Goal: Task Accomplishment & Management: Use online tool/utility

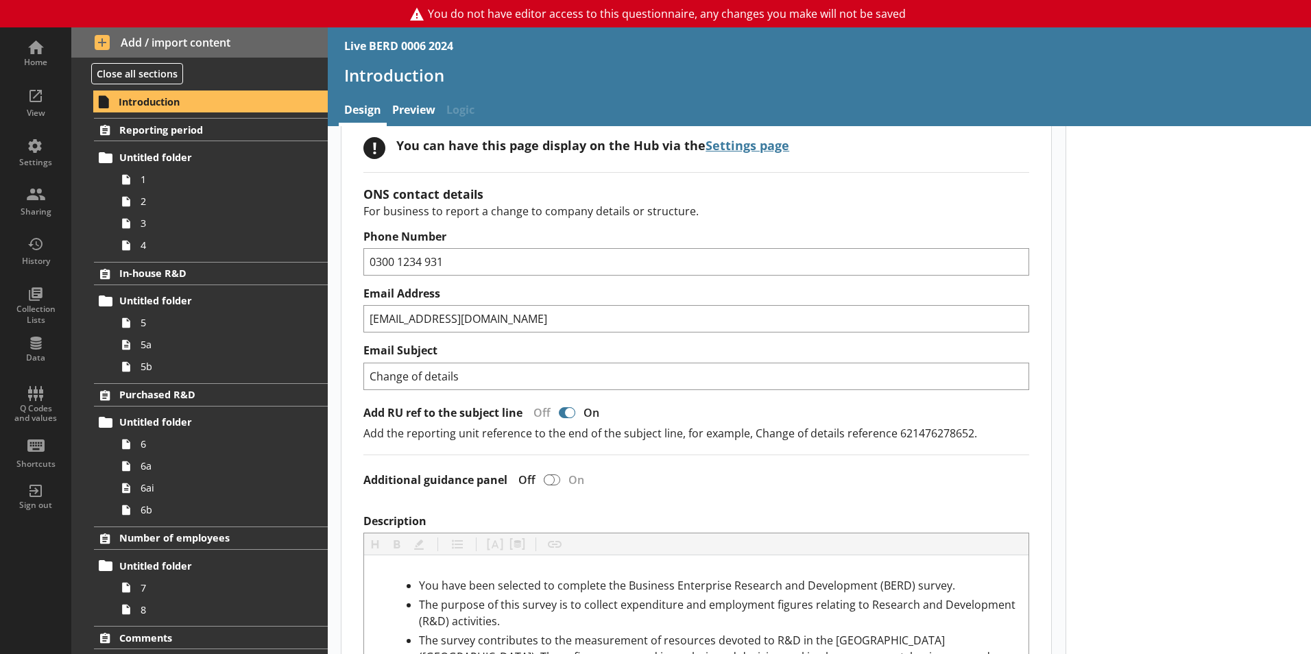
scroll to position [343, 0]
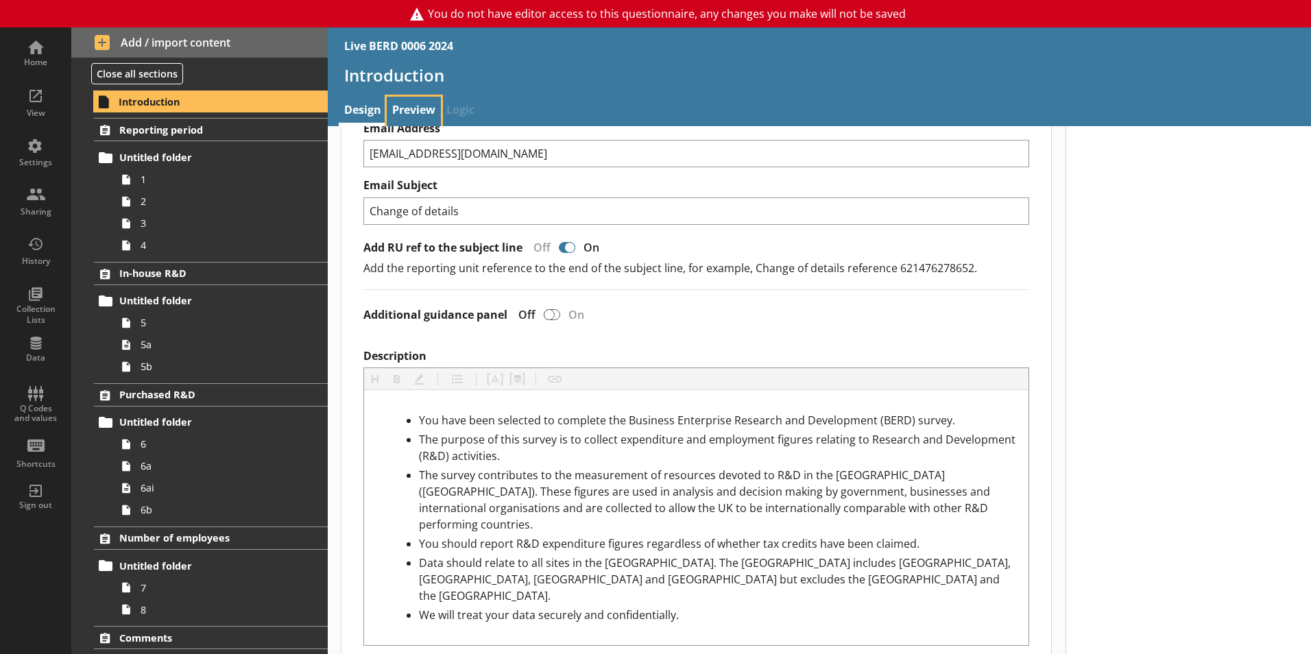
click at [409, 112] on link "Preview" at bounding box center [414, 111] width 54 height 29
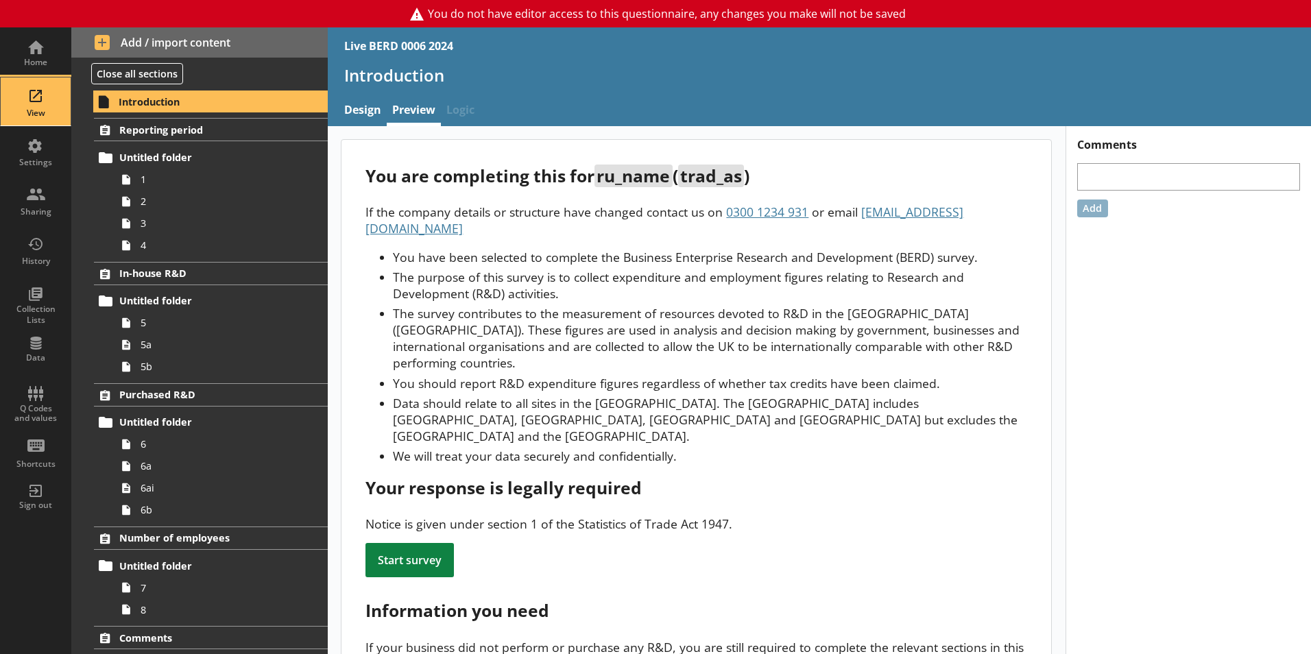
click at [42, 99] on div "View" at bounding box center [36, 101] width 48 height 48
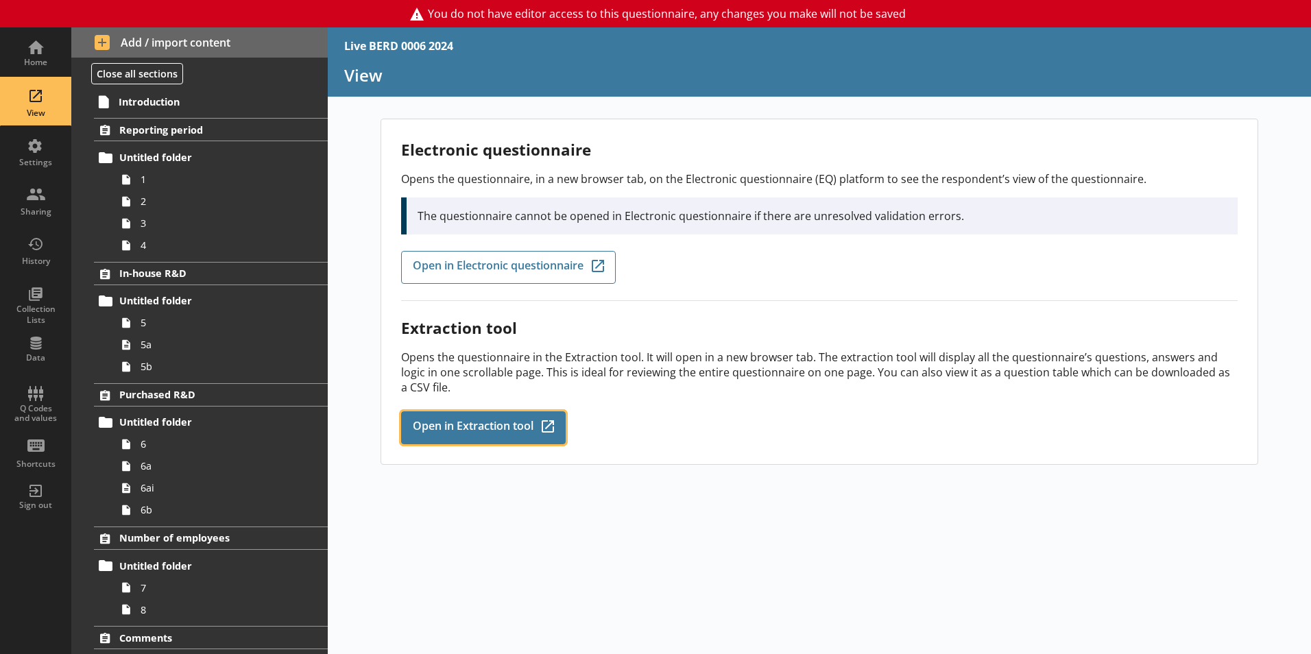
click at [481, 429] on span "Open in Extraction tool" at bounding box center [473, 427] width 121 height 15
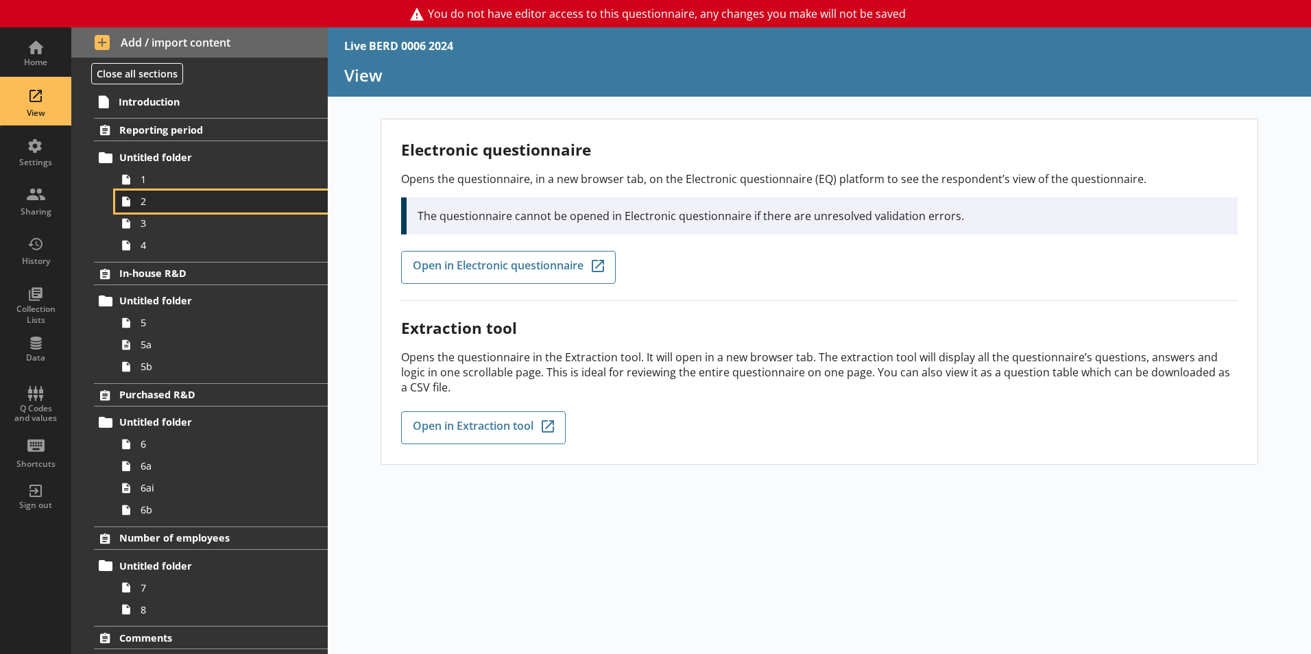
click at [159, 206] on span "2" at bounding box center [217, 201] width 152 height 13
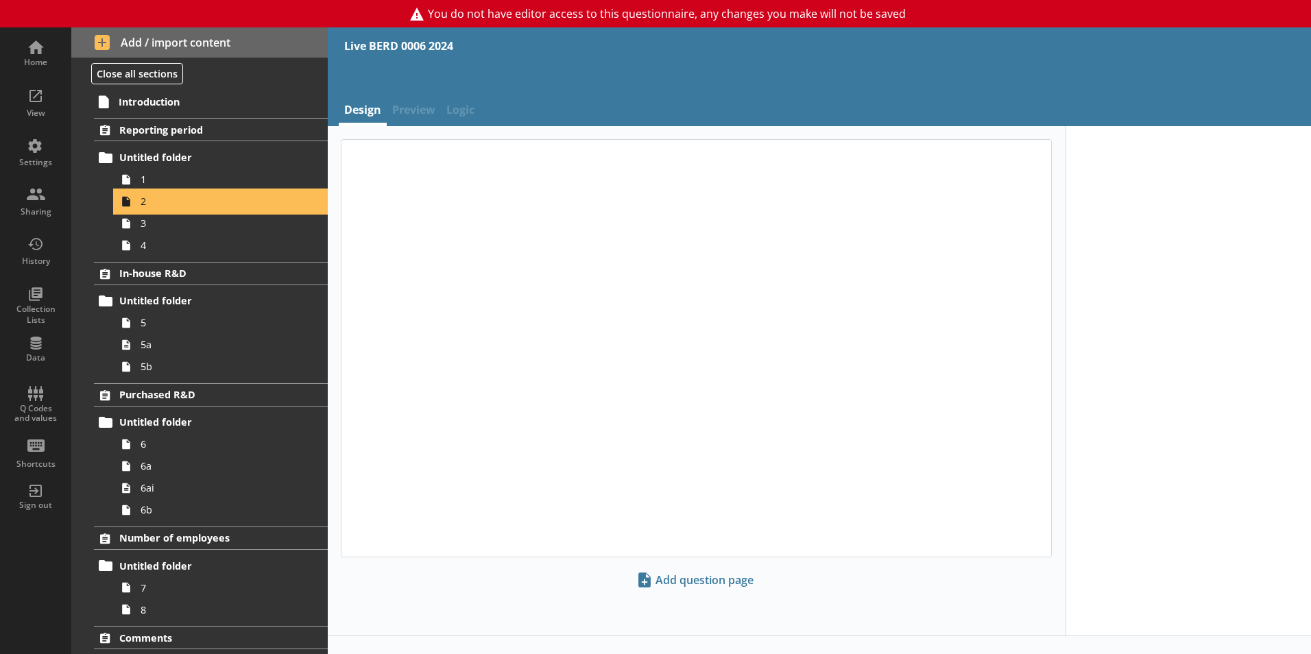
type textarea "x"
select select "ref_p_end_date"
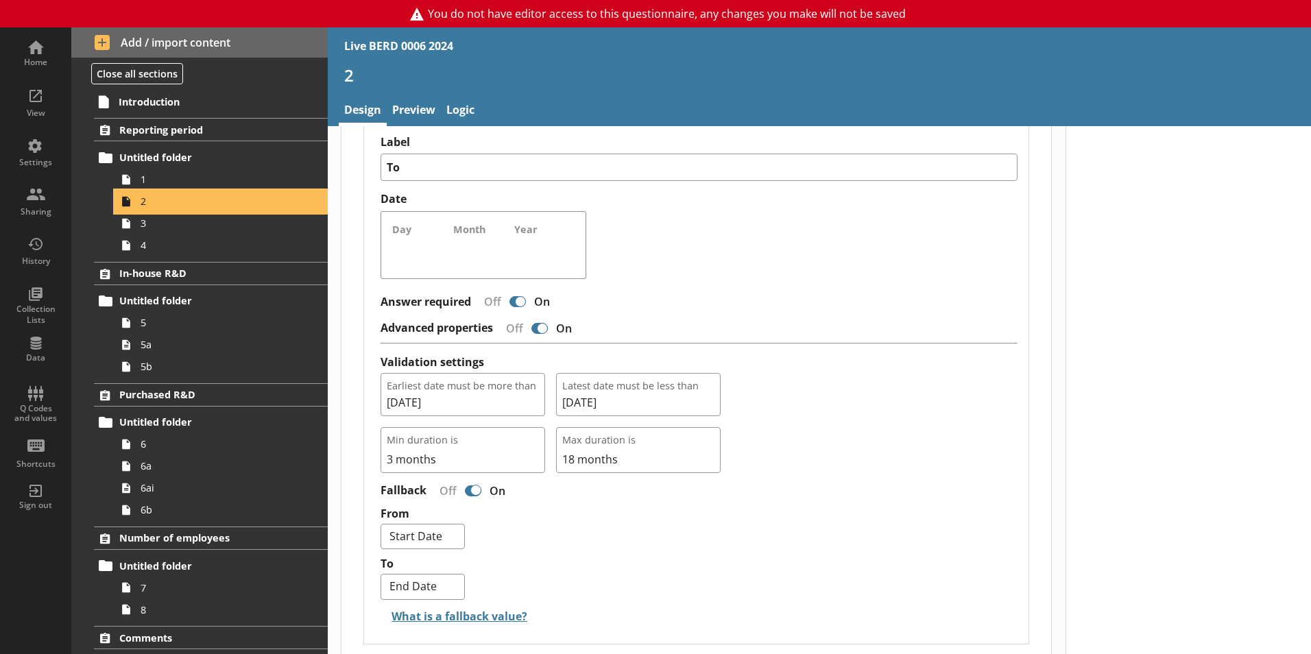
scroll to position [1166, 0]
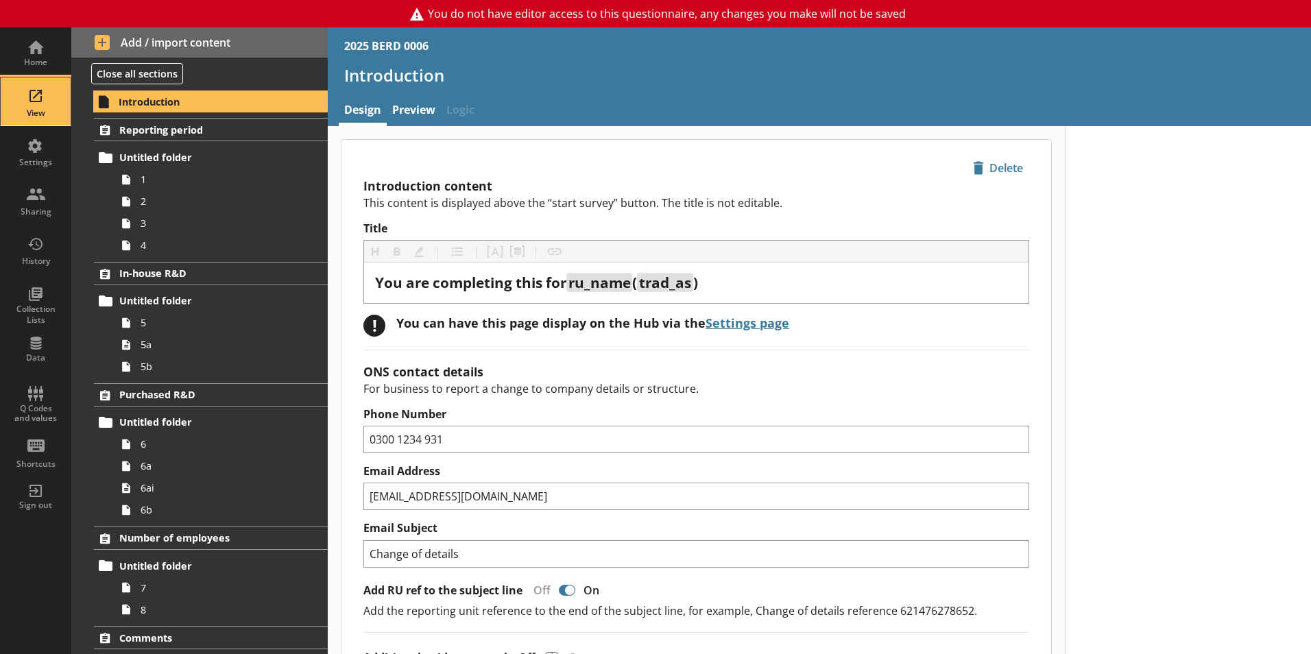
click at [42, 101] on div "View" at bounding box center [36, 101] width 48 height 48
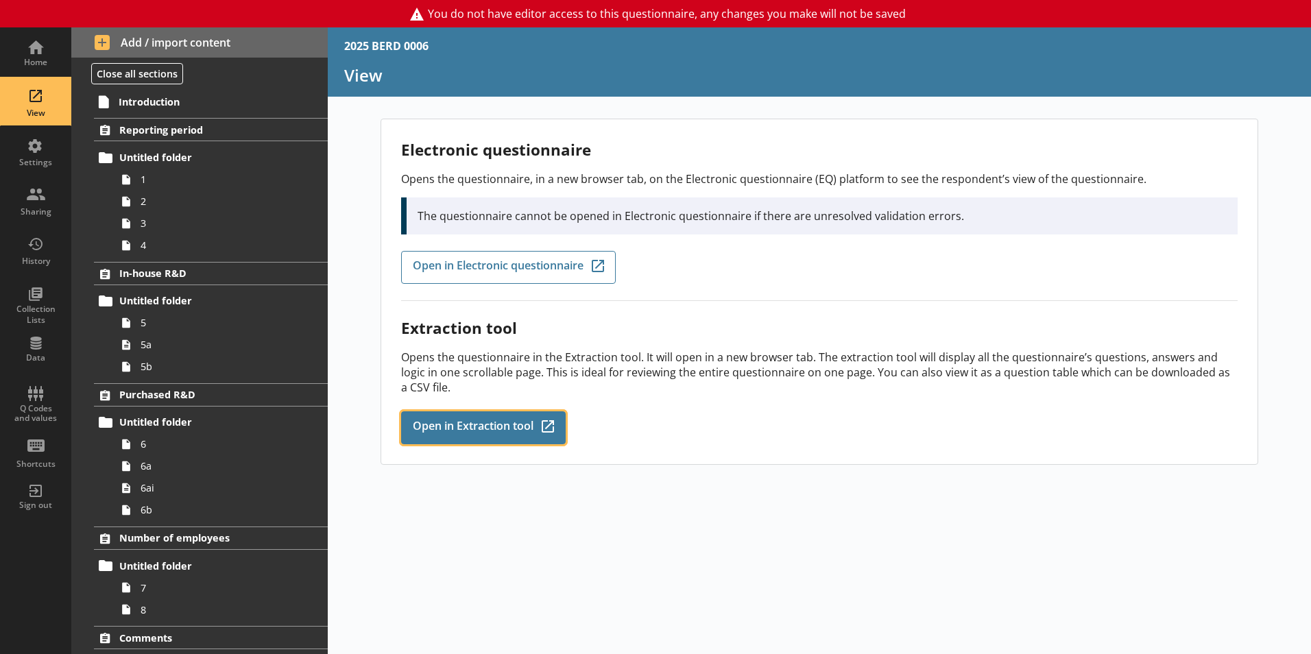
click at [501, 431] on span "Open in Extraction tool" at bounding box center [473, 427] width 121 height 15
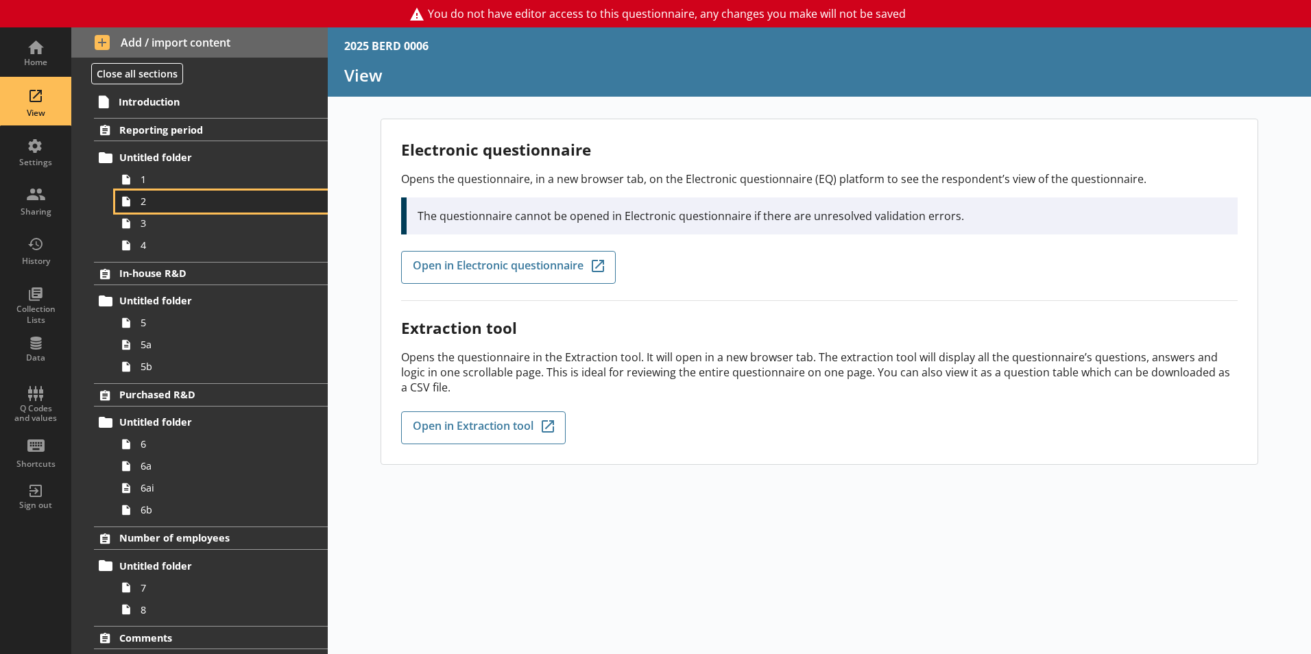
click at [158, 207] on span "2" at bounding box center [217, 201] width 152 height 13
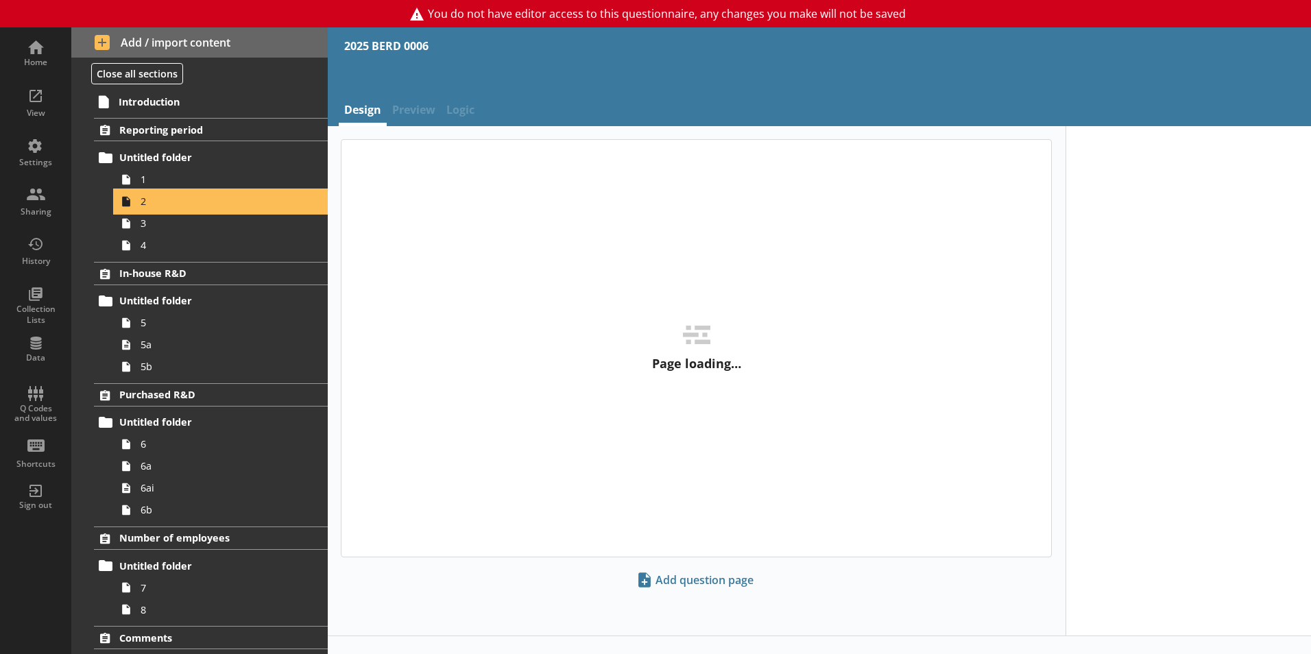
type textarea "x"
select select "ref_p_end_date"
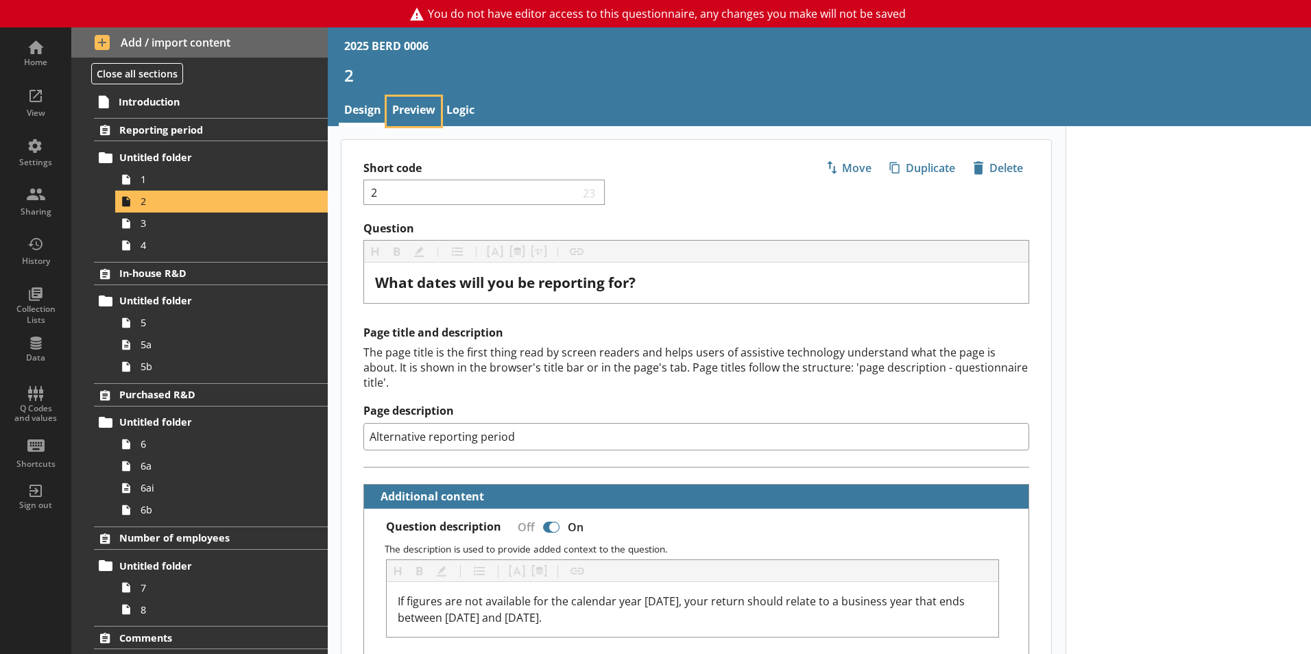
click at [424, 111] on link "Preview" at bounding box center [414, 111] width 54 height 29
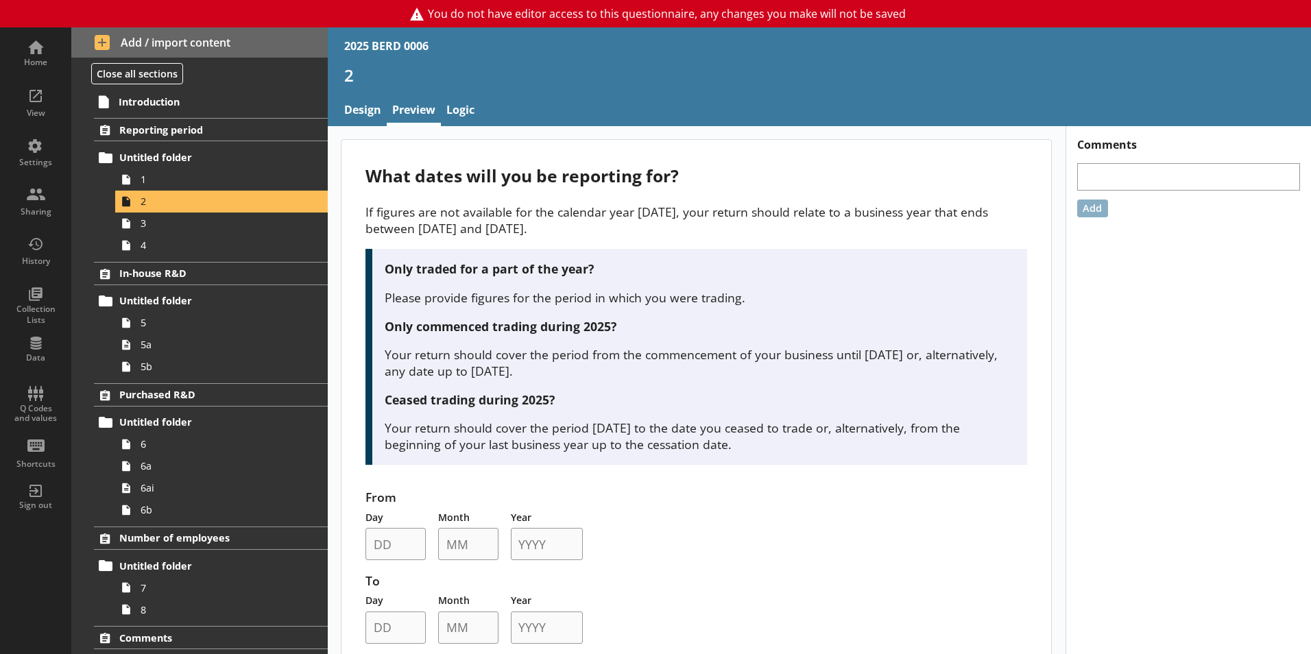
scroll to position [37, 0]
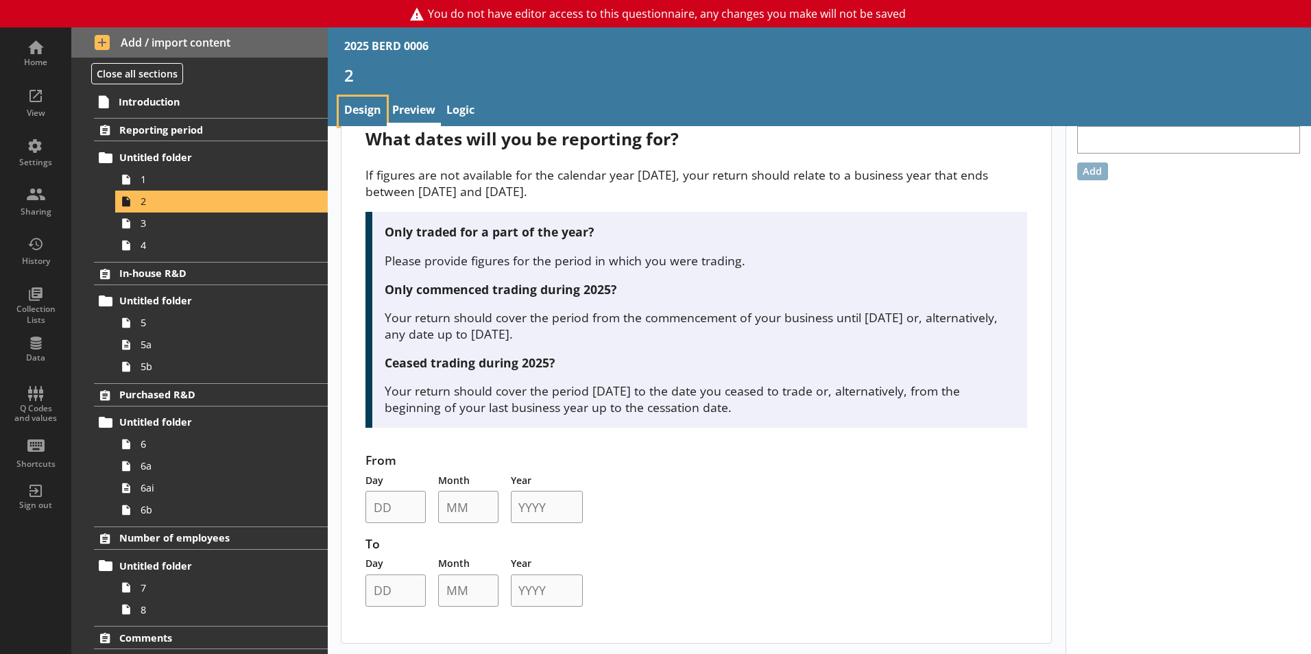
click at [367, 99] on link "Design" at bounding box center [363, 111] width 48 height 29
type textarea "x"
select select "ref_p_end_date"
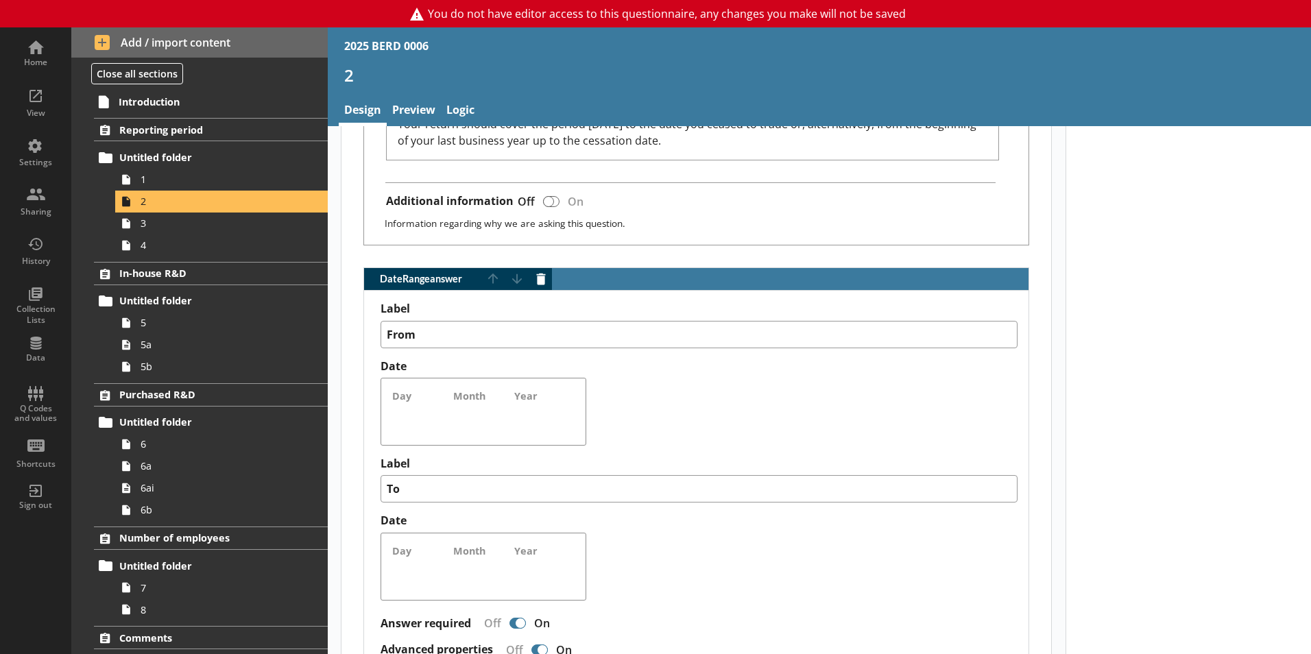
scroll to position [1029, 0]
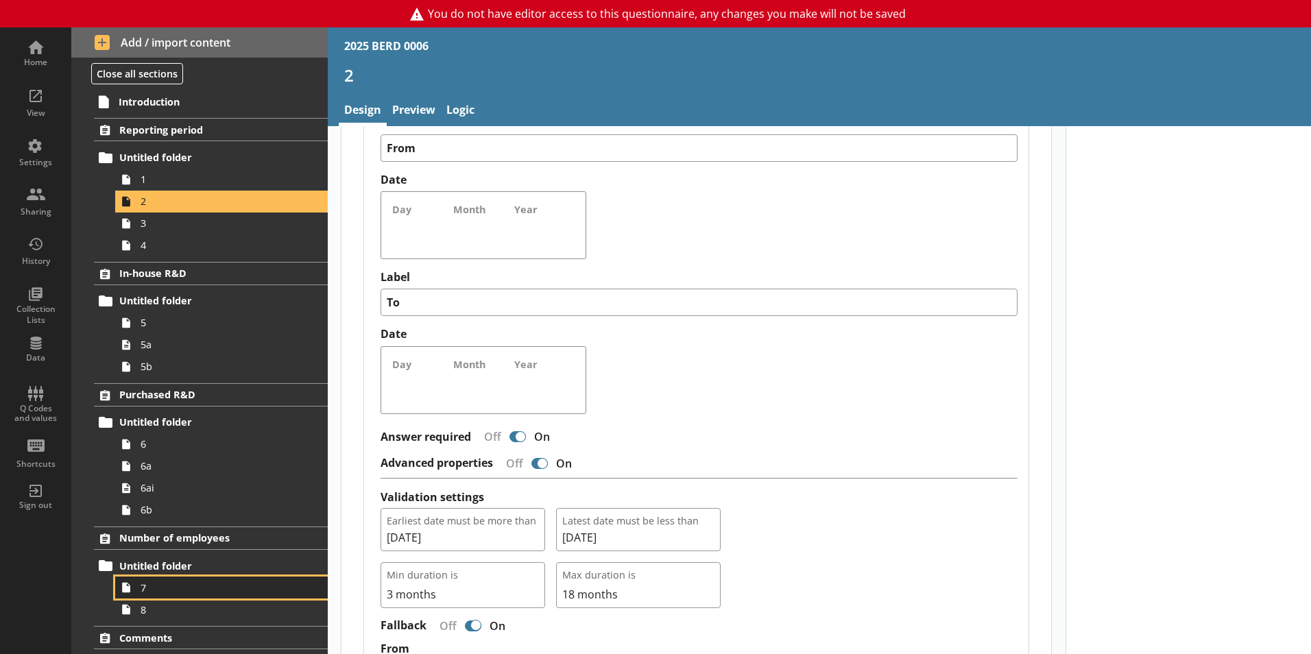
click at [169, 593] on span "7" at bounding box center [217, 588] width 152 height 13
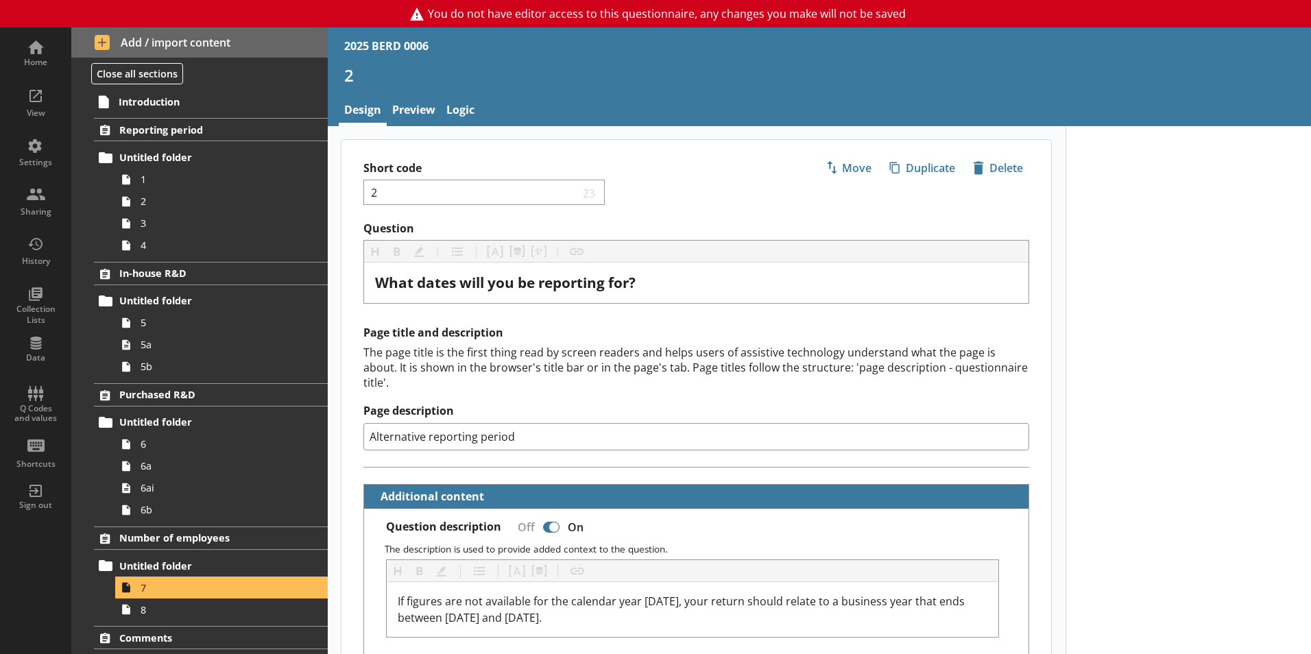
type textarea "x"
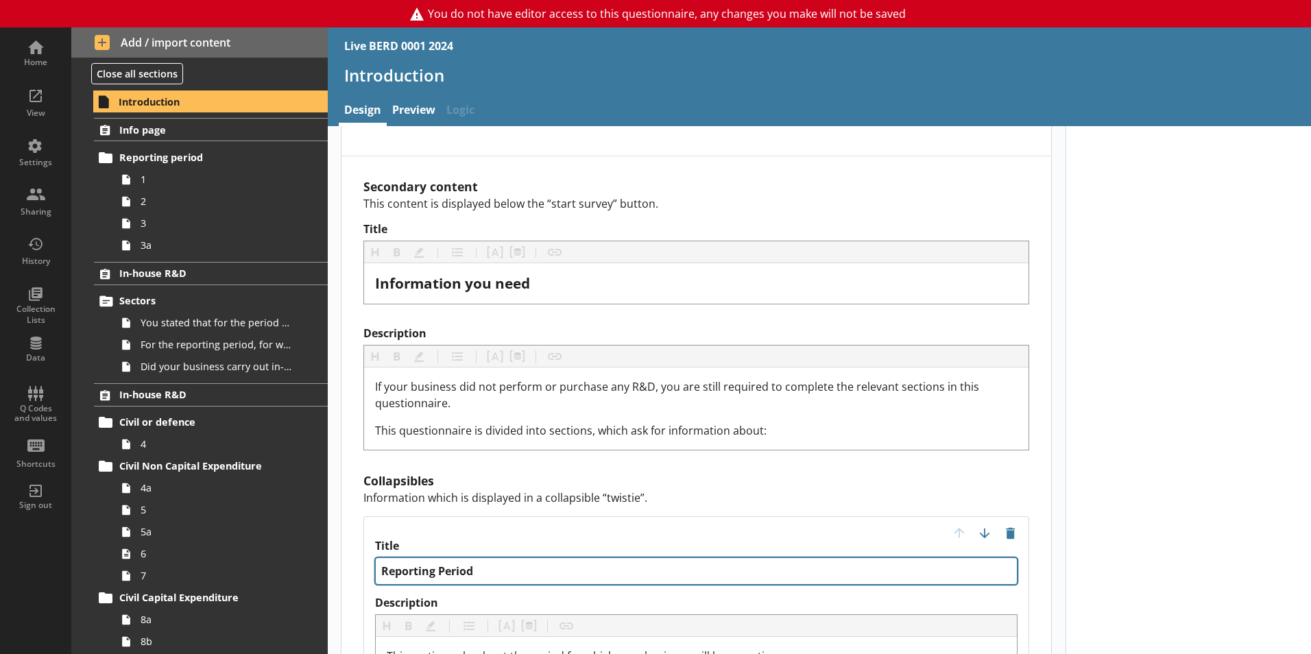
scroll to position [1303, 0]
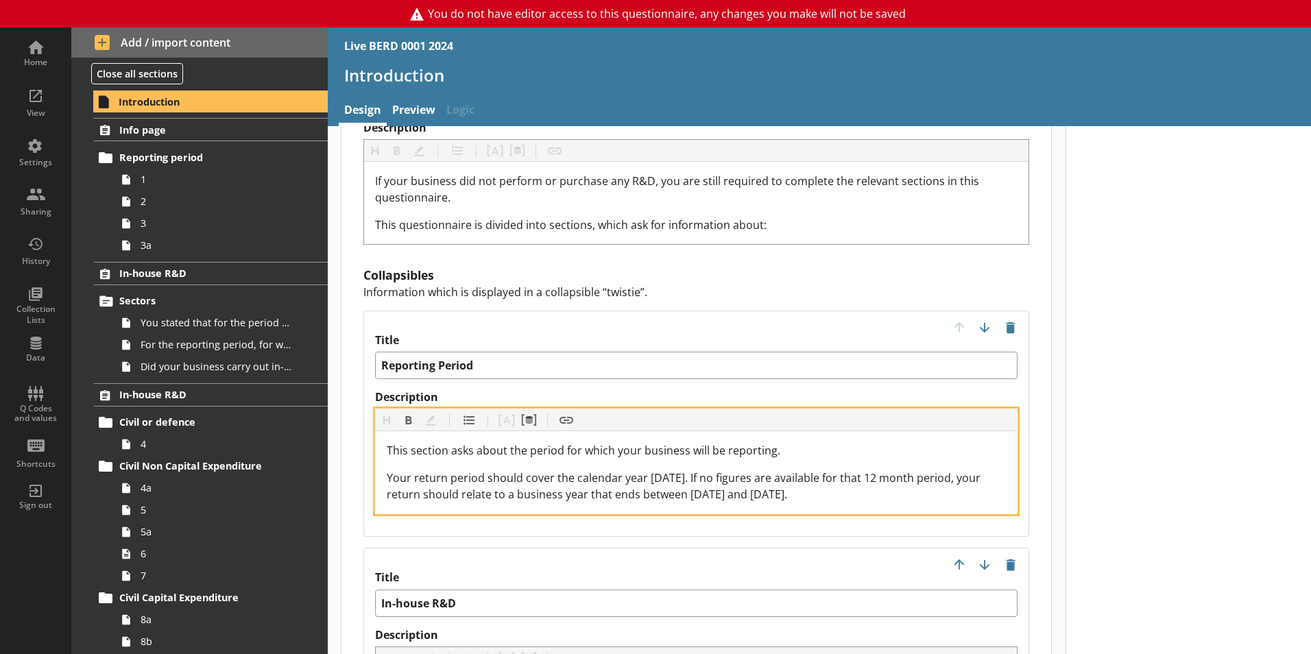
drag, startPoint x: 881, startPoint y: 467, endPoint x: 386, endPoint y: 442, distance: 495.7
click at [386, 442] on div "This section asks about the period for which your business will be reporting. Y…" at bounding box center [696, 472] width 641 height 82
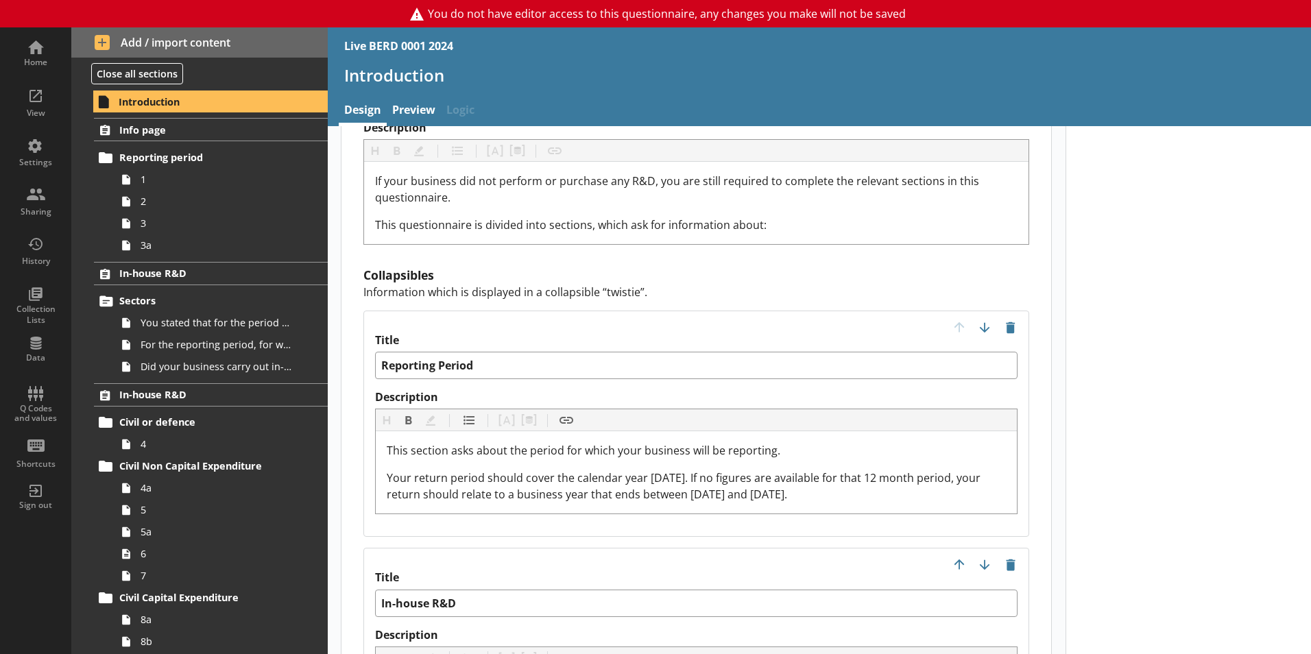
drag, startPoint x: 498, startPoint y: 461, endPoint x: 924, endPoint y: 511, distance: 429.4
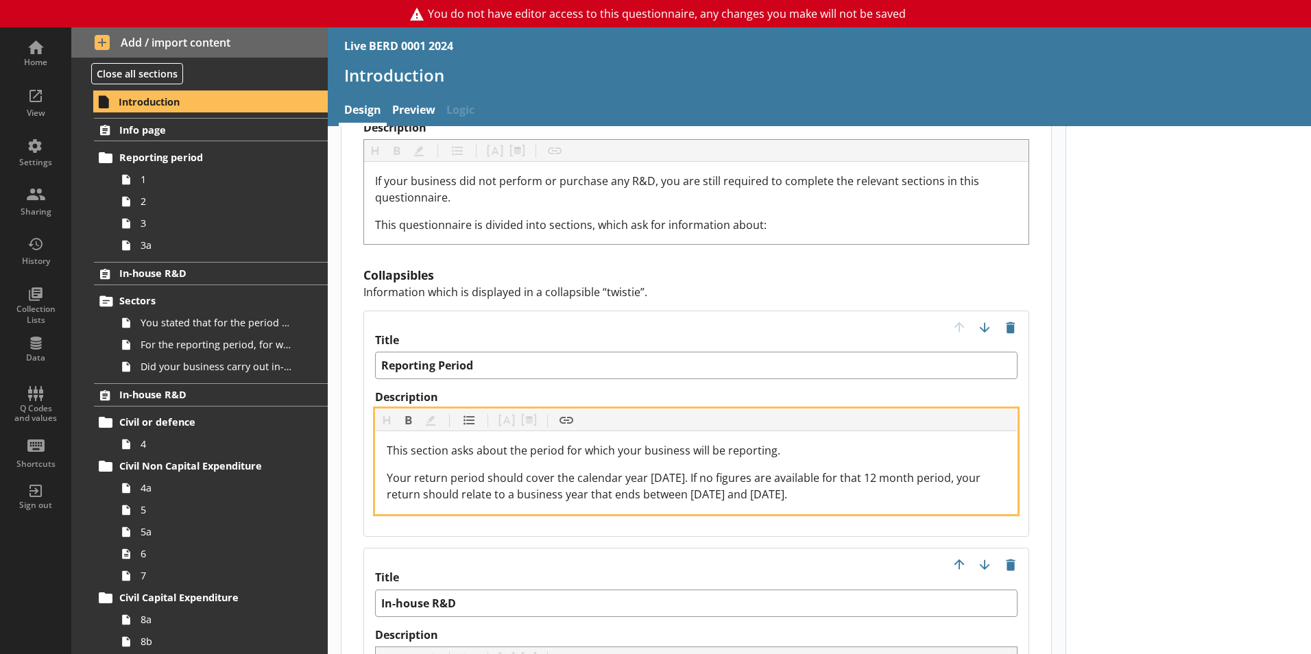
drag, startPoint x: 847, startPoint y: 470, endPoint x: 676, endPoint y: 437, distance: 173.9
click at [676, 470] on div "Your return period should cover the calendar year [DATE]. If no figures are ava…" at bounding box center [696, 486] width 619 height 33
copy span "If no figures are available for that 12 month period, your return should relate…"
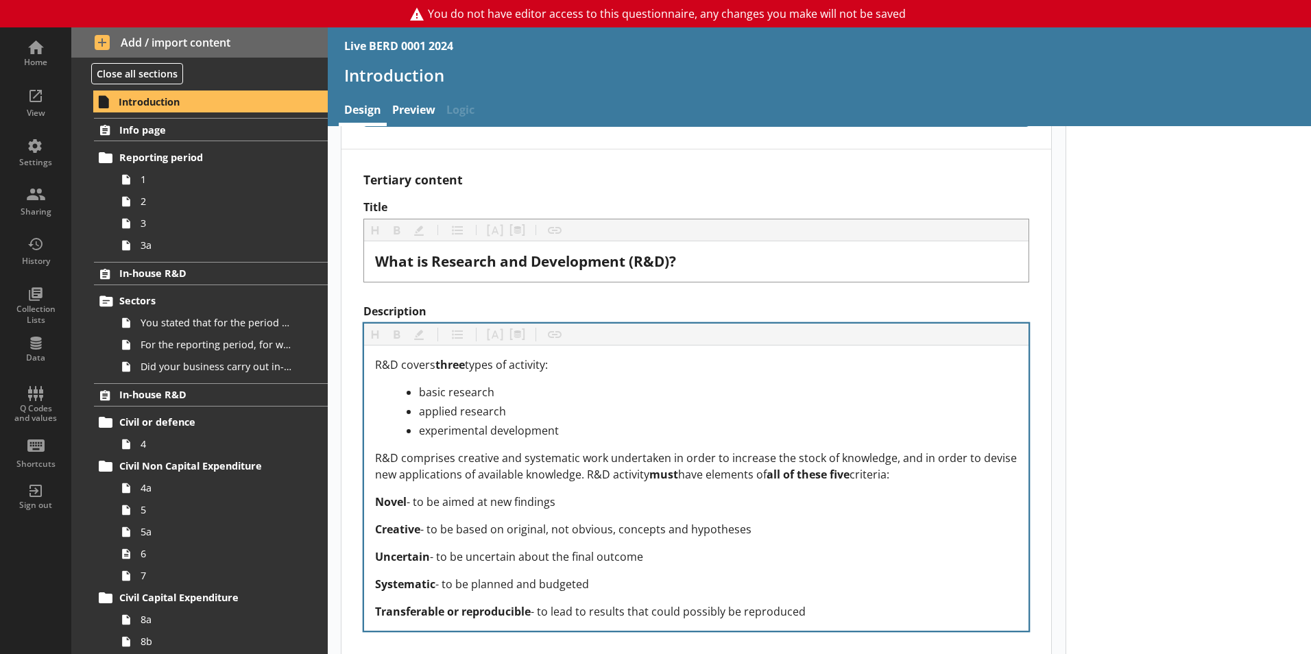
scroll to position [2379, 0]
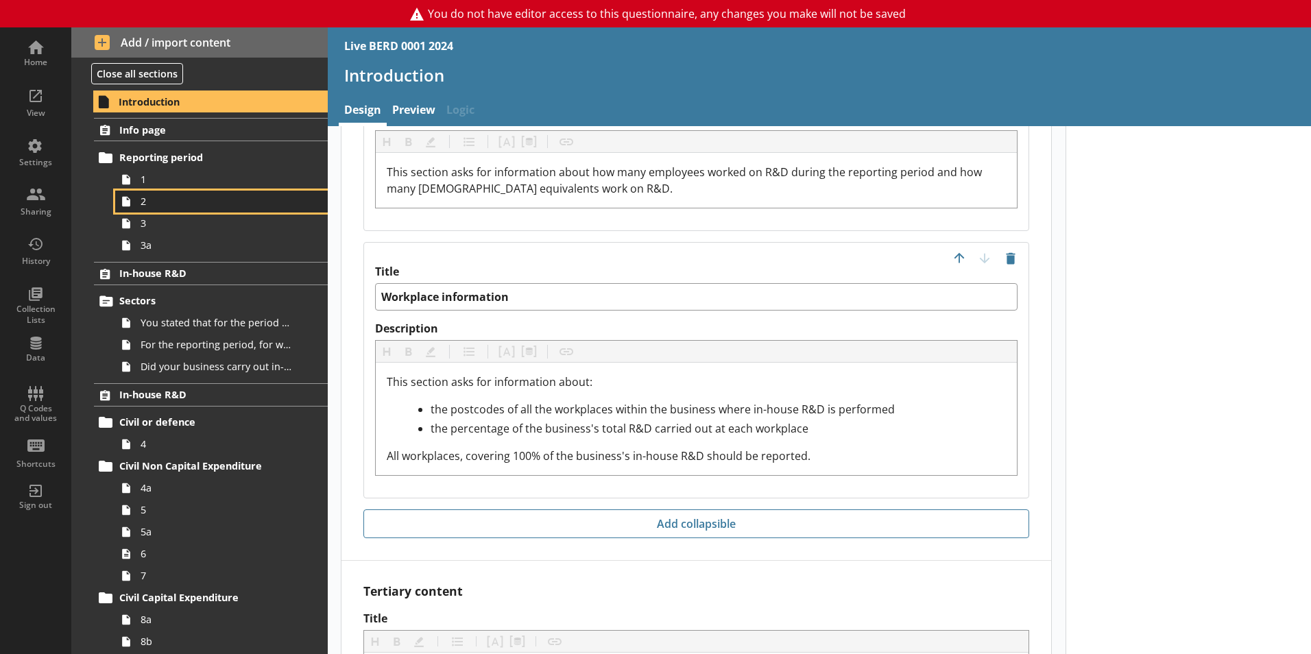
click at [195, 209] on link "2" at bounding box center [221, 202] width 213 height 22
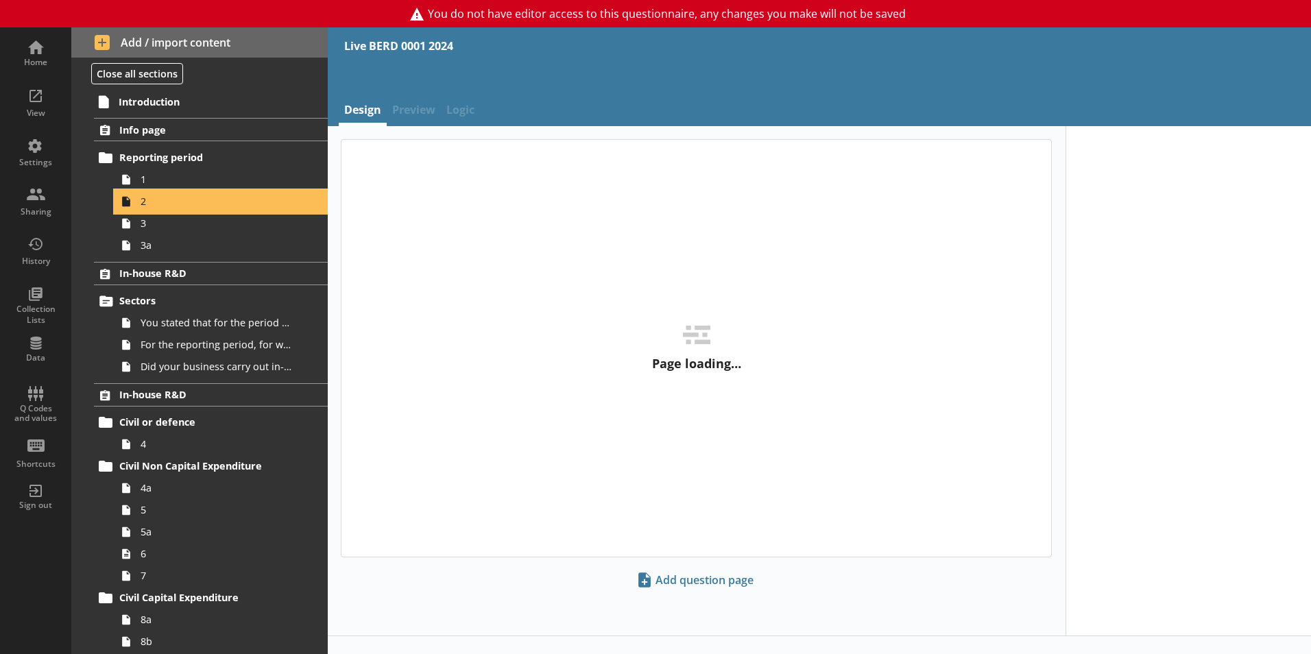
type textarea "x"
select select "ref_p_end_date"
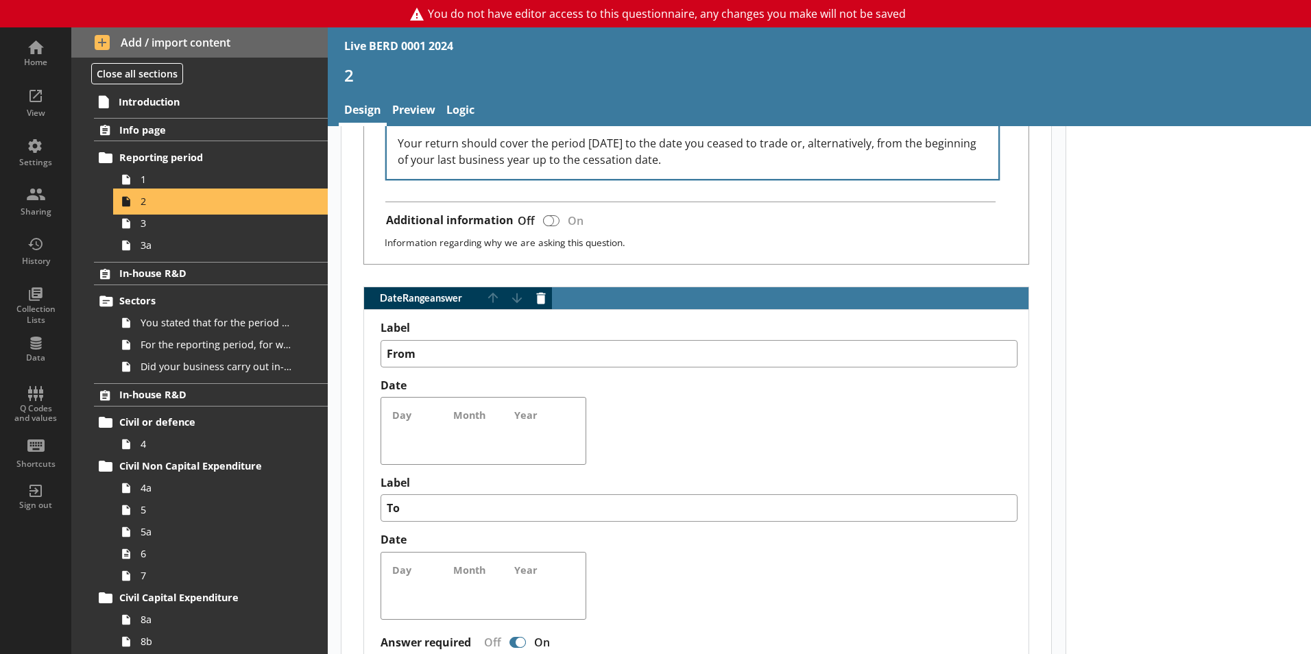
scroll to position [1234, 0]
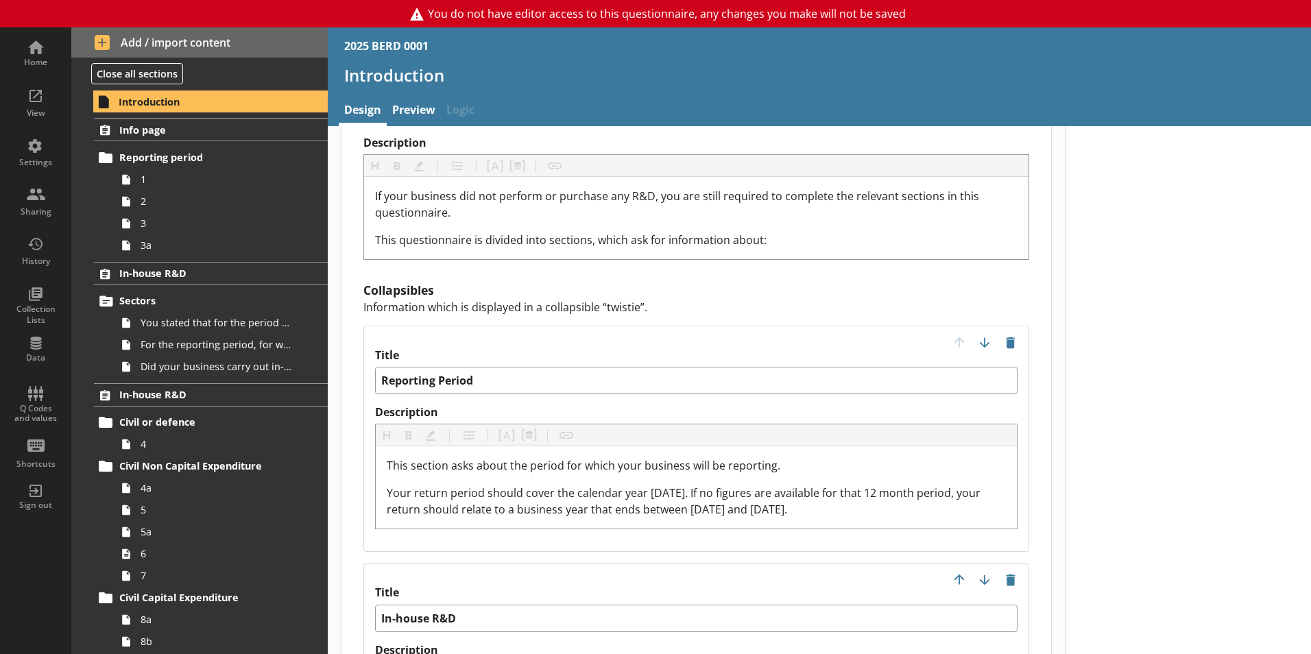
scroll to position [1303, 0]
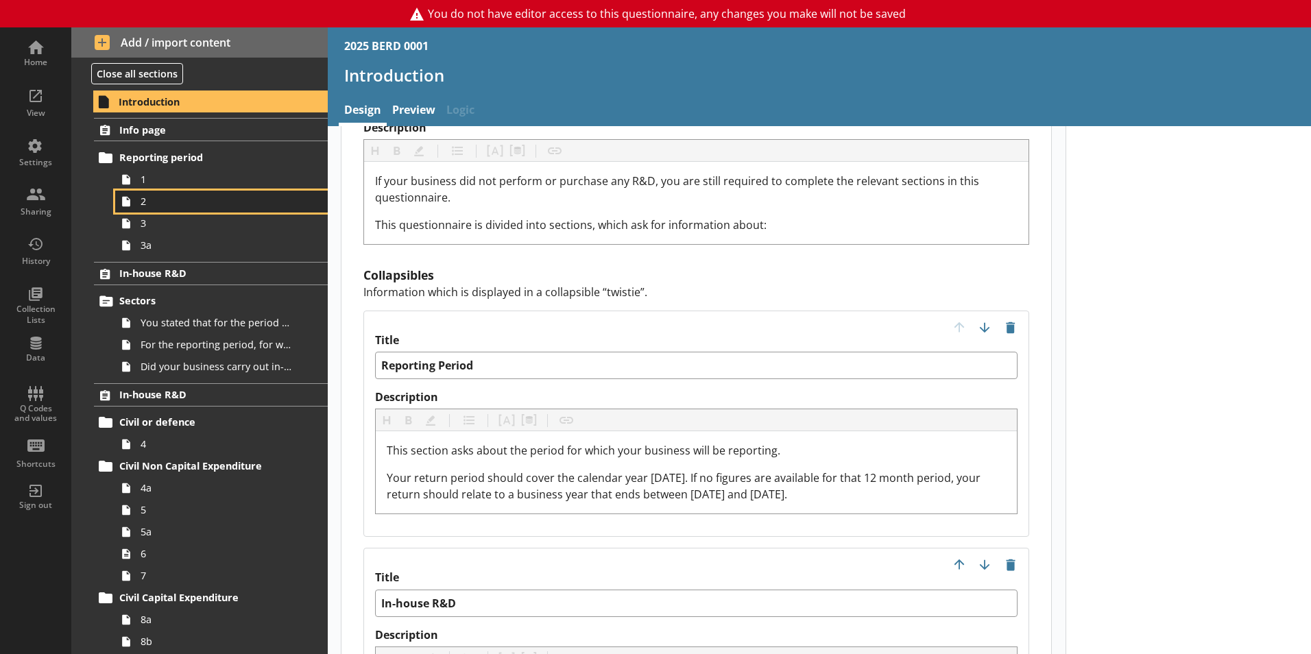
click at [206, 205] on span "2" at bounding box center [217, 201] width 152 height 13
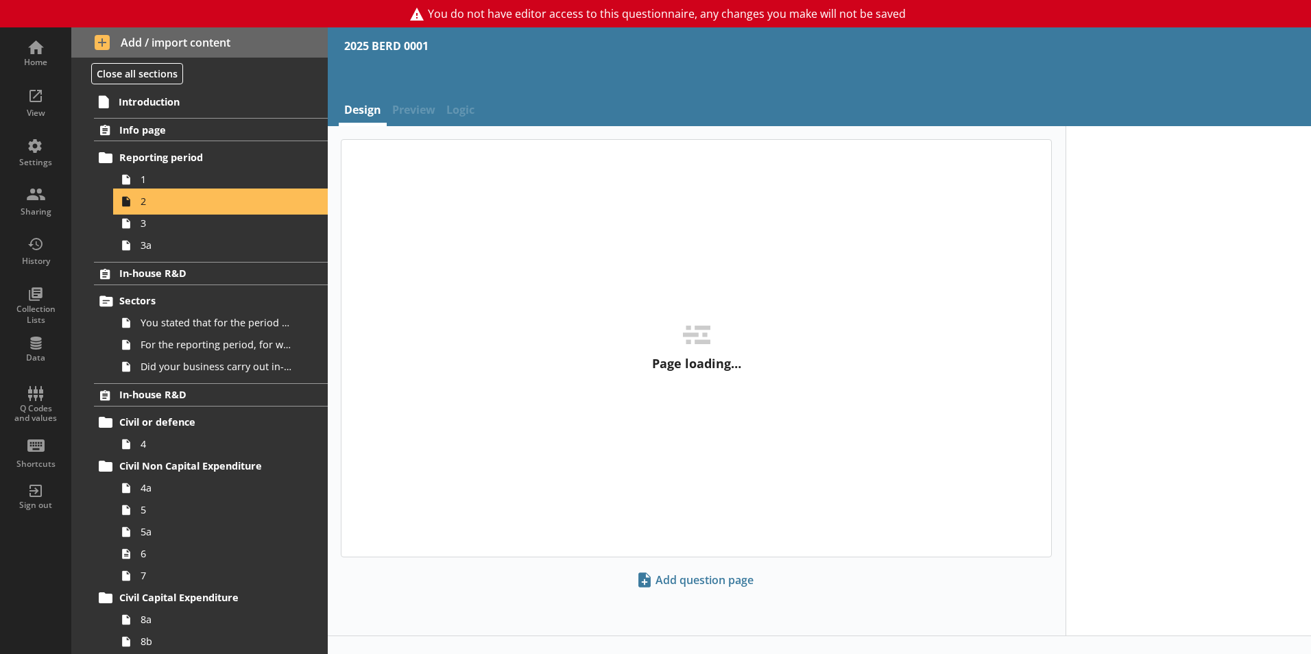
type textarea "x"
select select "ref_p_end_date"
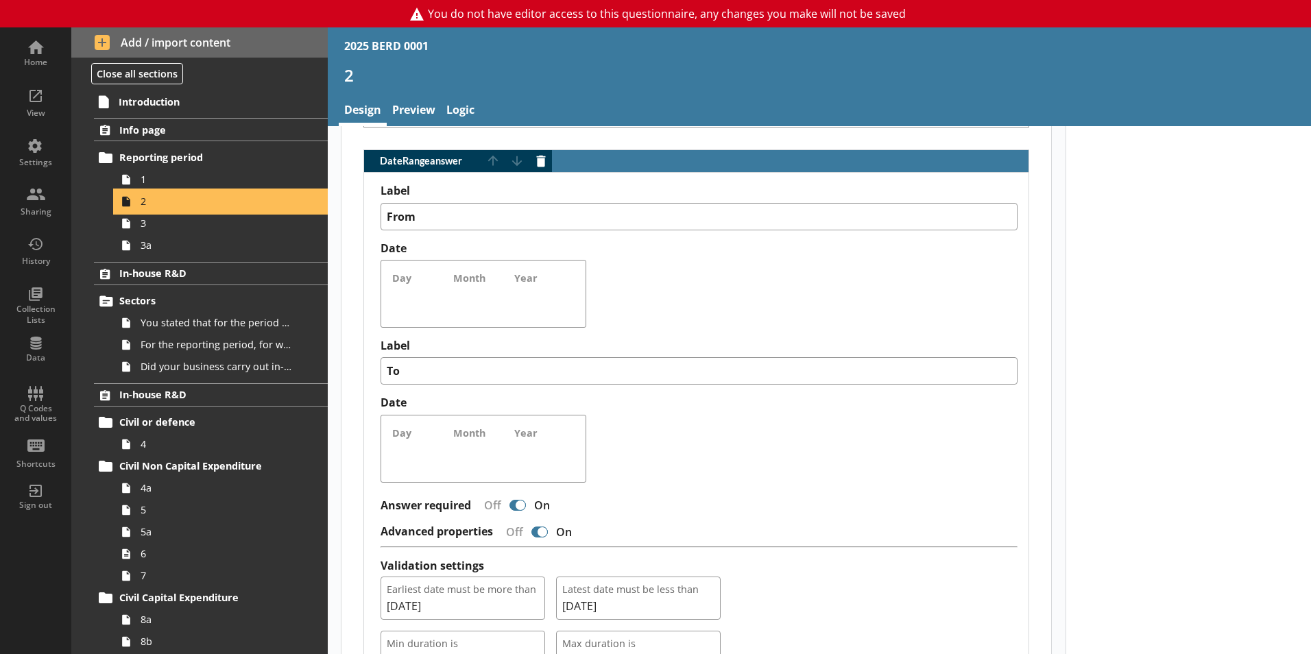
scroll to position [1029, 0]
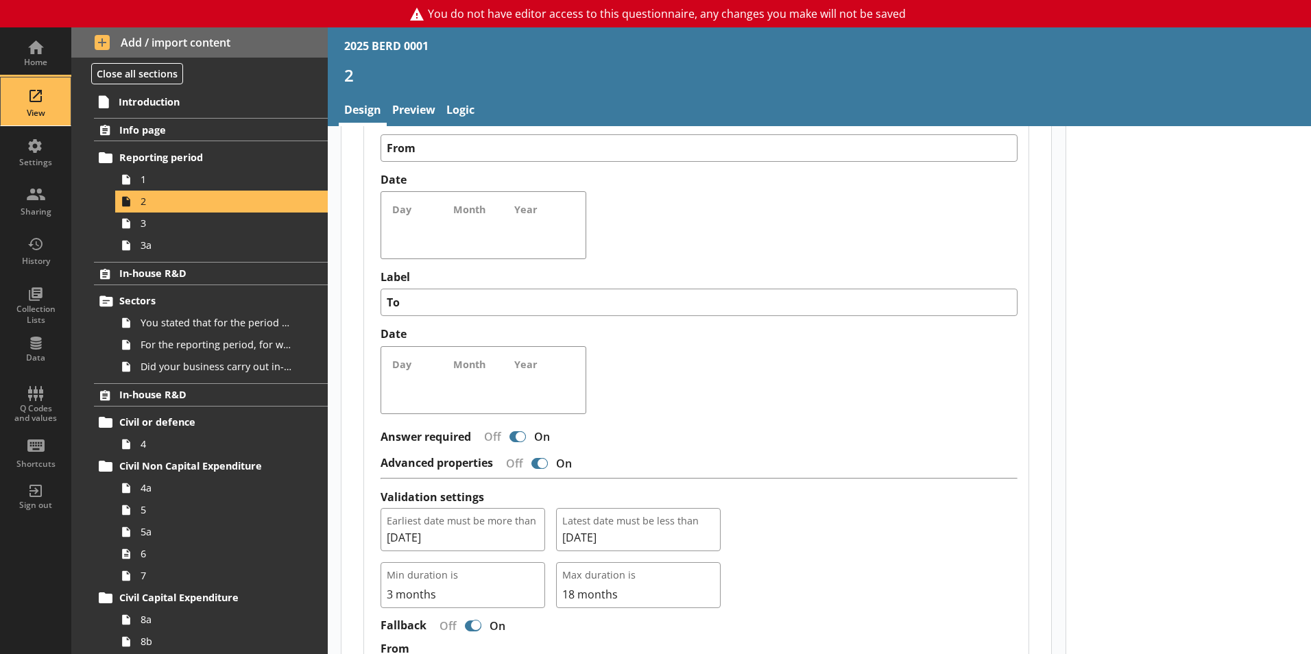
click at [48, 104] on div "View" at bounding box center [36, 101] width 48 height 48
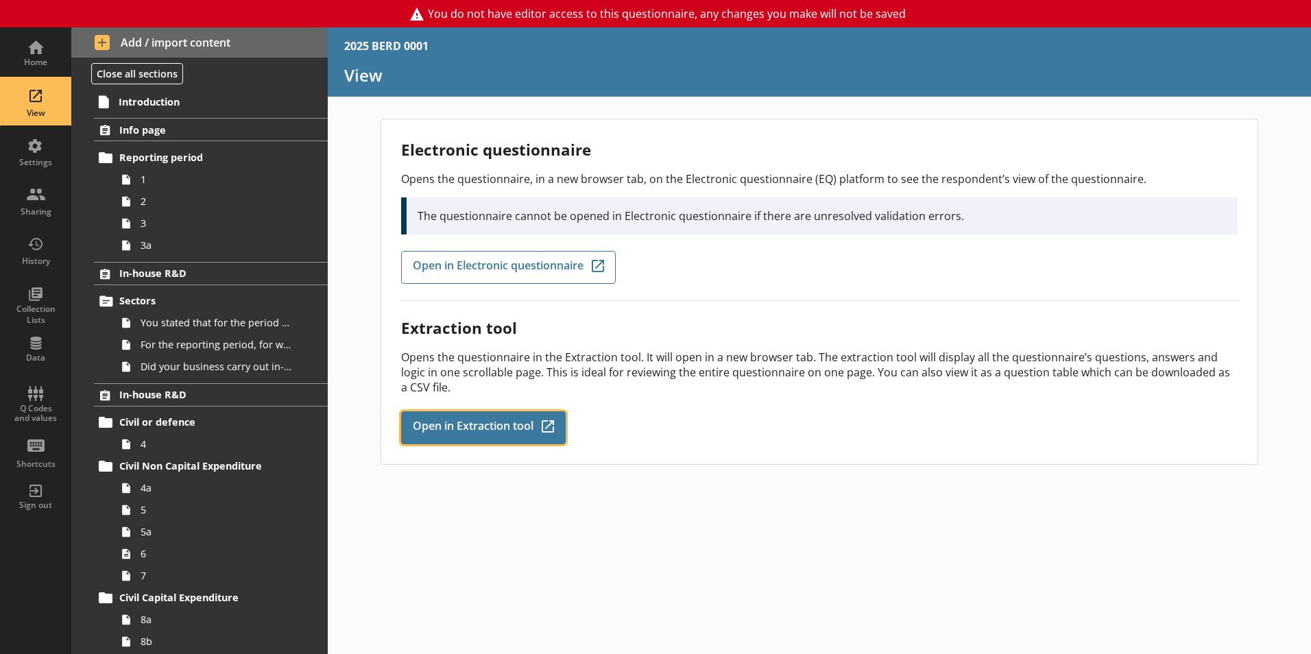
click at [453, 424] on span "Open in Extraction tool" at bounding box center [473, 427] width 121 height 15
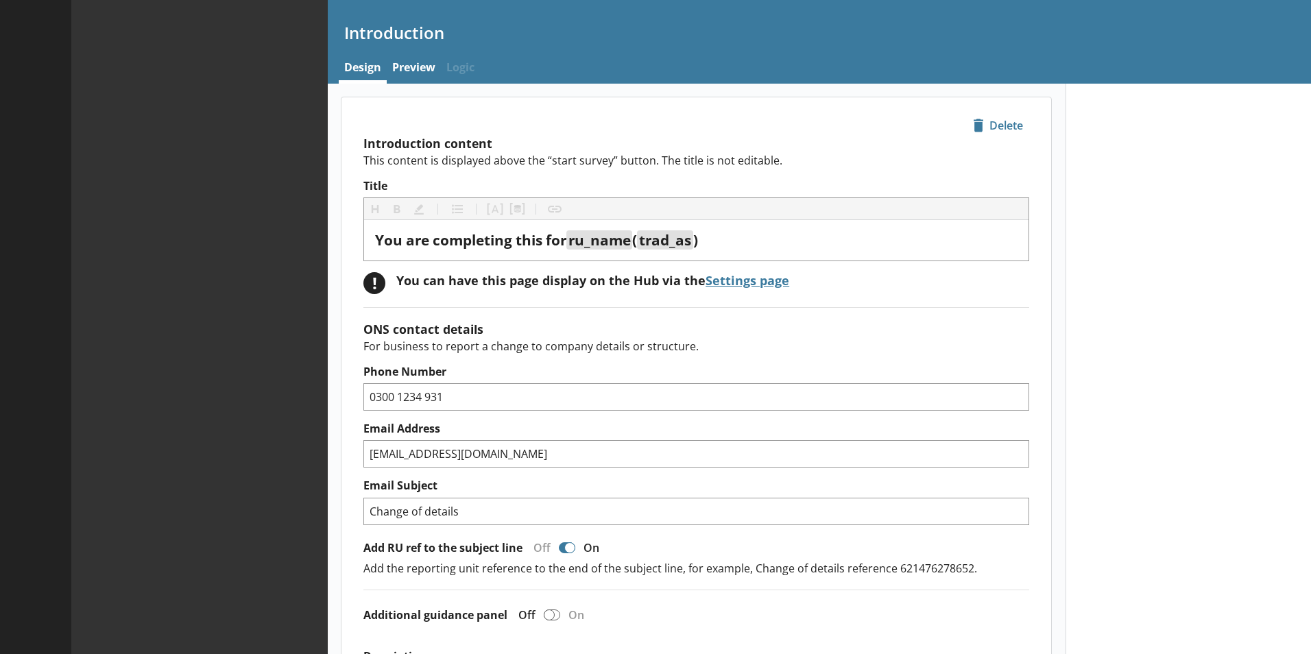
type textarea "x"
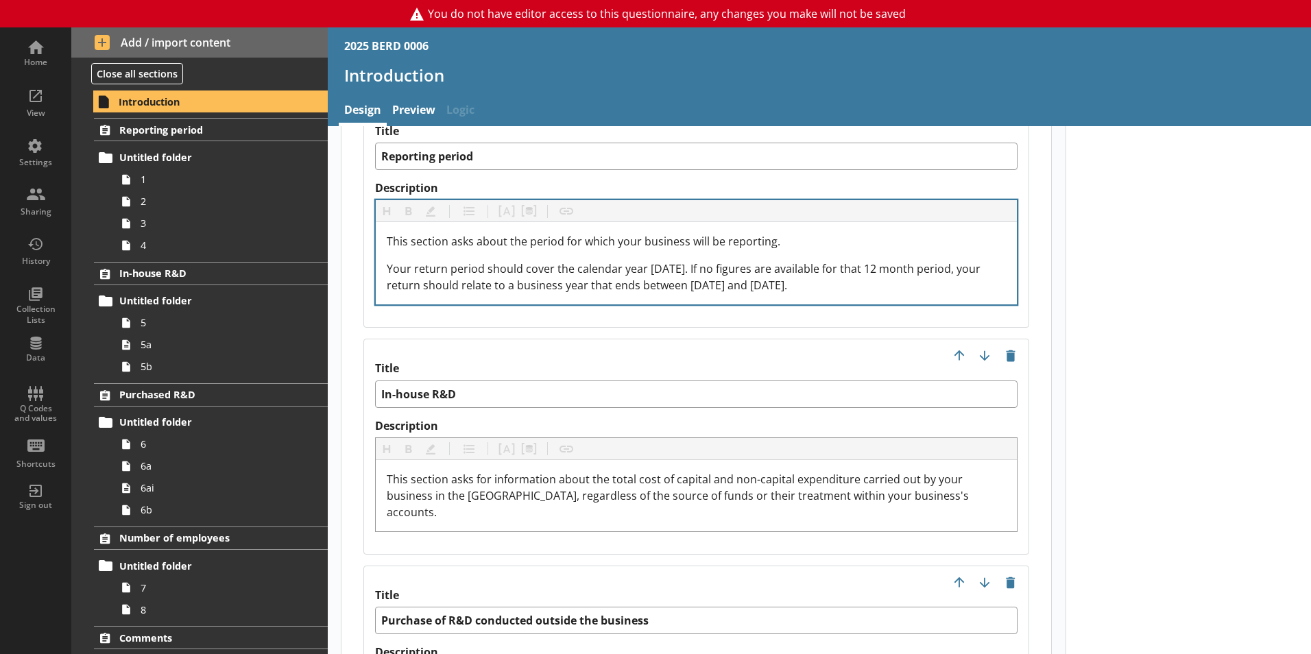
scroll to position [1440, 0]
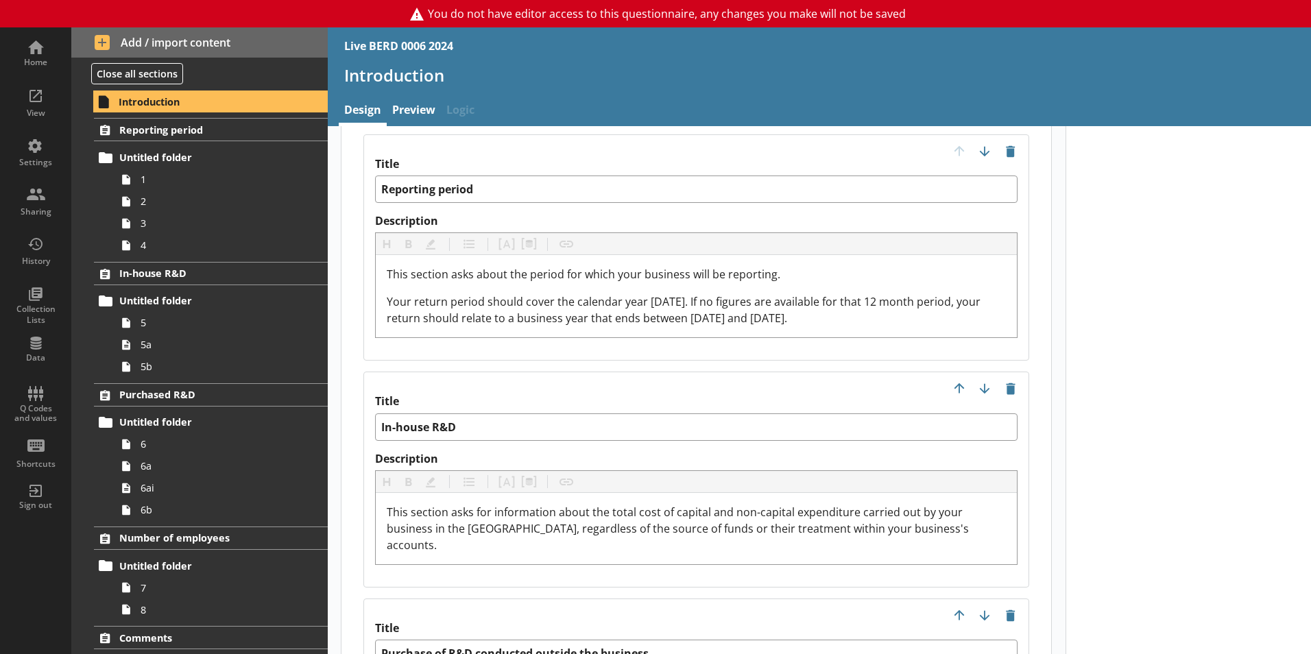
scroll to position [1221, 0]
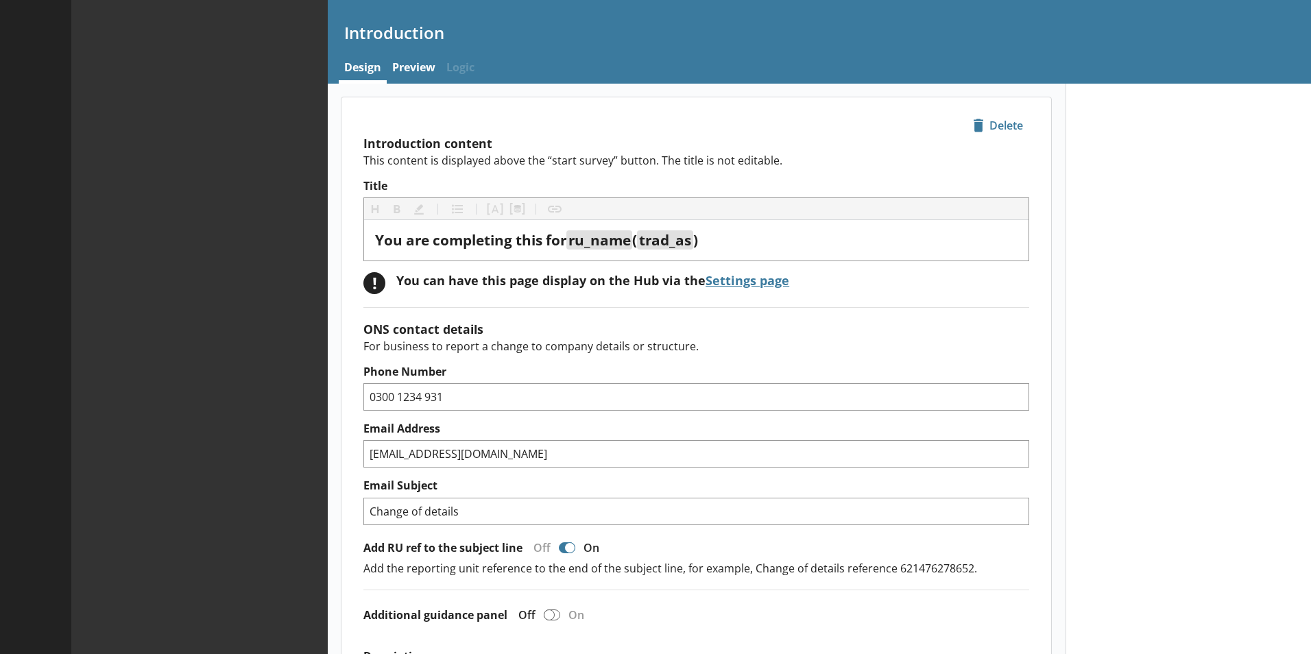
type textarea "x"
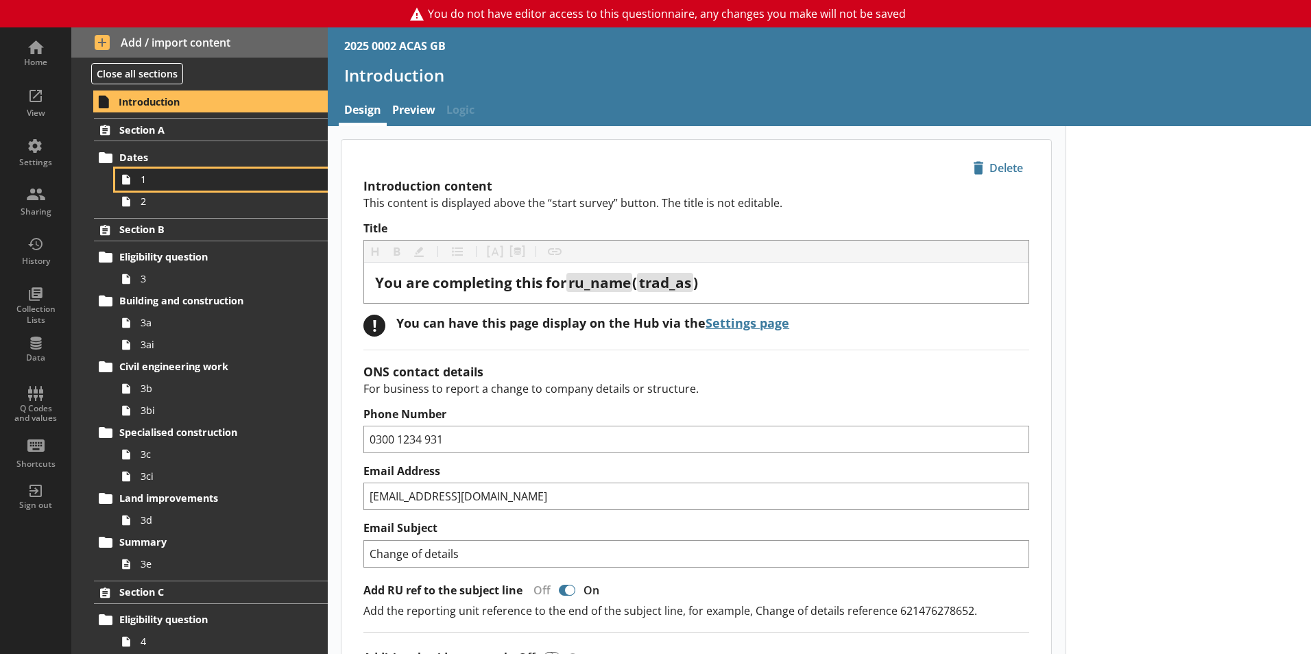
click at [173, 189] on link "1" at bounding box center [221, 180] width 213 height 22
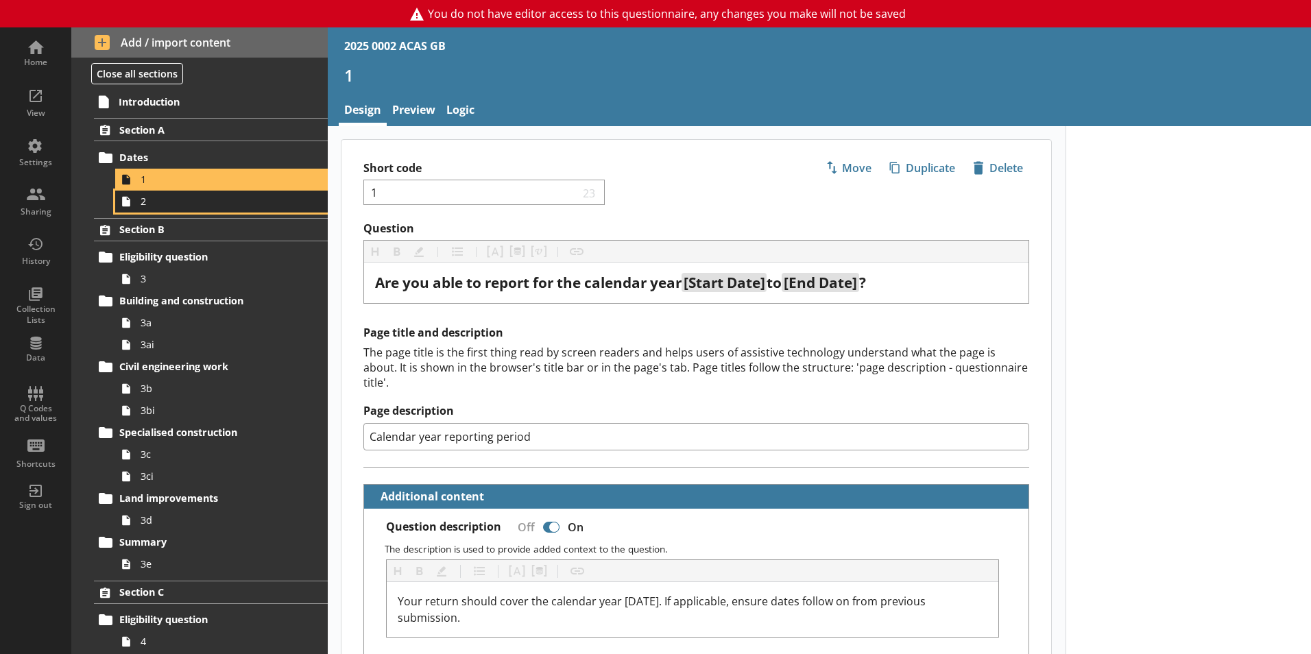
click at [147, 203] on span "2" at bounding box center [217, 201] width 152 height 13
type textarea "x"
select select "ref_p_end_date"
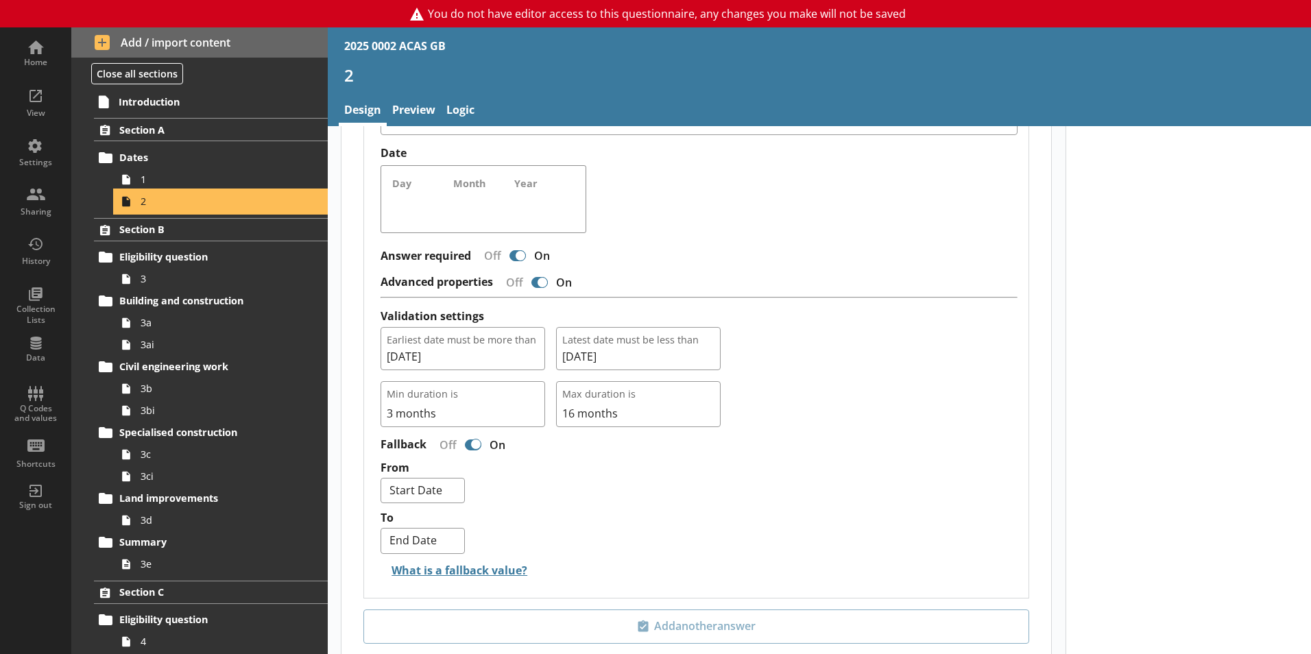
scroll to position [1285, 0]
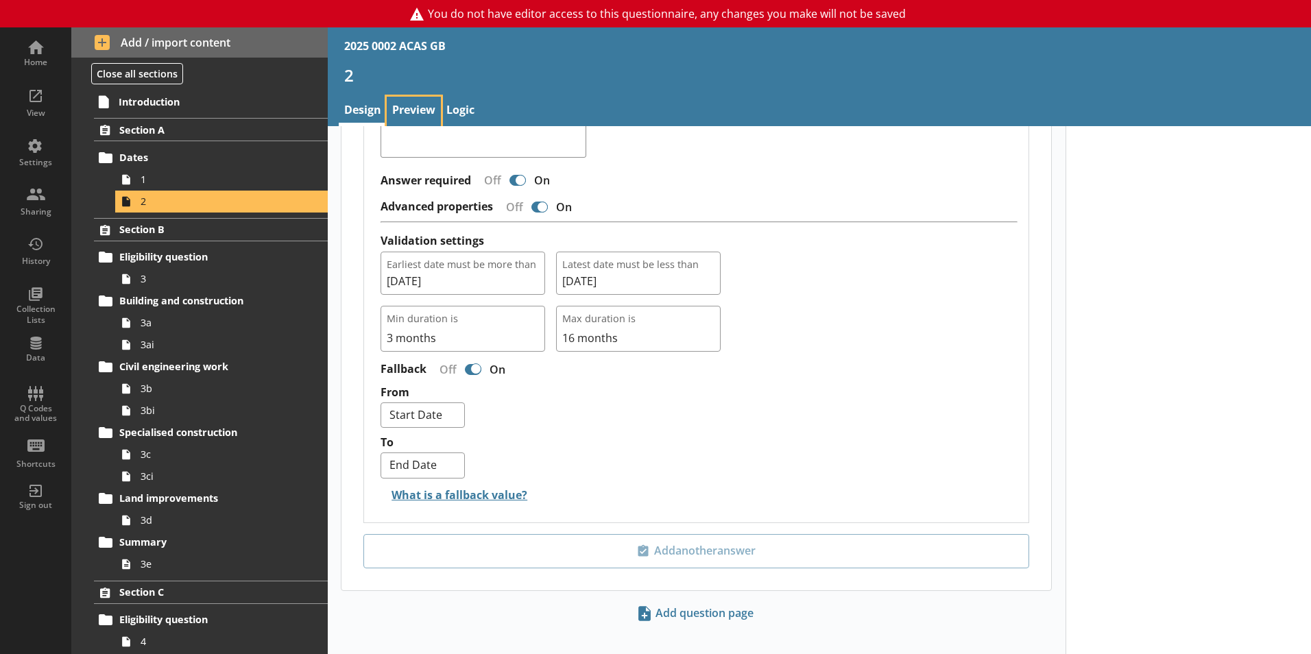
click at [422, 108] on link "Preview" at bounding box center [414, 111] width 54 height 29
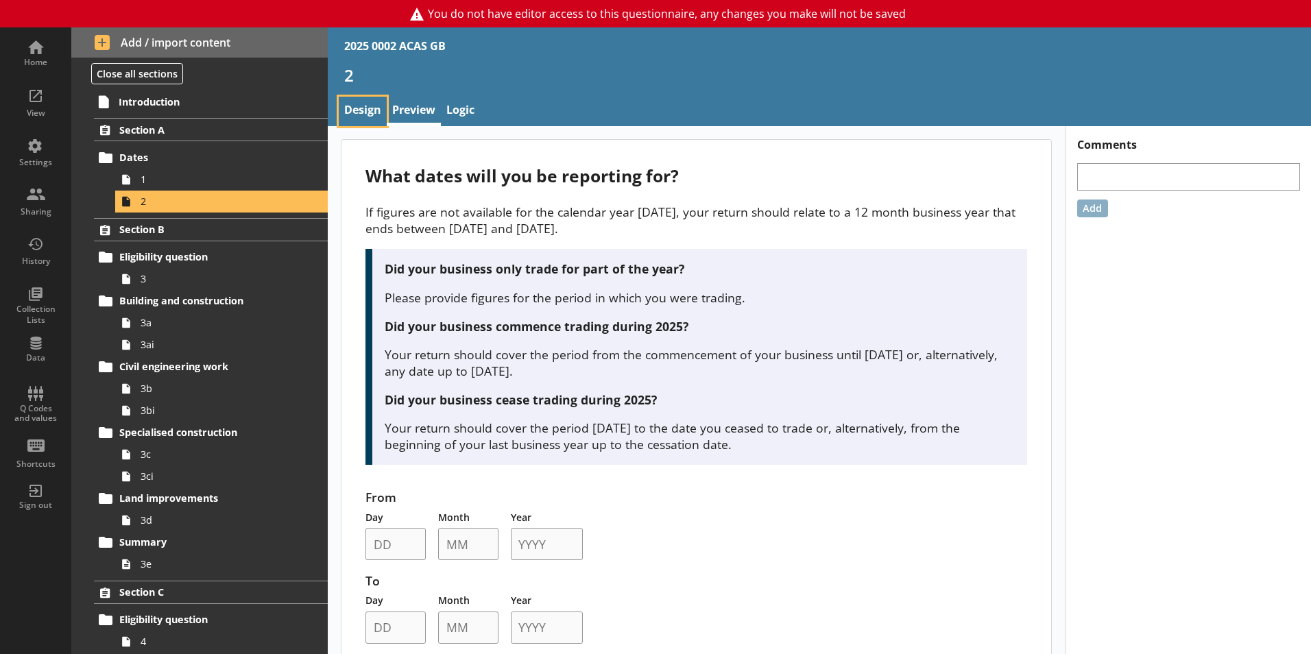
click at [374, 102] on link "Design" at bounding box center [363, 111] width 48 height 29
type textarea "x"
select select "ref_p_end_date"
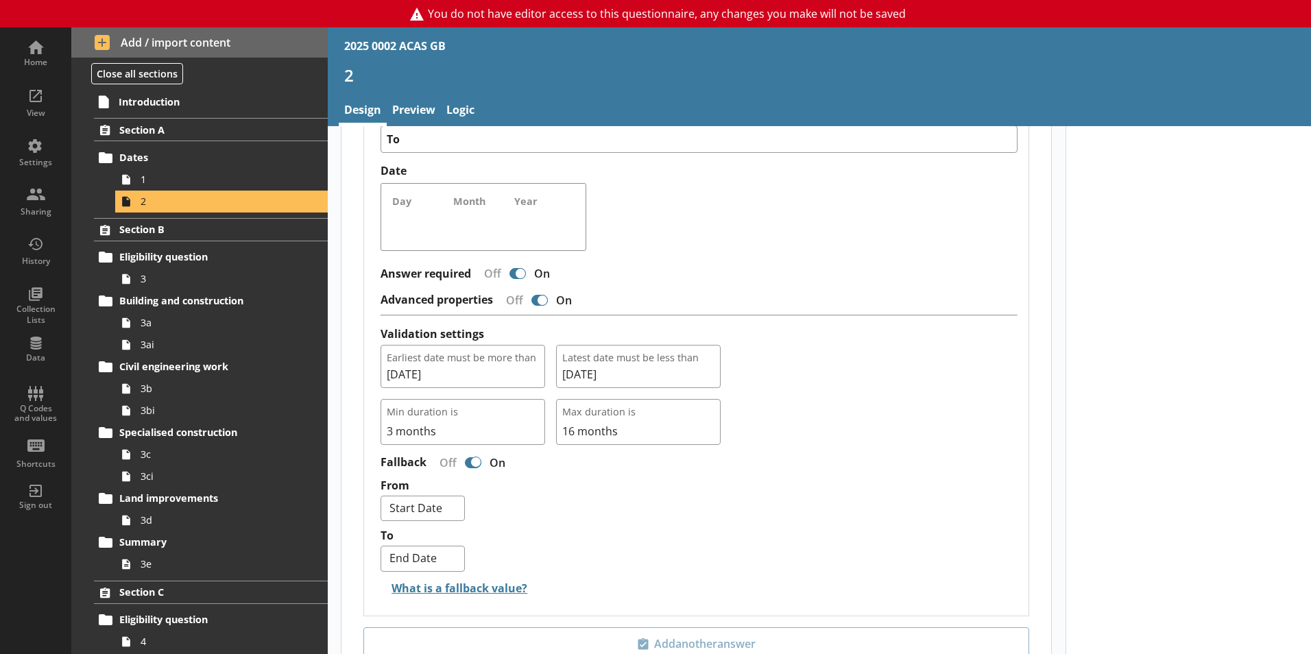
scroll to position [1285, 0]
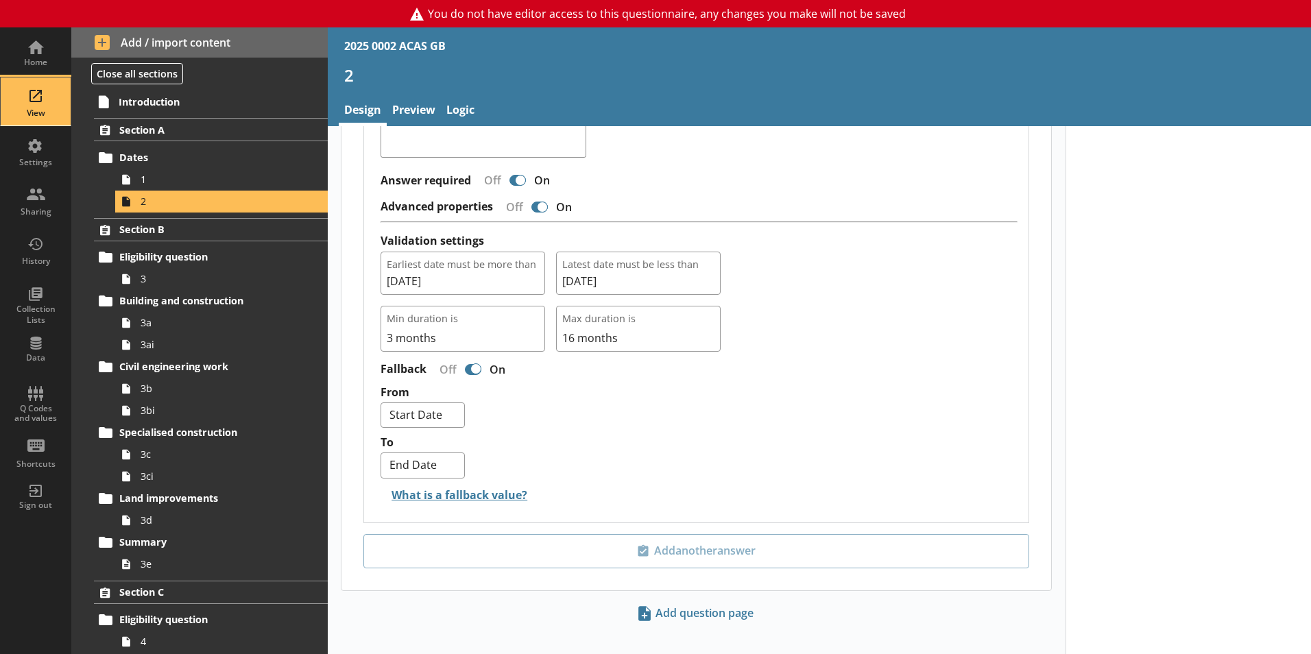
click at [28, 109] on div "View" at bounding box center [36, 113] width 48 height 11
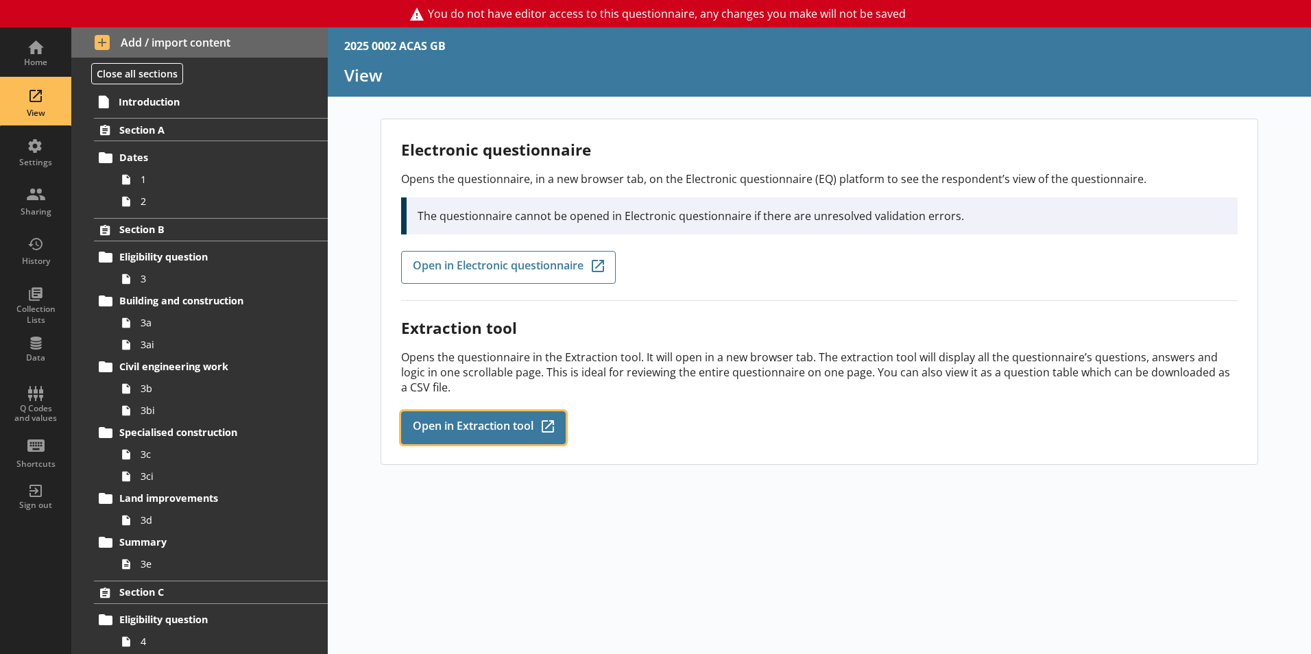
click at [447, 424] on span "Open in Extraction tool" at bounding box center [473, 427] width 121 height 15
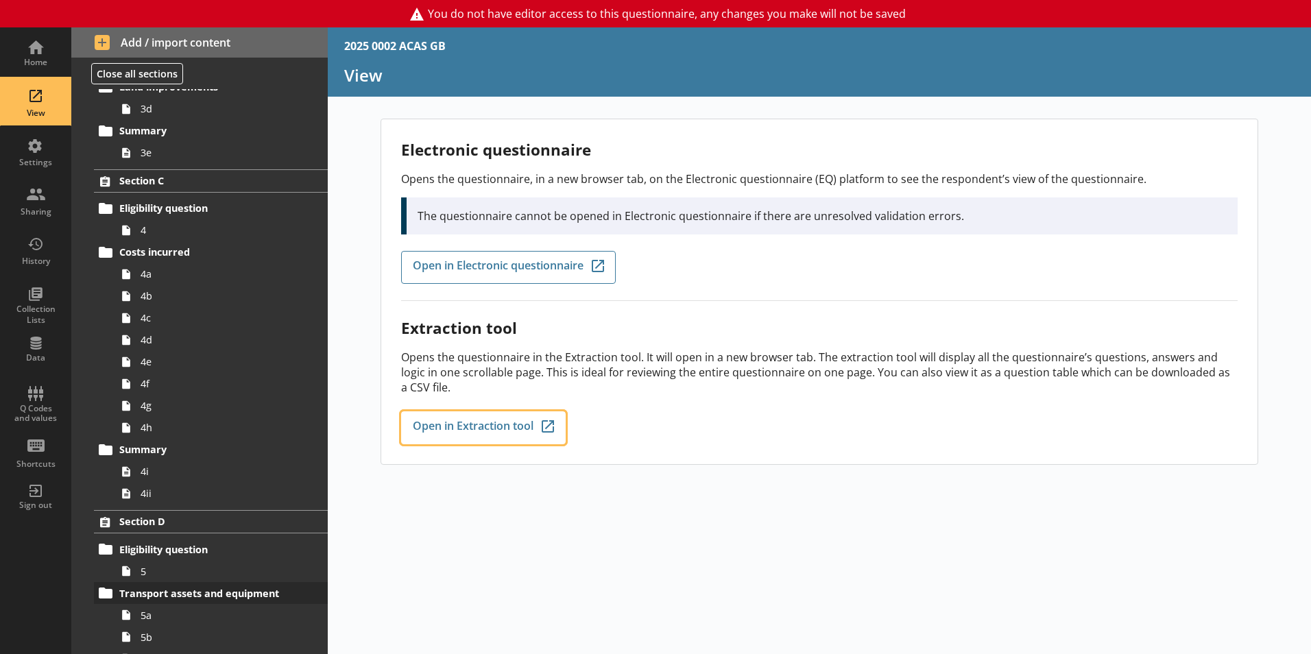
scroll to position [480, 0]
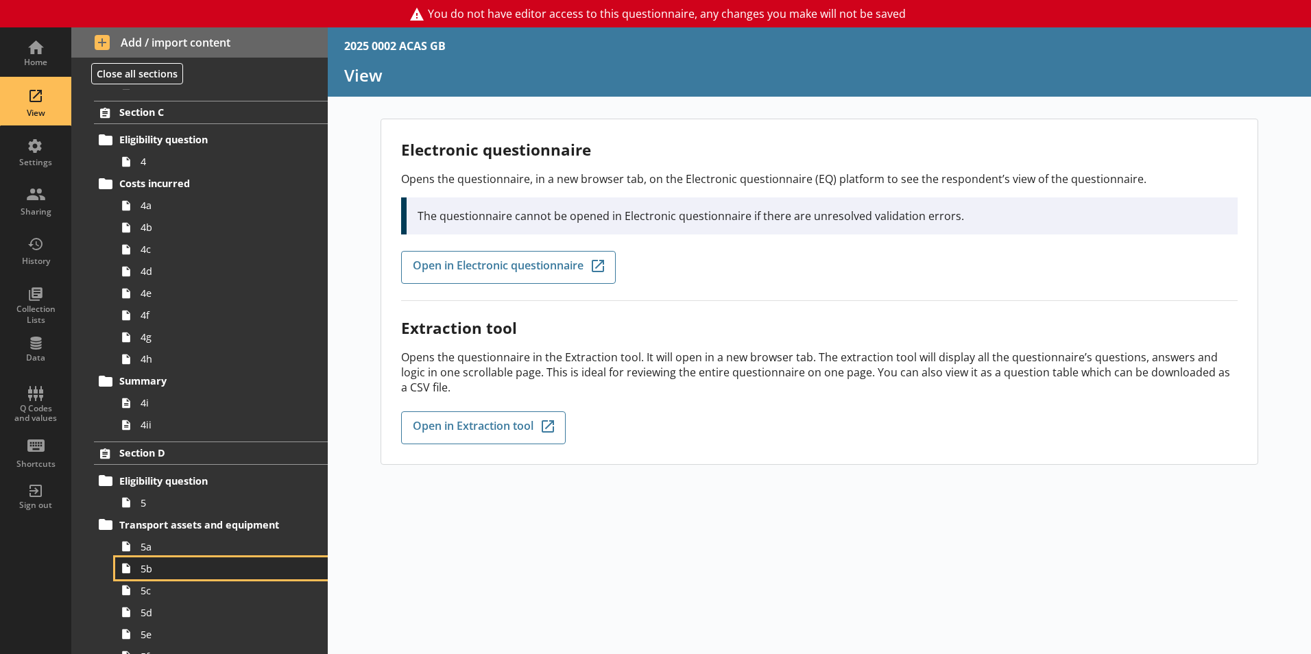
click at [140, 569] on link "5b" at bounding box center [221, 569] width 213 height 22
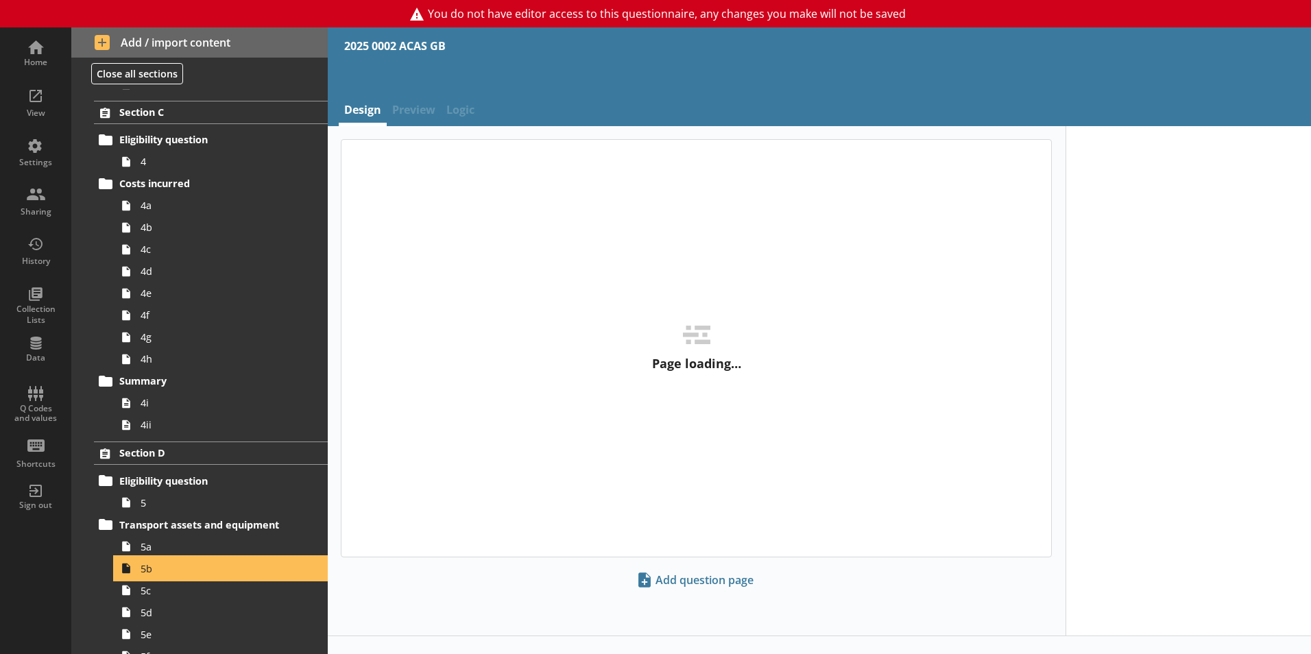
type textarea "x"
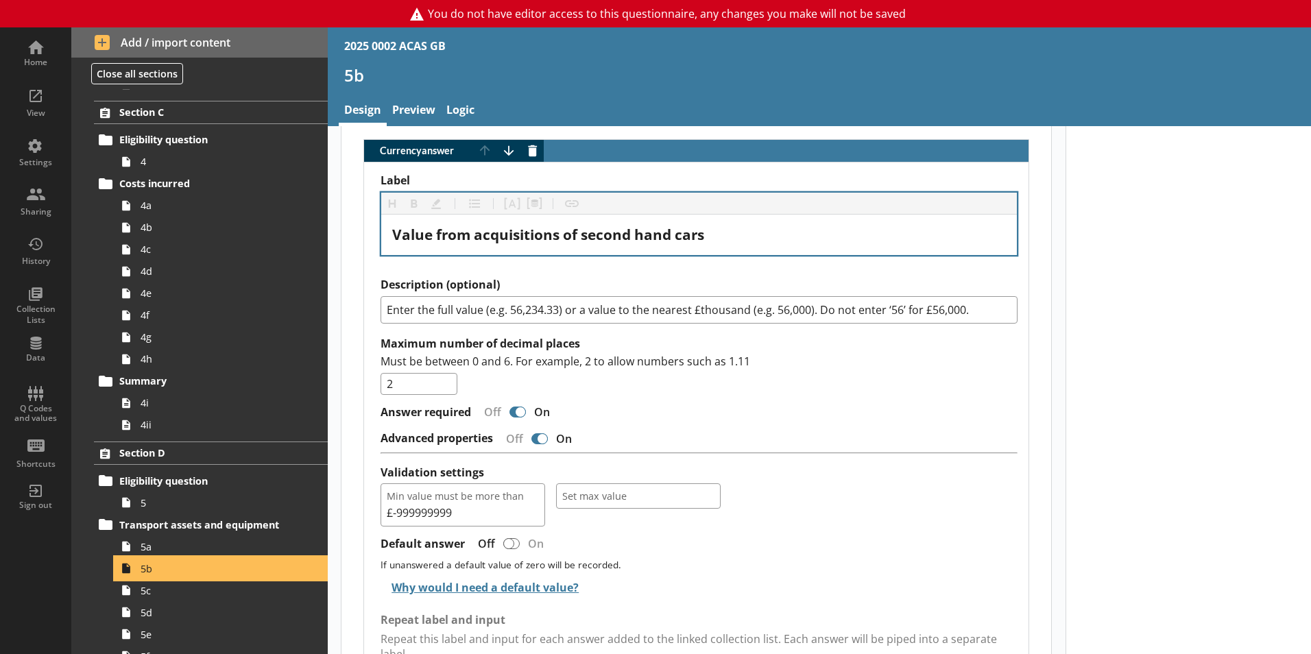
scroll to position [411, 0]
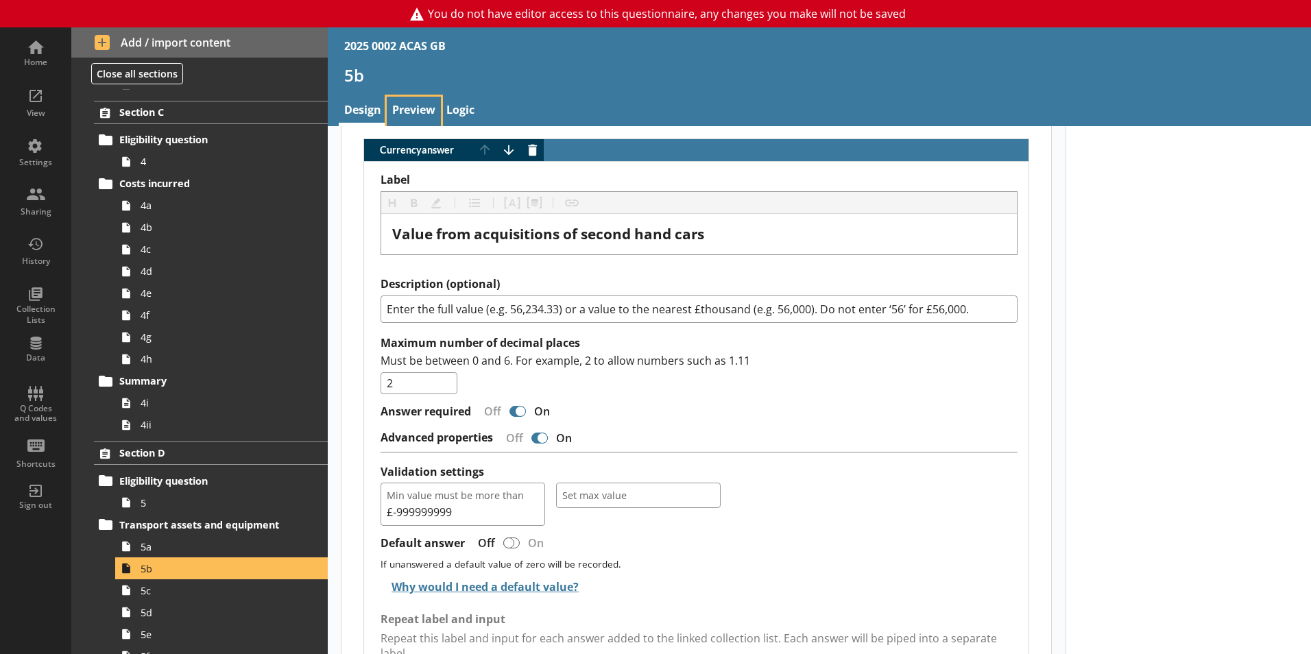
click at [413, 115] on link "Preview" at bounding box center [414, 111] width 54 height 29
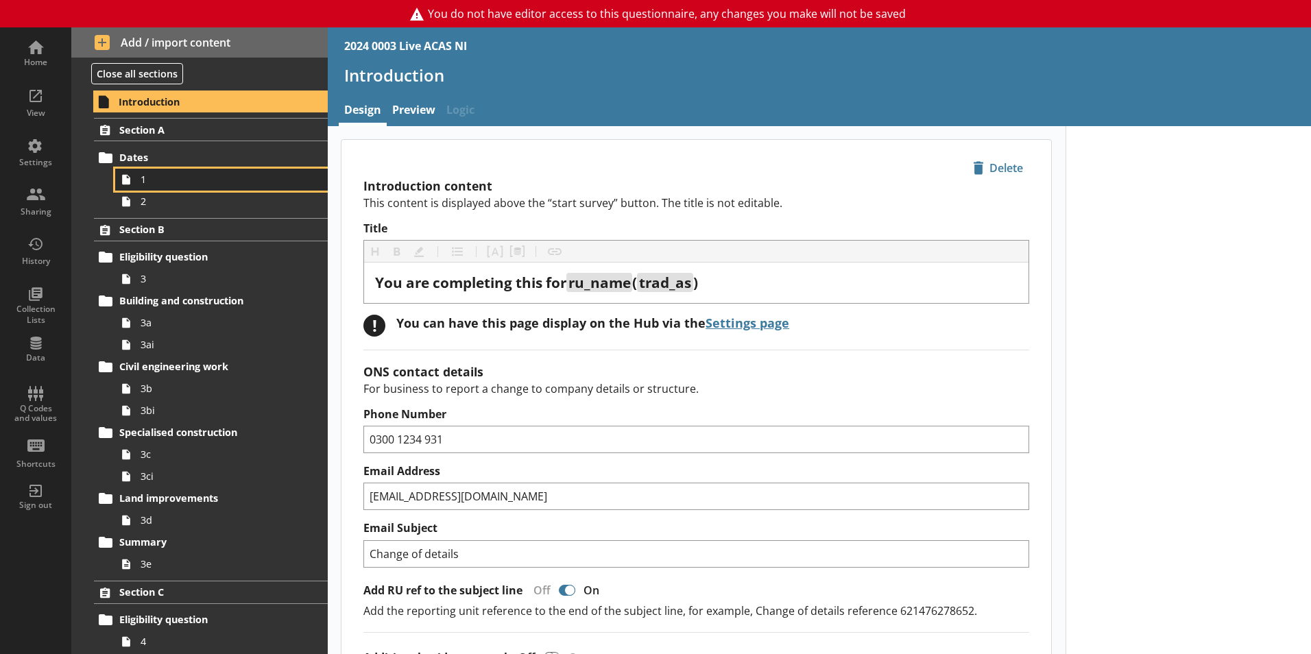
click at [178, 175] on span "1" at bounding box center [217, 179] width 152 height 13
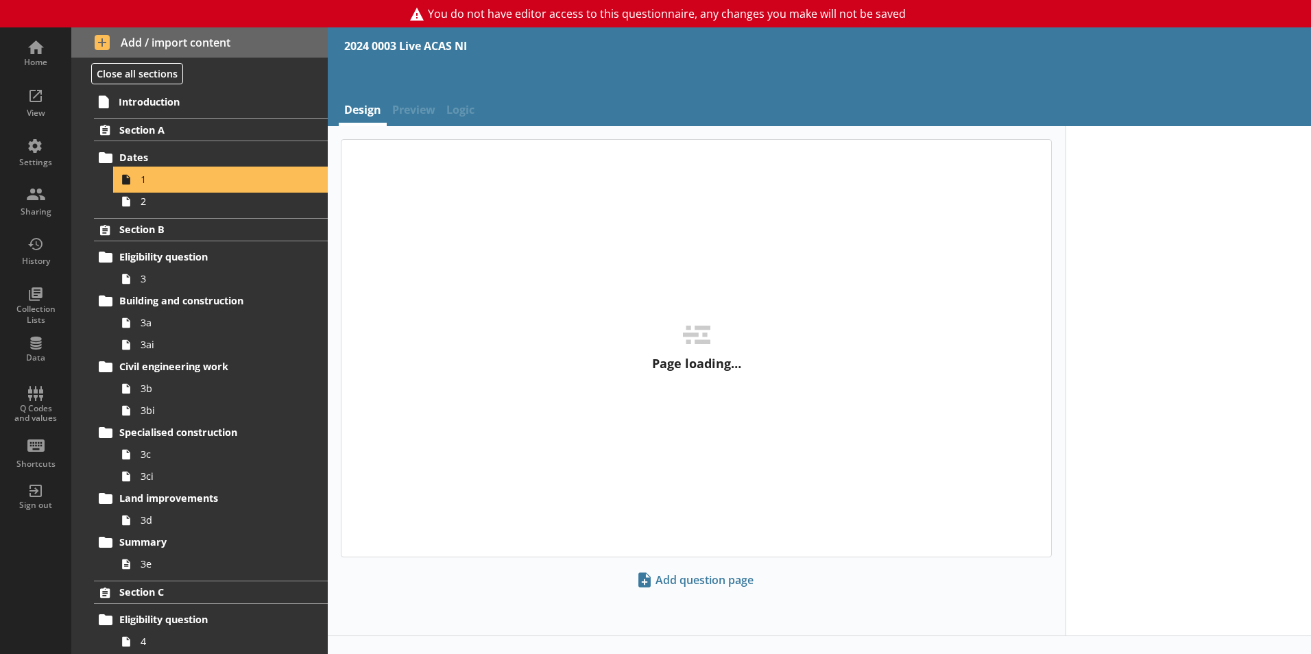
type textarea "x"
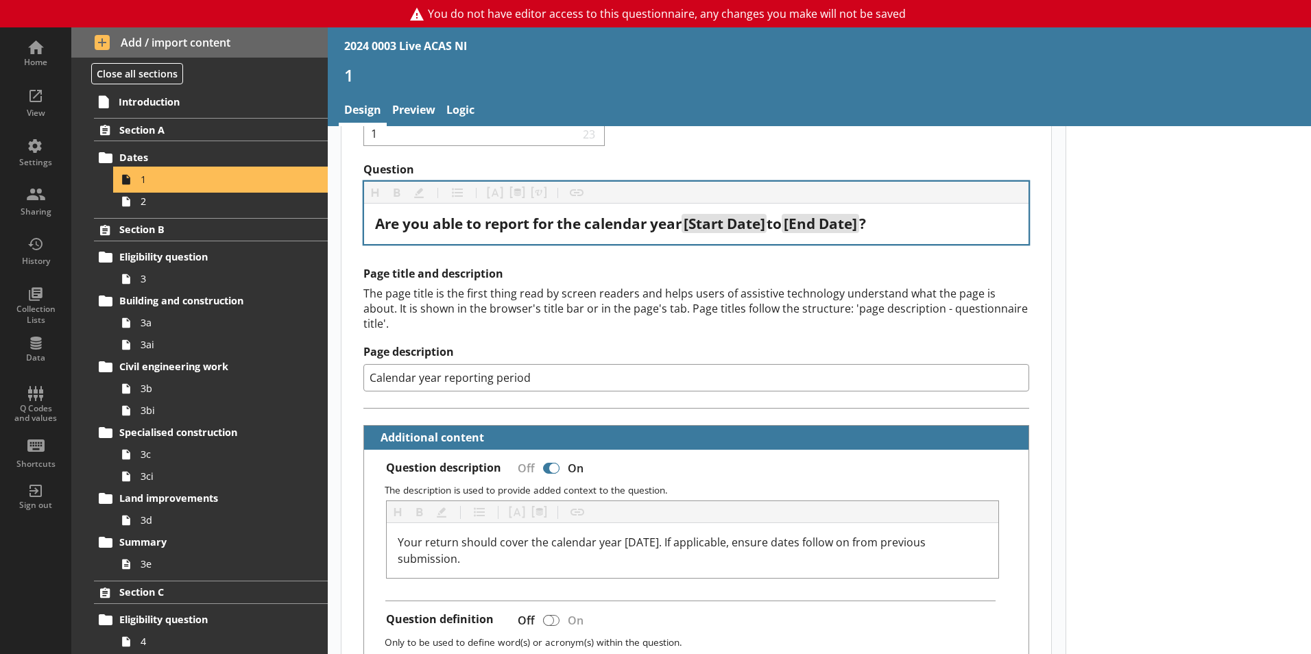
scroll to position [137, 0]
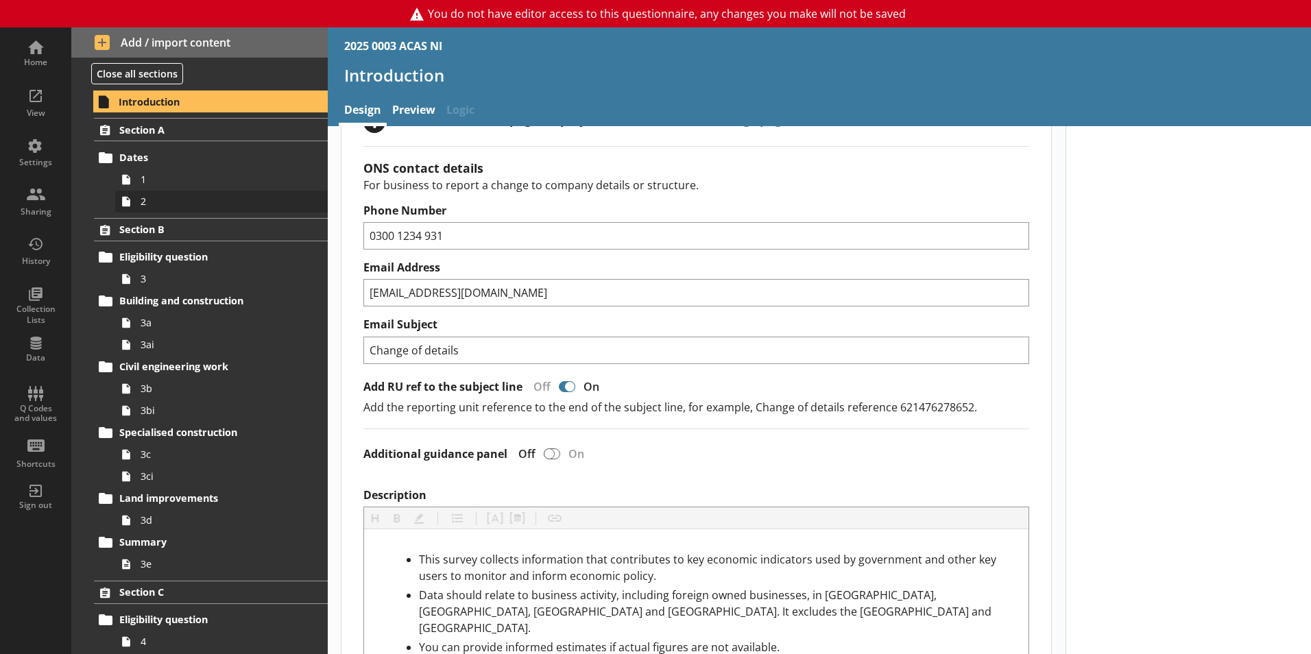
scroll to position [206, 0]
click at [180, 187] on link "1" at bounding box center [221, 180] width 213 height 22
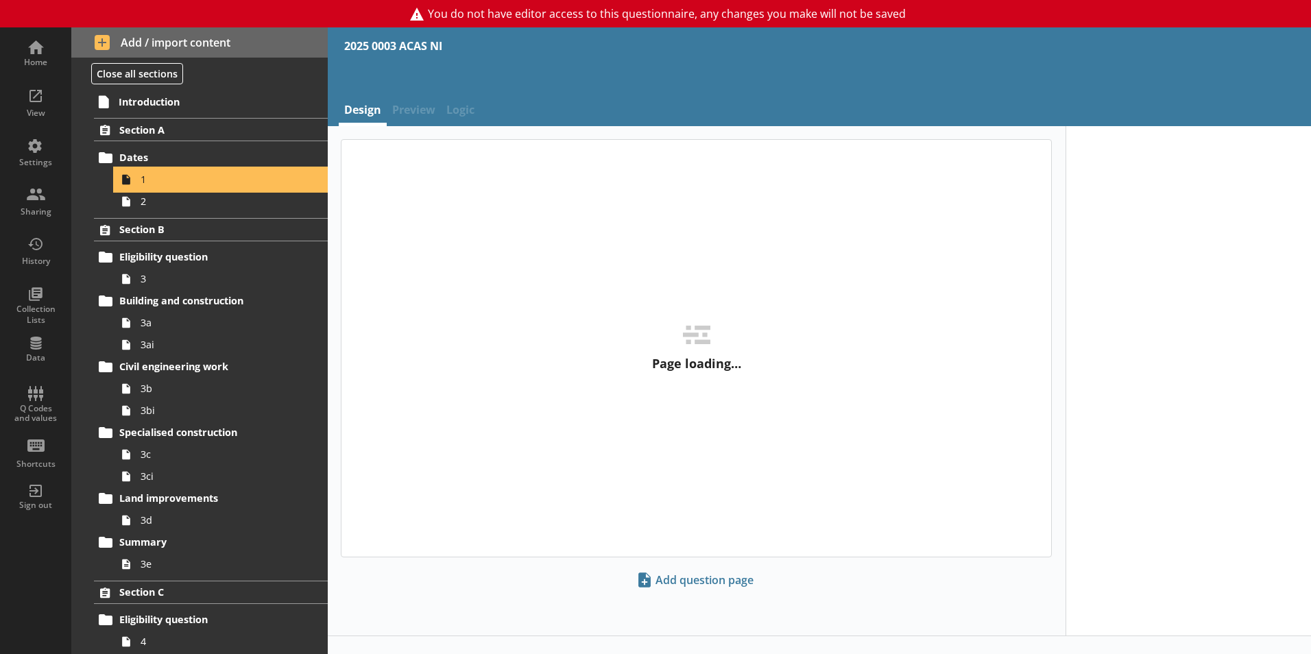
type textarea "x"
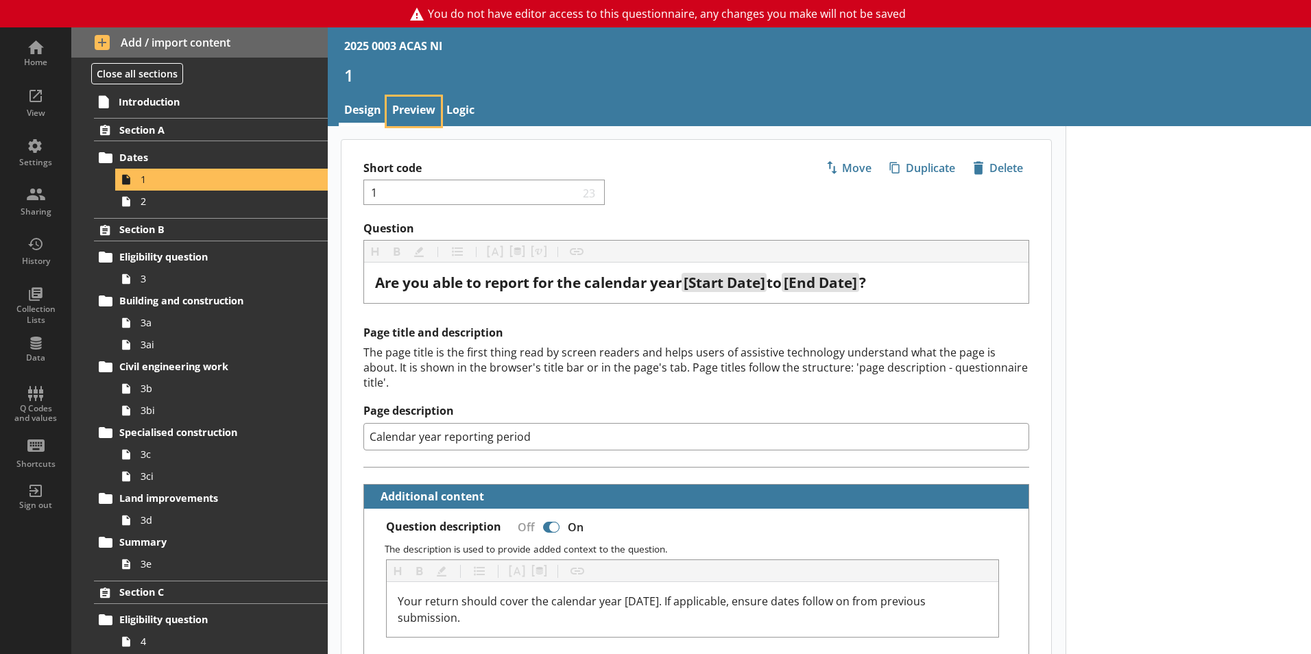
click at [429, 109] on link "Preview" at bounding box center [414, 111] width 54 height 29
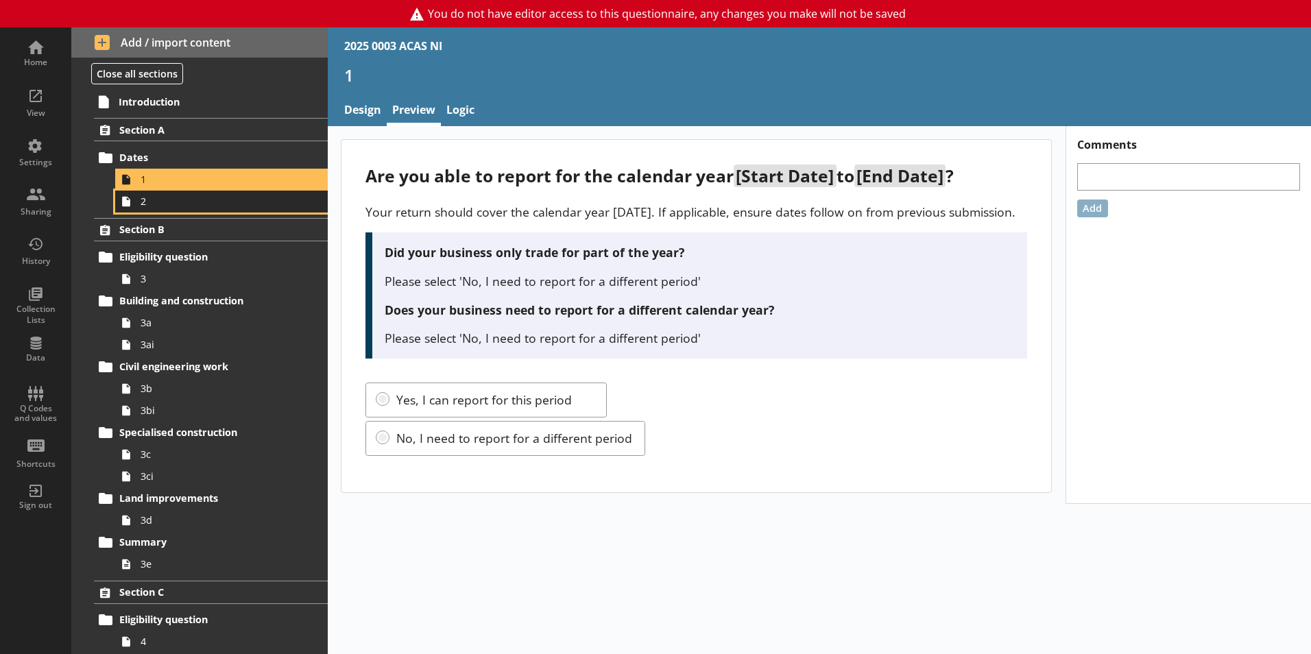
click at [158, 195] on span "2" at bounding box center [217, 201] width 152 height 13
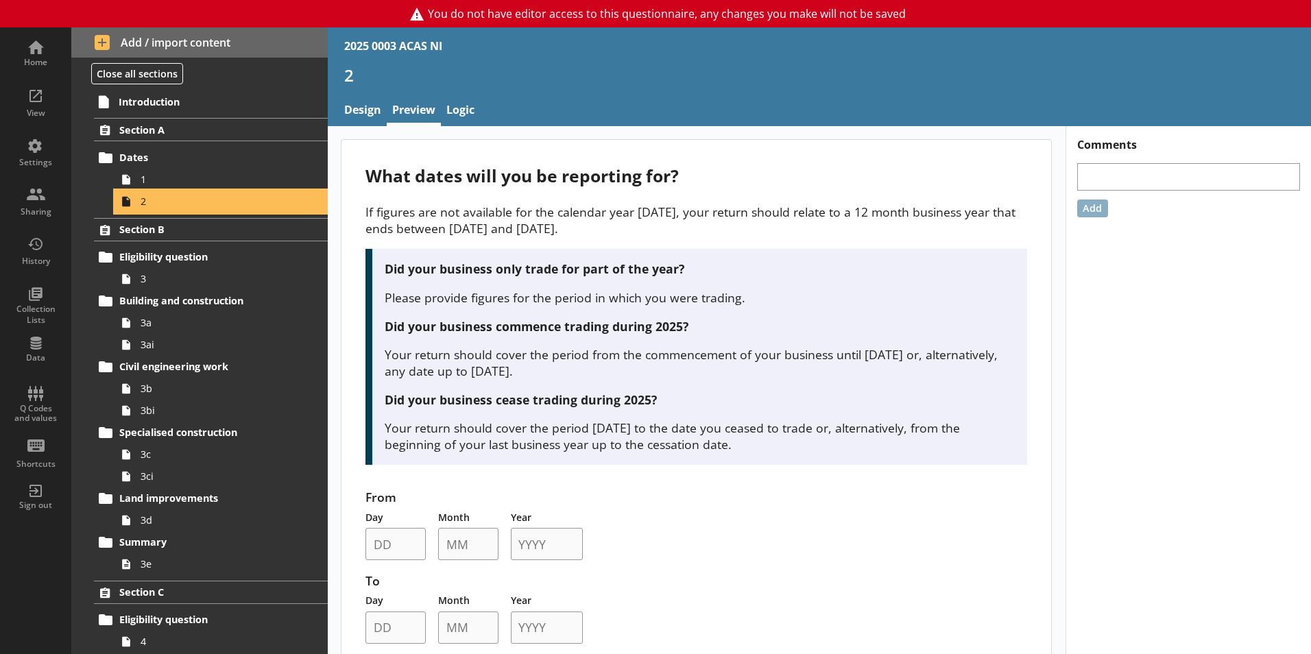
scroll to position [37, 0]
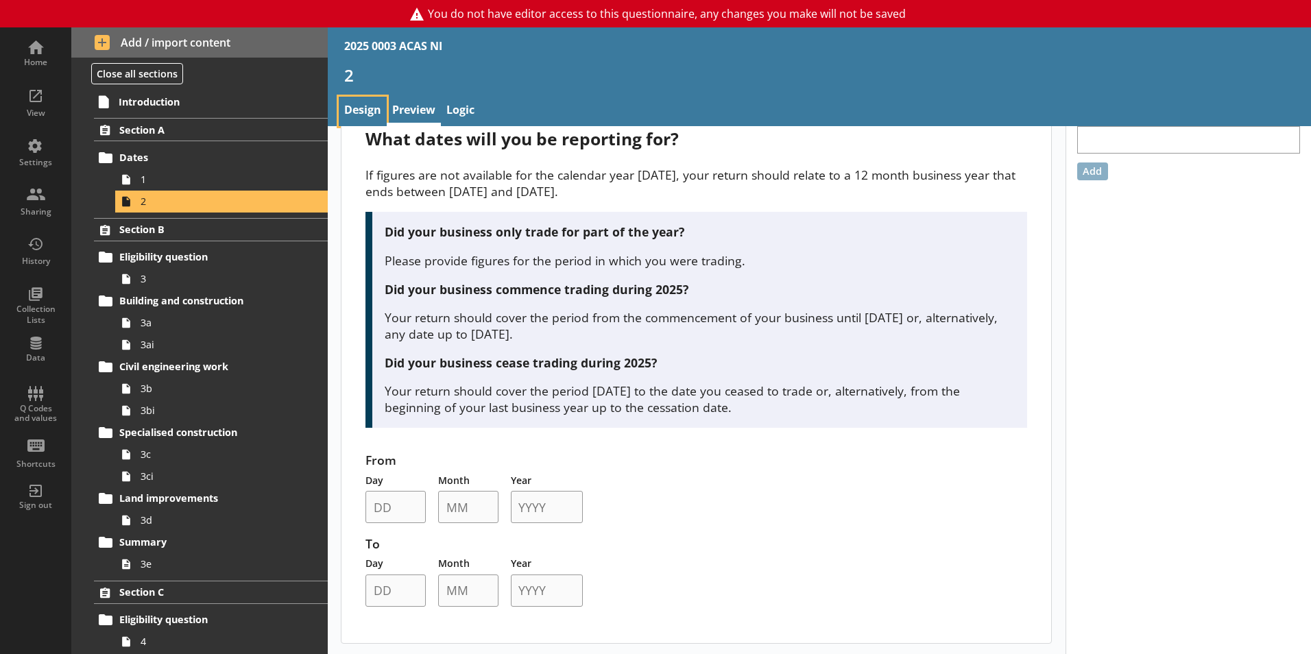
click at [368, 110] on link "Design" at bounding box center [363, 111] width 48 height 29
select select "ref_p_end_date"
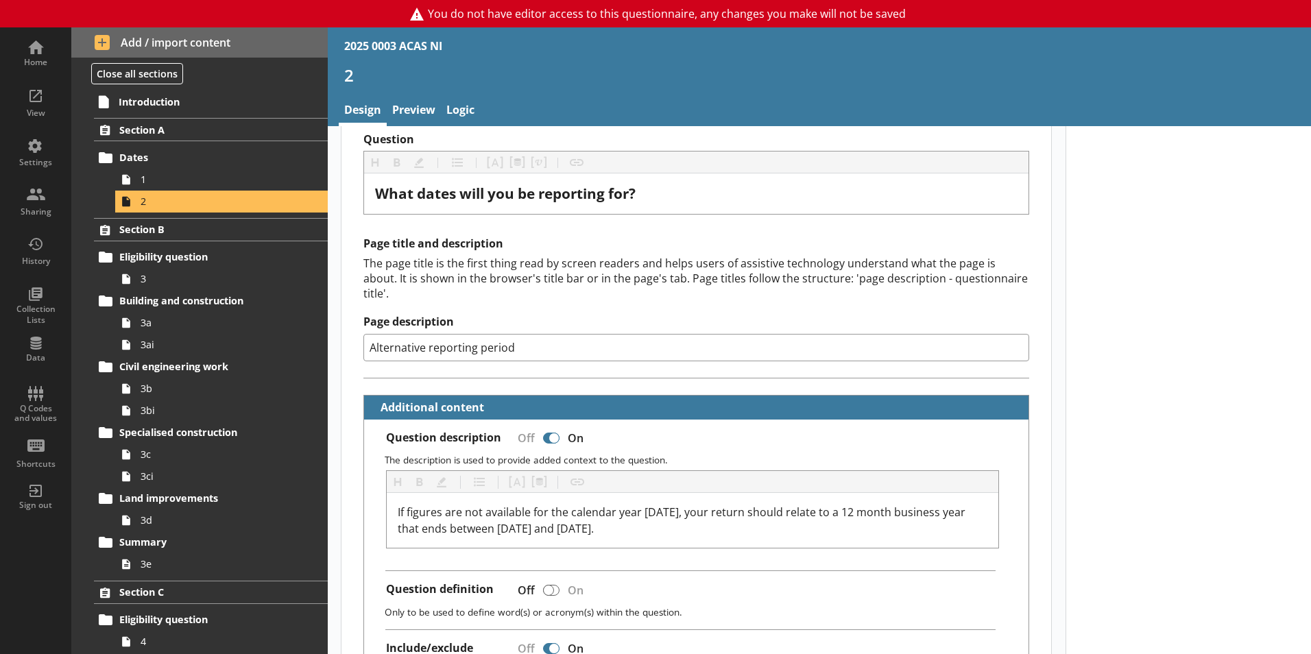
type textarea "x"
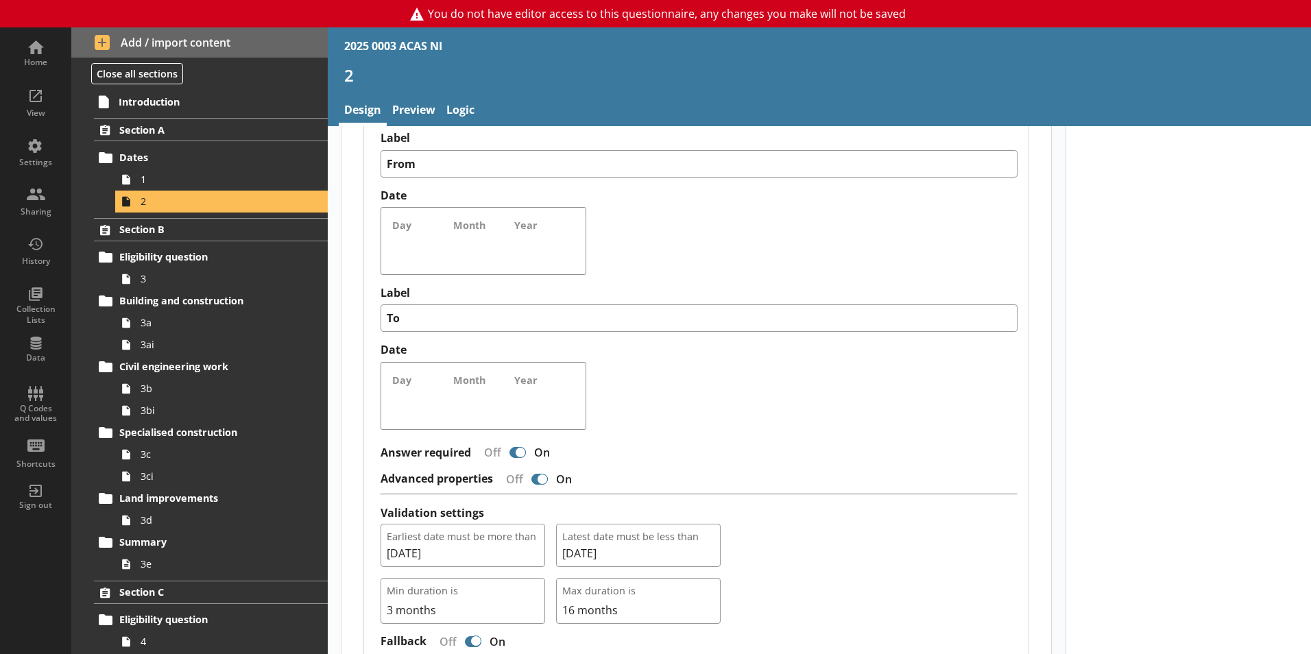
scroll to position [1217, 0]
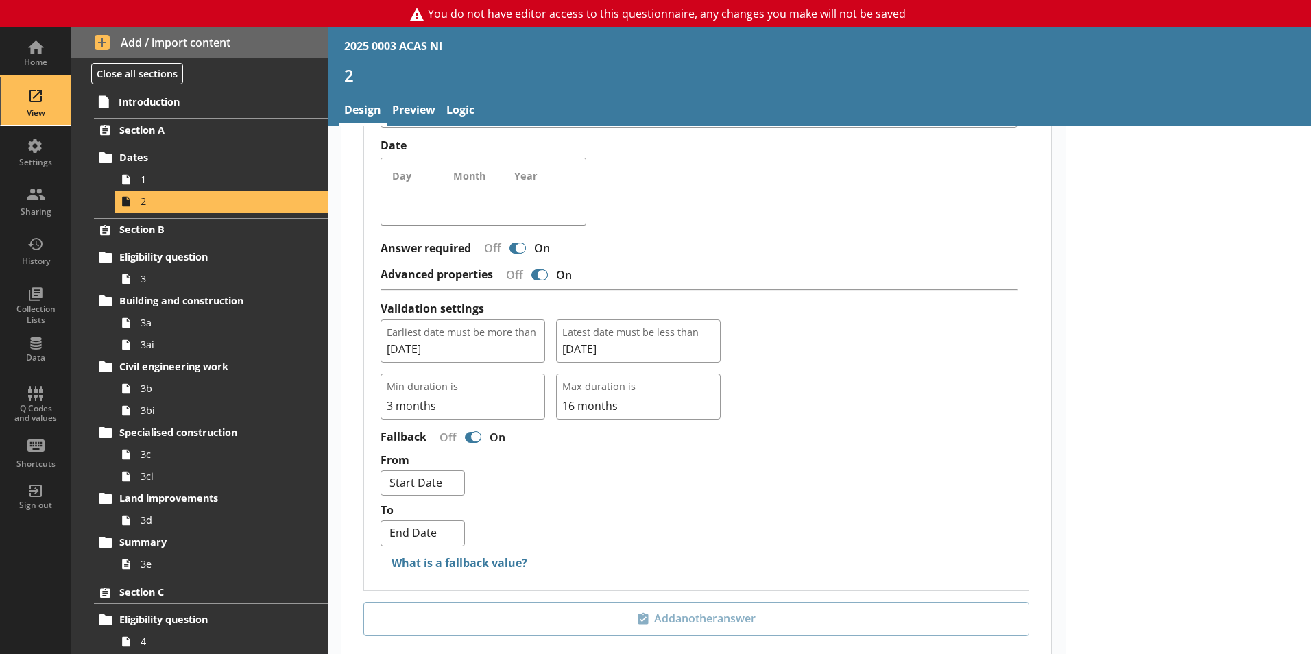
click at [23, 84] on div "View" at bounding box center [36, 101] width 48 height 48
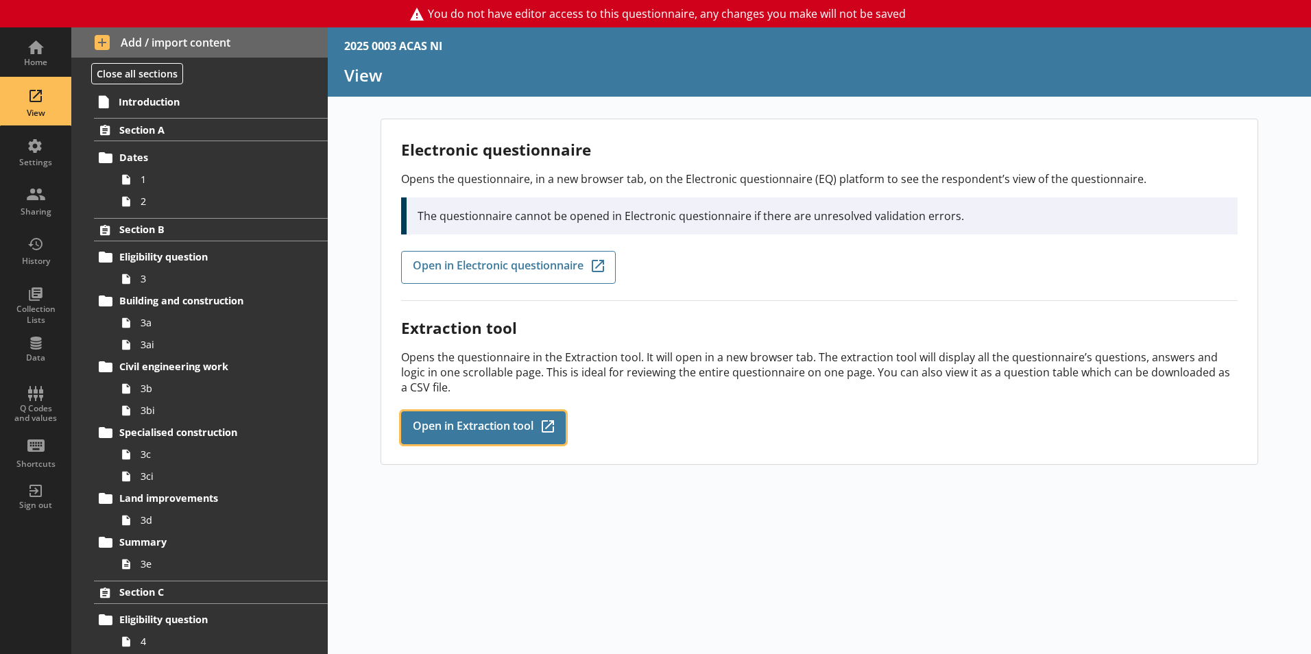
click at [499, 427] on span "Open in Extraction tool" at bounding box center [473, 427] width 121 height 15
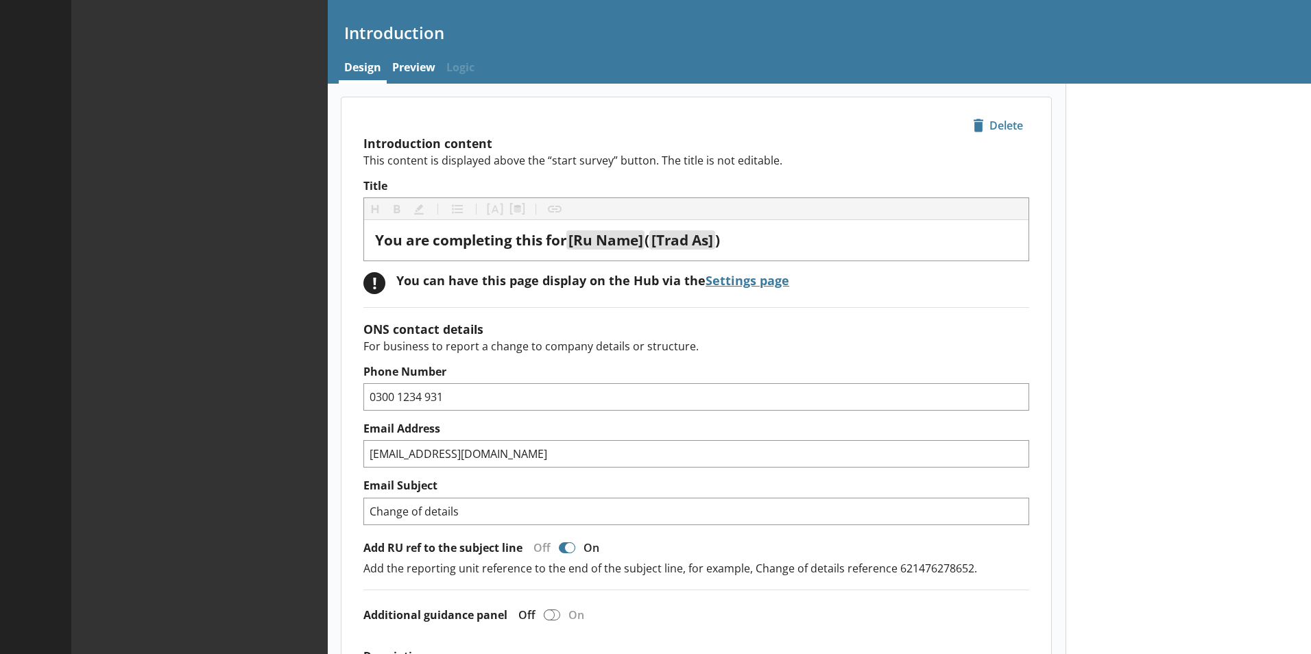
type textarea "x"
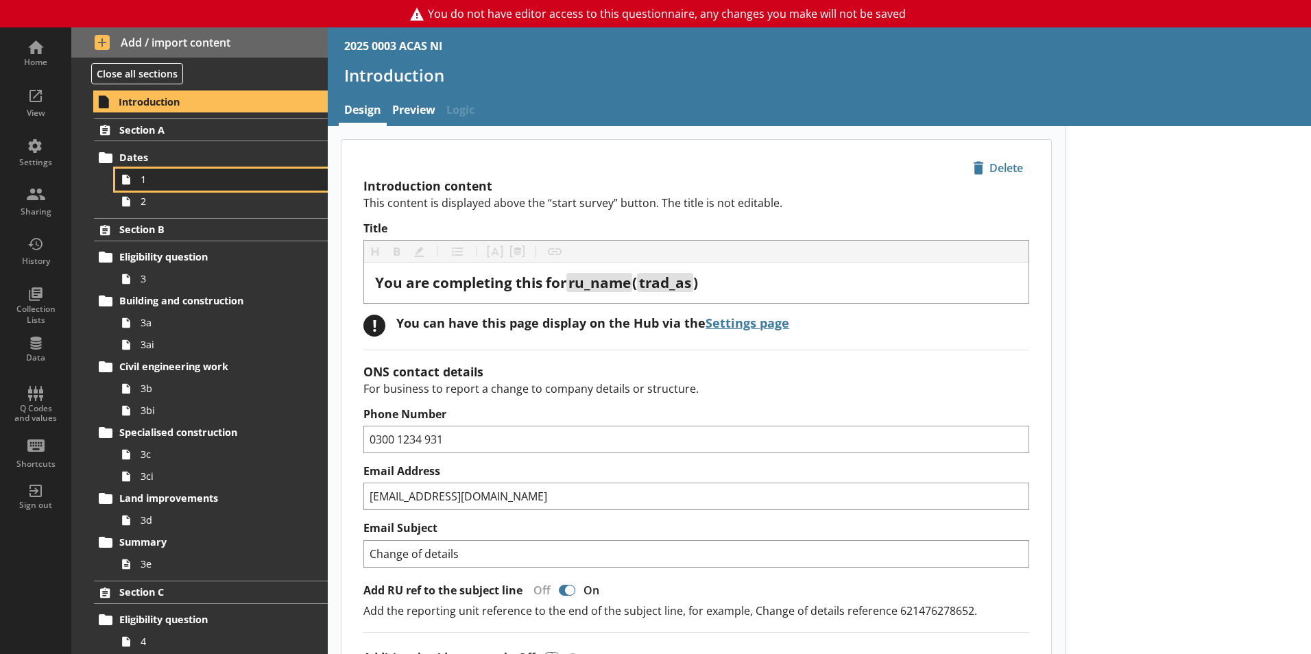
click at [180, 179] on span "1" at bounding box center [217, 179] width 152 height 13
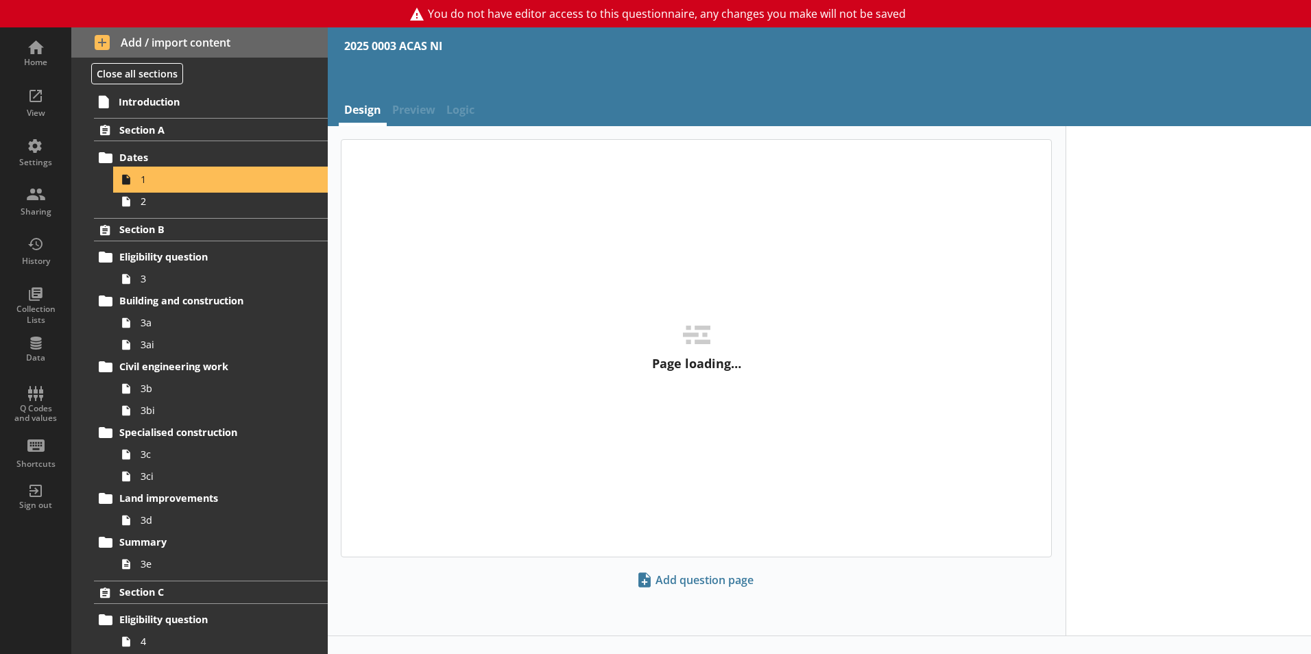
type textarea "x"
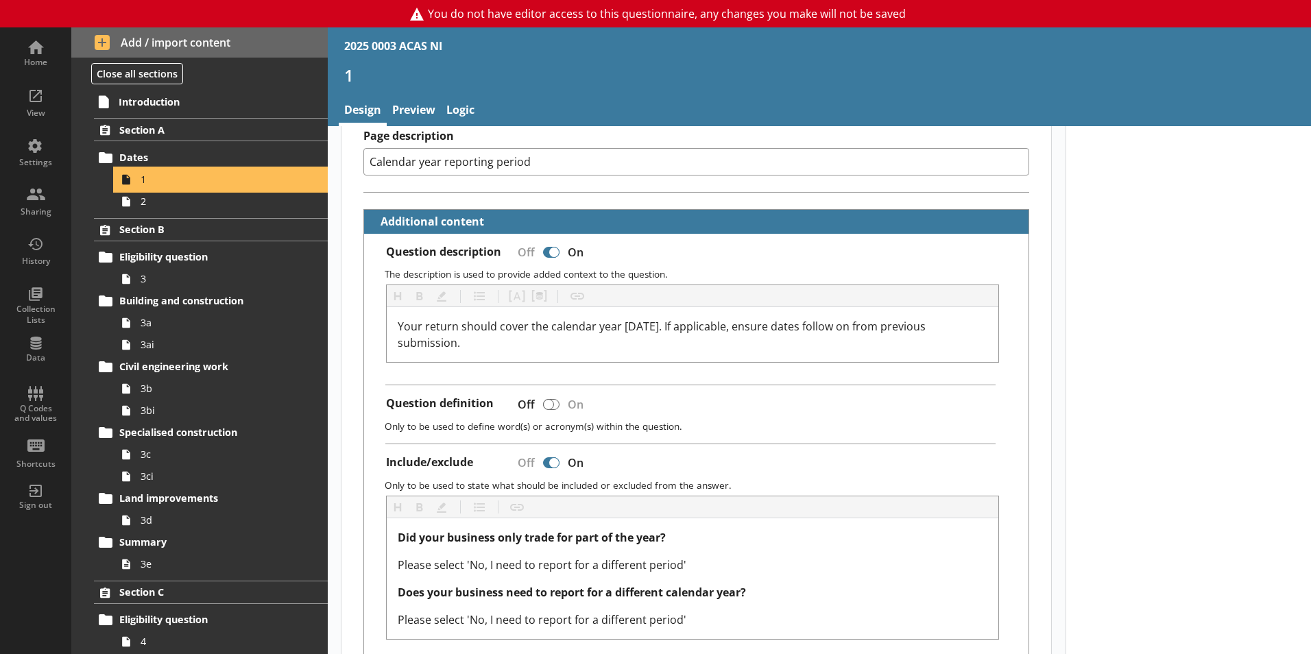
scroll to position [274, 0]
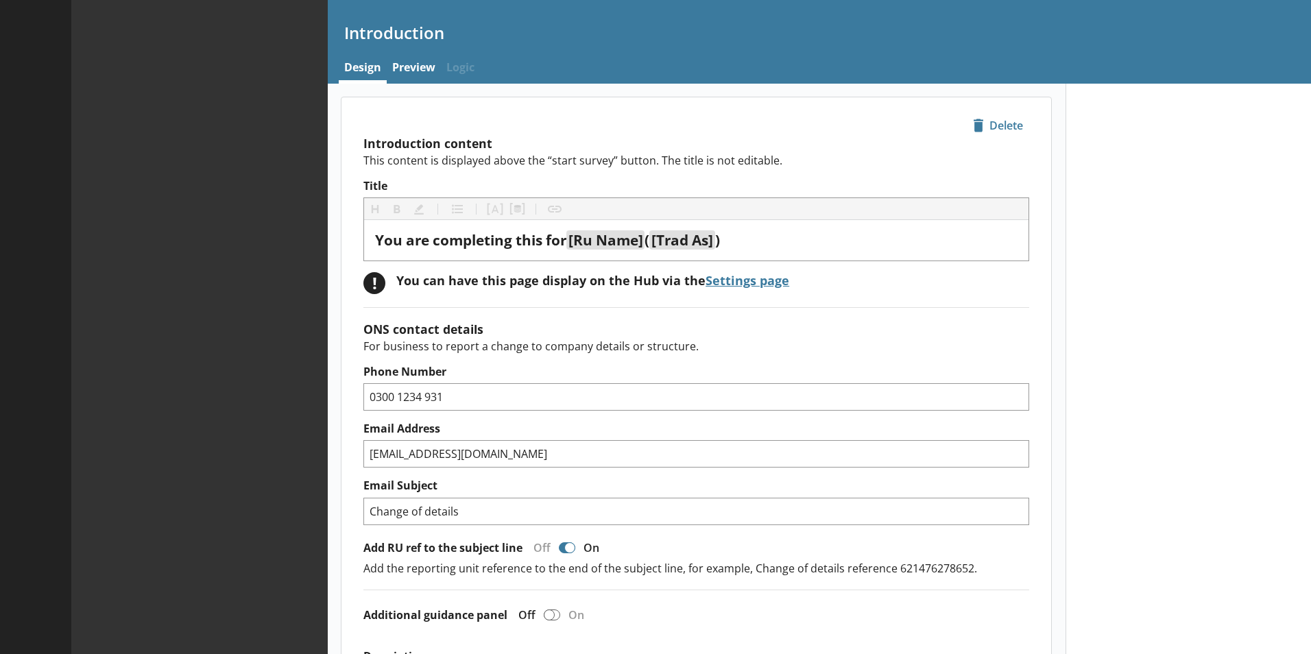
type textarea "x"
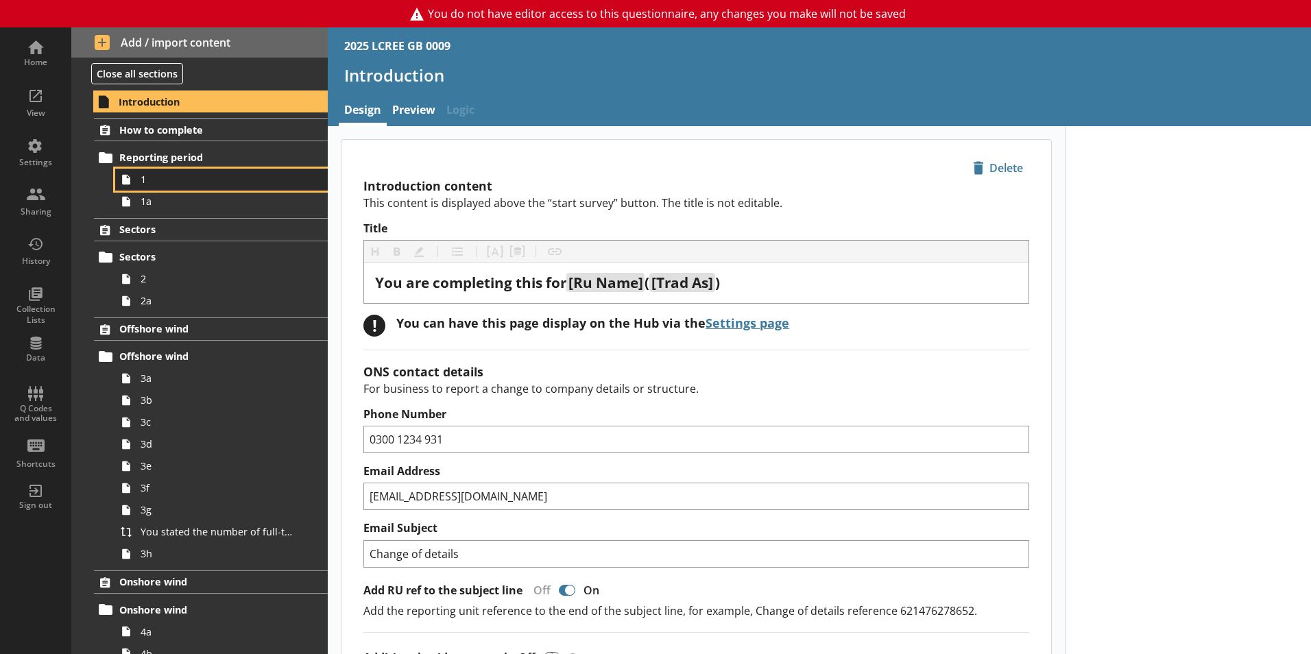
click at [173, 180] on span "1" at bounding box center [217, 179] width 152 height 13
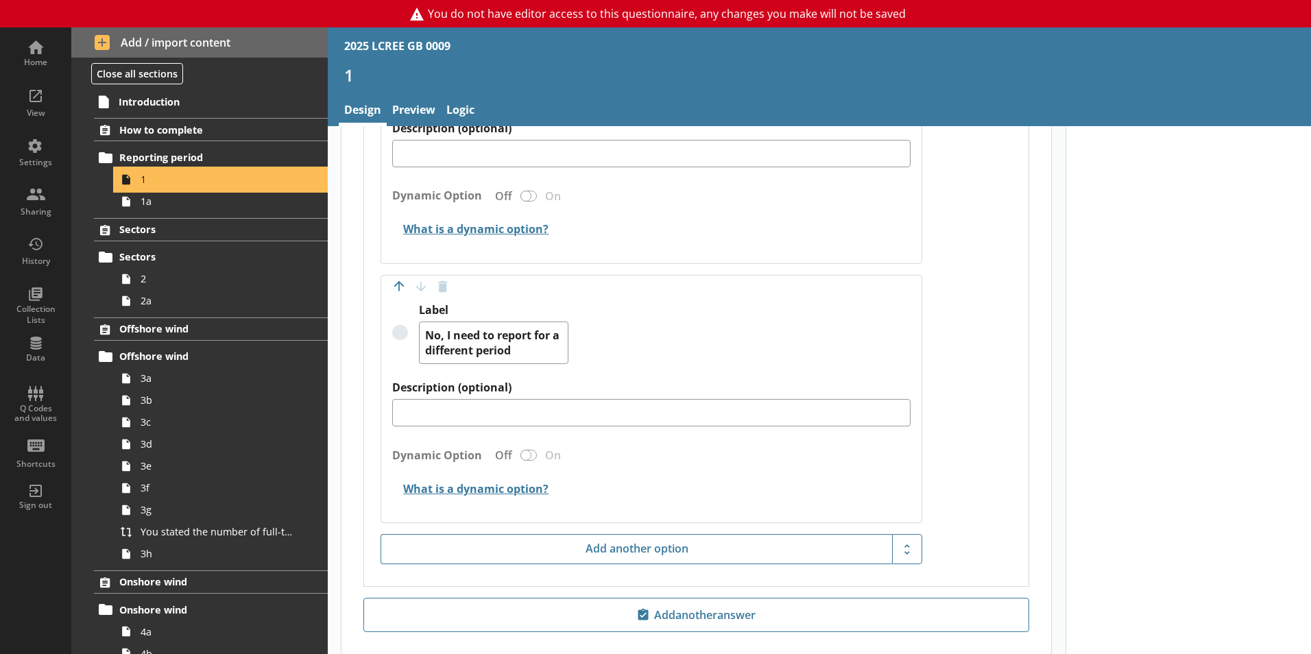
scroll to position [1022, 0]
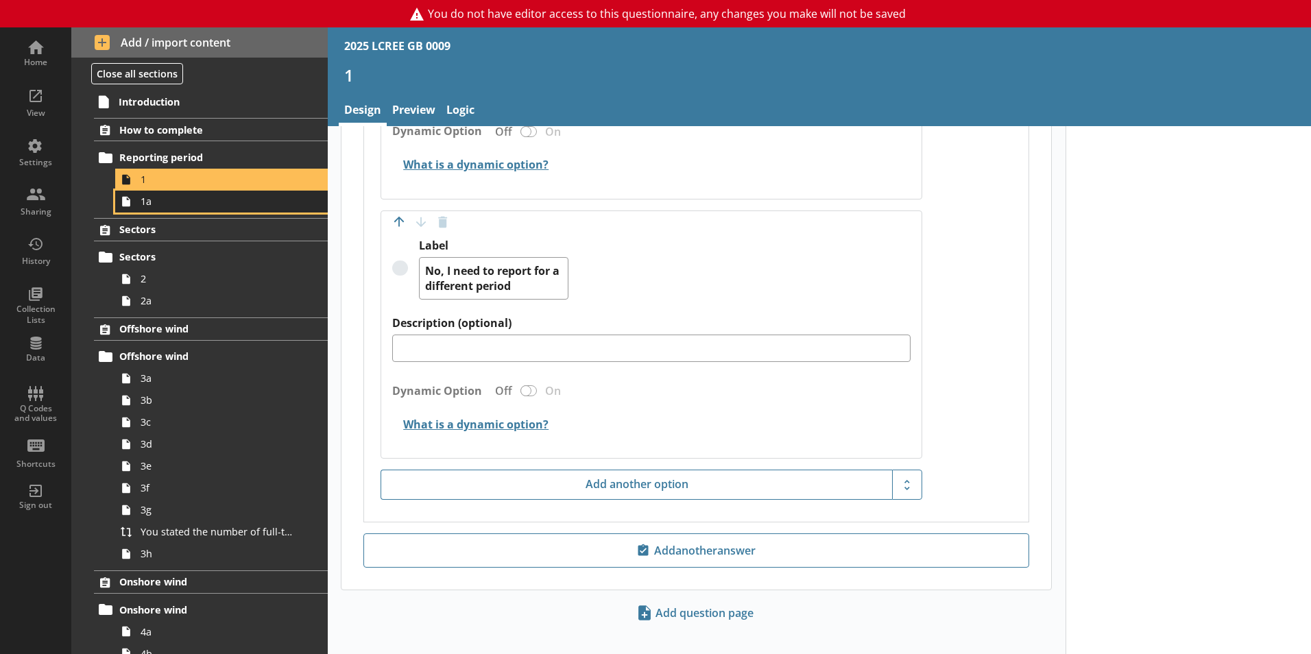
click at [148, 208] on span "1a" at bounding box center [217, 201] width 152 height 13
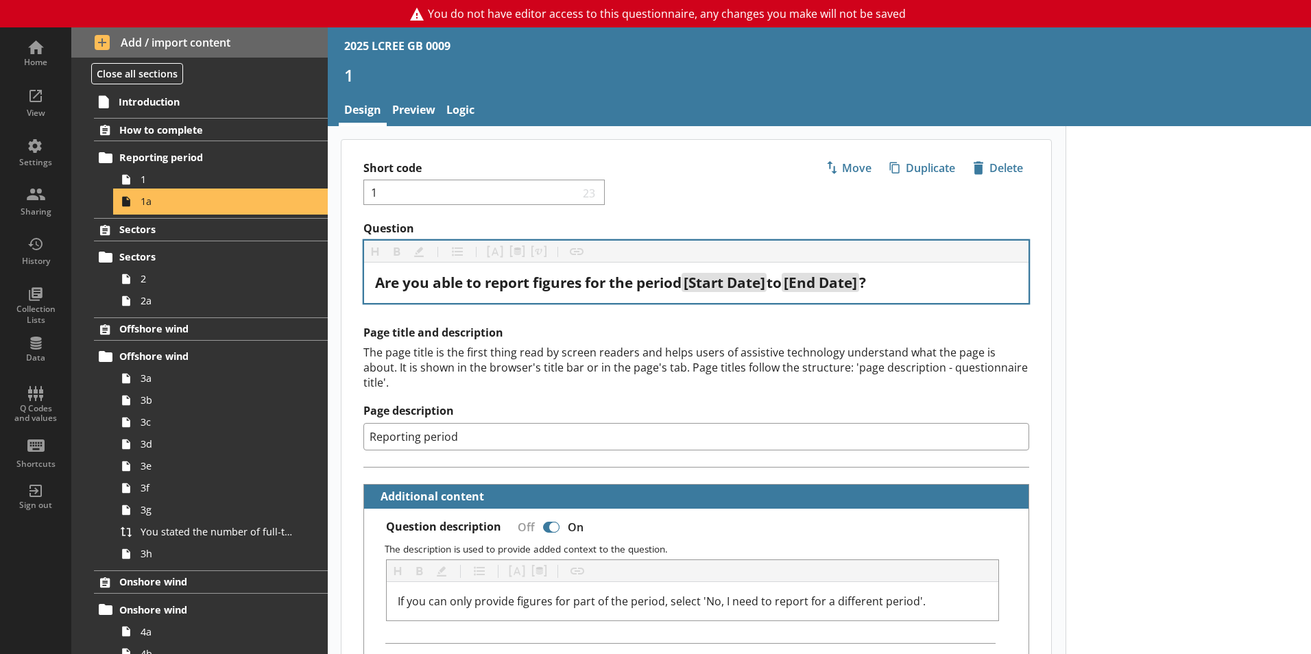
type textarea "x"
select select "ref_p_end_date"
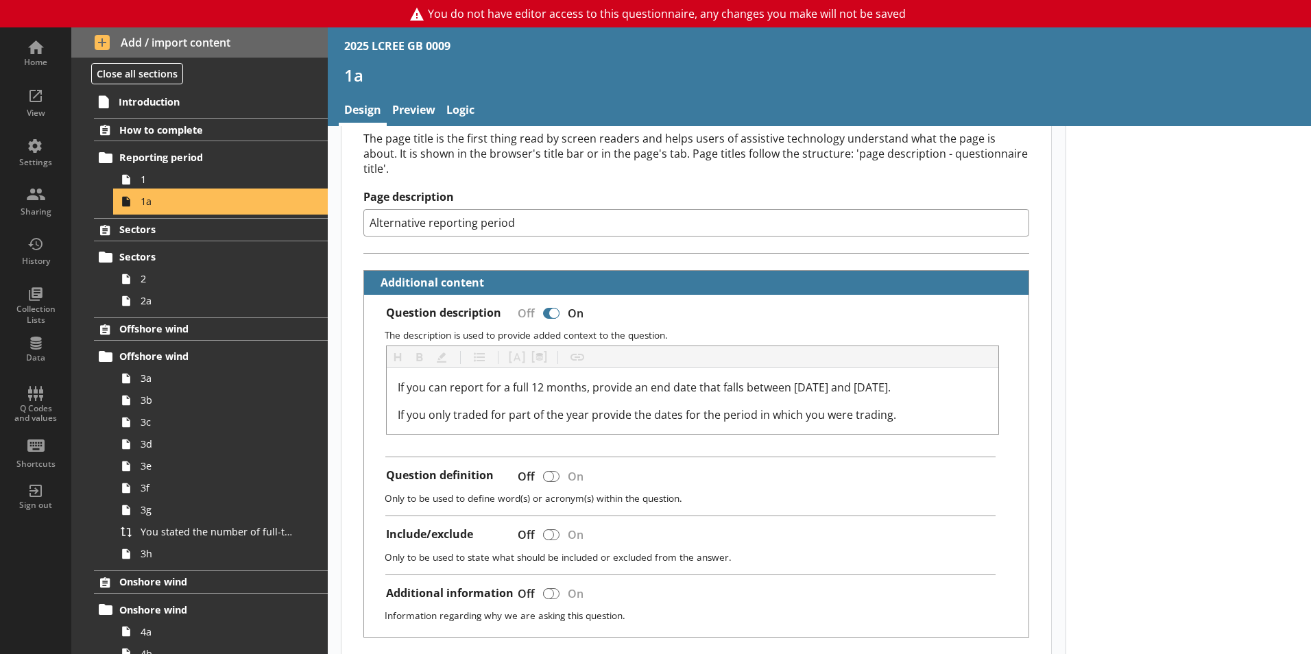
scroll to position [206, 0]
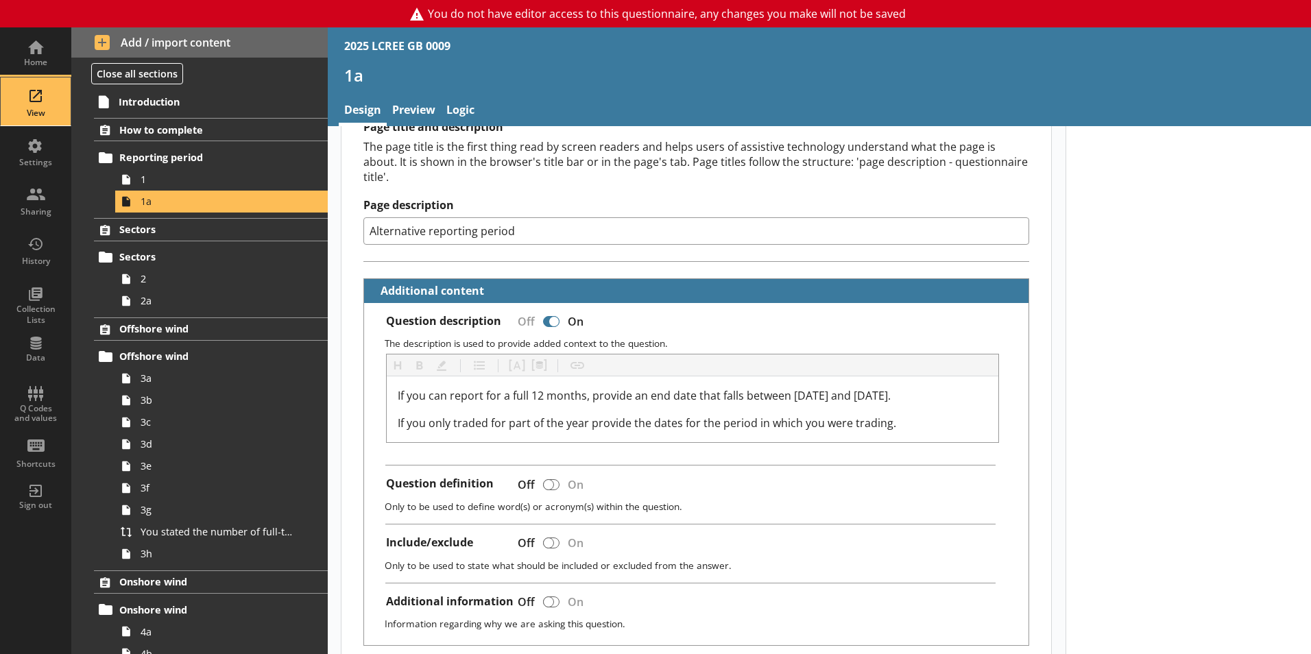
click at [46, 87] on div "View" at bounding box center [36, 101] width 48 height 48
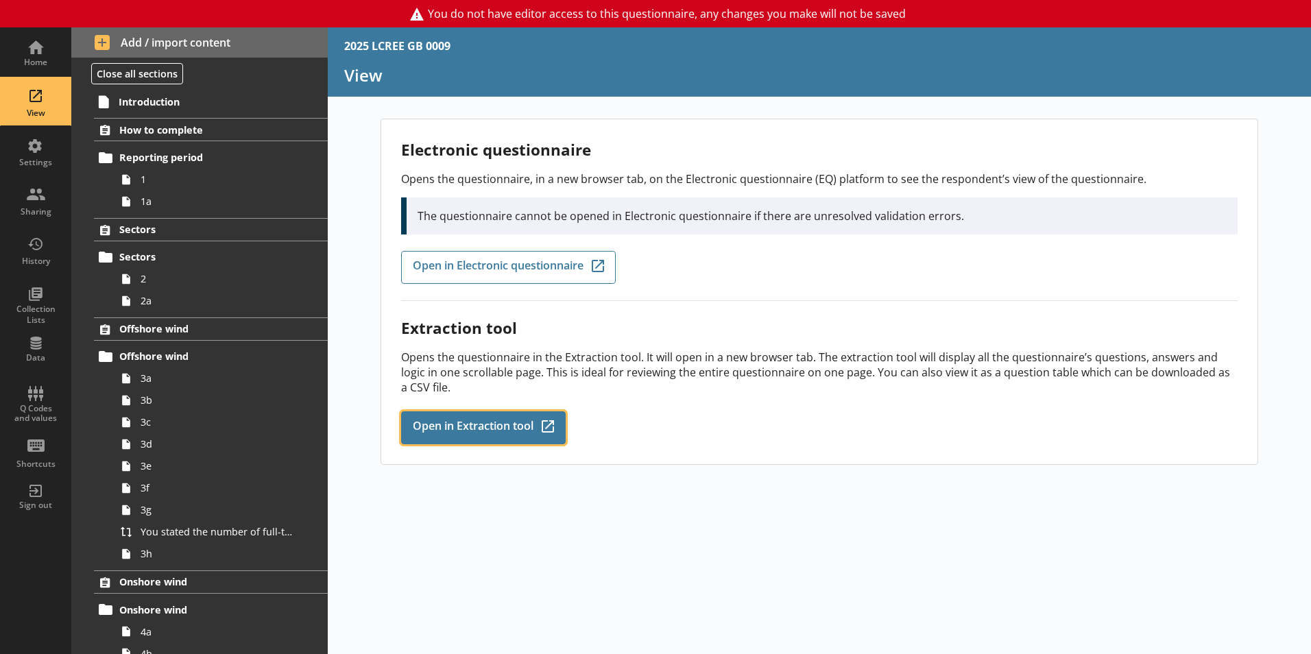
click at [466, 417] on link "Open in Extraction tool Q-Codes_Icon Created with Sketch." at bounding box center [483, 427] width 165 height 33
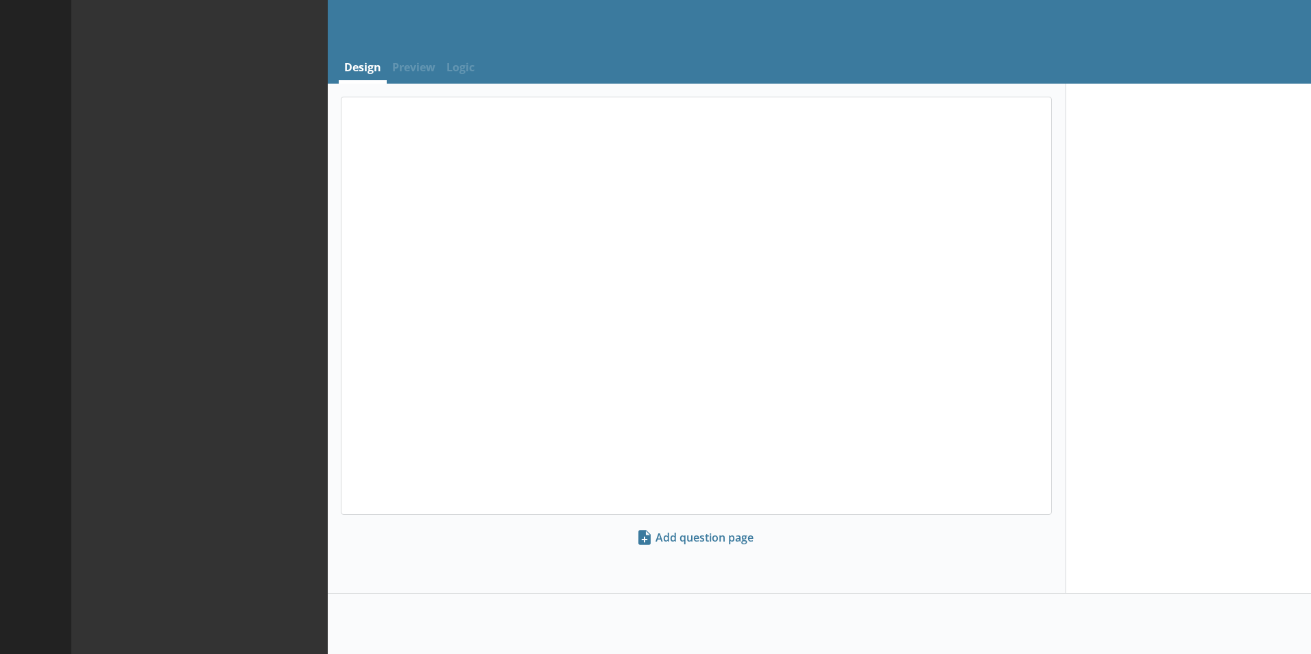
select select "ref_p_end_date"
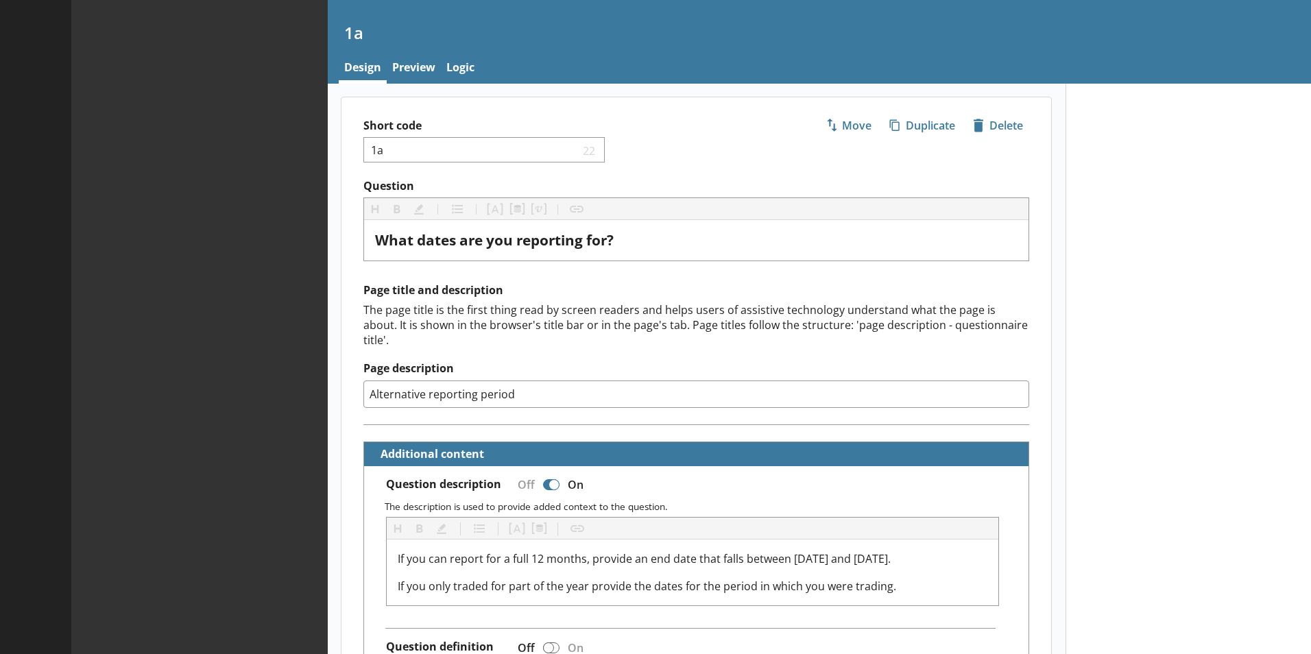
type textarea "x"
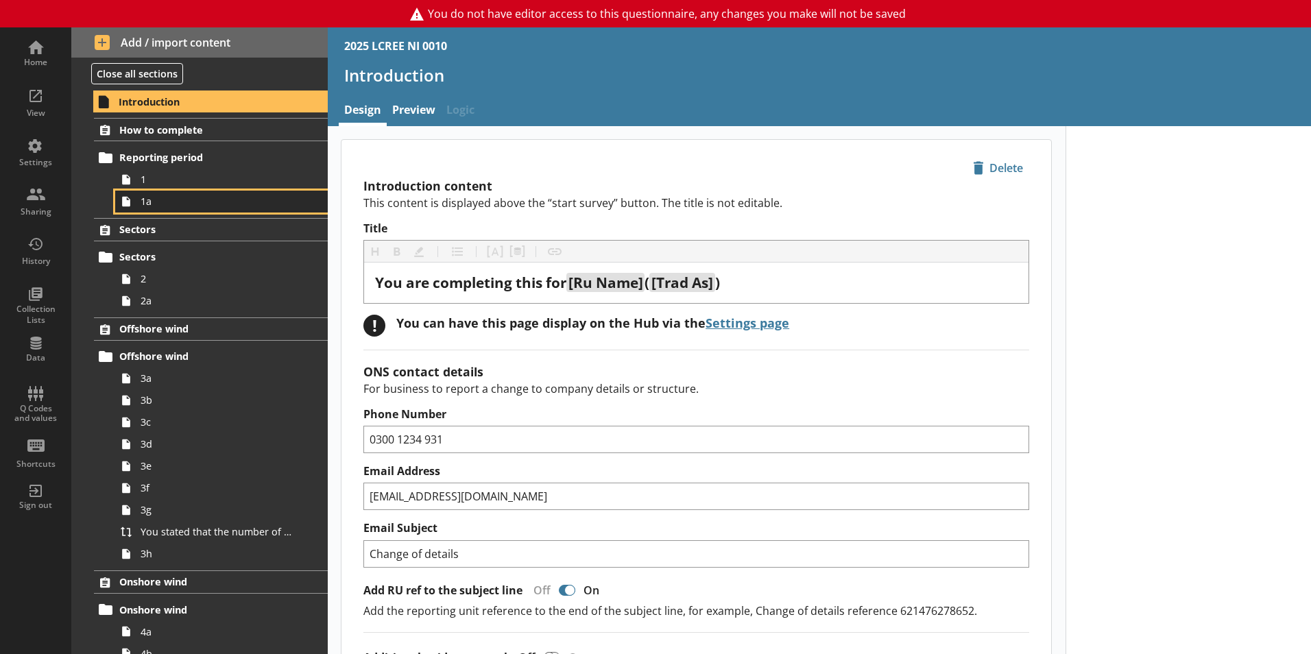
click at [167, 196] on span "1a" at bounding box center [217, 201] width 152 height 13
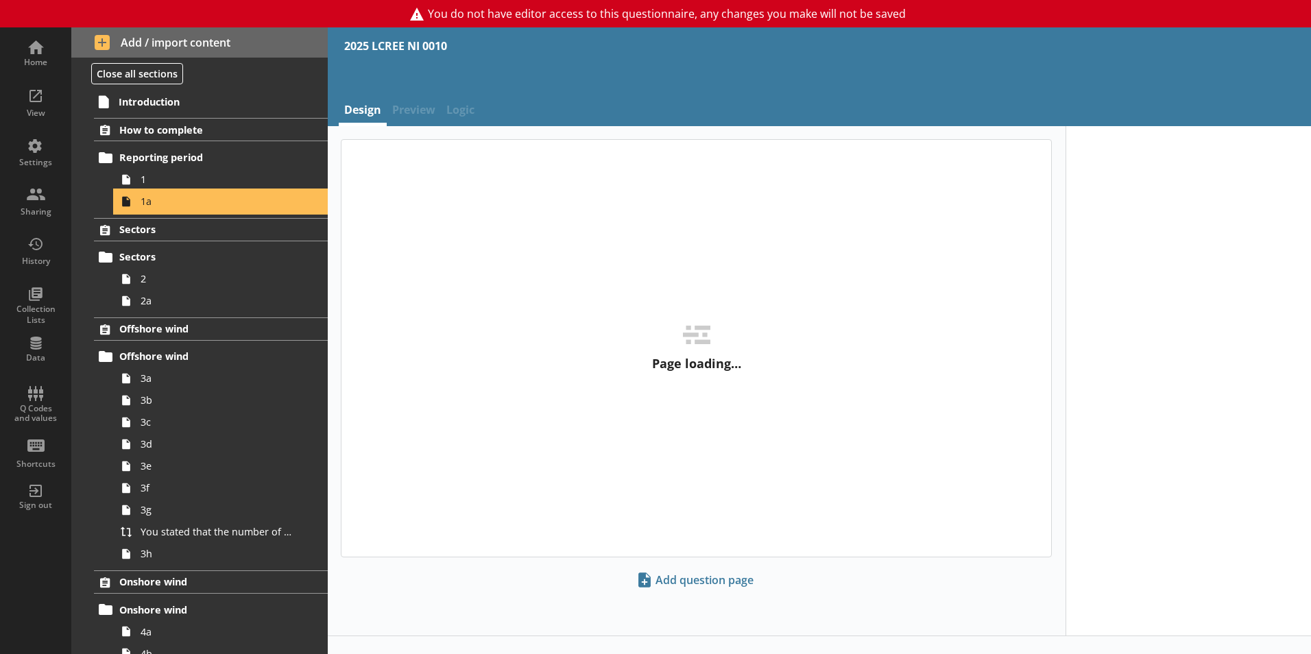
type textarea "x"
select select "ref_p_end_date"
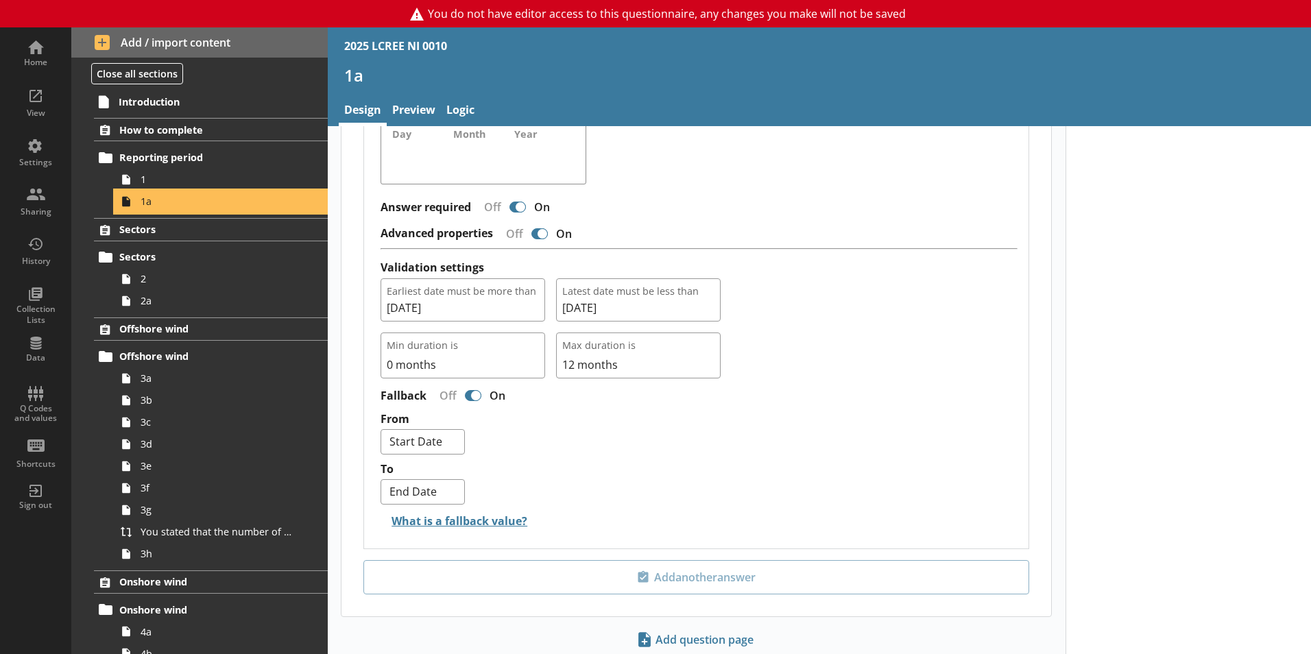
scroll to position [1029, 0]
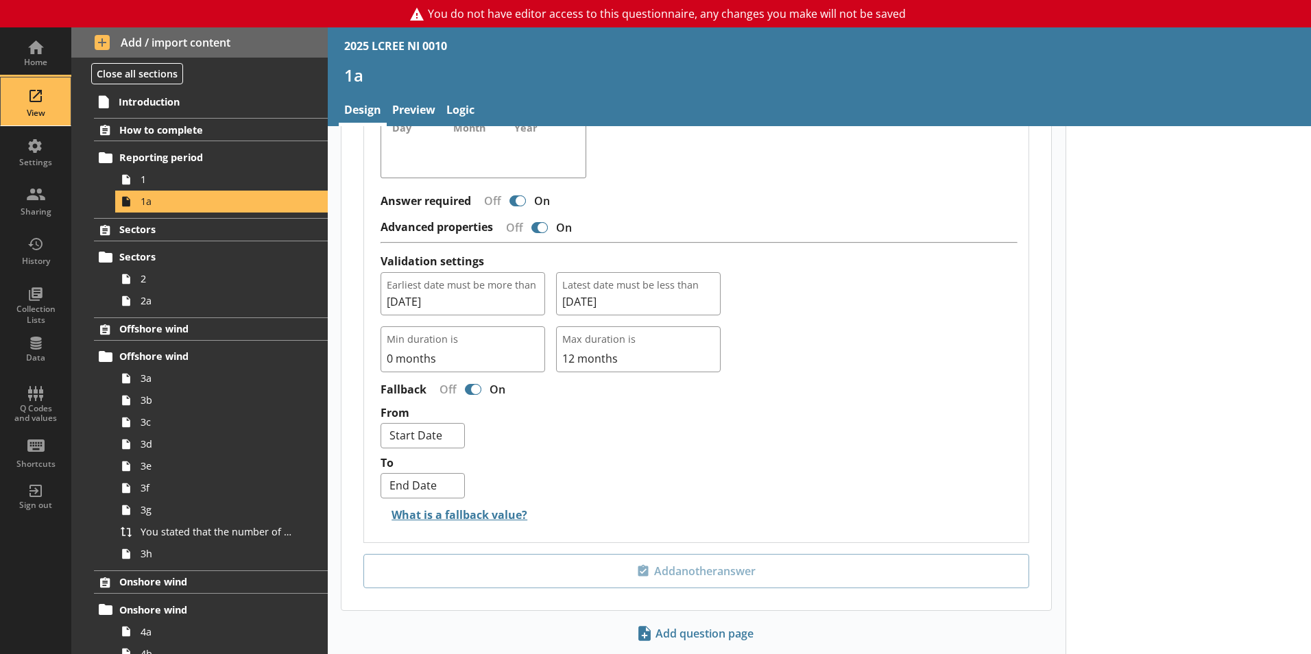
click at [49, 86] on div "View" at bounding box center [36, 101] width 48 height 48
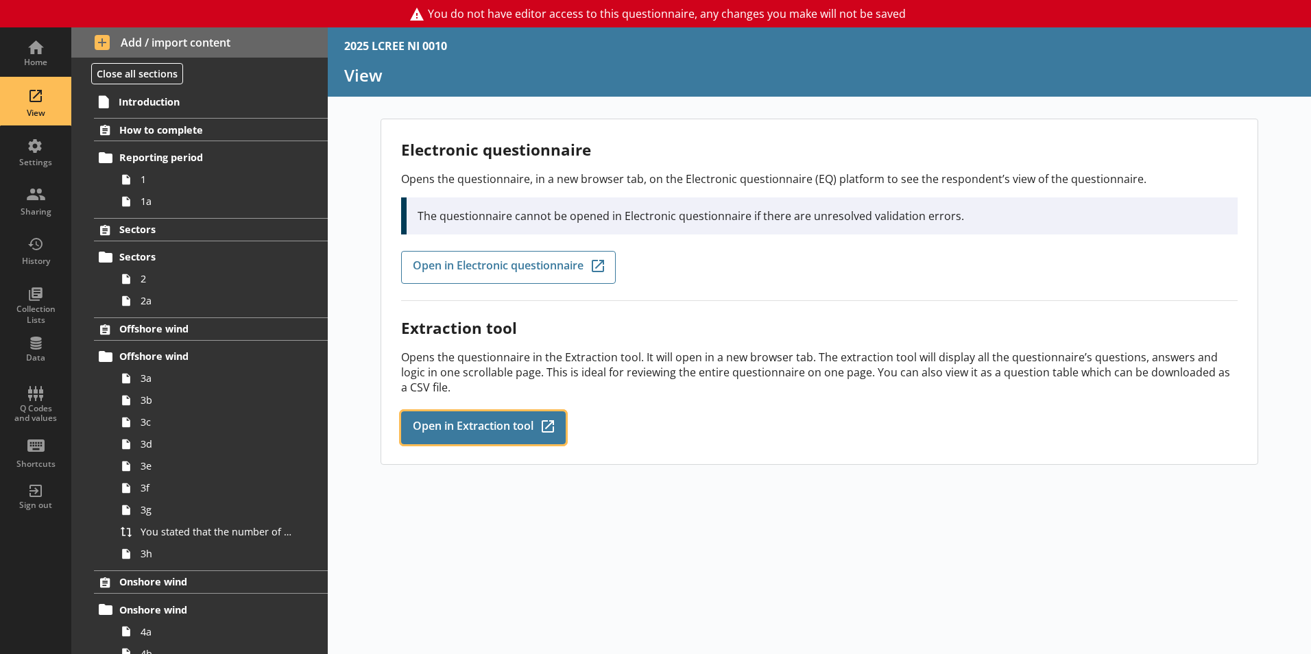
click at [516, 425] on span "Open in Extraction tool" at bounding box center [473, 427] width 121 height 15
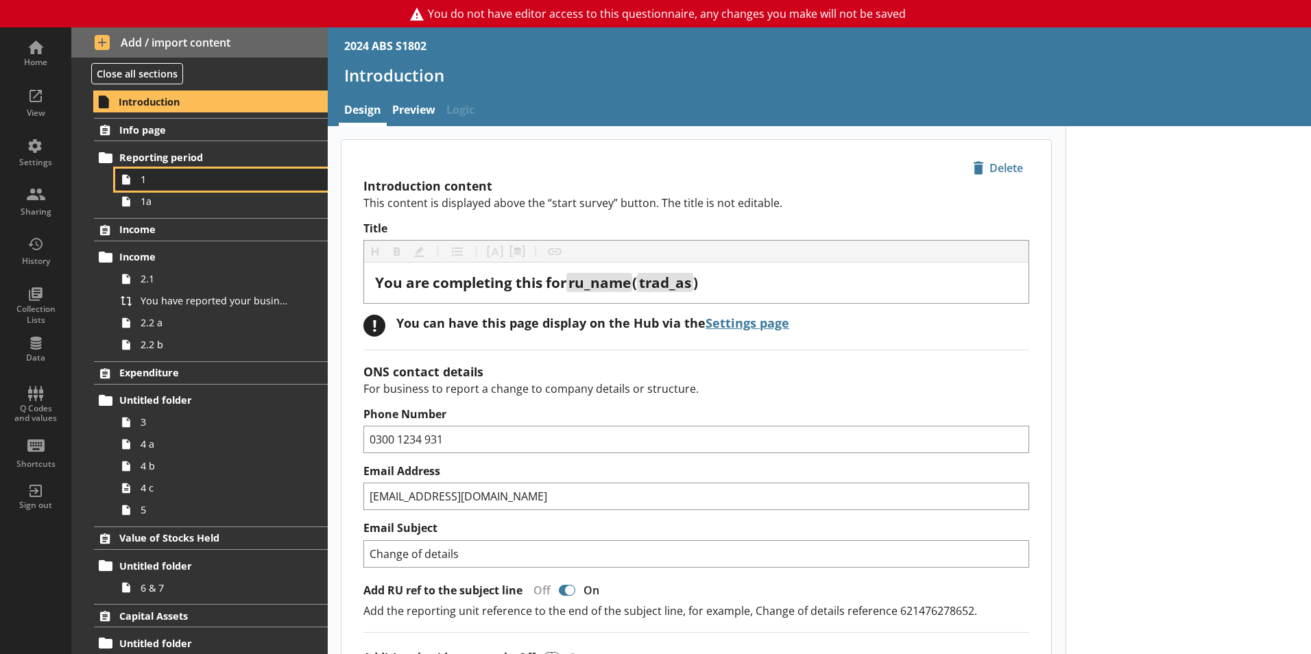
click at [134, 186] on icon at bounding box center [126, 180] width 22 height 22
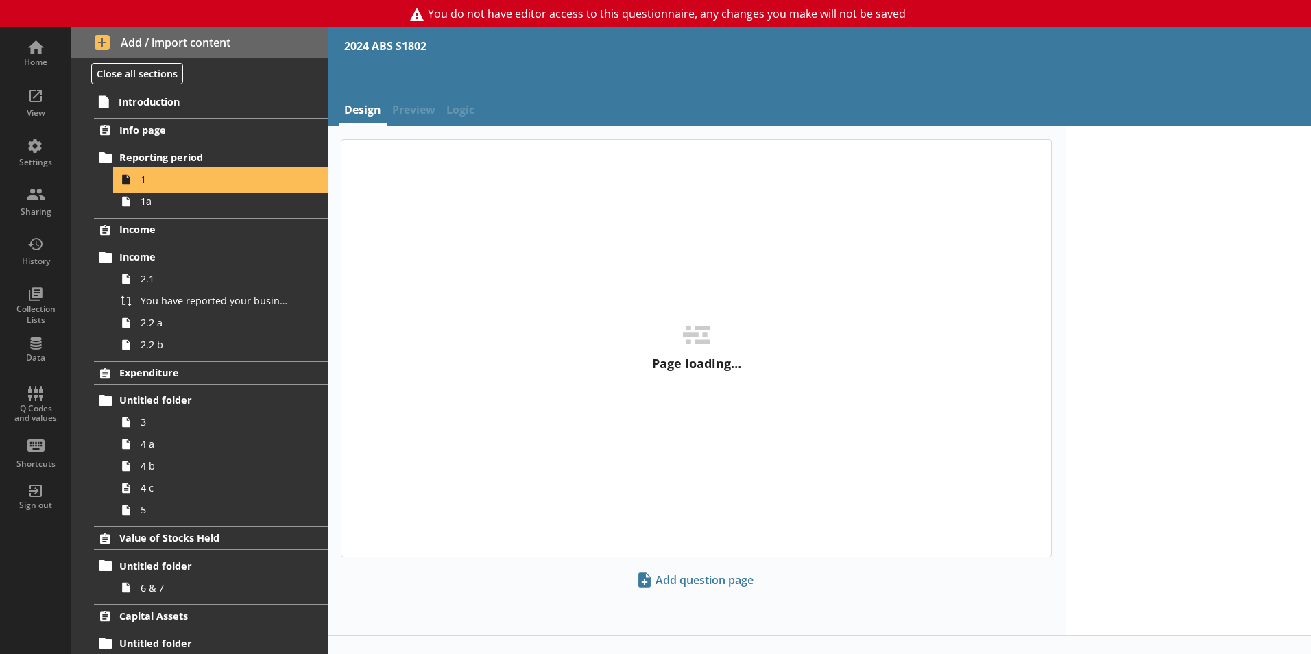
type textarea "x"
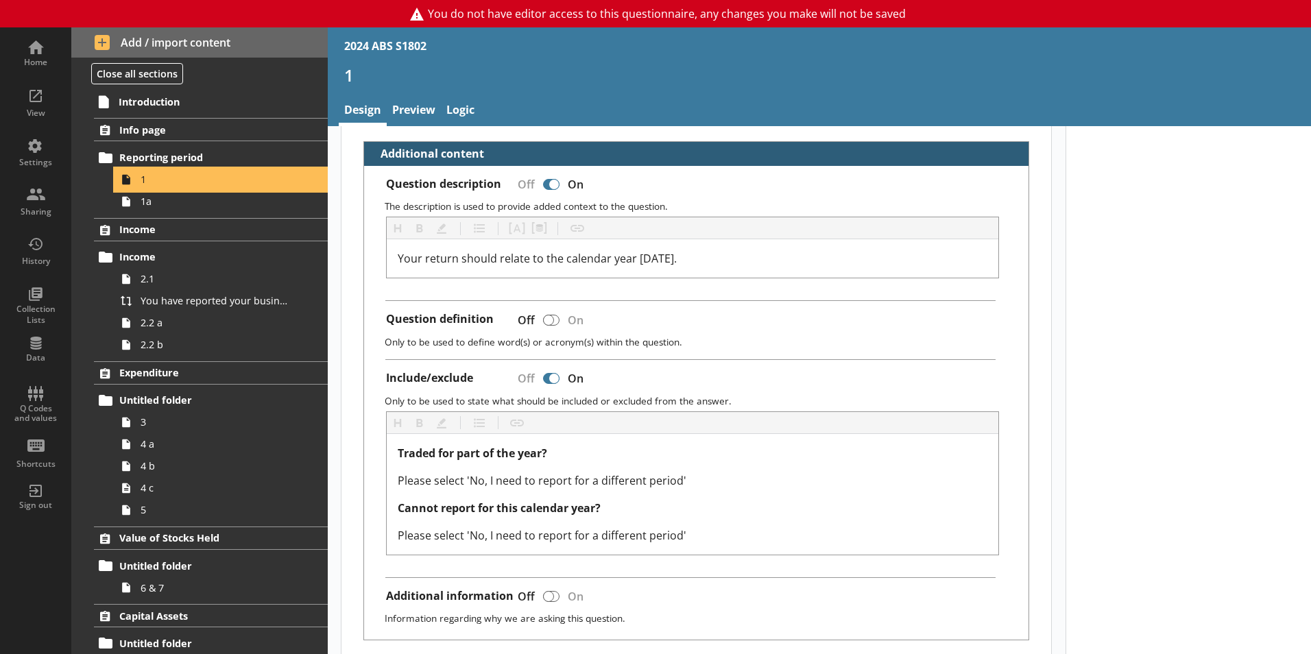
scroll to position [549, 0]
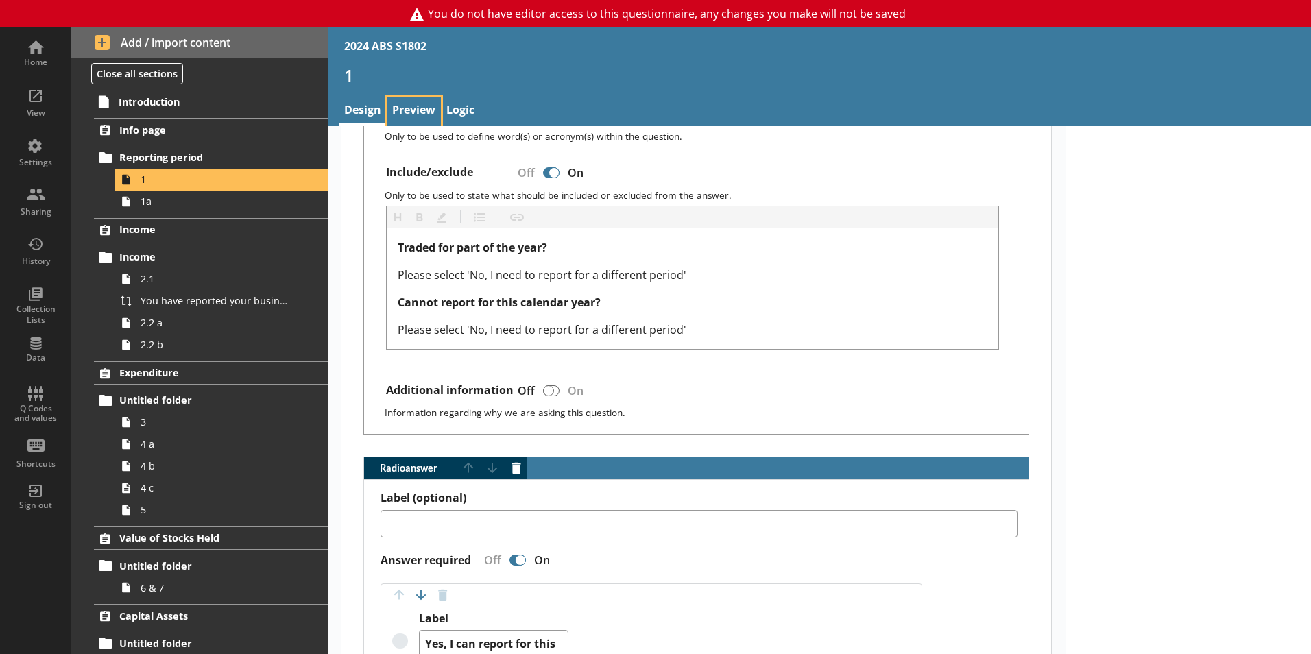
click at [406, 110] on link "Preview" at bounding box center [414, 111] width 54 height 29
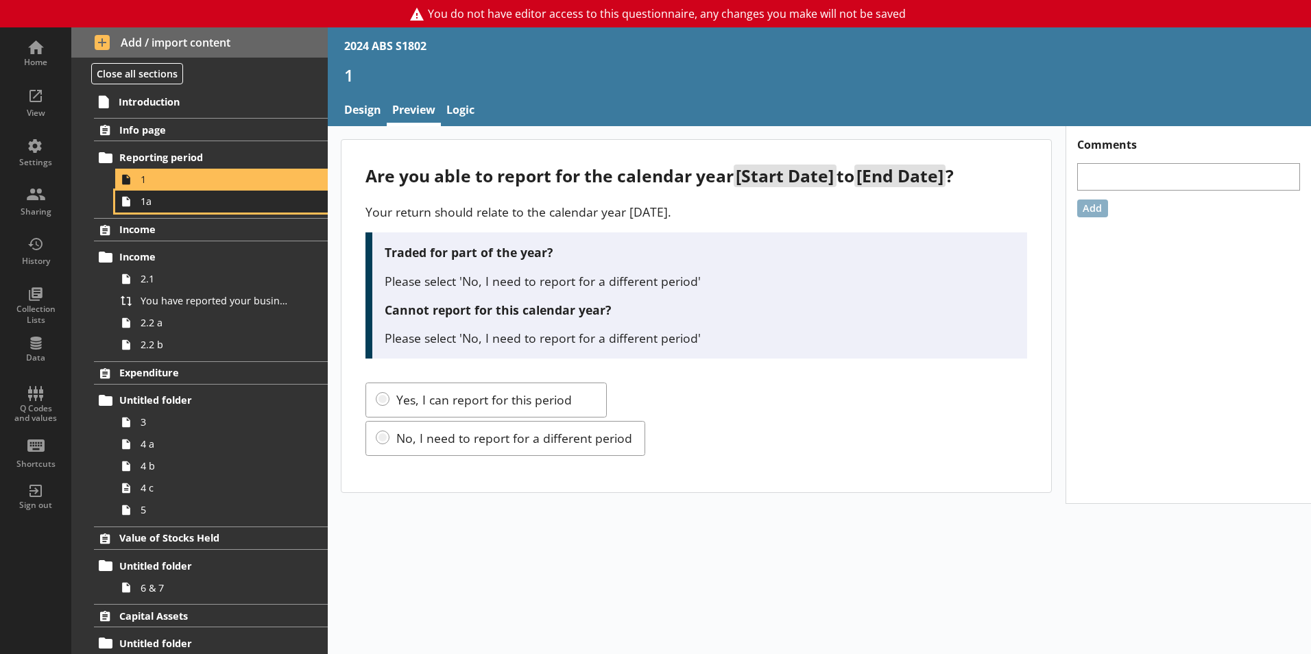
click at [167, 197] on span "1a" at bounding box center [217, 201] width 152 height 13
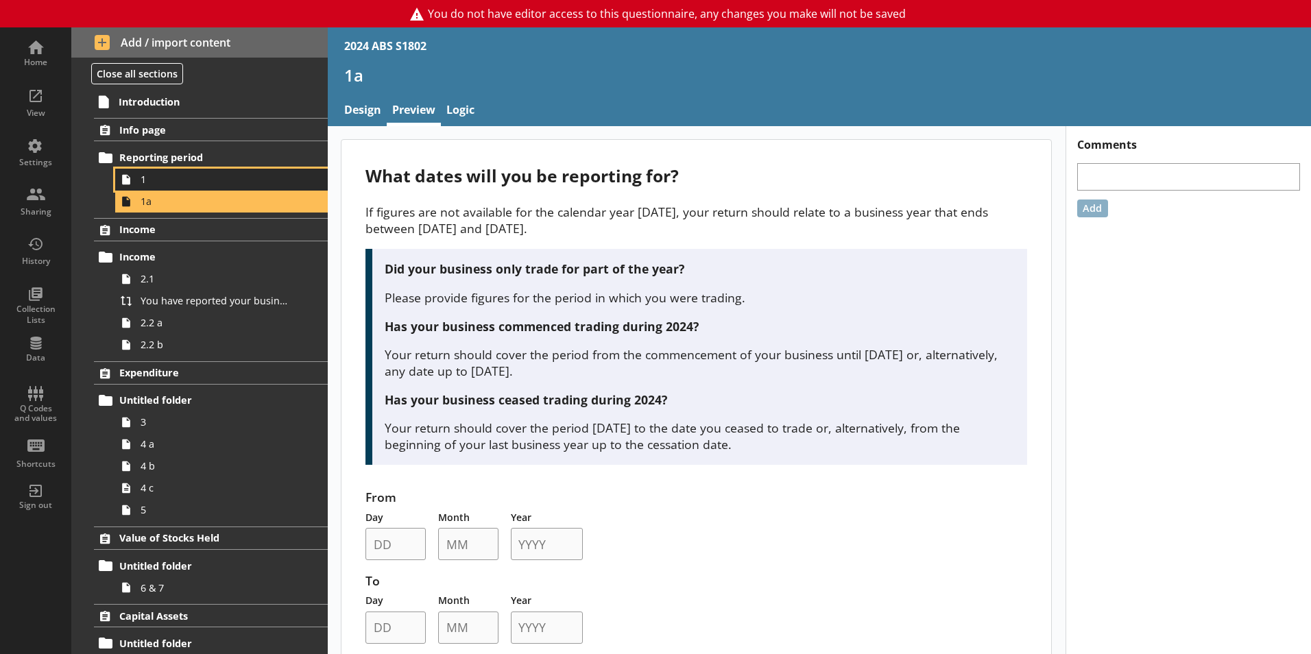
click at [150, 180] on span "1" at bounding box center [217, 179] width 152 height 13
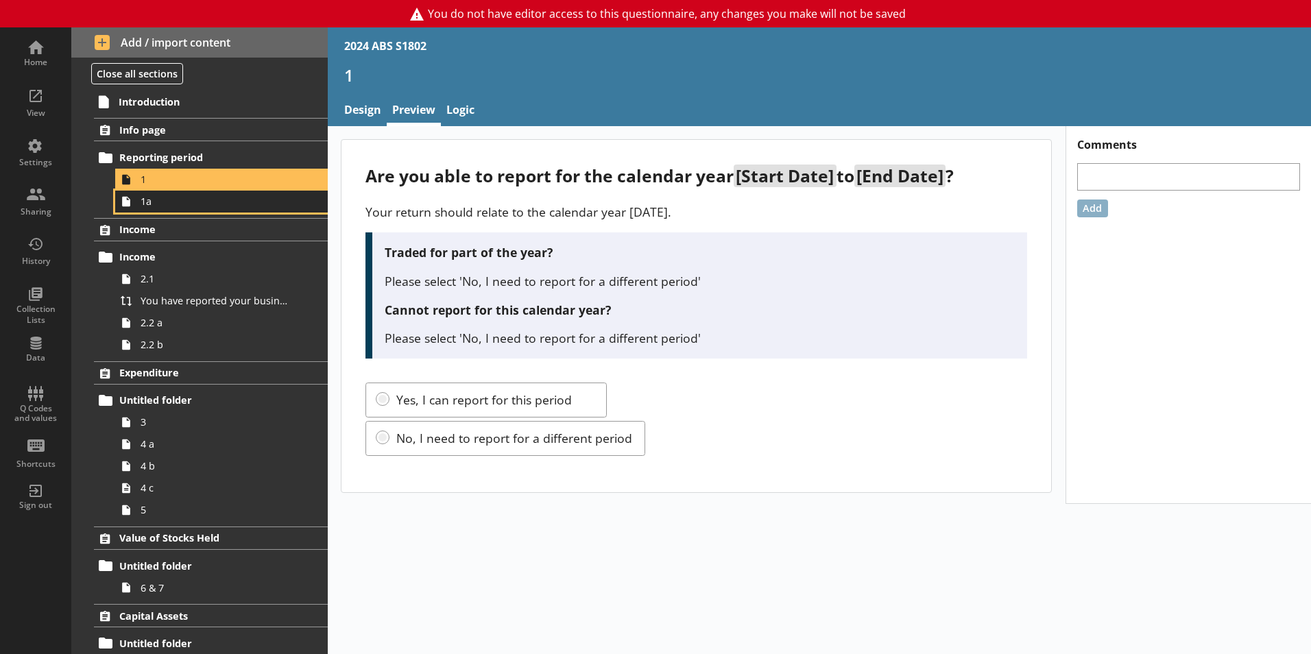
click at [176, 202] on span "1a" at bounding box center [217, 201] width 152 height 13
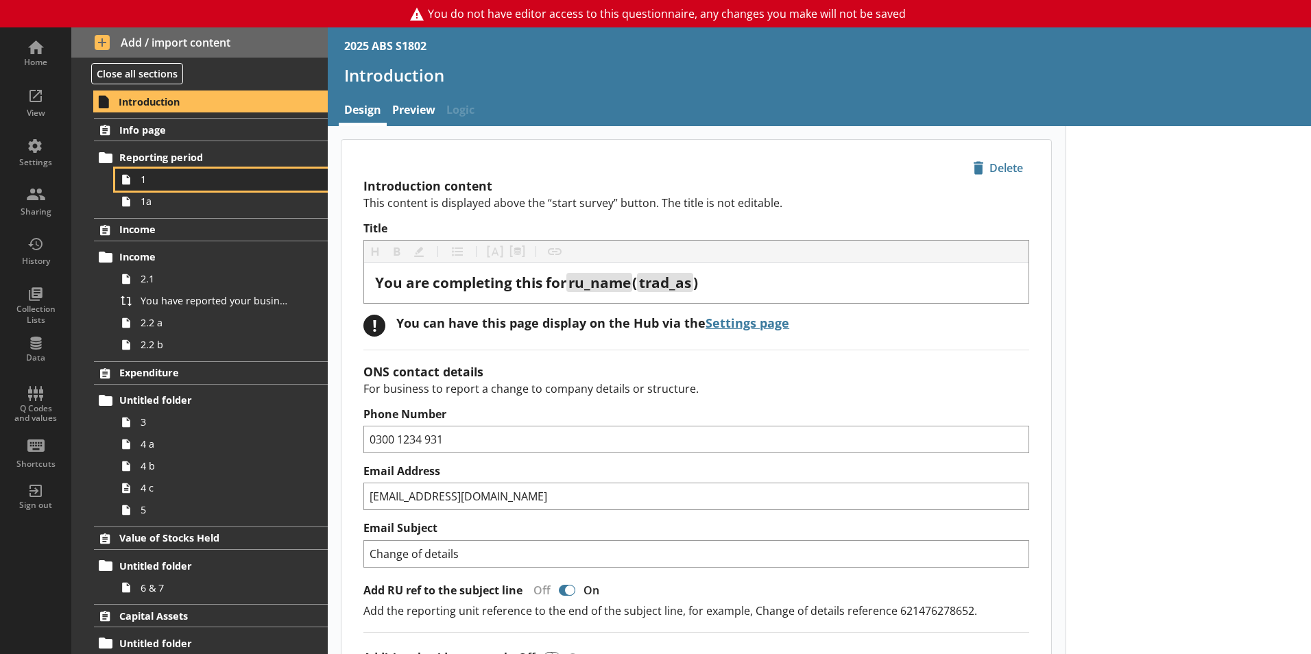
click at [163, 181] on span "1" at bounding box center [217, 179] width 152 height 13
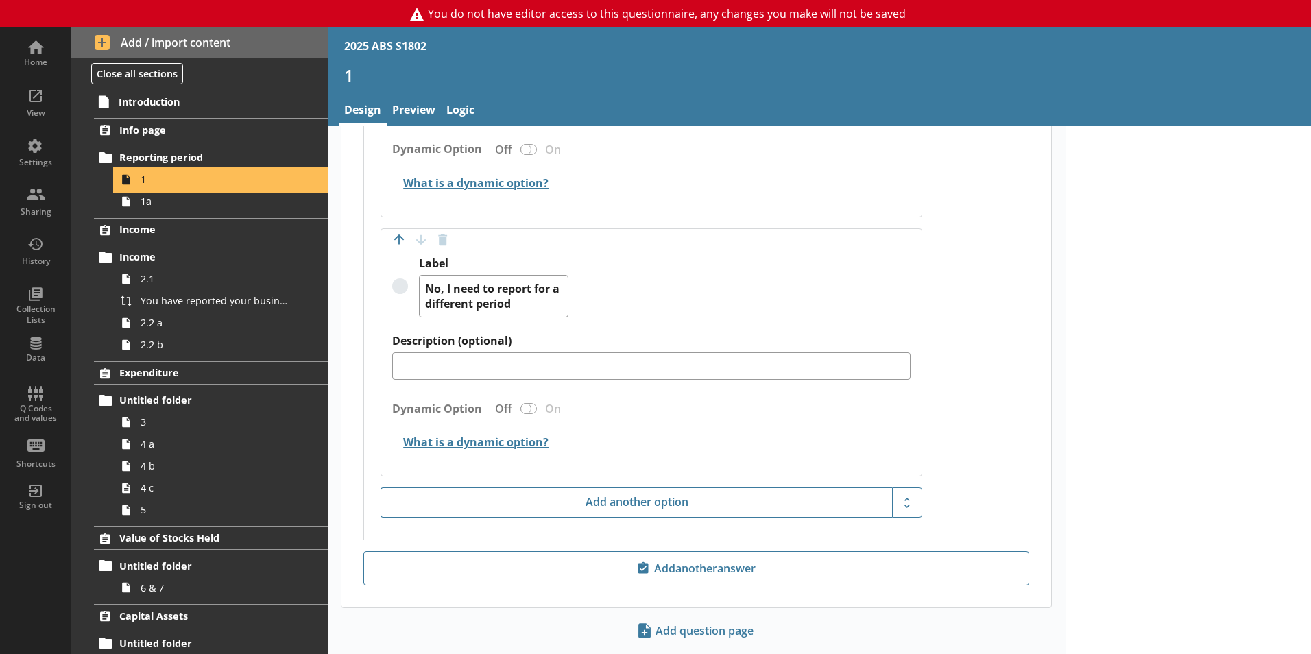
scroll to position [1181, 0]
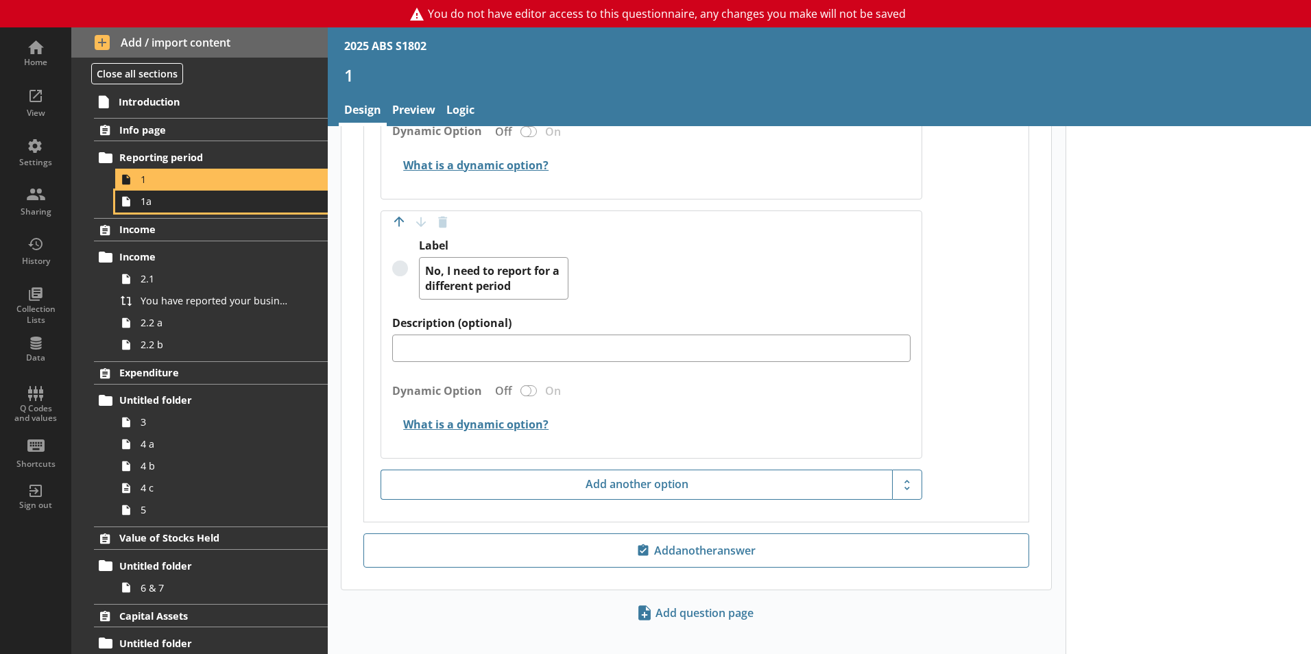
click at [161, 199] on span "1a" at bounding box center [217, 201] width 152 height 13
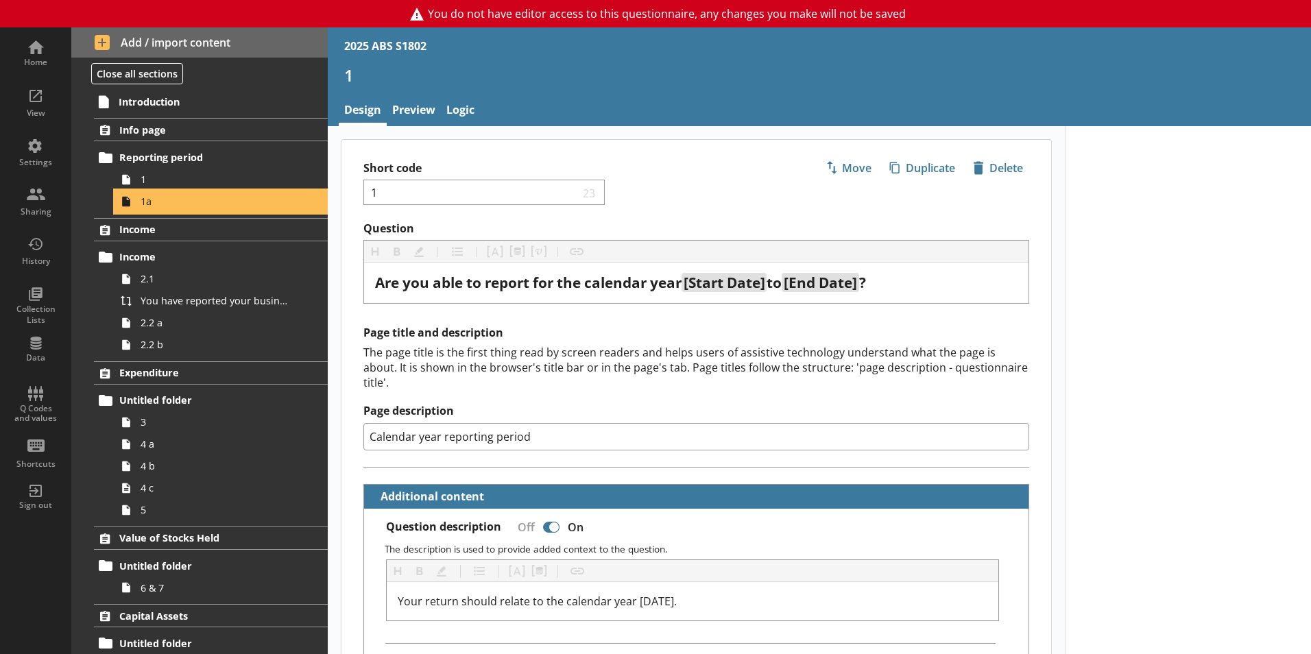
type textarea "x"
select select "ref_p_end_date"
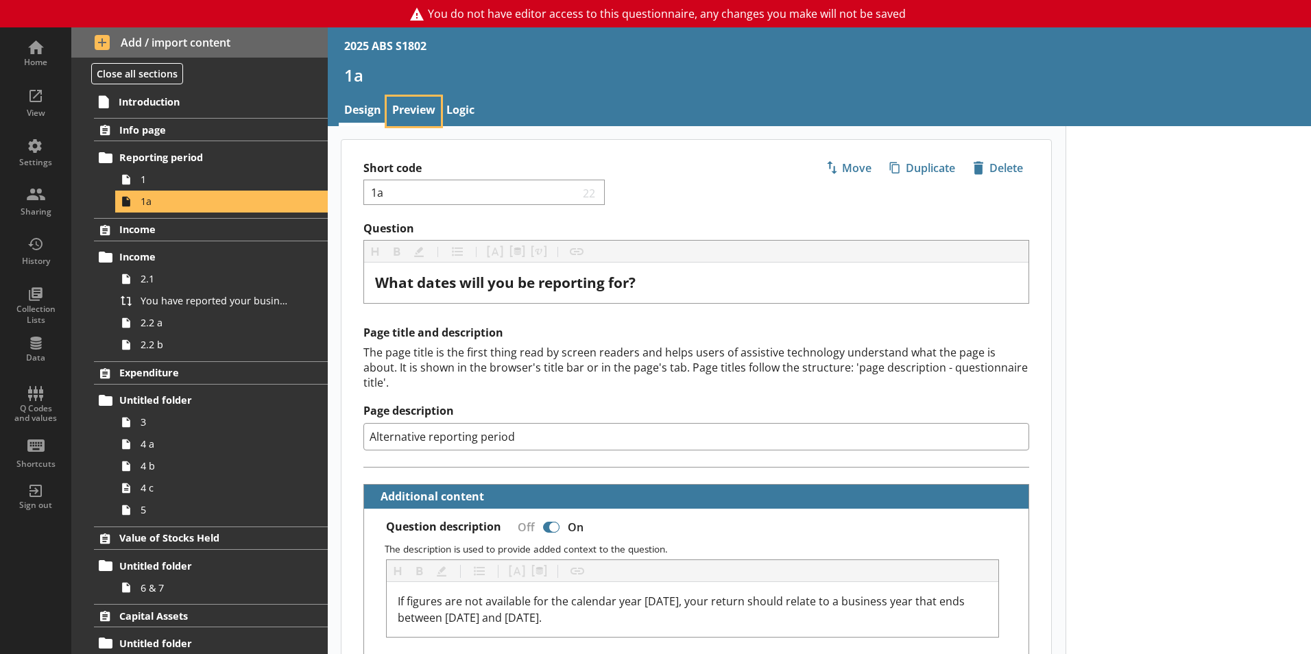
click at [425, 110] on link "Preview" at bounding box center [414, 111] width 54 height 29
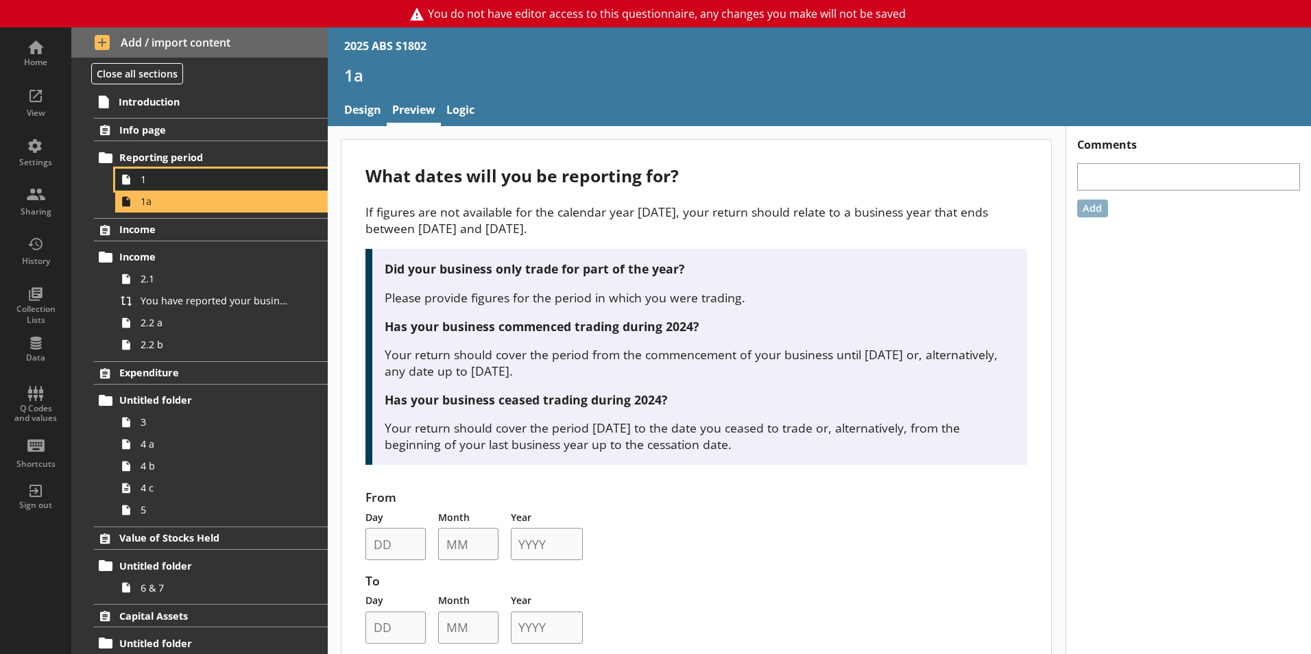
click at [213, 176] on span "1" at bounding box center [217, 179] width 152 height 13
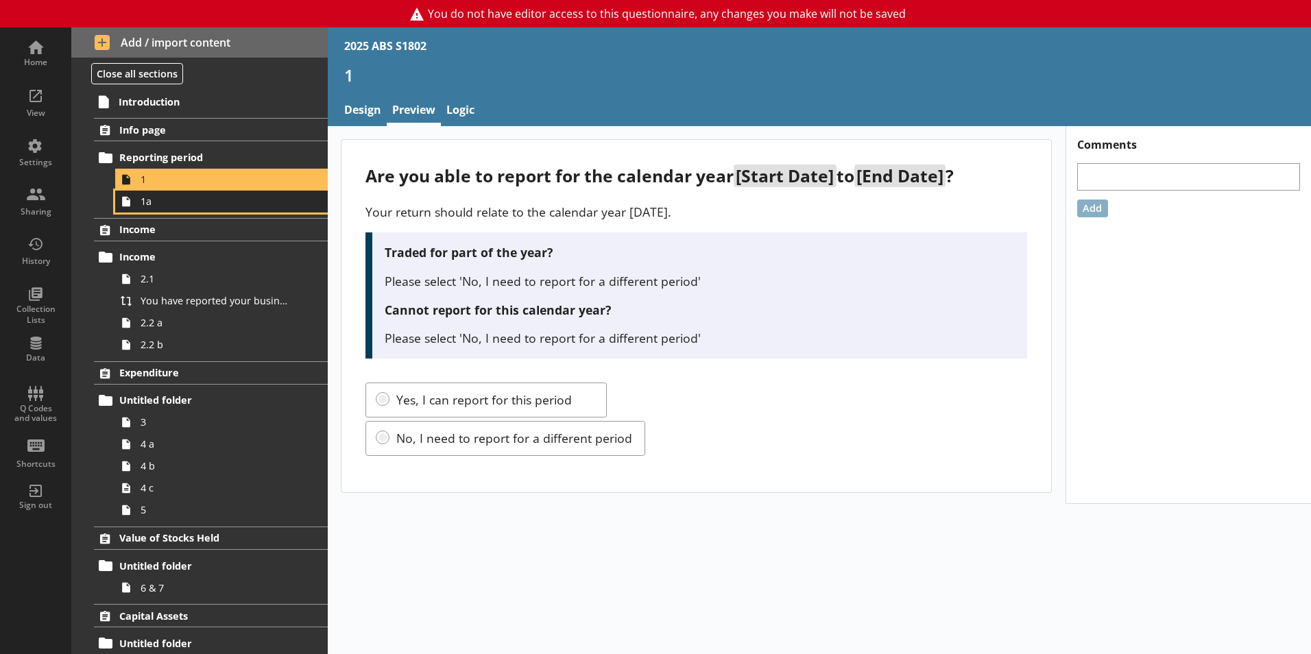
click at [146, 206] on span "1a" at bounding box center [217, 201] width 152 height 13
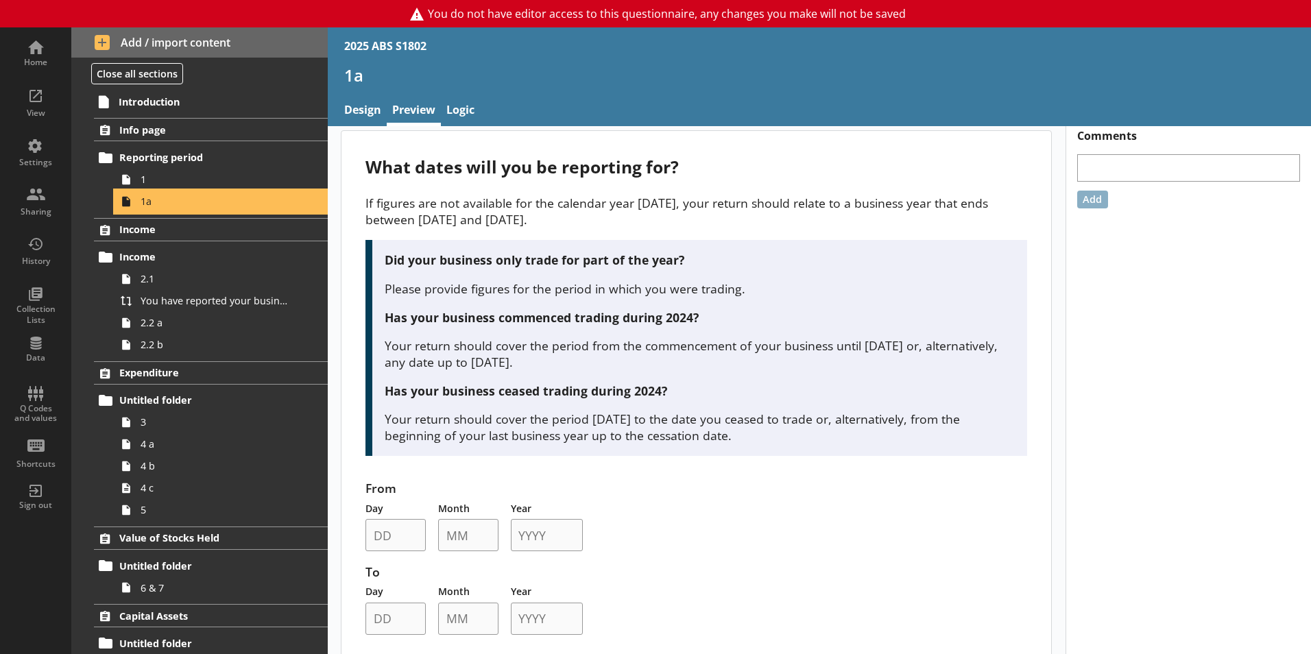
scroll to position [37, 0]
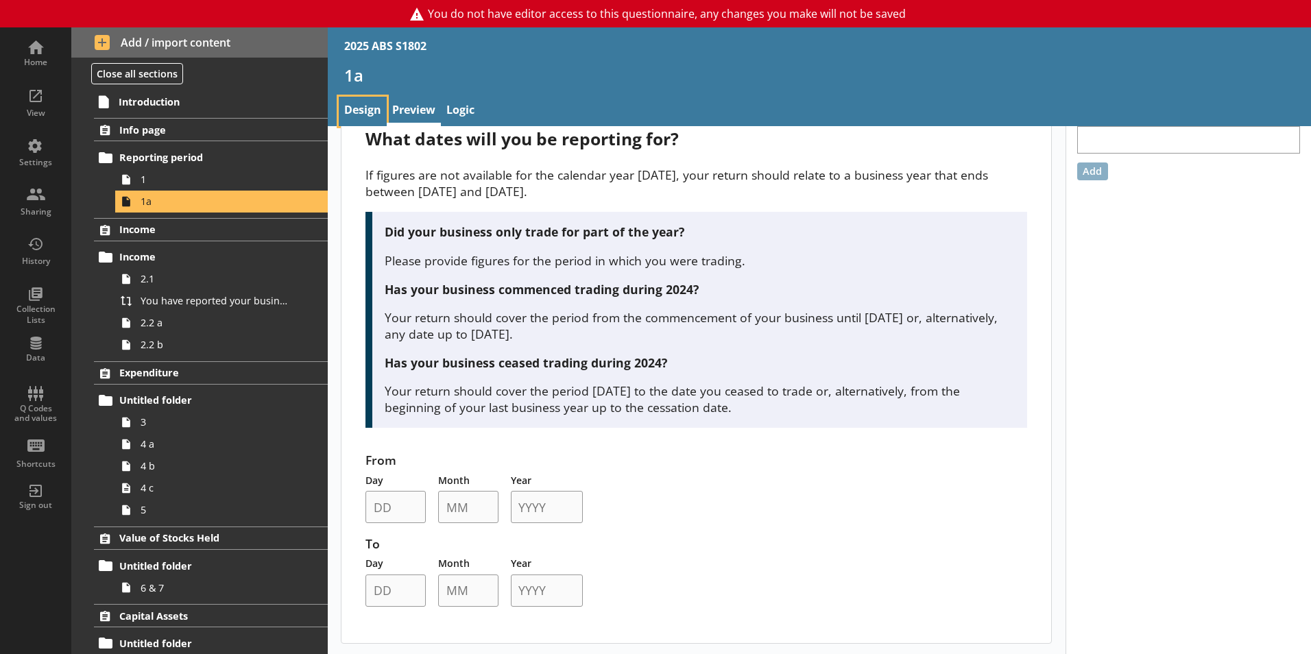
click at [358, 109] on link "Design" at bounding box center [363, 111] width 48 height 29
type textarea "x"
select select "ref_p_end_date"
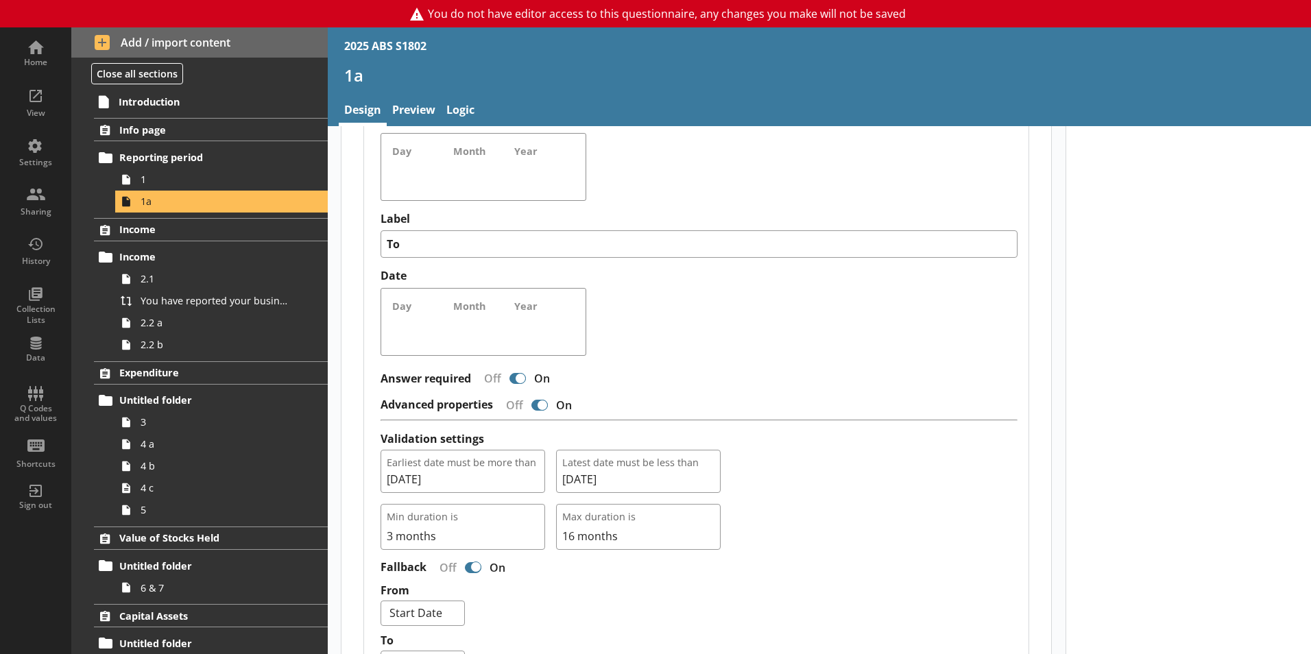
scroll to position [943, 0]
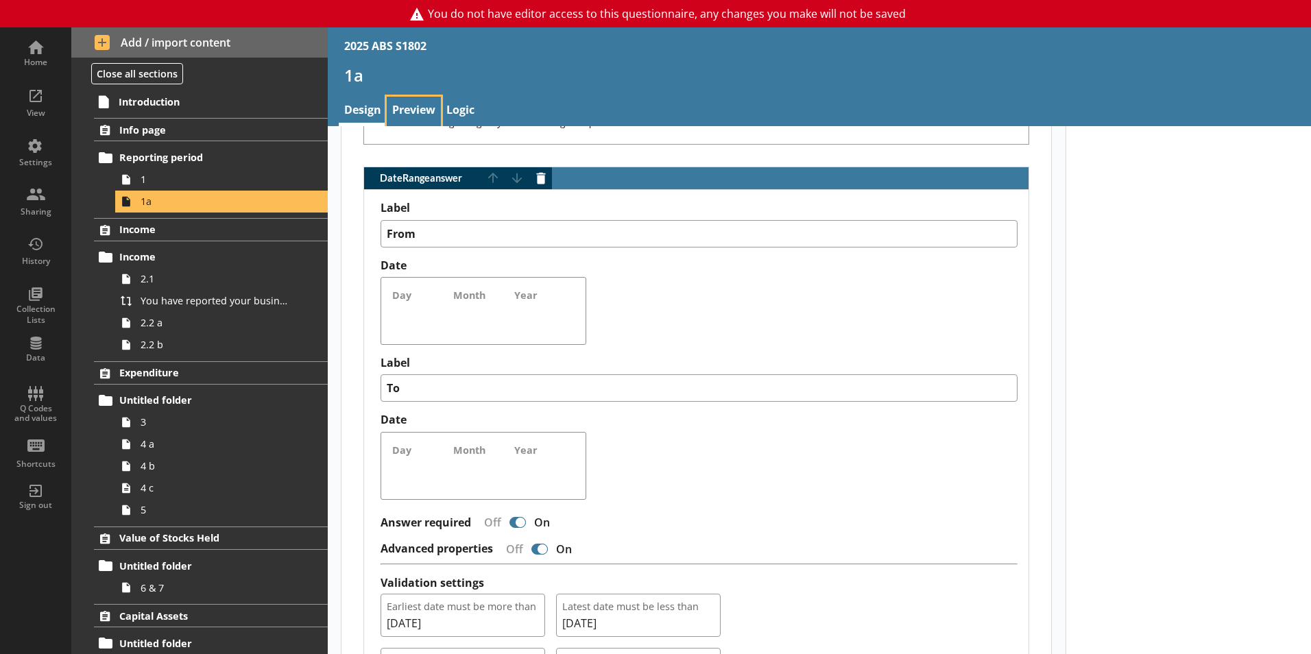
click at [397, 106] on link "Preview" at bounding box center [414, 111] width 54 height 29
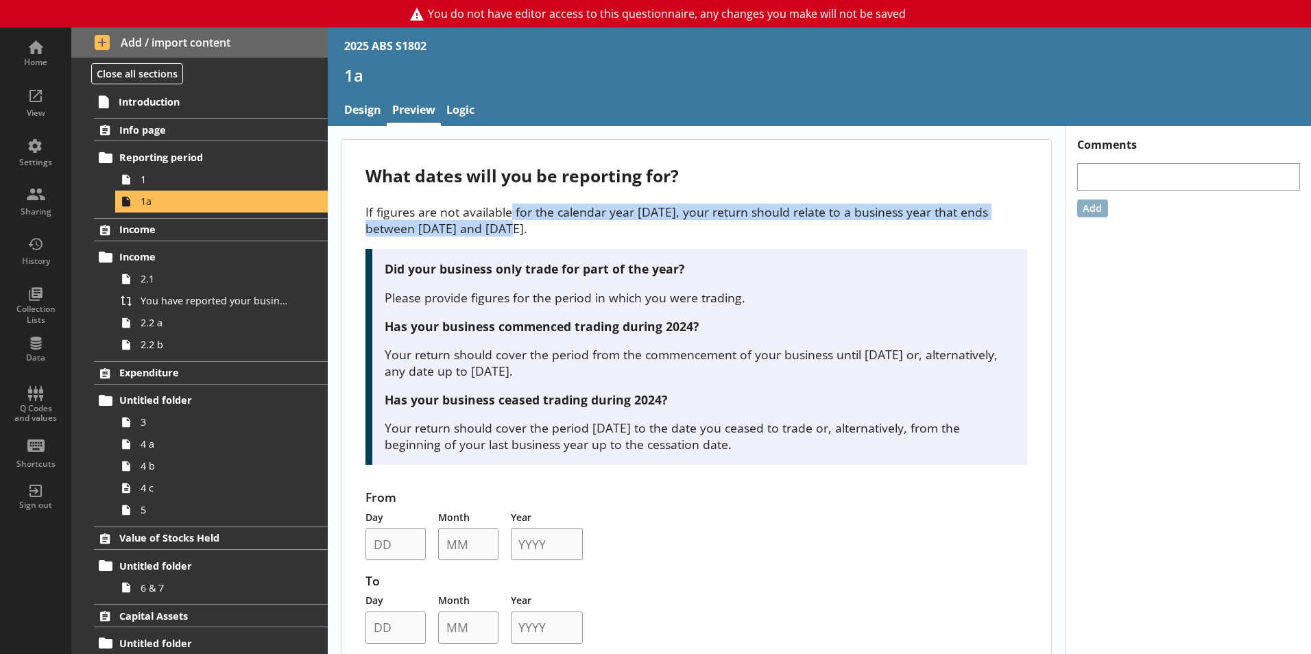
drag, startPoint x: 512, startPoint y: 235, endPoint x: 508, endPoint y: 220, distance: 15.0
click at [508, 220] on p "If figures are not available for the calendar year 2025, your return should rel…" at bounding box center [696, 220] width 662 height 33
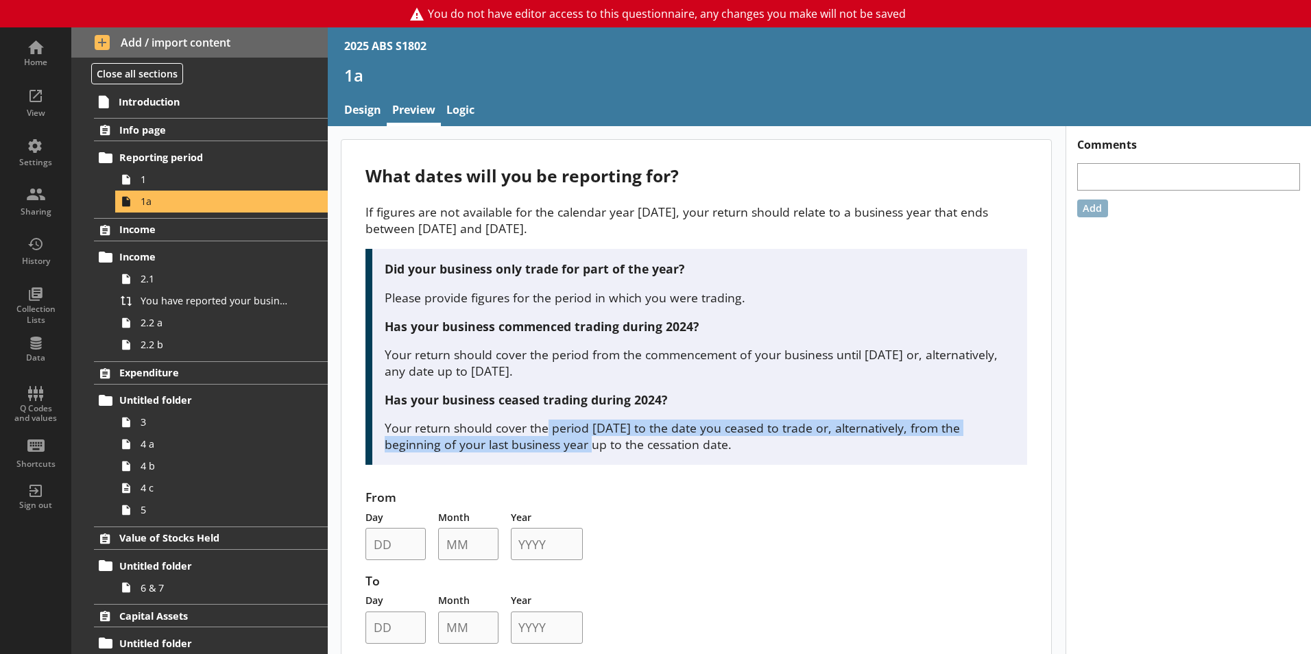
drag, startPoint x: 547, startPoint y: 442, endPoint x: 544, endPoint y: 429, distance: 12.5
click at [544, 429] on p "Your return should cover the period [DATE] to the date you ceased to trade or, …" at bounding box center [700, 436] width 631 height 33
click at [166, 175] on span "1" at bounding box center [217, 179] width 152 height 13
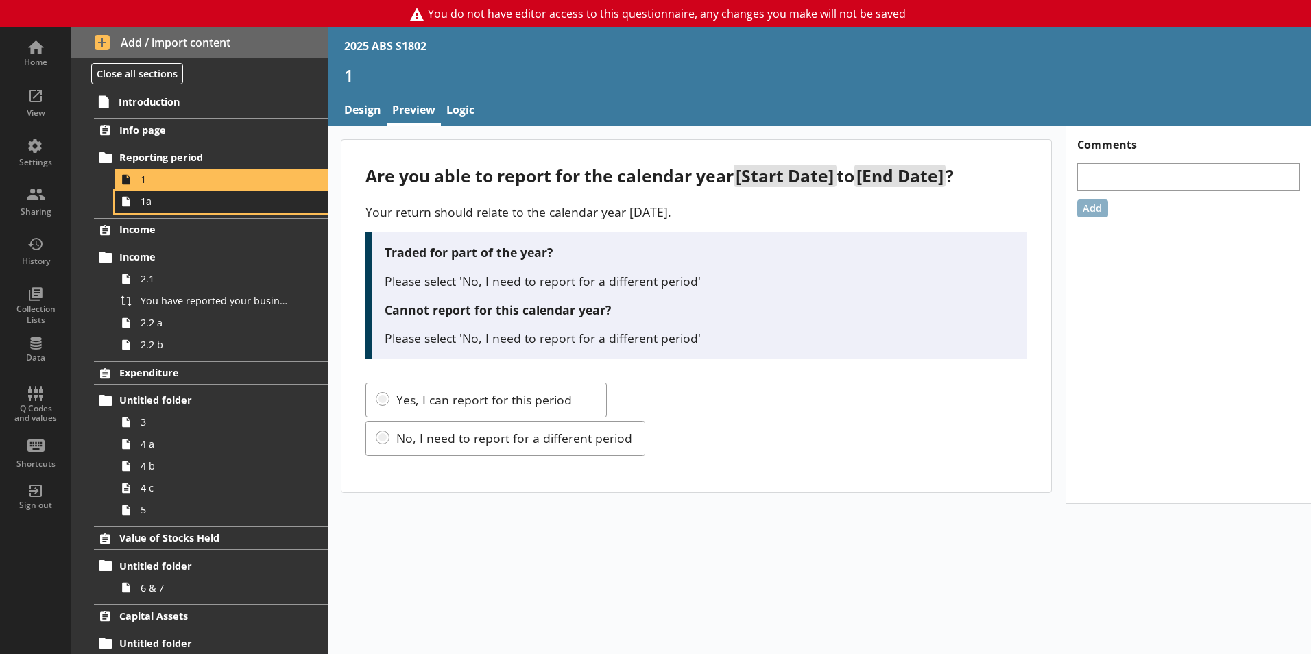
click at [193, 211] on link "1a" at bounding box center [221, 202] width 213 height 22
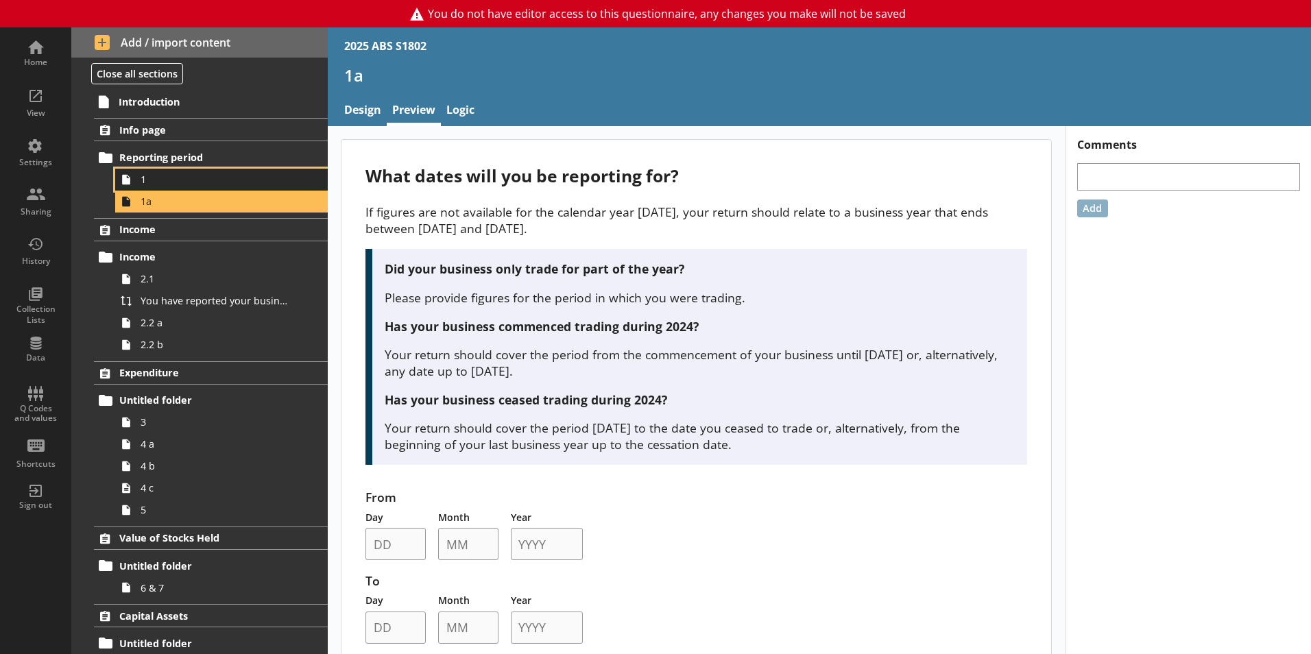
click at [152, 186] on span "1" at bounding box center [217, 179] width 152 height 13
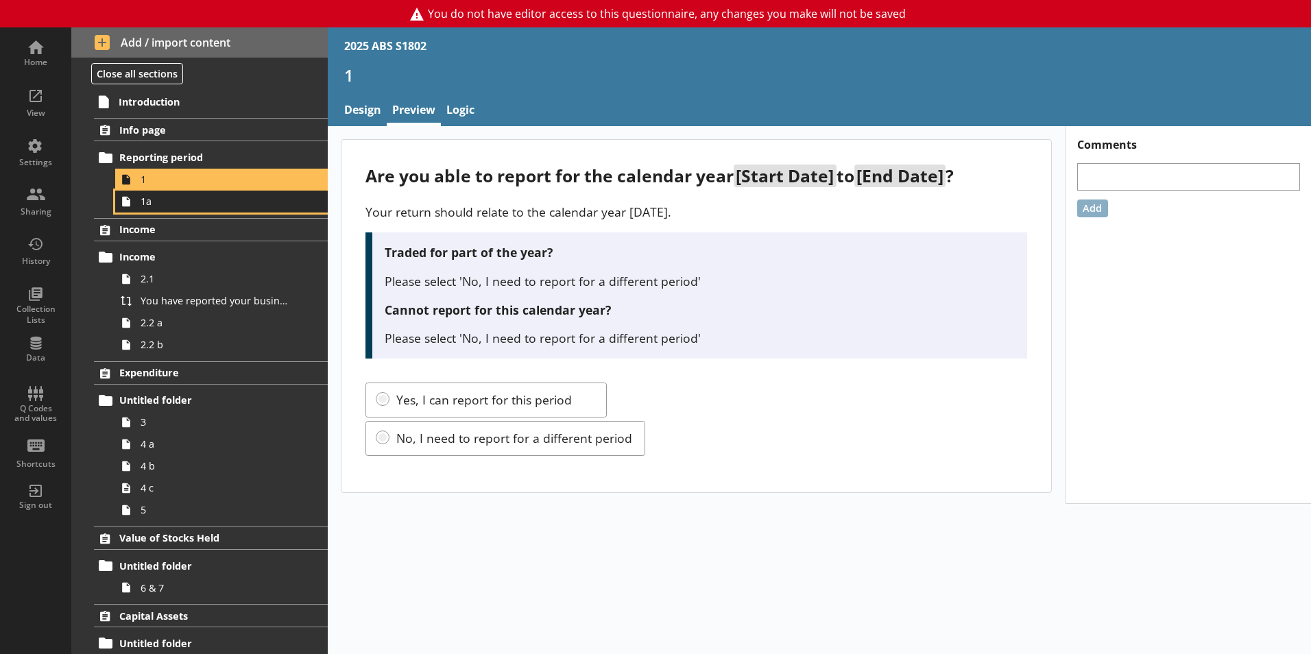
click at [206, 211] on link "1a" at bounding box center [221, 202] width 213 height 22
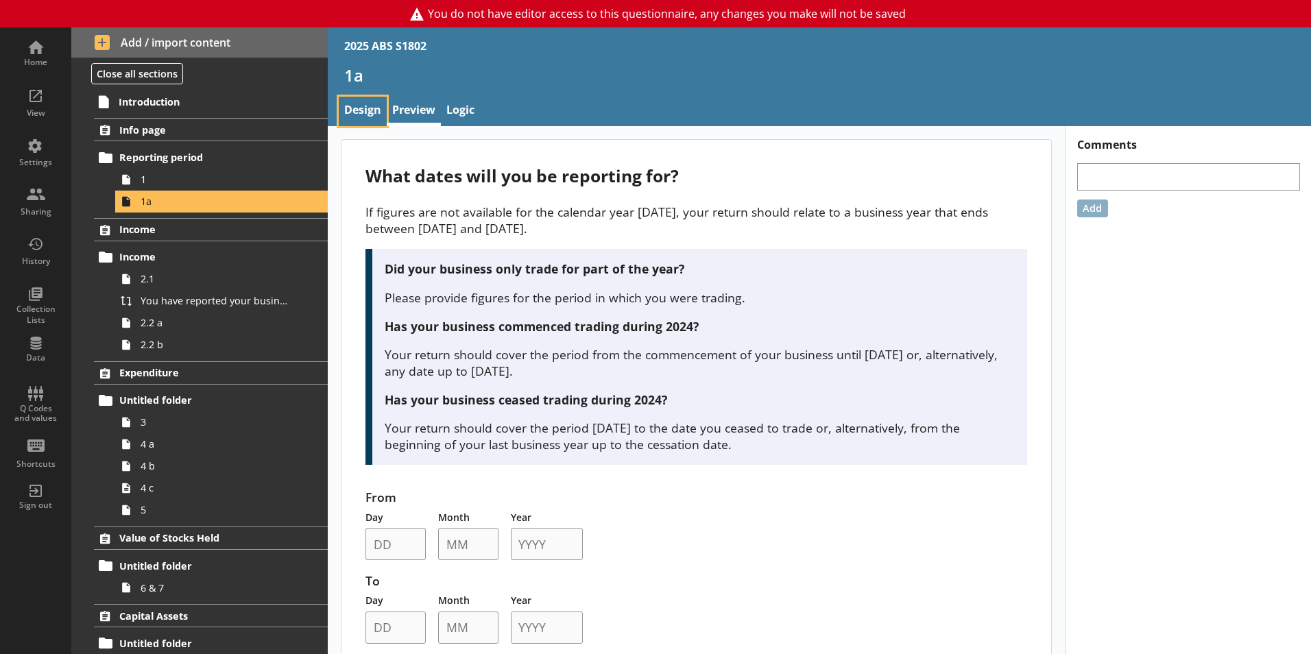
click at [365, 103] on link "Design" at bounding box center [363, 111] width 48 height 29
type textarea "x"
select select "ref_p_end_date"
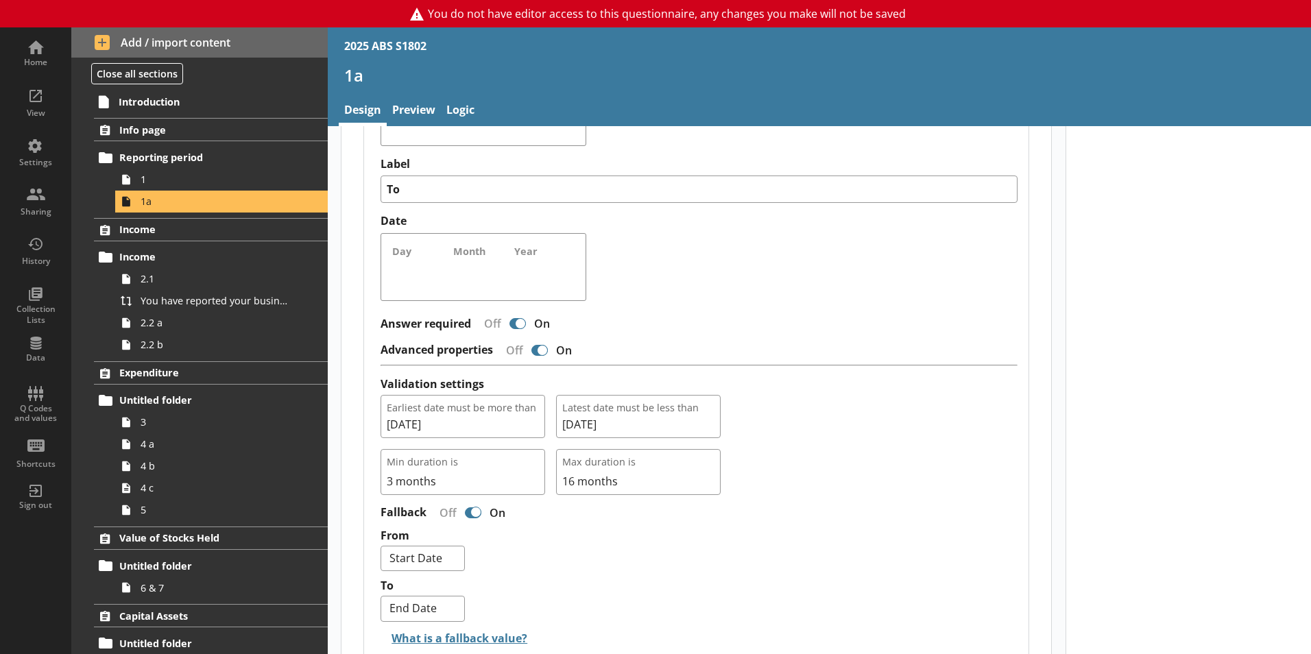
scroll to position [1166, 0]
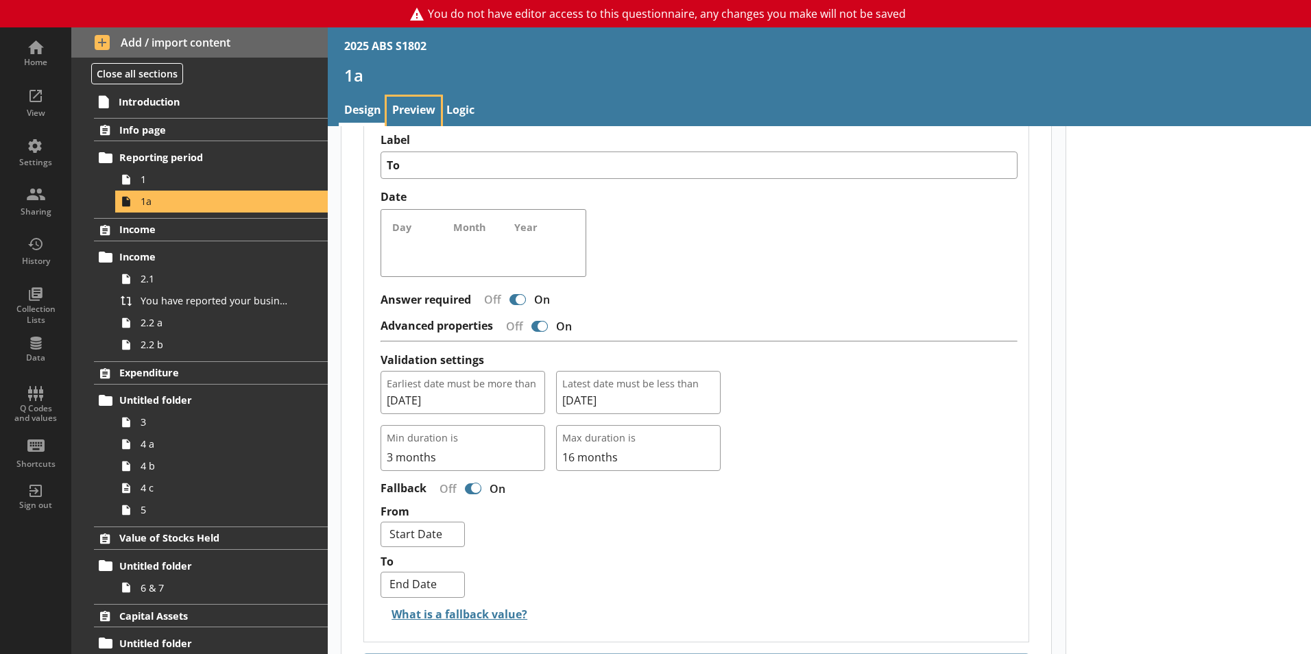
click at [424, 105] on link "Preview" at bounding box center [414, 111] width 54 height 29
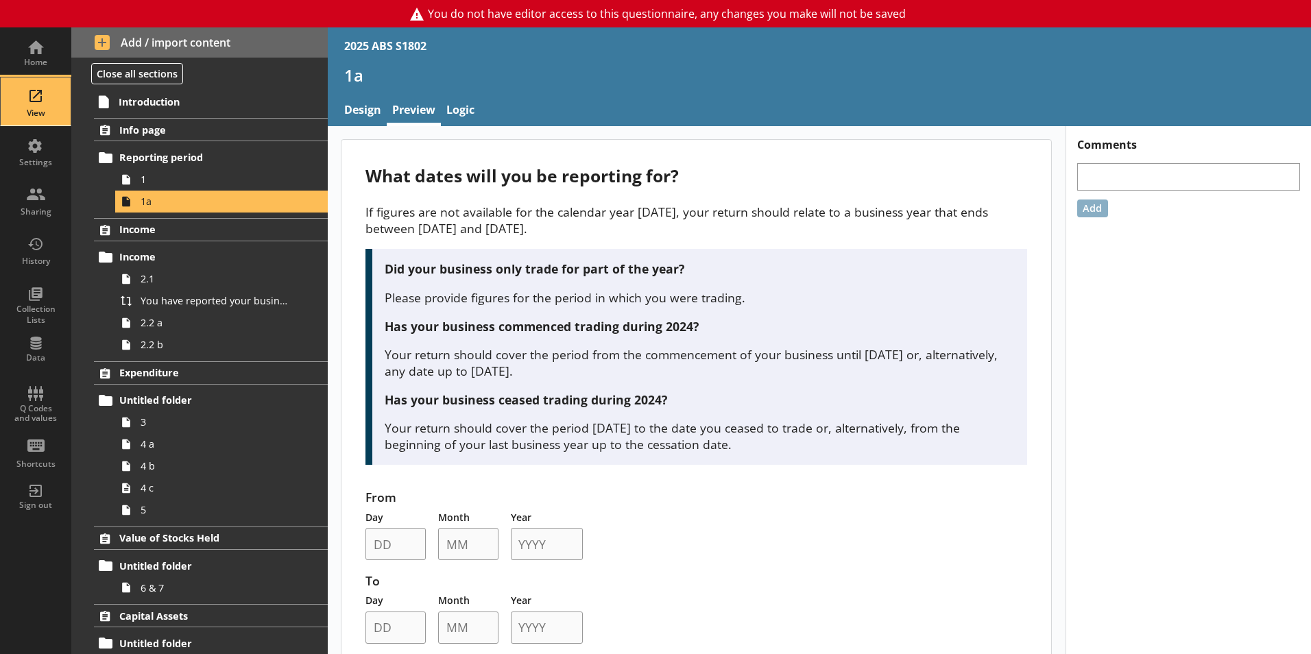
click at [25, 100] on div "View" at bounding box center [36, 101] width 48 height 48
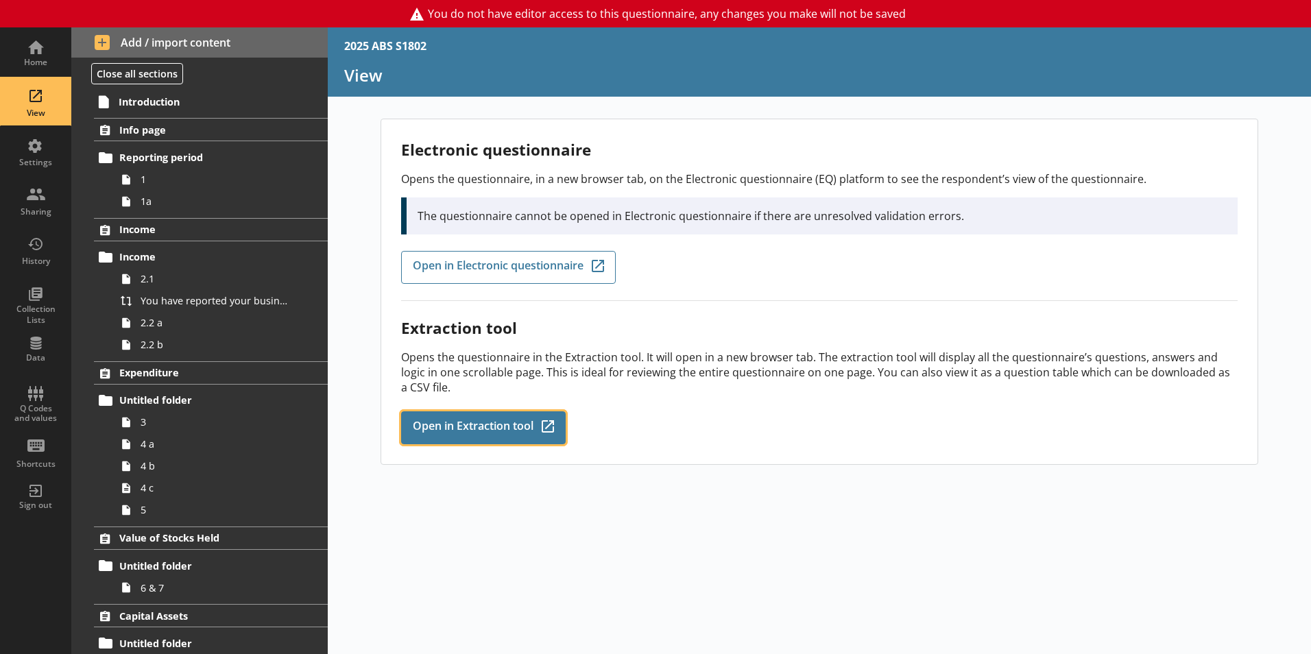
click at [503, 442] on link "Open in Extraction tool Q-Codes_Icon Created with Sketch." at bounding box center [483, 427] width 165 height 33
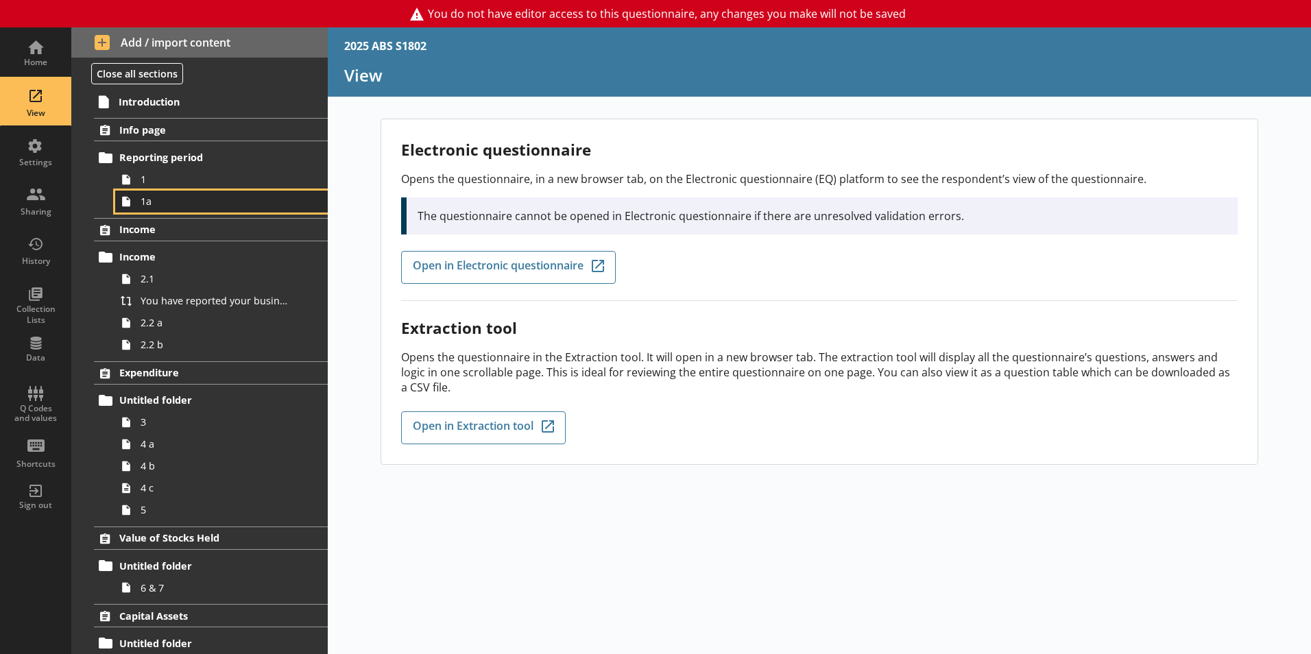
click at [165, 211] on link "1a" at bounding box center [221, 202] width 213 height 22
type textarea "x"
select select "ref_p_end_date"
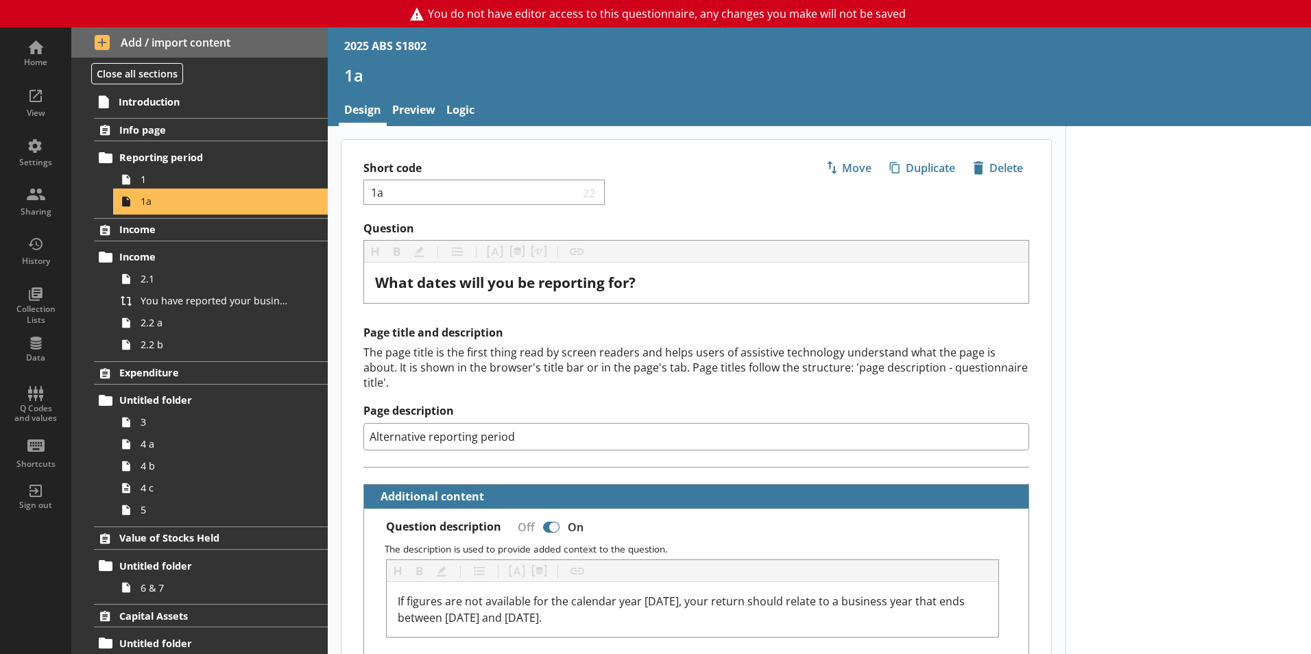
type textarea "x"
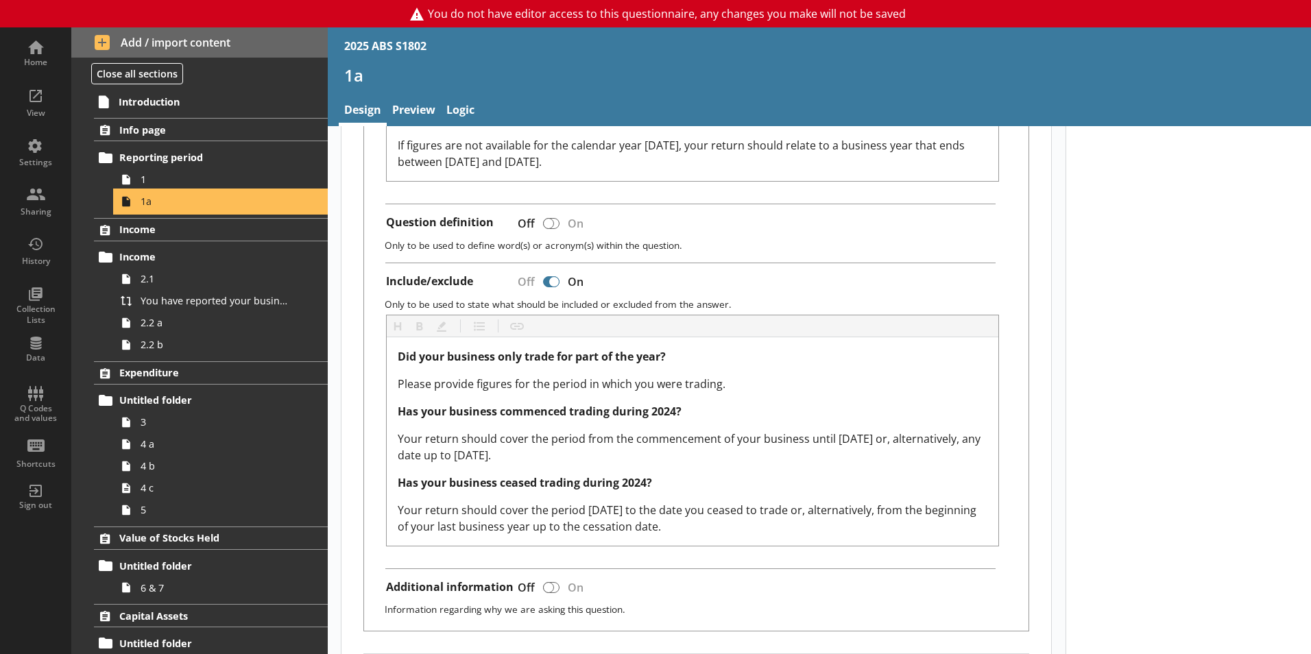
scroll to position [480, 0]
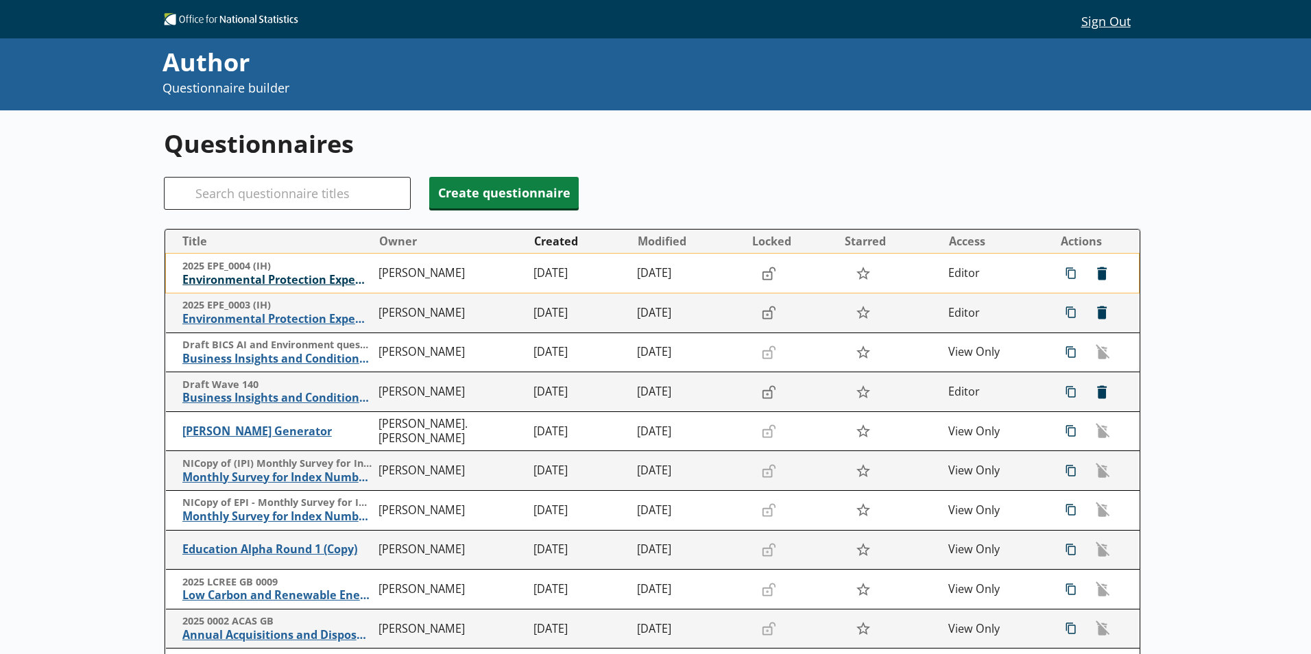
click at [283, 279] on span "Environmental Protection Expenditure" at bounding box center [276, 280] width 189 height 14
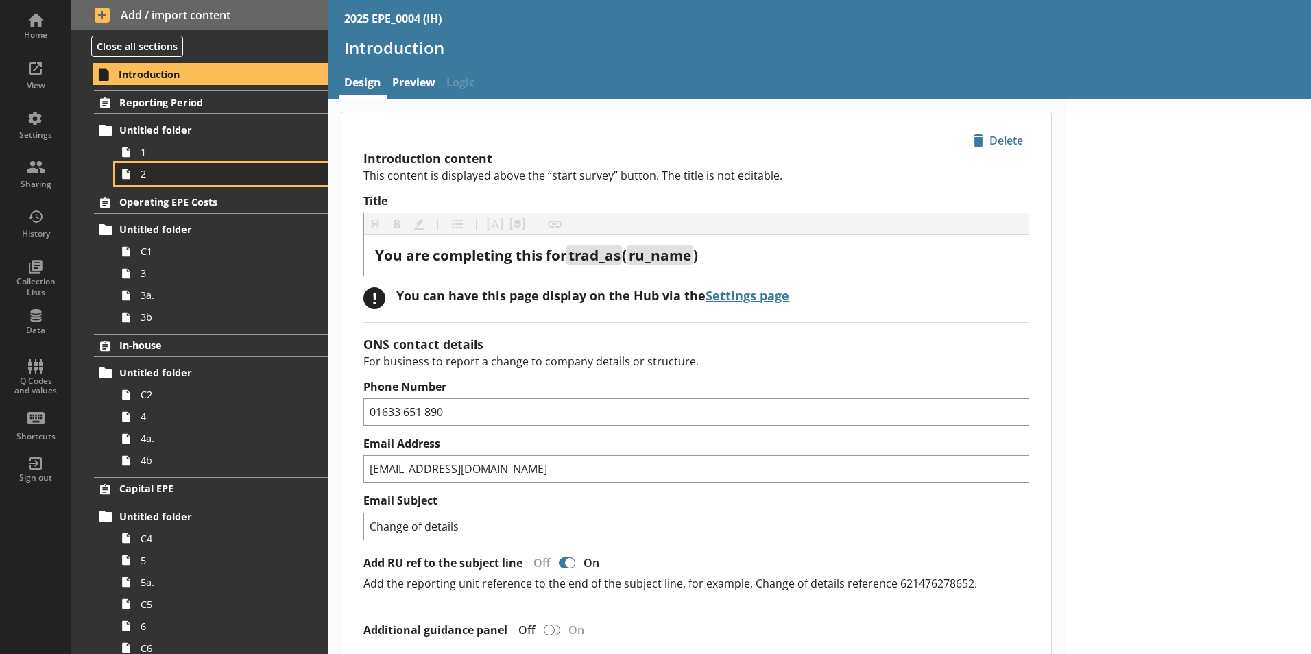
click at [155, 176] on span "2" at bounding box center [217, 173] width 152 height 13
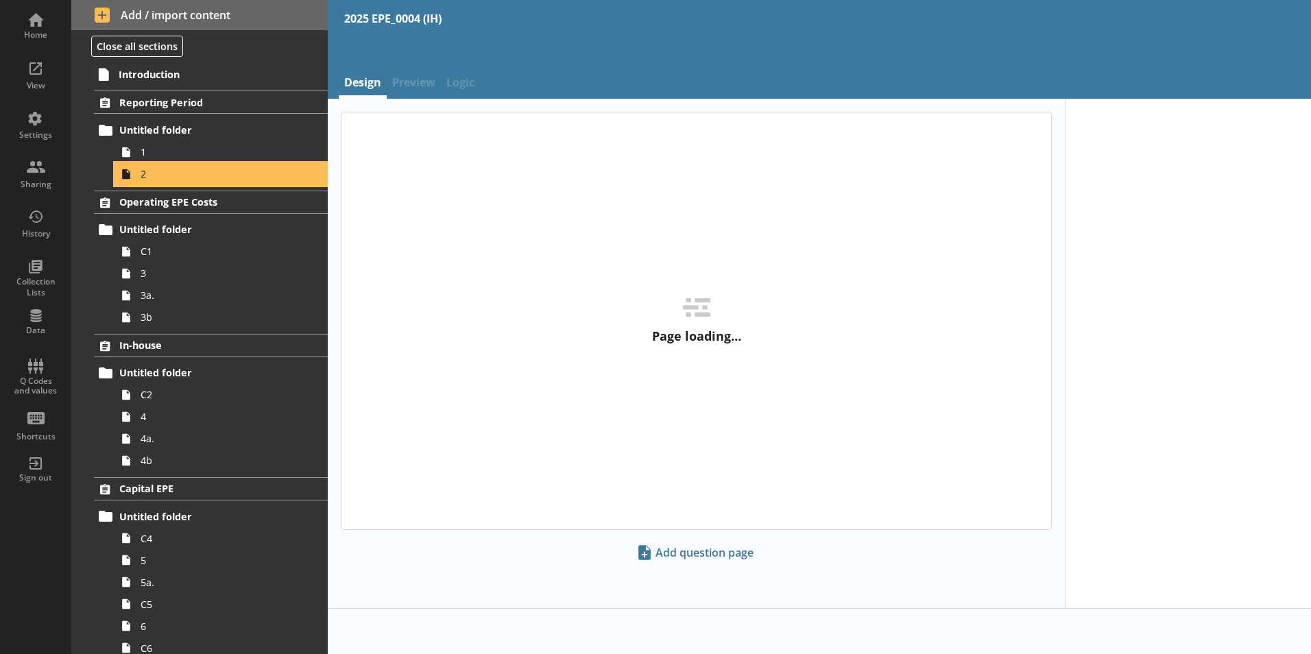
type textarea "x"
select select "ref_p_end_date"
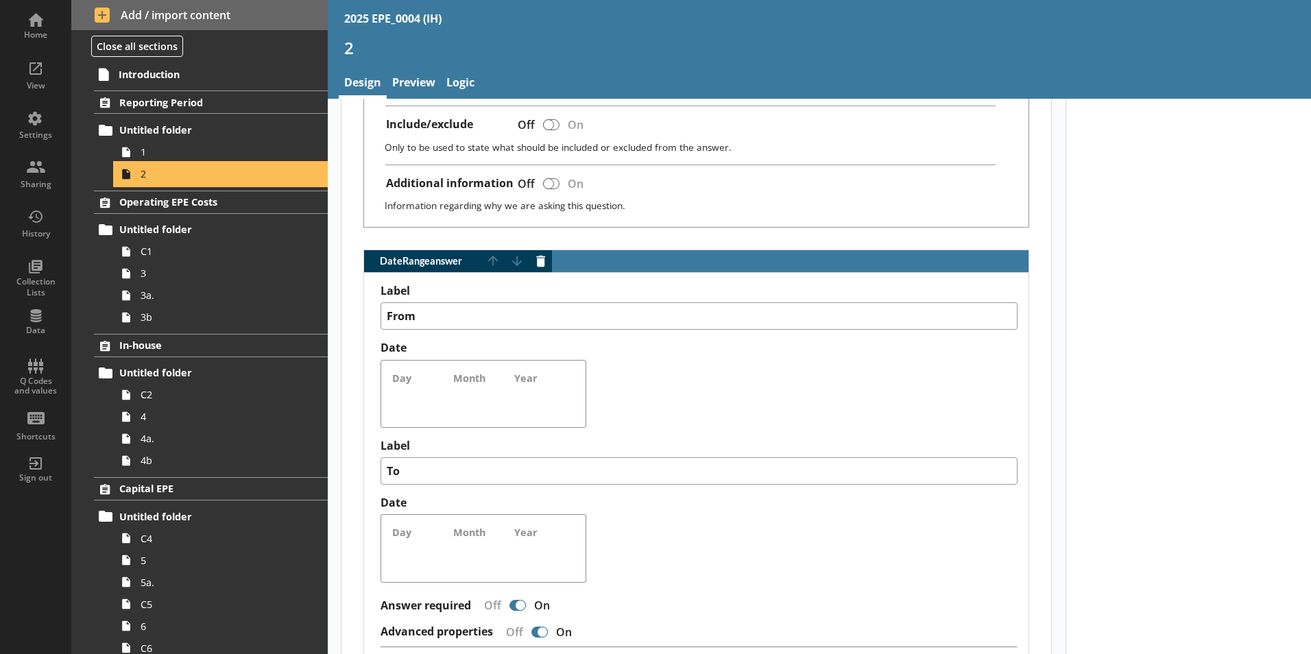
scroll to position [754, 0]
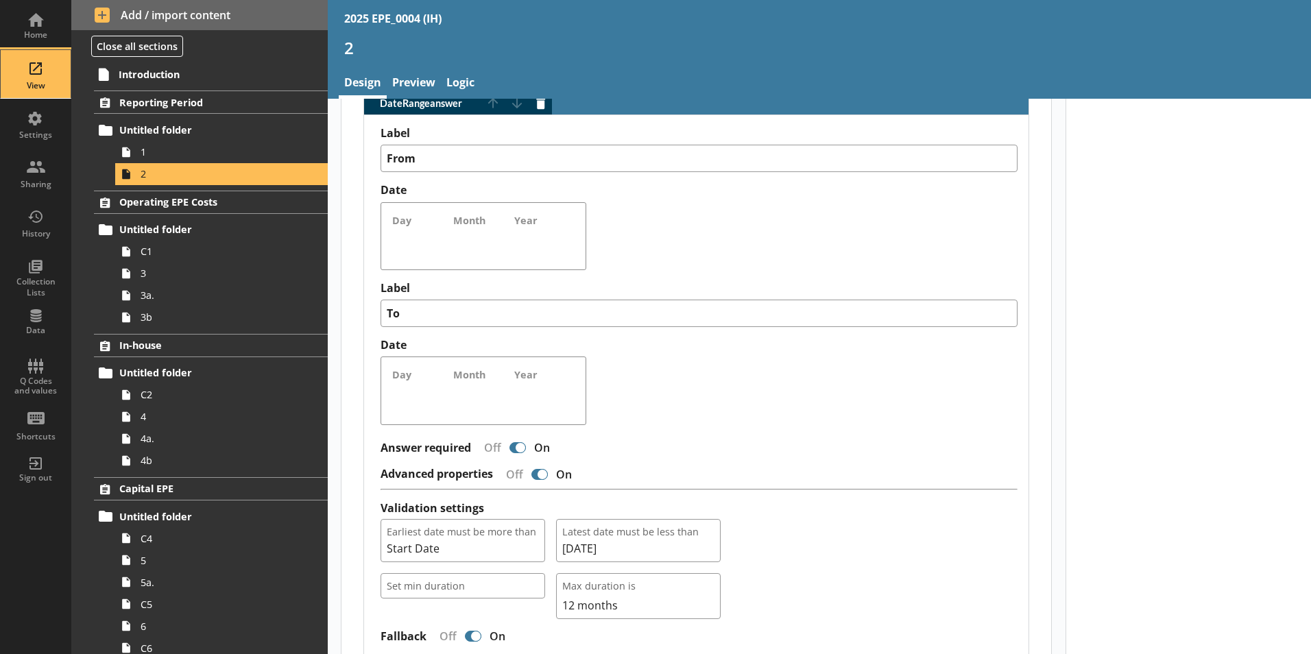
click at [32, 56] on div "View" at bounding box center [36, 74] width 48 height 48
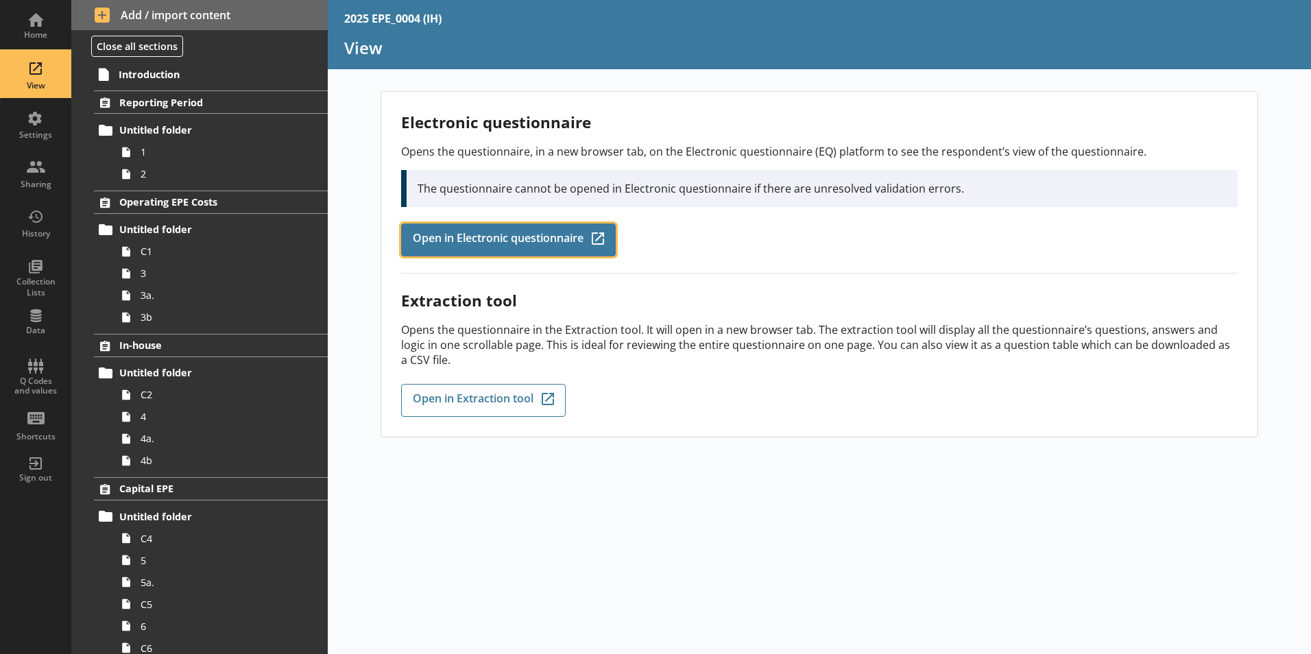
click at [507, 224] on link "Open in Electronic questionnaire Q-Codes_Icon Created with Sketch." at bounding box center [508, 240] width 215 height 33
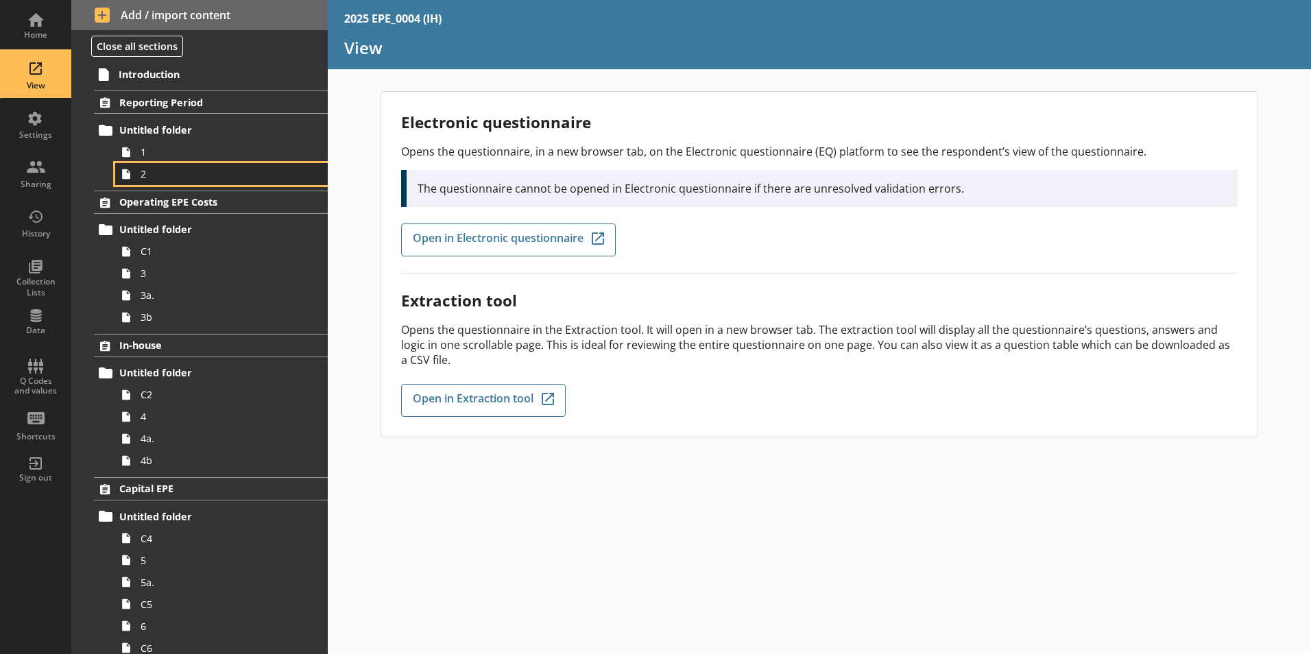
click at [157, 169] on span "2" at bounding box center [217, 173] width 152 height 13
type textarea "x"
select select "ref_p_end_date"
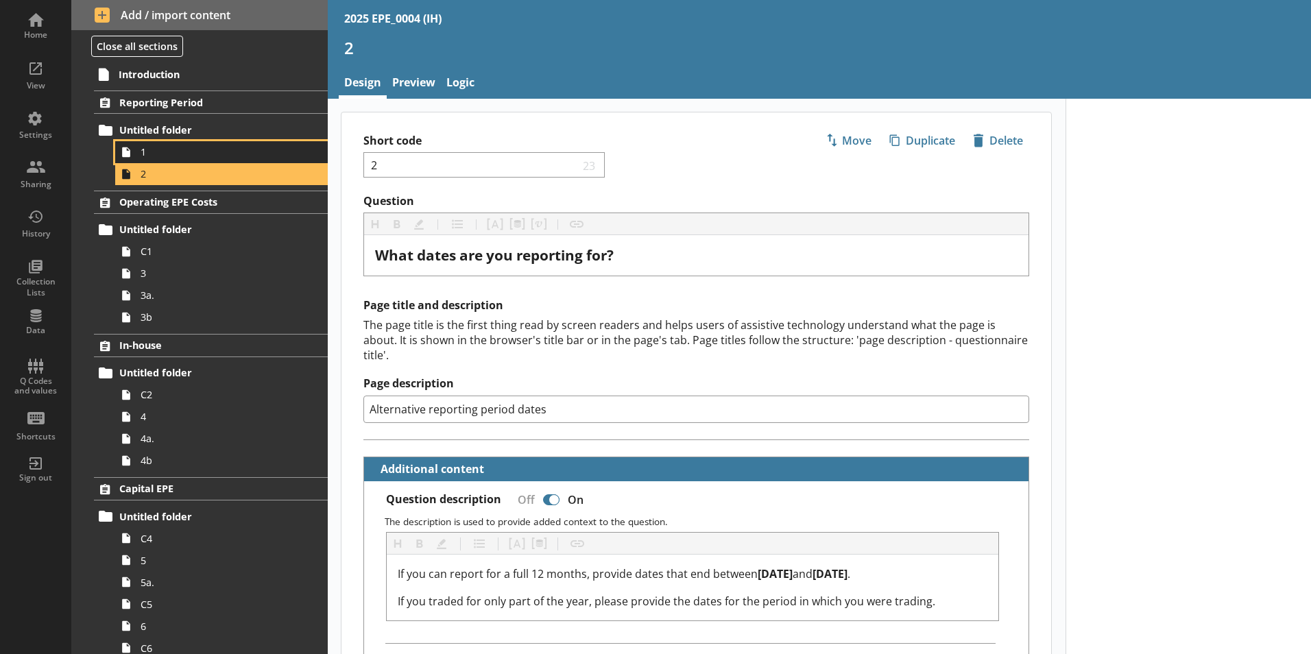
click at [221, 152] on span "1" at bounding box center [217, 151] width 152 height 13
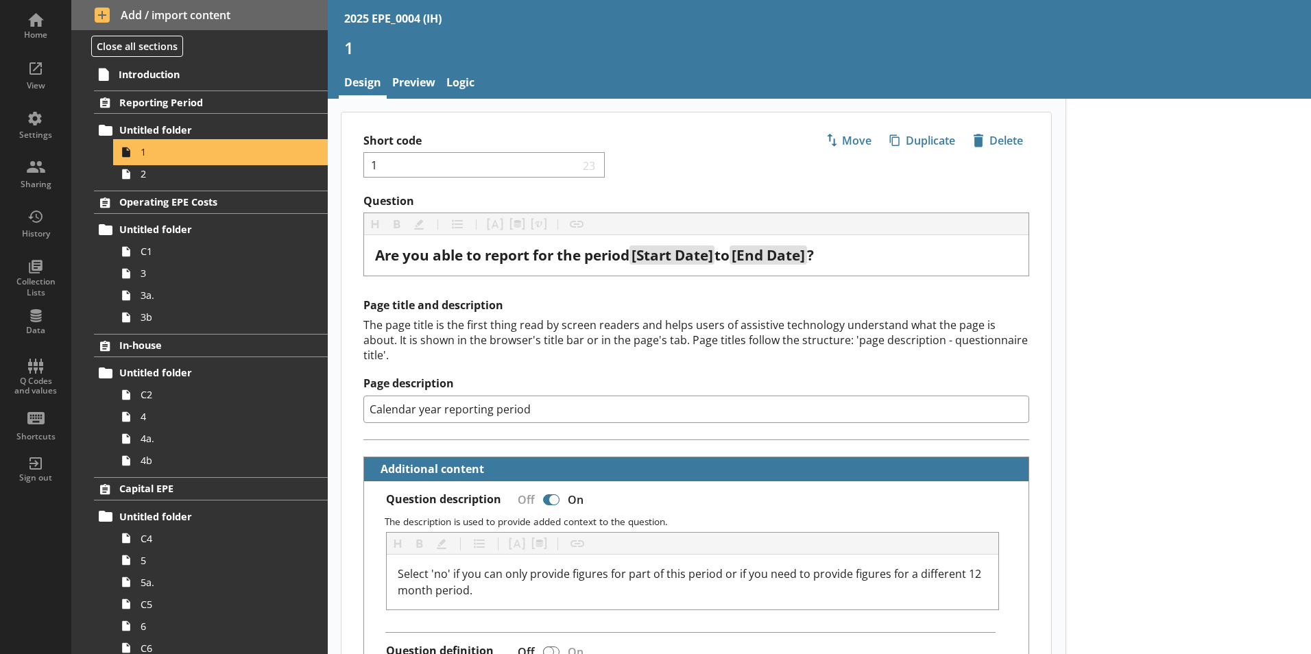
scroll to position [69, 0]
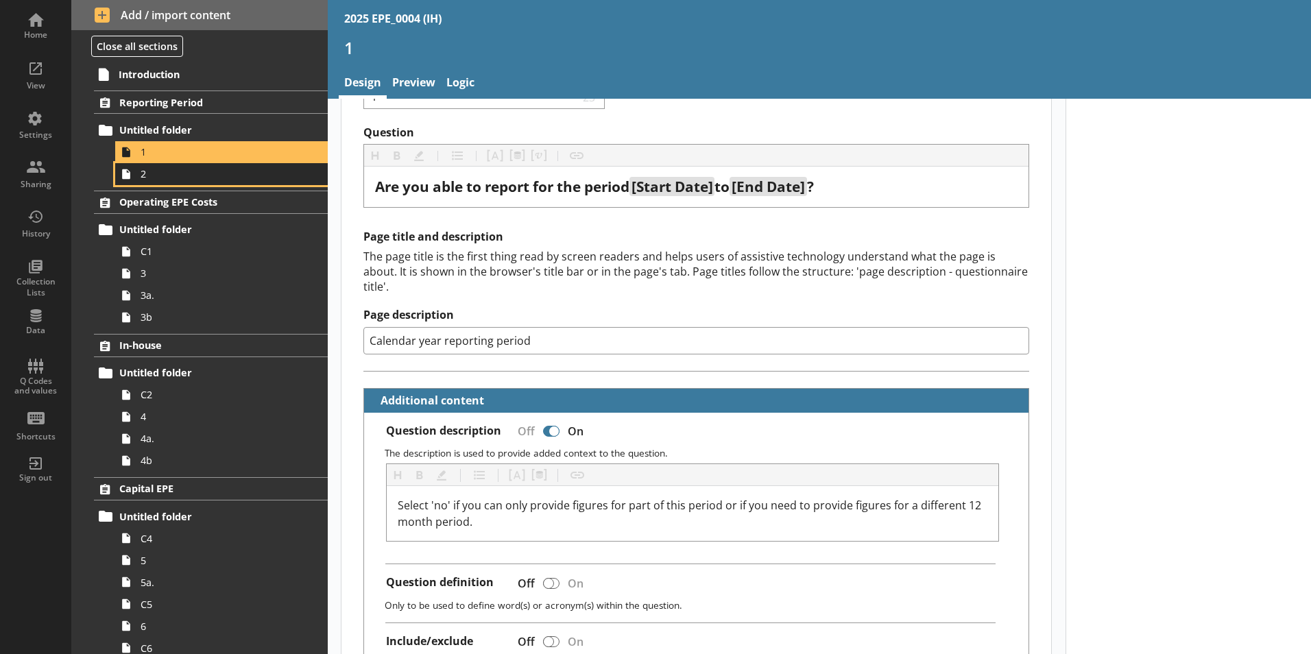
click at [193, 177] on span "2" at bounding box center [217, 173] width 152 height 13
type textarea "x"
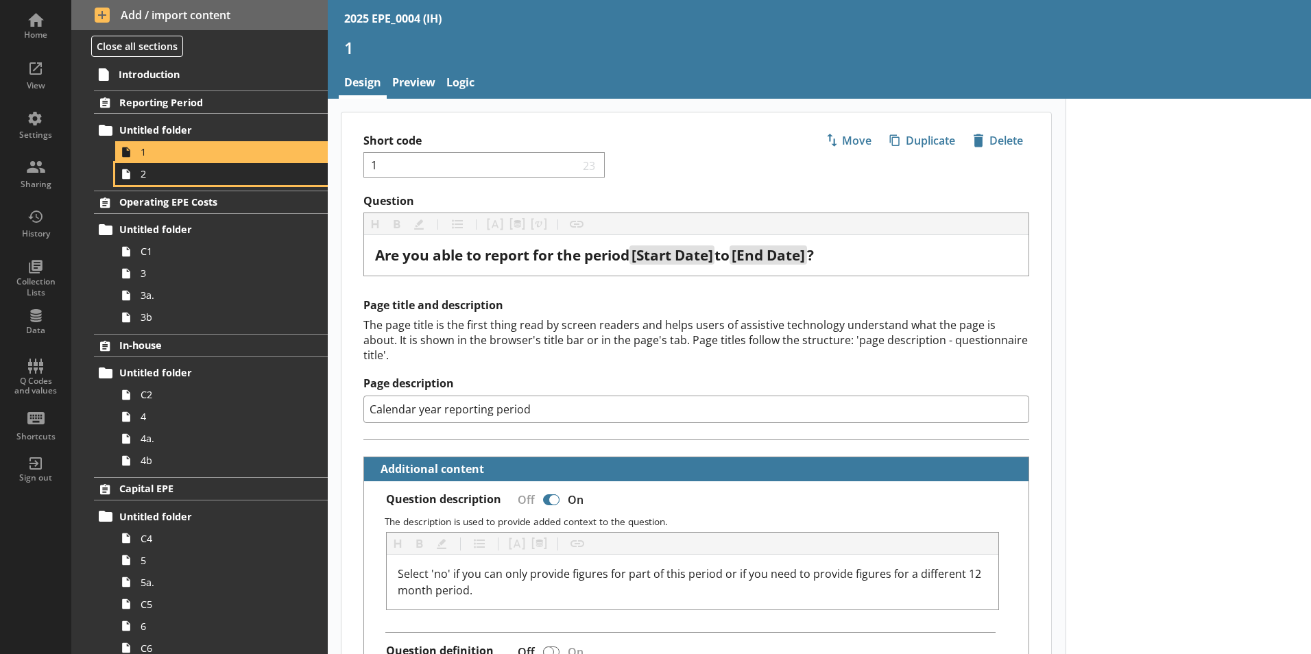
select select "ref_p_end_date"
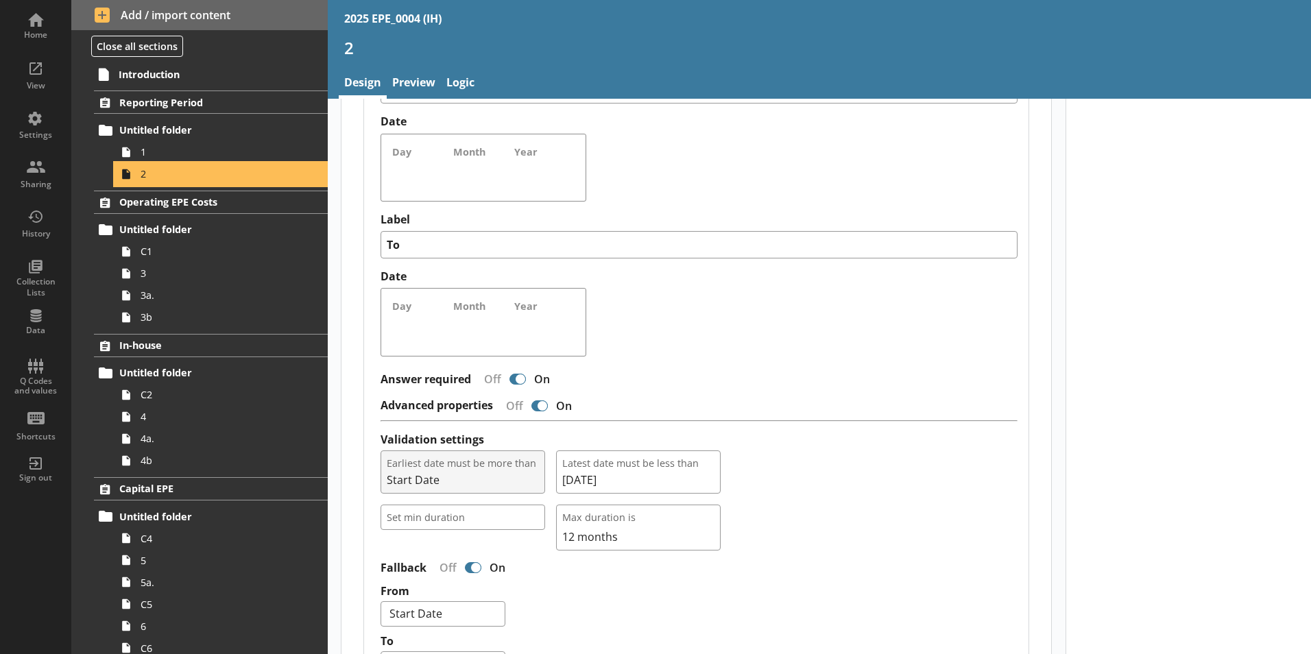
scroll to position [1022, 0]
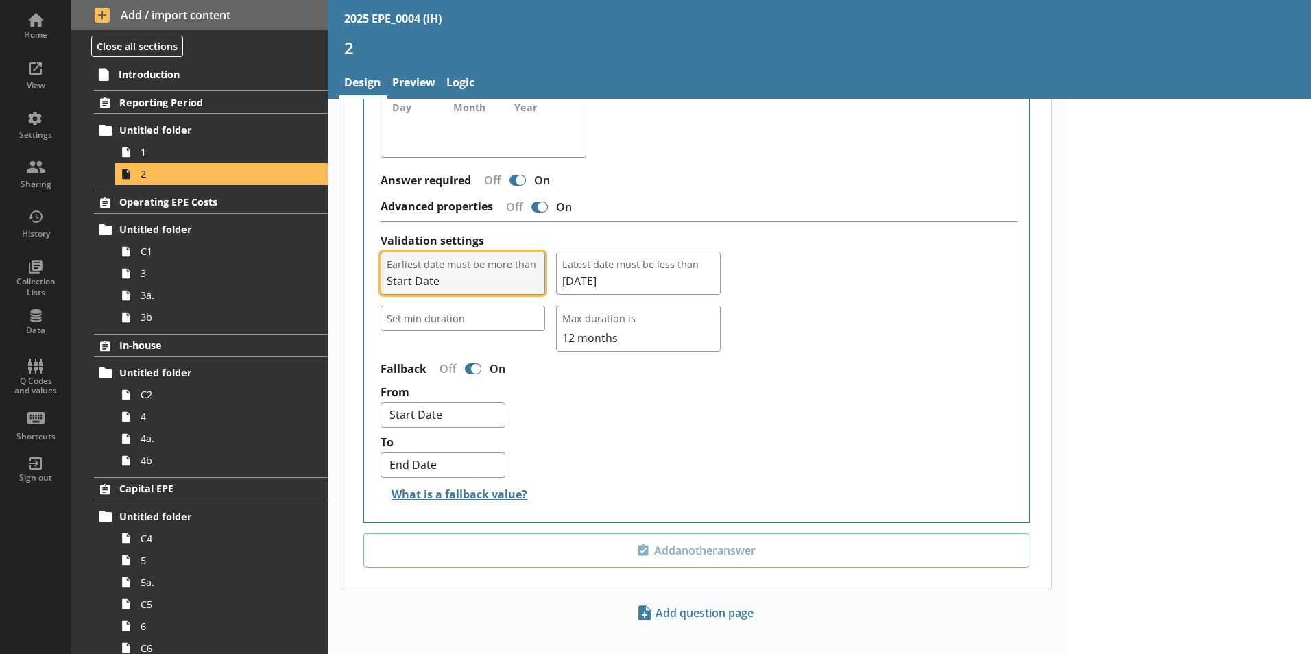
click at [459, 274] on span "Start Date" at bounding box center [463, 281] width 152 height 15
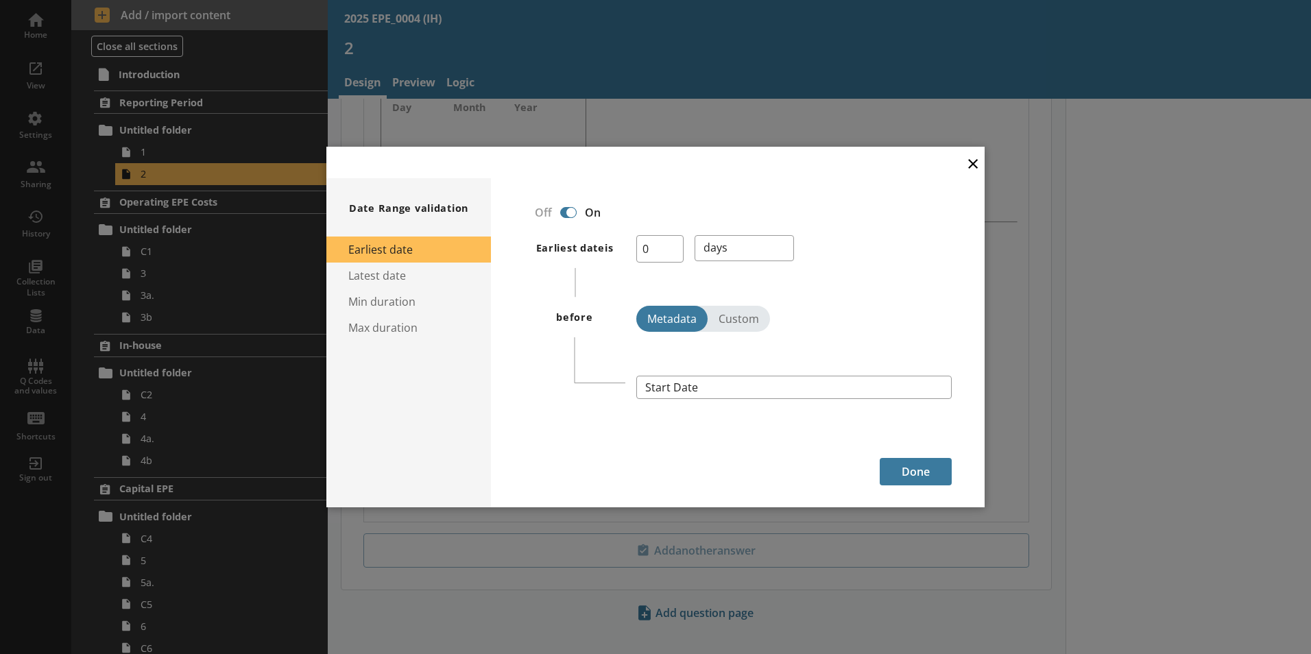
click at [972, 162] on button "×" at bounding box center [973, 162] width 21 height 31
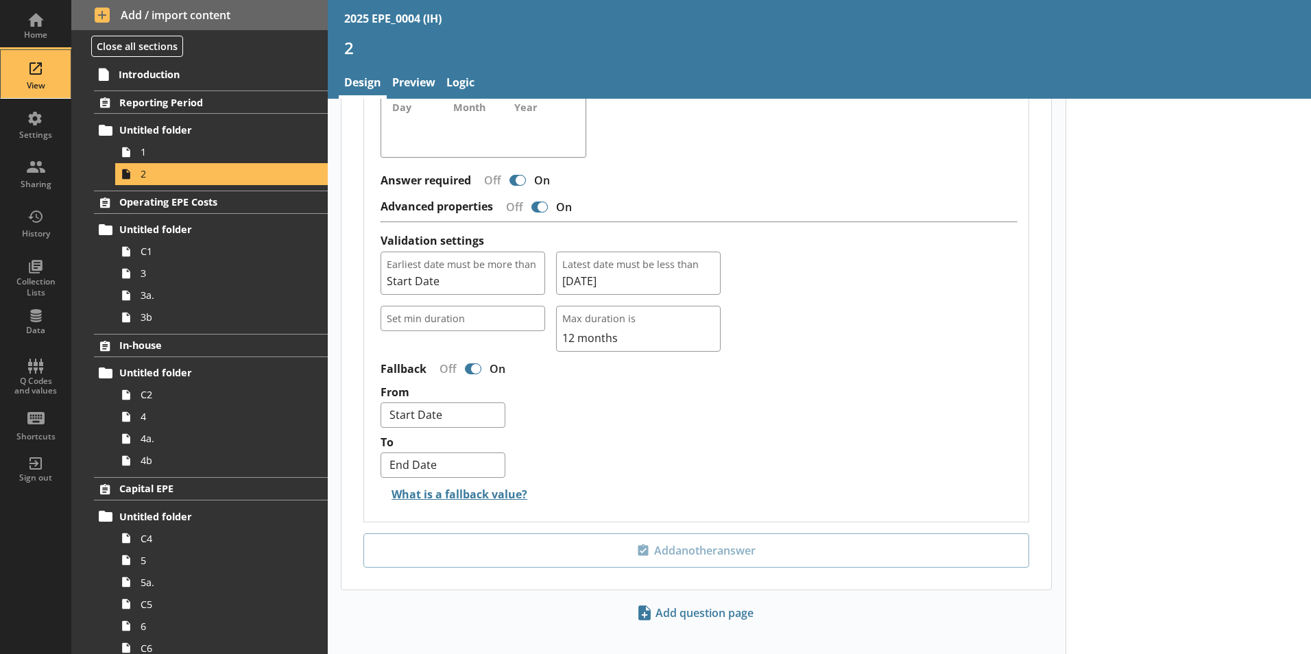
click at [15, 71] on div "View" at bounding box center [36, 74] width 48 height 48
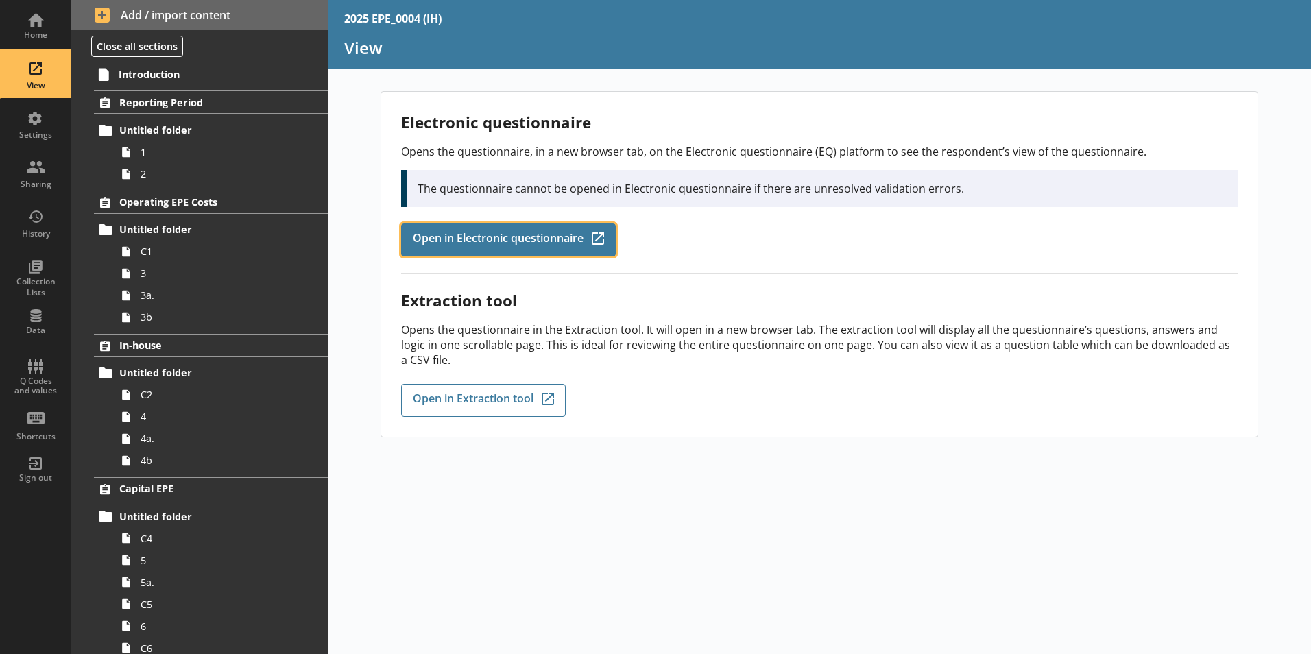
click at [502, 243] on span "Open in Electronic questionnaire" at bounding box center [498, 239] width 171 height 15
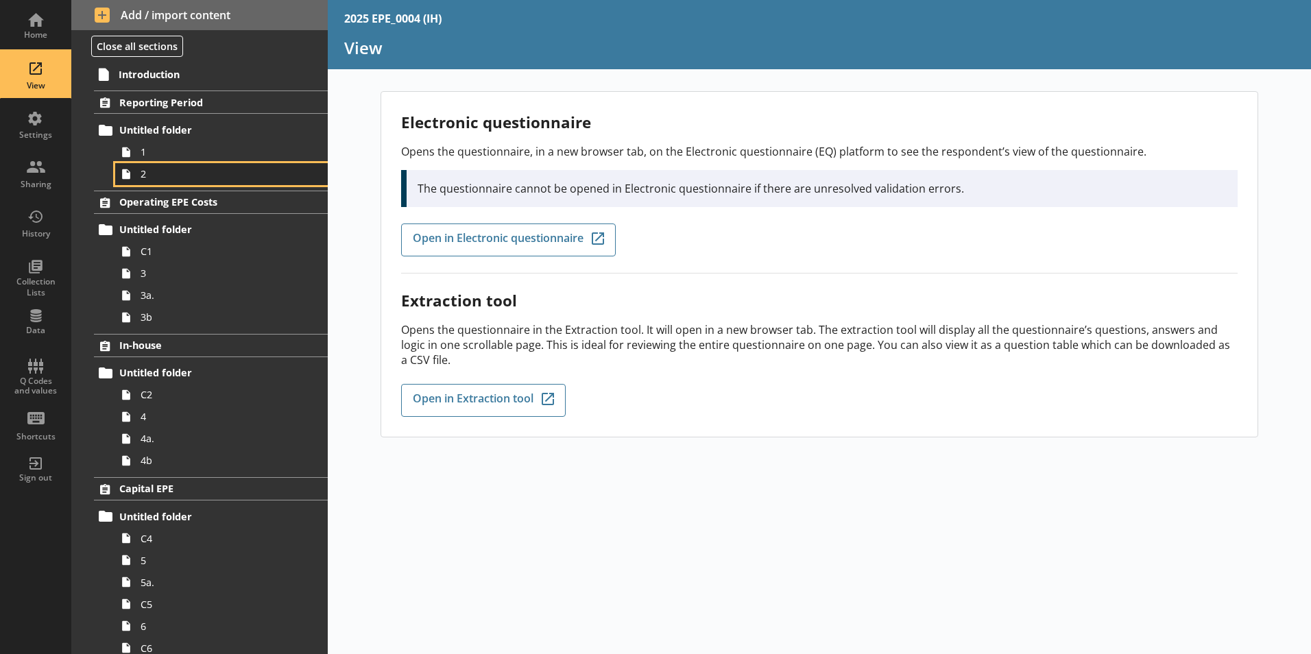
click at [163, 178] on span "2" at bounding box center [217, 173] width 152 height 13
type textarea "x"
select select "ref_p_end_date"
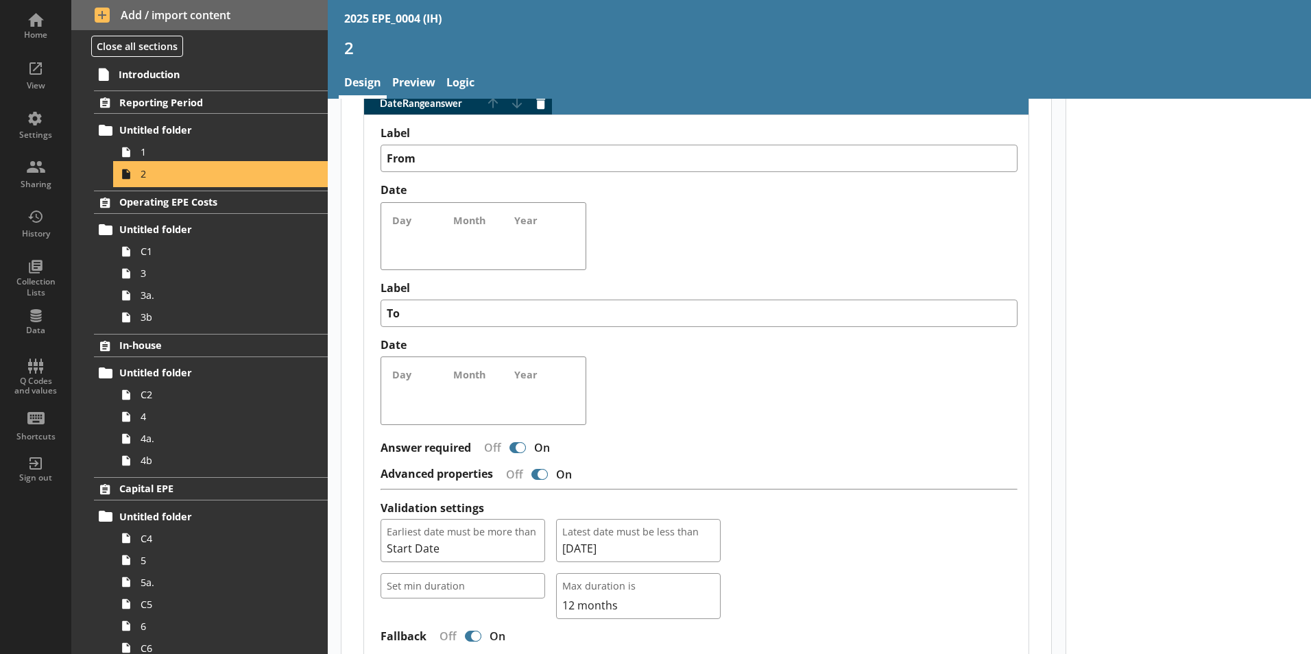
scroll to position [823, 0]
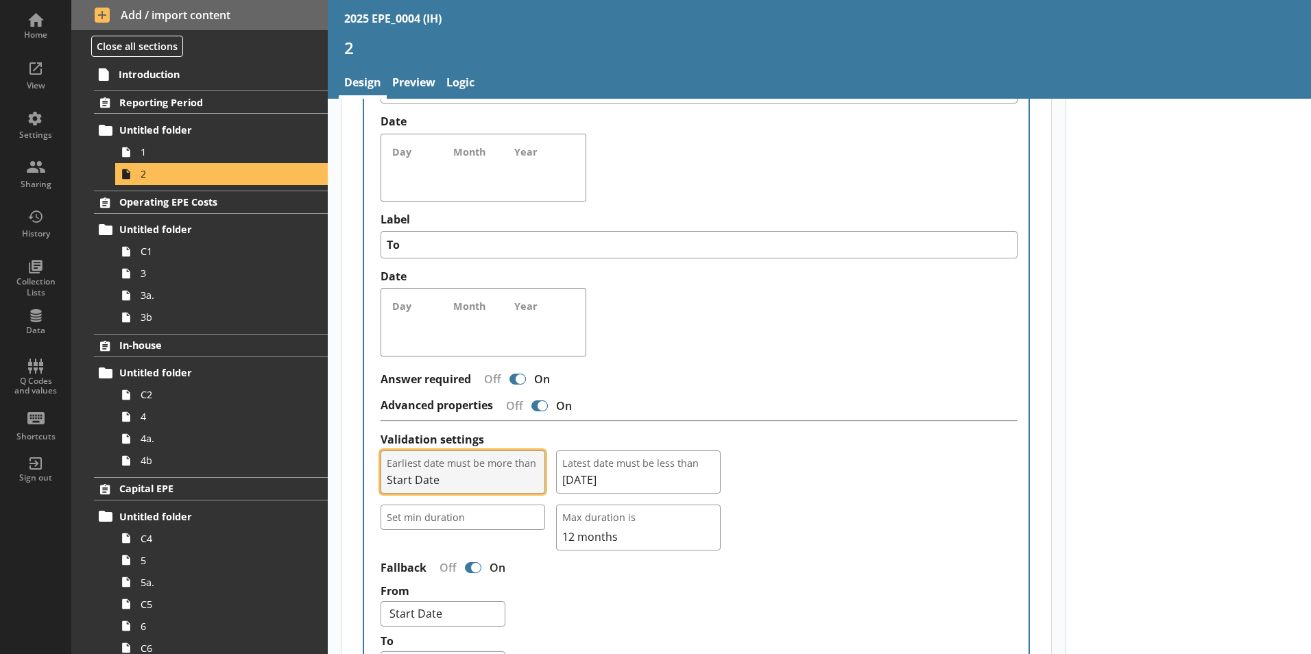
click at [491, 472] on span "Start Date" at bounding box center [463, 479] width 152 height 15
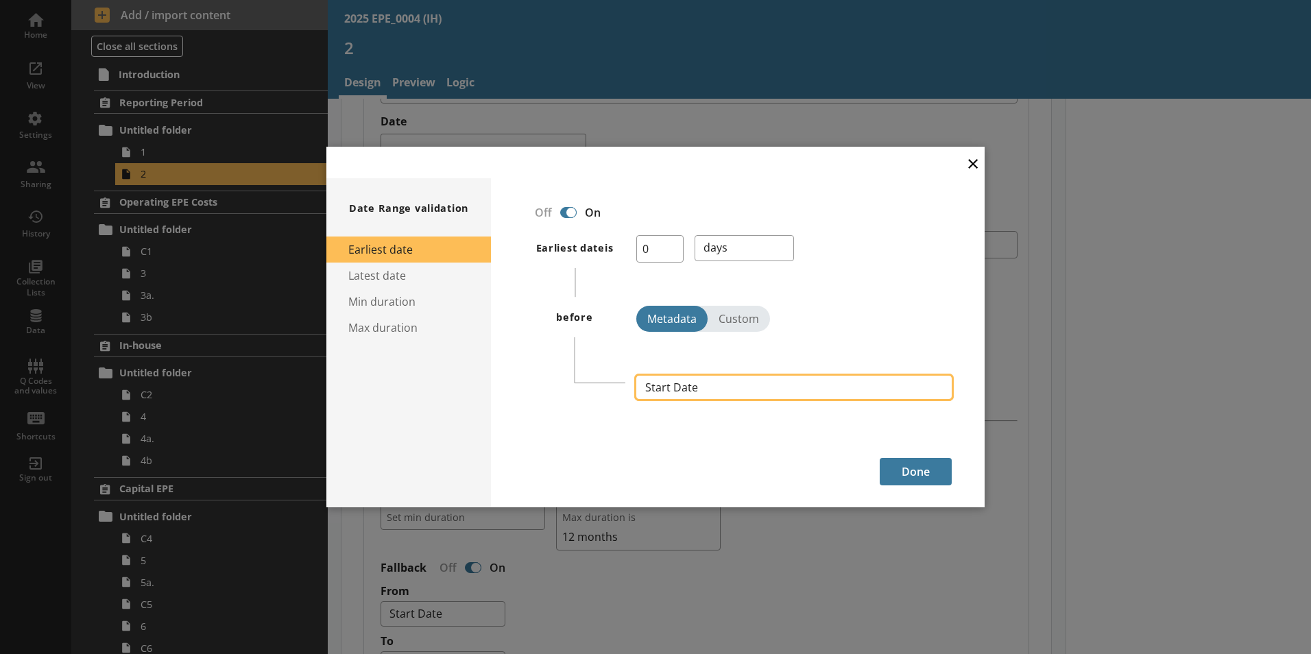
click at [727, 385] on button "Start Date" at bounding box center [793, 387] width 315 height 23
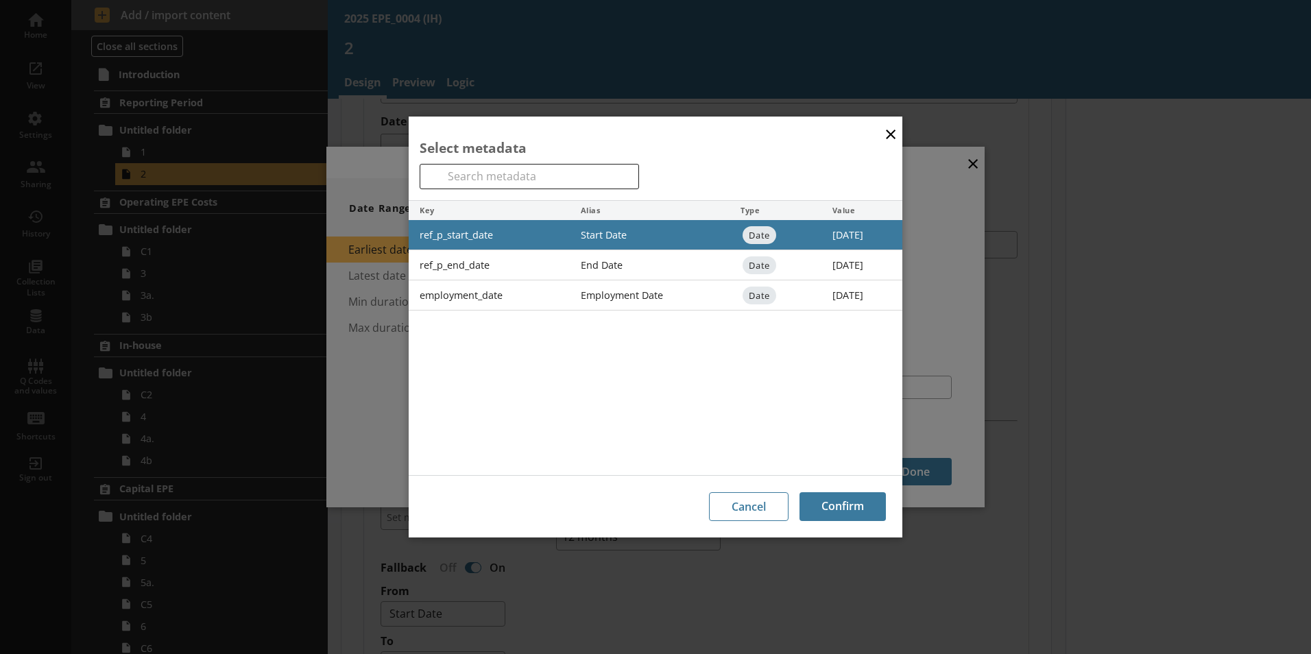
click at [893, 141] on button "×" at bounding box center [890, 133] width 21 height 31
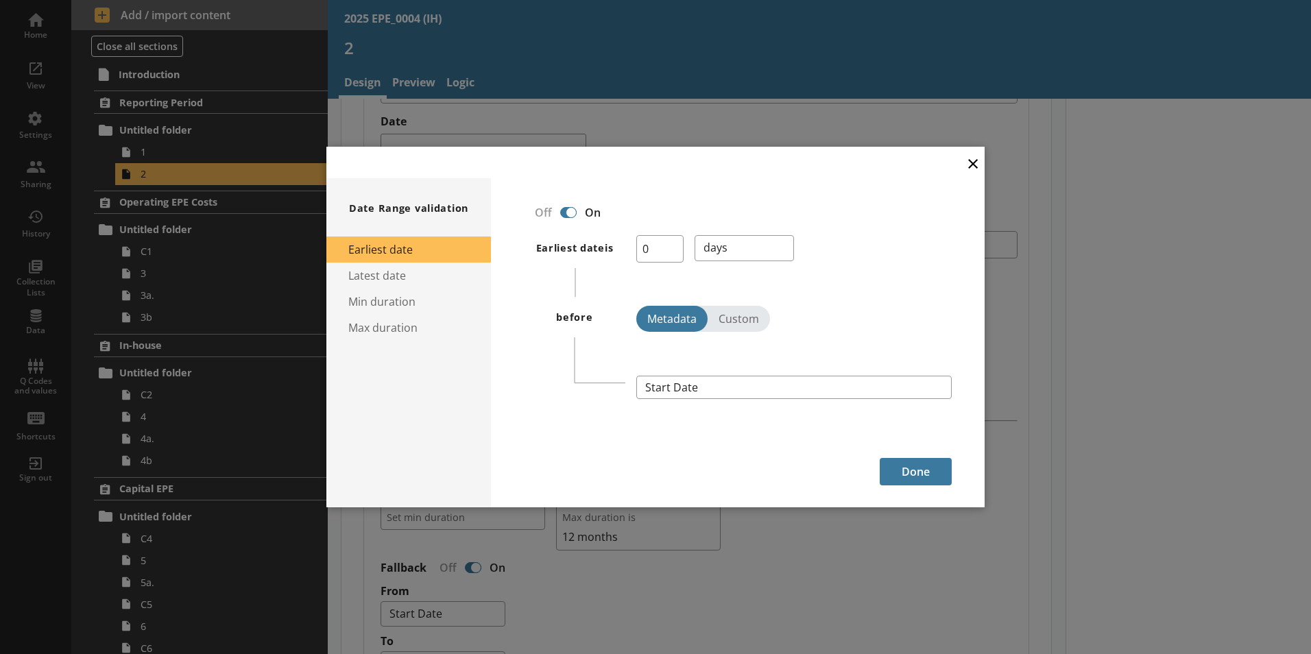
click at [974, 166] on button "×" at bounding box center [973, 162] width 21 height 31
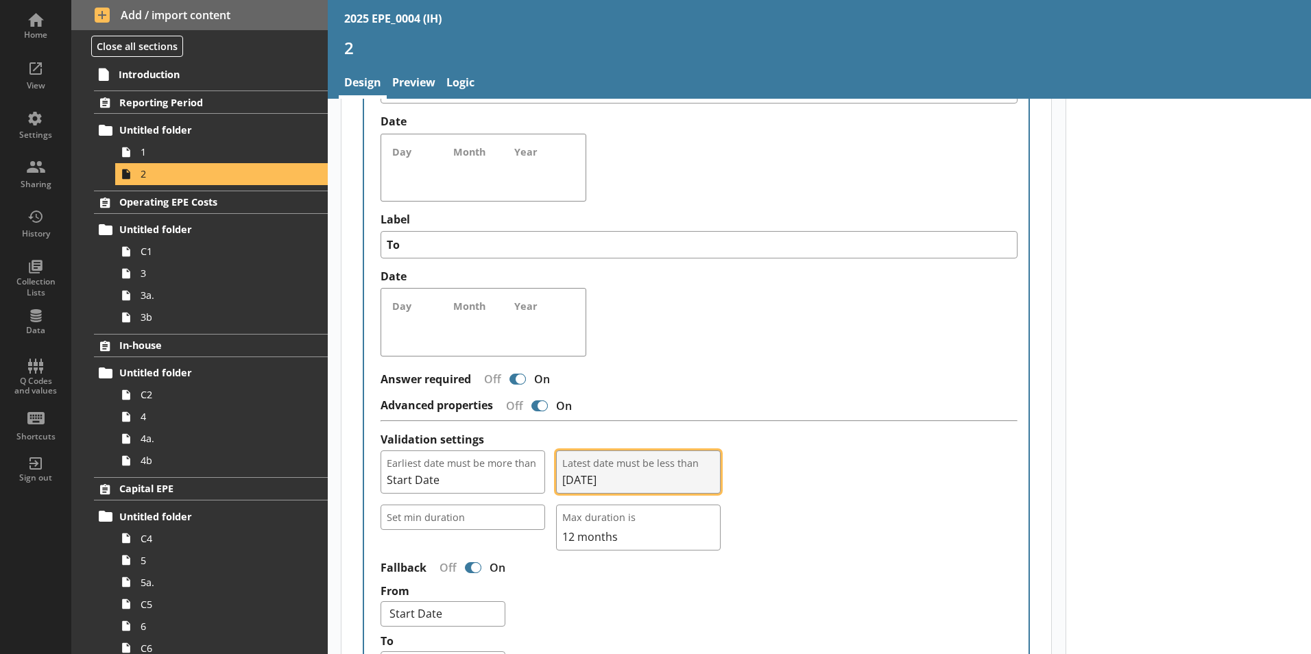
click at [612, 457] on span "Latest date must be less than" at bounding box center [638, 463] width 152 height 13
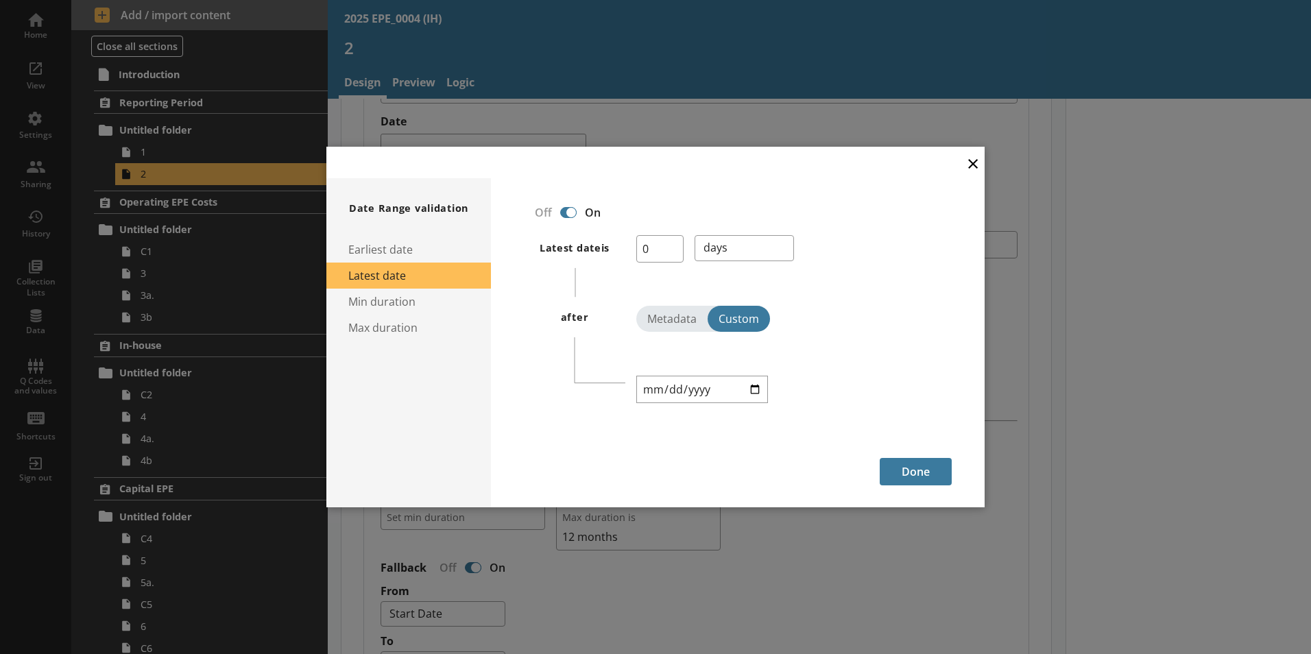
click at [970, 165] on button "×" at bounding box center [973, 162] width 21 height 31
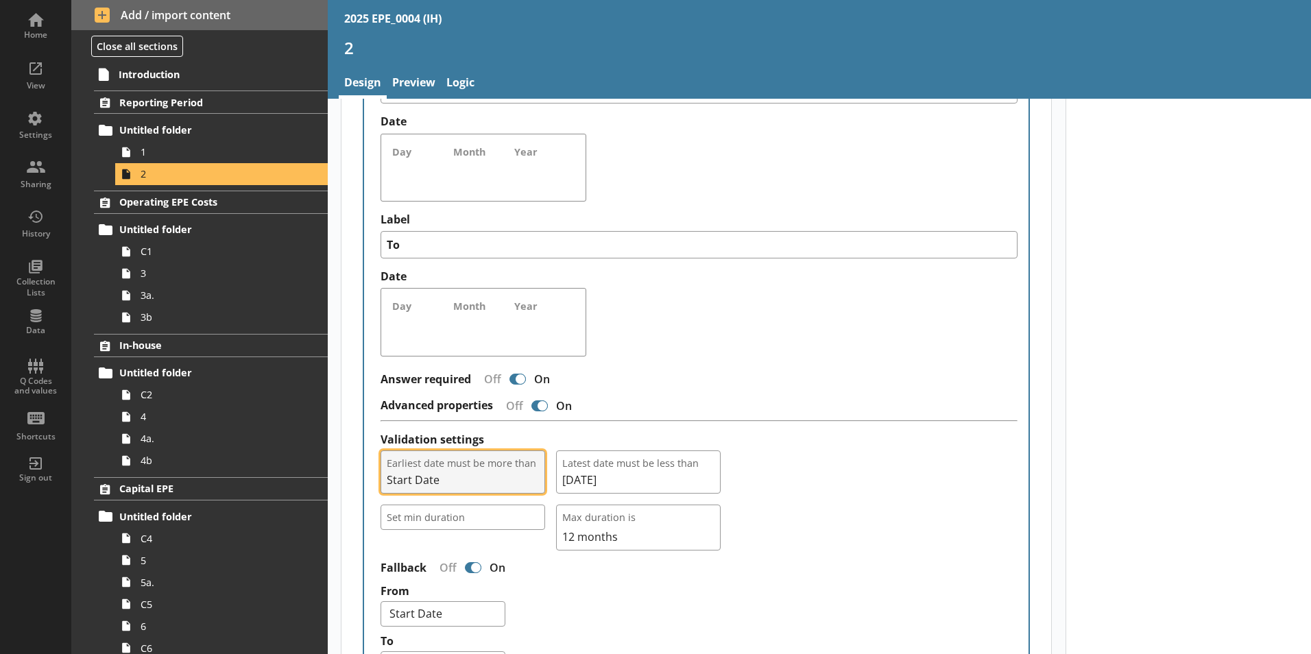
click at [446, 472] on span "Start Date" at bounding box center [463, 479] width 152 height 15
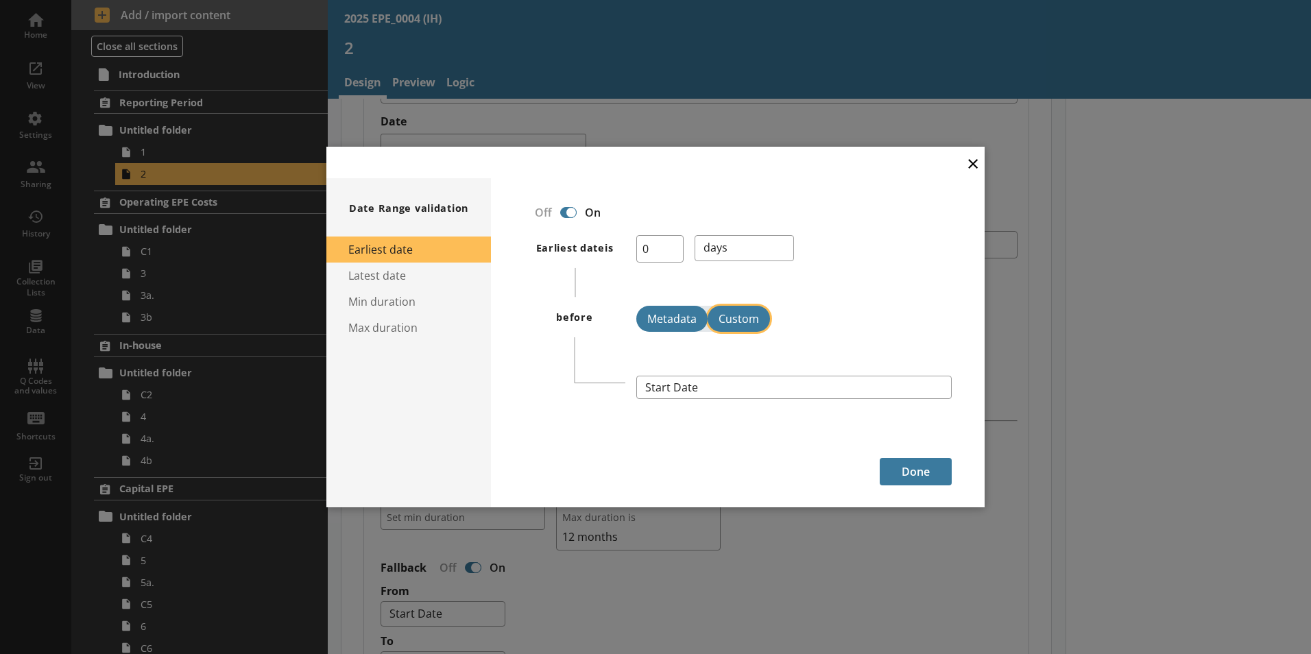
click at [741, 324] on button "Custom" at bounding box center [739, 319] width 62 height 26
click at [706, 379] on input "date" at bounding box center [702, 389] width 132 height 27
type textarea "x"
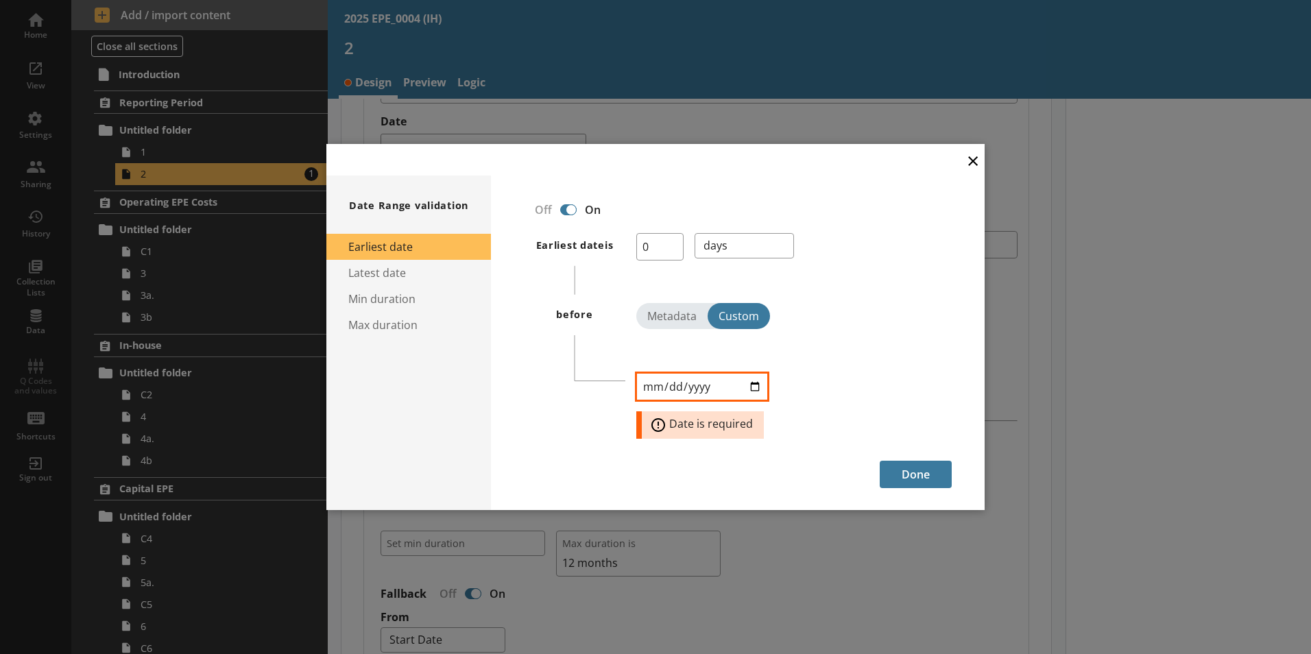
click at [745, 389] on input "date" at bounding box center [702, 386] width 132 height 27
click at [754, 385] on input "date" at bounding box center [702, 386] width 132 height 27
type input "2024-04-01"
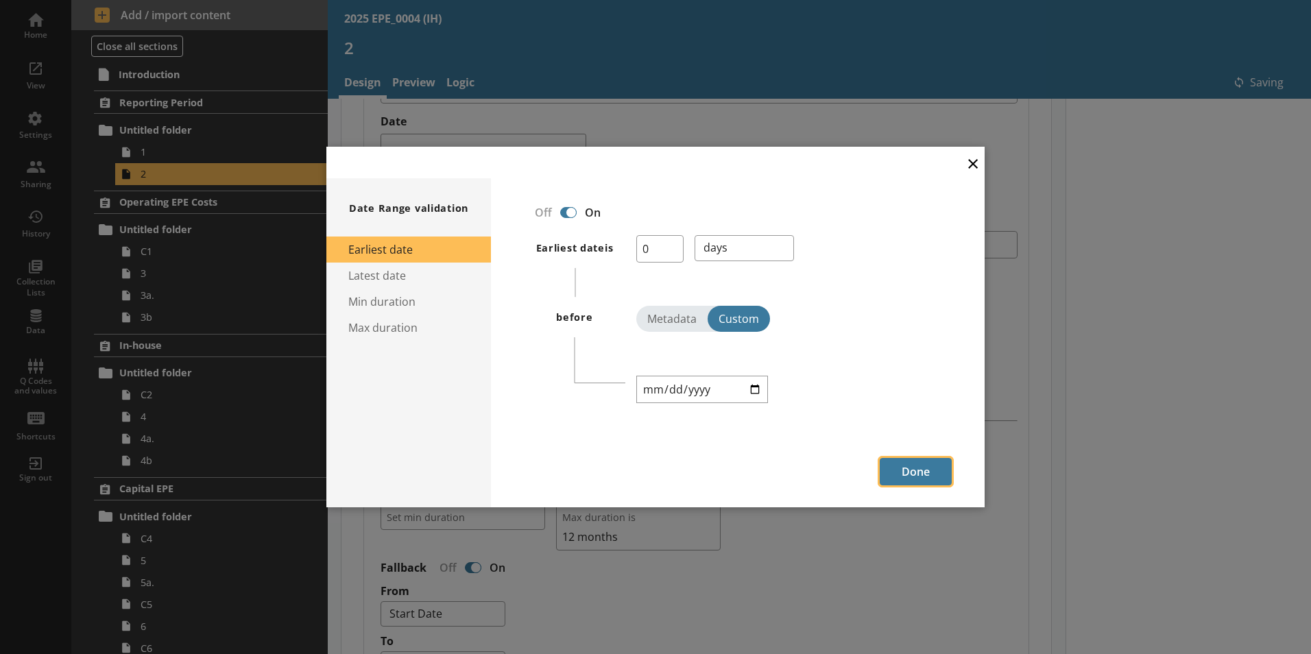
click at [906, 466] on button "Done" at bounding box center [916, 471] width 72 height 27
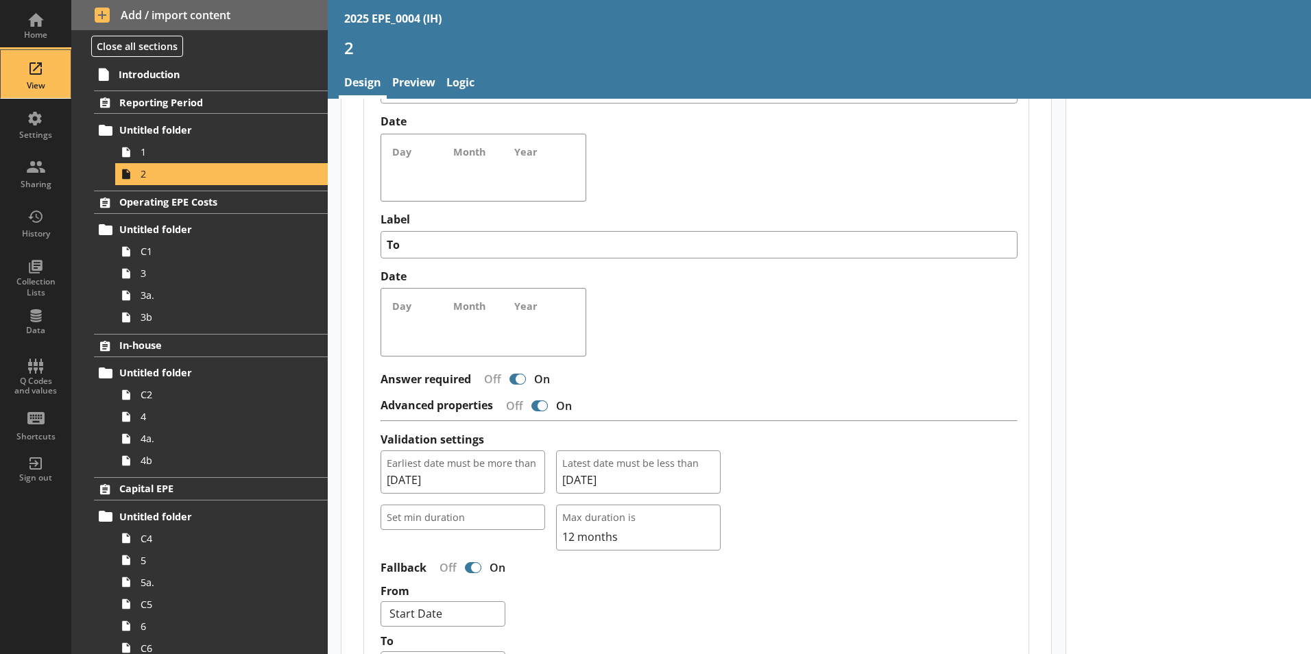
click at [34, 66] on div "View" at bounding box center [36, 74] width 48 height 48
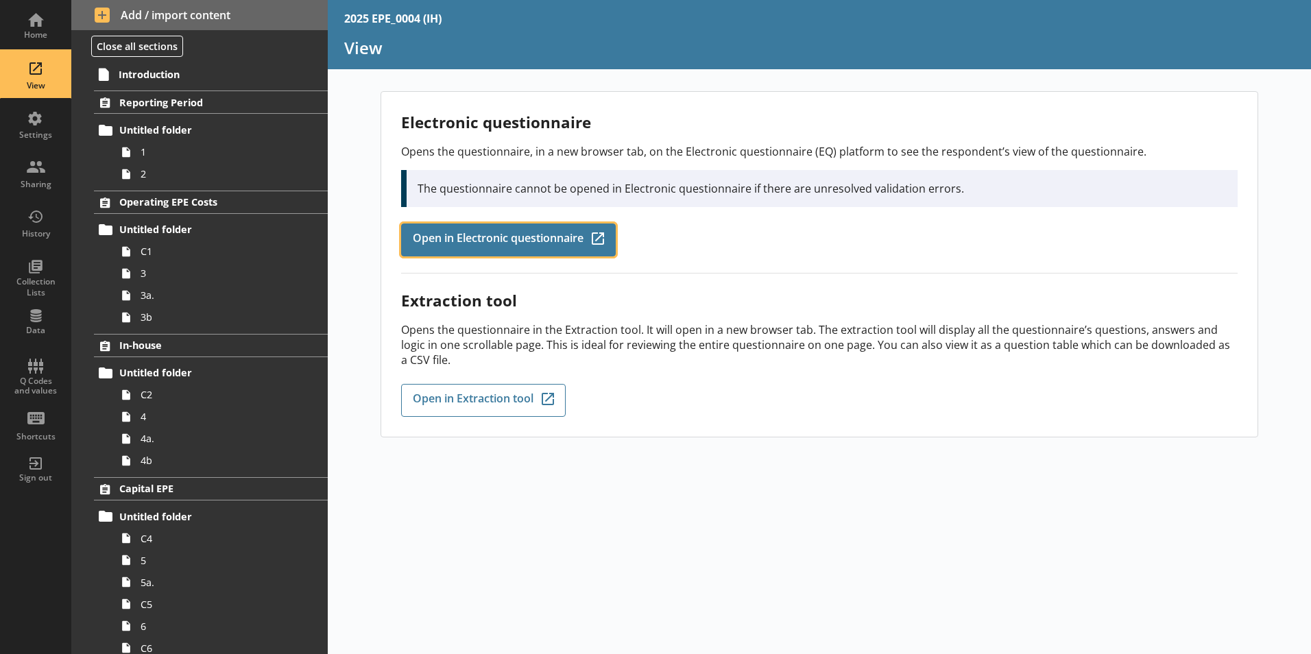
click at [479, 235] on span "Open in Electronic questionnaire" at bounding box center [498, 239] width 171 height 15
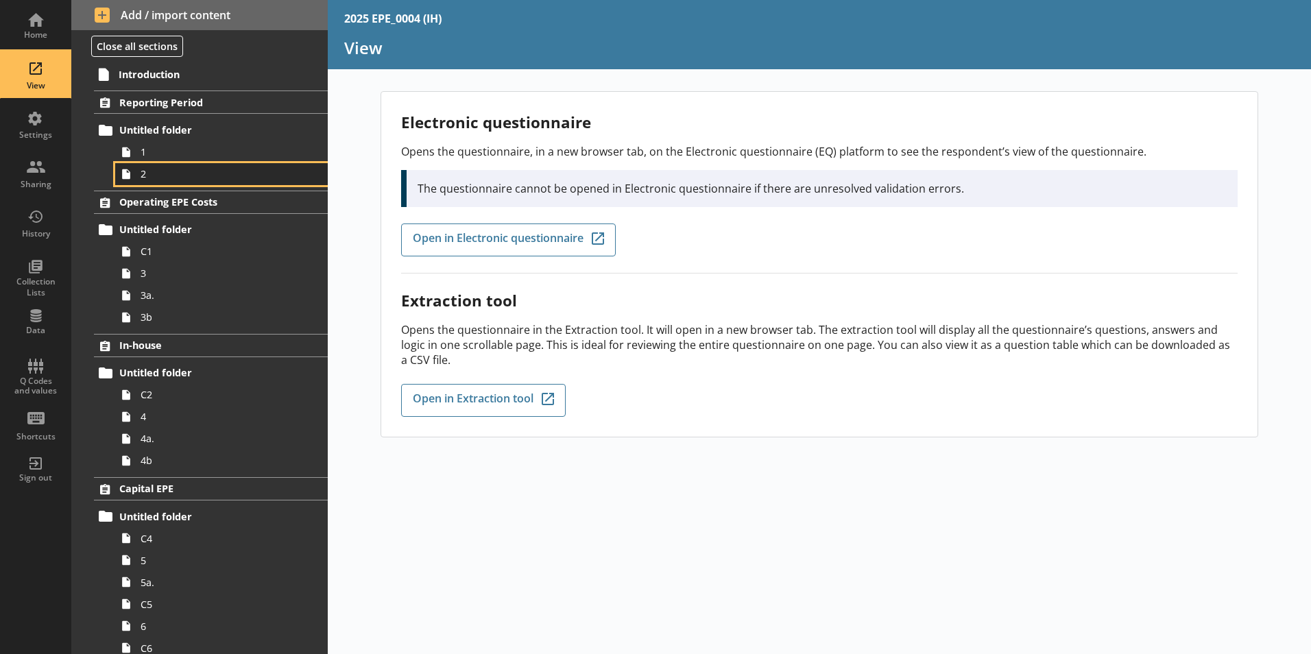
click at [174, 174] on span "2" at bounding box center [217, 173] width 152 height 13
type textarea "x"
select select "ref_p_end_date"
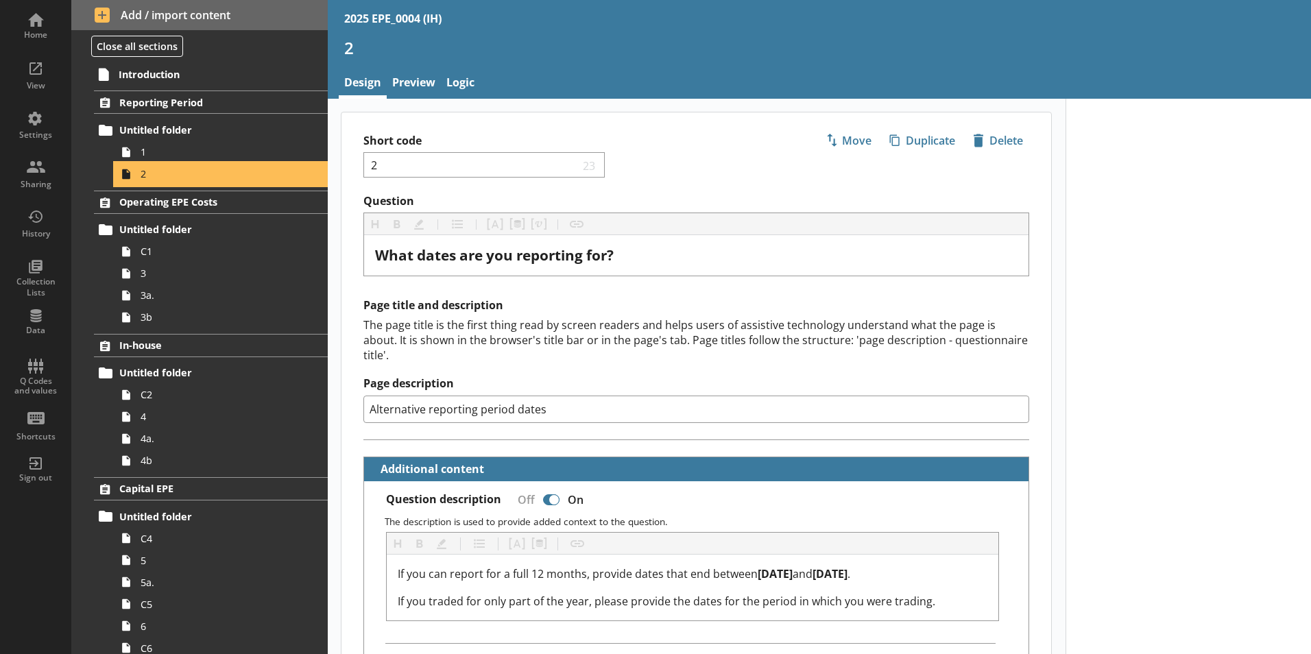
type textarea "x"
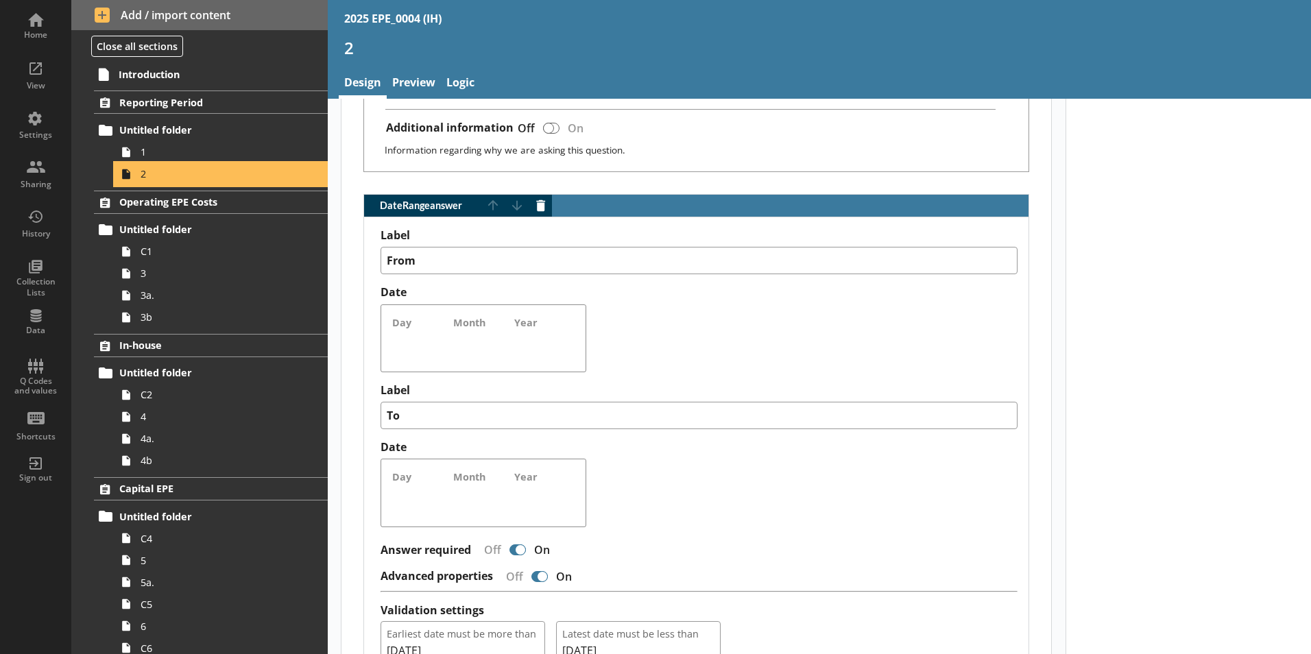
scroll to position [891, 0]
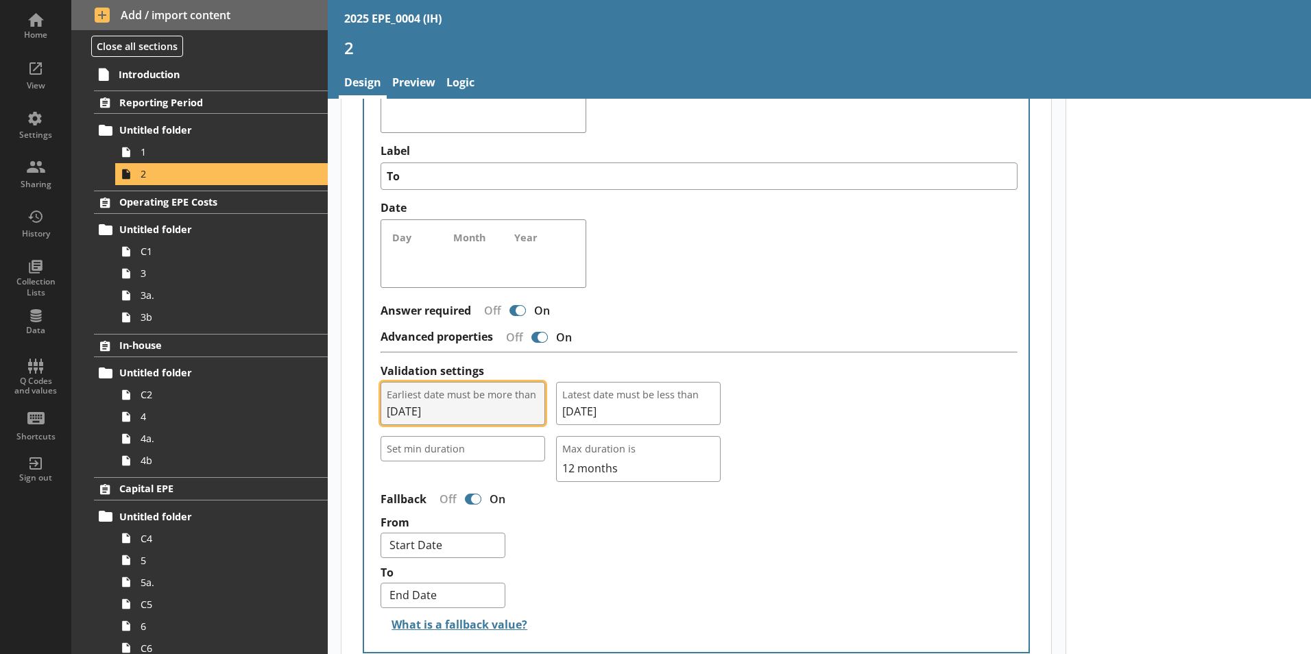
click at [484, 408] on button "Earliest date must be more than 01/04/2024" at bounding box center [463, 403] width 165 height 43
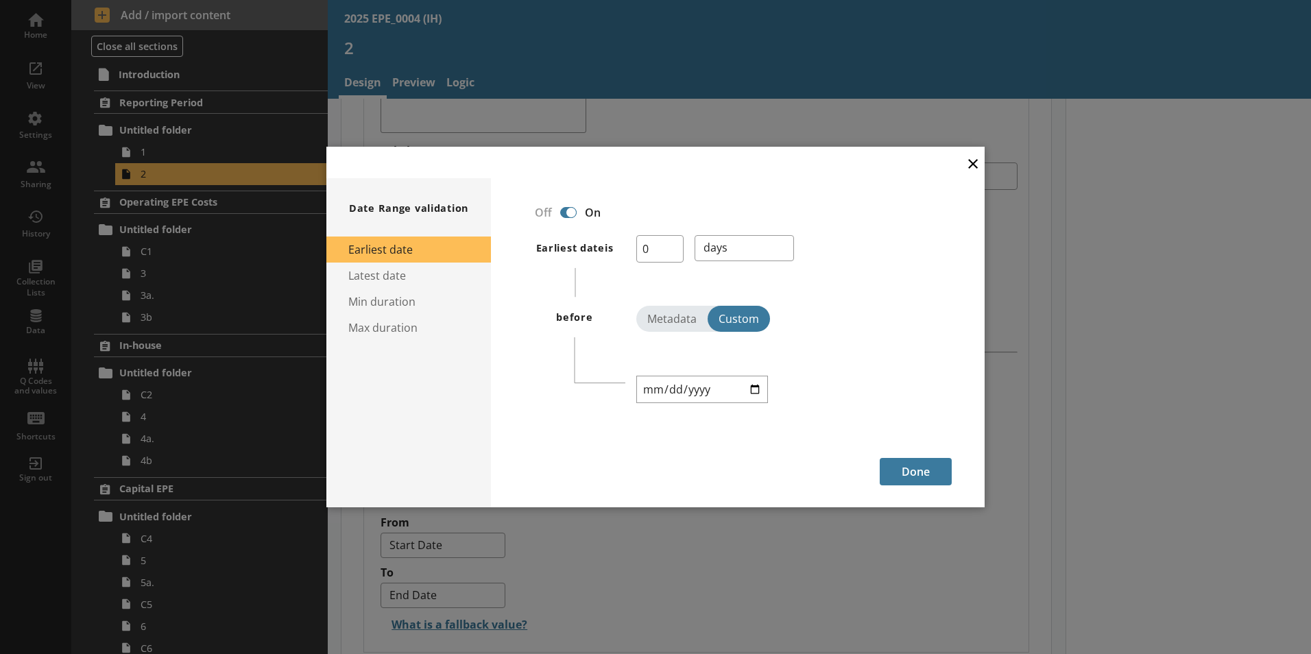
click at [974, 175] on button "×" at bounding box center [973, 162] width 21 height 31
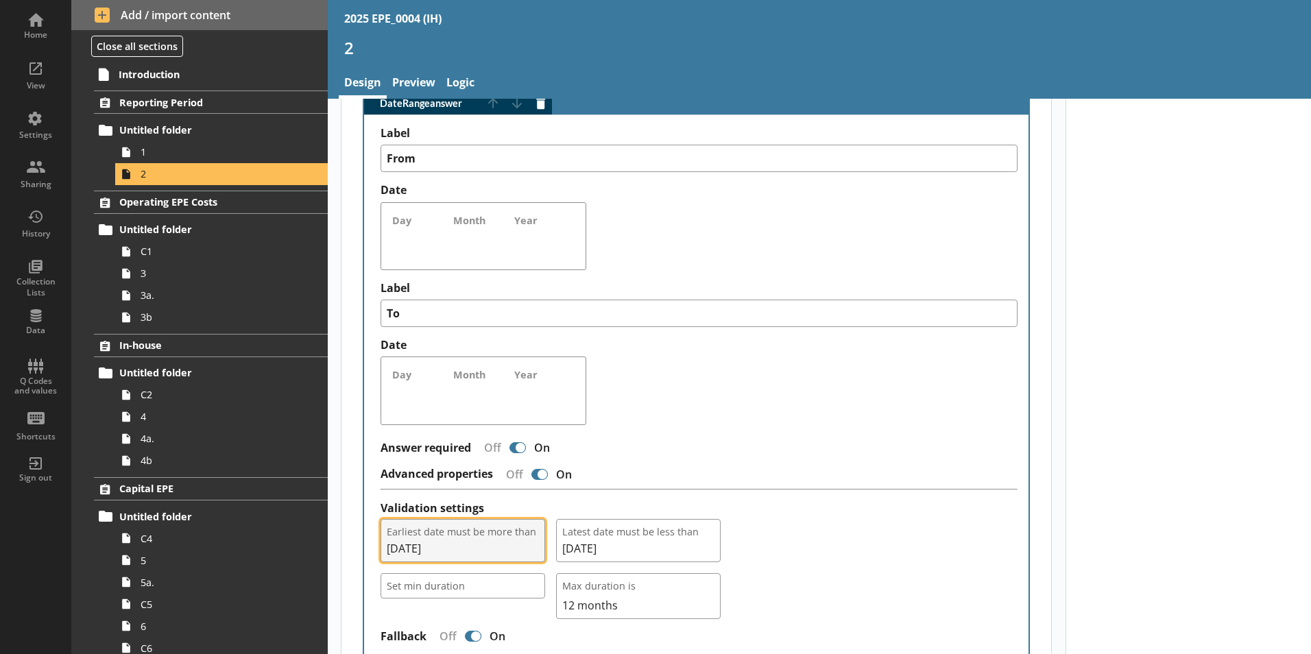
scroll to position [823, 0]
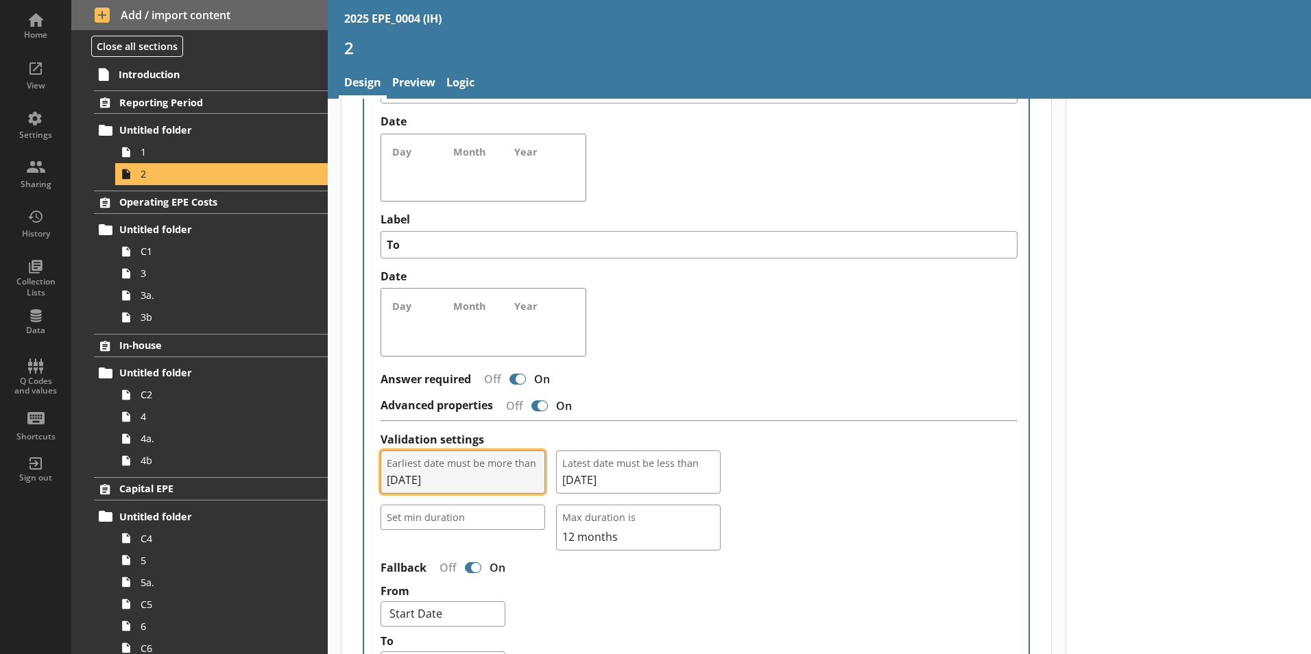
click at [493, 472] on span "01/04/2024" at bounding box center [463, 479] width 152 height 15
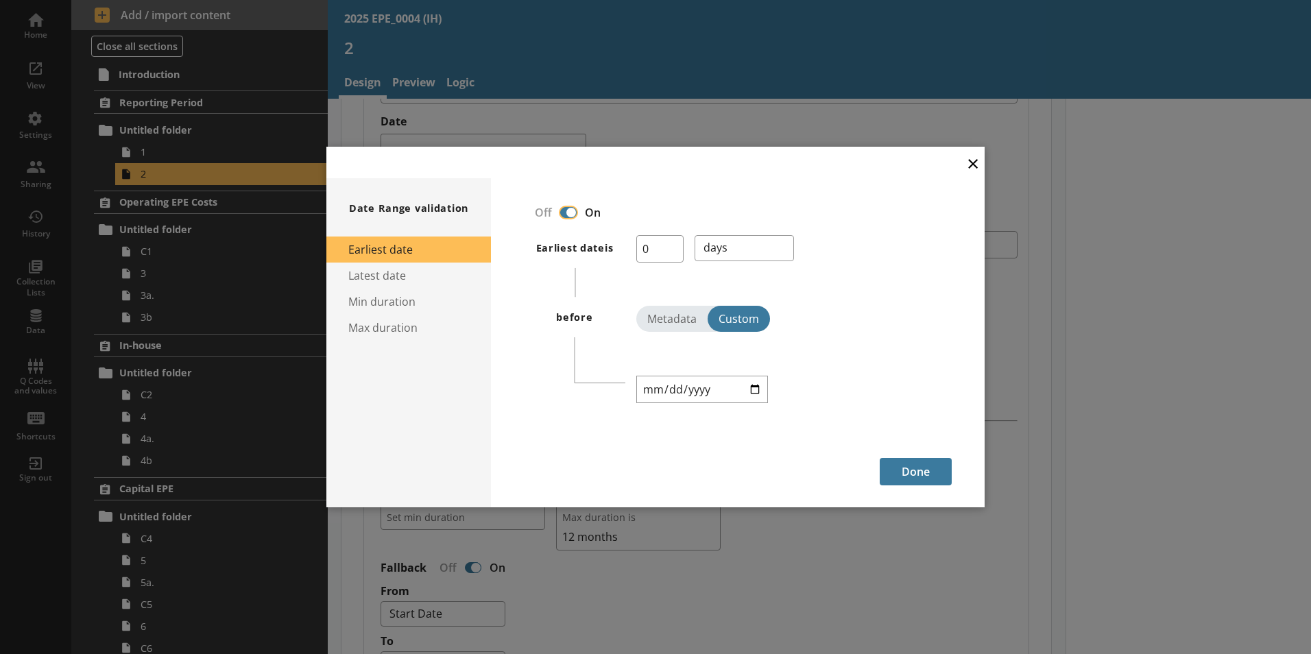
click at [576, 216] on input "checkbox" at bounding box center [569, 212] width 22 height 24
checkbox input "true"
click at [566, 209] on div at bounding box center [571, 212] width 11 height 11
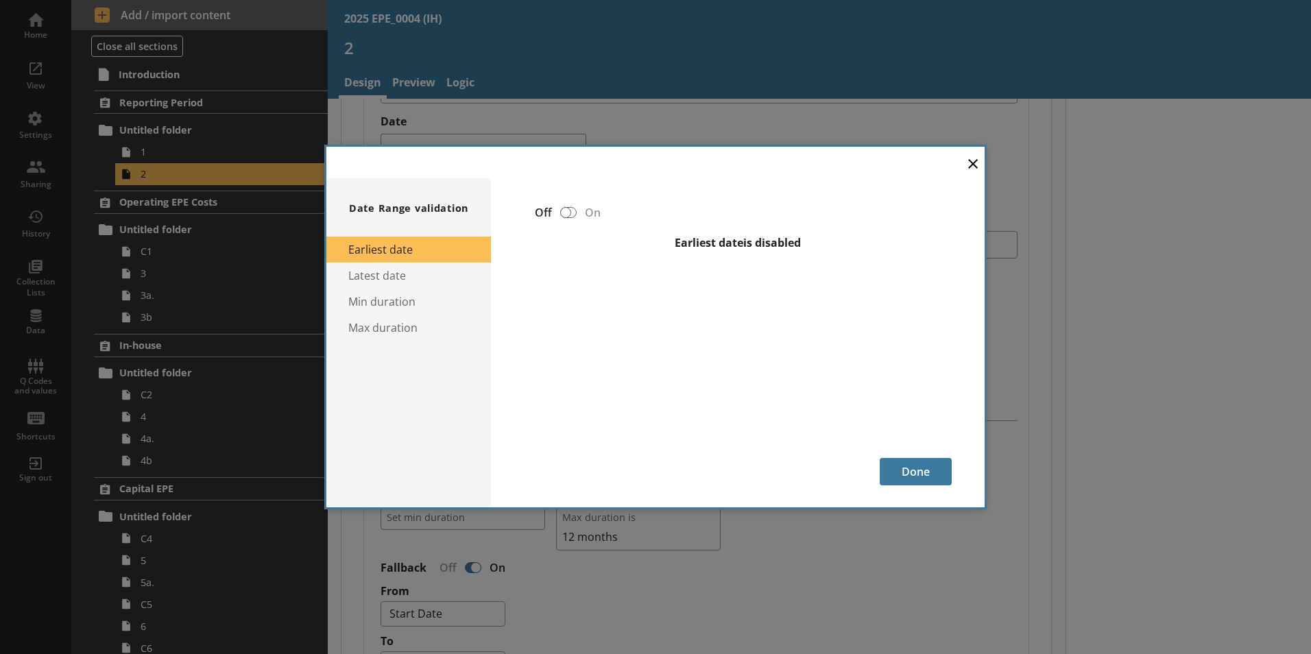
click at [566, 209] on div at bounding box center [565, 212] width 11 height 11
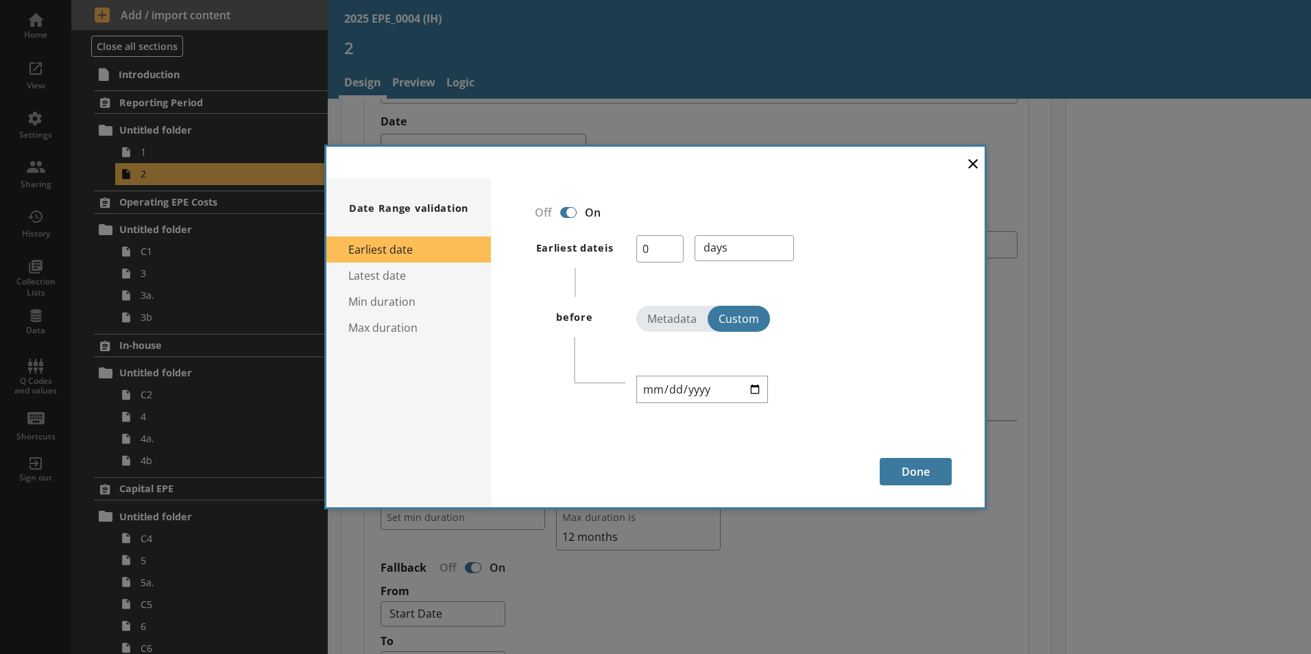
click at [567, 215] on div at bounding box center [571, 212] width 11 height 11
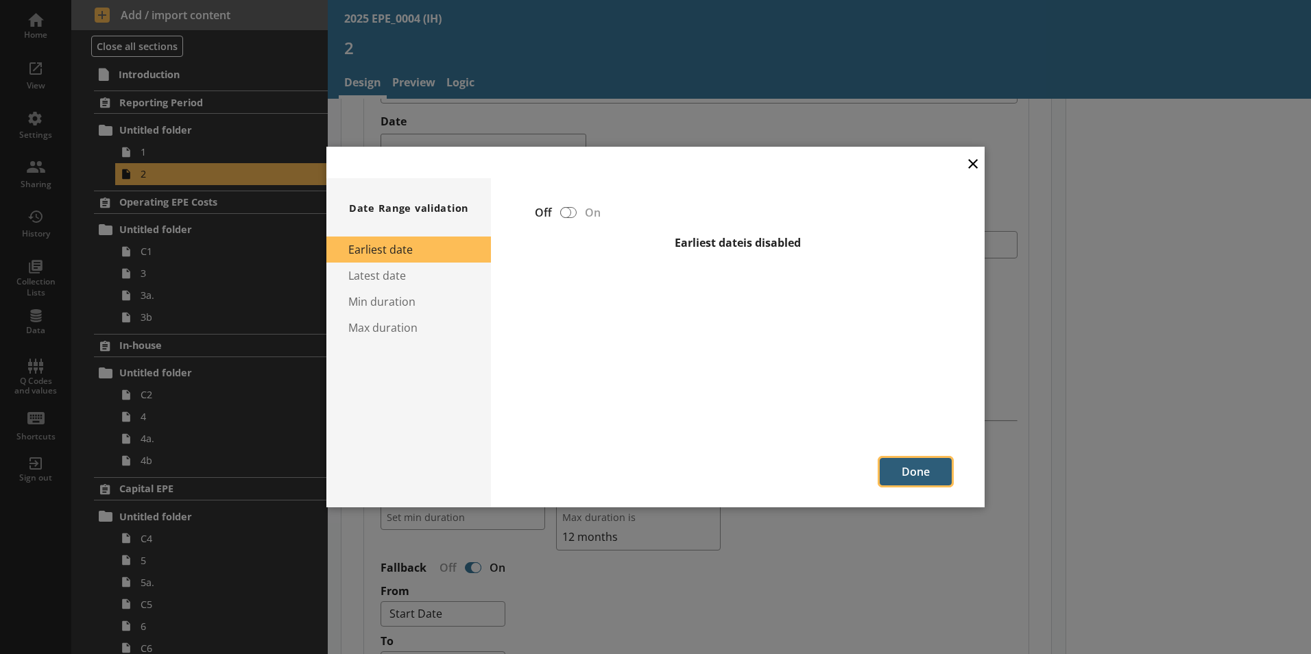
click at [928, 461] on button "Done" at bounding box center [916, 471] width 72 height 27
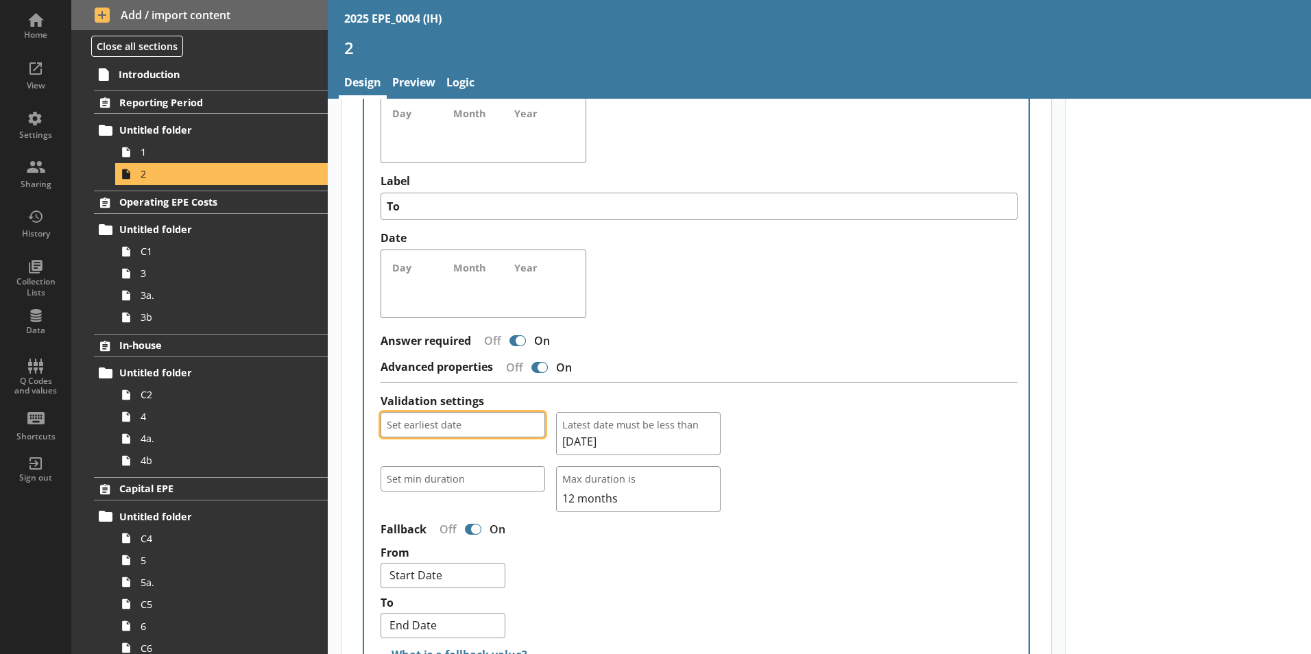
scroll to position [891, 0]
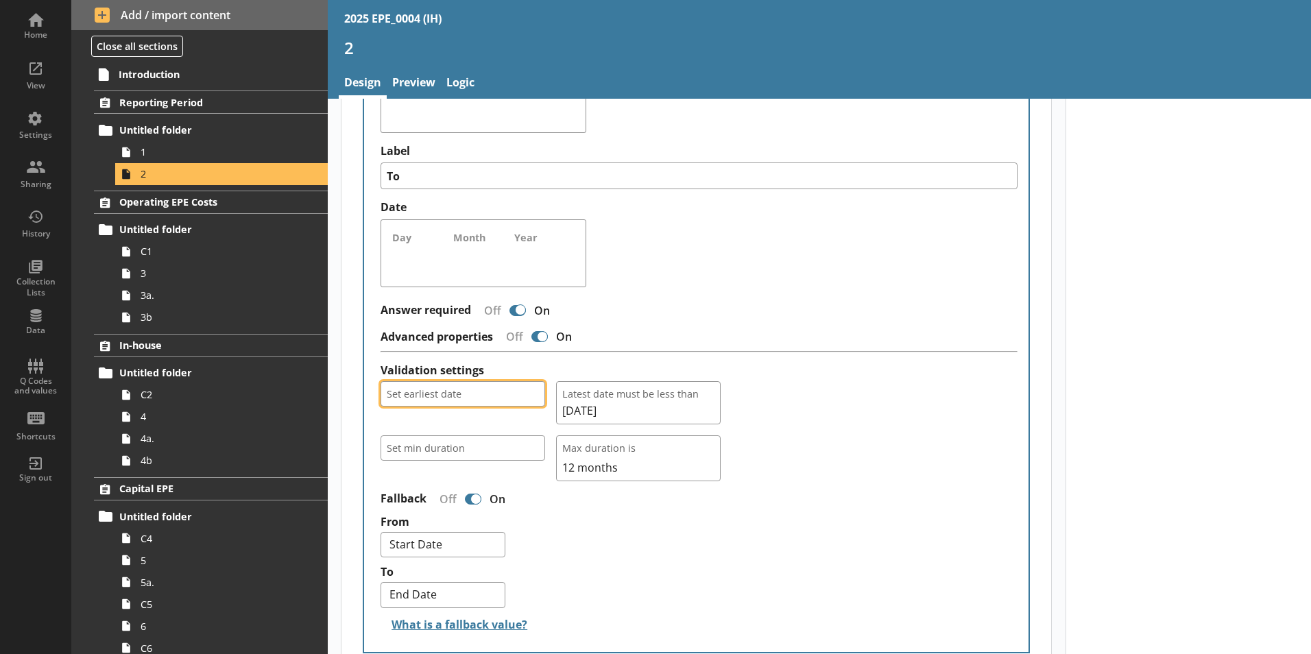
type textarea "x"
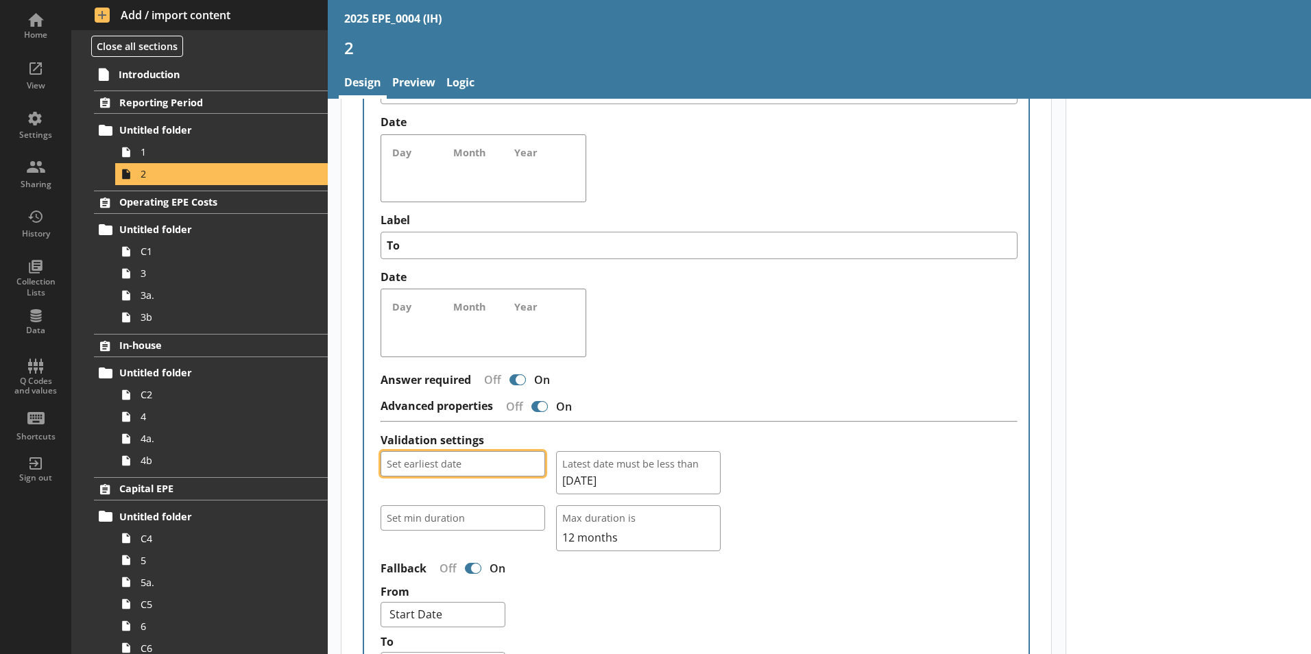
scroll to position [411, 0]
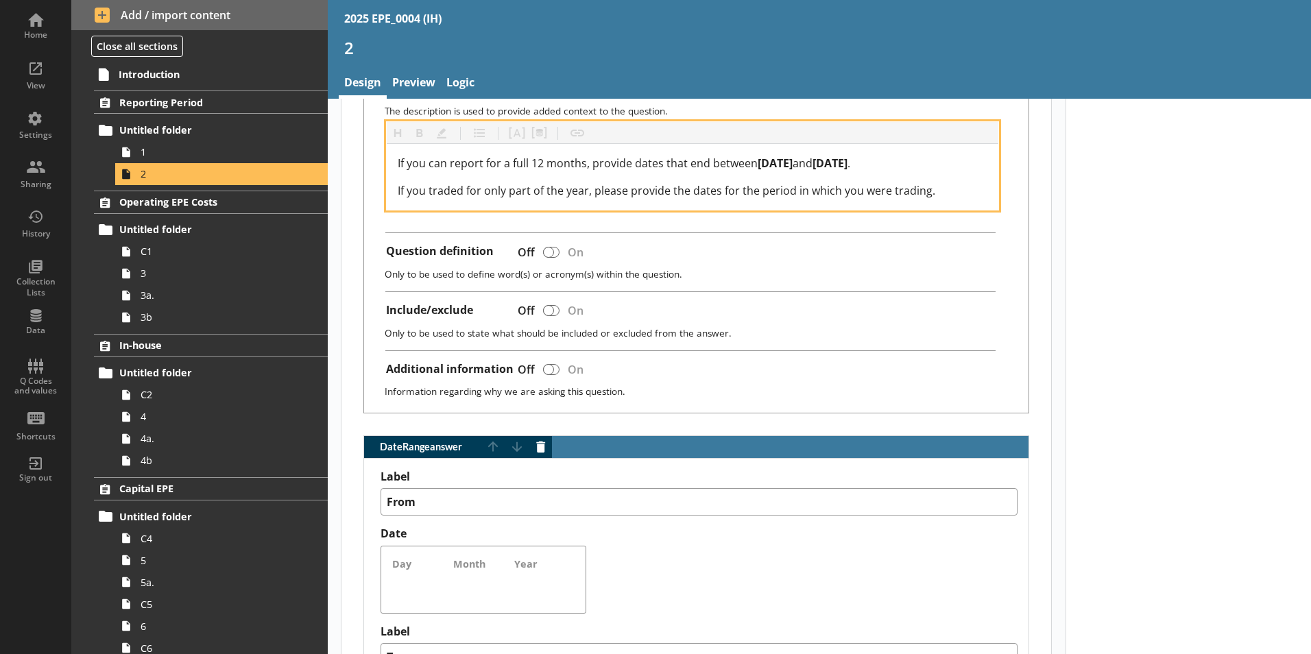
click at [763, 158] on div "If you can report for a full 12 months, provide dates that end between 6 April …" at bounding box center [693, 177] width 590 height 44
click at [760, 156] on span "6 April 2024" at bounding box center [775, 163] width 35 height 15
click at [848, 156] on span "5 April 2025" at bounding box center [830, 163] width 35 height 15
click at [863, 156] on span "31 April 2025" at bounding box center [838, 163] width 50 height 15
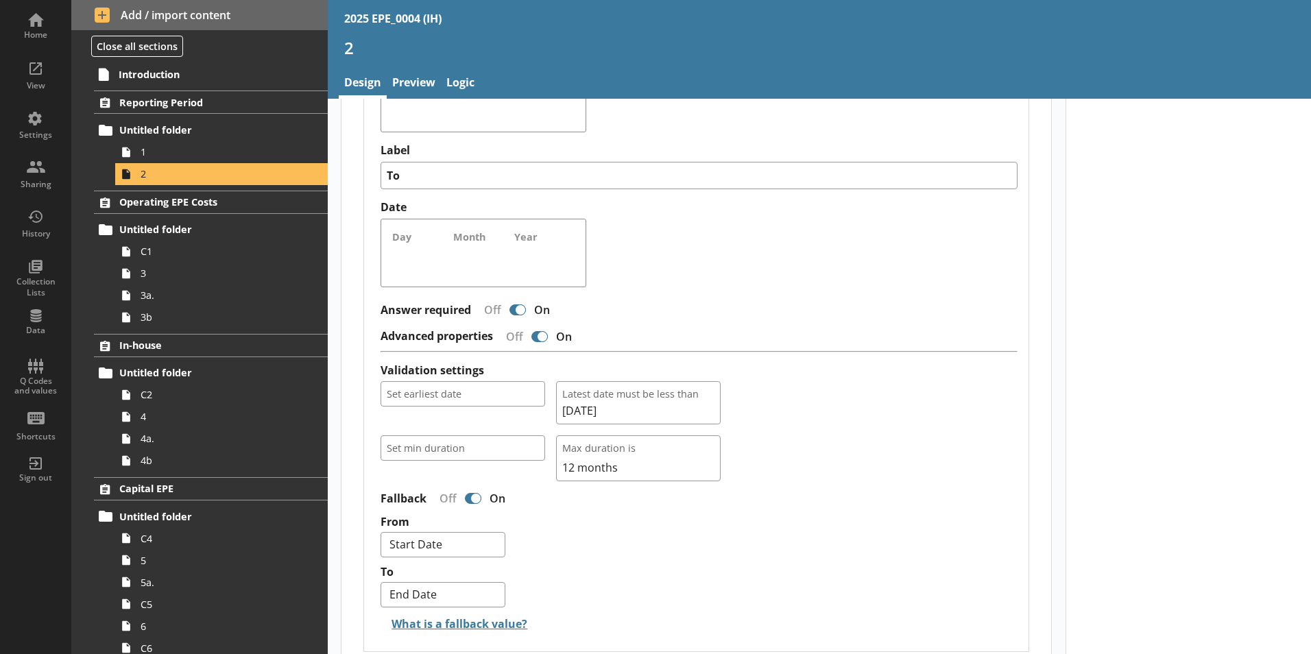
scroll to position [959, 0]
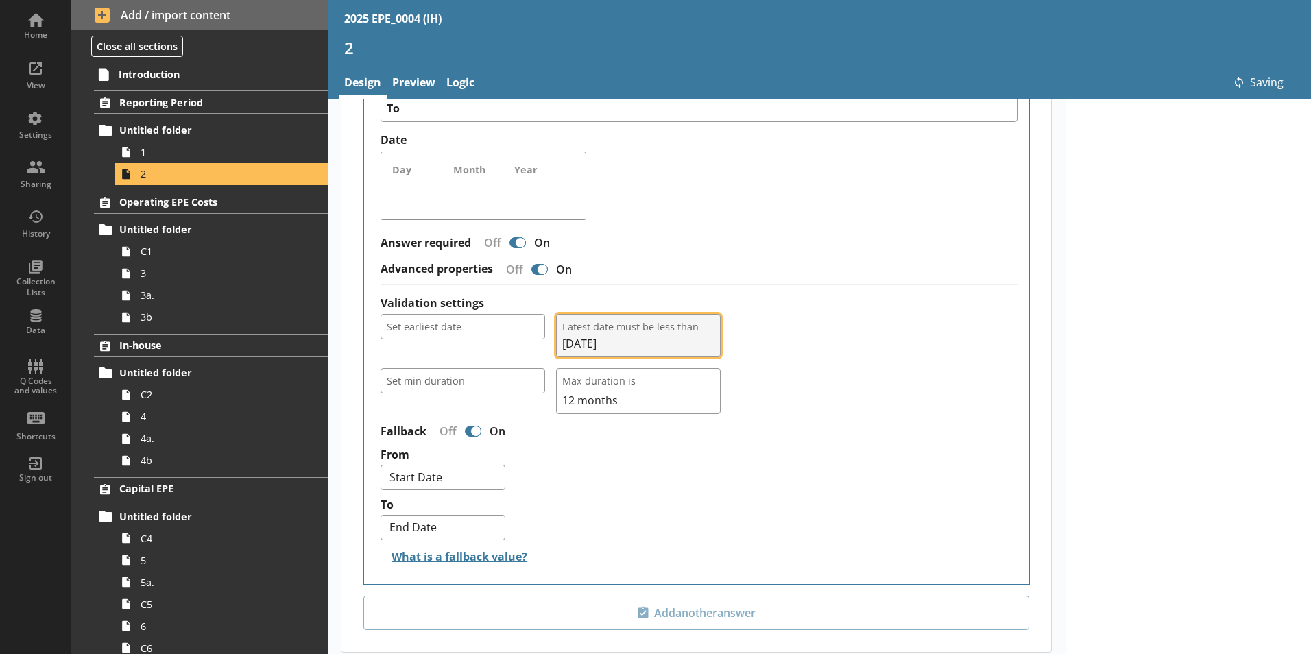
click at [664, 336] on span "05/04/2025" at bounding box center [638, 343] width 152 height 15
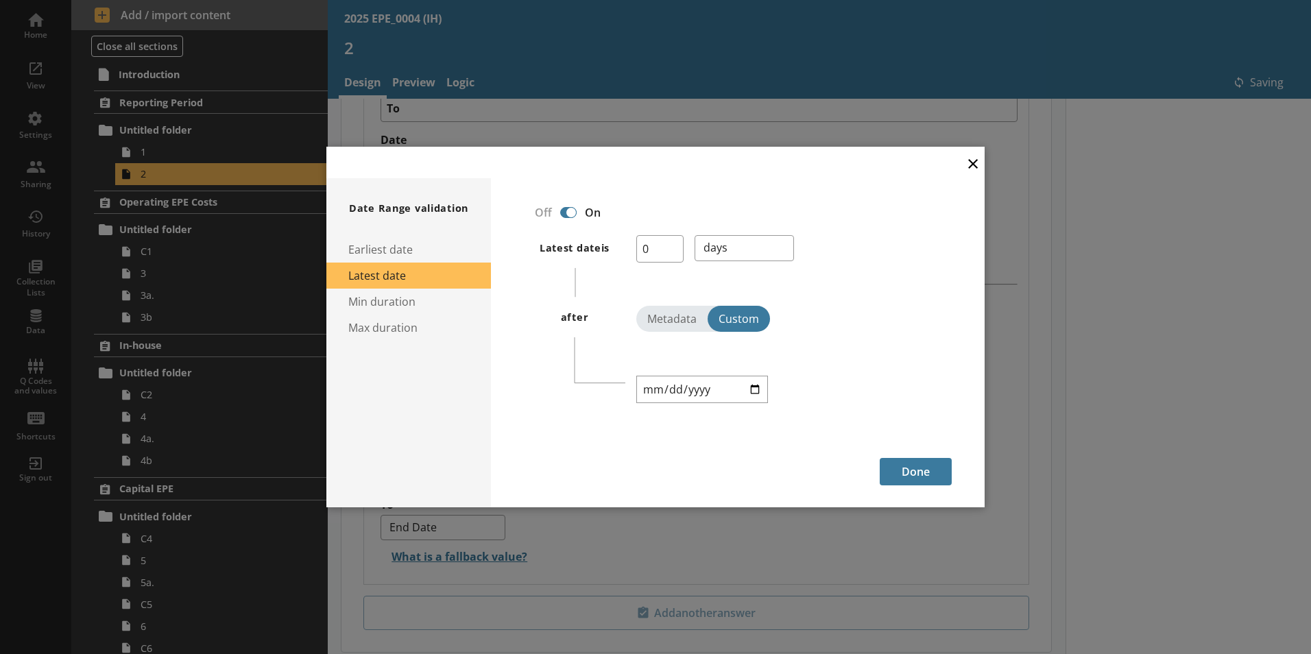
type textarea "x"
click at [671, 381] on input "2025-04-05" at bounding box center [702, 389] width 132 height 27
click at [726, 392] on input "2025-04-05" at bounding box center [702, 389] width 132 height 27
click at [669, 383] on input "2025-04-05" at bounding box center [702, 389] width 132 height 27
click at [653, 388] on input "2025-04-05" at bounding box center [702, 389] width 132 height 27
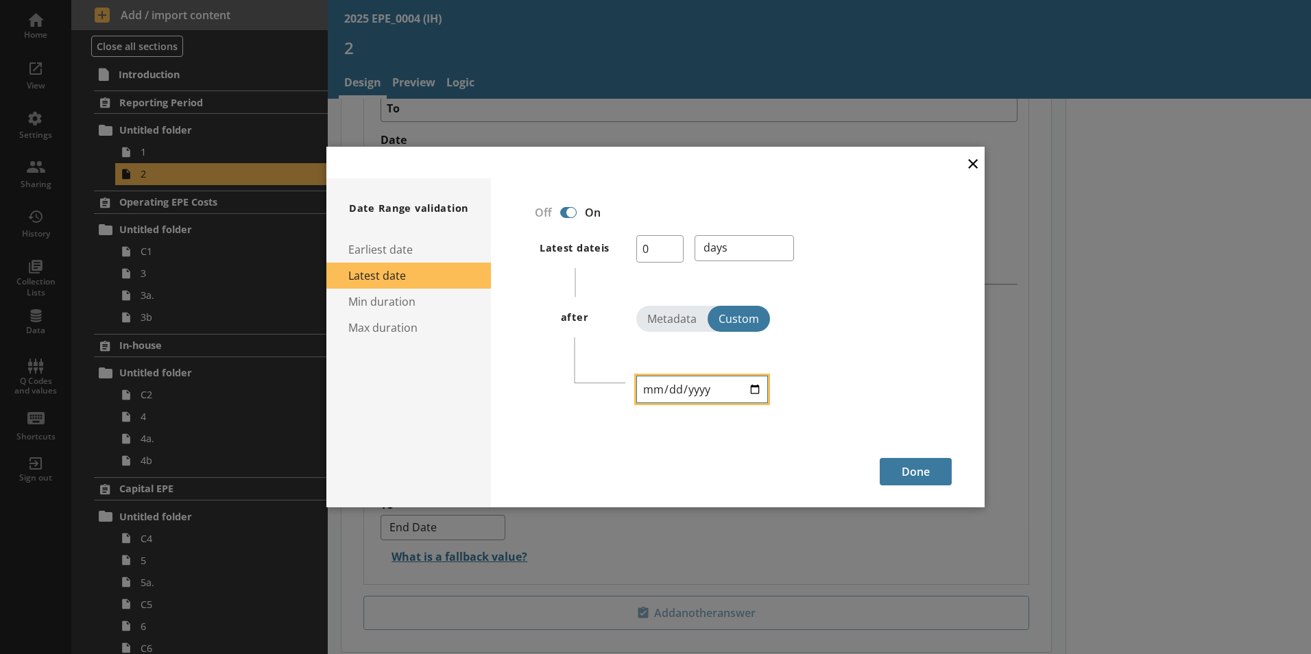
type input "2025-04-03"
type input "2025-03-31"
type textarea "x"
click at [918, 479] on button "Done" at bounding box center [916, 471] width 72 height 27
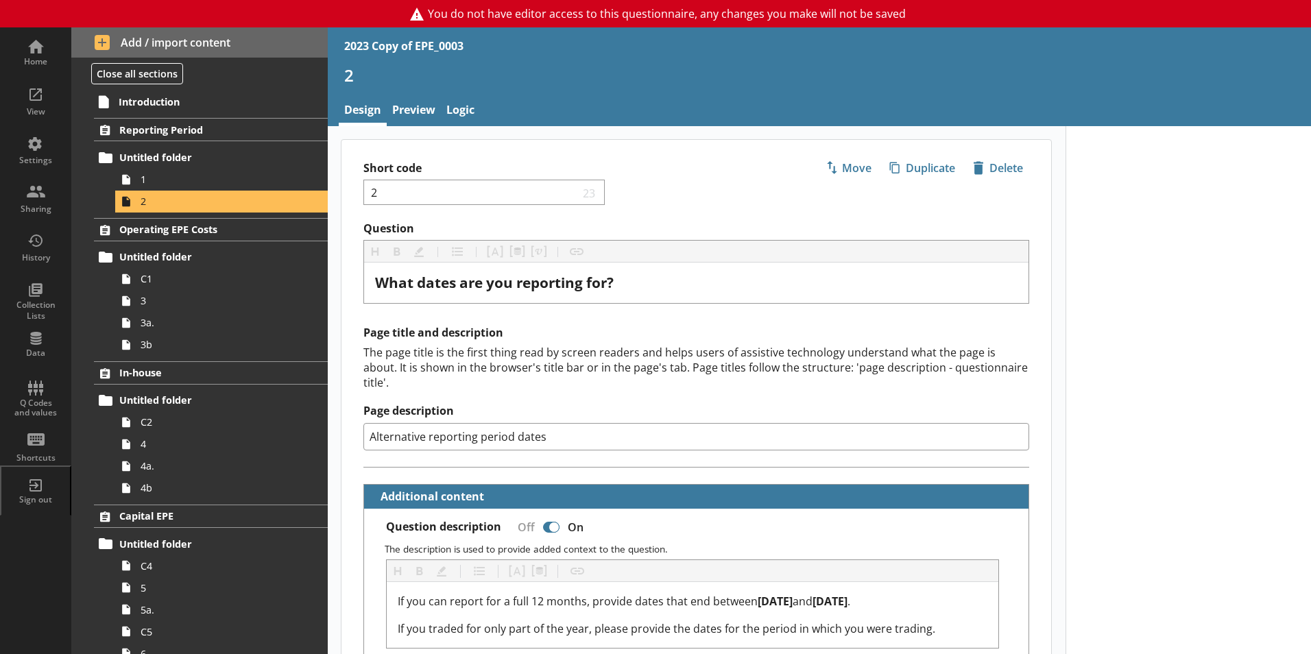
select select "ref_p_end_date"
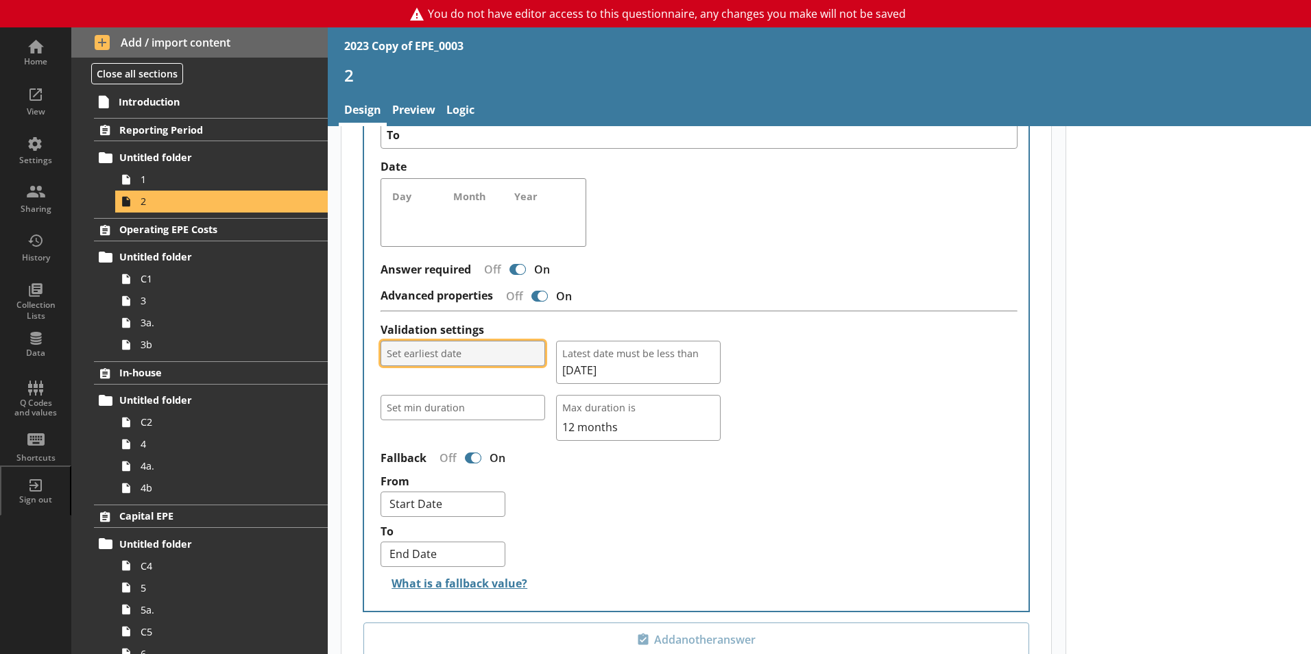
click at [508, 347] on span "Set earliest date" at bounding box center [463, 353] width 152 height 13
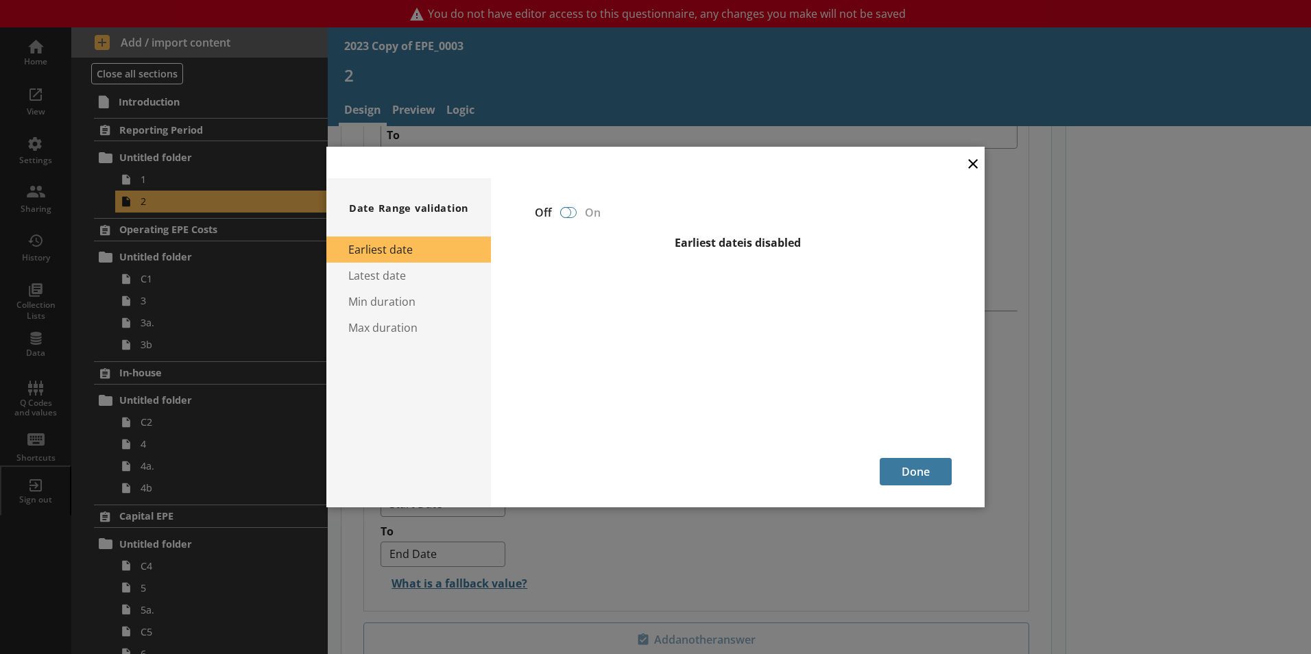
click at [564, 217] on div at bounding box center [565, 212] width 11 height 11
click at [564, 213] on div at bounding box center [565, 212] width 11 height 11
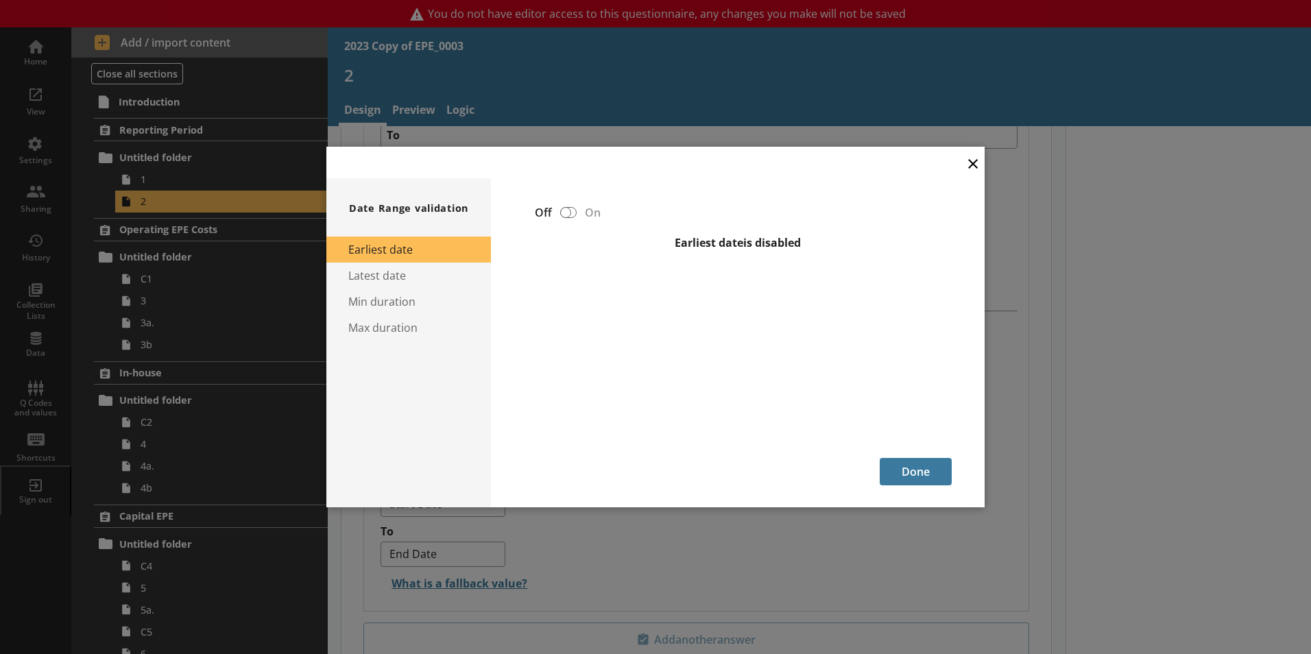
click at [970, 165] on button "×" at bounding box center [973, 162] width 21 height 31
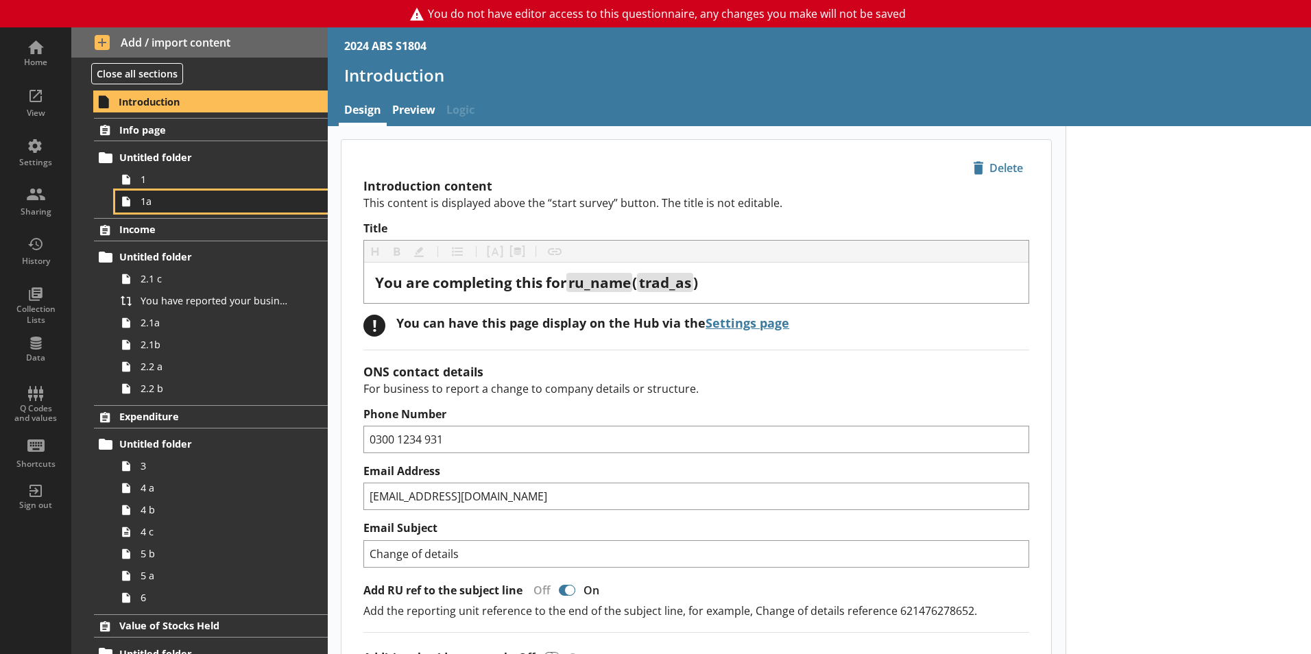
click at [173, 206] on span "1a" at bounding box center [217, 201] width 152 height 13
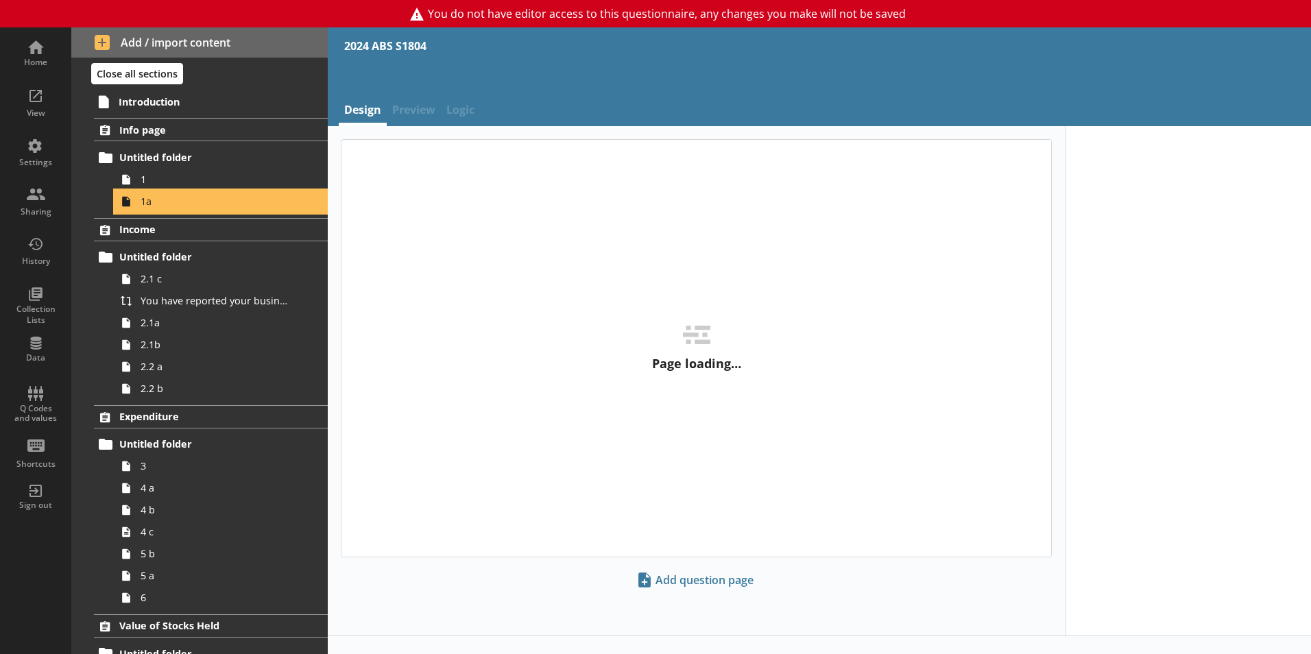
type textarea "x"
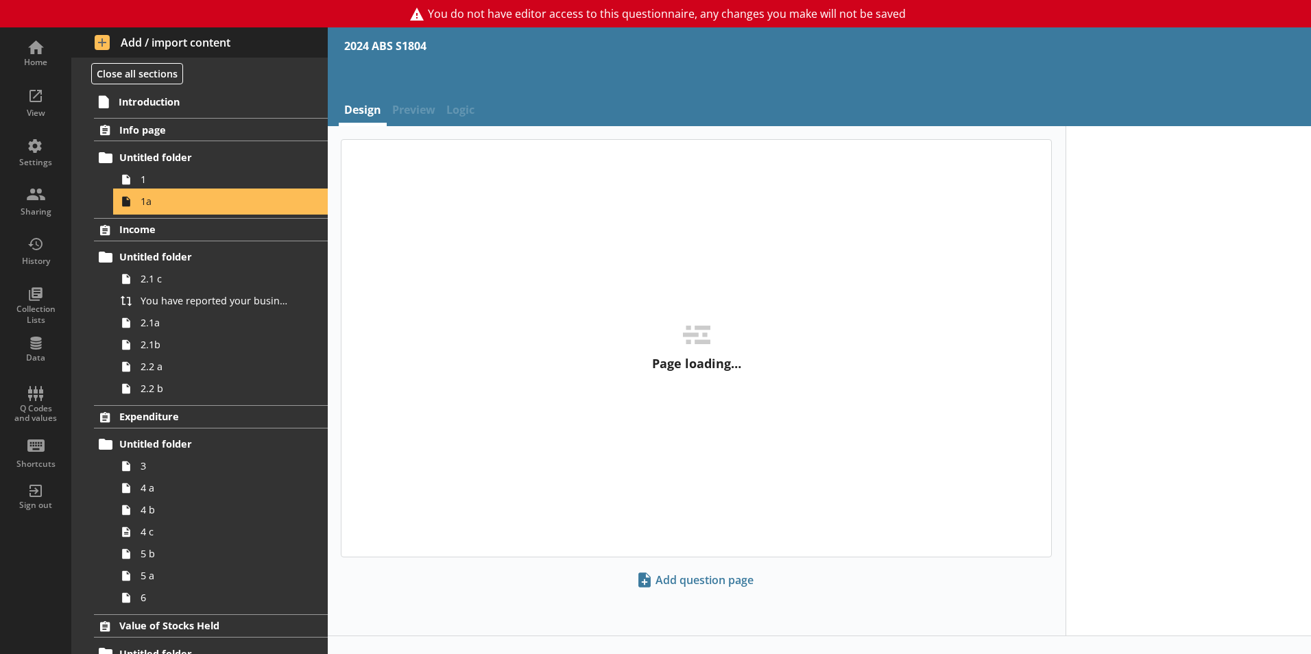
select select "ref_p_end_date"
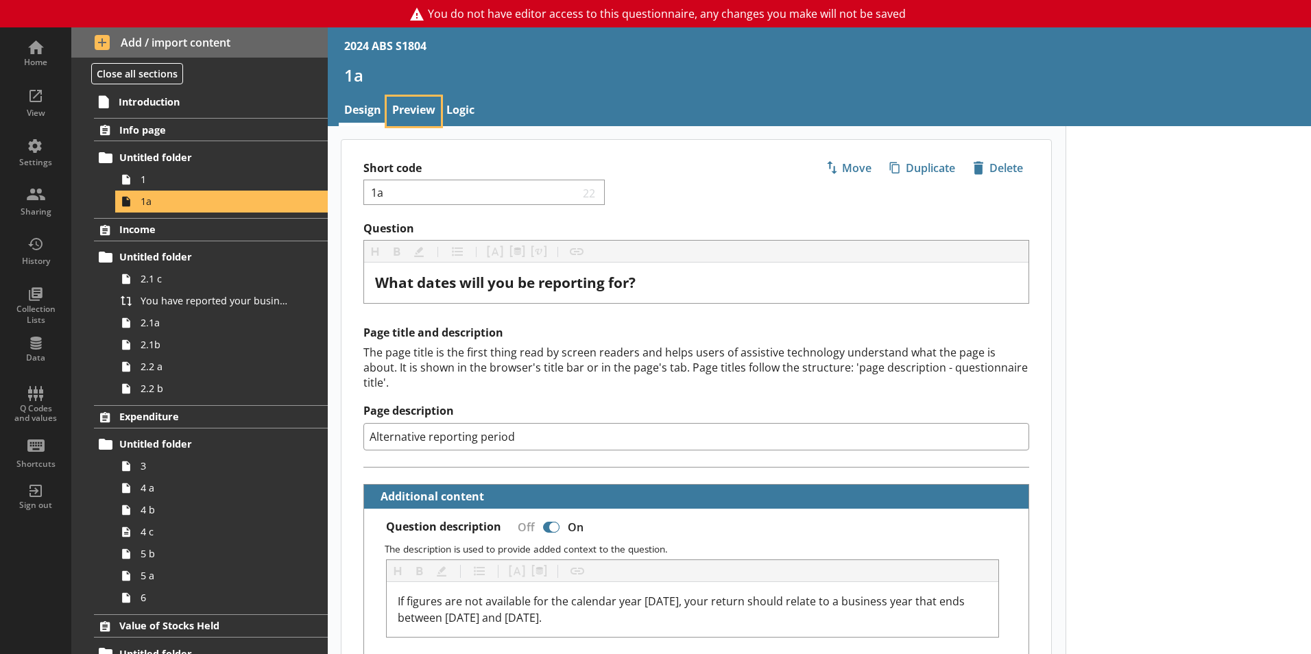
click at [424, 112] on link "Preview" at bounding box center [414, 111] width 54 height 29
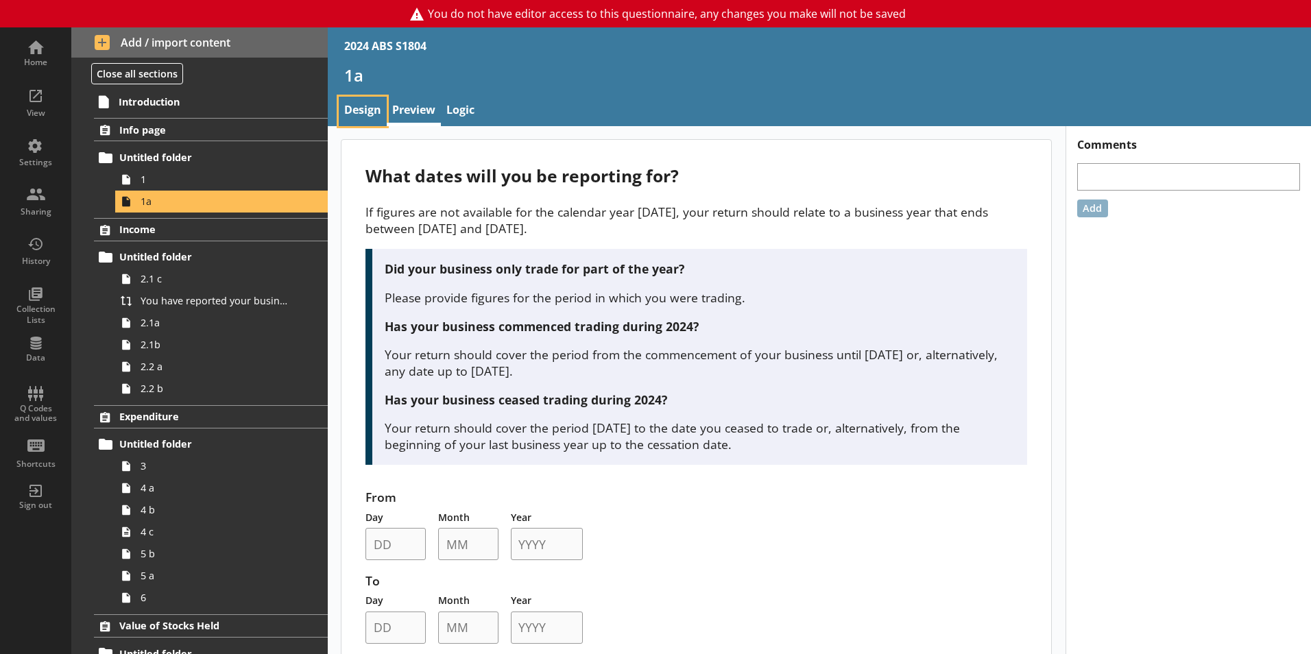
click at [381, 106] on link "Design" at bounding box center [363, 111] width 48 height 29
type textarea "x"
select select "ref_p_end_date"
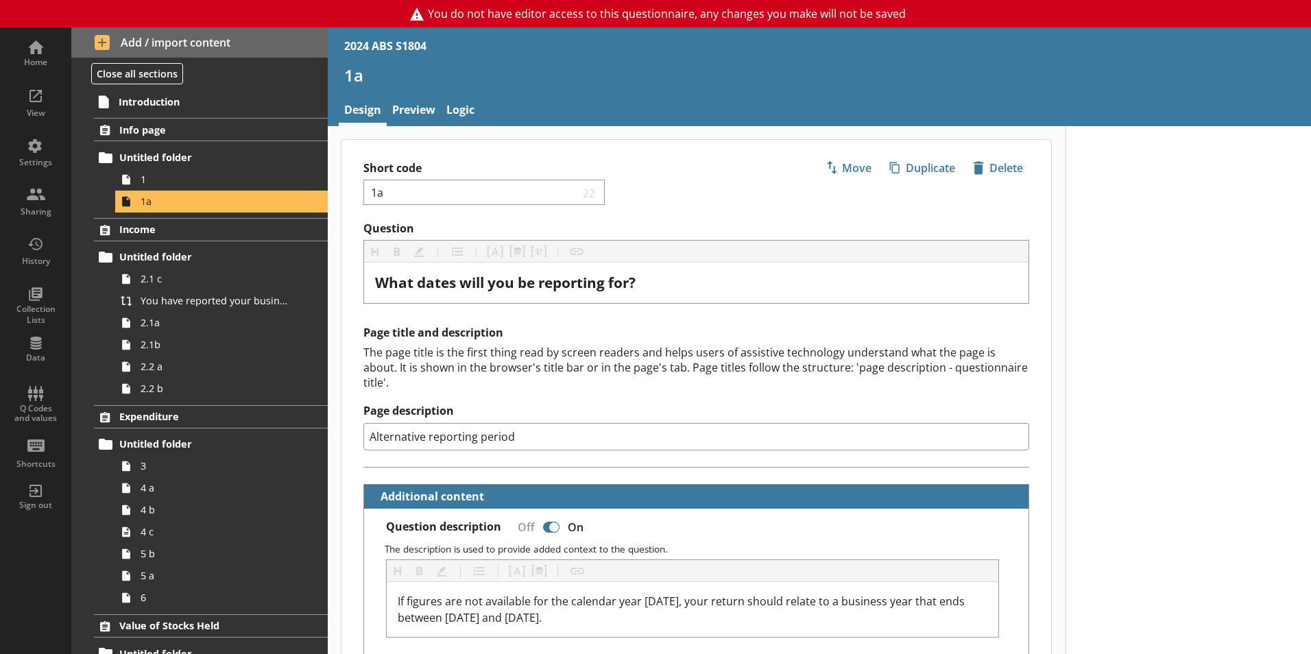
type textarea "x"
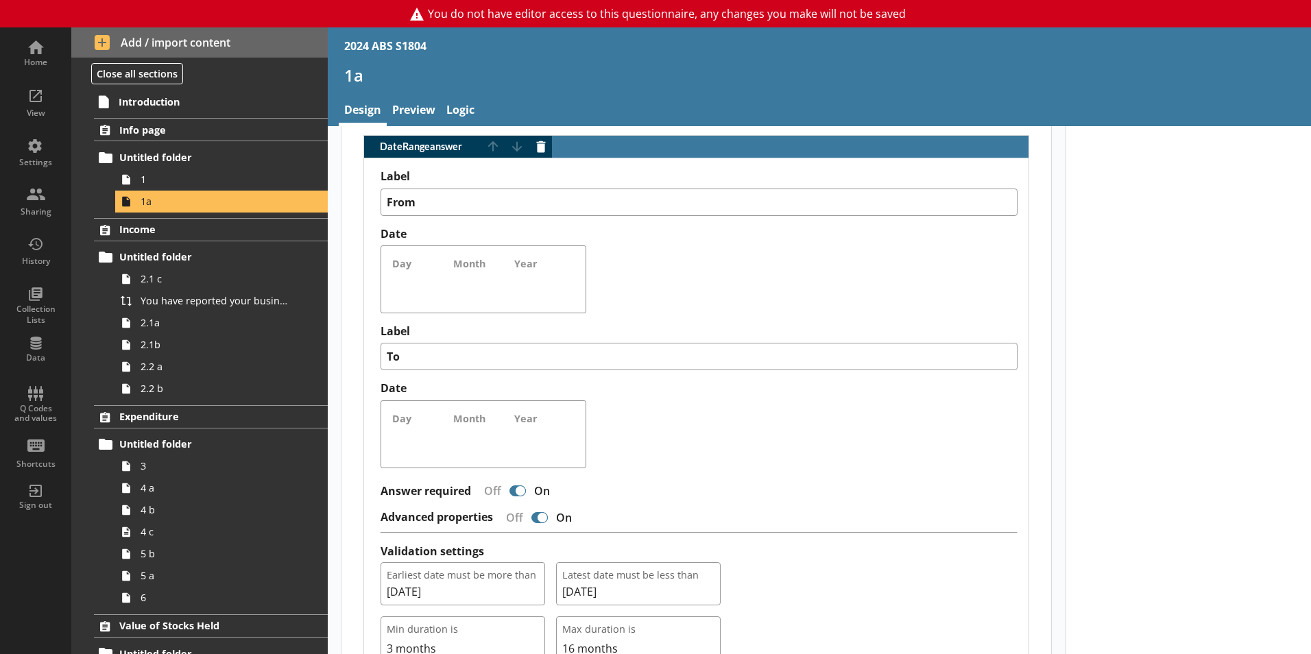
scroll to position [1166, 0]
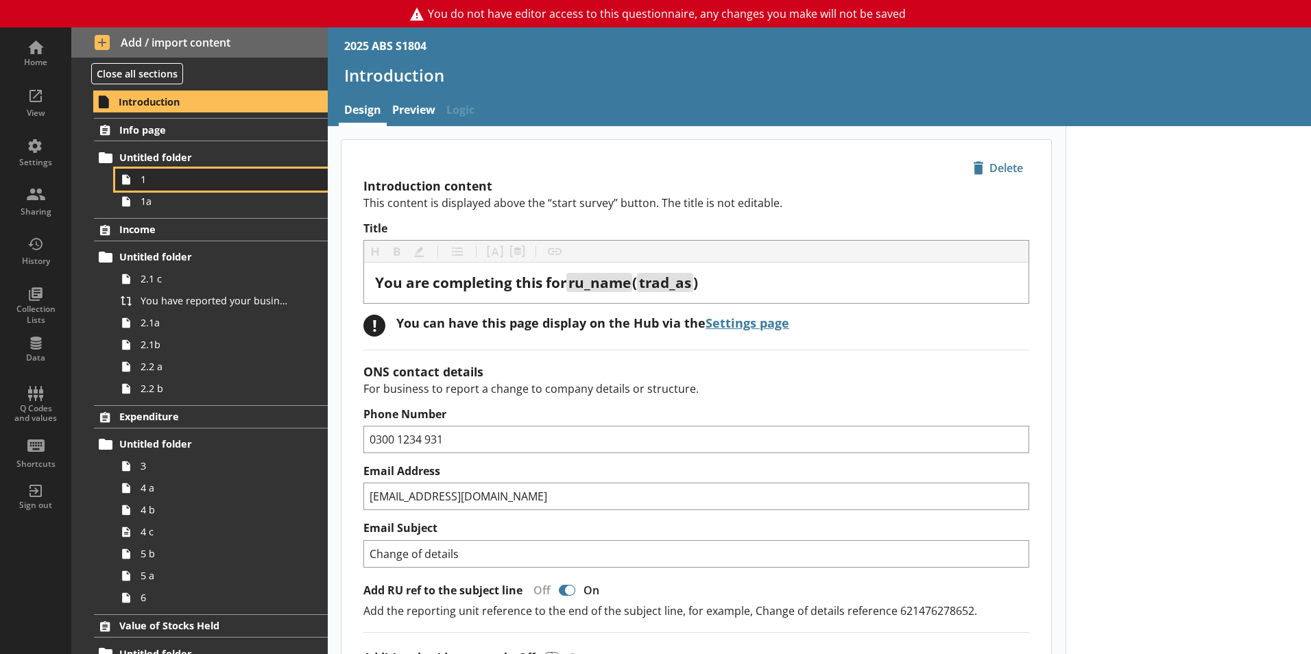
click at [170, 184] on span "1" at bounding box center [217, 179] width 152 height 13
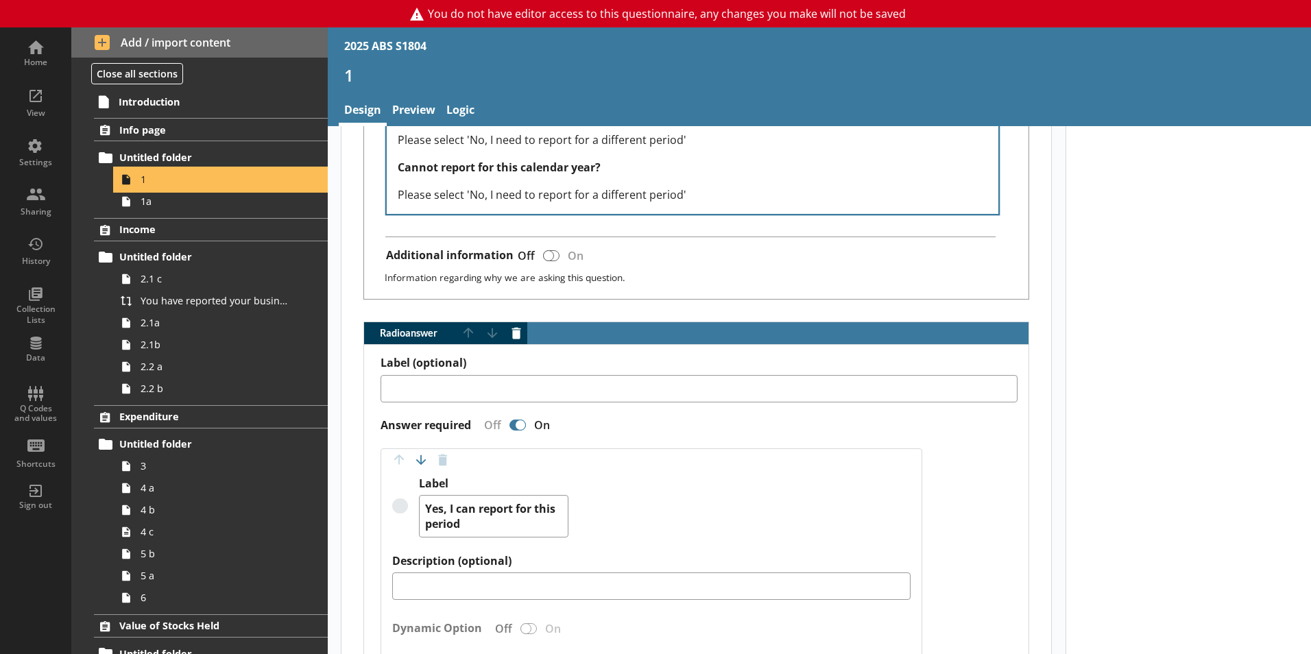
scroll to position [823, 0]
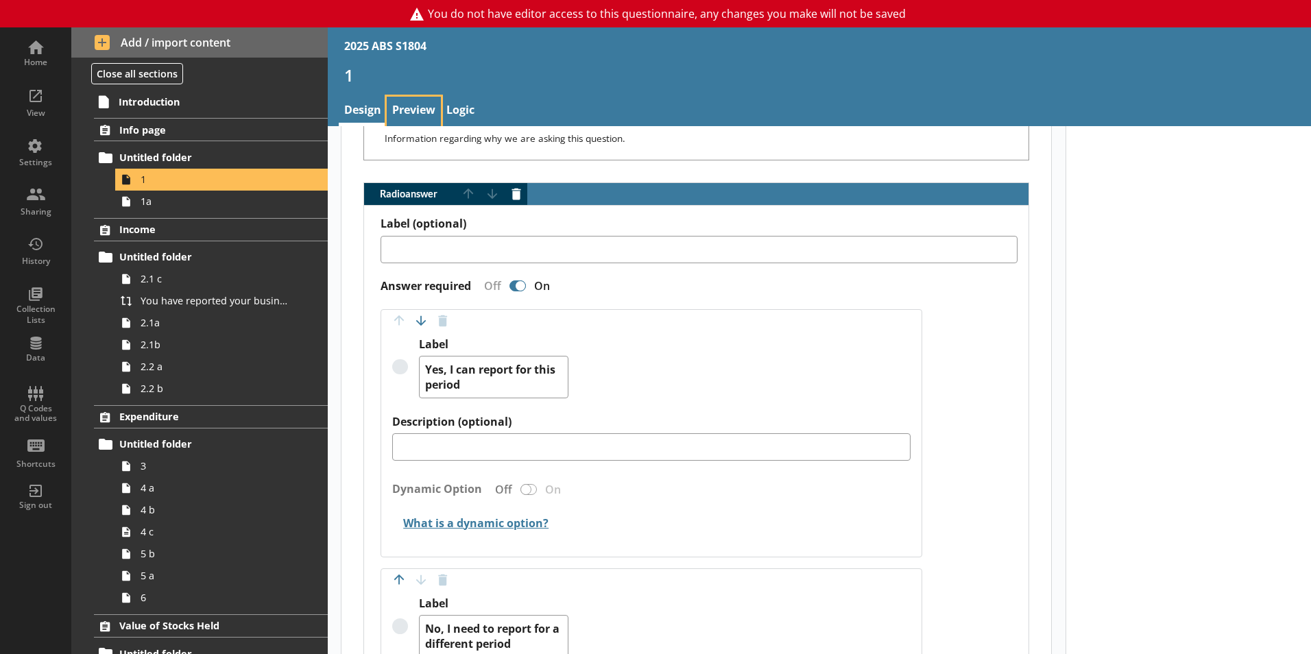
click at [403, 108] on link "Preview" at bounding box center [414, 111] width 54 height 29
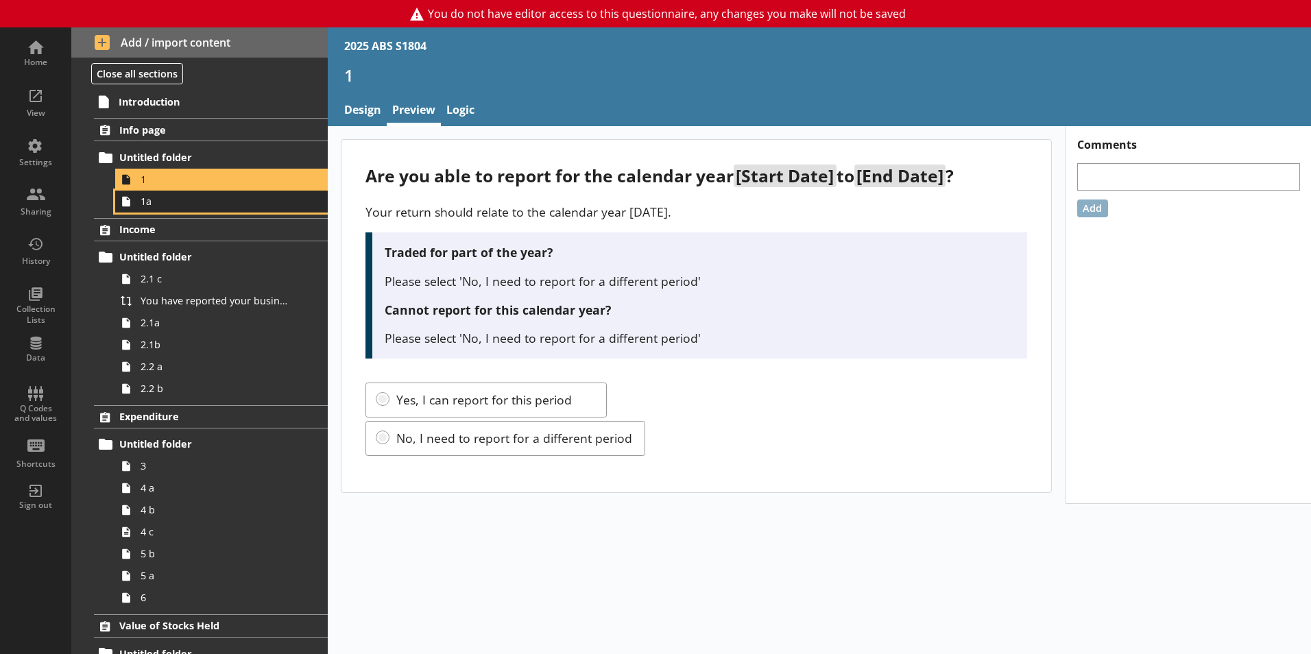
click at [160, 205] on span "1a" at bounding box center [217, 201] width 152 height 13
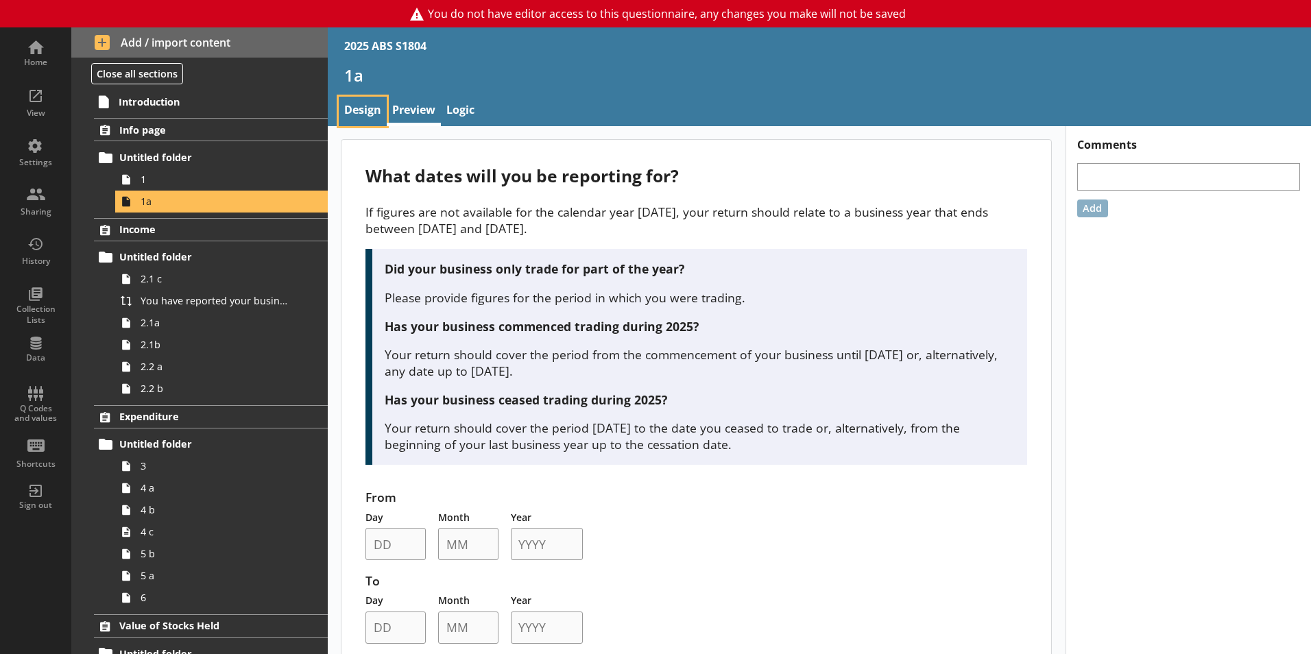
click at [363, 105] on link "Design" at bounding box center [363, 111] width 48 height 29
type textarea "x"
select select "ref_p_end_date"
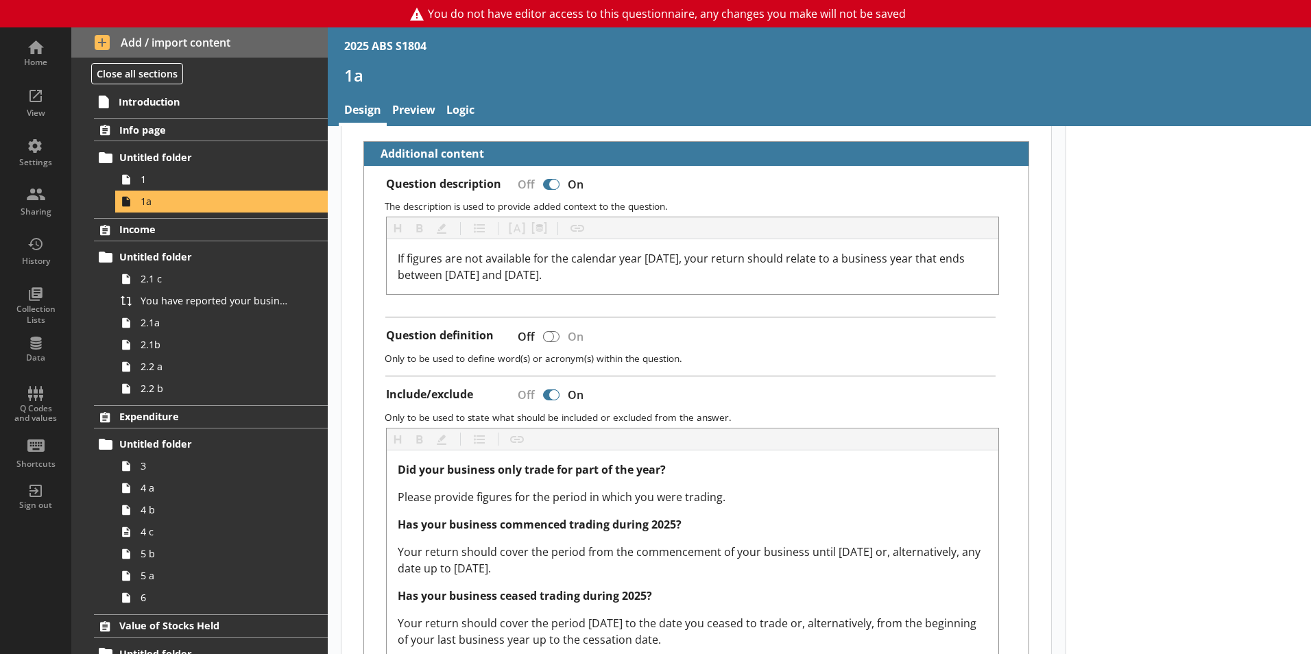
type textarea "x"
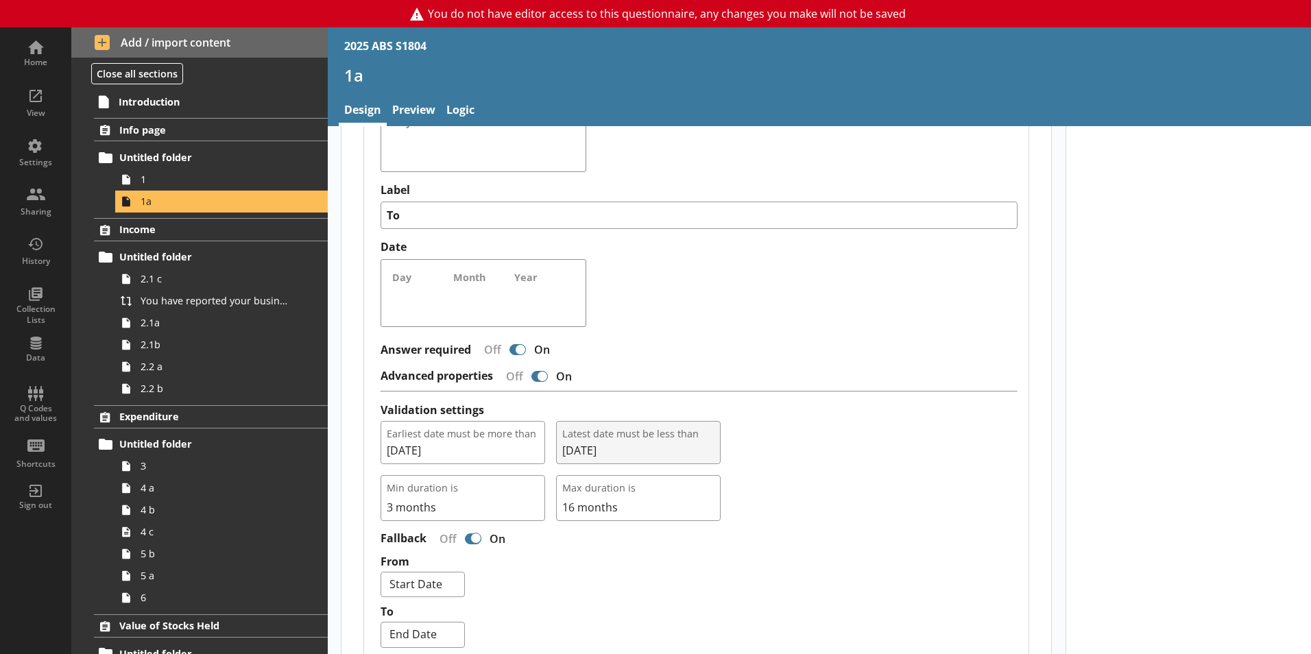
scroll to position [1285, 0]
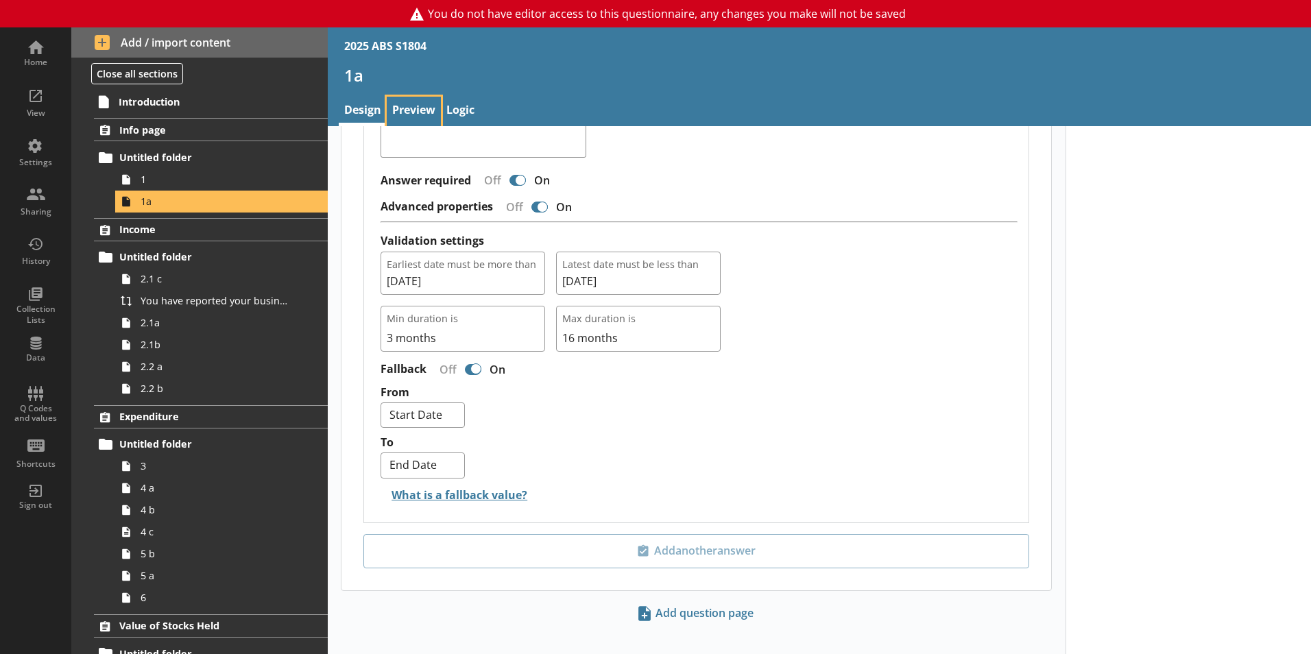
click at [416, 102] on link "Preview" at bounding box center [414, 111] width 54 height 29
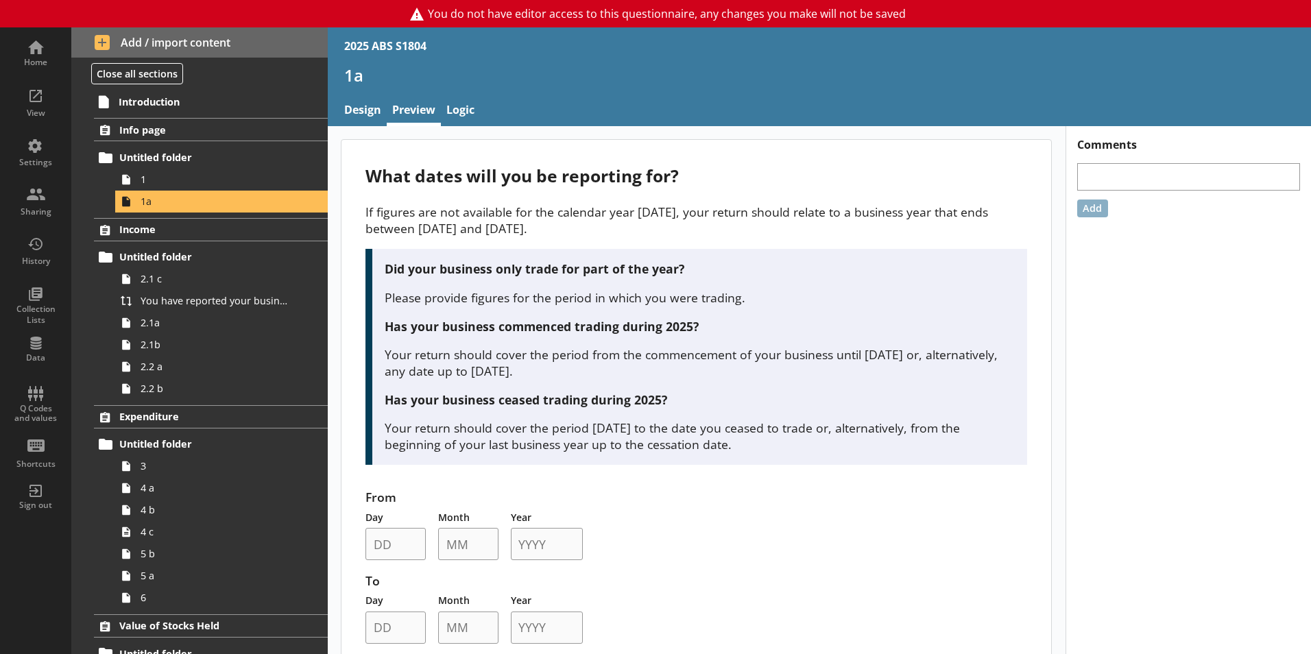
scroll to position [37, 0]
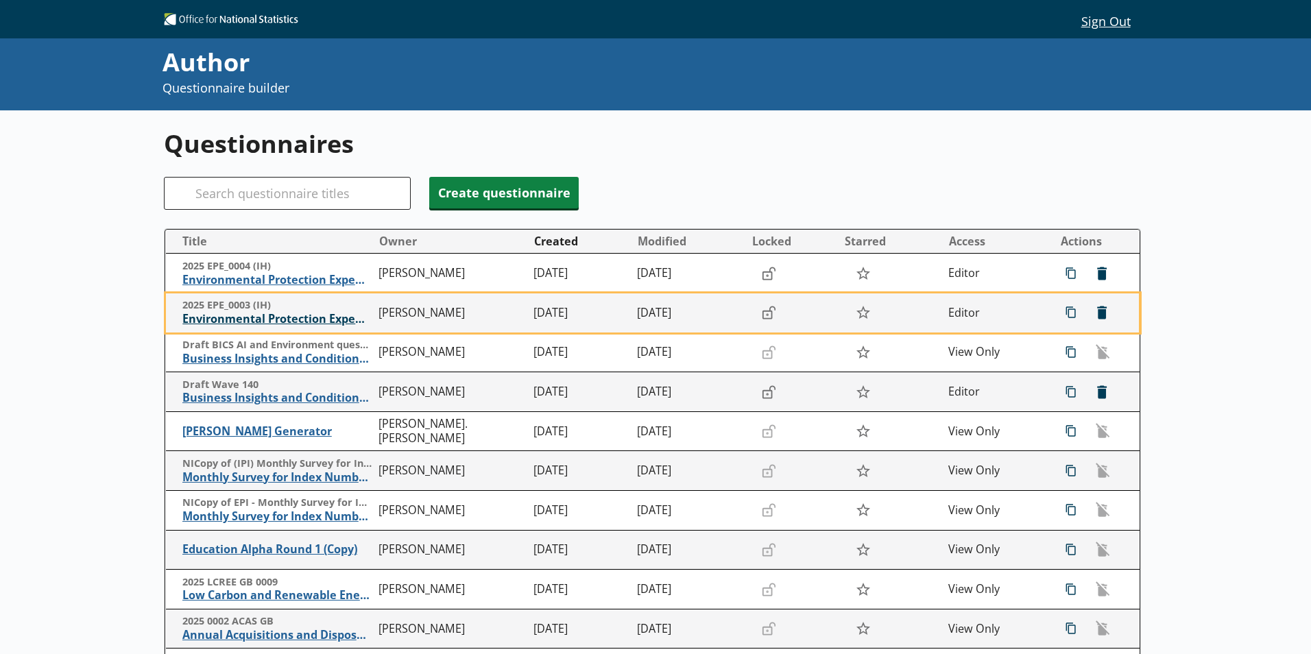
click at [258, 326] on span "Environmental Protection Expenditure" at bounding box center [276, 319] width 189 height 14
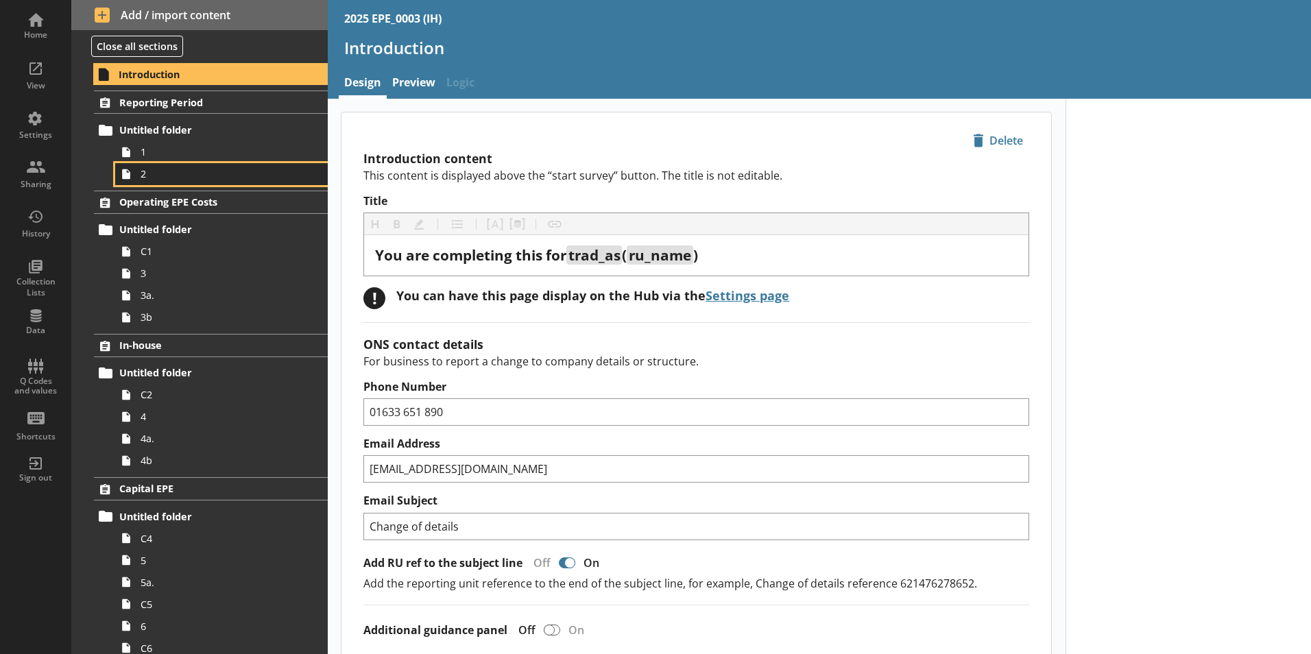
click at [181, 166] on link "2" at bounding box center [221, 174] width 213 height 22
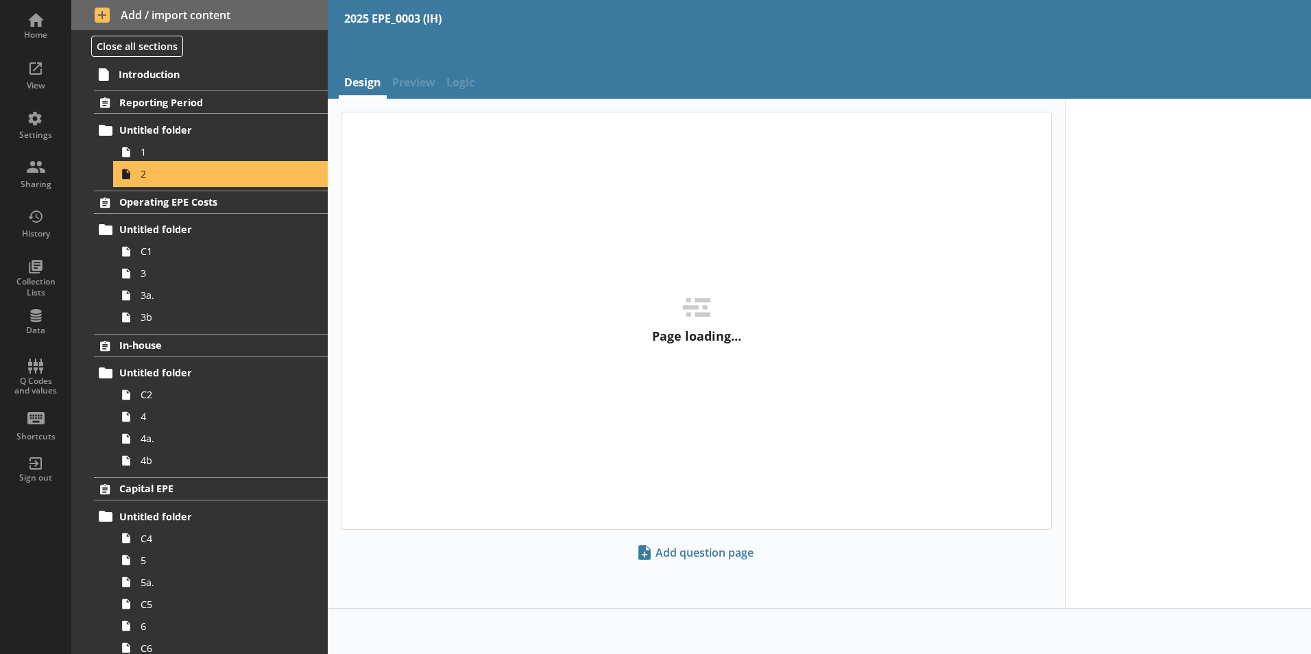
type textarea "x"
select select "ref_p_end_date"
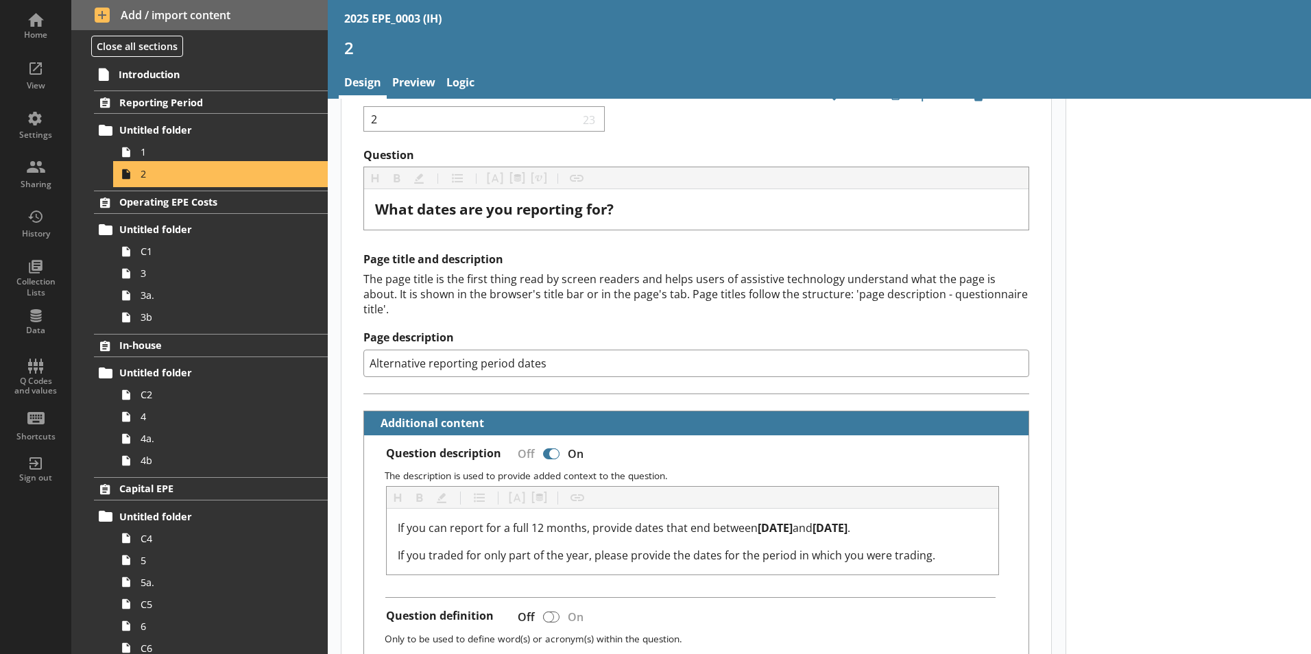
scroll to position [69, 0]
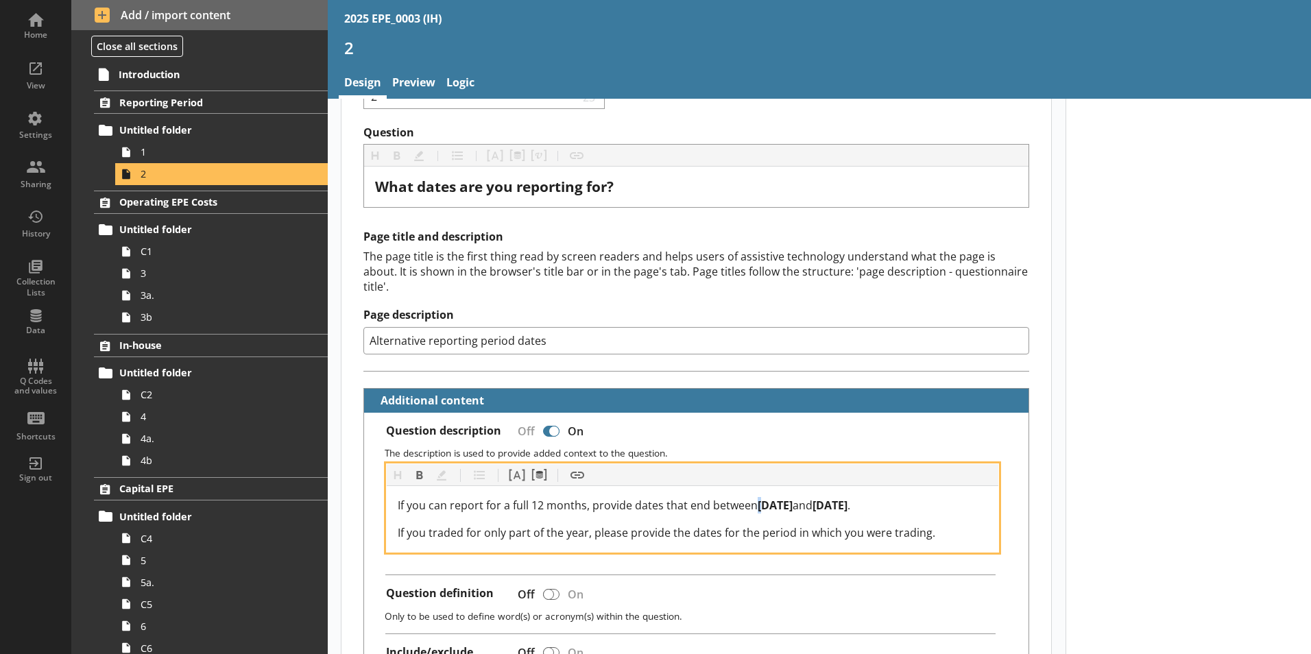
click at [758, 498] on span "6 April 2024" at bounding box center [775, 505] width 35 height 15
click at [846, 498] on span "5 April 2025" at bounding box center [830, 505] width 35 height 15
click at [863, 498] on span "31 April 2025" at bounding box center [838, 505] width 50 height 15
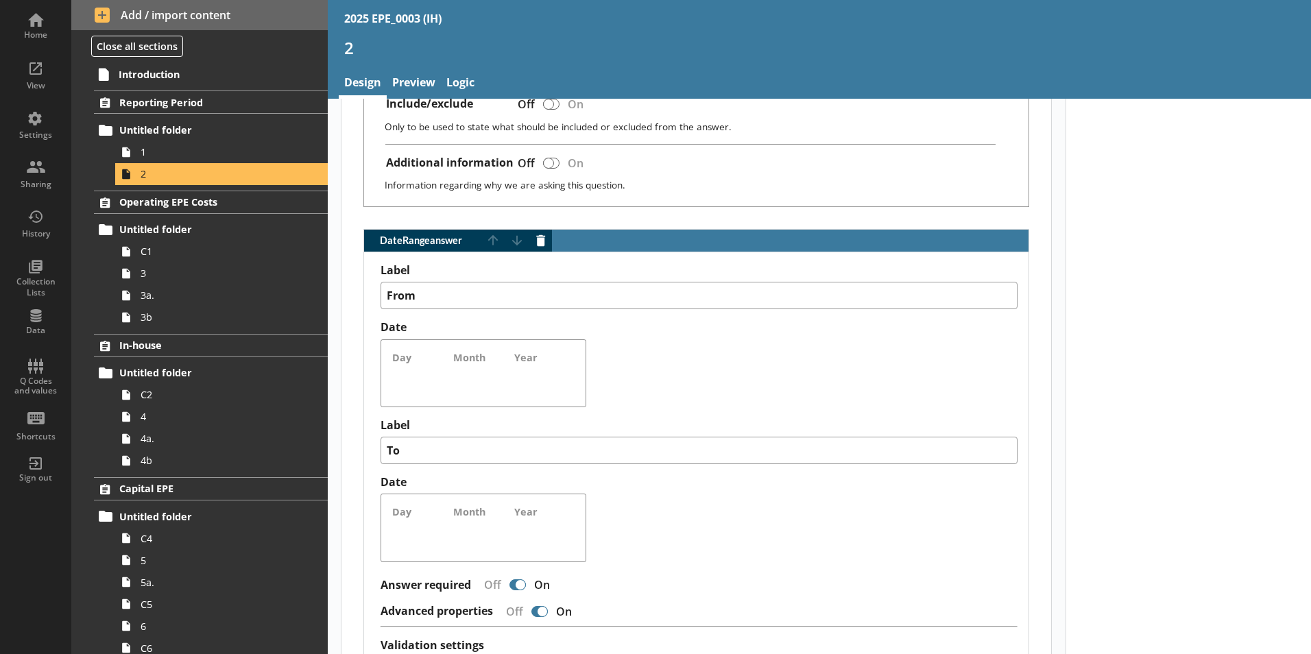
scroll to position [823, 0]
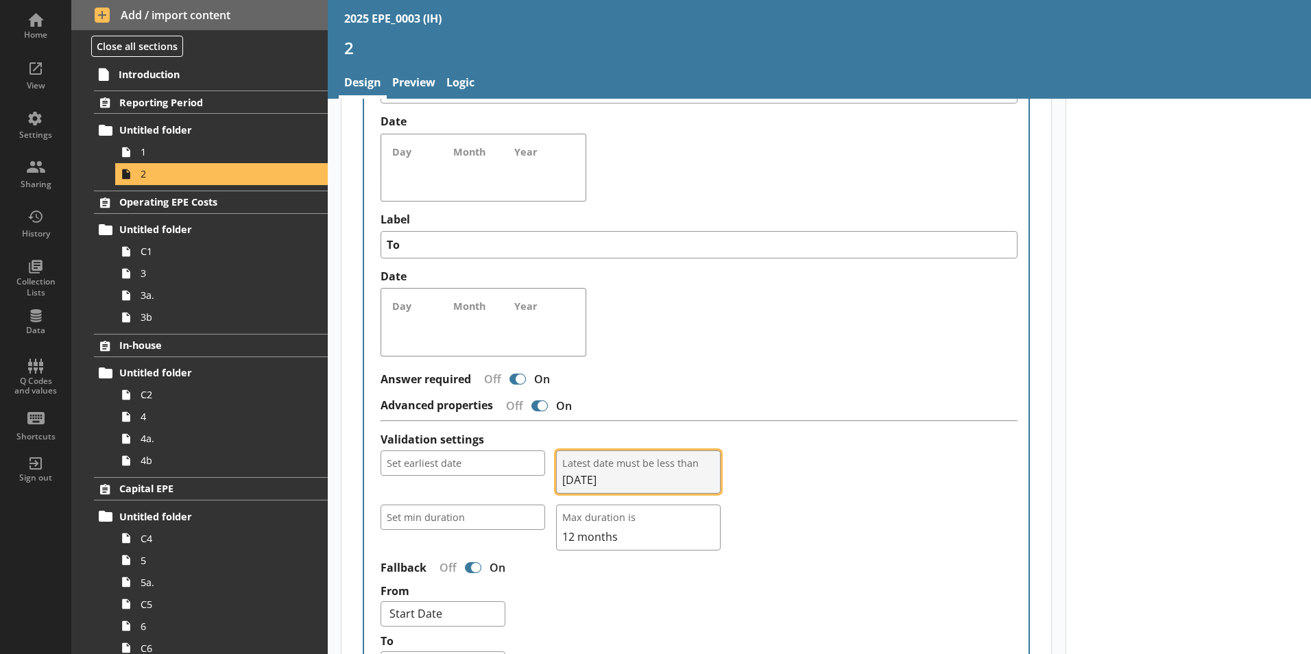
click at [603, 472] on span "05/04/2025" at bounding box center [638, 479] width 152 height 15
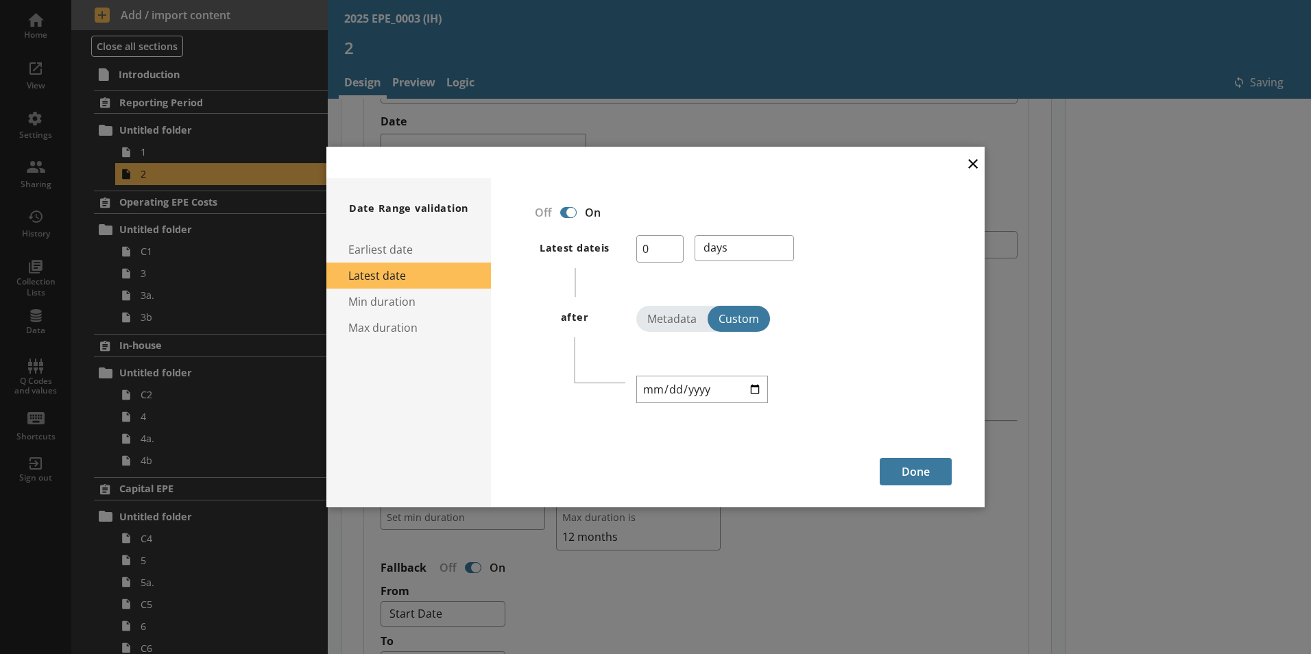
type textarea "x"
click at [683, 390] on input "2025-04-05" at bounding box center [702, 389] width 132 height 27
click at [654, 387] on input "2025-04-05" at bounding box center [702, 389] width 132 height 27
type input "2025-04-03"
type input "2025-03-31"
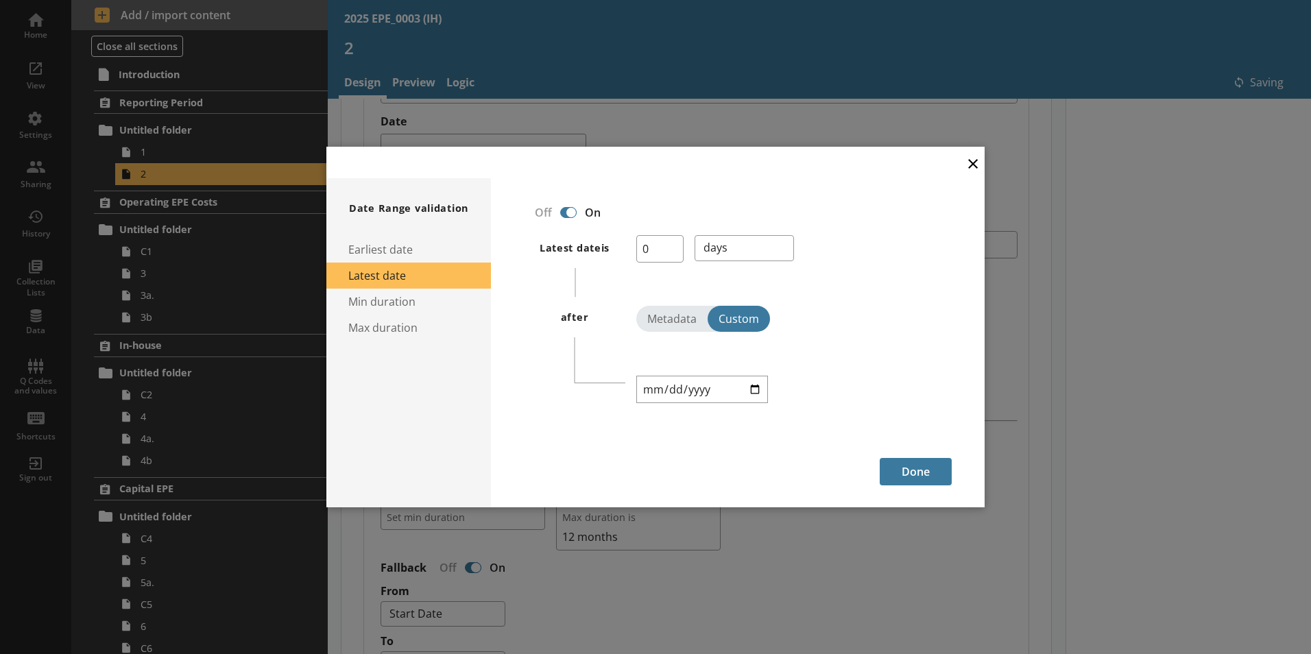
type textarea "x"
click at [918, 466] on button "Done" at bounding box center [916, 471] width 72 height 27
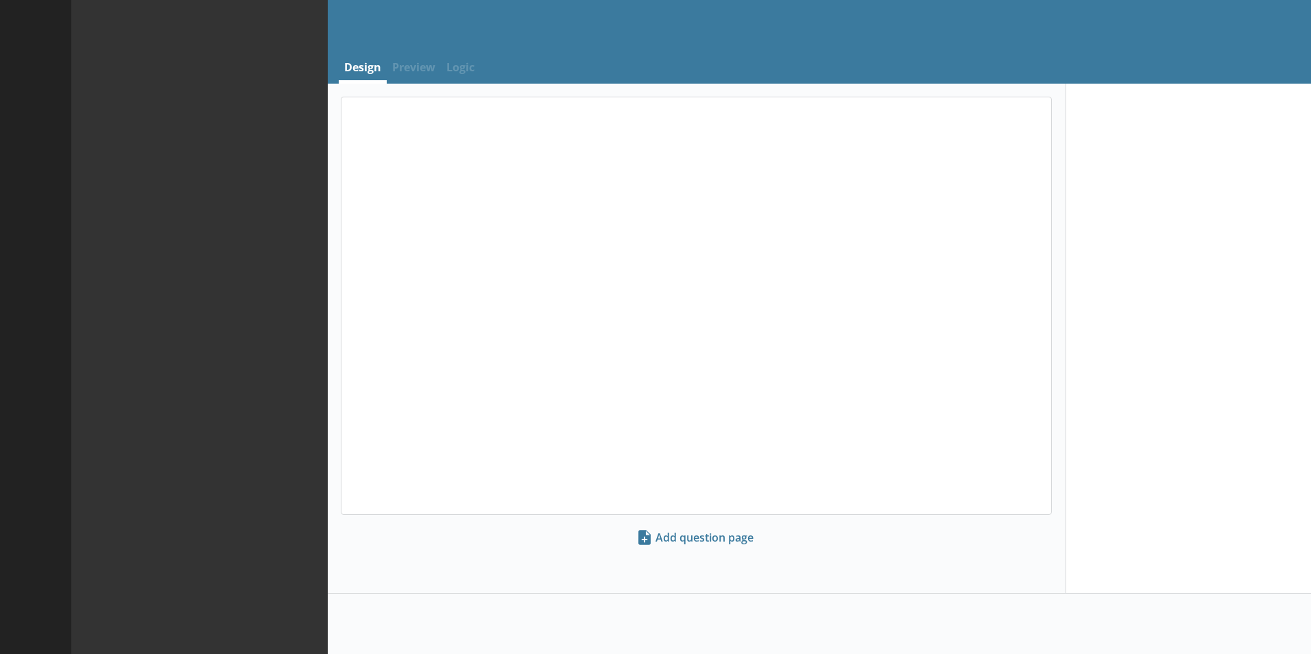
select select "ref_p_end_date"
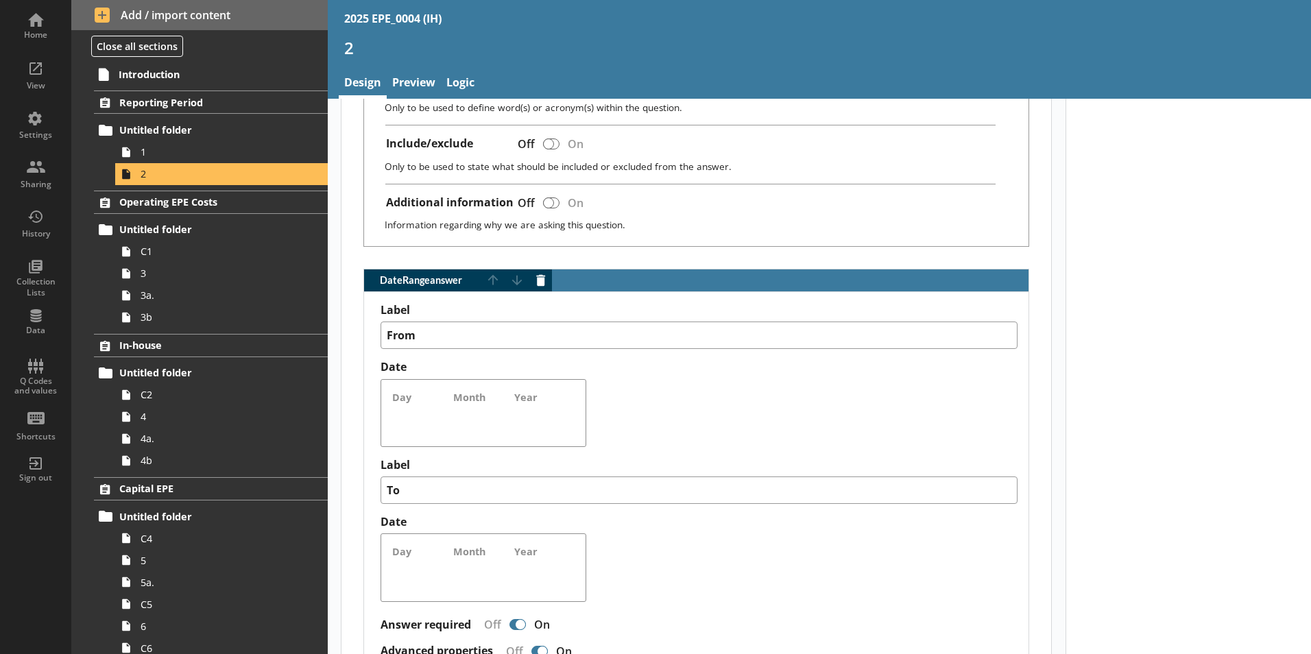
scroll to position [823, 0]
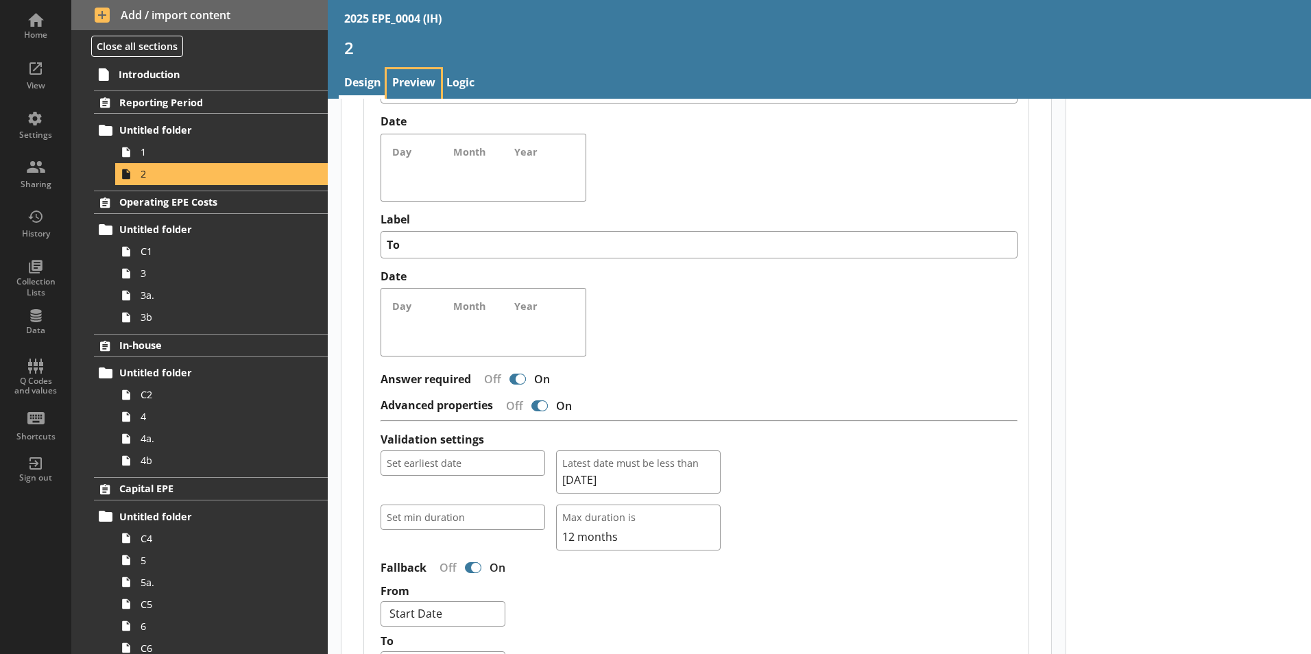
click at [413, 86] on link "Preview" at bounding box center [414, 83] width 54 height 29
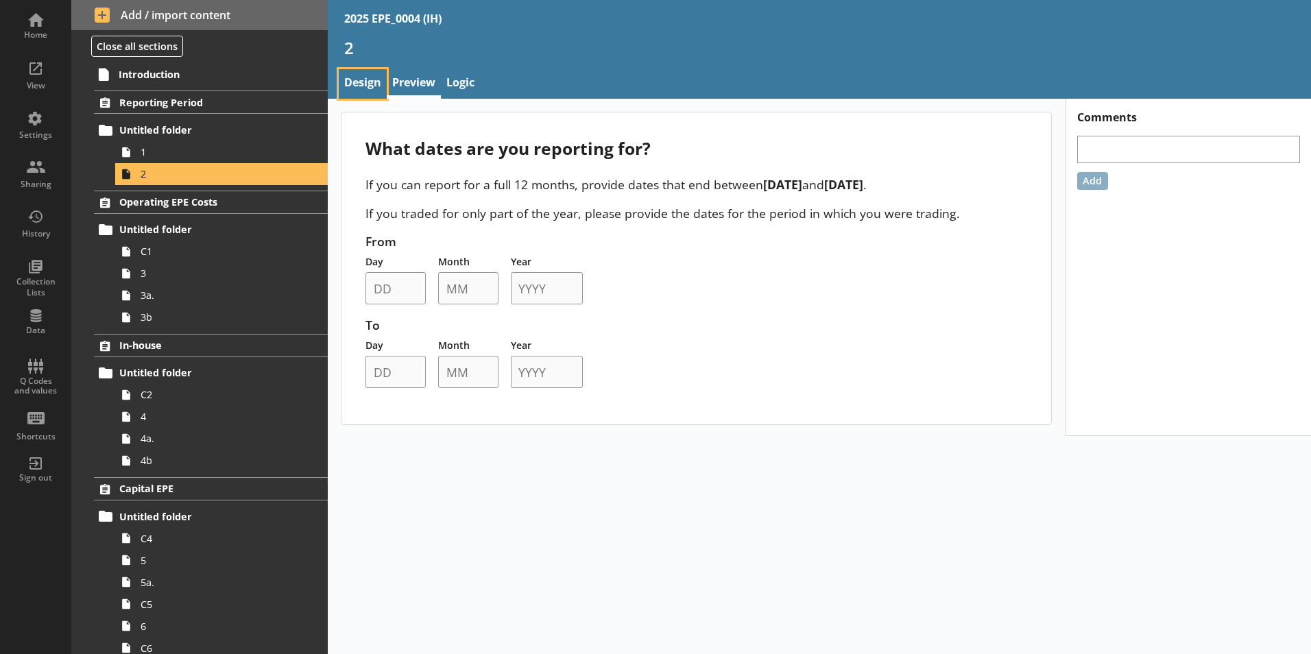
click at [362, 94] on link "Design" at bounding box center [363, 83] width 48 height 29
type textarea "x"
select select "ref_p_end_date"
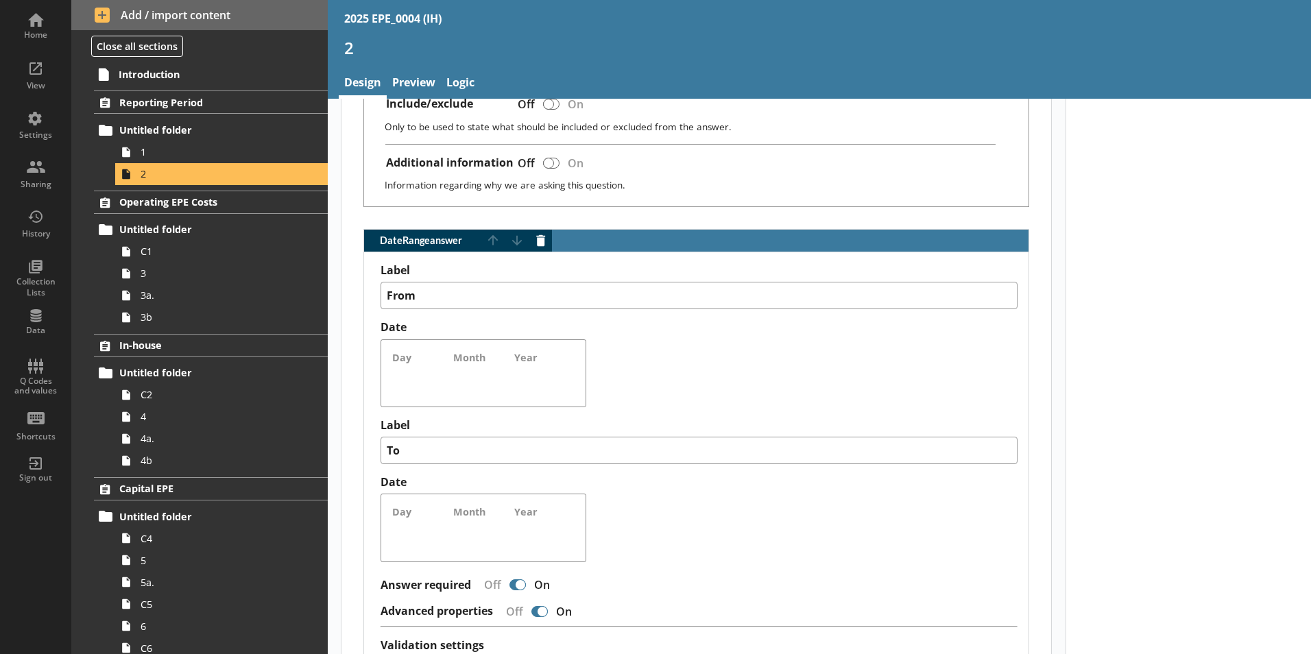
scroll to position [891, 0]
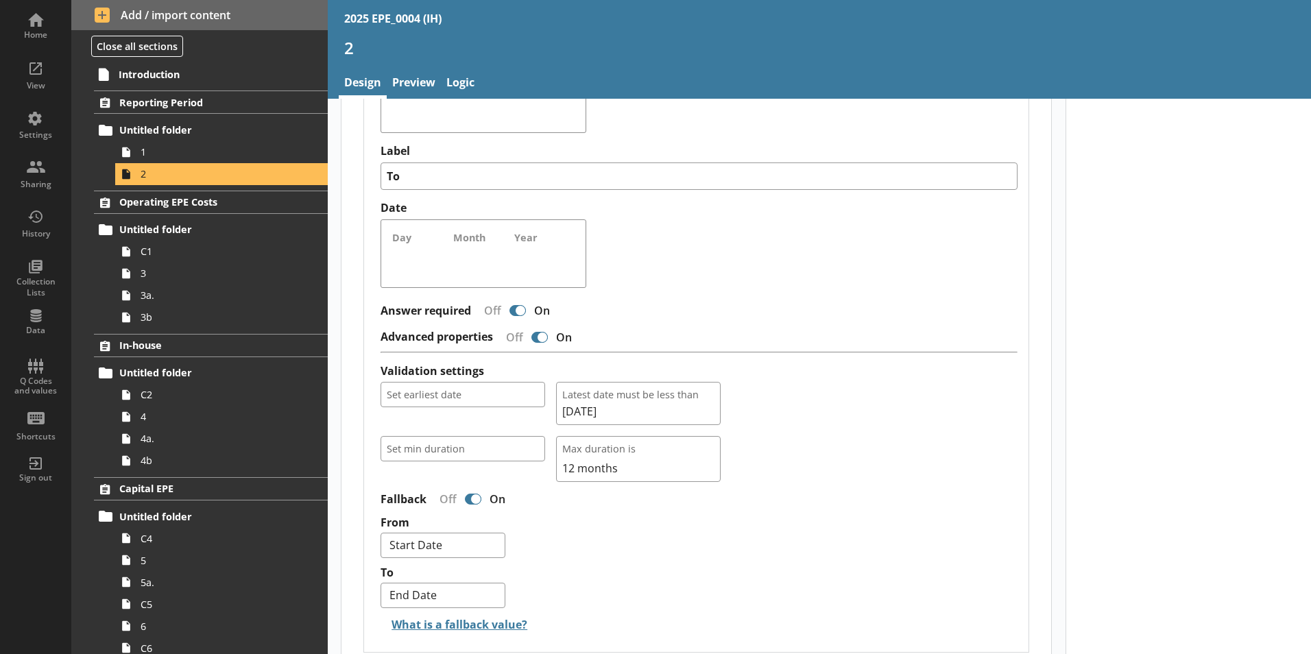
type textarea "x"
click at [44, 69] on div "View" at bounding box center [36, 74] width 48 height 48
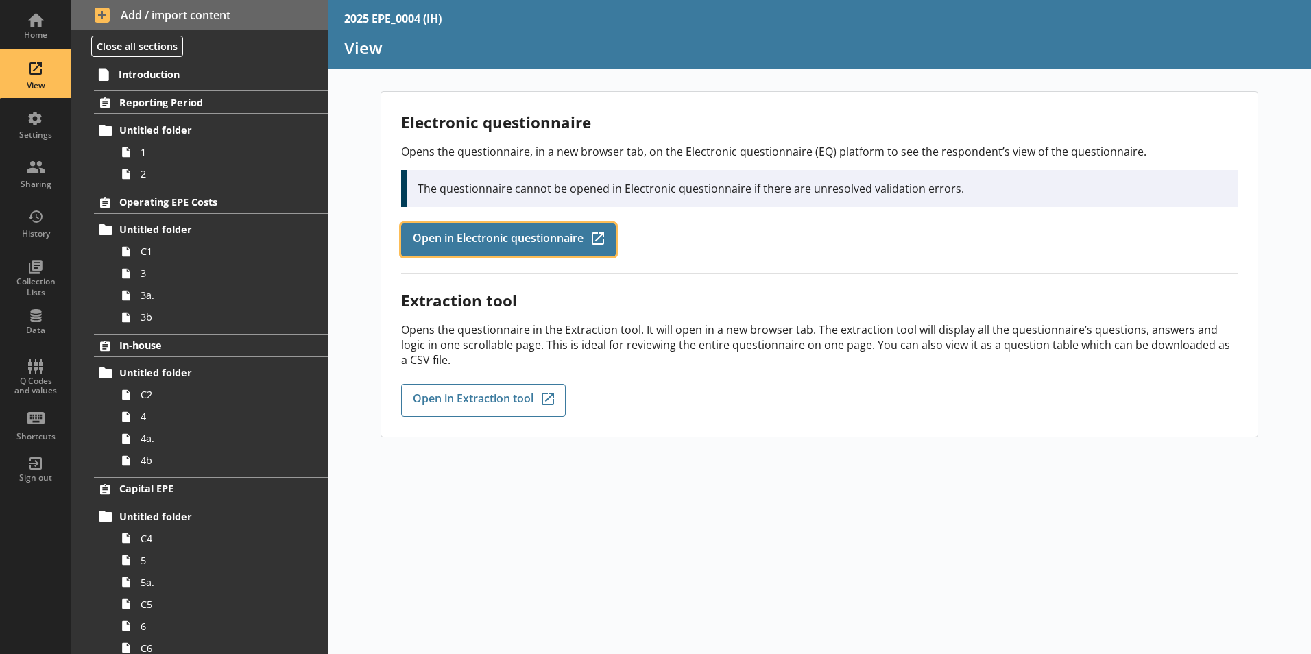
click at [504, 253] on link "Open in Electronic questionnaire Q-Codes_Icon Created with Sketch." at bounding box center [508, 240] width 215 height 33
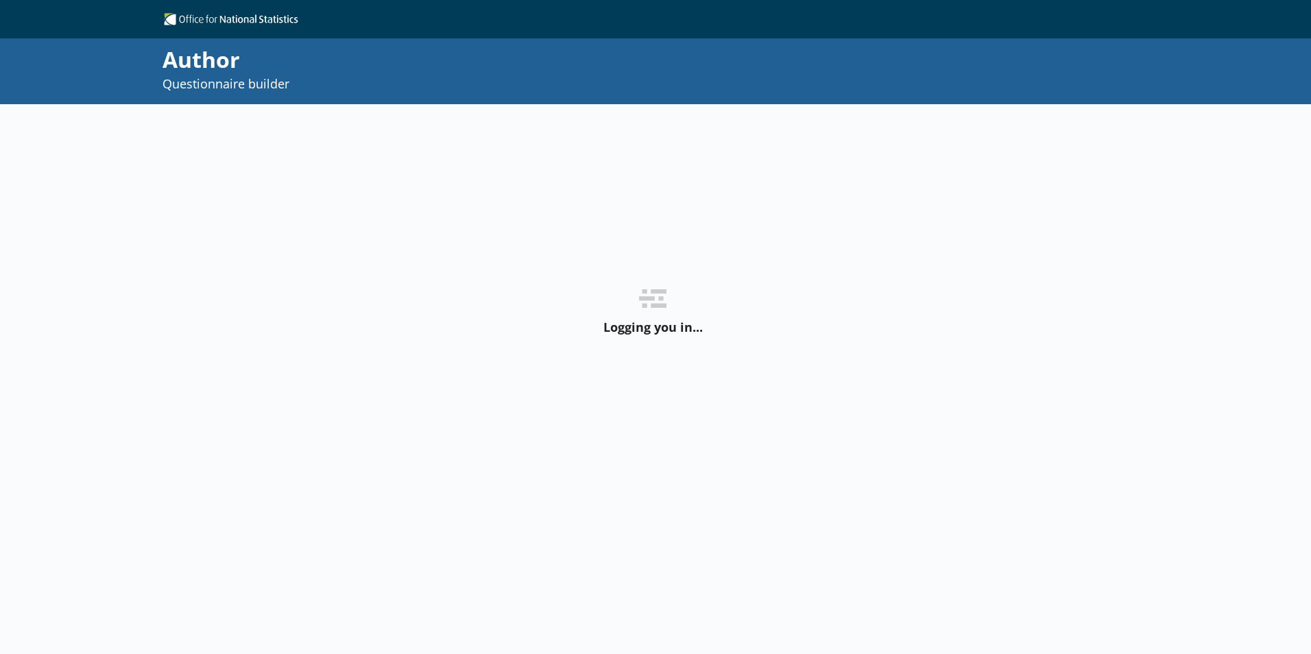
select select "ref_p_end_date"
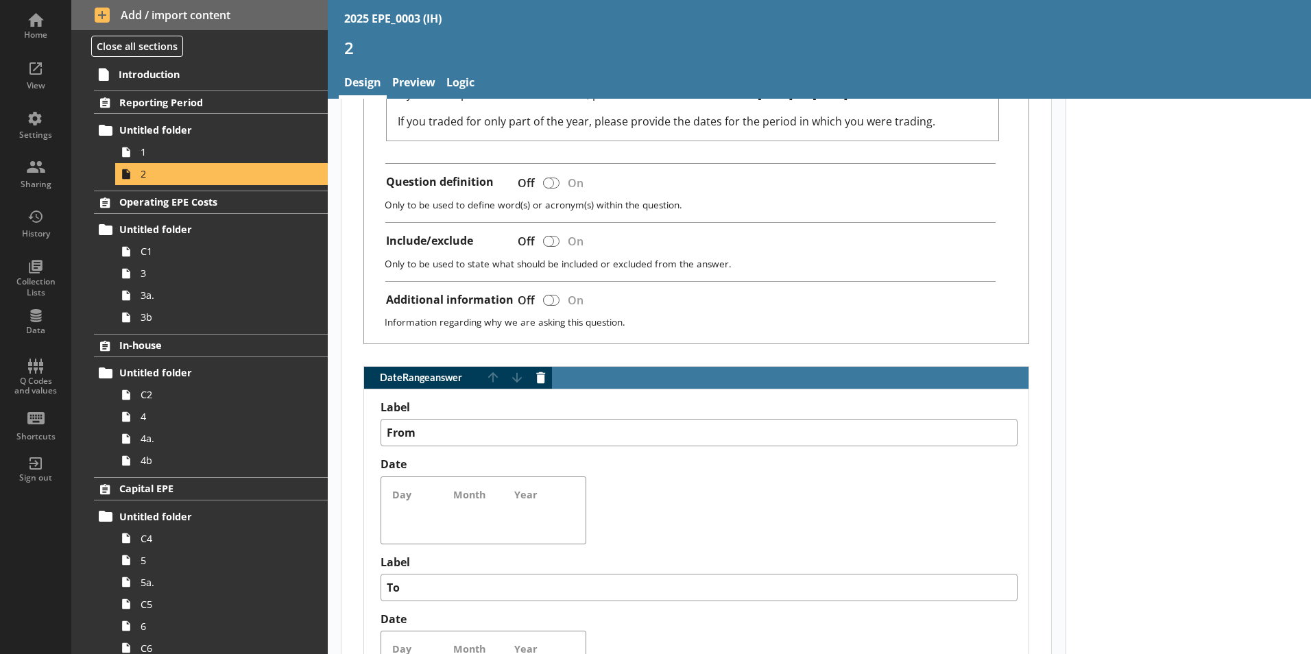
scroll to position [823, 0]
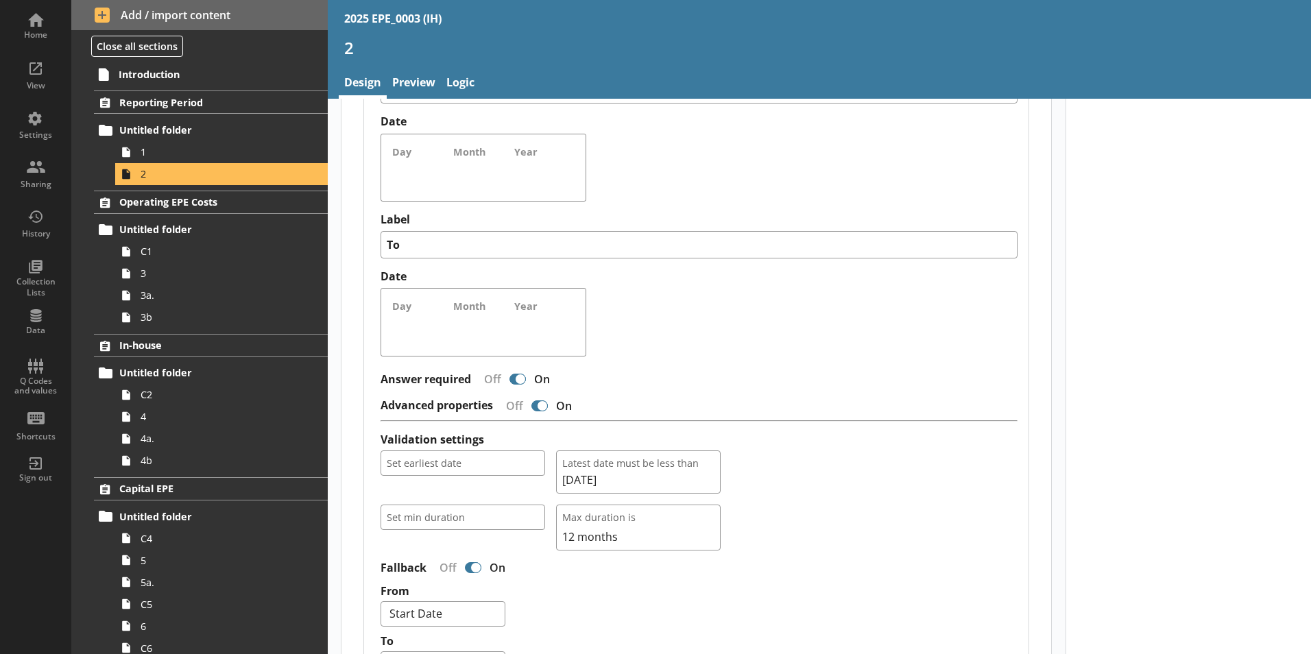
type textarea "x"
click at [36, 73] on div "View" at bounding box center [36, 74] width 48 height 48
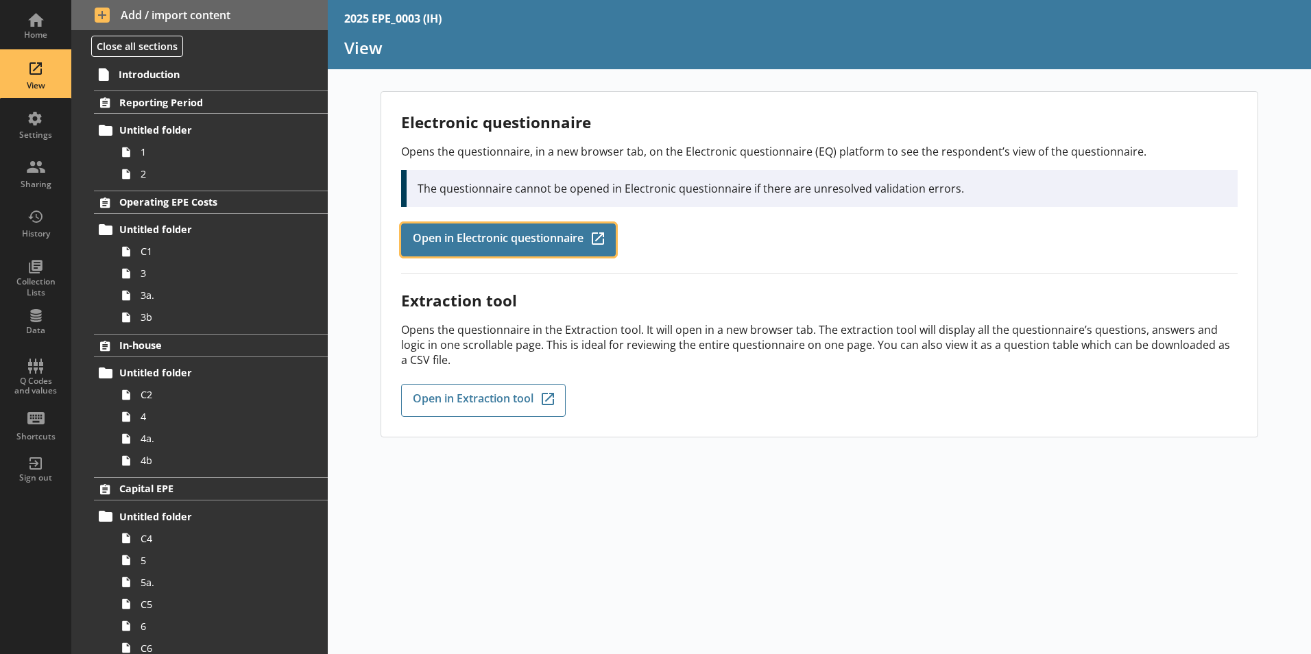
click at [564, 240] on span "Open in Electronic questionnaire" at bounding box center [498, 239] width 171 height 15
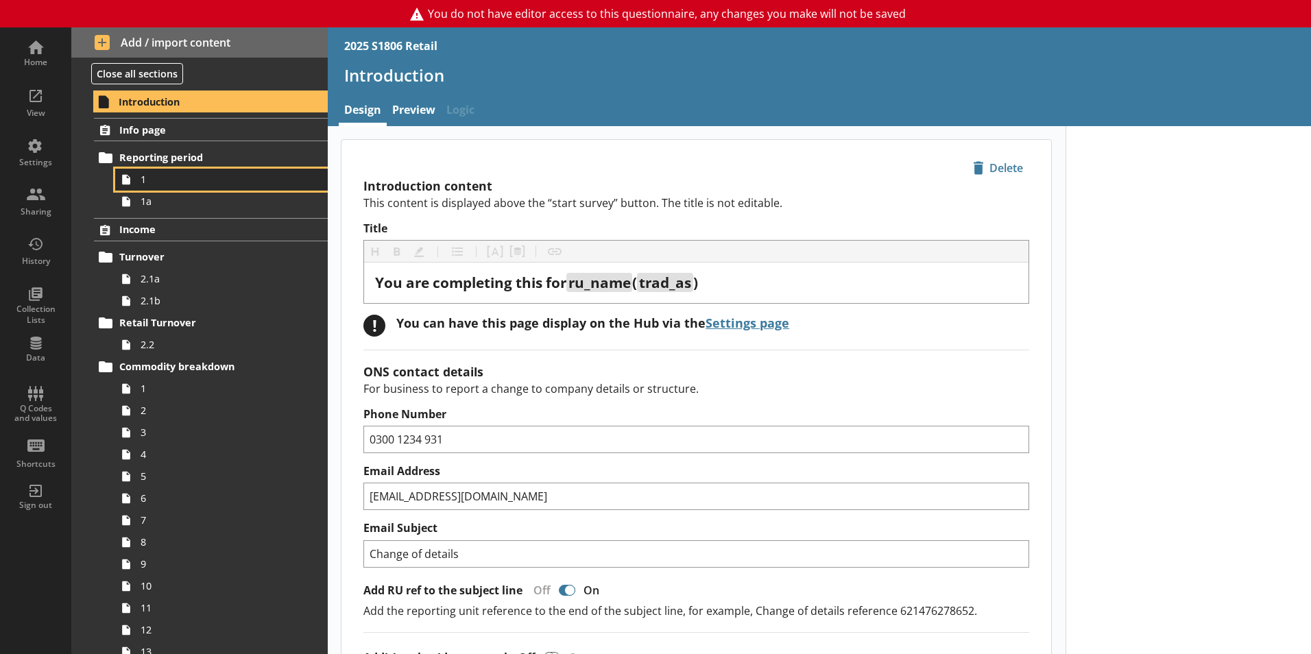
click at [215, 173] on span "1" at bounding box center [217, 179] width 152 height 13
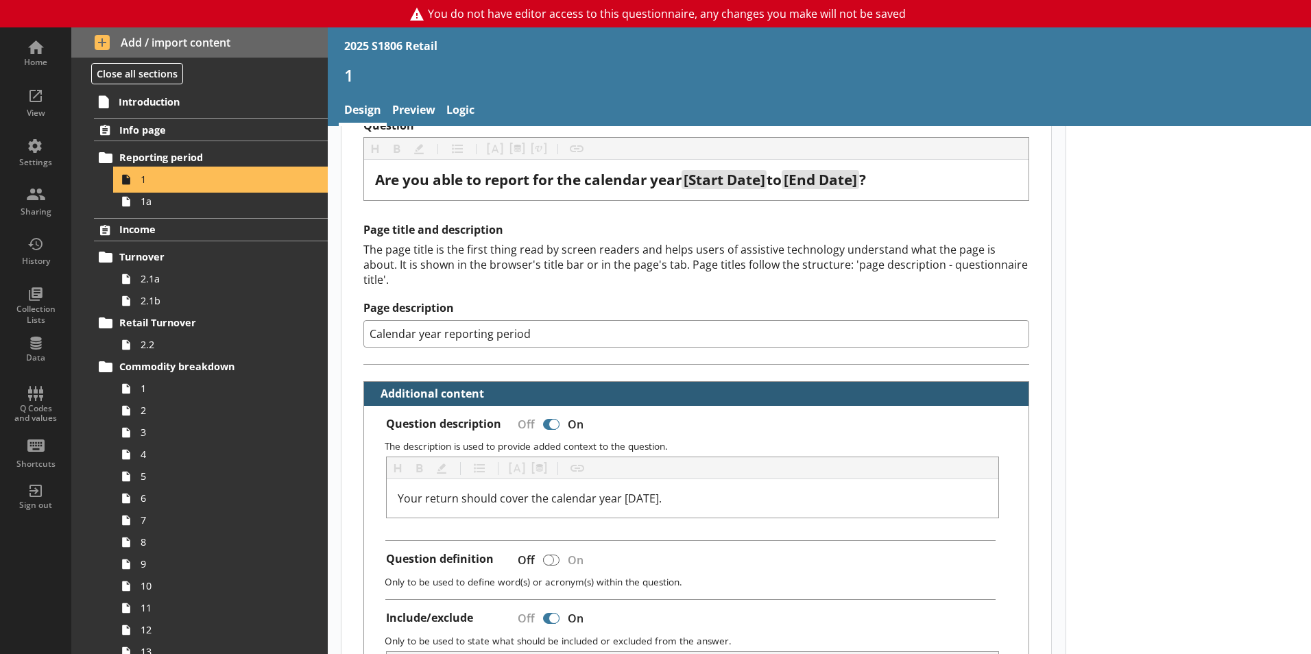
scroll to position [343, 0]
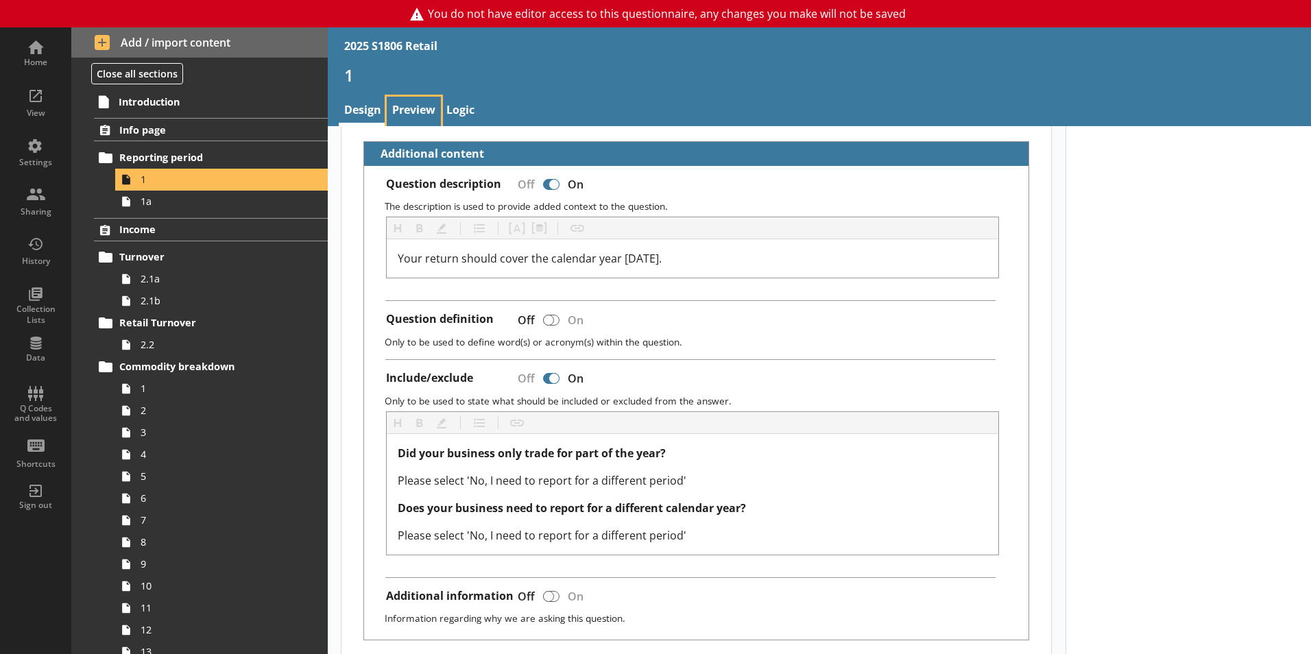
click at [420, 109] on link "Preview" at bounding box center [414, 111] width 54 height 29
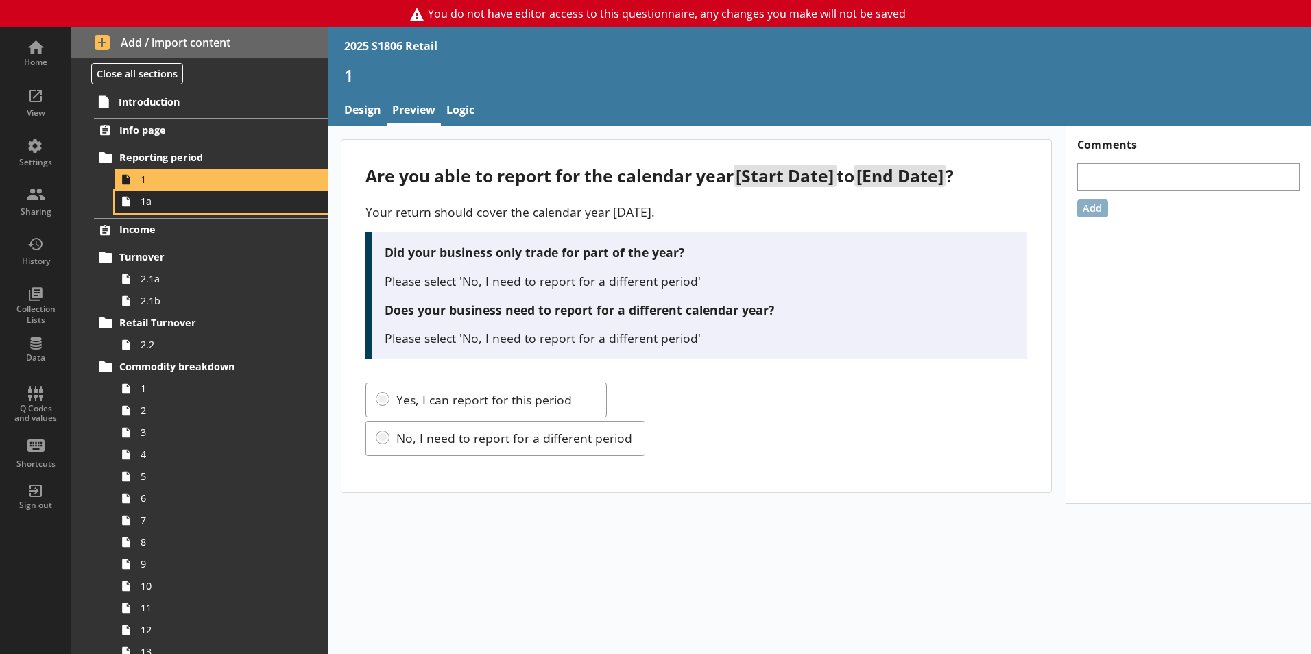
click at [197, 201] on span "1a" at bounding box center [217, 201] width 152 height 13
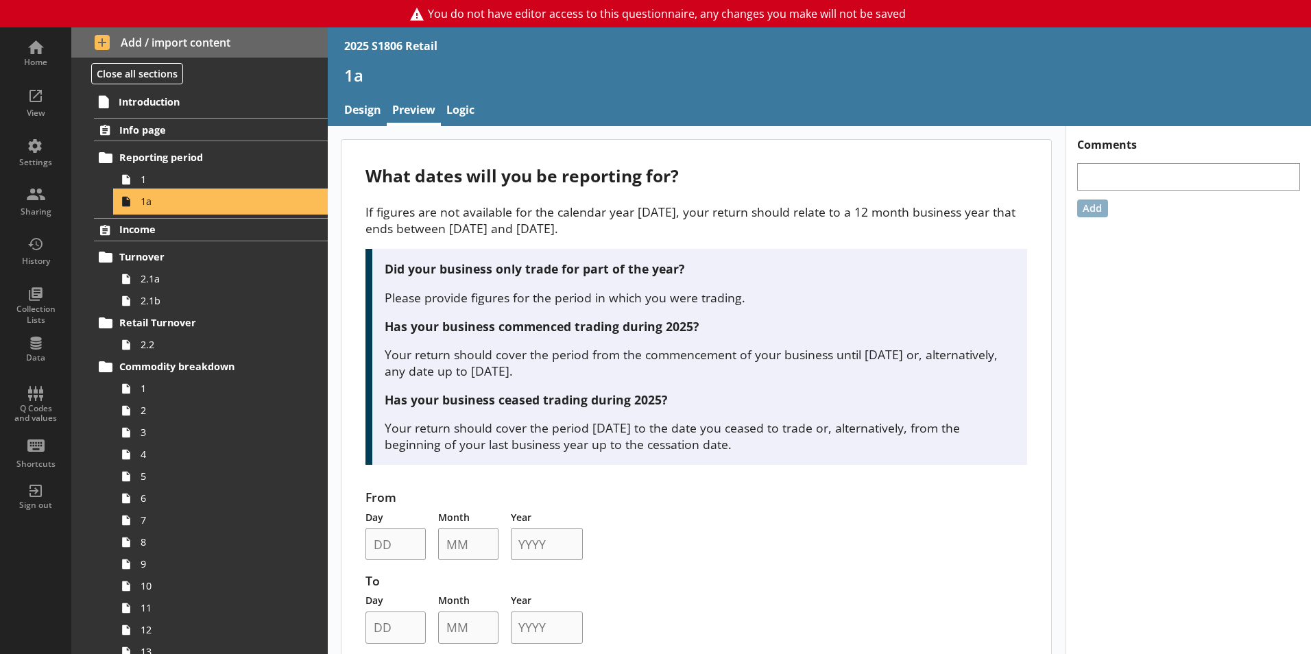
scroll to position [37, 0]
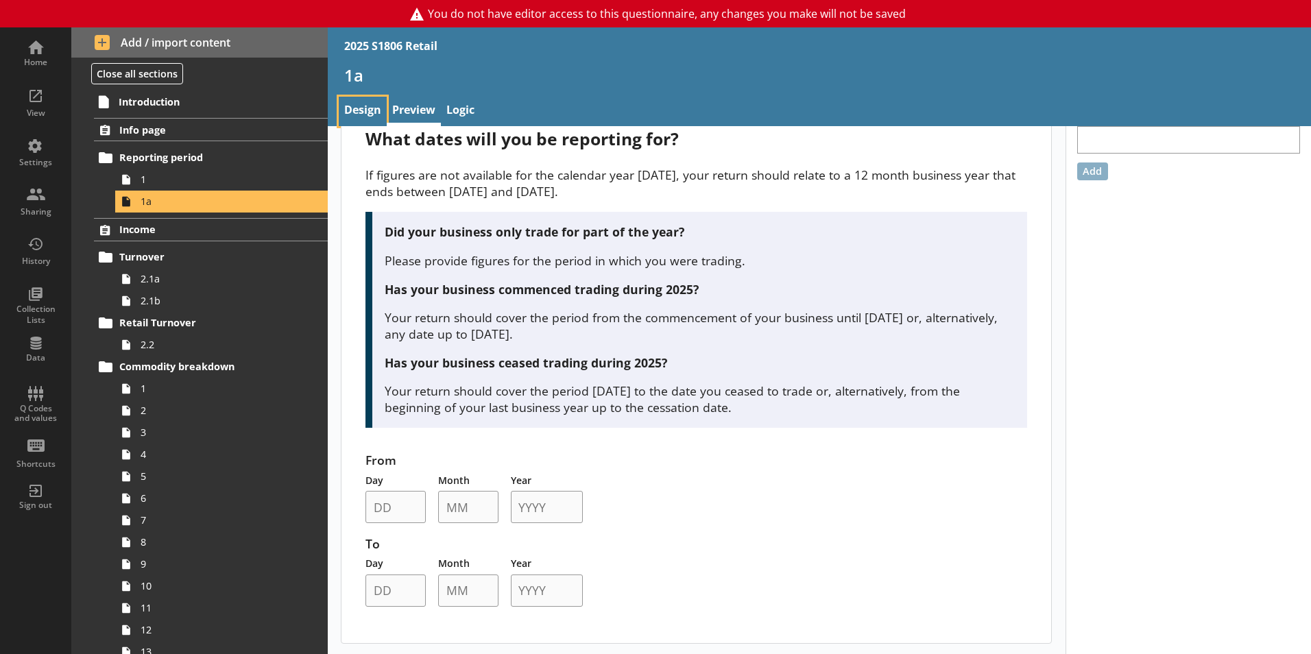
click at [375, 109] on link "Design" at bounding box center [363, 111] width 48 height 29
type textarea "x"
select select "ref_p_end_date"
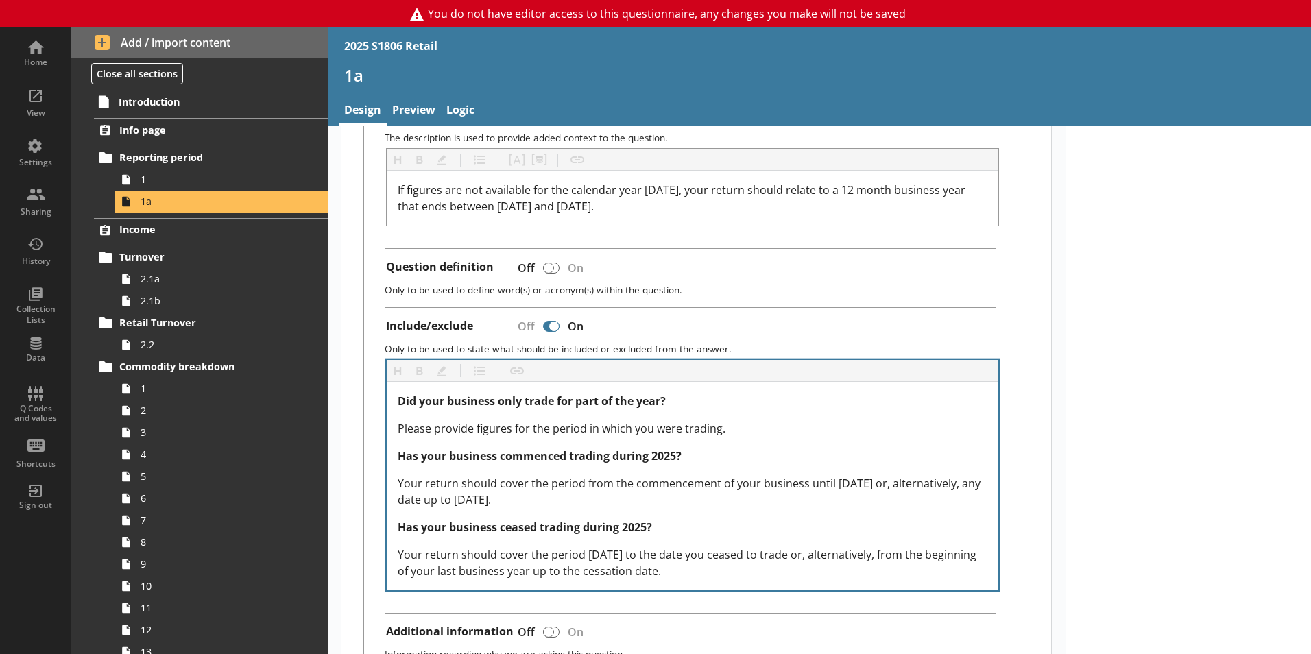
type textarea "x"
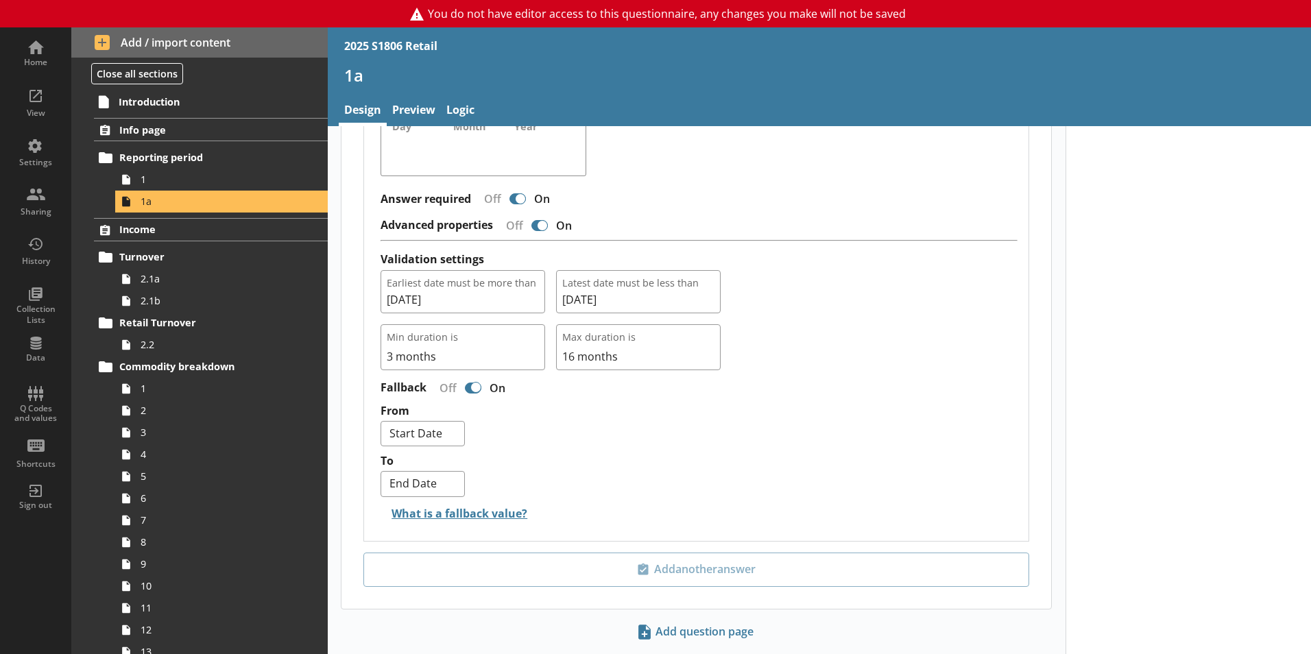
scroll to position [1285, 0]
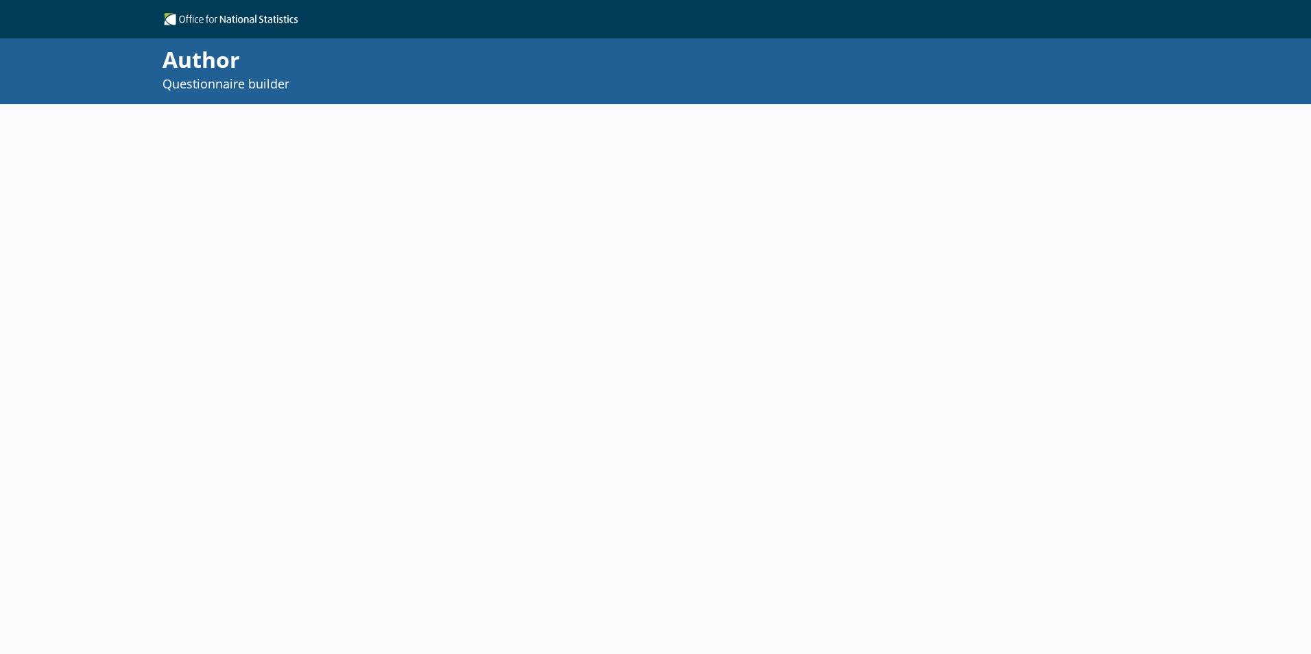
select select "ref_p_end_date"
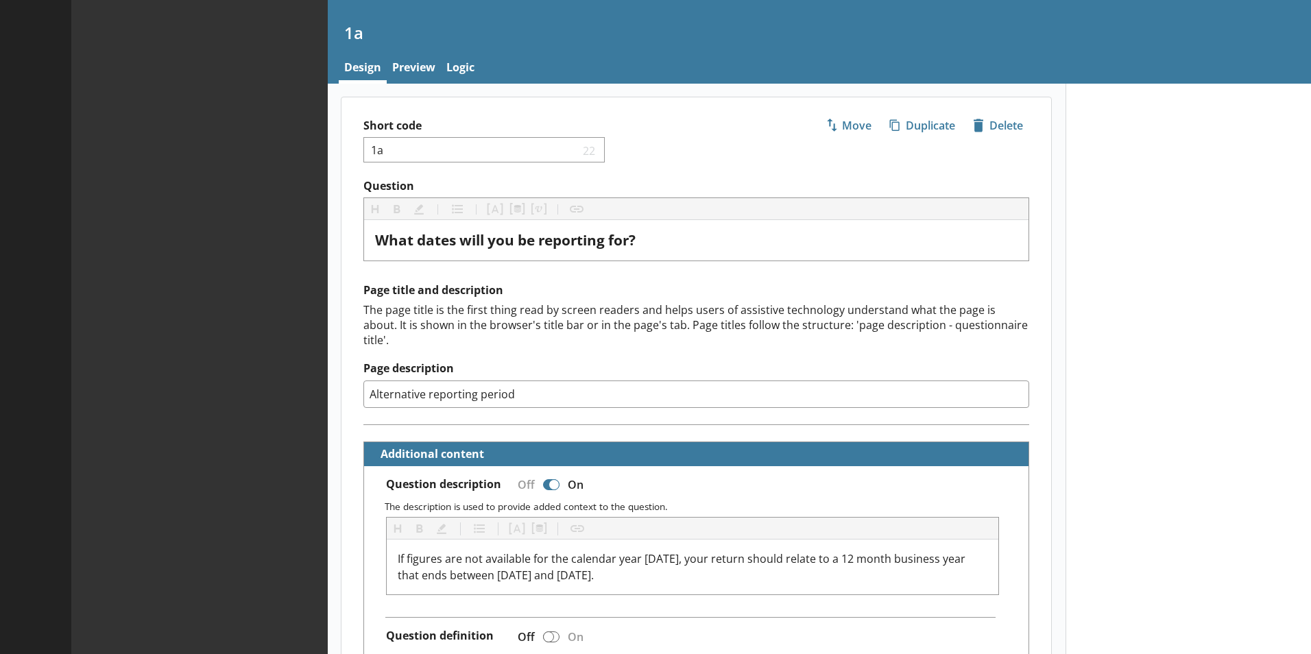
type textarea "x"
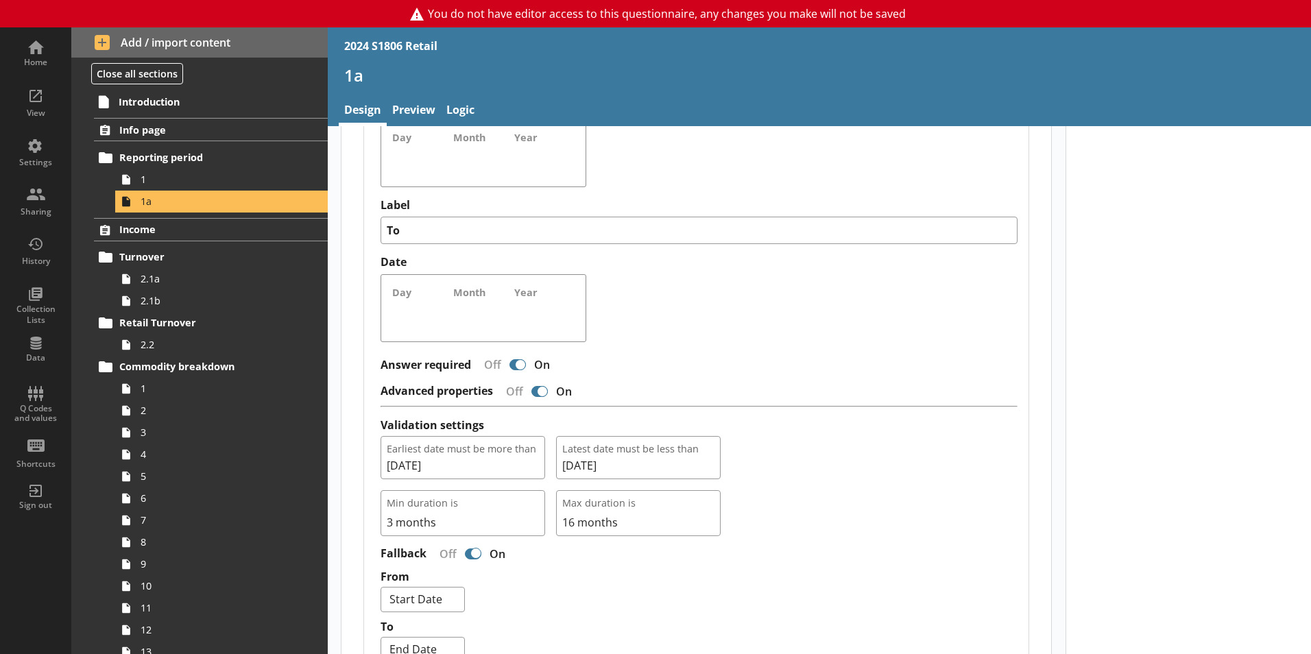
scroll to position [1234, 0]
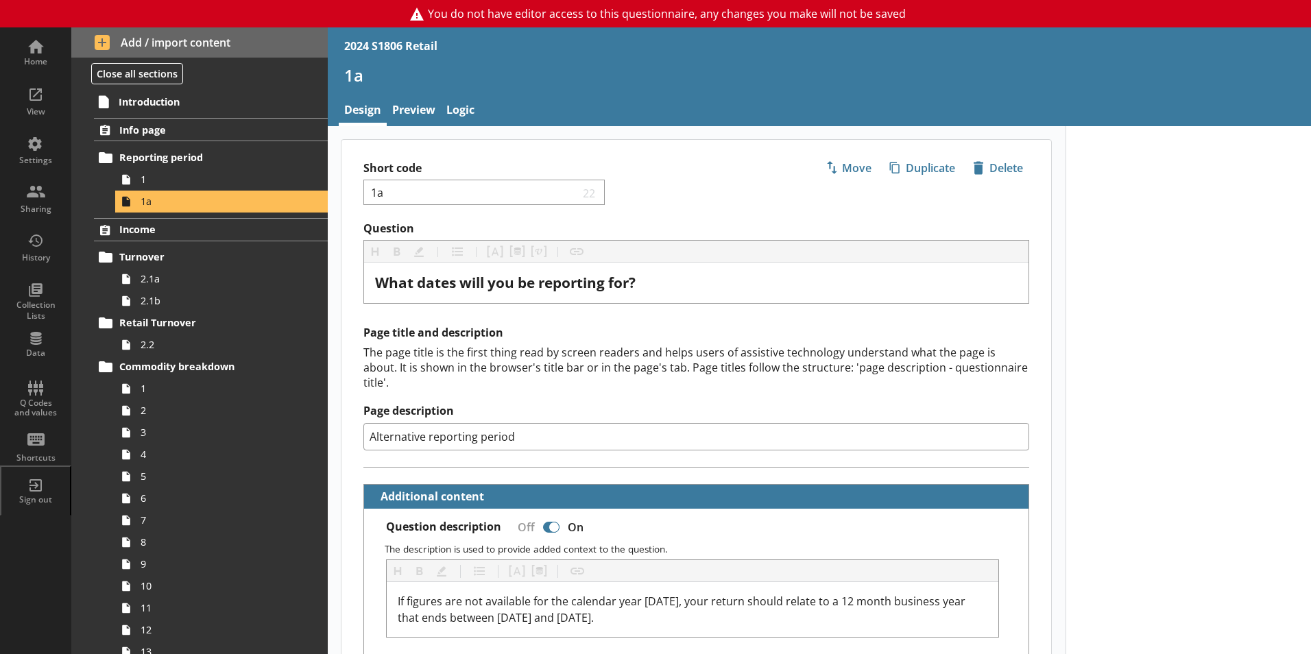
select select "ref_p_end_date"
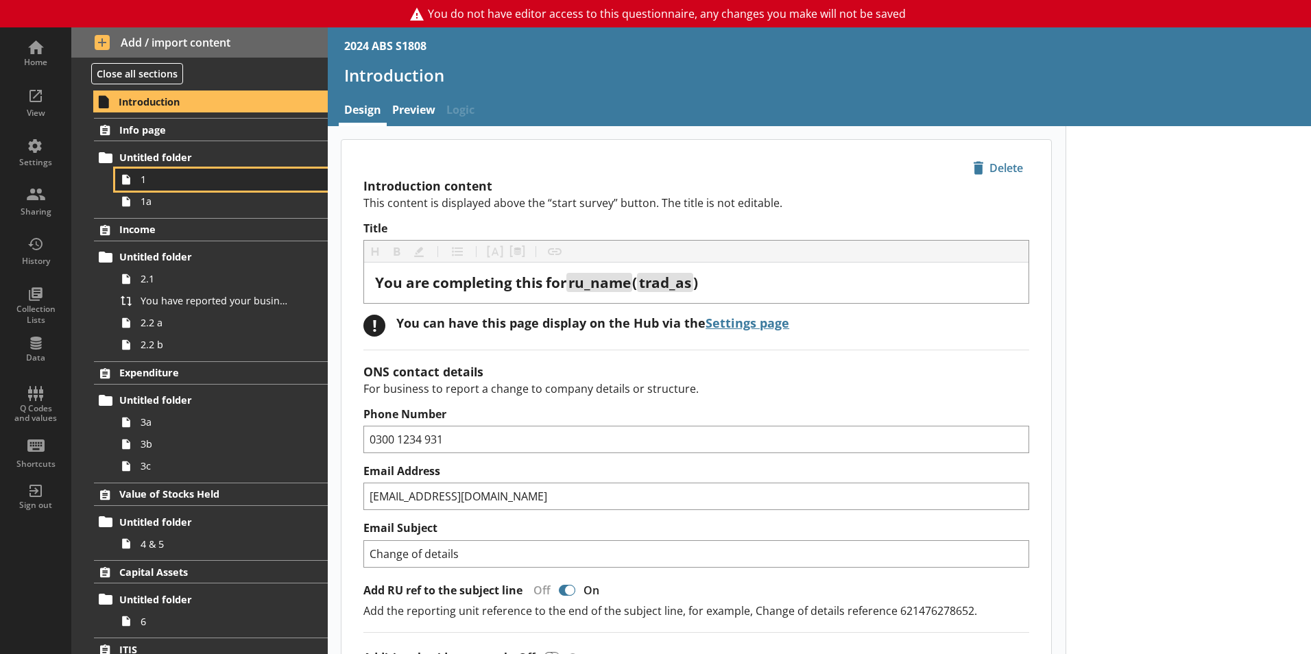
click at [182, 178] on span "1" at bounding box center [217, 179] width 152 height 13
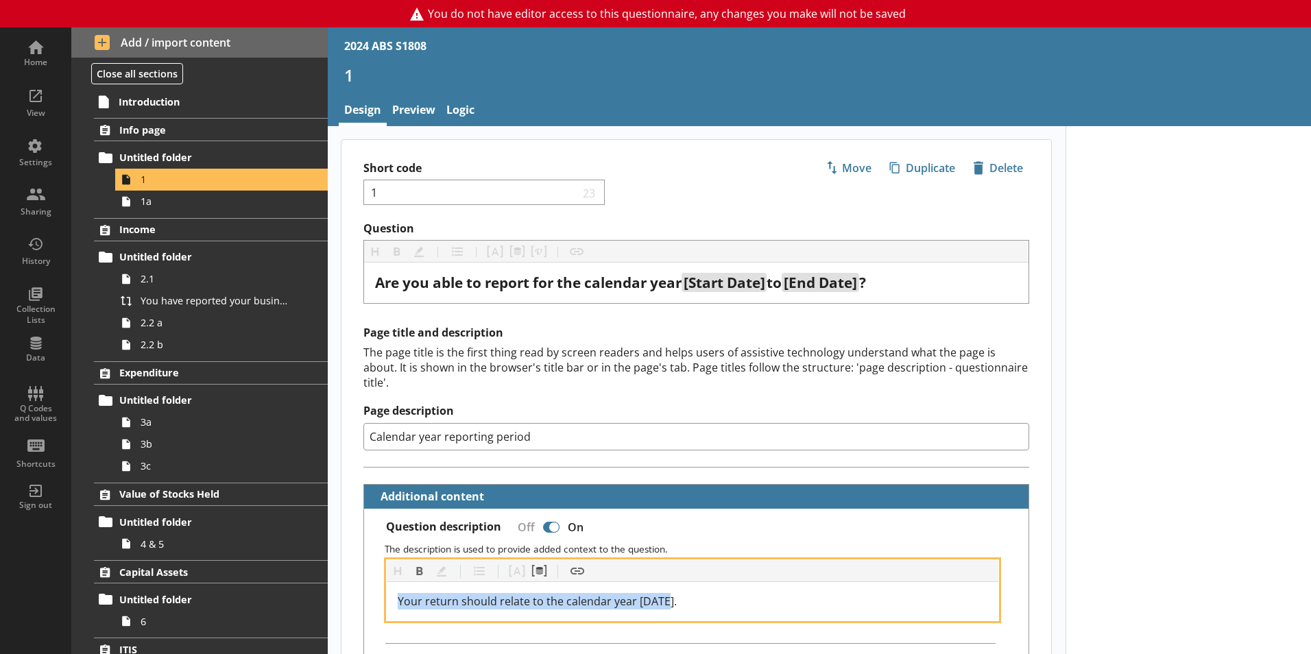
drag, startPoint x: 702, startPoint y: 585, endPoint x: 379, endPoint y: 598, distance: 322.6
click at [379, 598] on div "Heading Heading Bold Bold Highlight Highlight List List Pipe answer Pipe answer…" at bounding box center [696, 591] width 643 height 62
copy span "Your return should relate to the calendar year 2024."
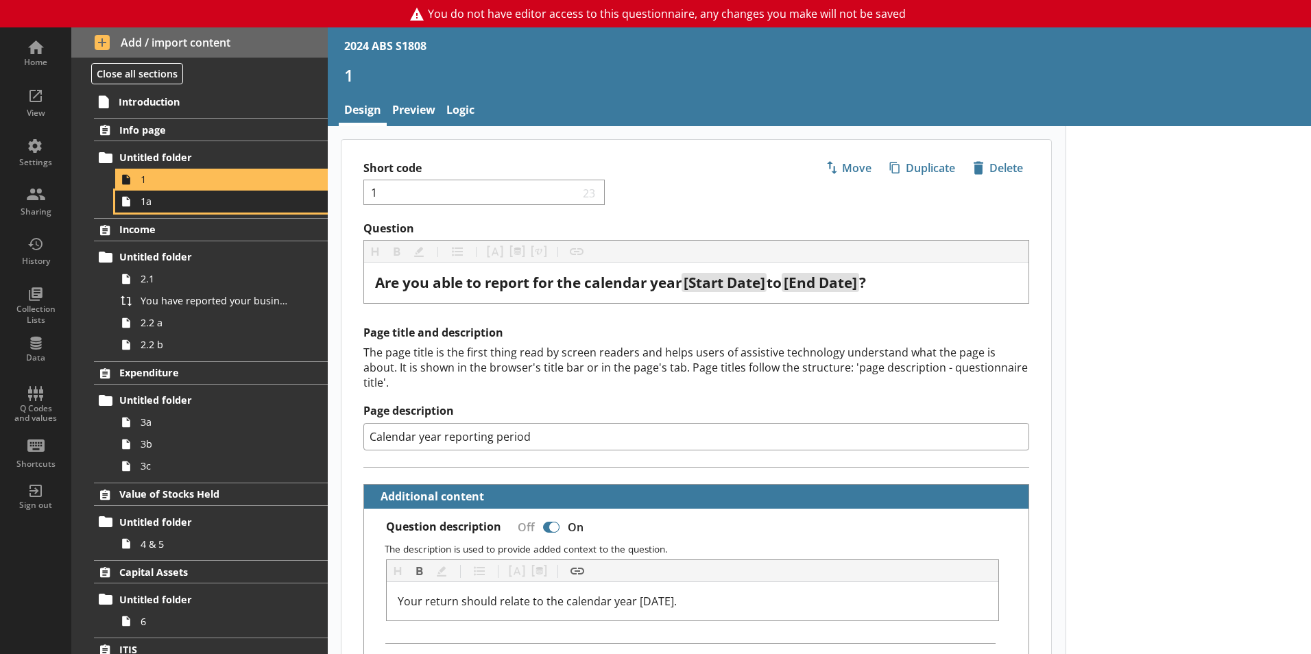
click at [220, 198] on span "1a" at bounding box center [217, 201] width 152 height 13
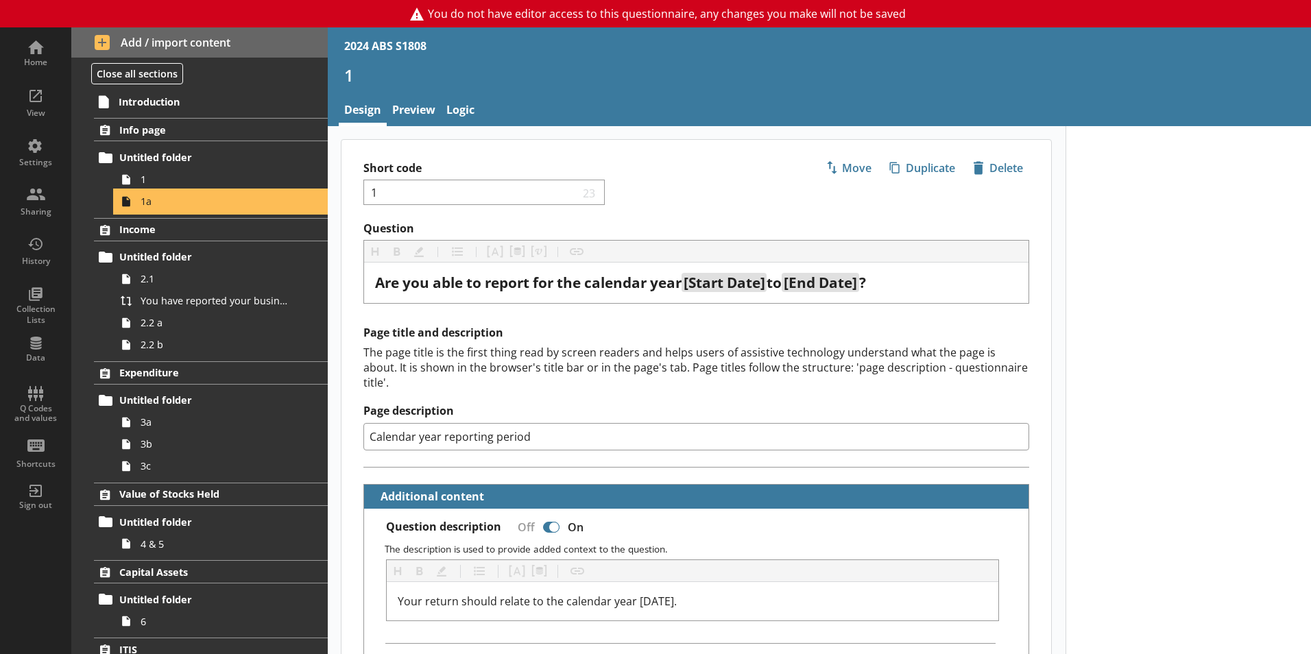
type textarea "x"
select select "ref_p_end_date"
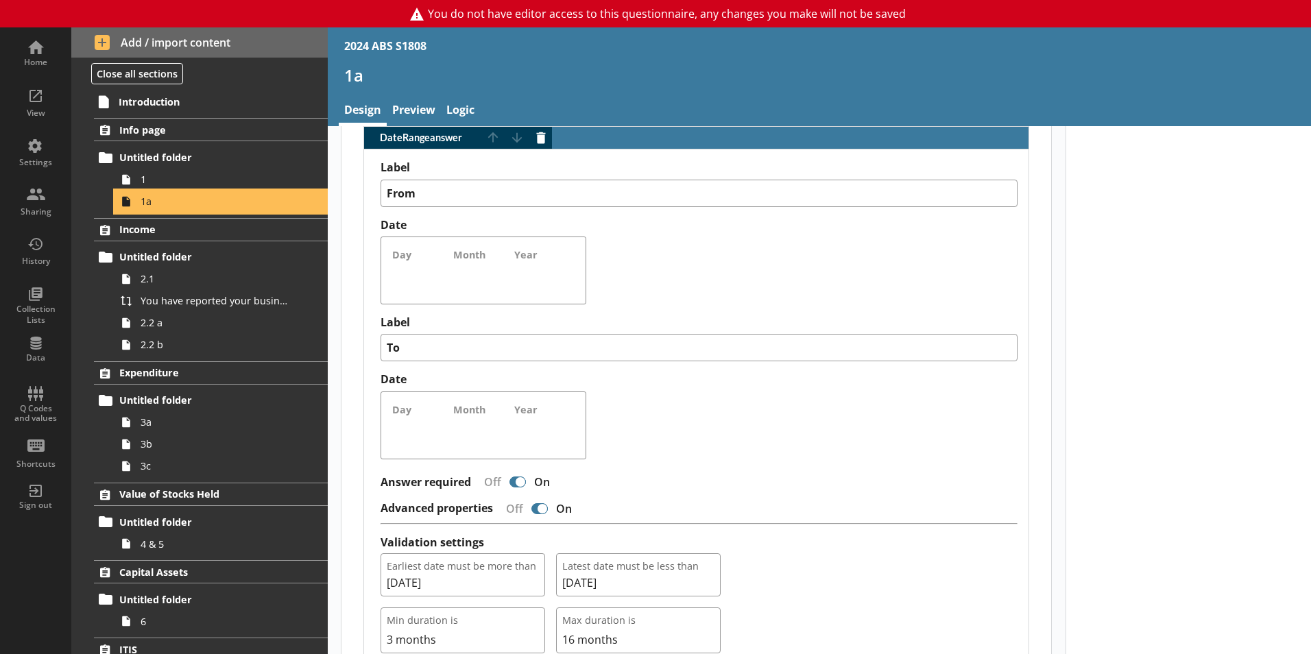
scroll to position [1097, 0]
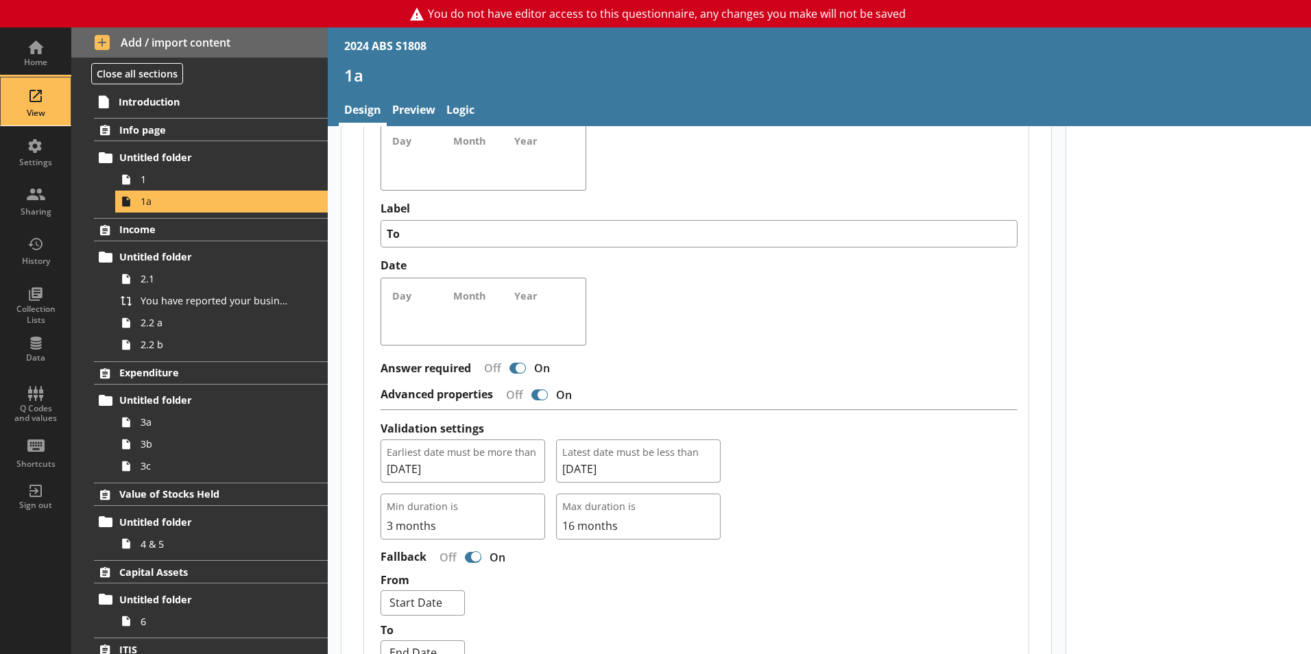
click at [27, 106] on div "View" at bounding box center [36, 101] width 48 height 48
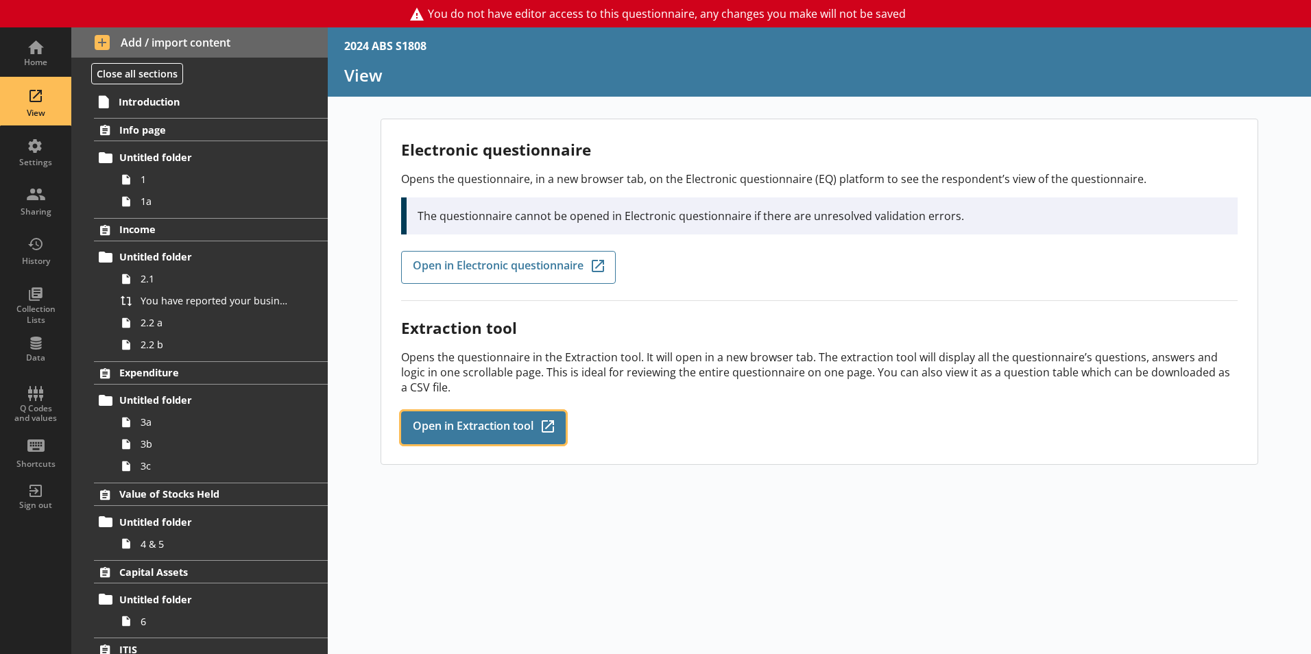
click at [460, 420] on span "Open in Extraction tool" at bounding box center [473, 427] width 121 height 15
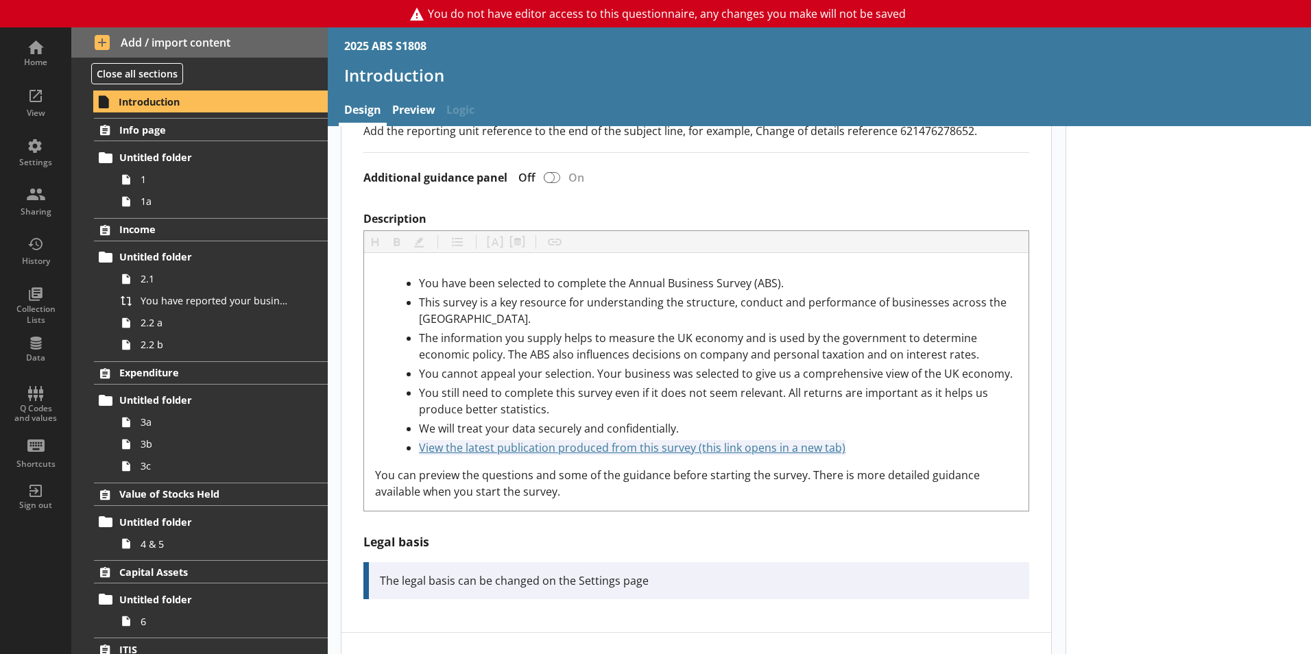
scroll to position [274, 0]
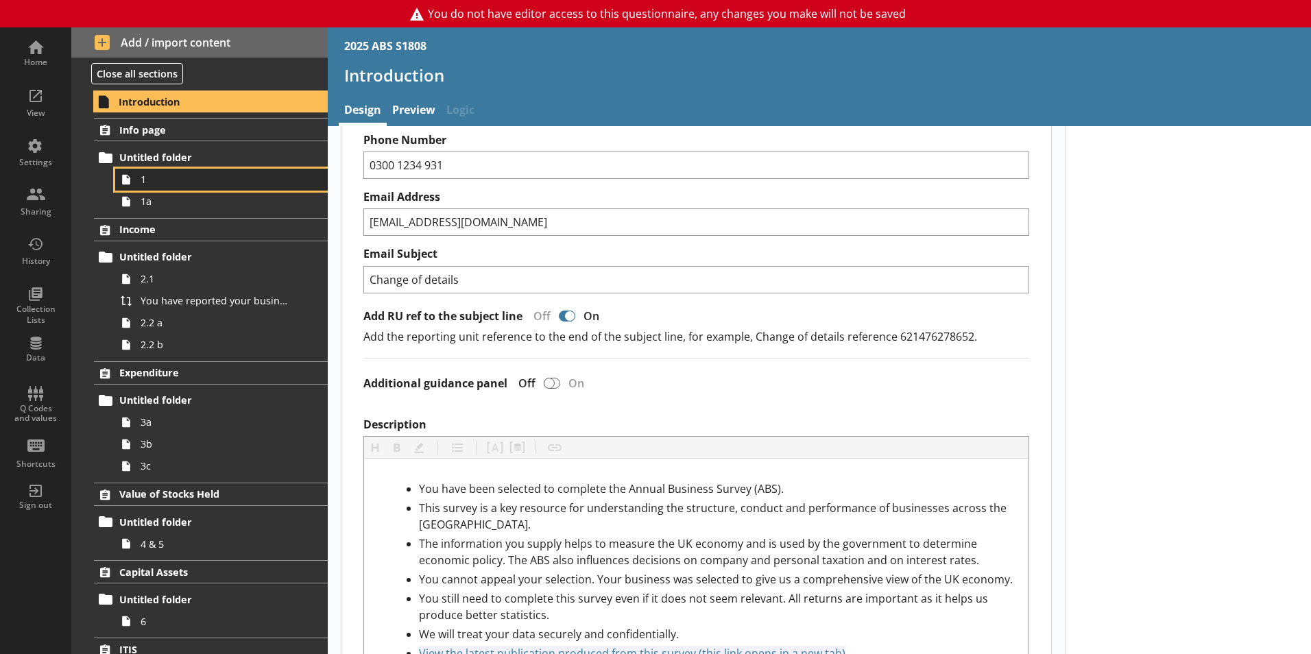
click at [206, 179] on span "1" at bounding box center [217, 179] width 152 height 13
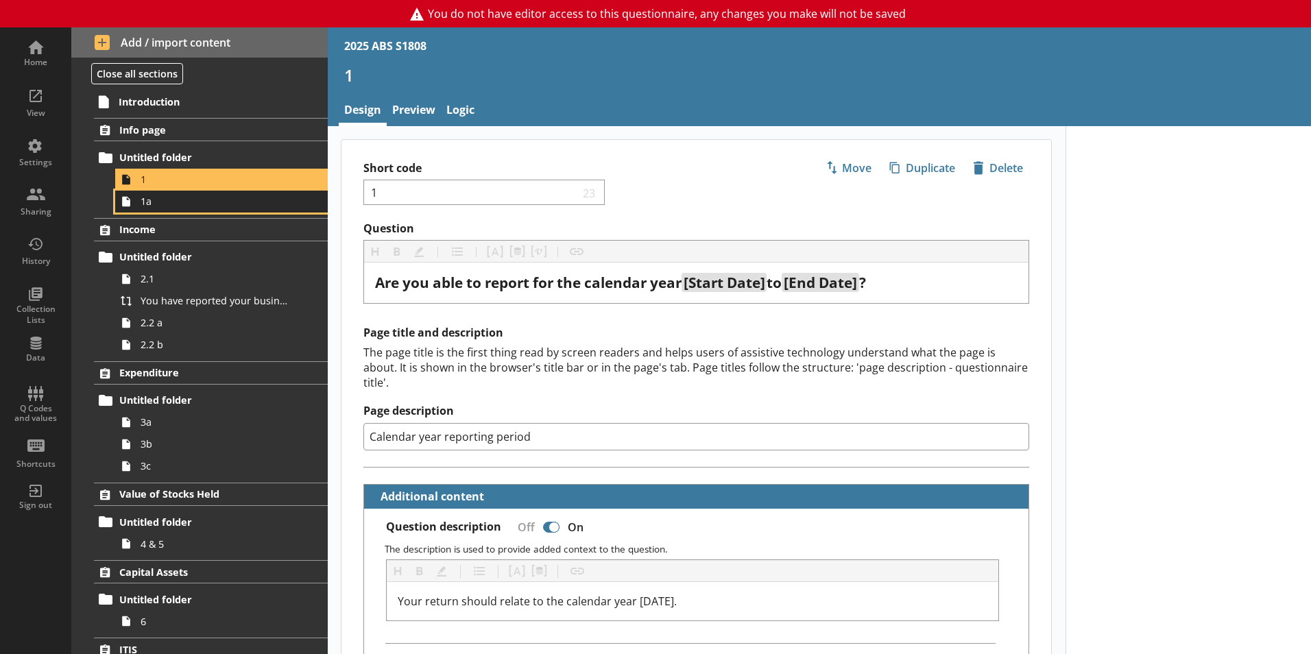
click at [171, 196] on span "1a" at bounding box center [217, 201] width 152 height 13
type textarea "x"
select select "ref_p_end_date"
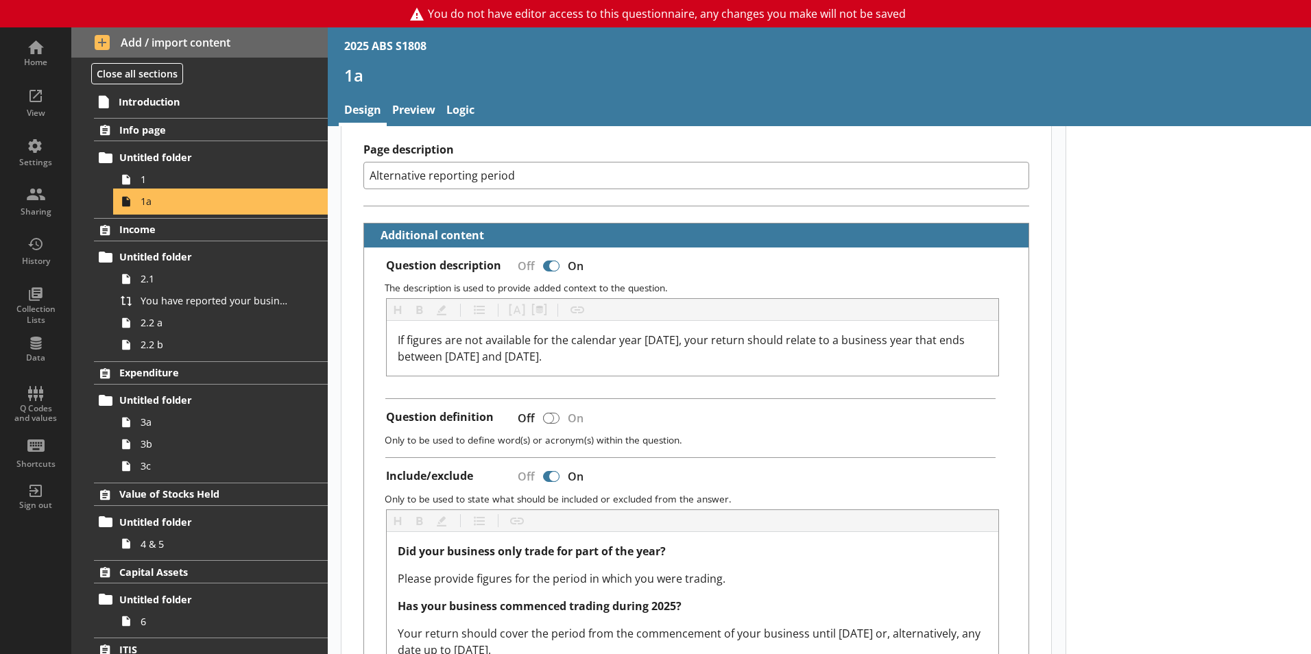
scroll to position [137, 0]
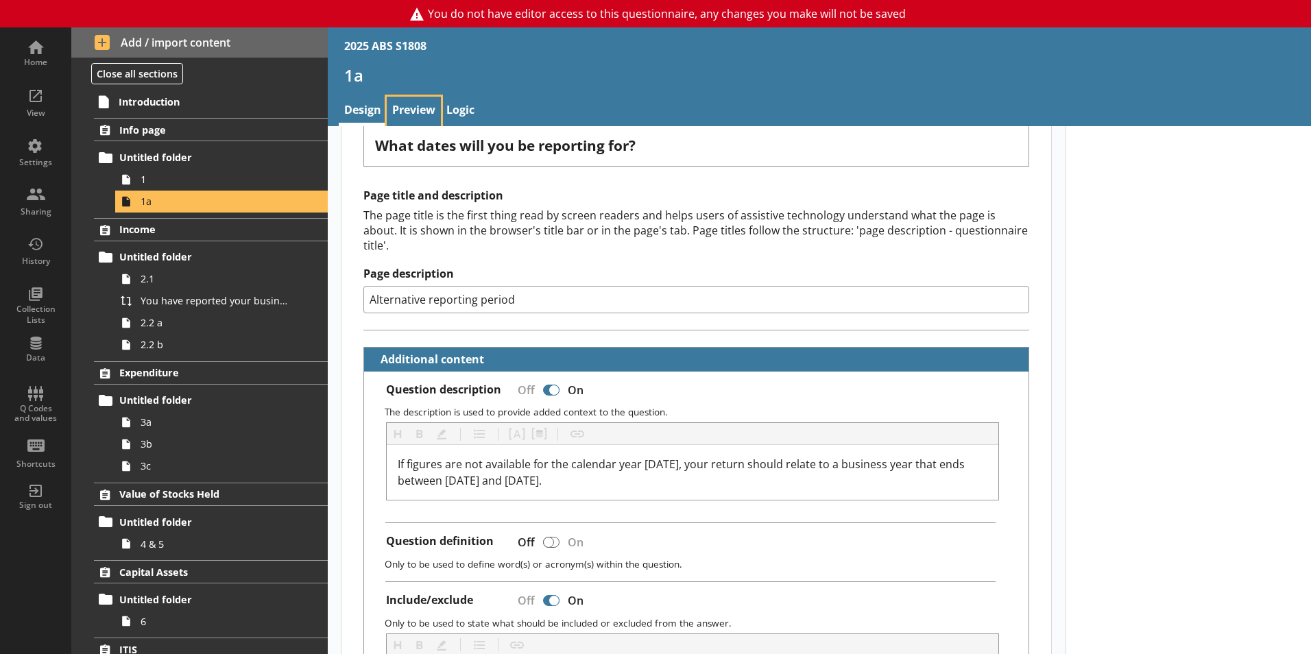
click at [395, 105] on link "Preview" at bounding box center [414, 111] width 54 height 29
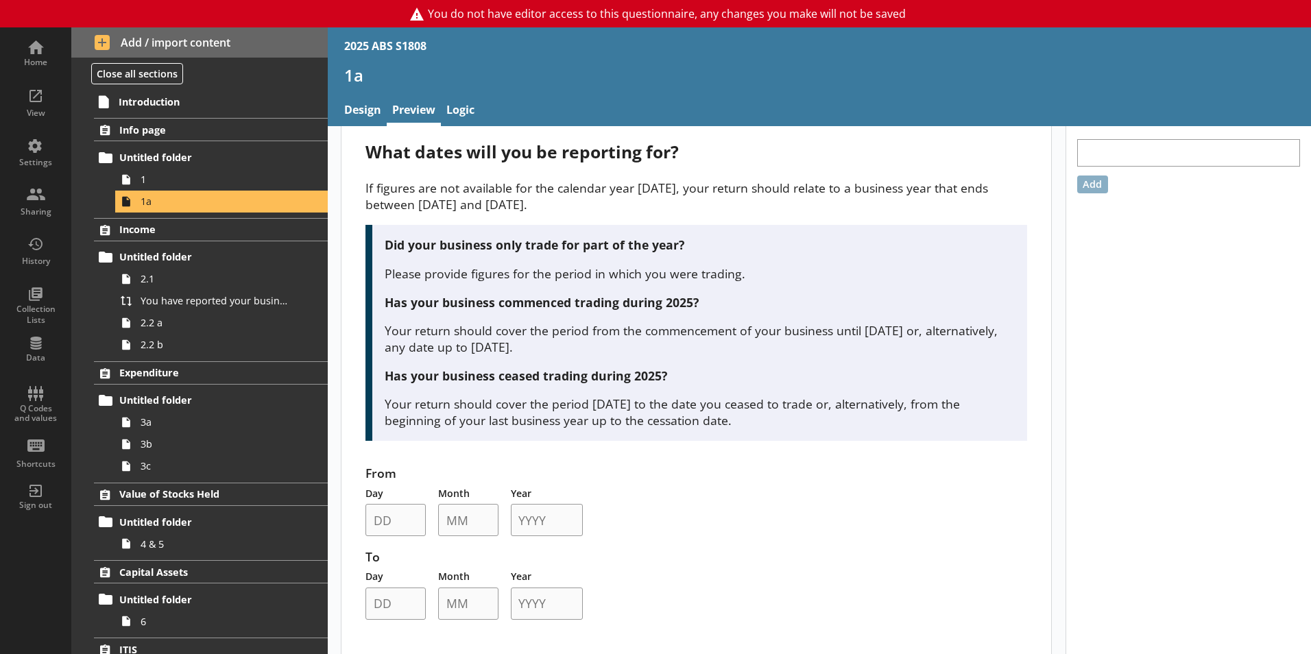
scroll to position [37, 0]
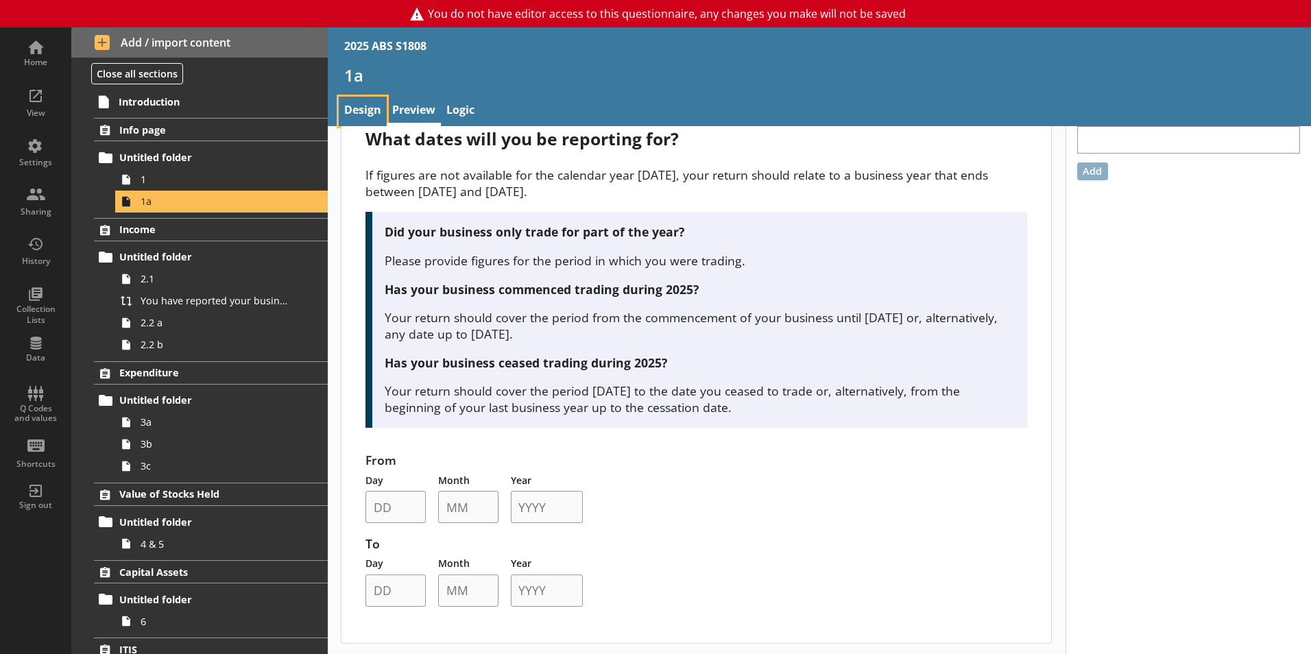
click at [379, 103] on link "Design" at bounding box center [363, 111] width 48 height 29
type textarea "x"
select select "ref_p_end_date"
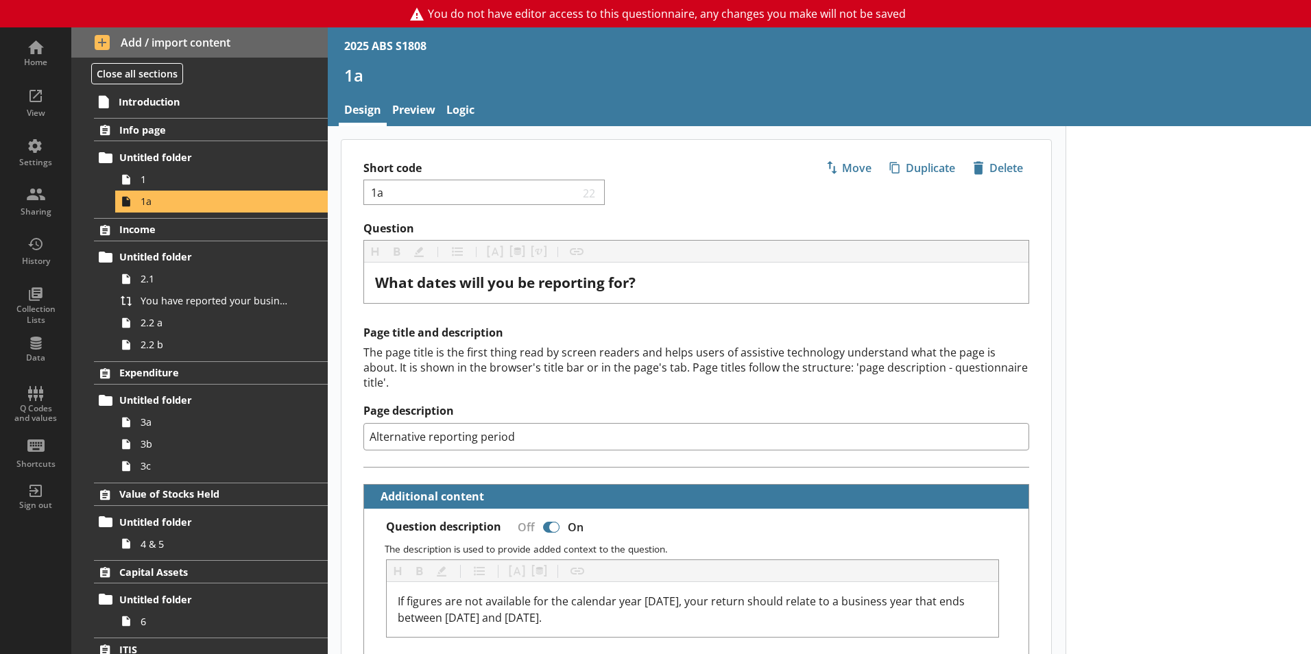
scroll to position [343, 0]
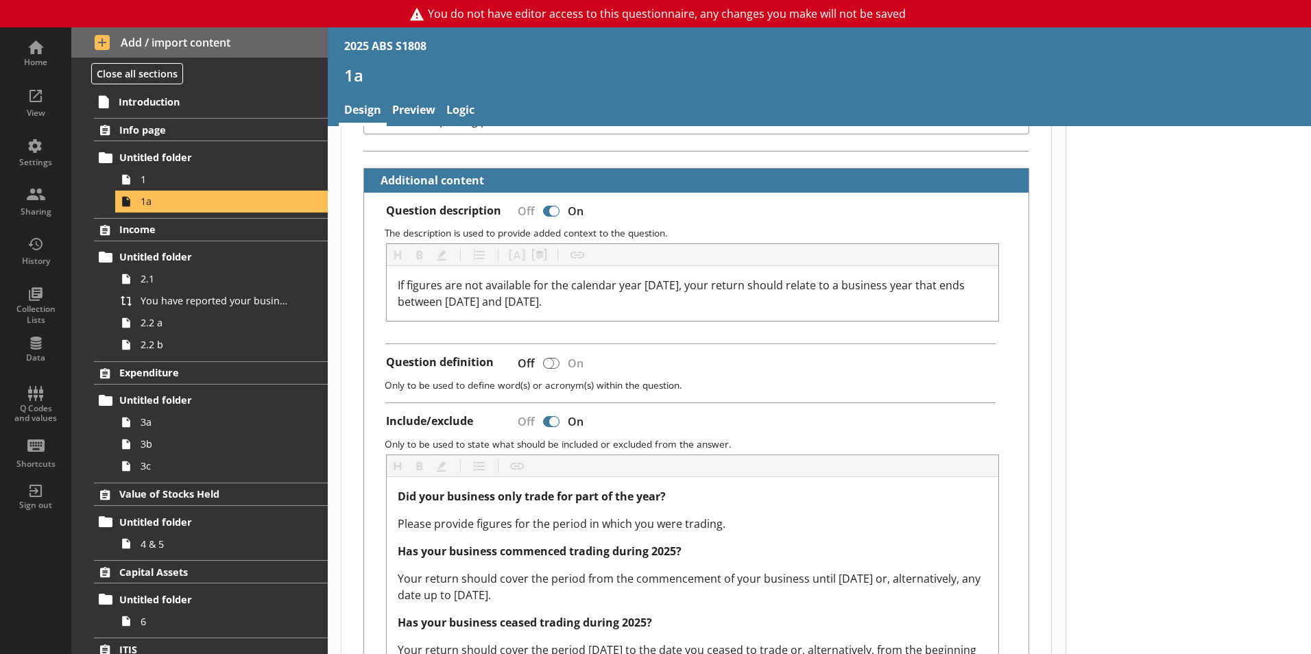
type textarea "x"
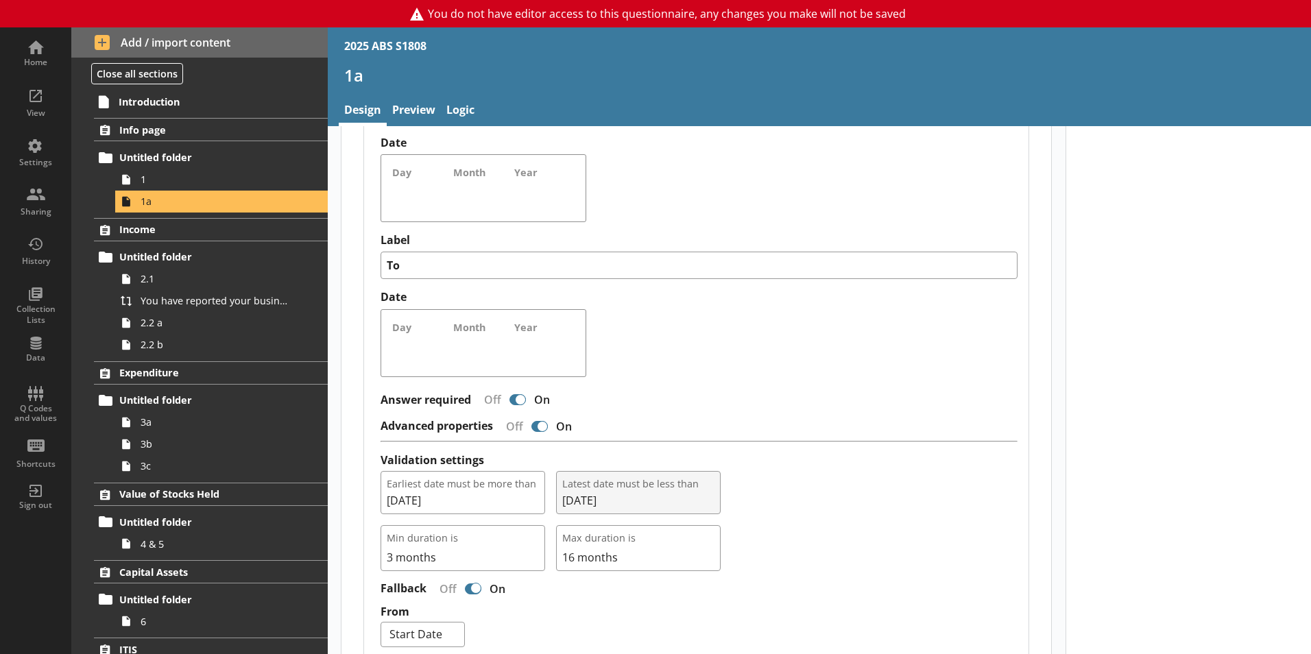
scroll to position [1234, 0]
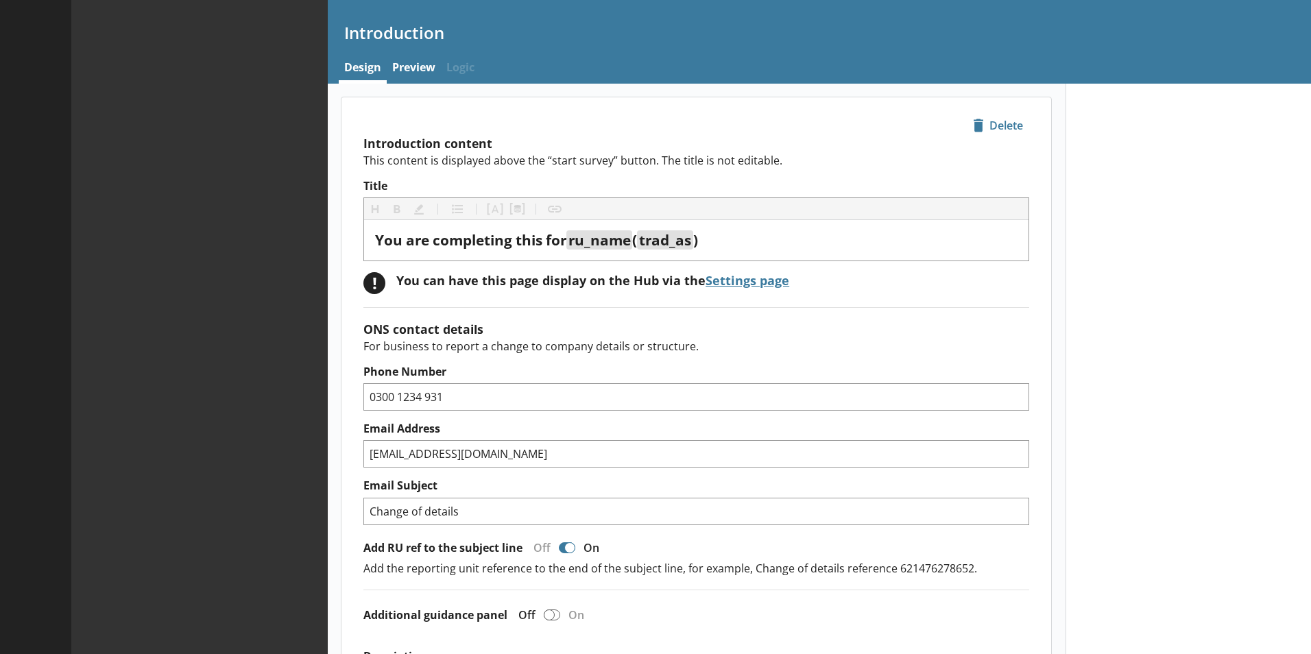
type textarea "x"
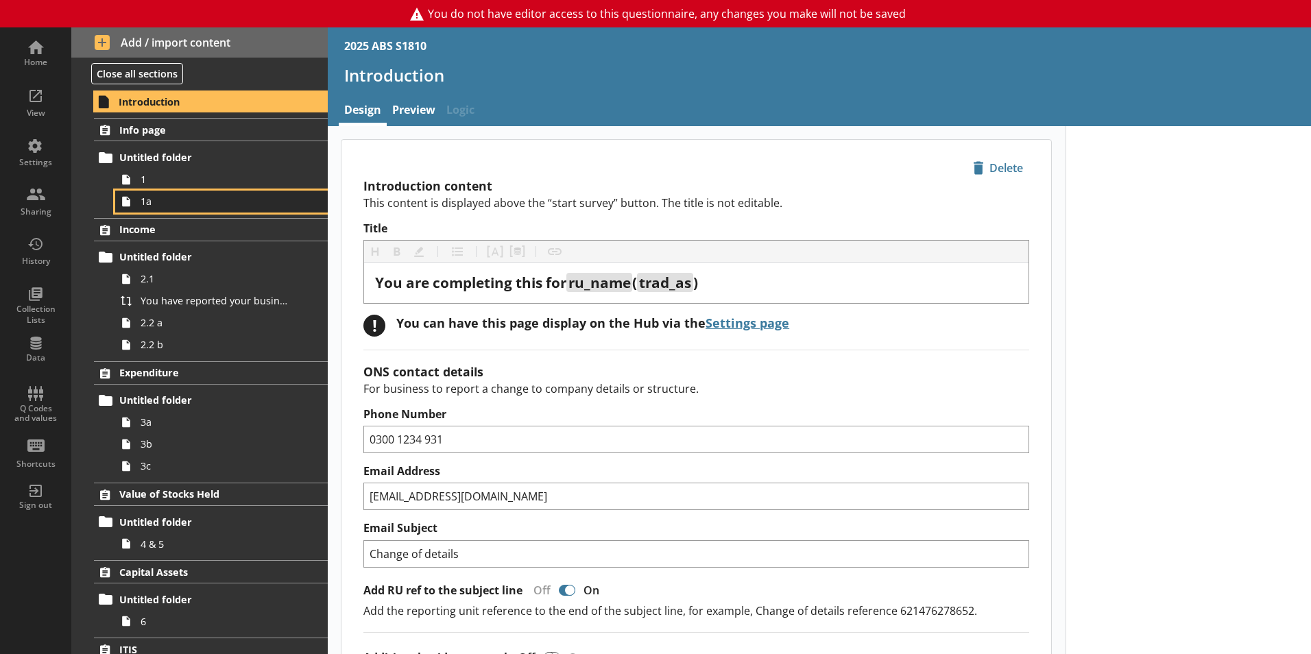
click at [147, 210] on link "1a" at bounding box center [221, 202] width 213 height 22
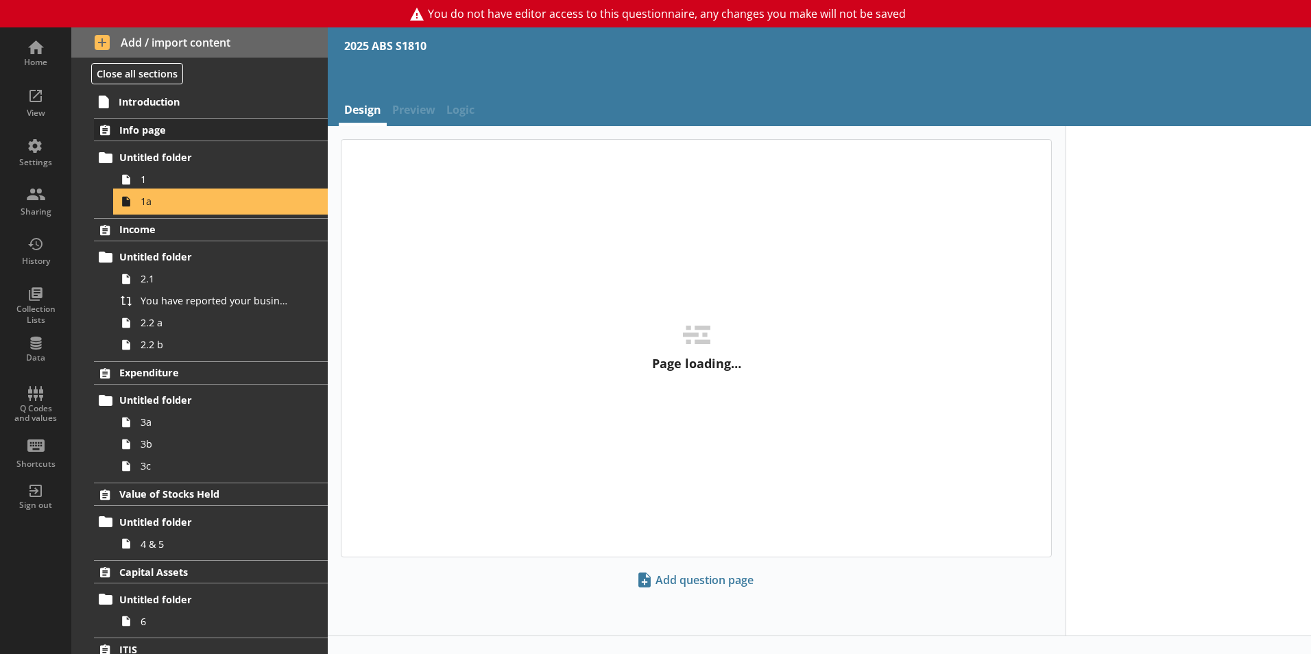
type textarea "x"
select select "ref_p_end_date"
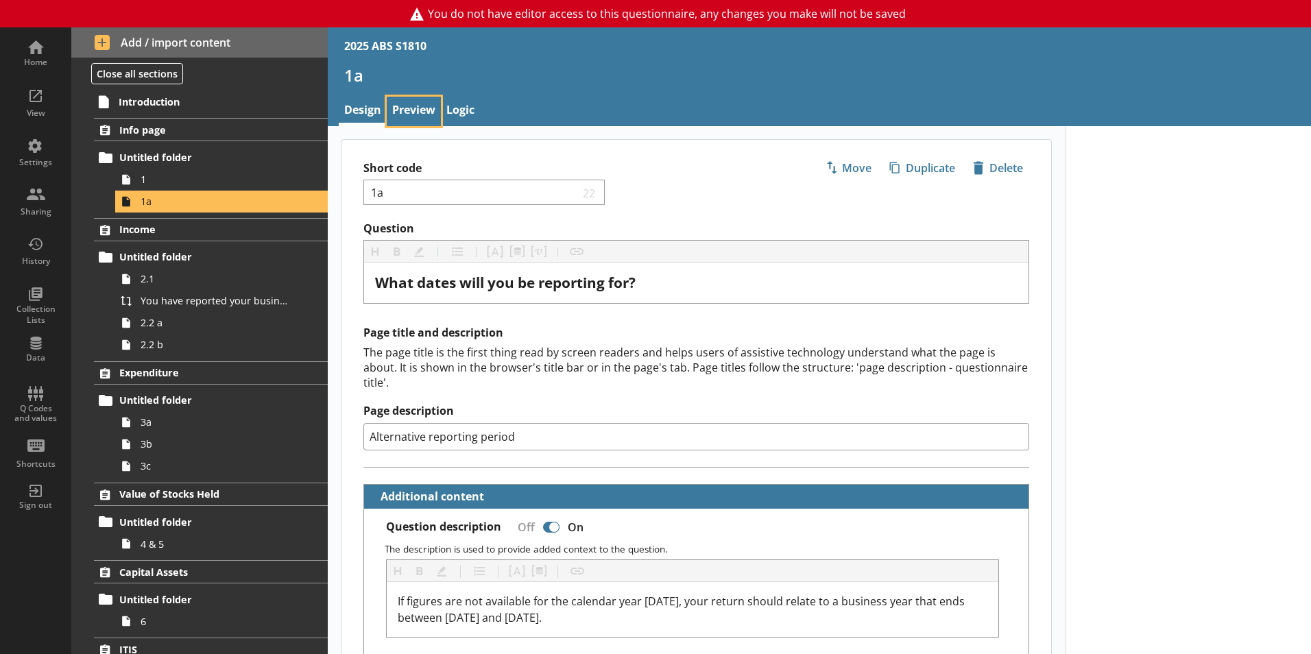
click at [424, 100] on link "Preview" at bounding box center [414, 111] width 54 height 29
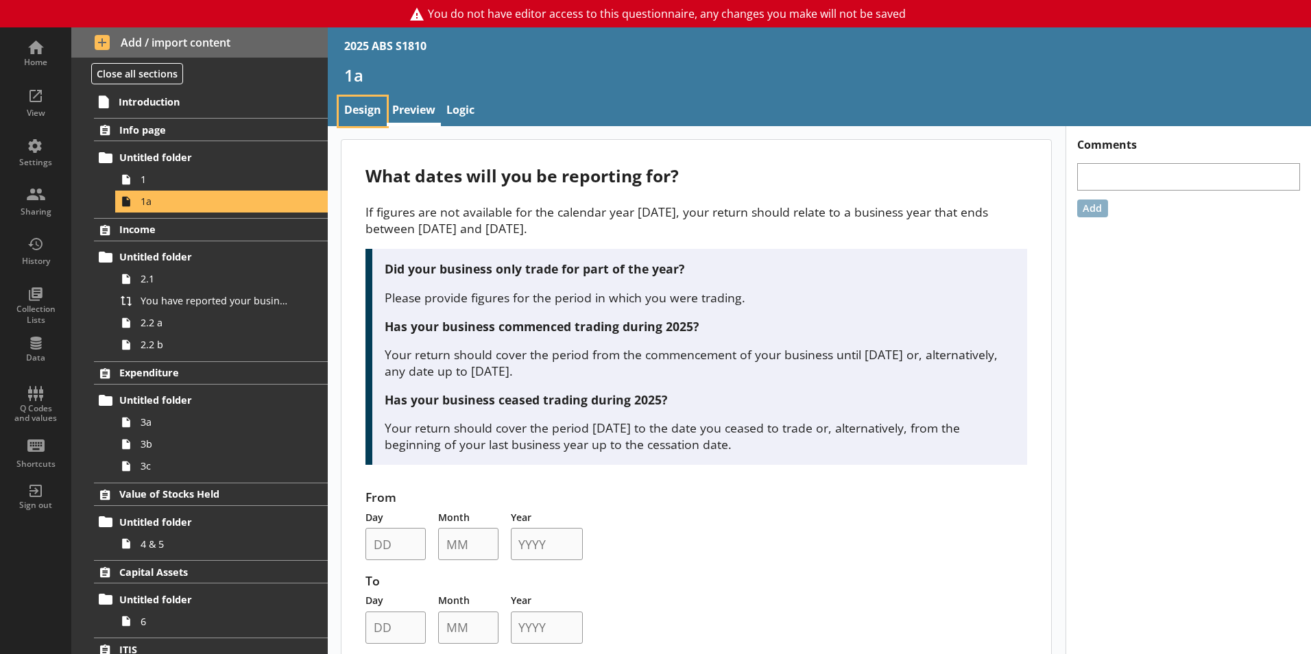
click at [370, 108] on link "Design" at bounding box center [363, 111] width 48 height 29
type textarea "x"
select select "ref_p_end_date"
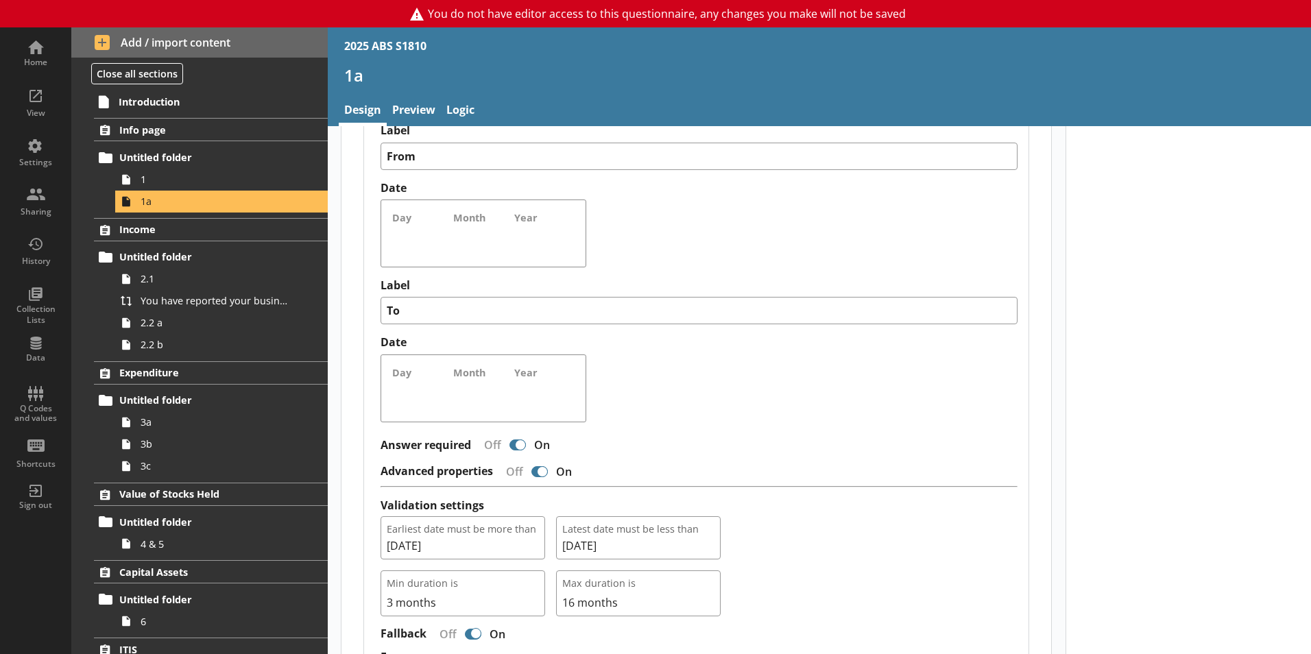
scroll to position [1234, 0]
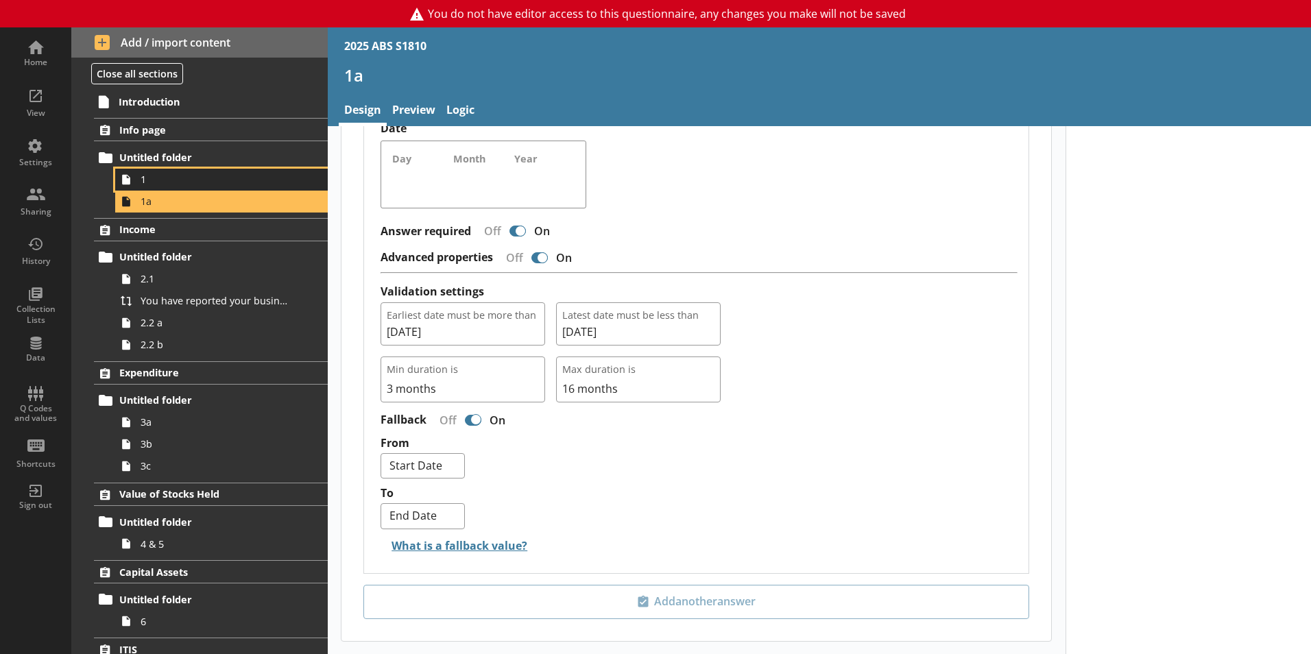
click at [171, 174] on span "1" at bounding box center [217, 179] width 152 height 13
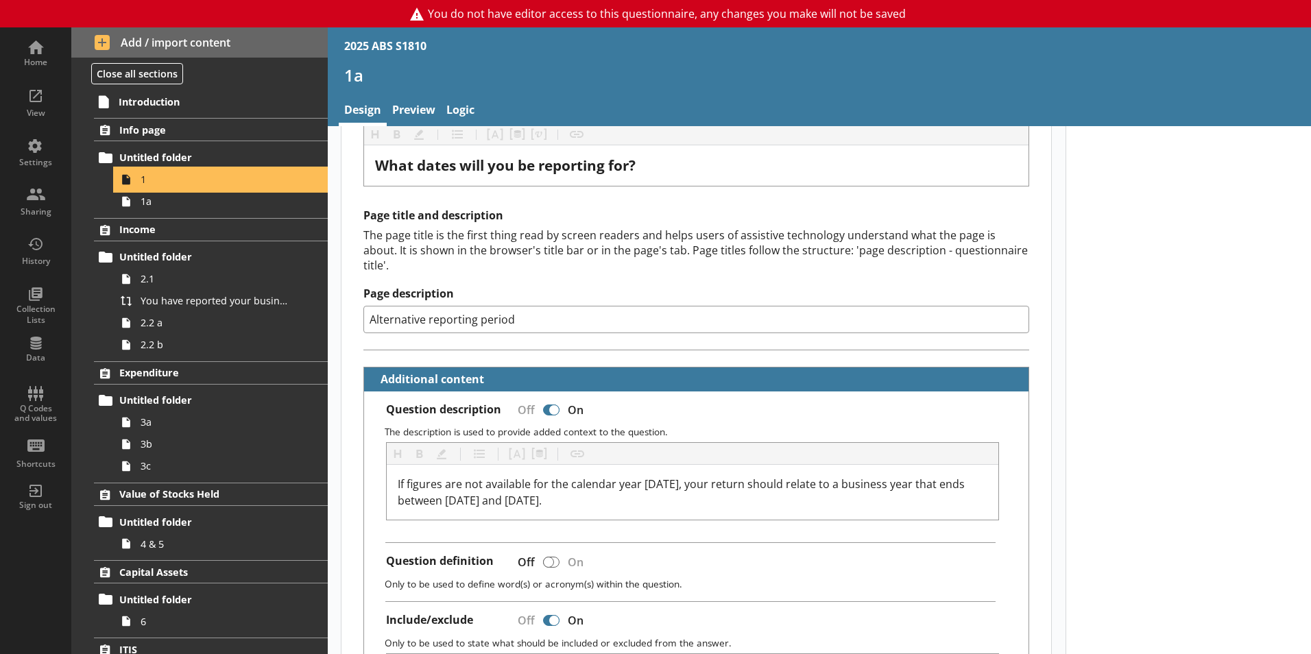
type textarea "x"
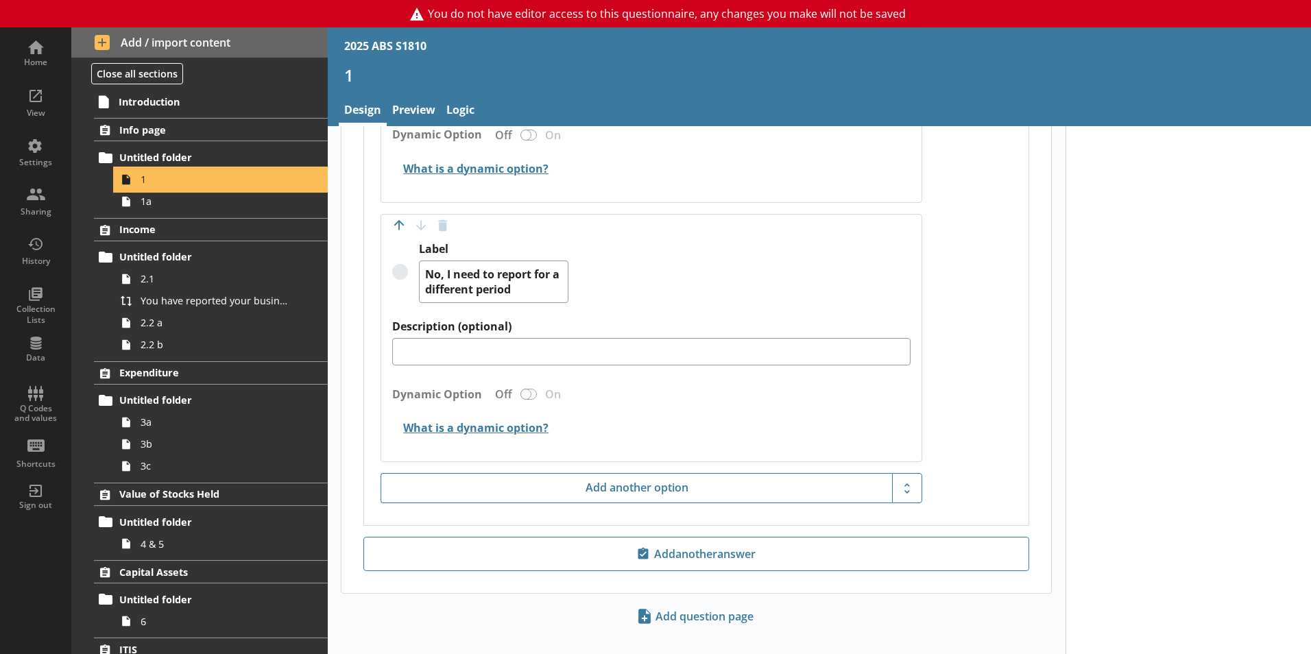
scroll to position [1181, 0]
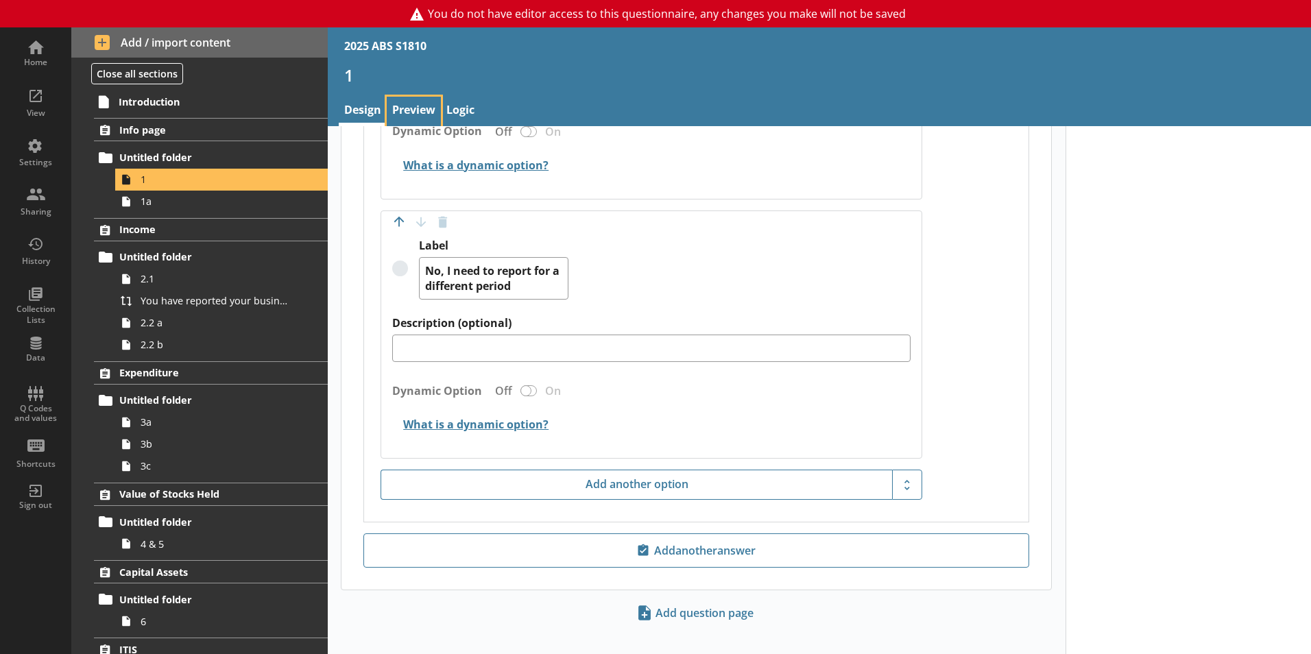
click at [407, 100] on link "Preview" at bounding box center [414, 111] width 54 height 29
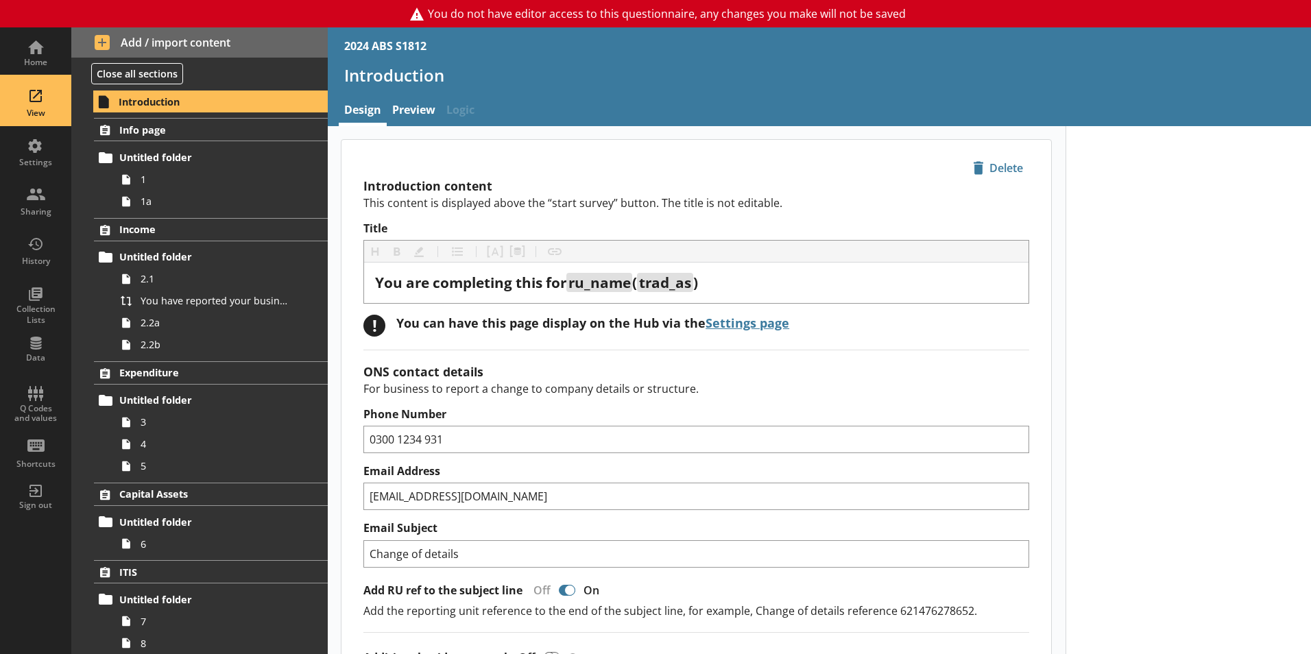
drag, startPoint x: 42, startPoint y: 95, endPoint x: 97, endPoint y: 105, distance: 56.5
click at [42, 95] on div "View" at bounding box center [36, 101] width 48 height 48
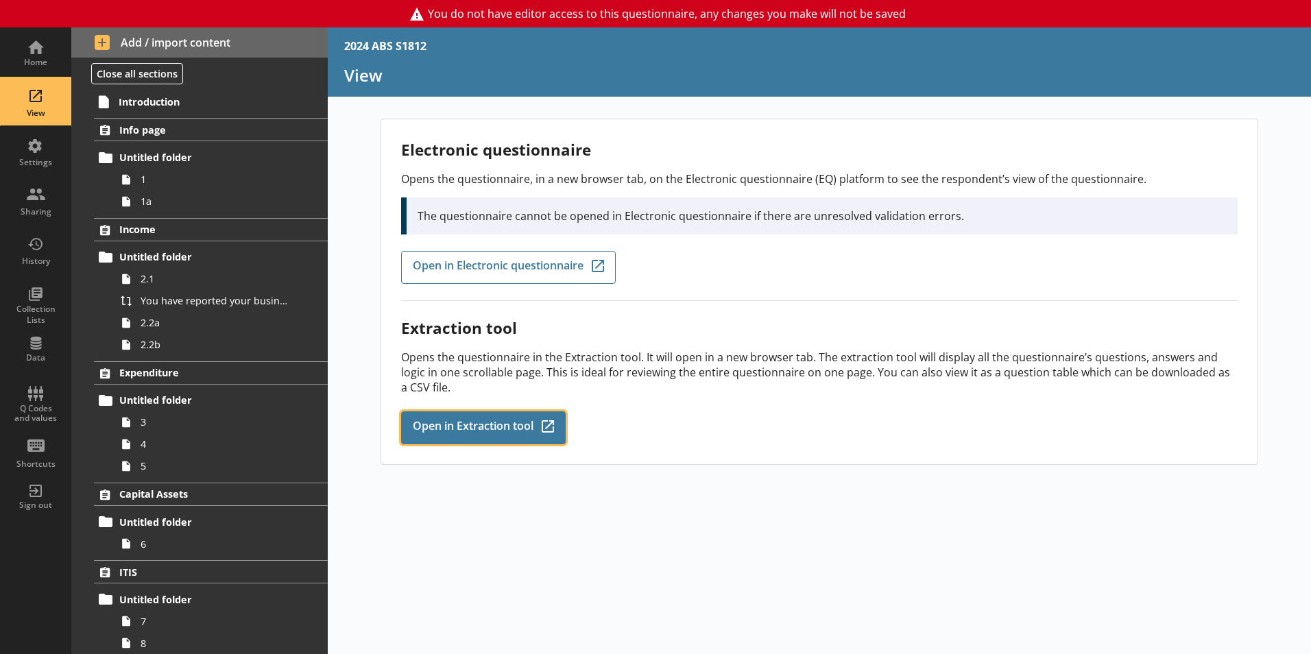
click at [468, 418] on link "Open in Extraction tool Q-Codes_Icon Created with Sketch." at bounding box center [483, 427] width 165 height 33
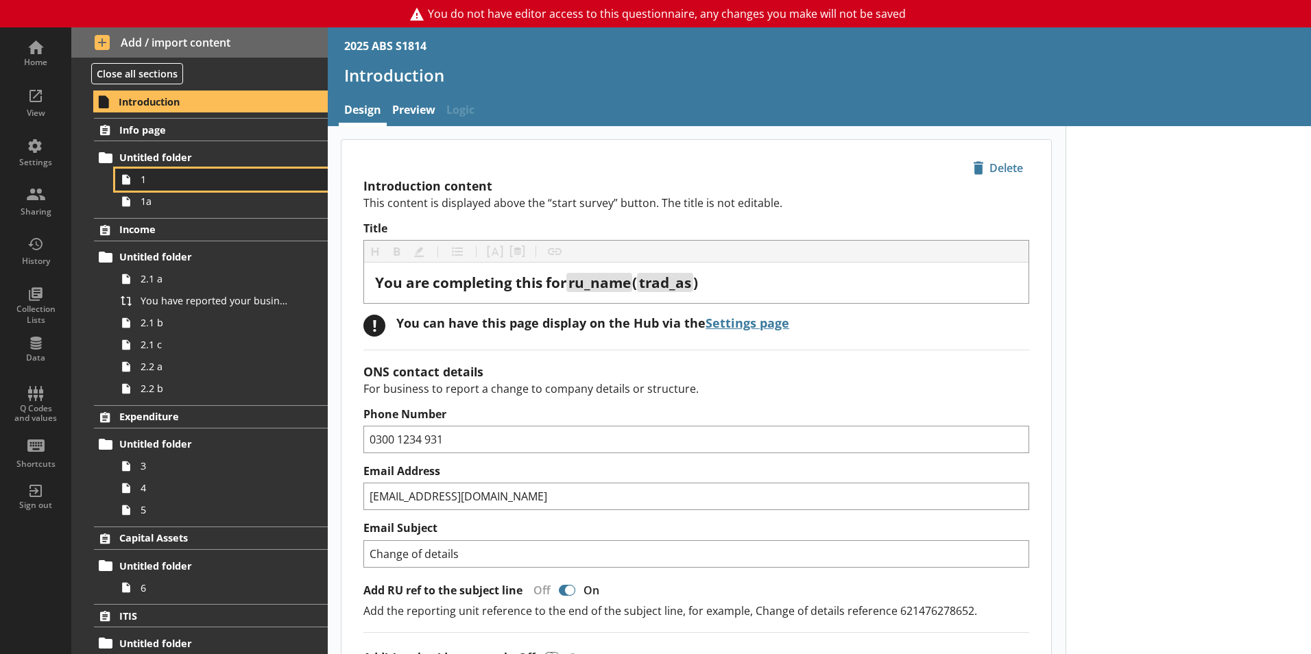
click at [214, 173] on span "1" at bounding box center [217, 179] width 152 height 13
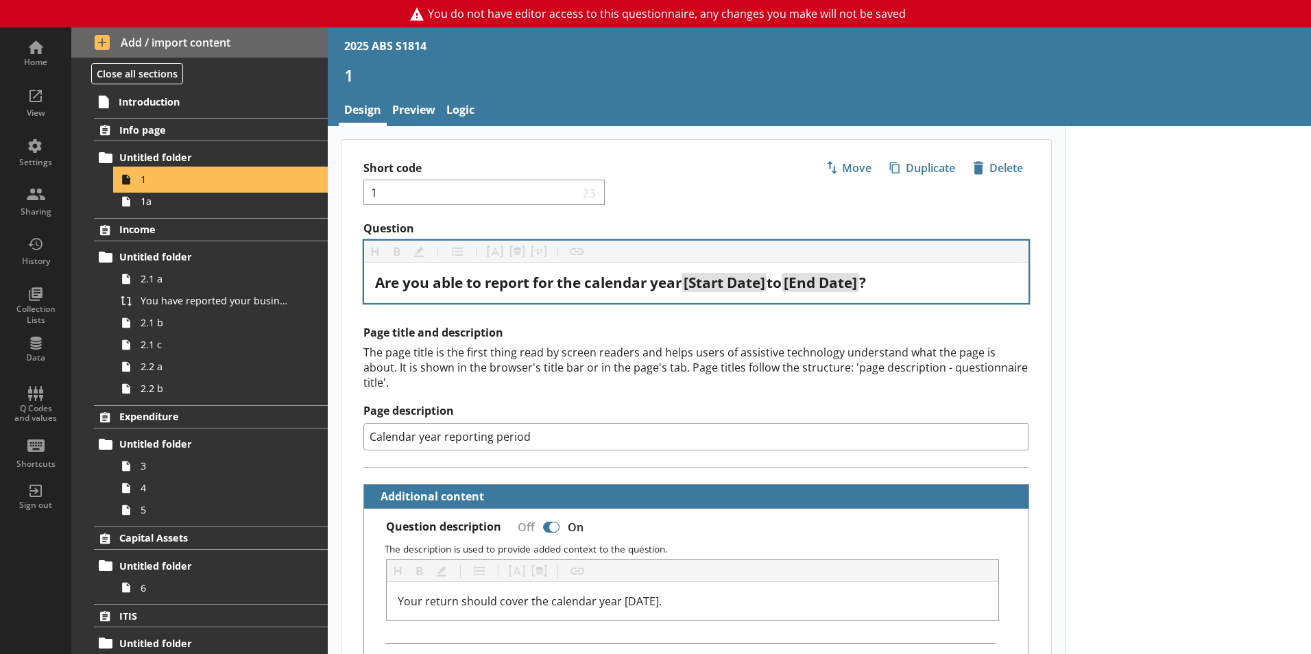
scroll to position [137, 0]
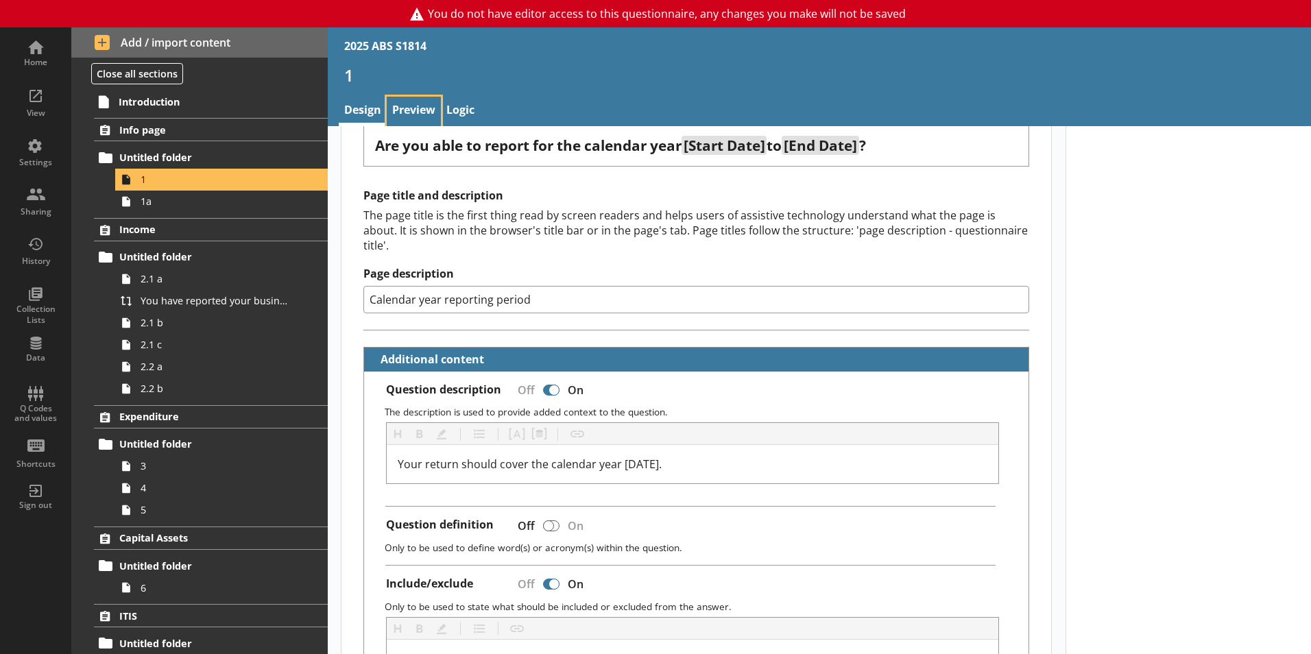
click at [428, 104] on link "Preview" at bounding box center [414, 111] width 54 height 29
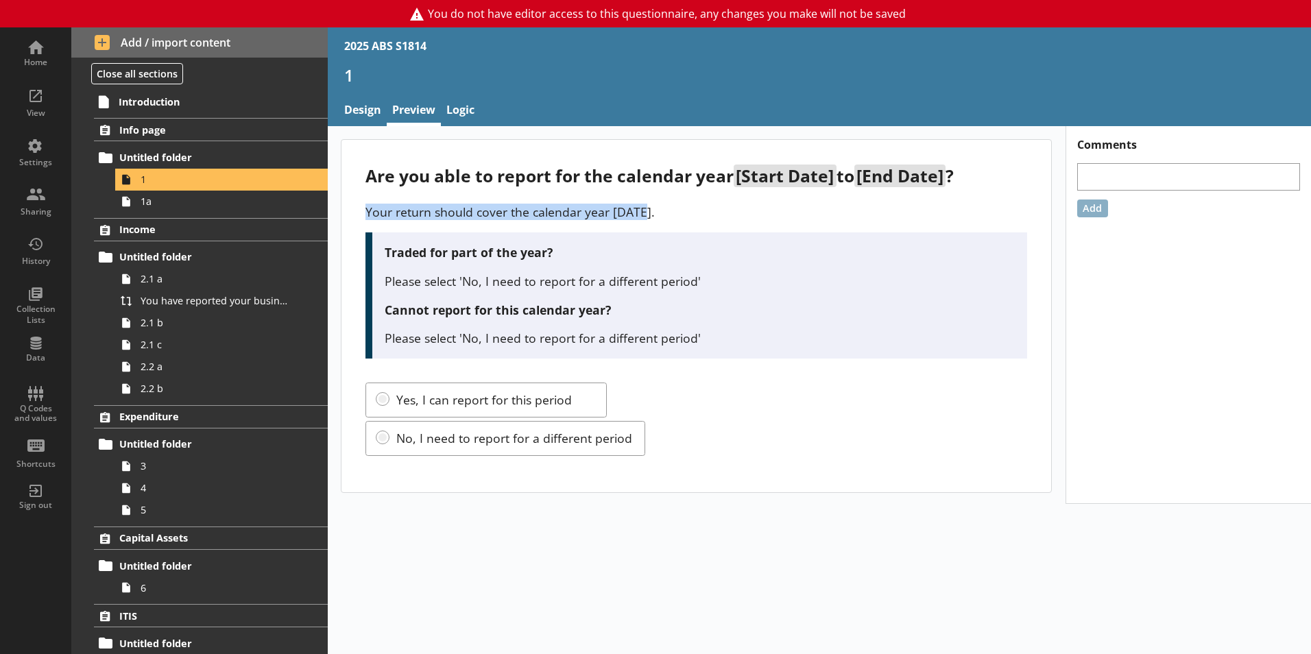
drag, startPoint x: 688, startPoint y: 204, endPoint x: 365, endPoint y: 202, distance: 323.0
click at [365, 202] on div "Are you able to report for the calendar year [Start Date] to [End Date] ? Your …" at bounding box center [696, 316] width 710 height 352
drag, startPoint x: 365, startPoint y: 202, endPoint x: 379, endPoint y: 210, distance: 16.6
copy p "Your return should cover the calendar year [DATE]."
click at [178, 207] on span "1a" at bounding box center [217, 201] width 152 height 13
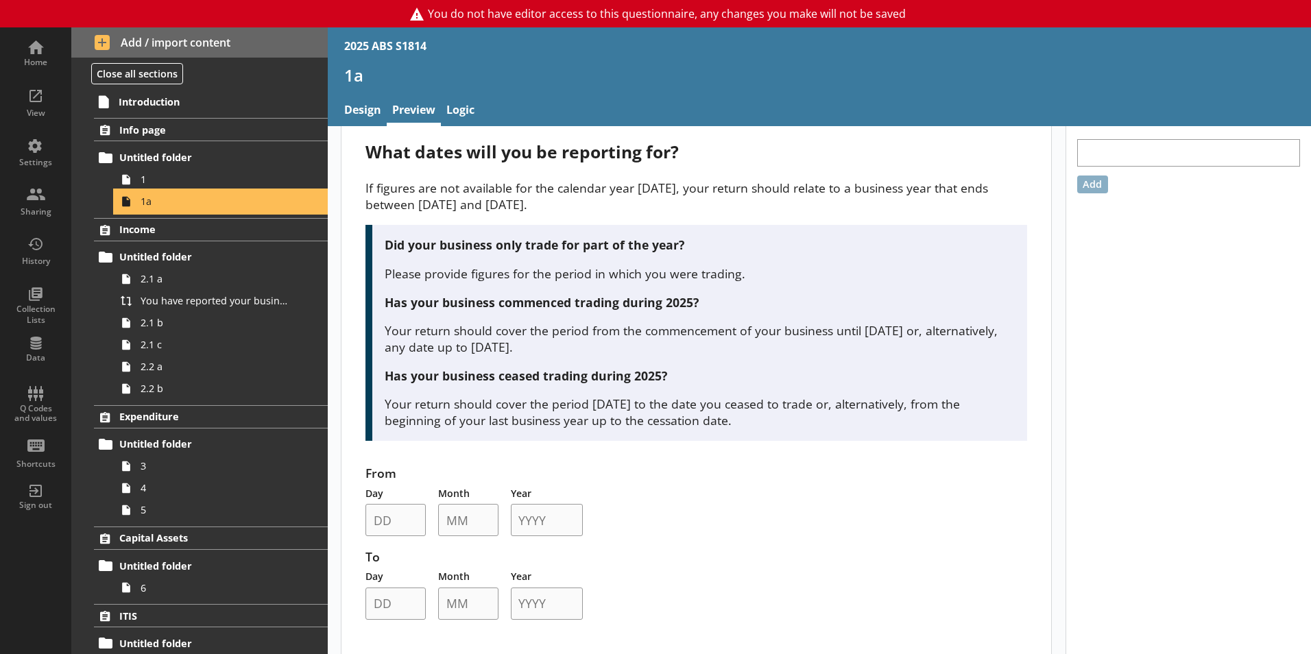
scroll to position [37, 0]
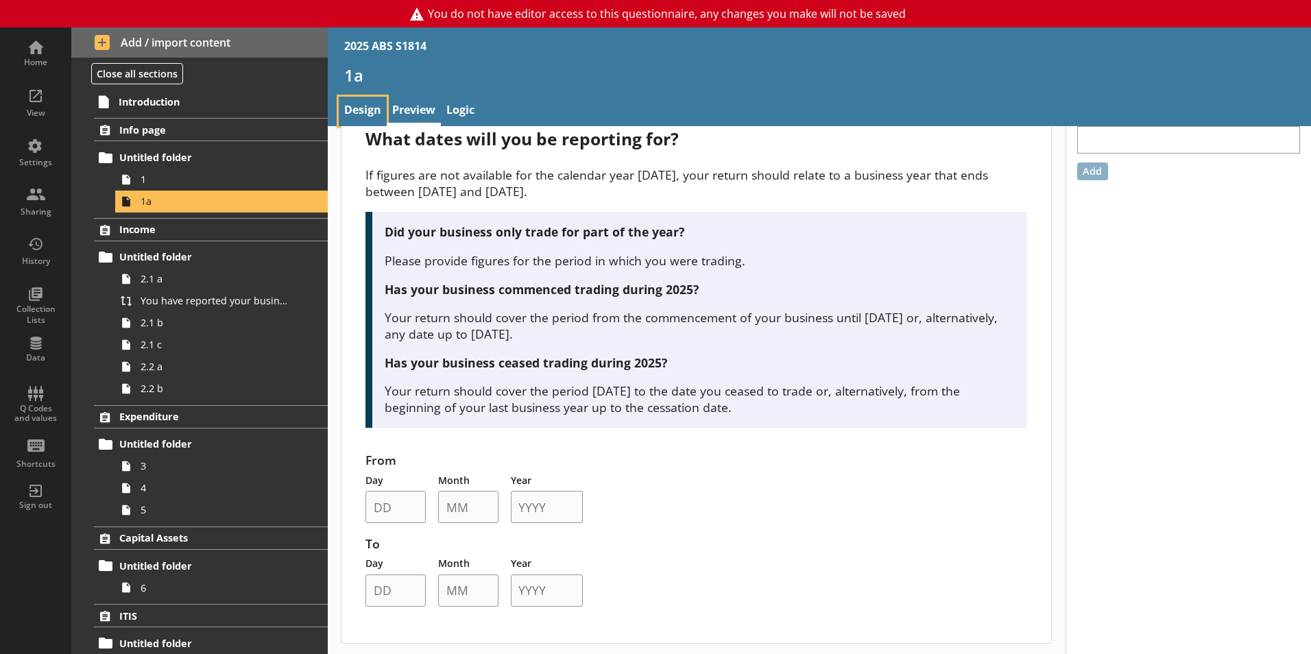
click at [376, 112] on link "Design" at bounding box center [363, 111] width 48 height 29
type textarea "x"
select select "ref_p_end_date"
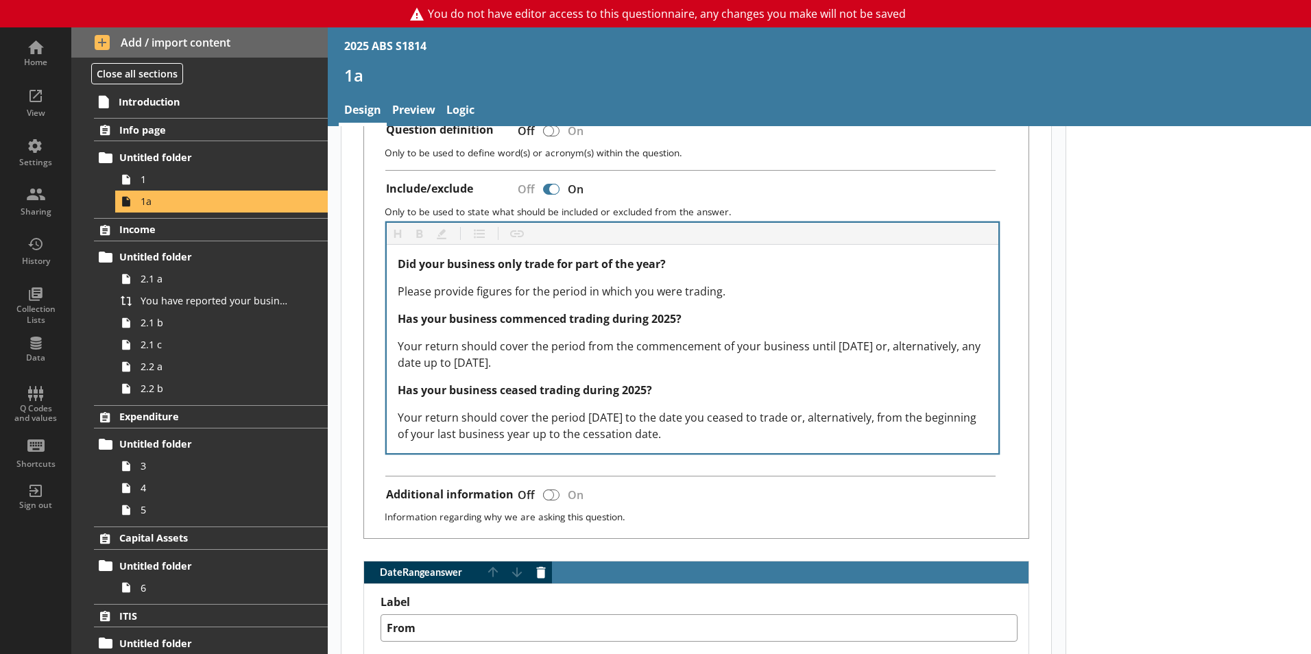
type textarea "x"
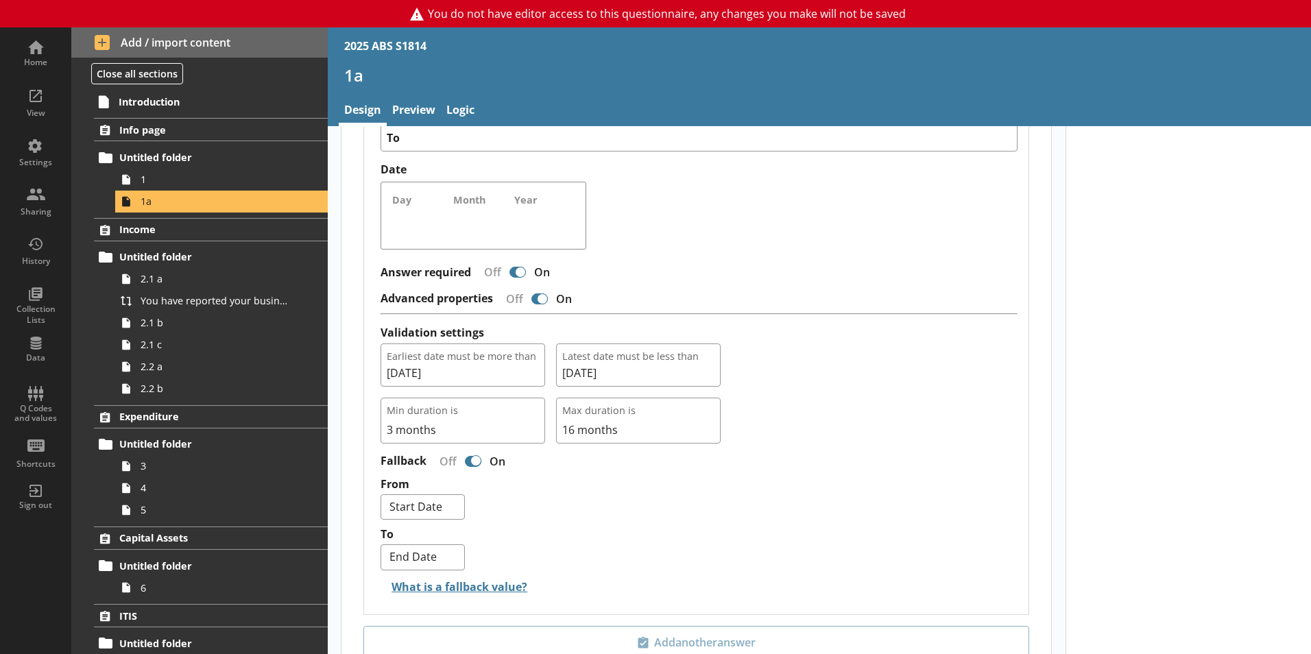
scroll to position [1285, 0]
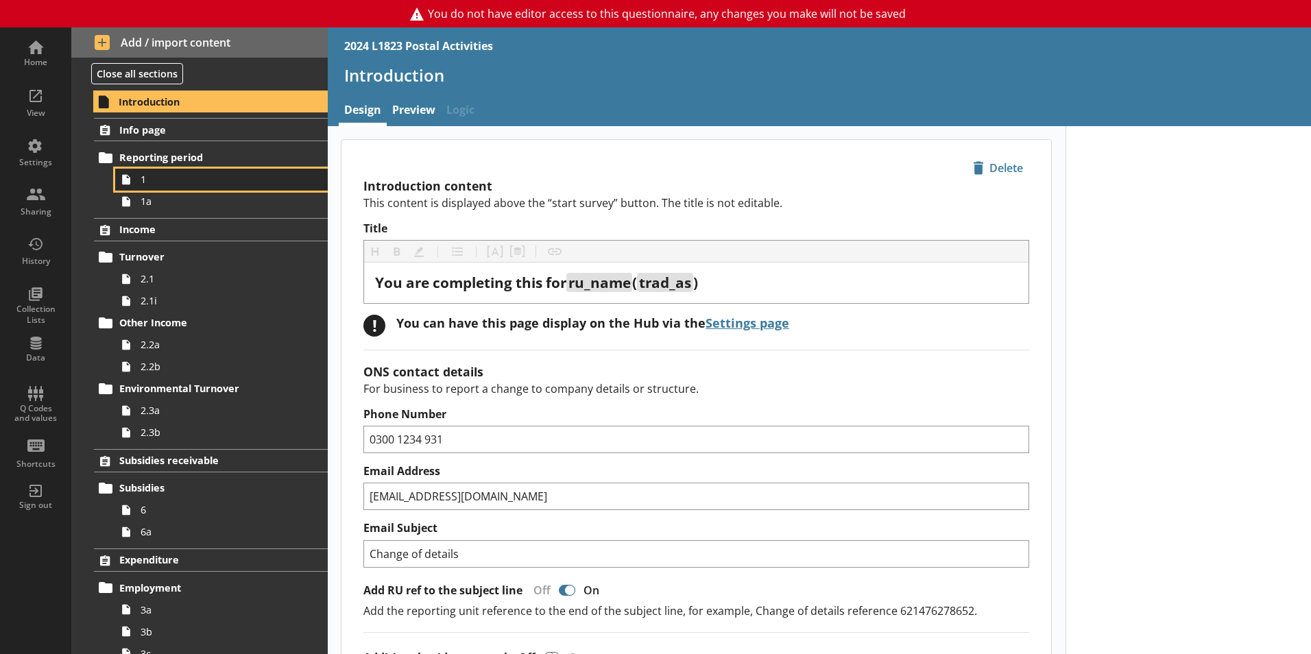
click at [152, 182] on span "1" at bounding box center [217, 179] width 152 height 13
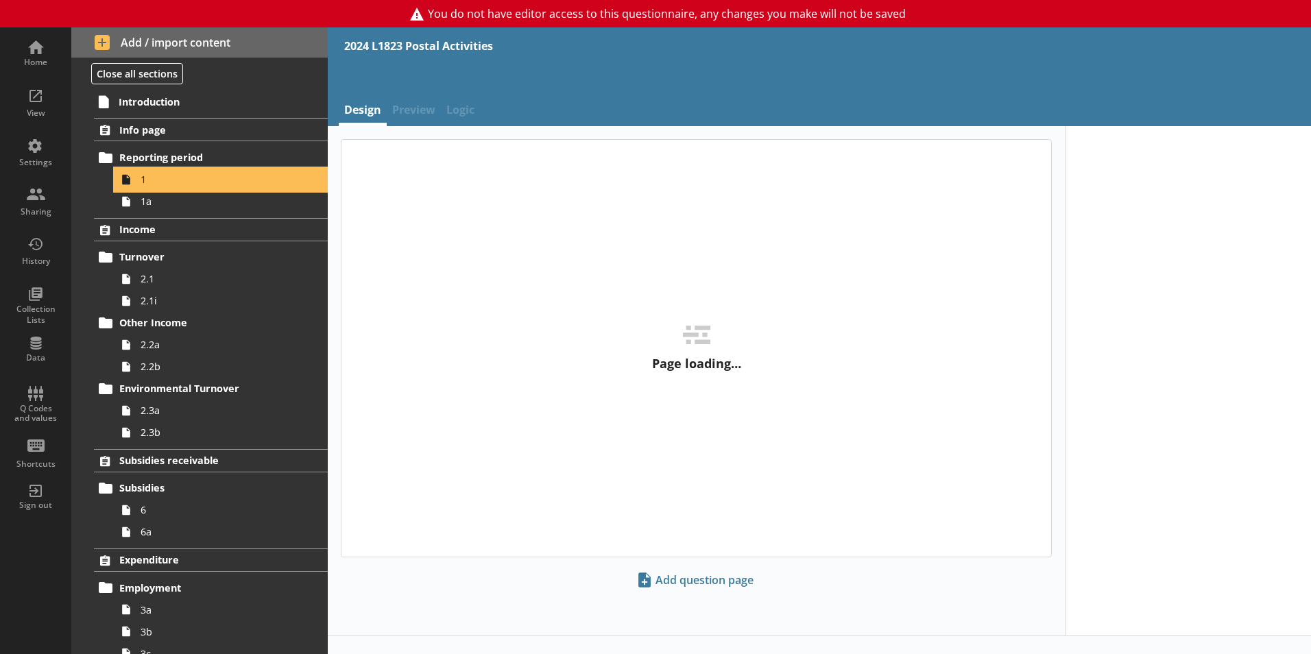
type textarea "x"
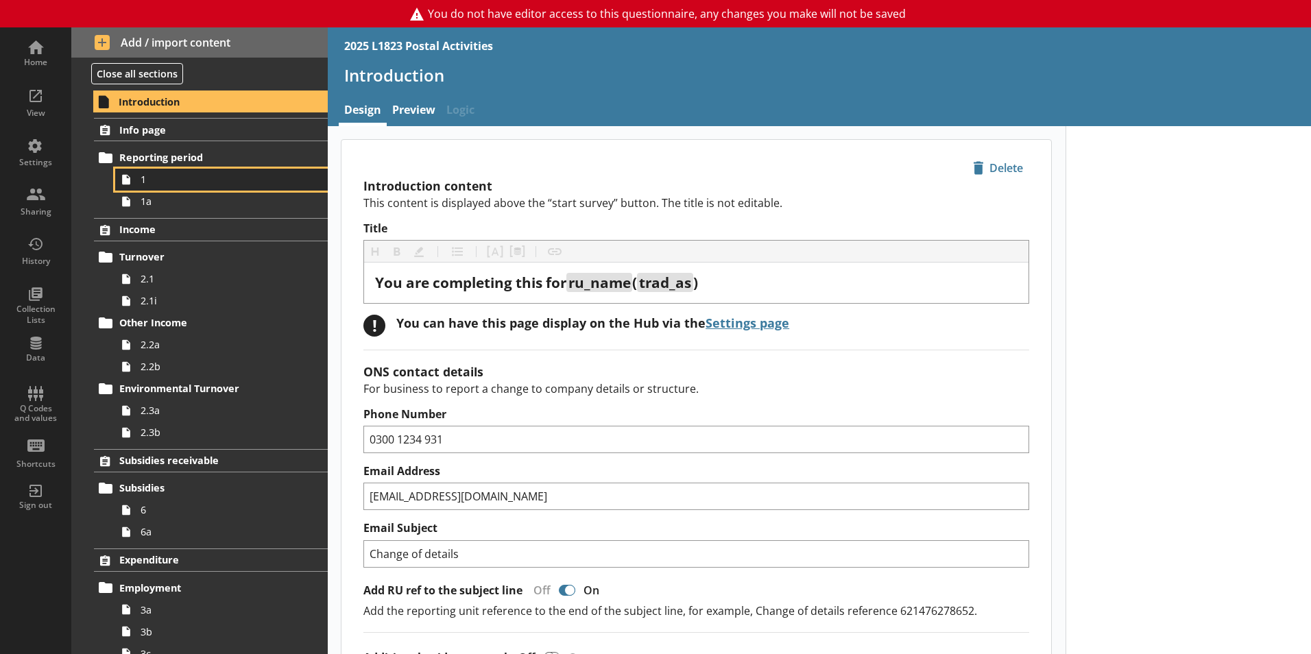
click at [184, 186] on span "1" at bounding box center [217, 179] width 152 height 13
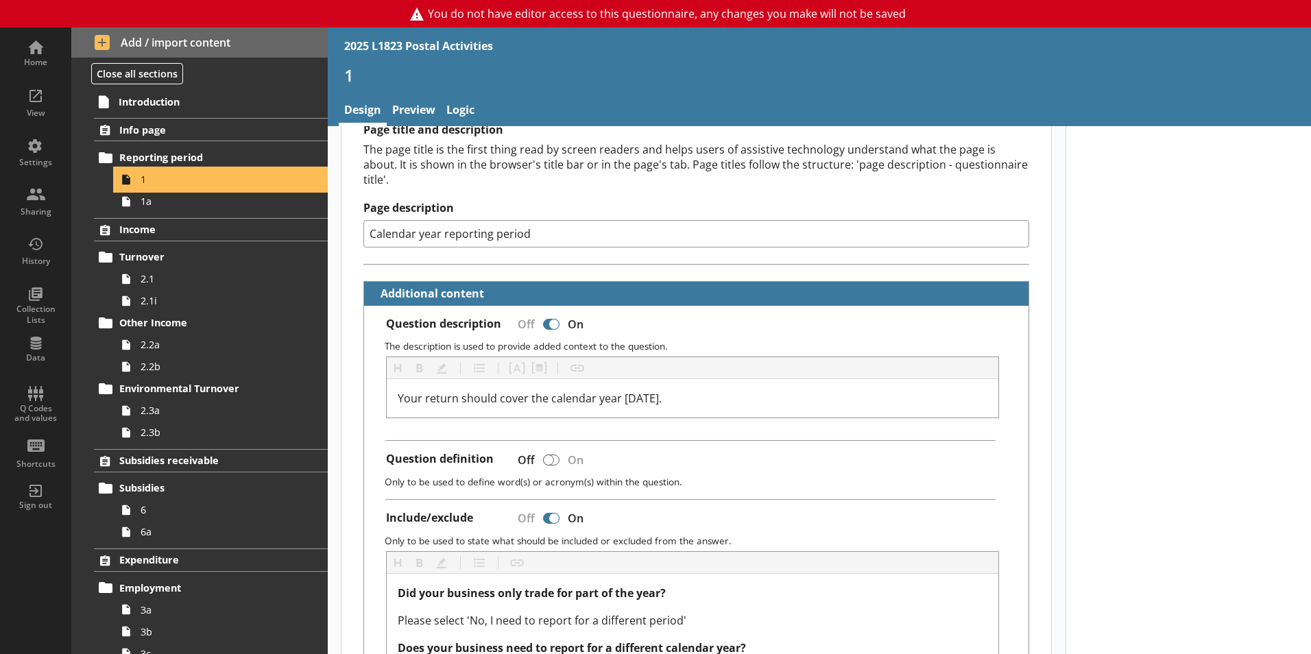
scroll to position [206, 0]
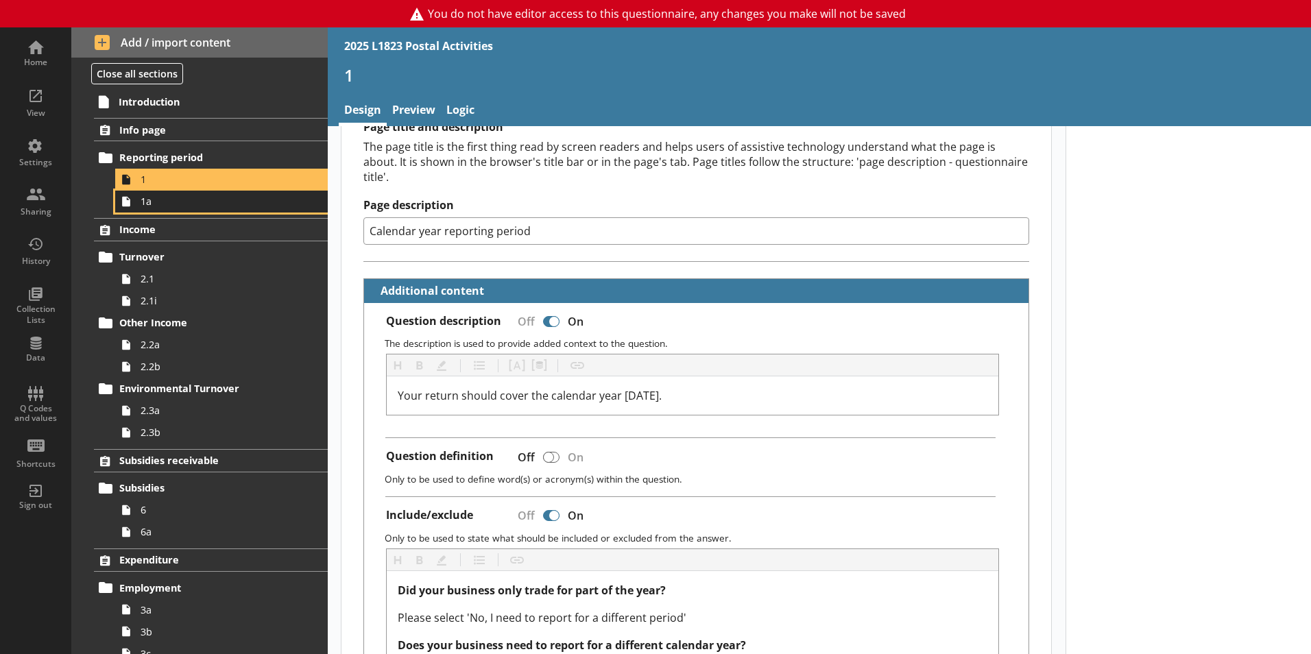
click at [149, 206] on span "1a" at bounding box center [217, 201] width 152 height 13
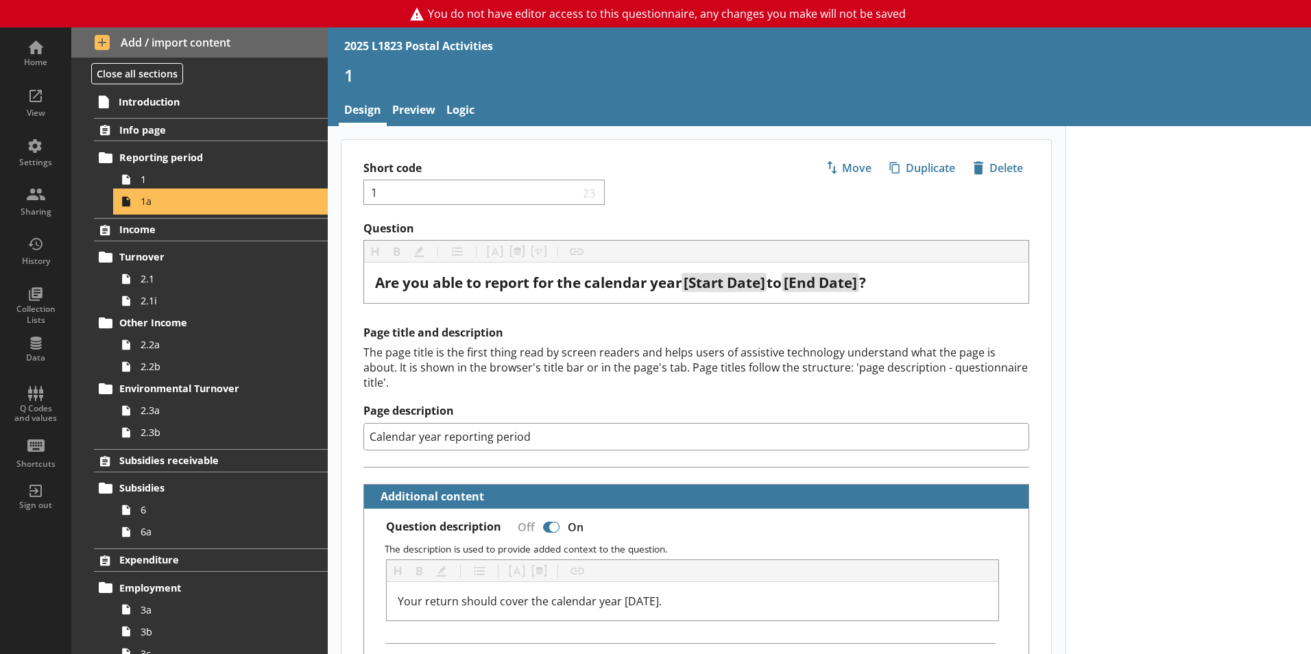
type textarea "x"
select select "ref_p_end_date"
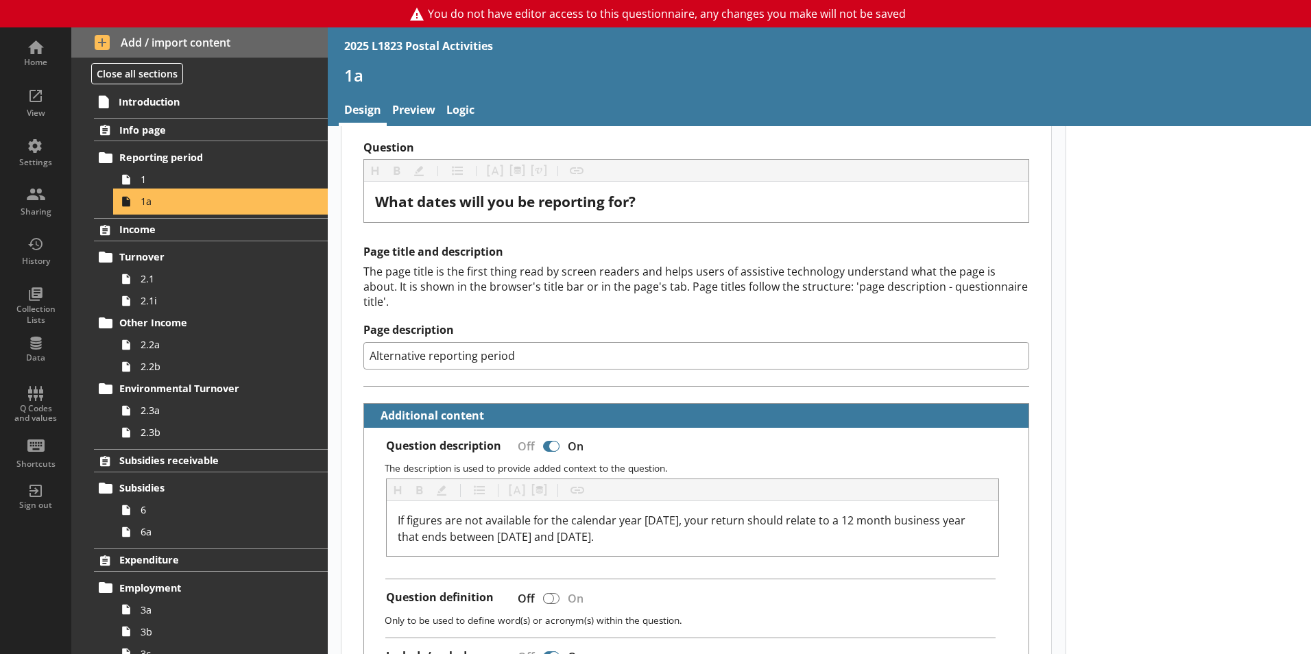
scroll to position [137, 0]
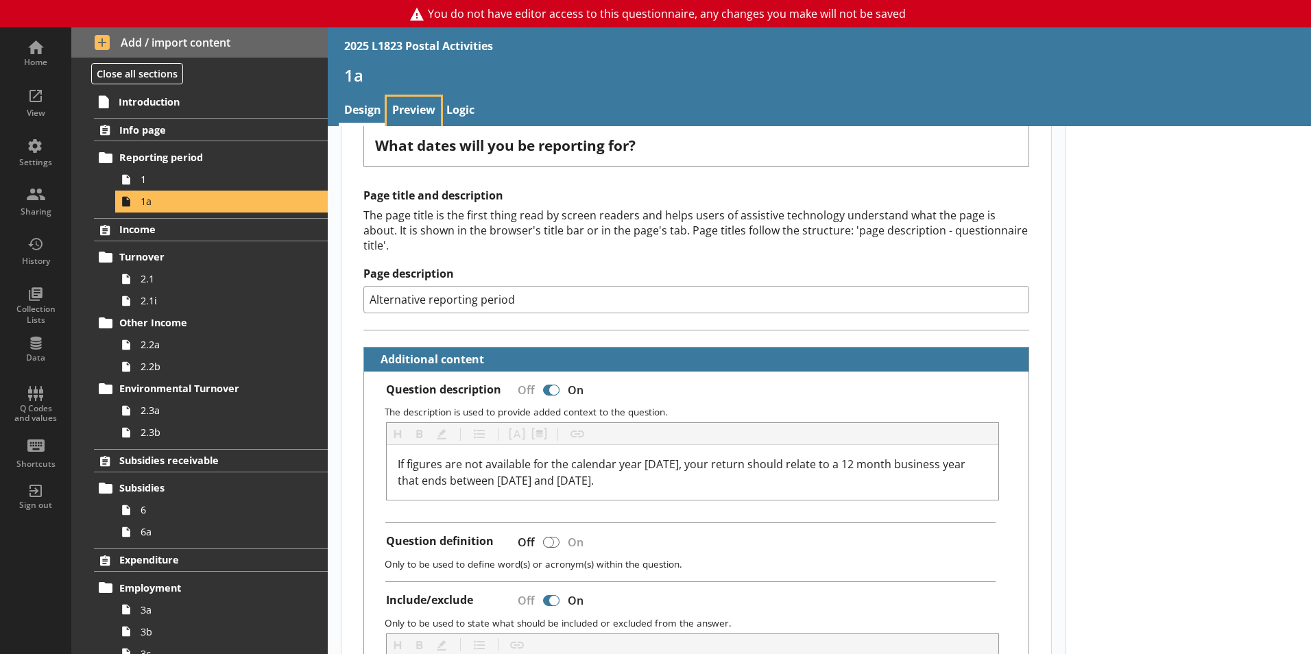
click at [421, 109] on link "Preview" at bounding box center [414, 111] width 54 height 29
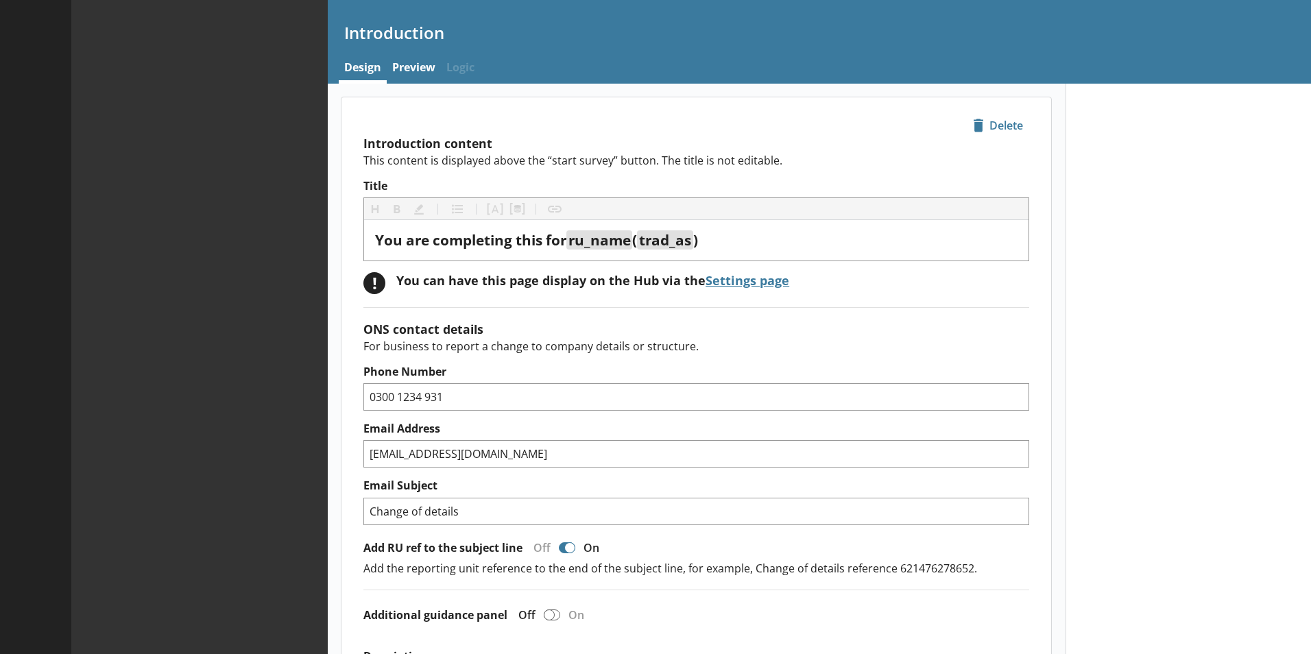
type textarea "x"
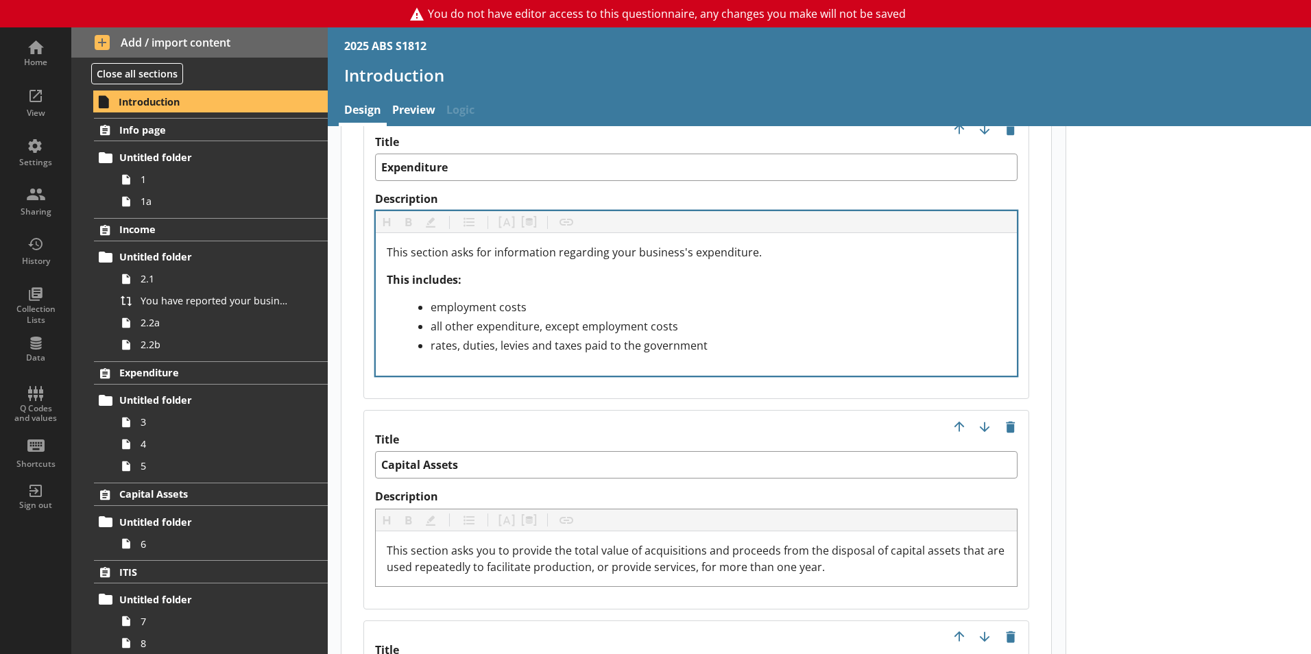
scroll to position [1509, 0]
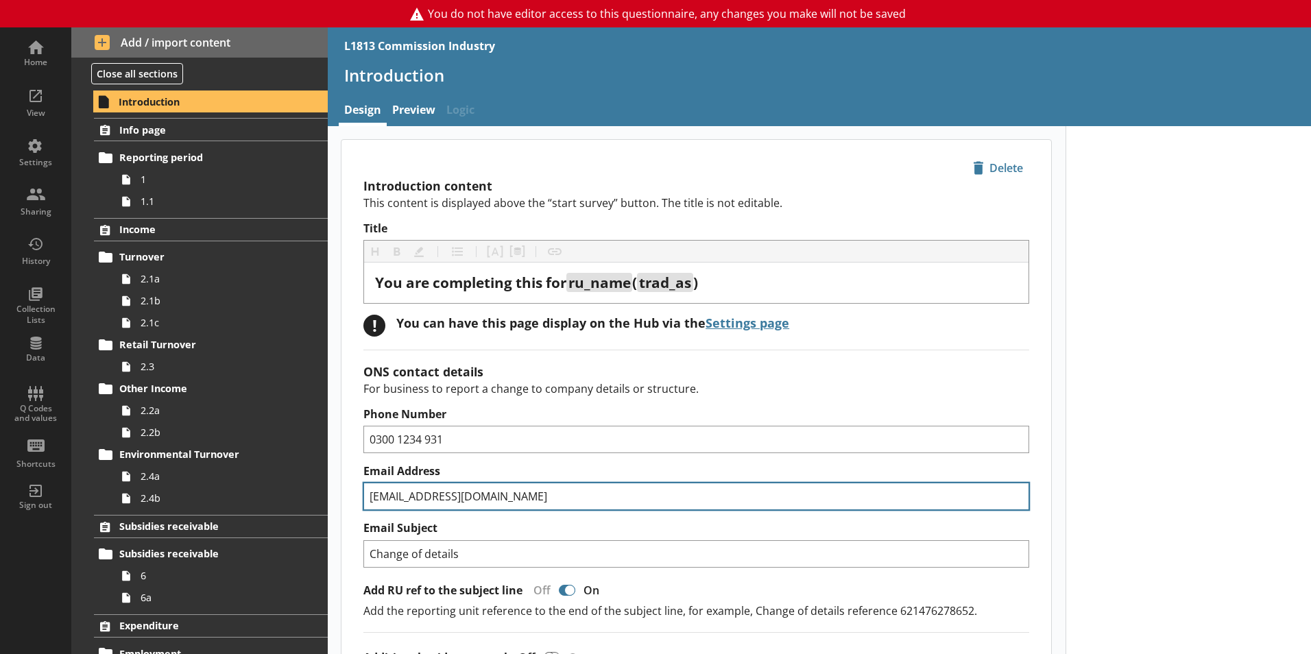
scroll to position [343, 0]
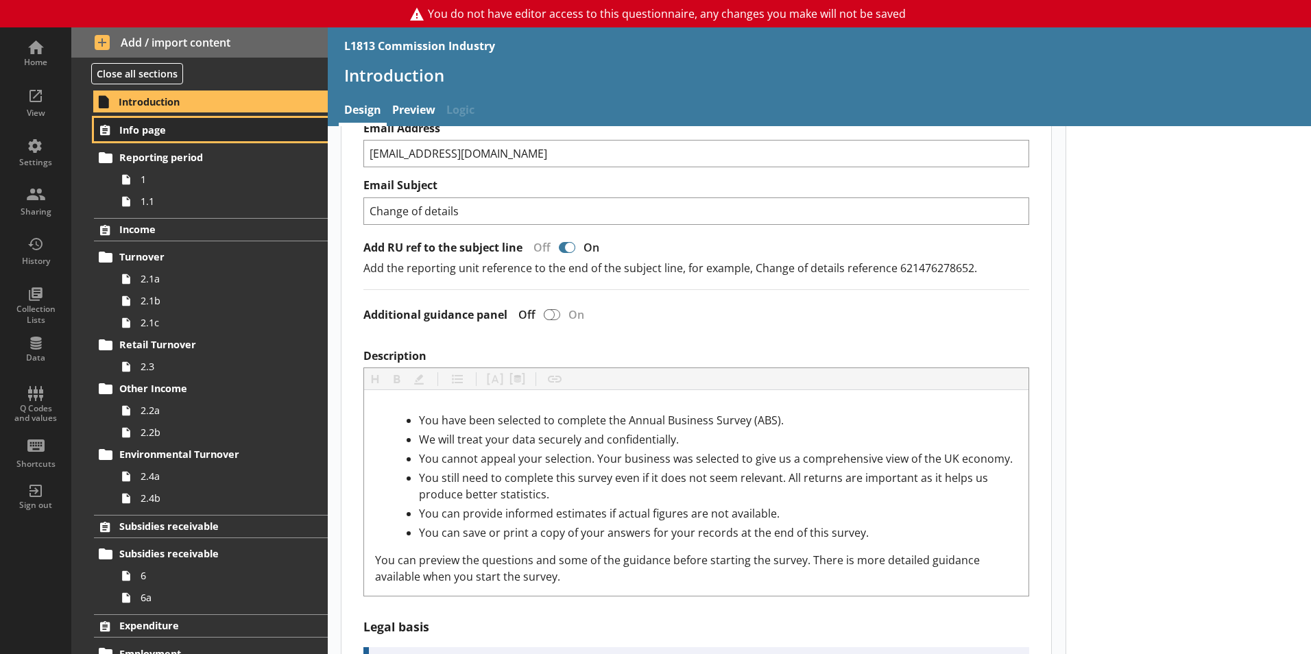
click at [215, 138] on link "Info page" at bounding box center [211, 129] width 234 height 23
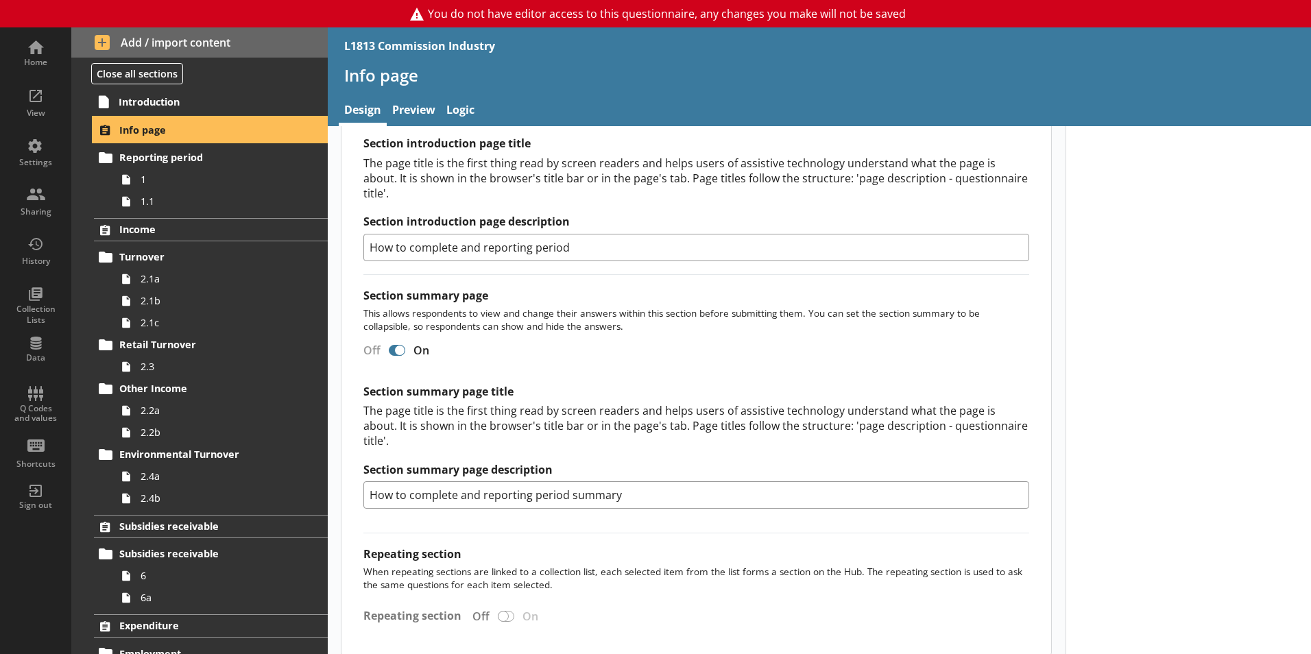
scroll to position [1081, 0]
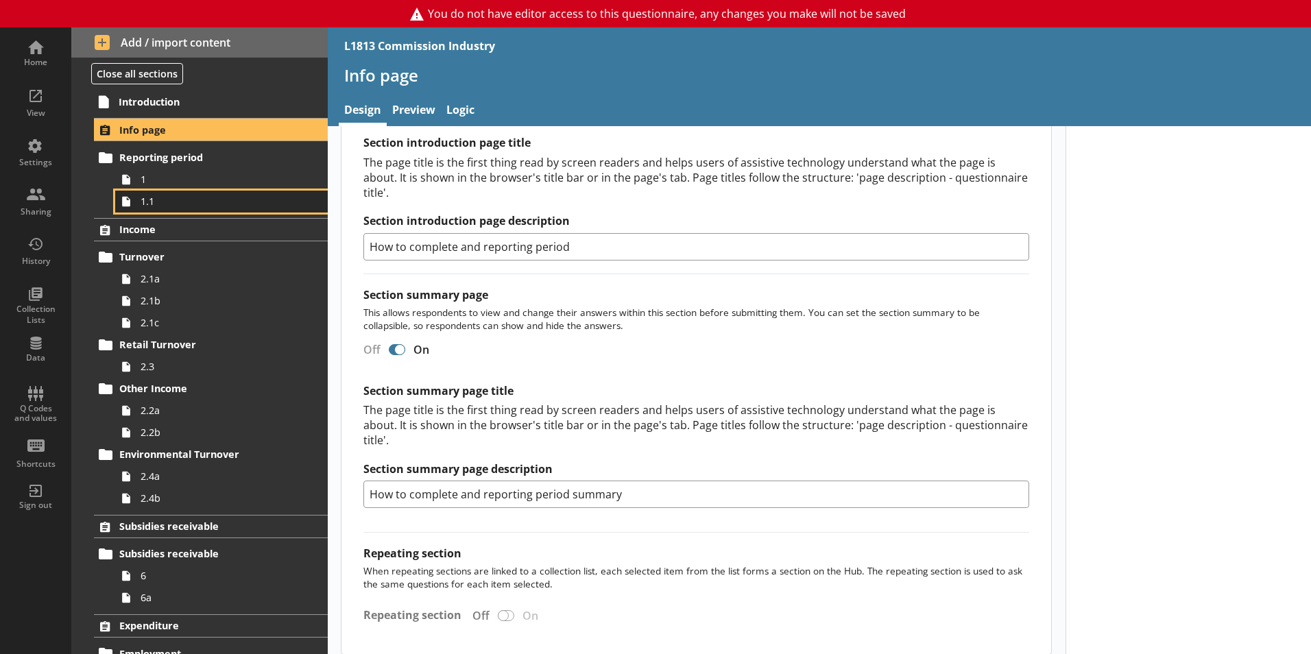
click at [152, 191] on link "1.1" at bounding box center [221, 202] width 213 height 22
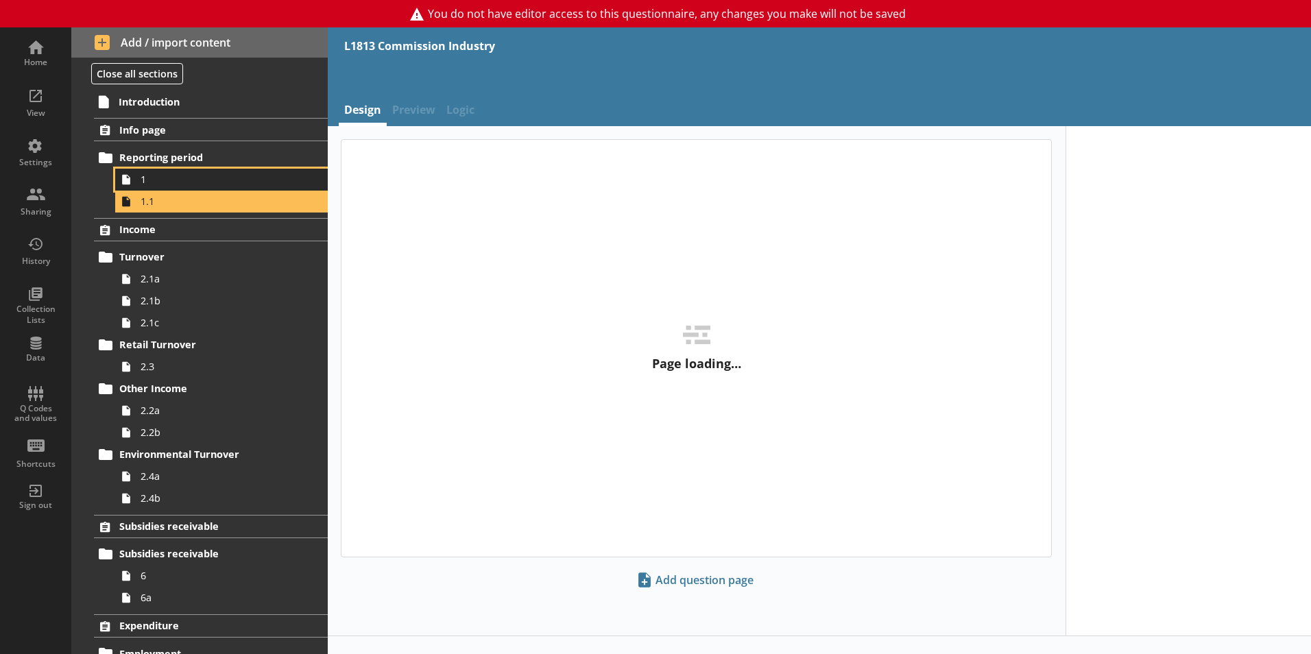
click at [149, 184] on span "1" at bounding box center [217, 179] width 152 height 13
type textarea "x"
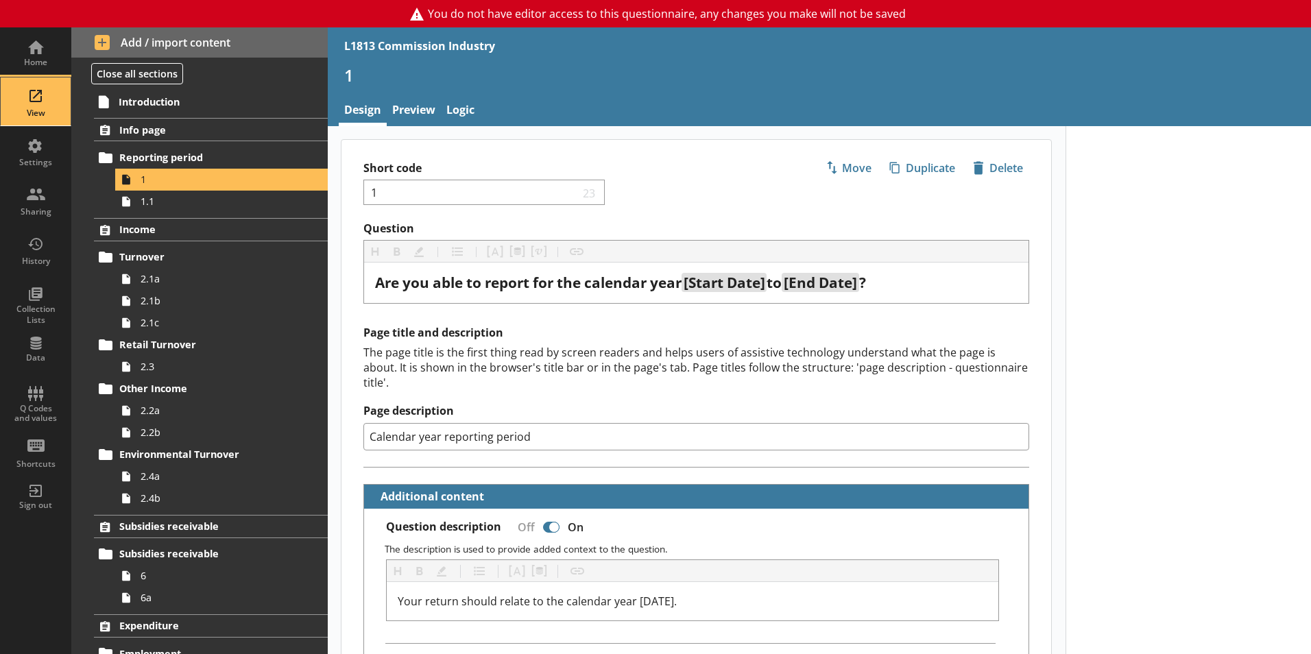
click at [52, 99] on div "View" at bounding box center [36, 101] width 48 height 48
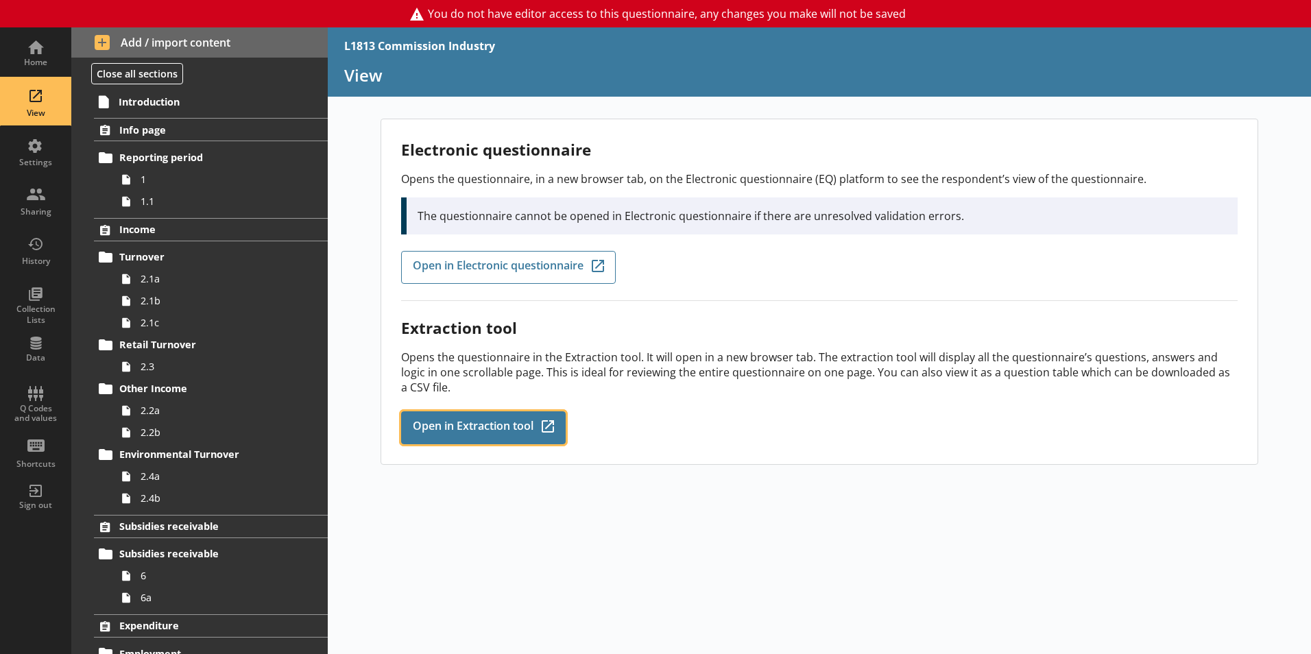
click at [444, 420] on span "Open in Extraction tool" at bounding box center [473, 427] width 121 height 15
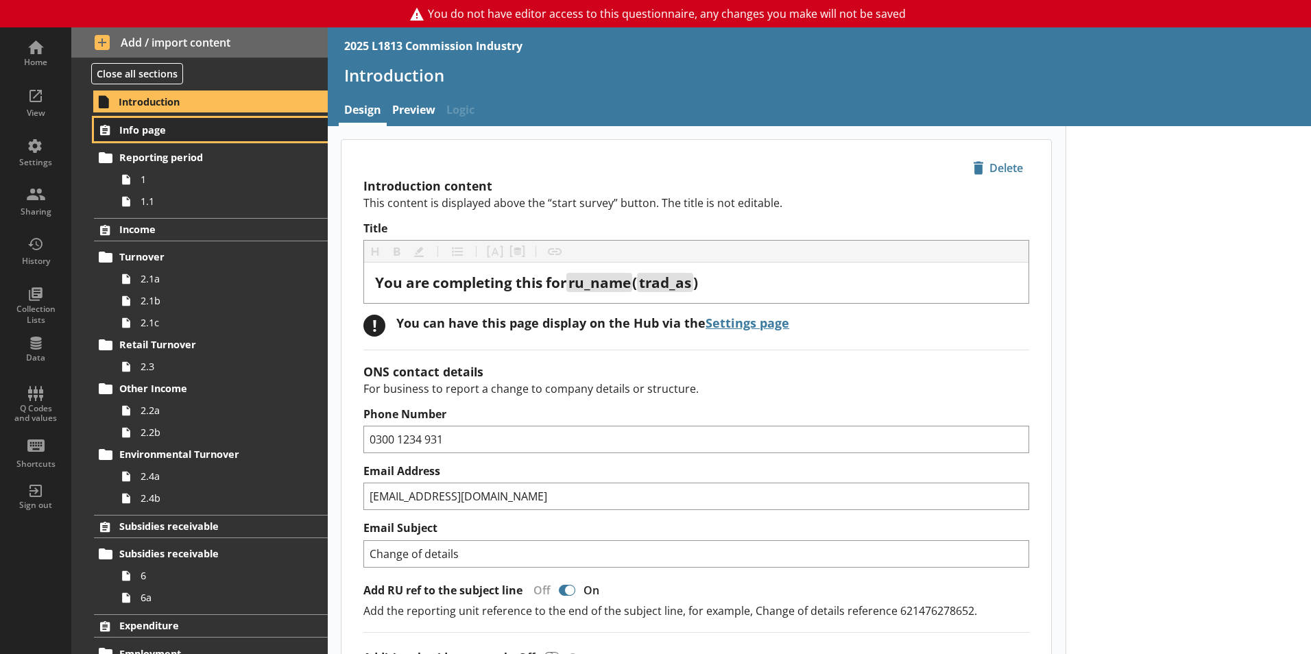
click at [136, 134] on span "Info page" at bounding box center [203, 129] width 168 height 13
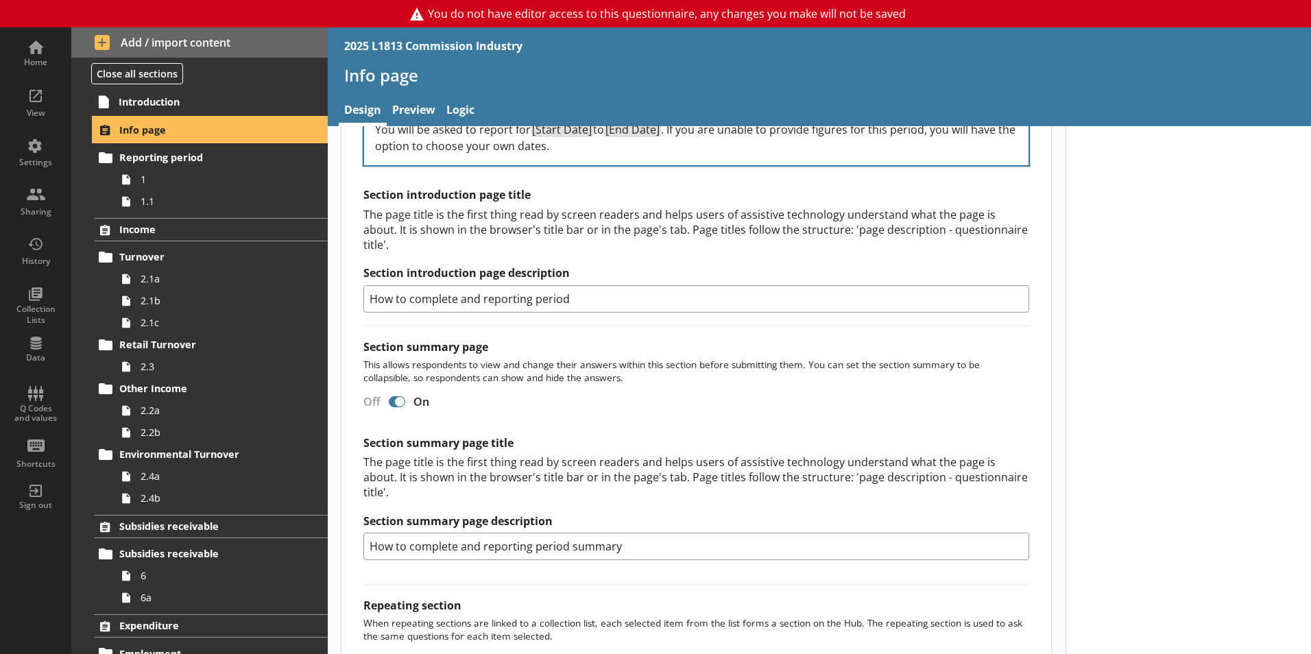
scroll to position [1081, 0]
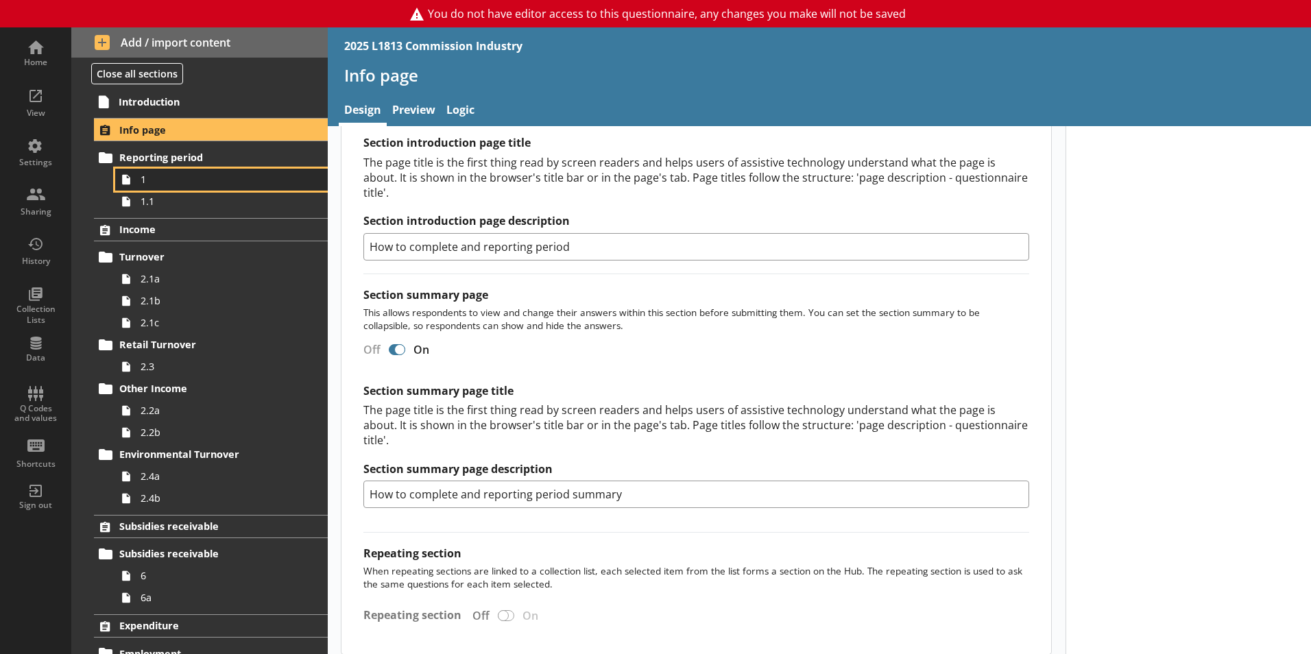
click at [152, 187] on link "1" at bounding box center [221, 180] width 213 height 22
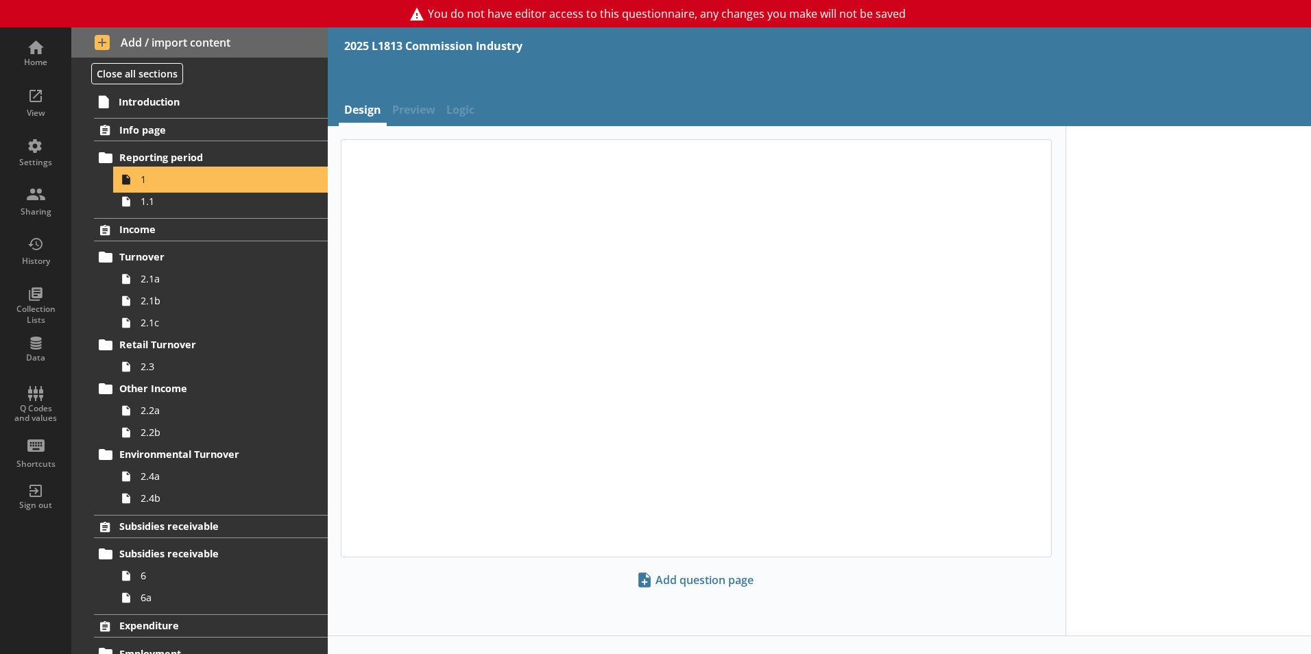
type textarea "x"
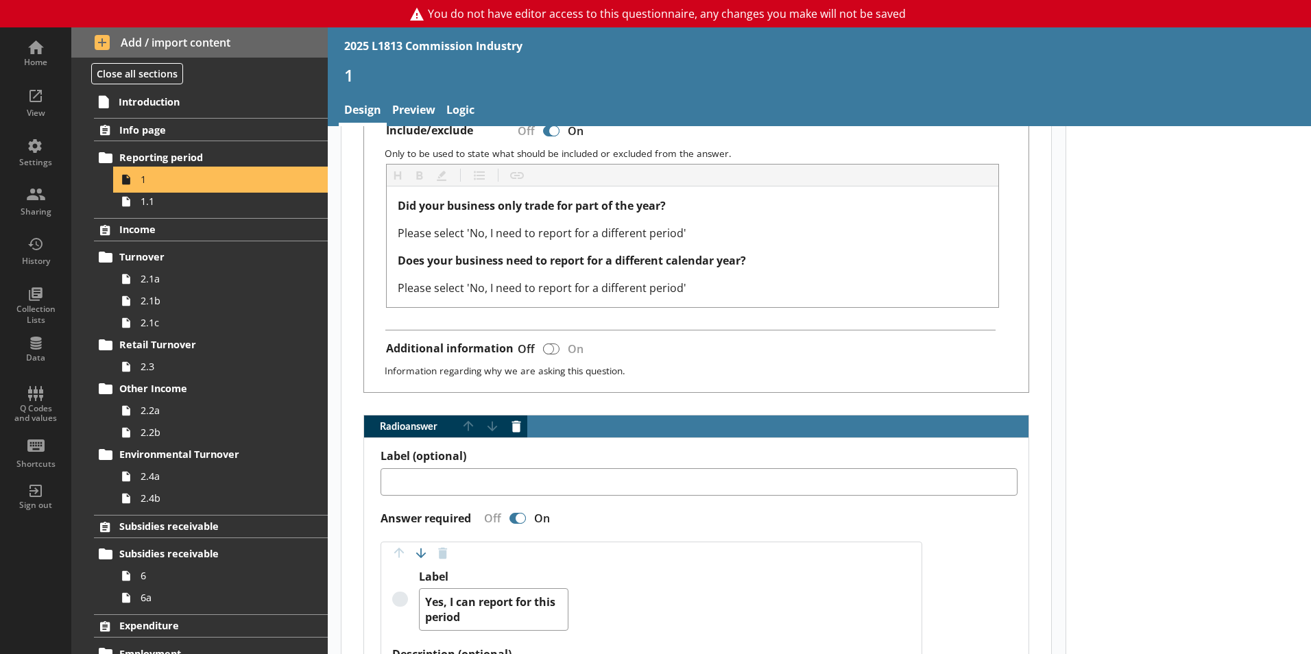
scroll to position [274, 0]
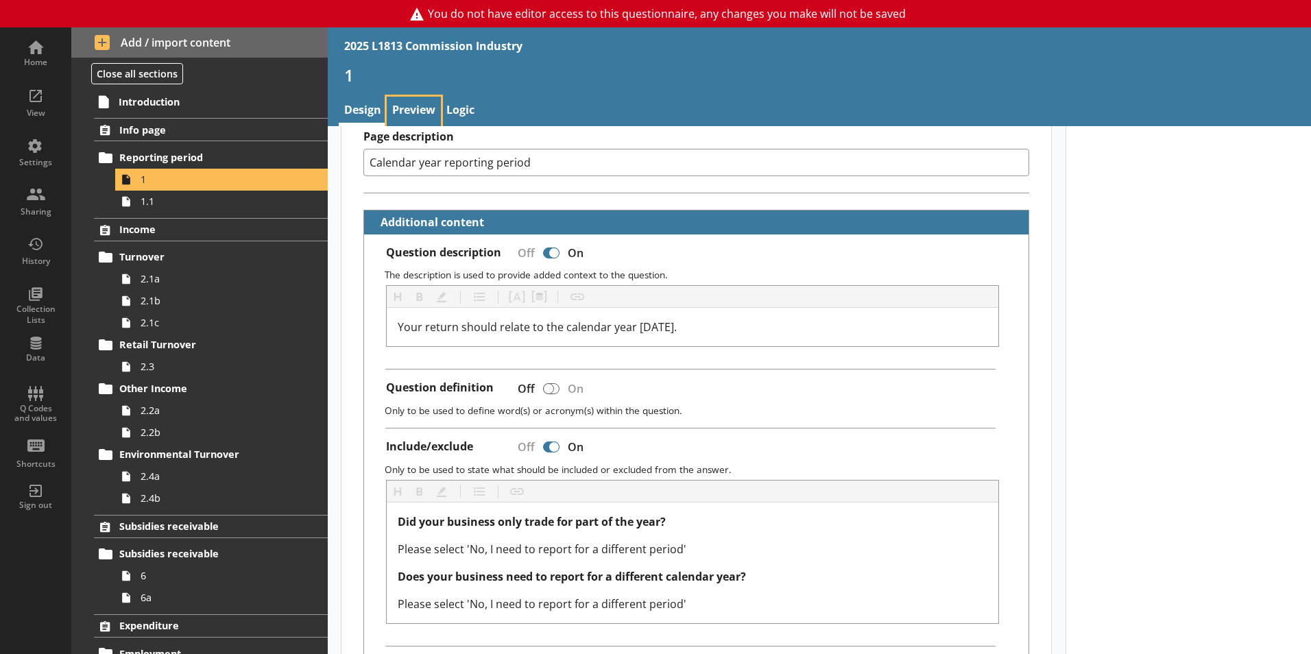
click at [431, 103] on link "Preview" at bounding box center [414, 111] width 54 height 29
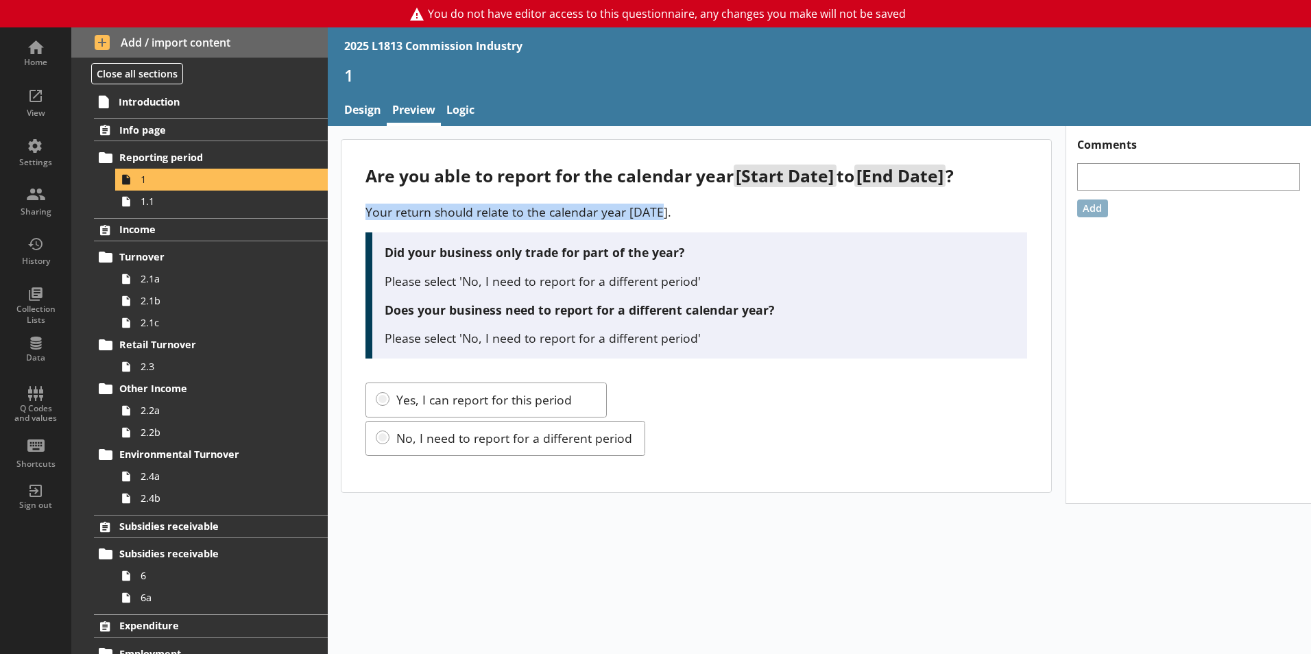
drag, startPoint x: 679, startPoint y: 216, endPoint x: 367, endPoint y: 207, distance: 312.1
click at [367, 207] on p "Your return should relate to the calendar year 2025." at bounding box center [696, 212] width 662 height 16
drag, startPoint x: 367, startPoint y: 207, endPoint x: 378, endPoint y: 211, distance: 11.5
copy p "Your return should relate to the calendar year 2025."
click at [596, 183] on div "Are you able to report for the calendar year [Start Date] to [End Date] ?" at bounding box center [696, 176] width 662 height 23
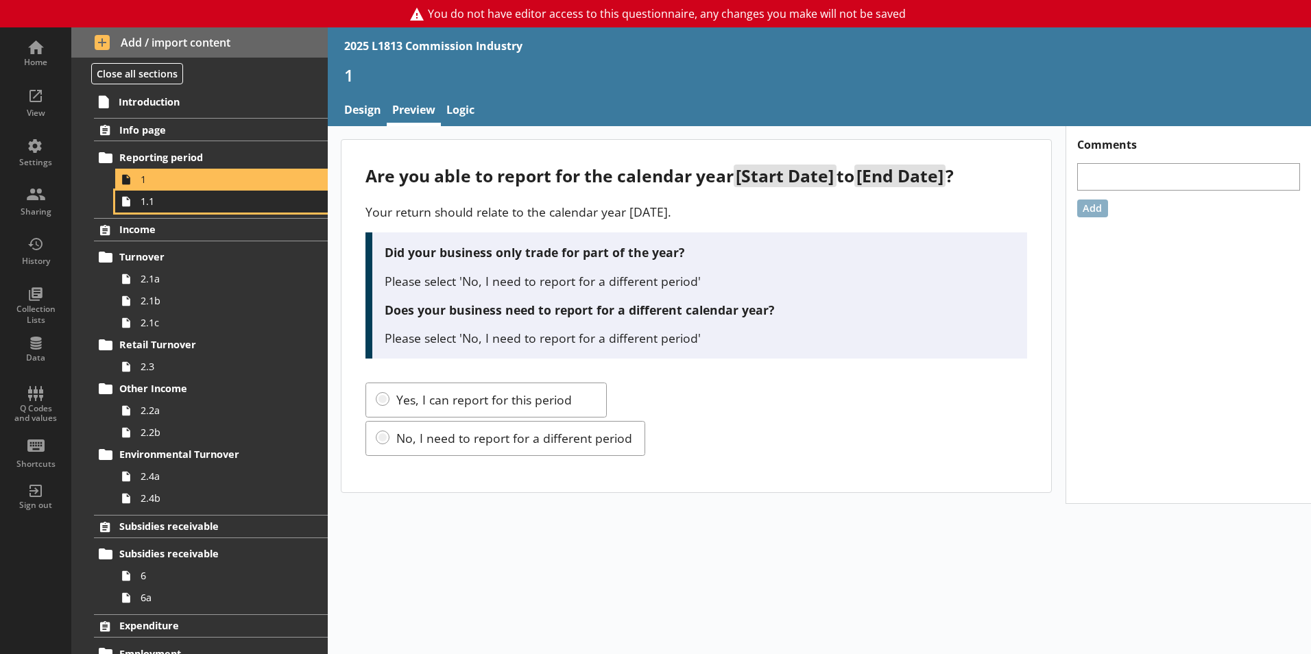
click at [213, 203] on span "1.1" at bounding box center [217, 201] width 152 height 13
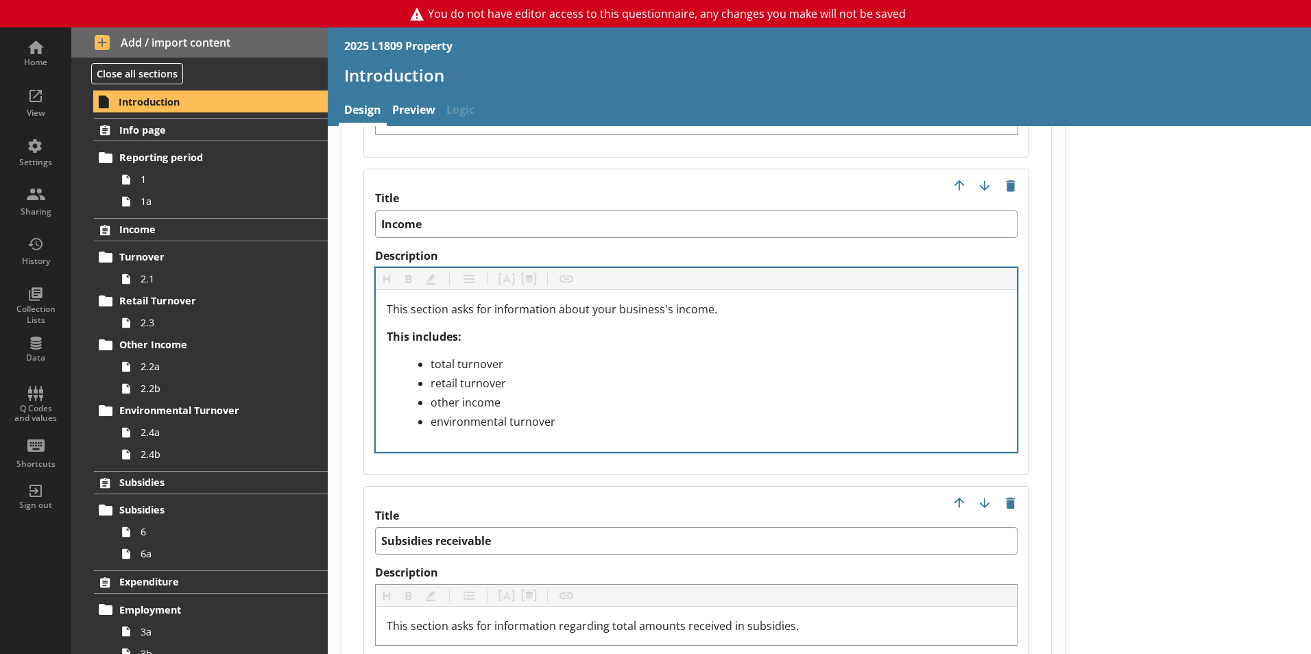
scroll to position [1646, 0]
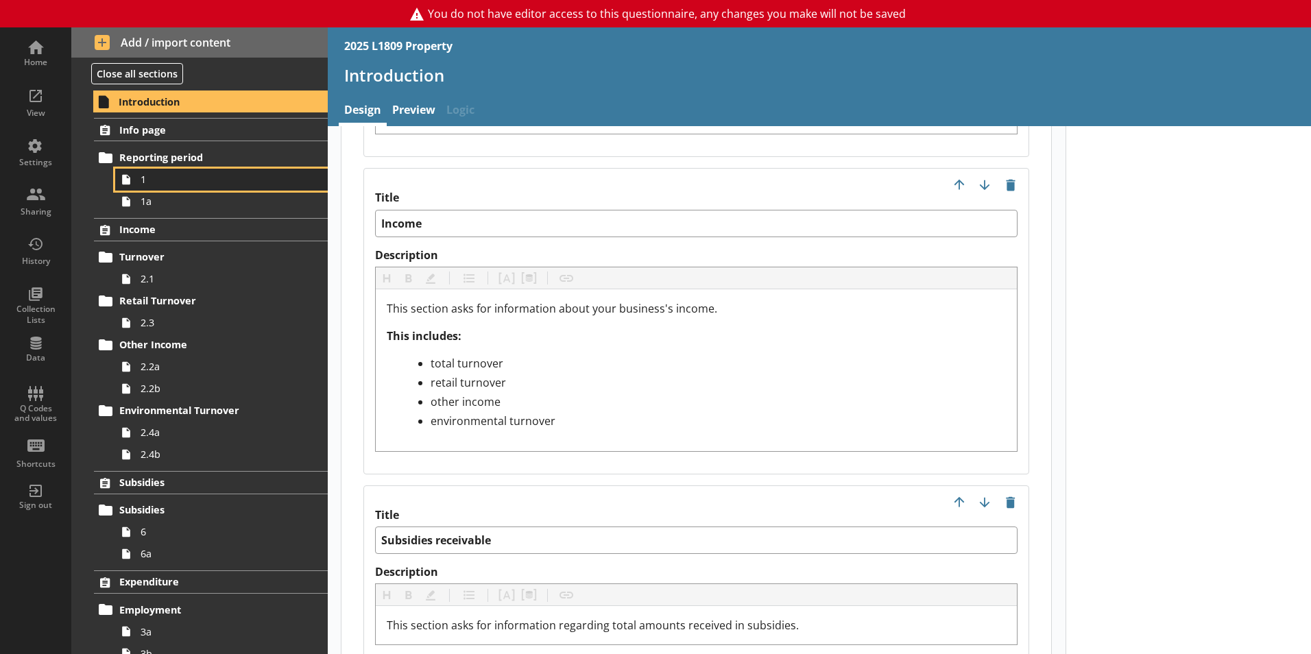
click at [154, 174] on span "1" at bounding box center [217, 179] width 152 height 13
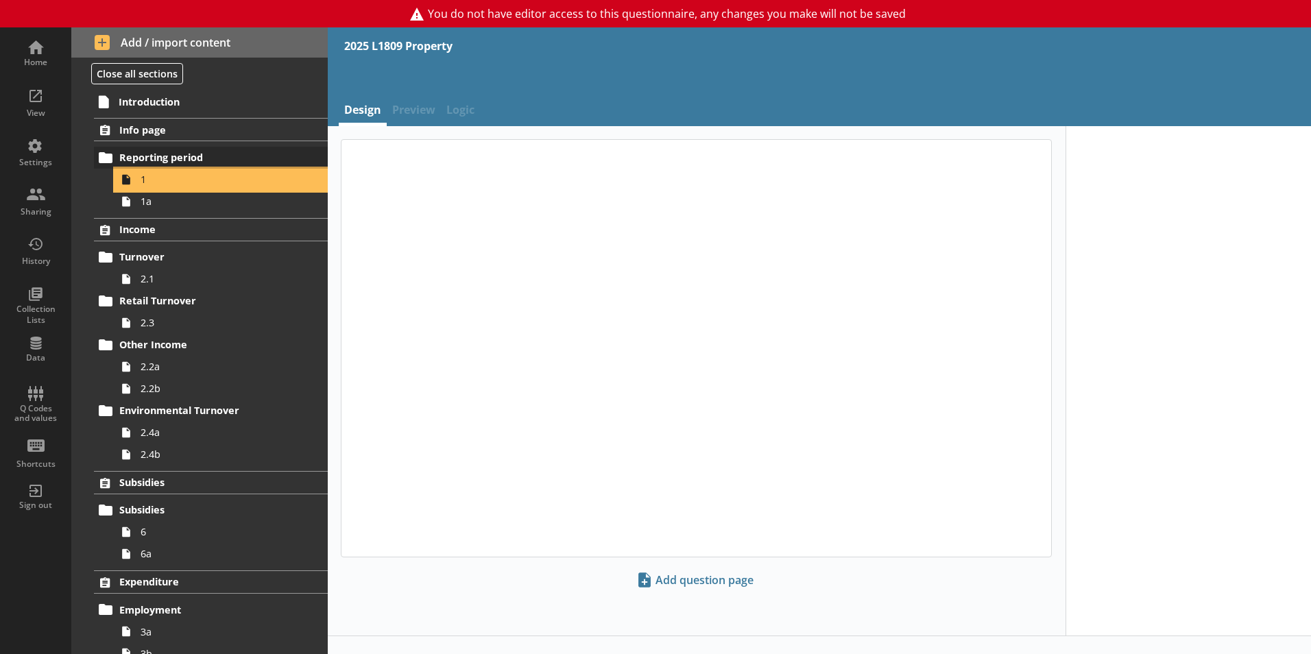
type textarea "x"
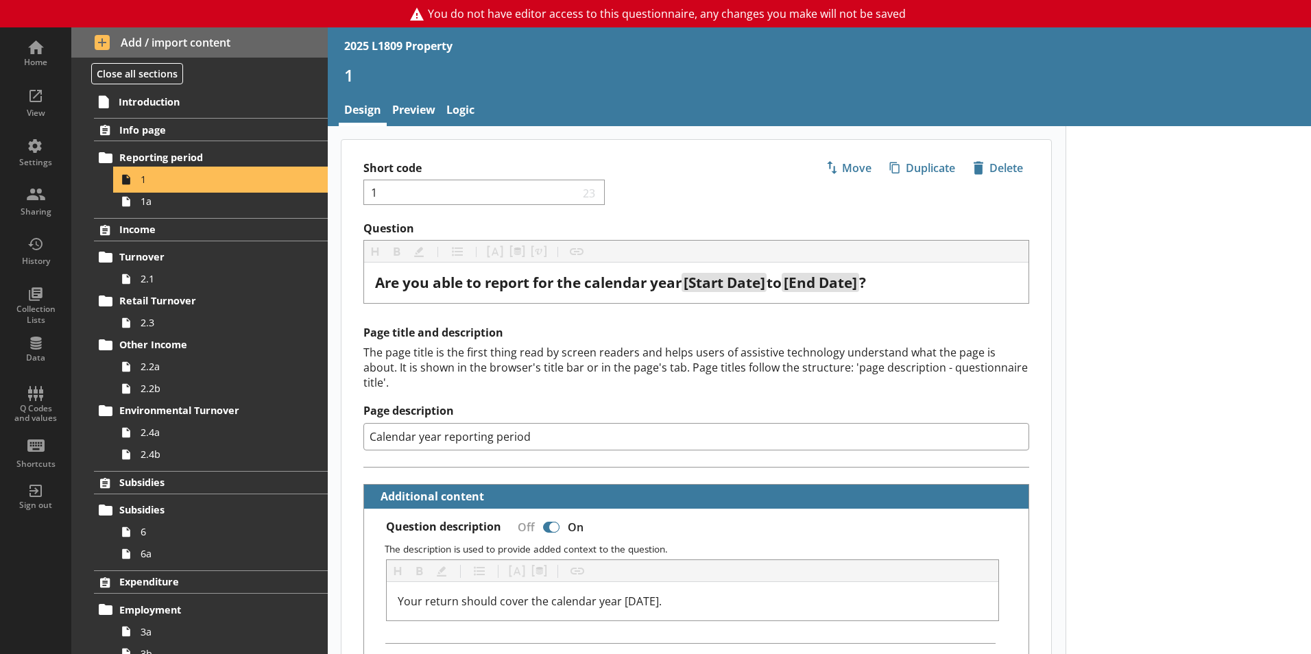
click at [152, 142] on div "Info page Reporting period 1 1a" at bounding box center [199, 165] width 256 height 94
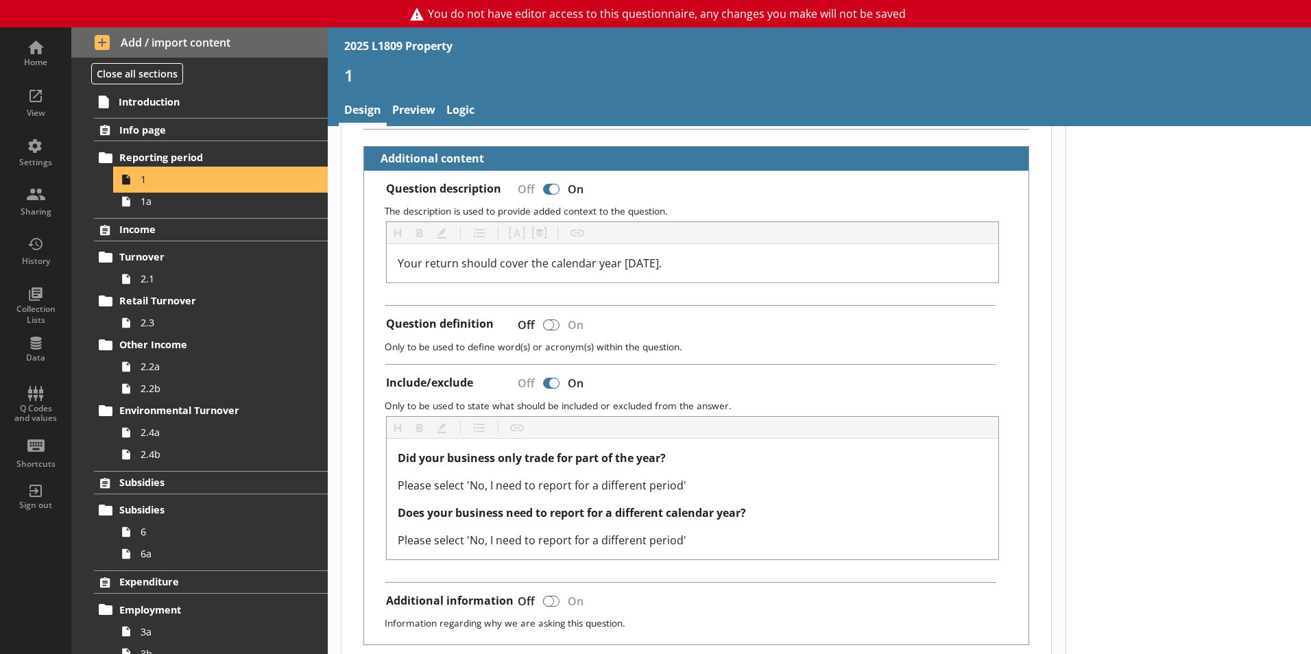
scroll to position [343, 0]
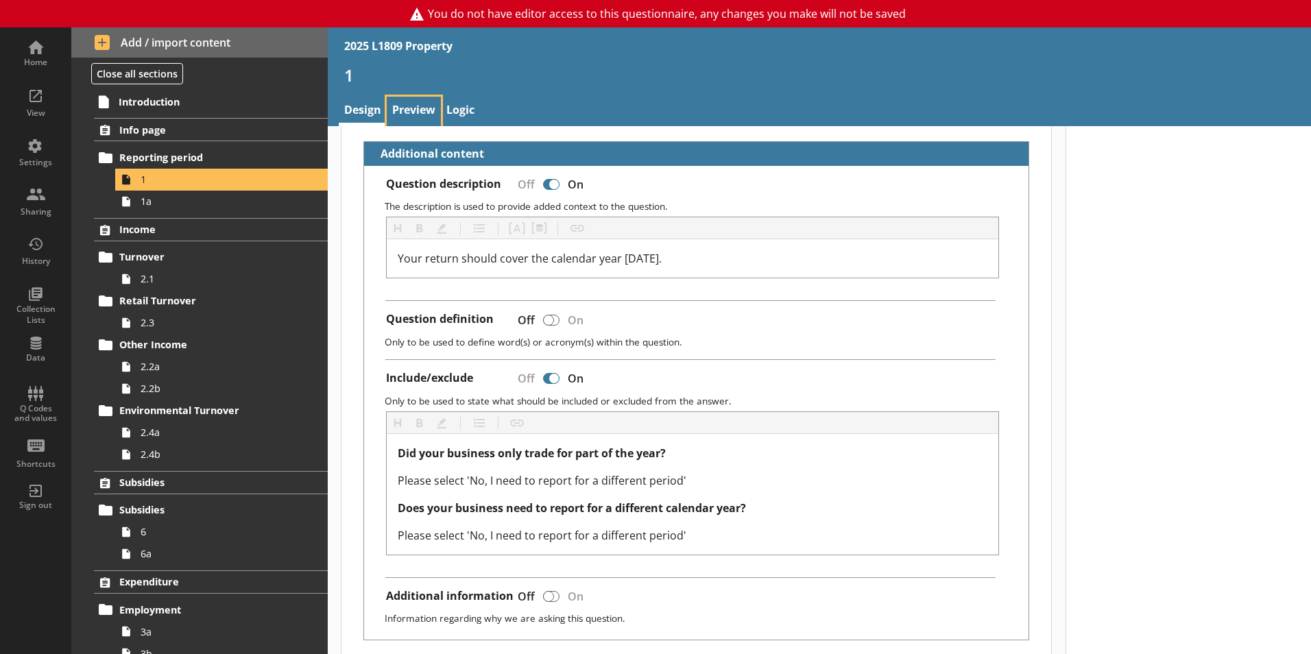
click at [418, 104] on link "Preview" at bounding box center [414, 111] width 54 height 29
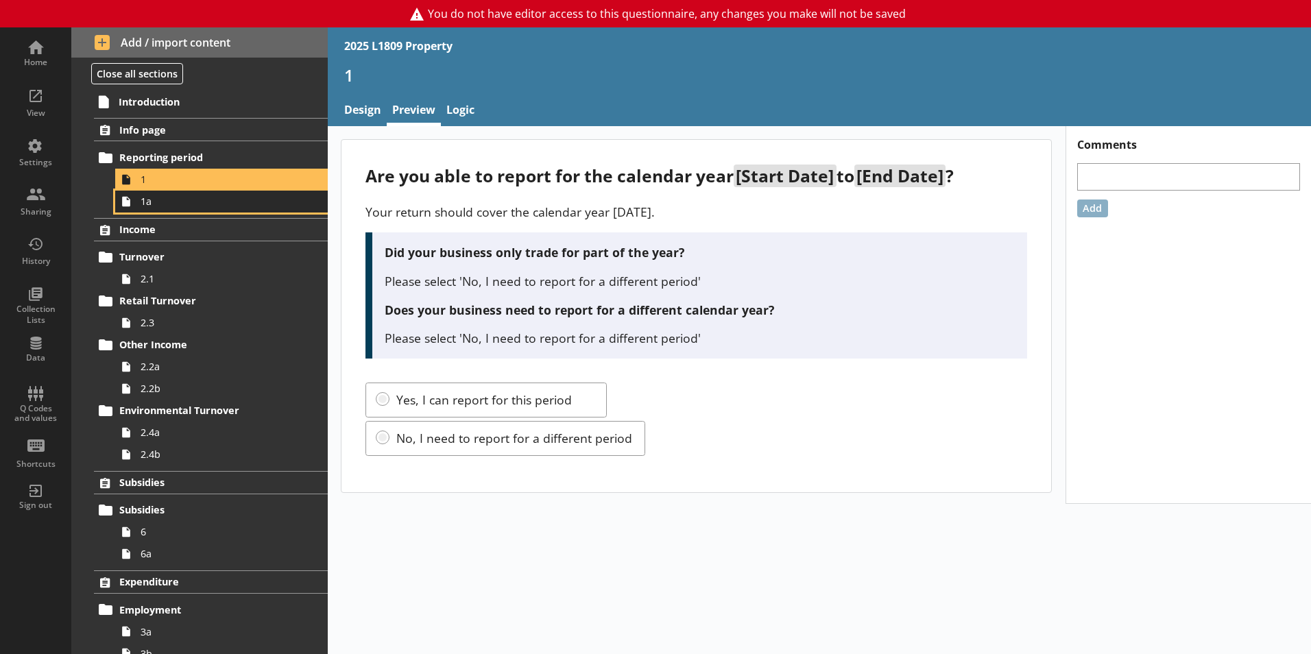
click at [184, 200] on span "1a" at bounding box center [217, 201] width 152 height 13
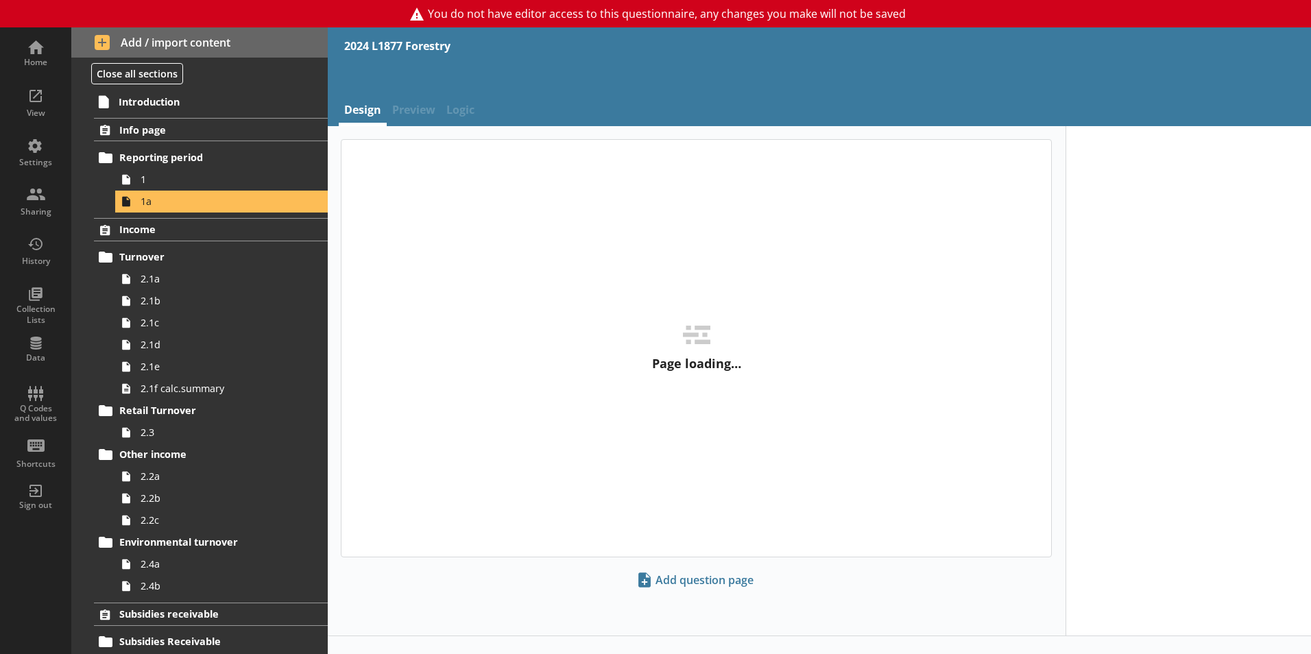
select select "ref_p_end_date"
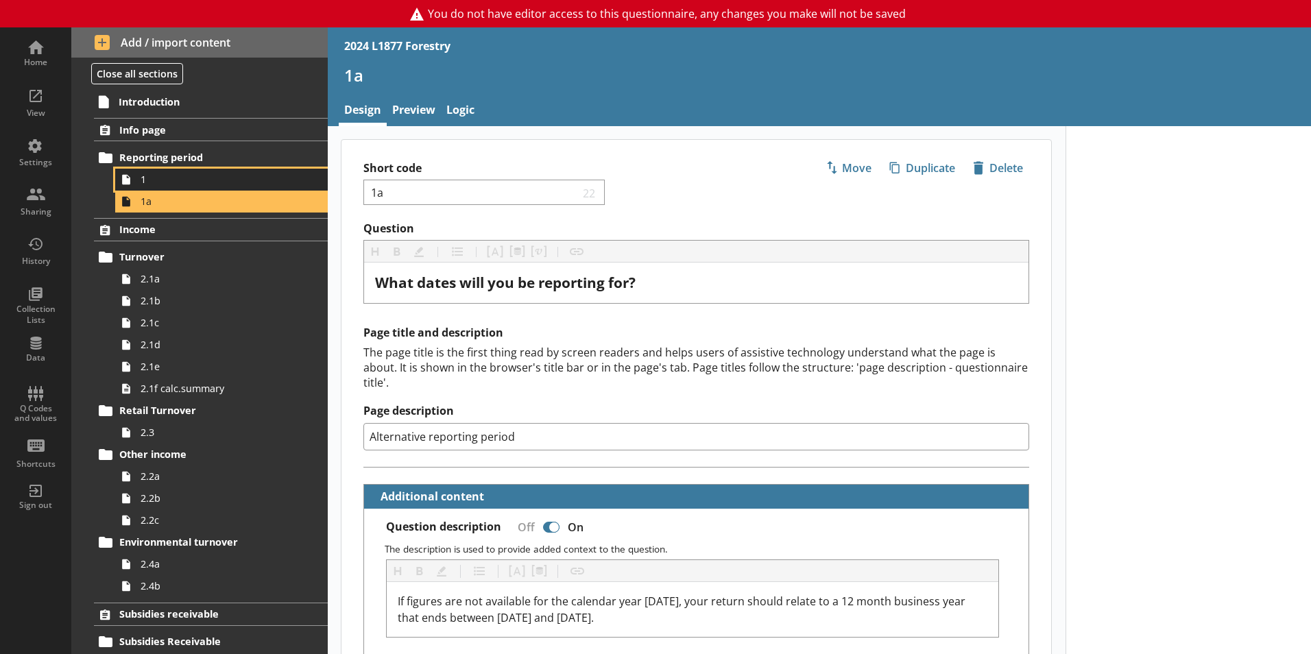
click at [194, 176] on span "1" at bounding box center [217, 179] width 152 height 13
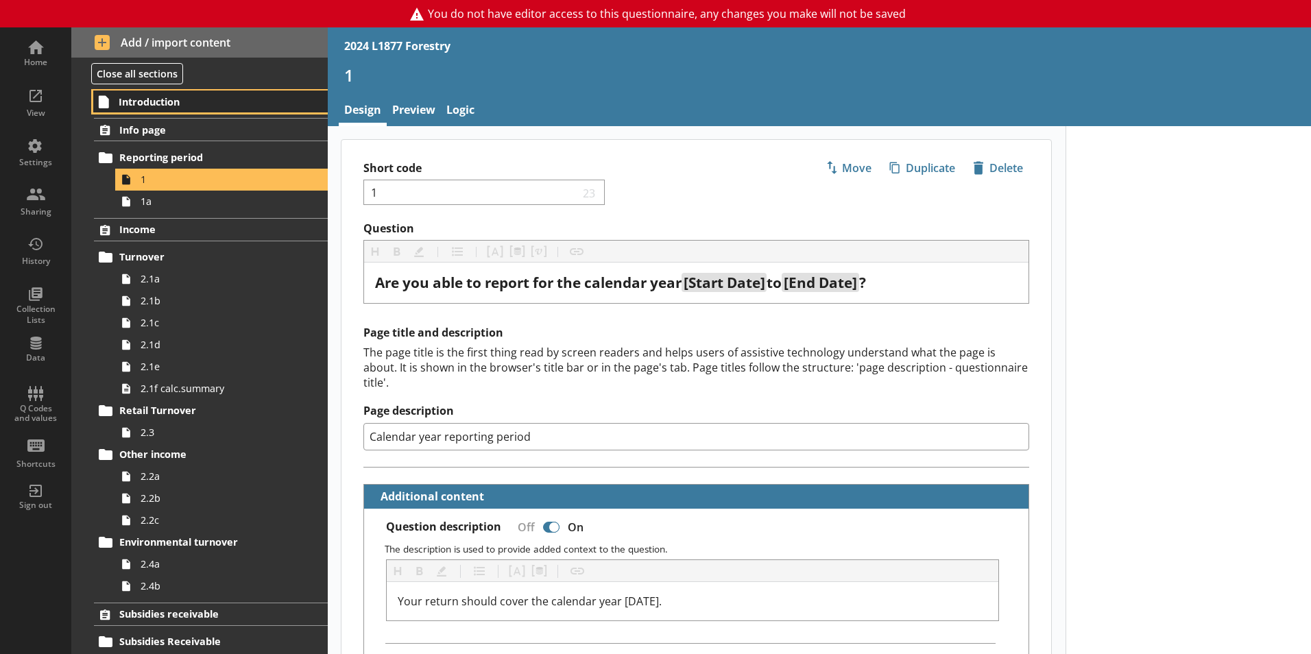
click at [134, 101] on span "Introduction" at bounding box center [203, 101] width 169 height 13
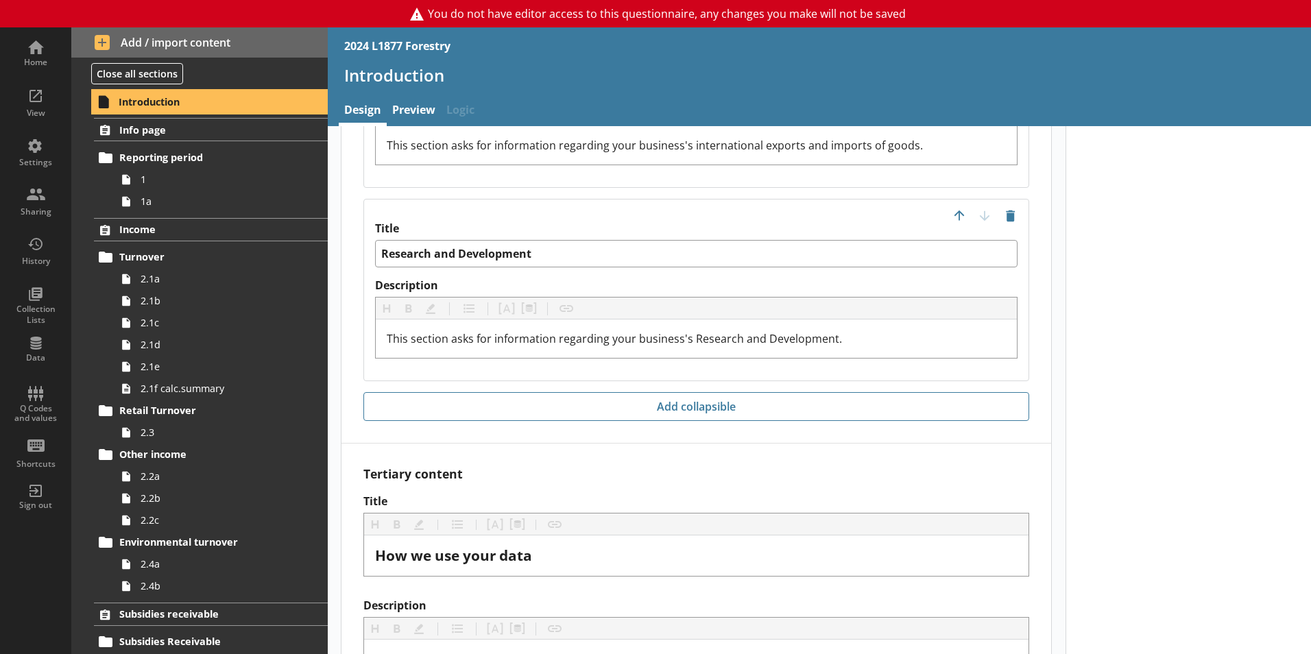
scroll to position [3846, 0]
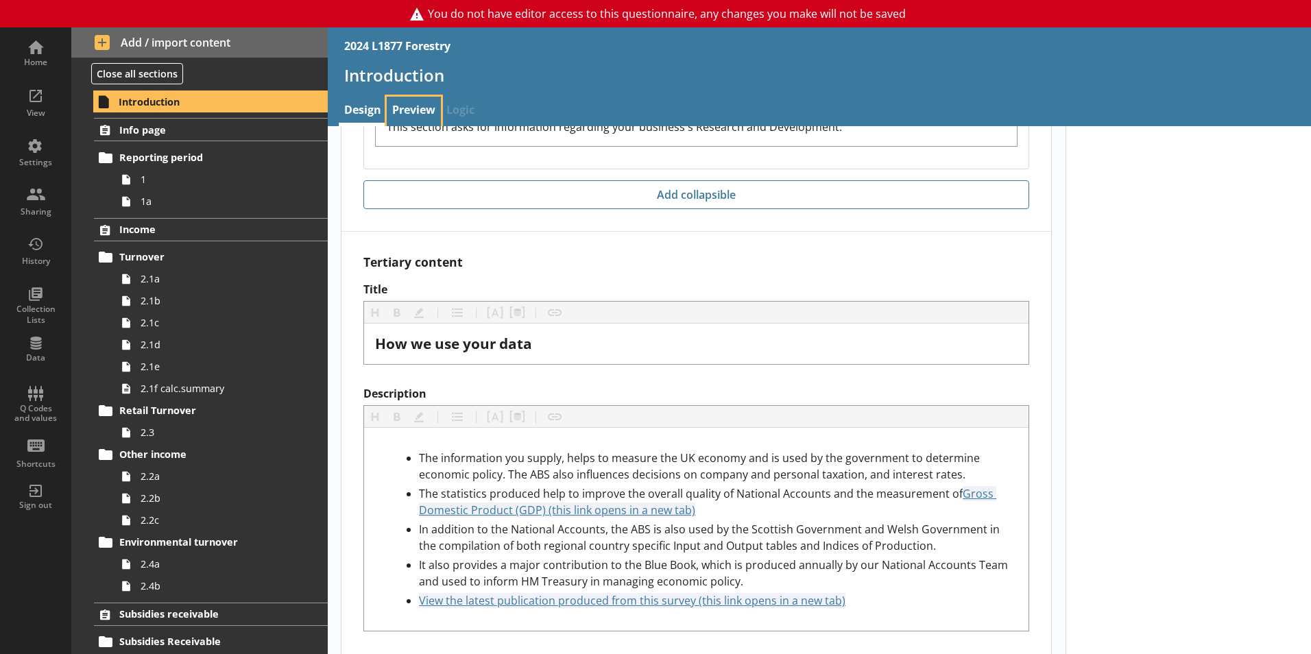
click at [407, 110] on link "Preview" at bounding box center [414, 111] width 54 height 29
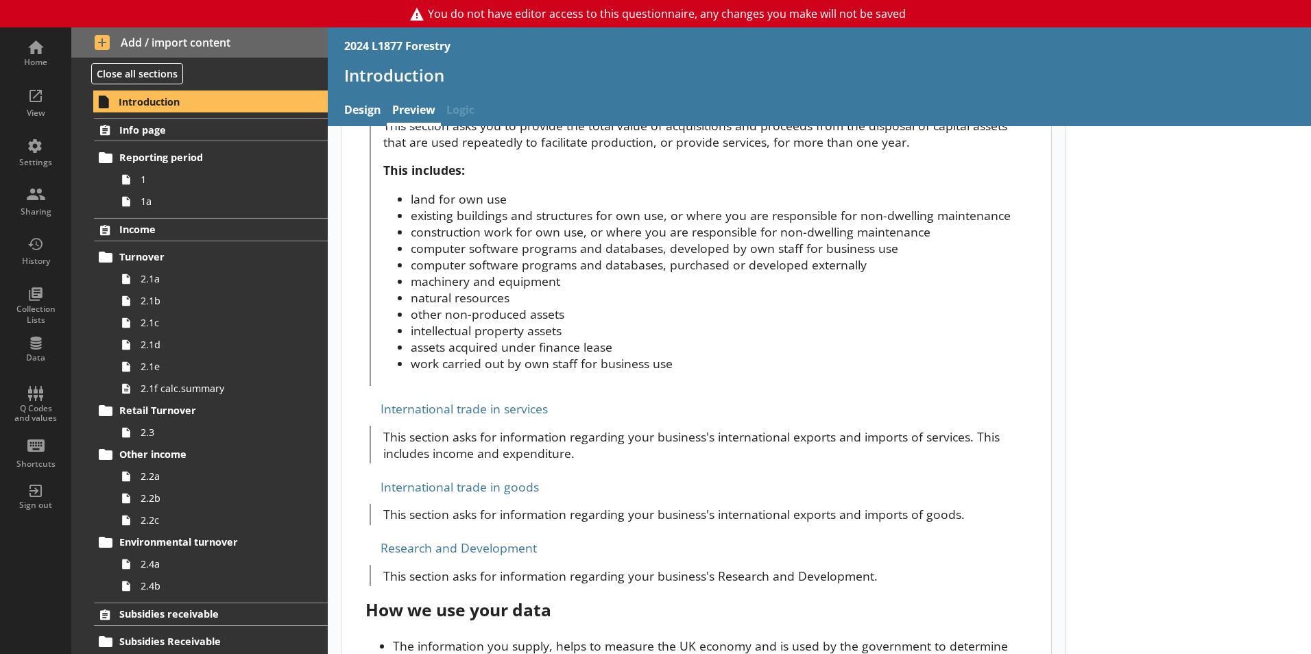
scroll to position [1549, 0]
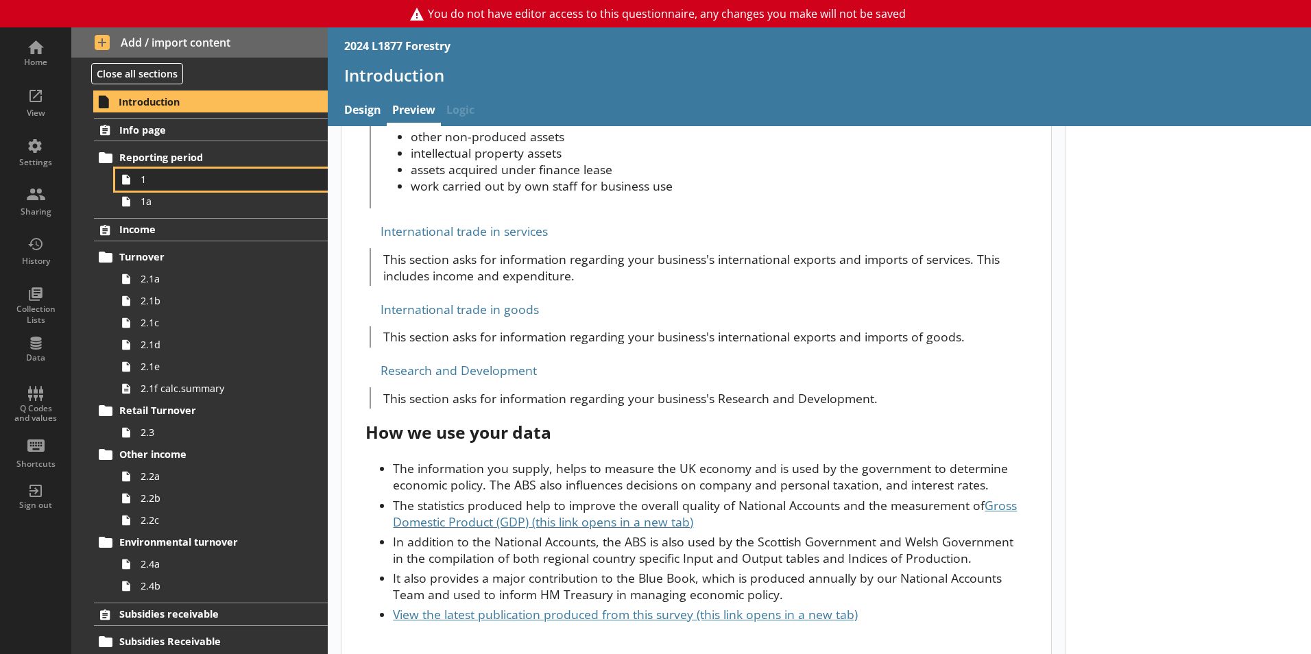
click at [156, 176] on span "1" at bounding box center [217, 179] width 152 height 13
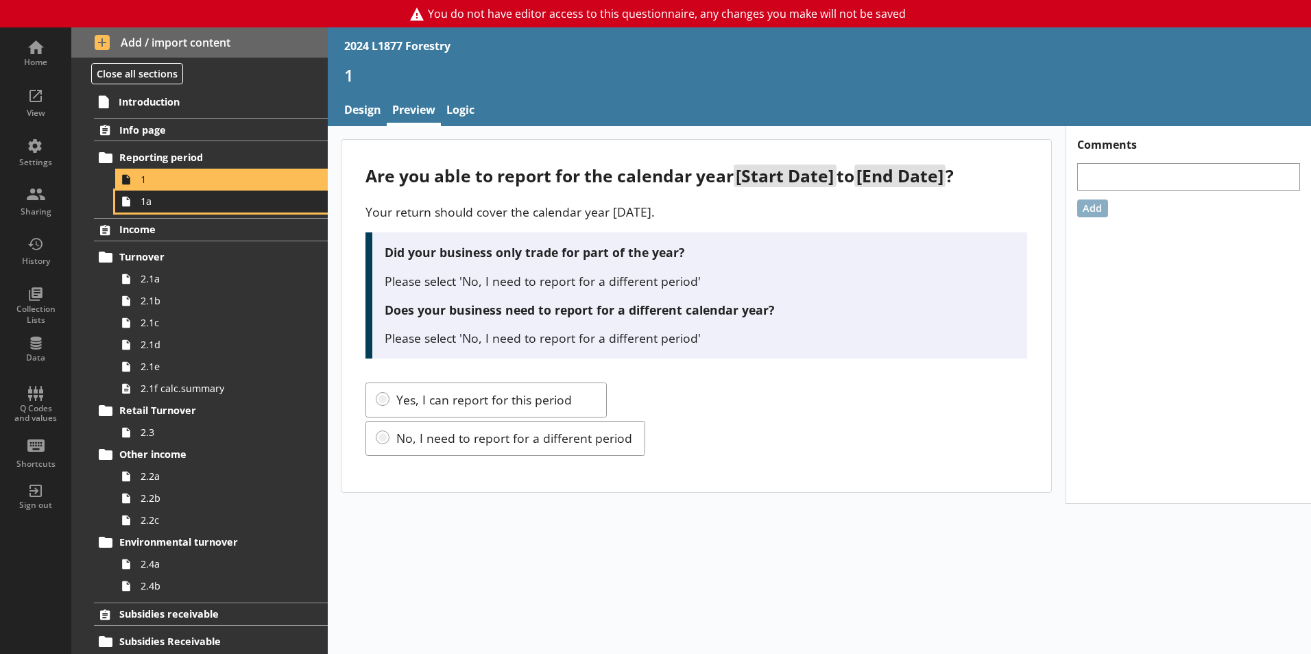
click at [200, 197] on span "1a" at bounding box center [217, 201] width 152 height 13
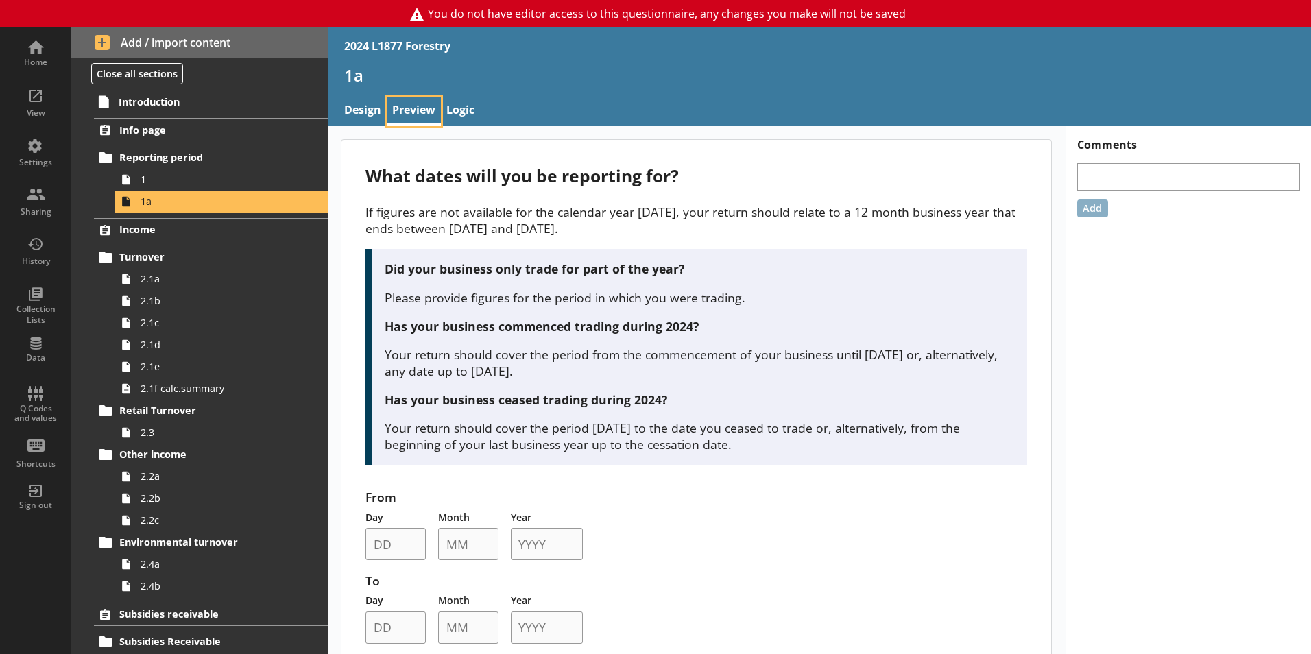
click at [387, 105] on link "Preview" at bounding box center [414, 111] width 54 height 29
click at [384, 105] on link "Design" at bounding box center [363, 111] width 48 height 29
type textarea "x"
select select "ref_p_end_date"
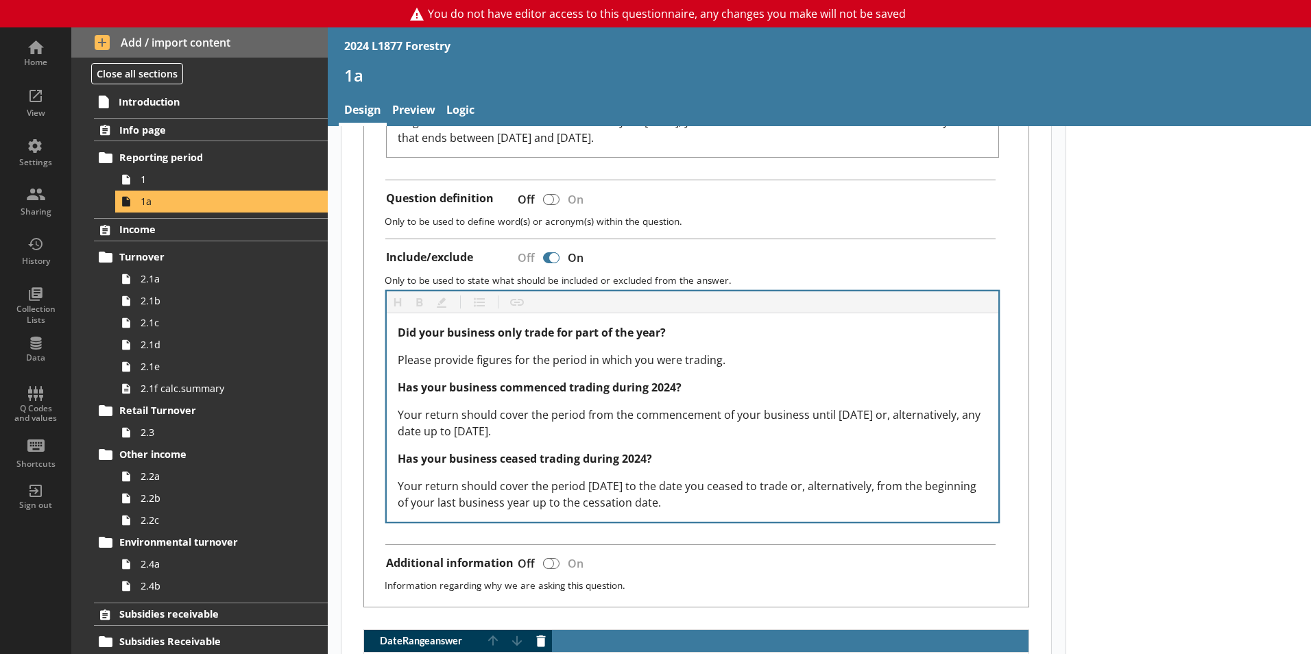
type textarea "x"
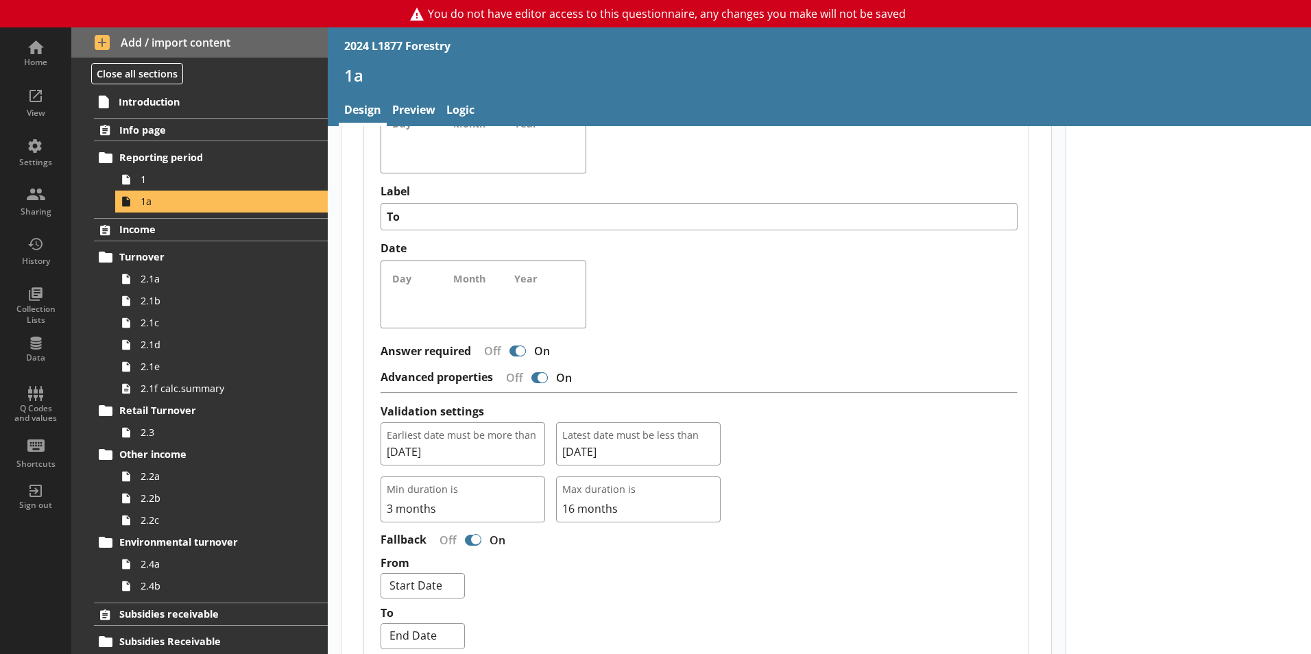
scroll to position [1285, 0]
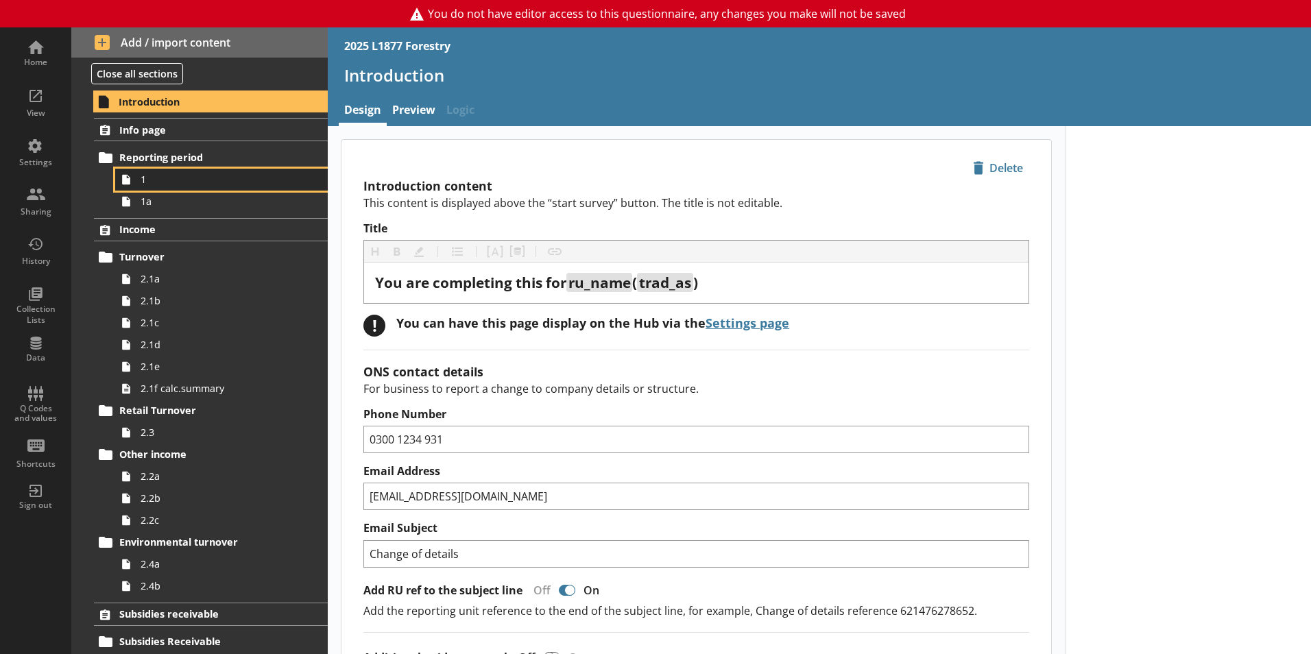
click at [182, 178] on span "1" at bounding box center [217, 179] width 152 height 13
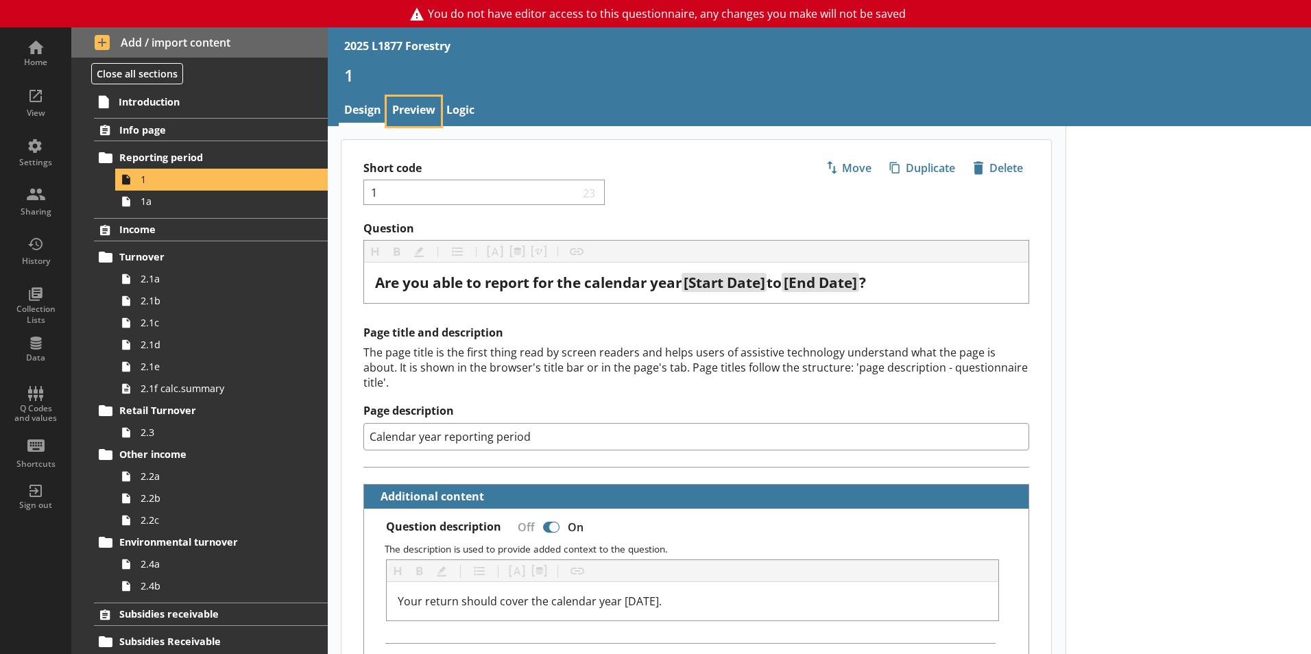
click at [422, 104] on link "Preview" at bounding box center [414, 111] width 54 height 29
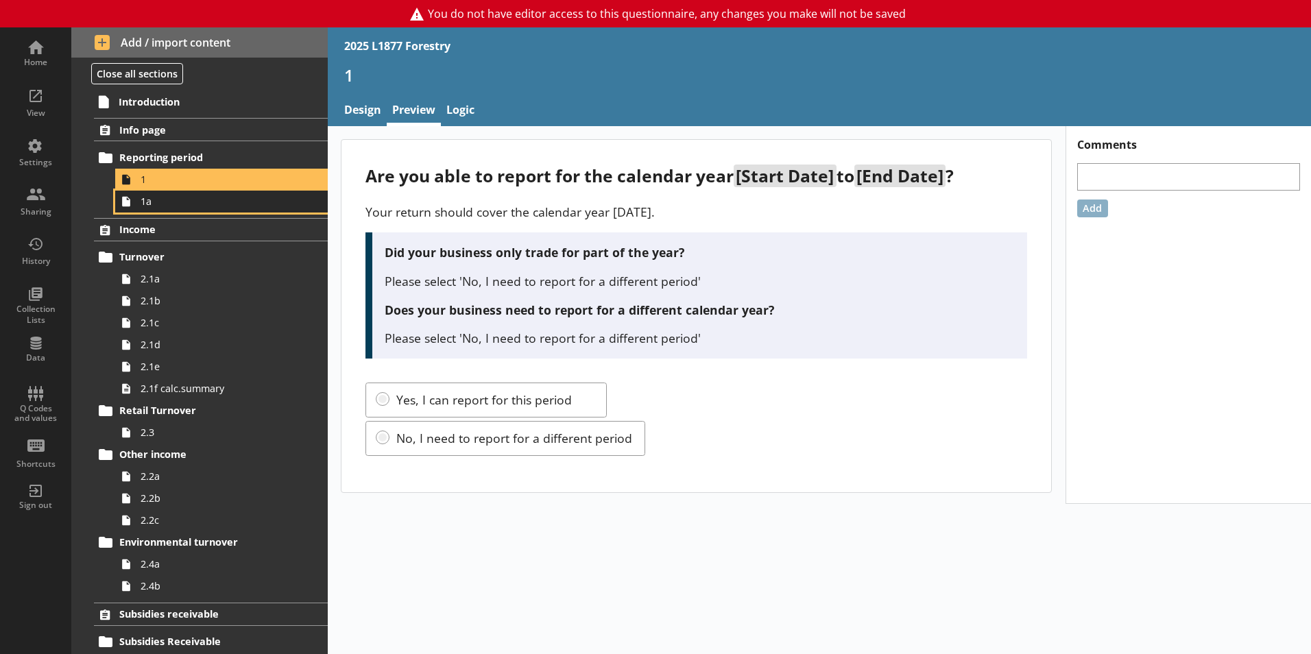
click at [180, 210] on link "1a" at bounding box center [221, 202] width 213 height 22
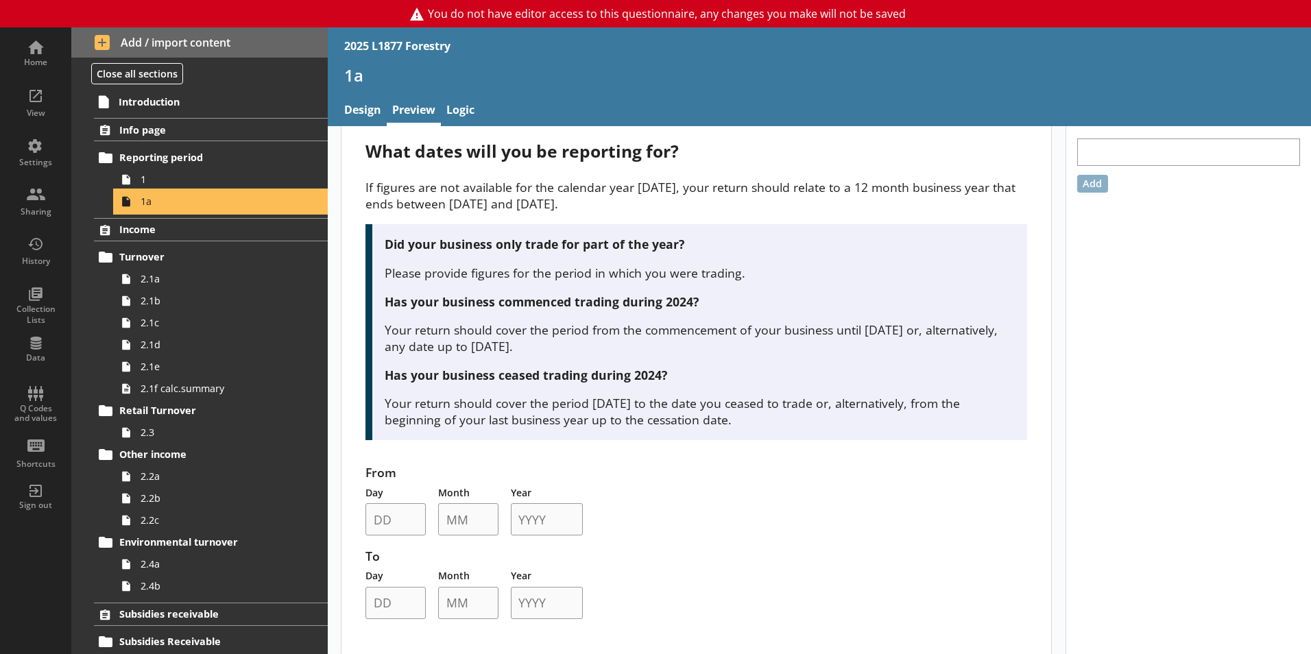
scroll to position [37, 0]
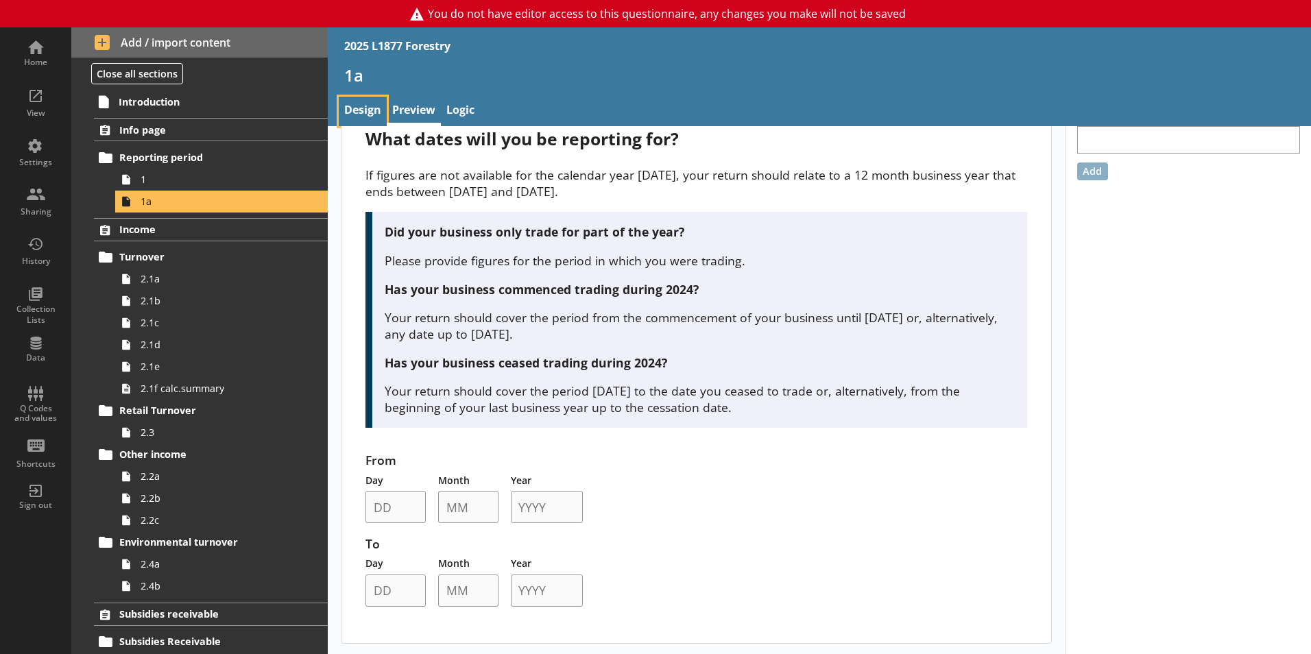
click at [365, 105] on link "Design" at bounding box center [363, 111] width 48 height 29
type textarea "x"
select select "ref_p_end_date"
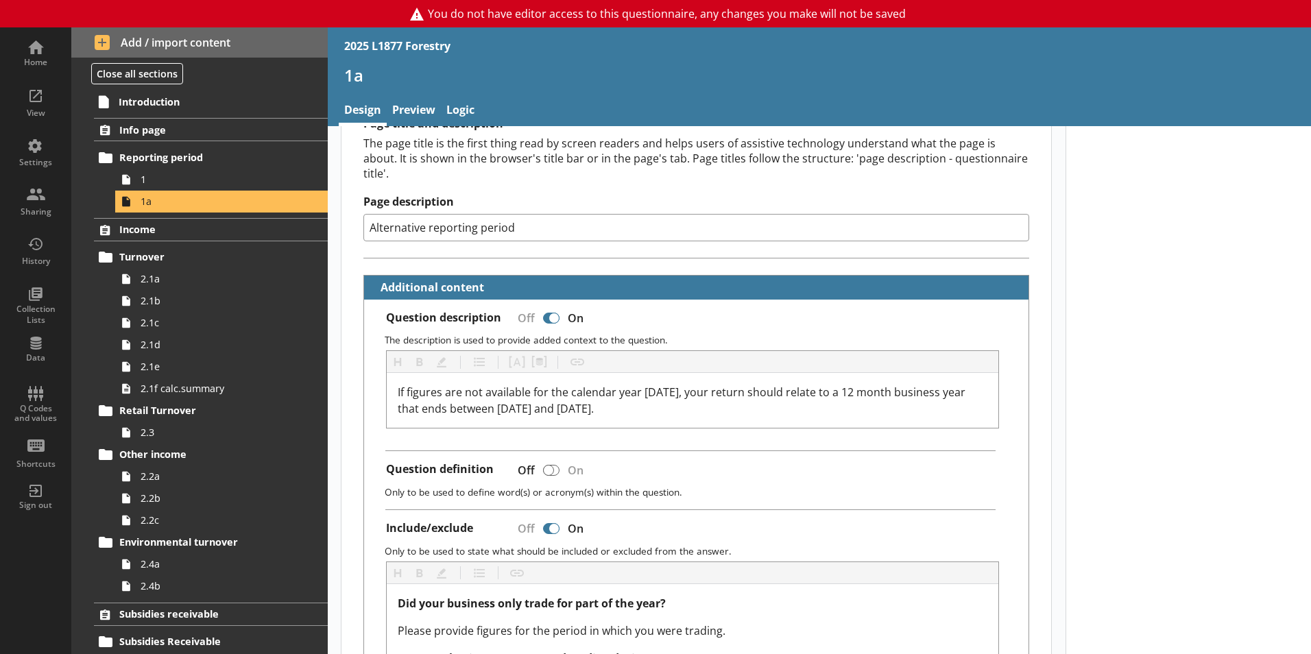
type textarea "x"
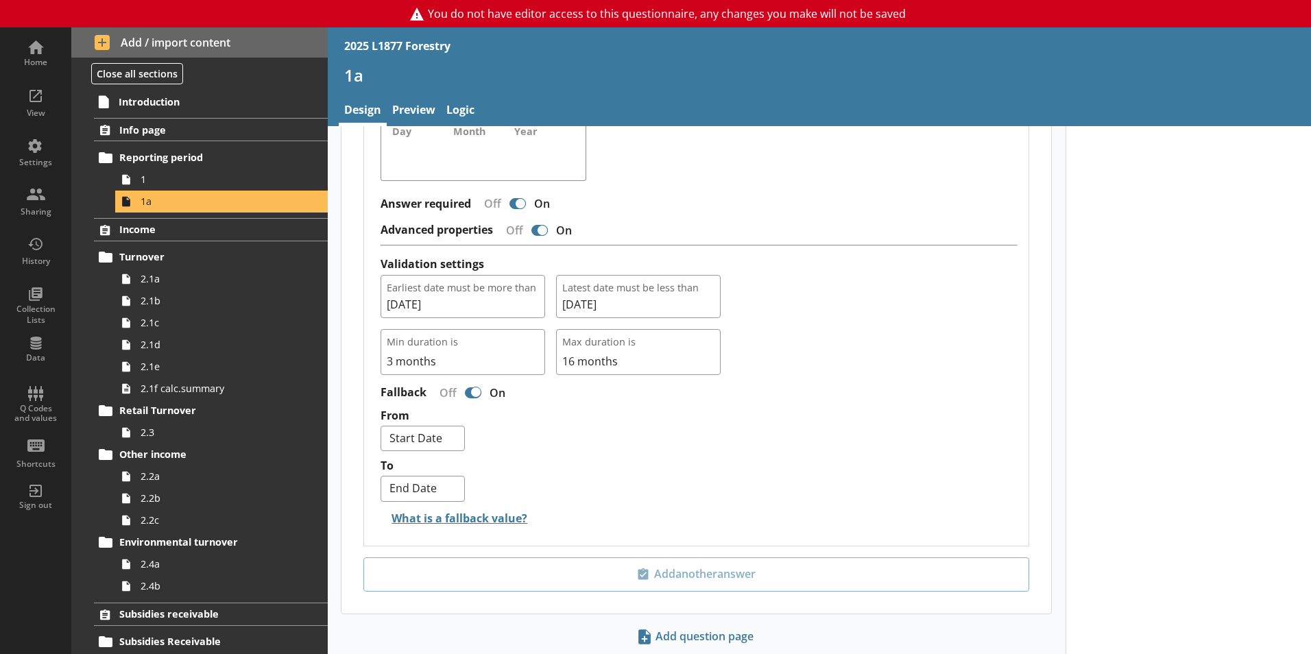
scroll to position [1285, 0]
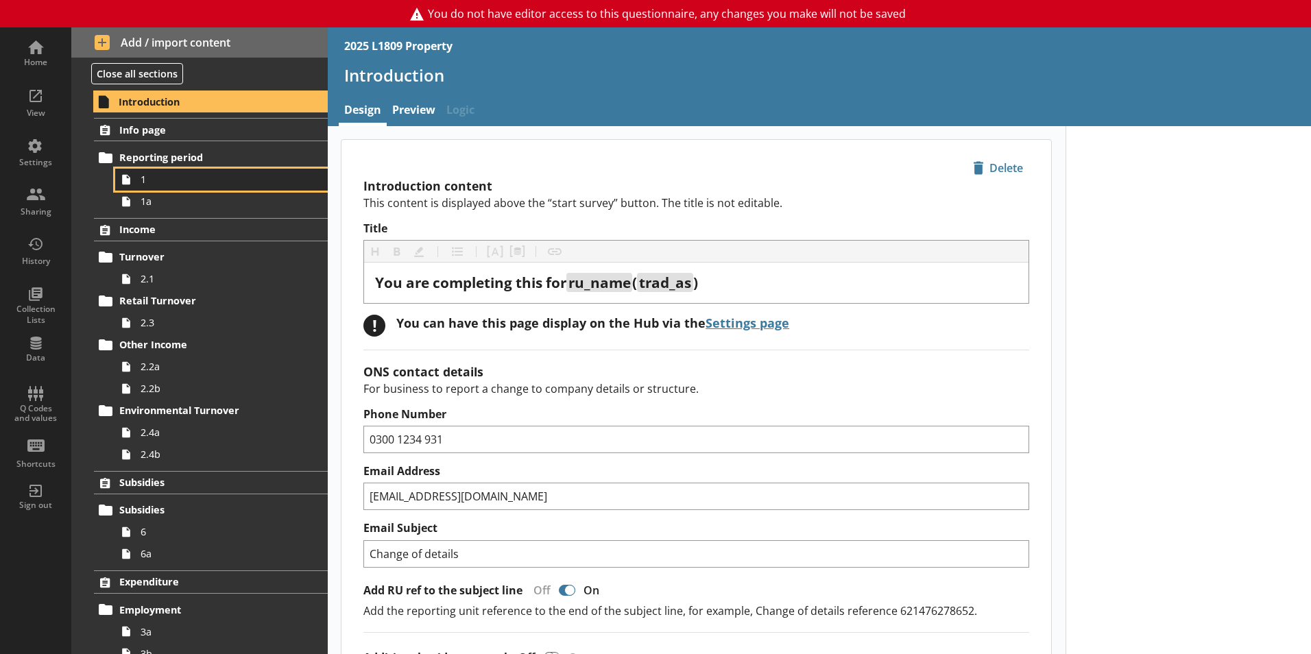
click at [234, 188] on link "1" at bounding box center [221, 180] width 213 height 22
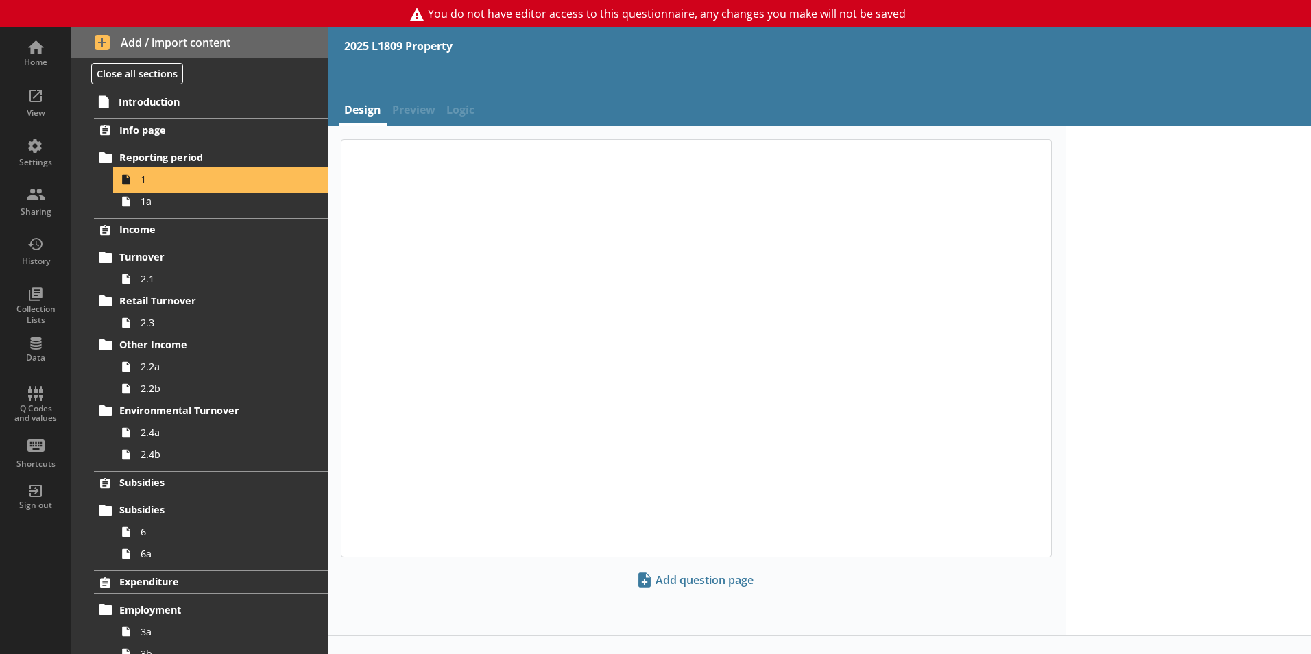
type textarea "x"
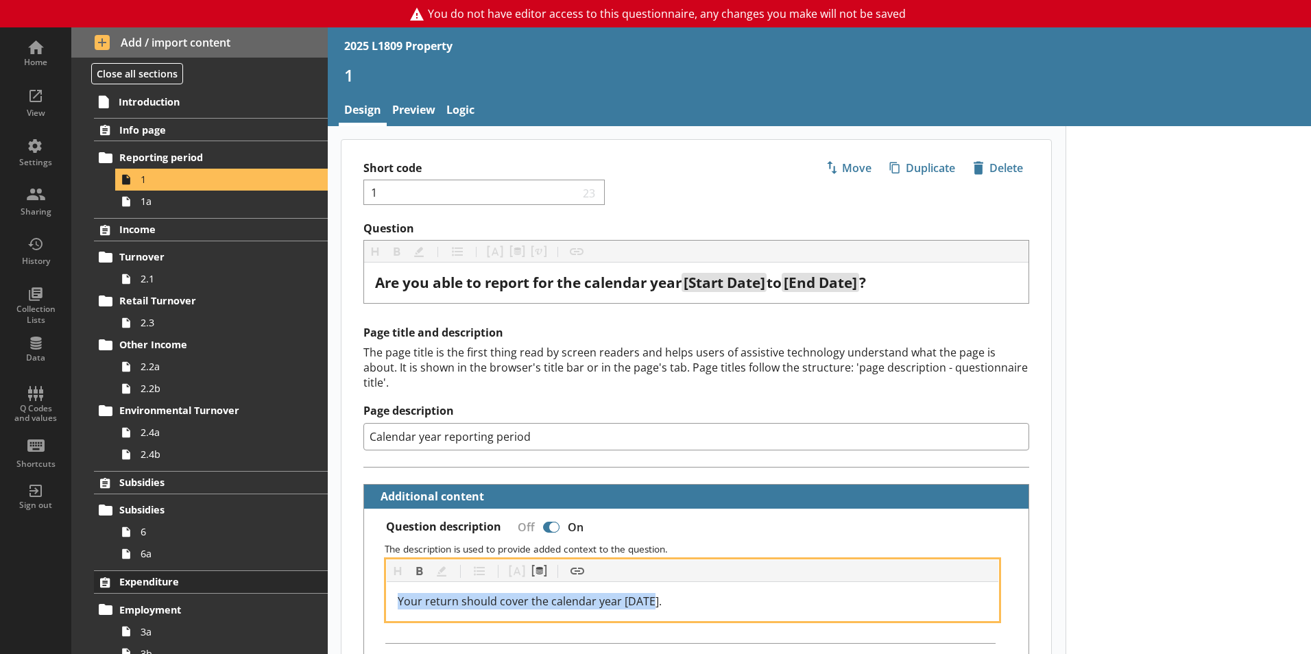
drag, startPoint x: 675, startPoint y: 584, endPoint x: 296, endPoint y: 580, distance: 379.2
click at [296, 580] on div "Home View Settings Sharing History Collection Lists Data Q Codes and values Sho…" at bounding box center [655, 340] width 1311 height 627
copy span "Your return should cover the calendar year 2025."
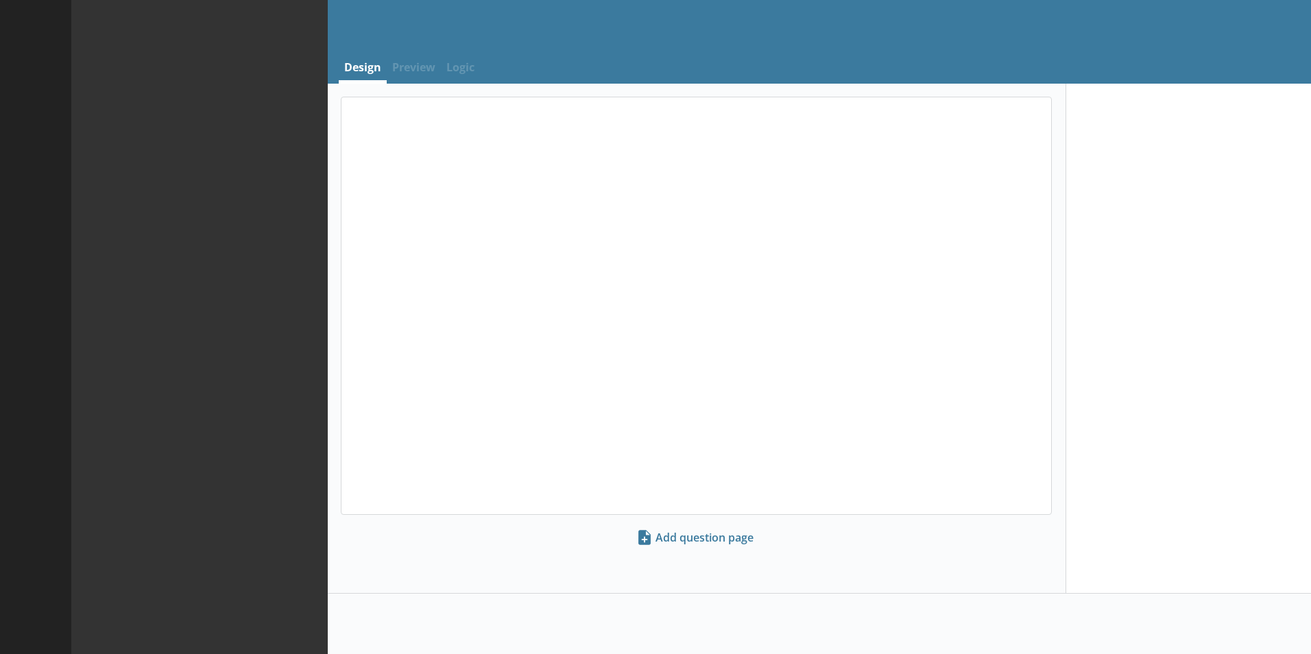
select select "ref_p_end_date"
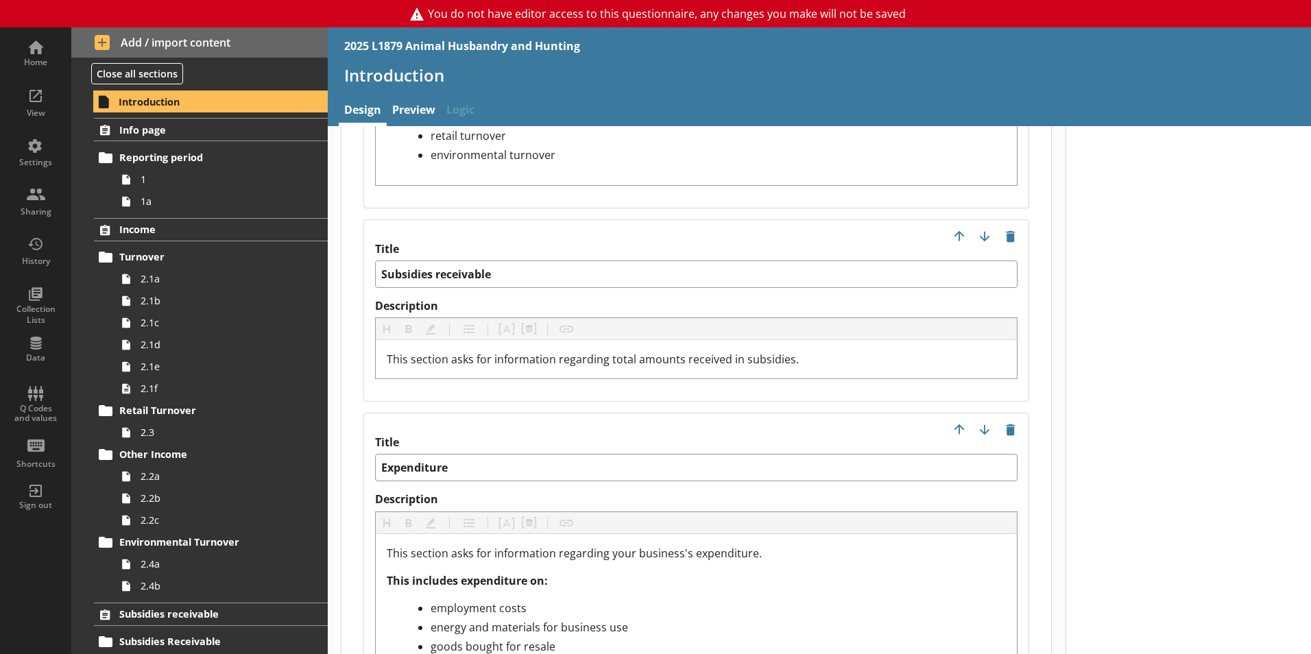
scroll to position [2057, 0]
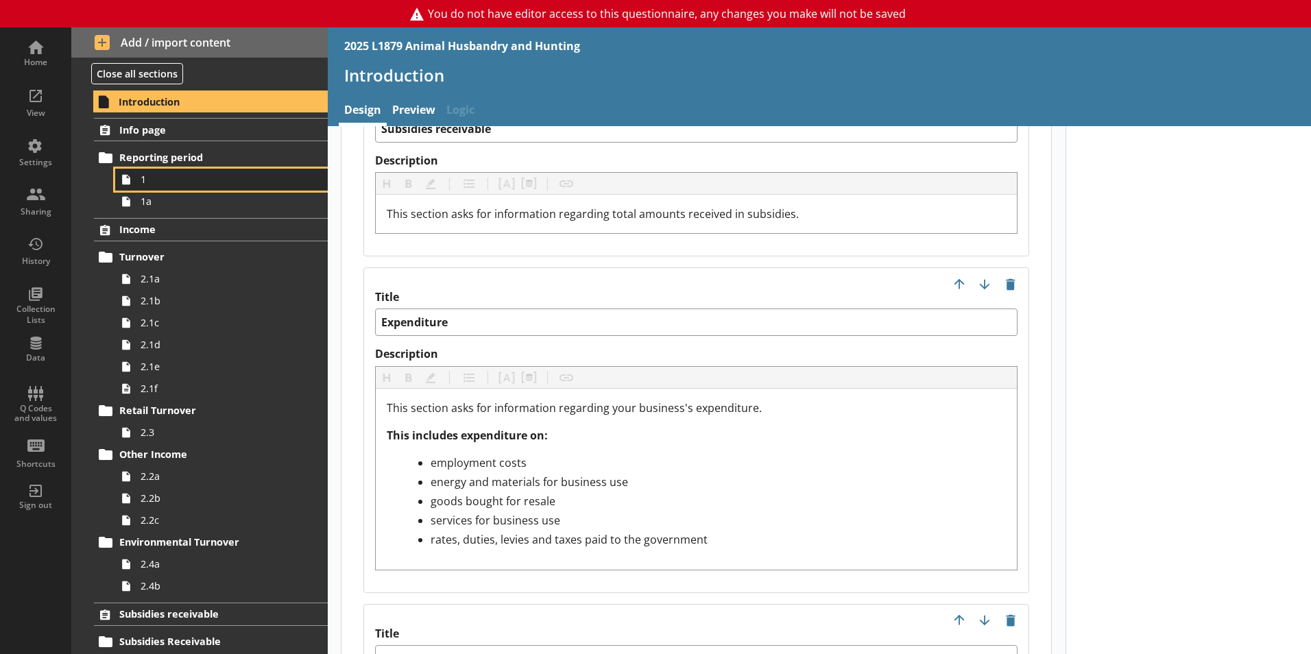
click at [138, 182] on link "1" at bounding box center [221, 180] width 213 height 22
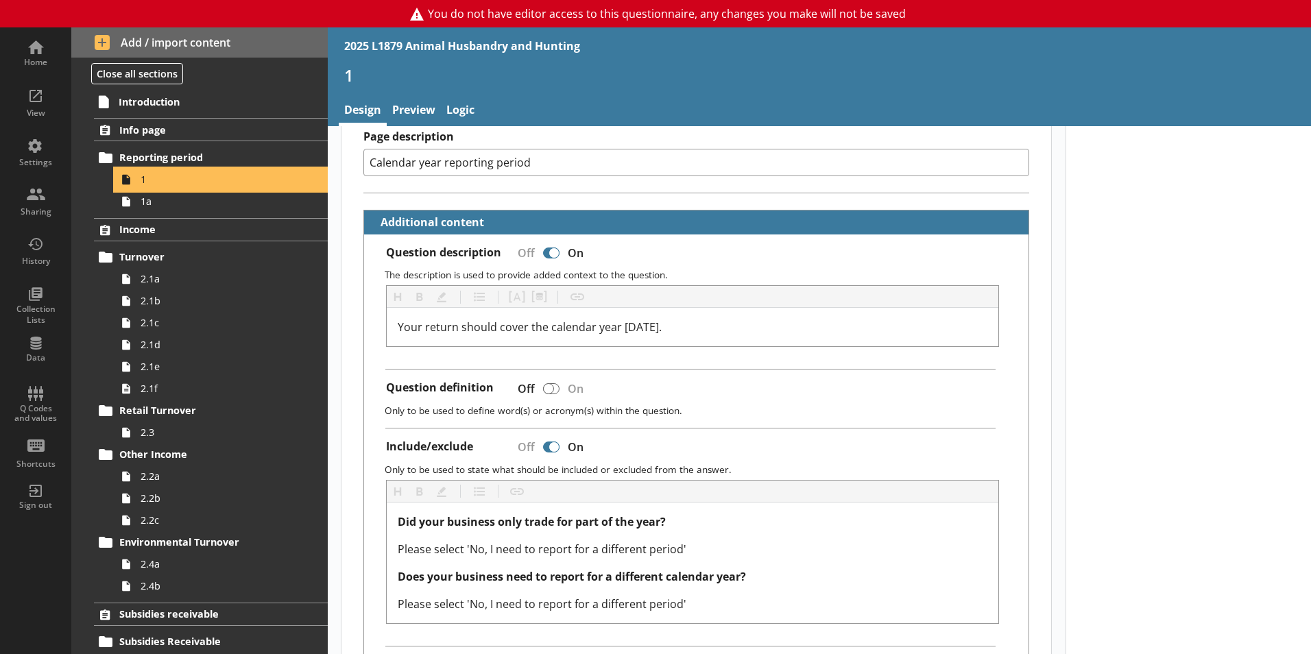
scroll to position [549, 0]
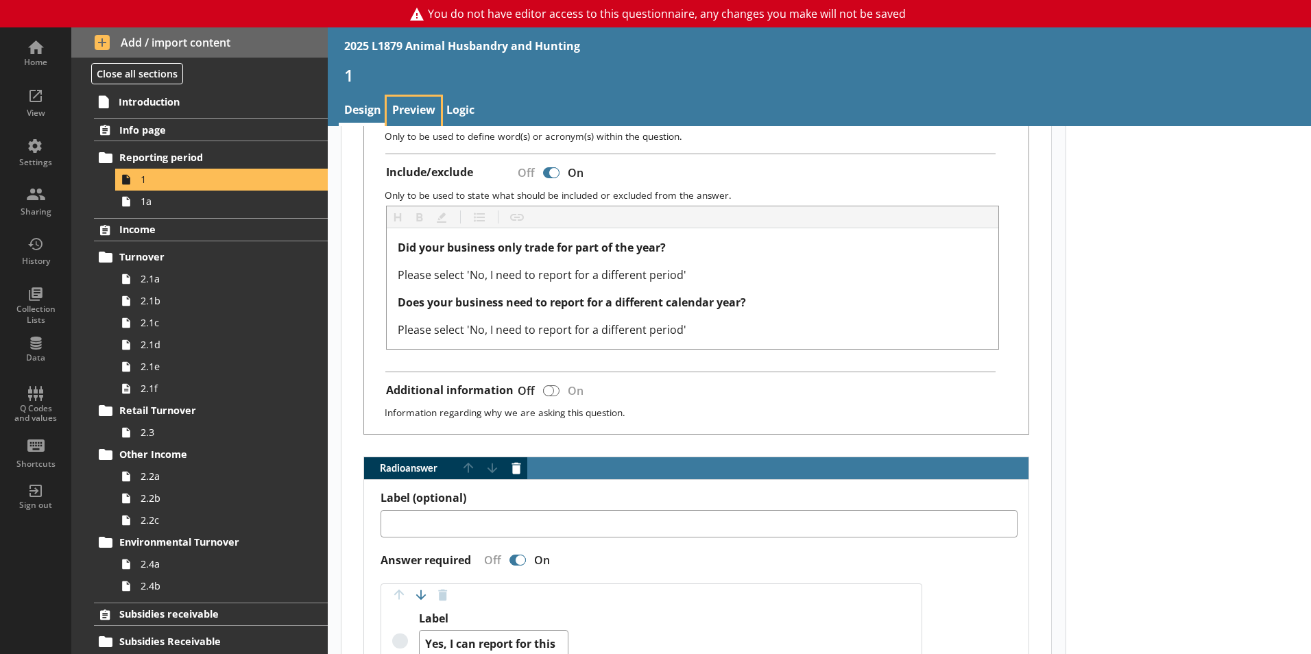
click at [417, 106] on link "Preview" at bounding box center [414, 111] width 54 height 29
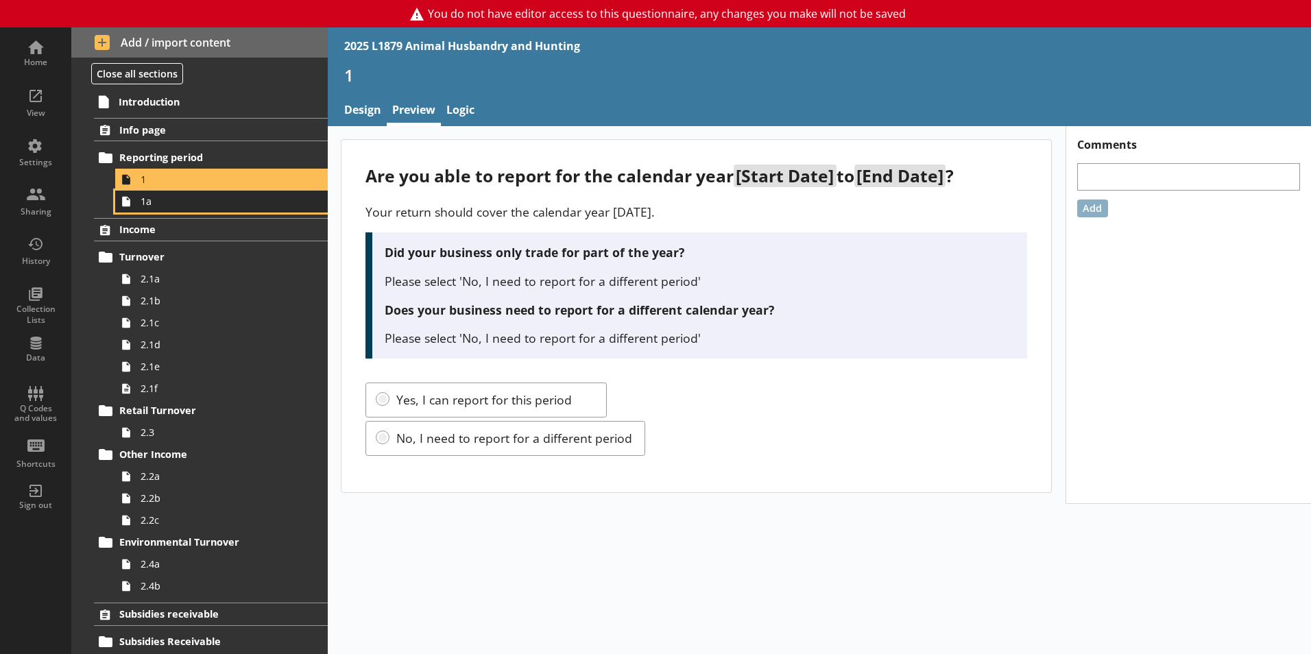
click at [149, 200] on span "1a" at bounding box center [217, 201] width 152 height 13
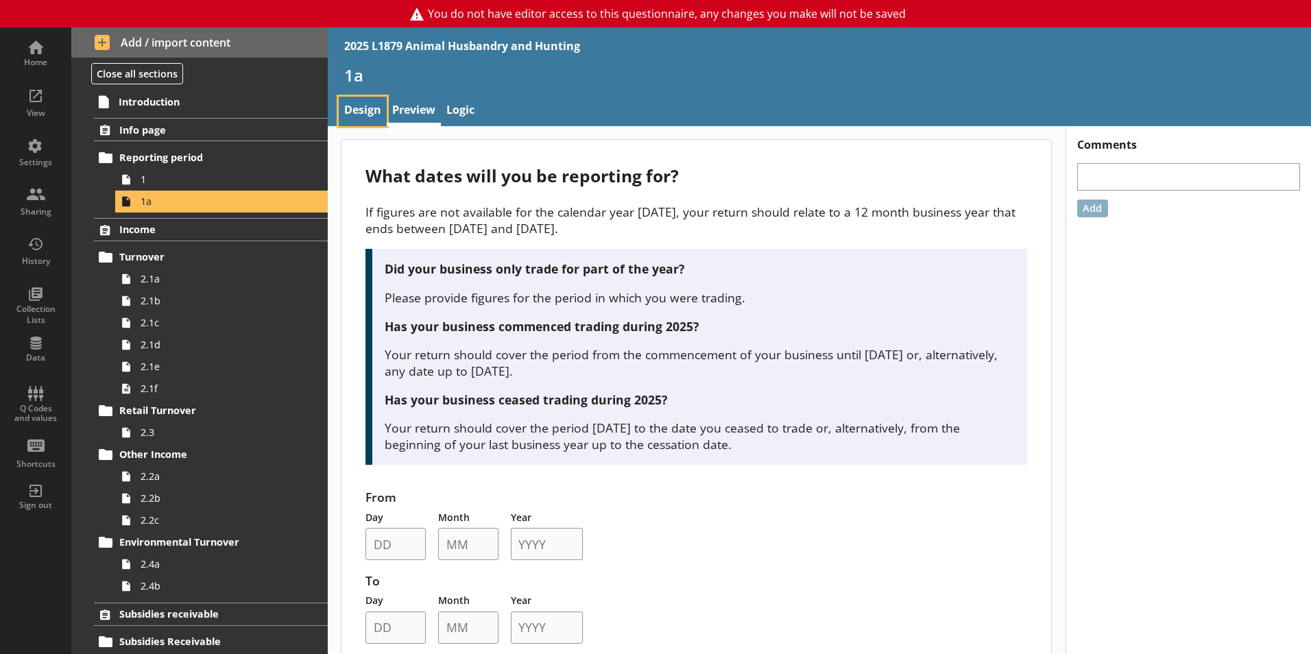
click at [375, 109] on link "Design" at bounding box center [363, 111] width 48 height 29
type textarea "x"
select select "ref_p_end_date"
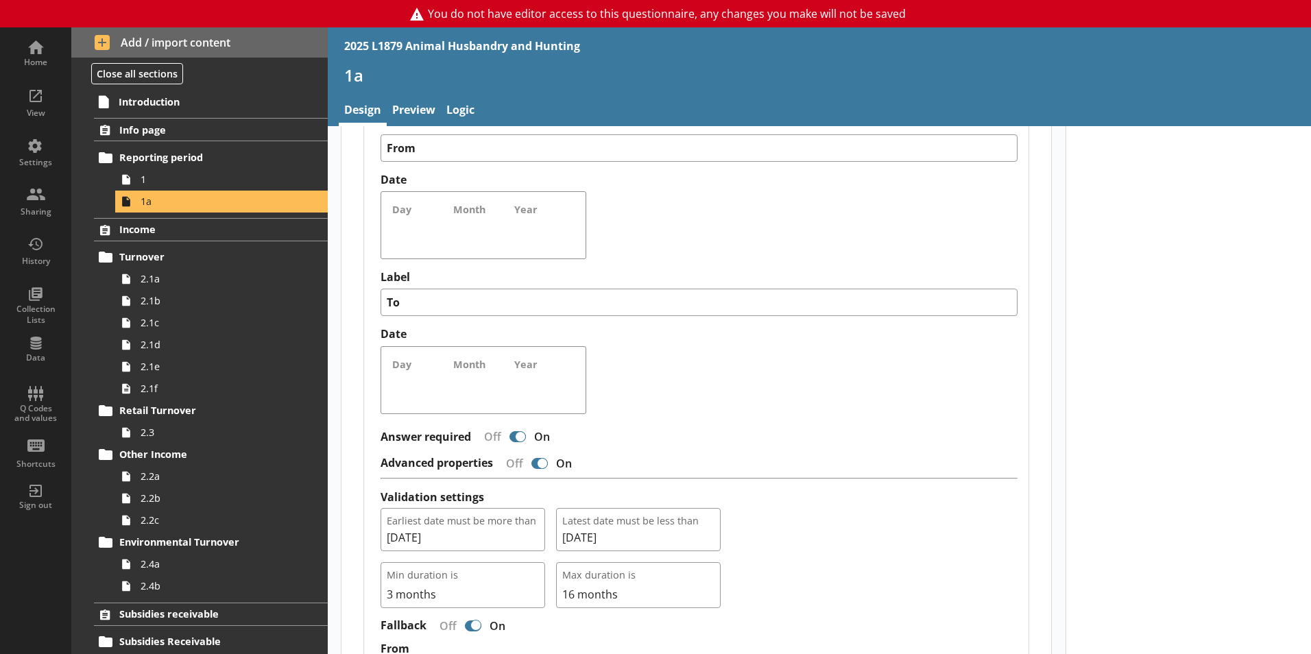
scroll to position [1285, 0]
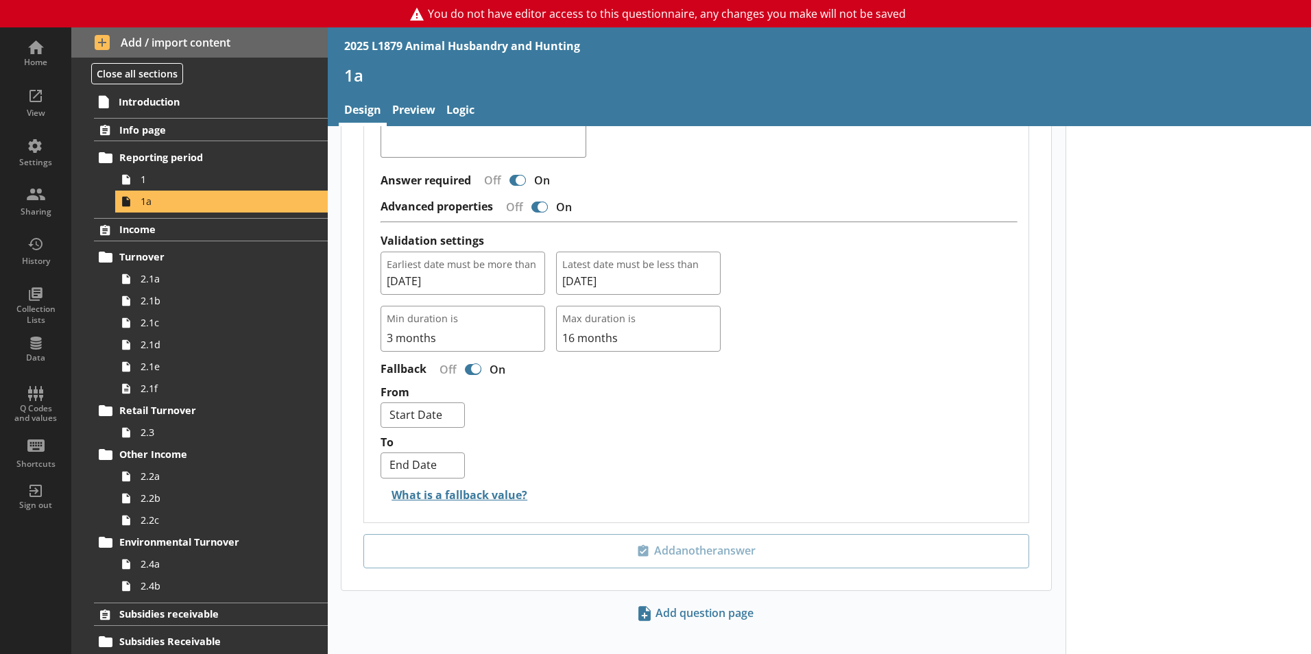
type textarea "x"
click at [32, 84] on div "View" at bounding box center [36, 101] width 48 height 48
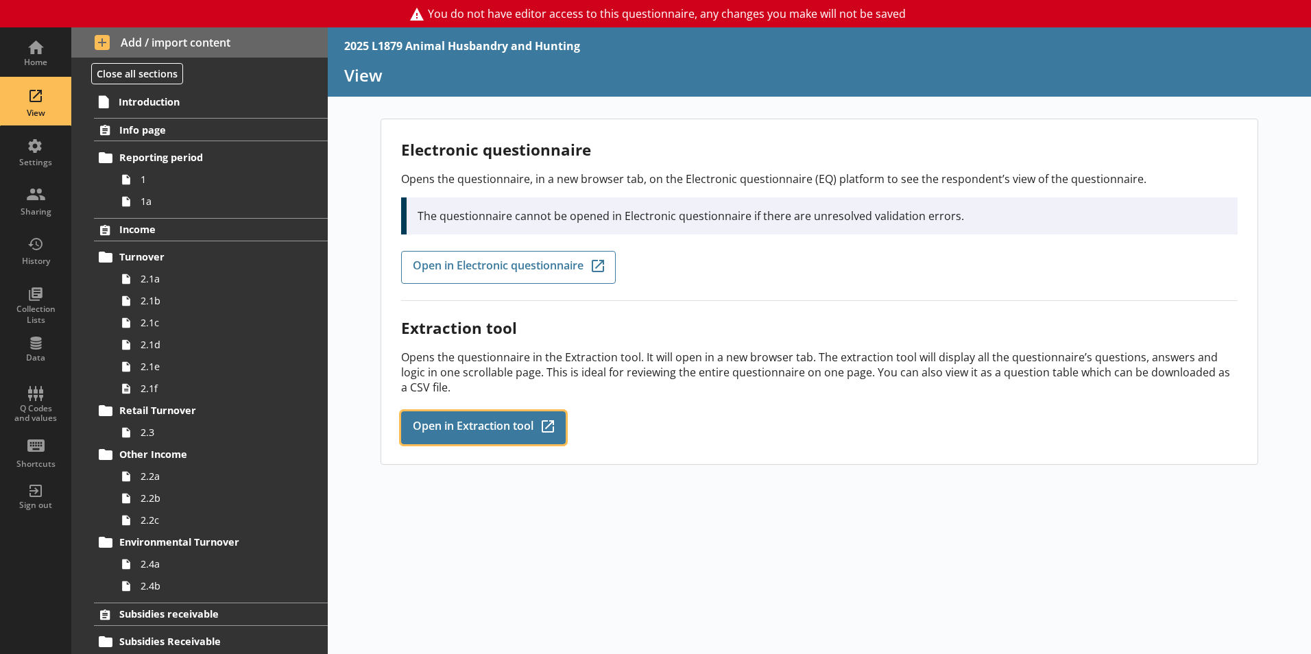
click at [472, 420] on span "Open in Extraction tool" at bounding box center [473, 427] width 121 height 15
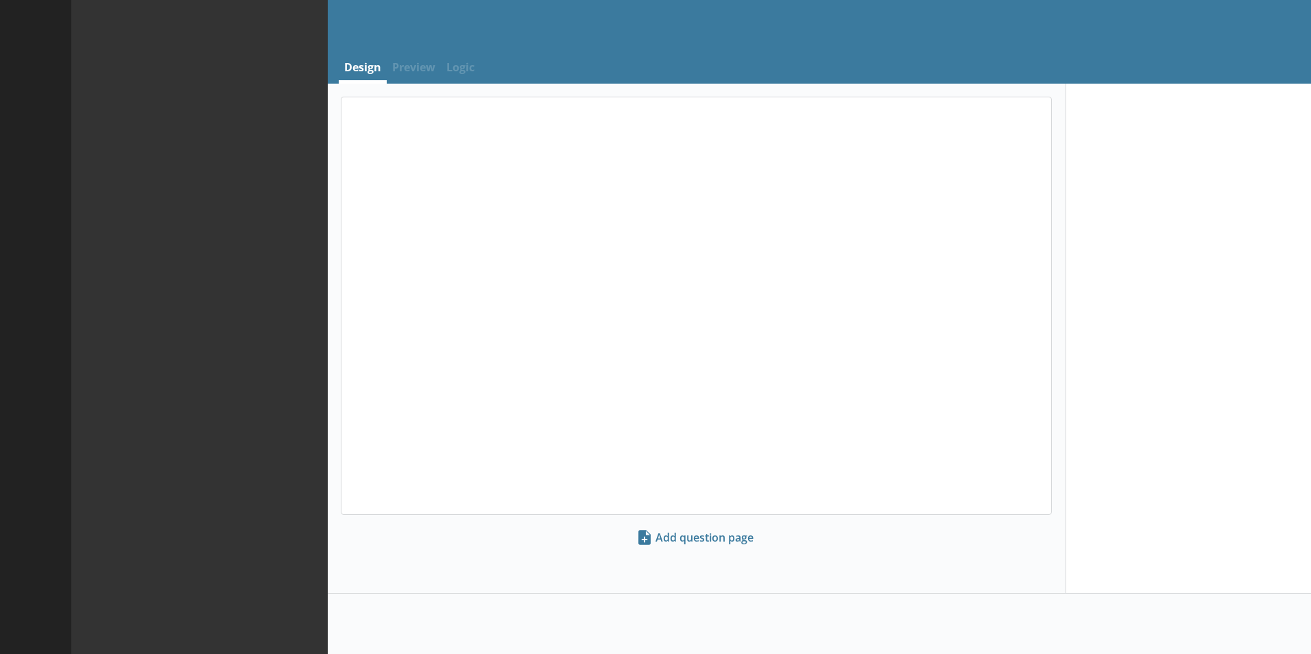
select select "ref_p_end_date"
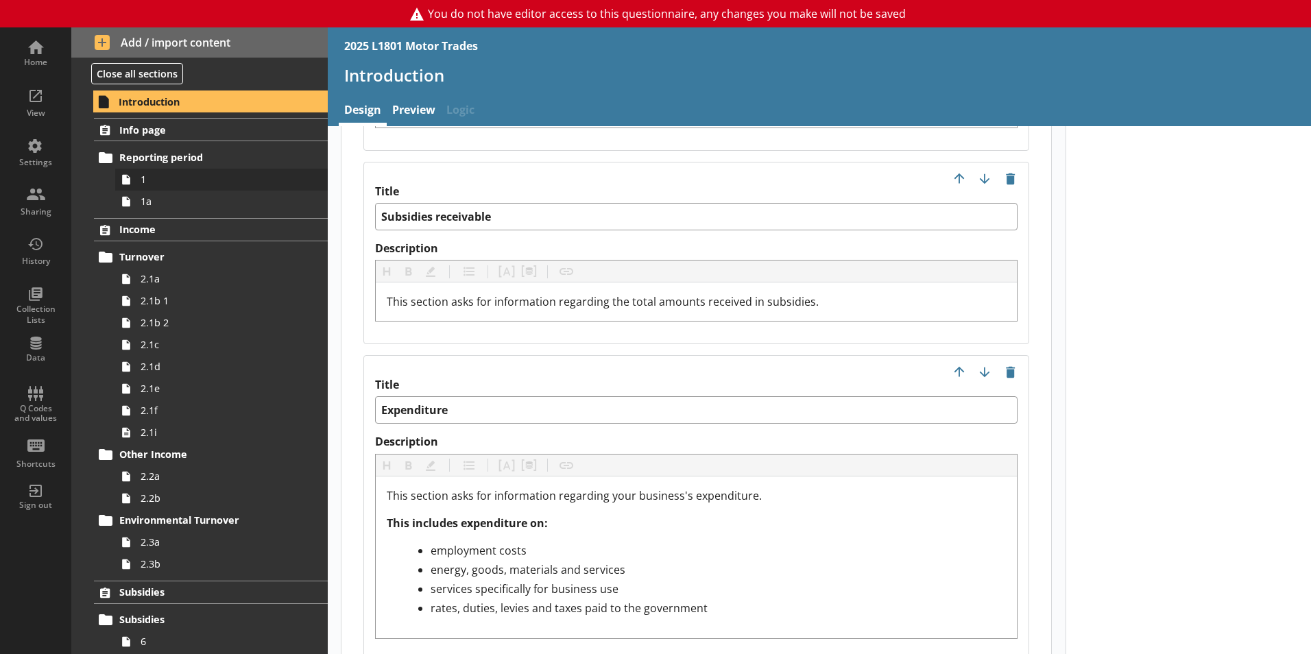
scroll to position [2194, 0]
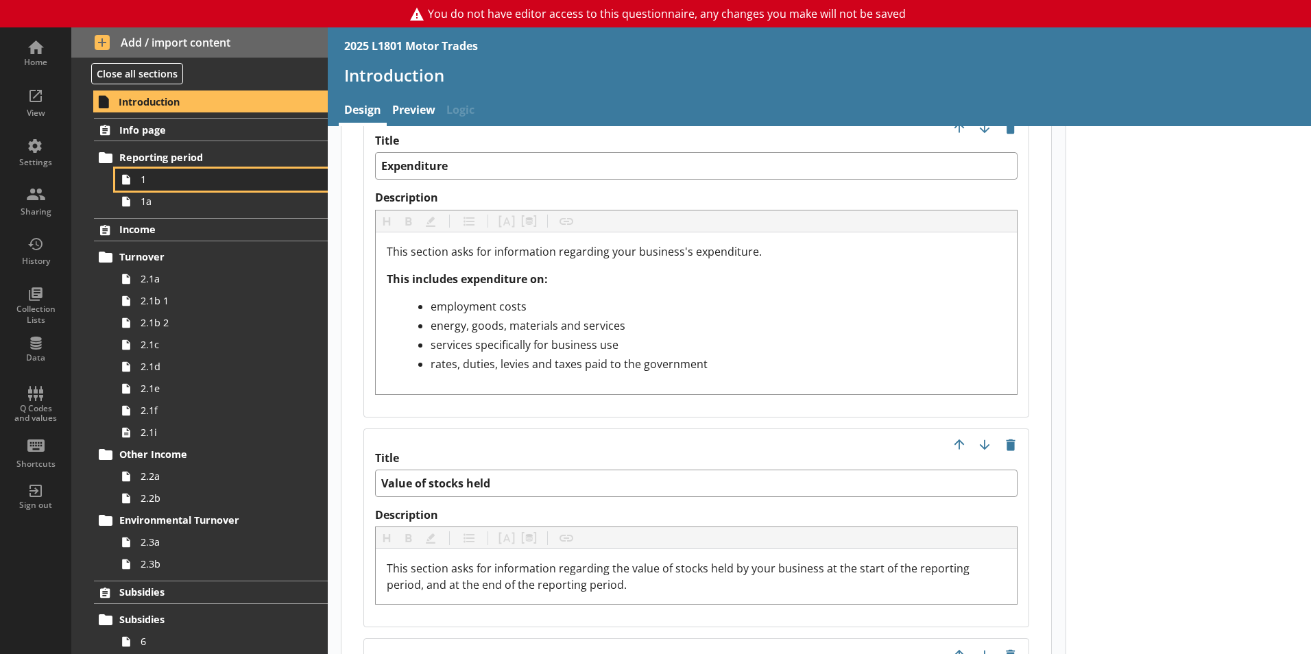
click at [200, 179] on span "1" at bounding box center [217, 179] width 152 height 13
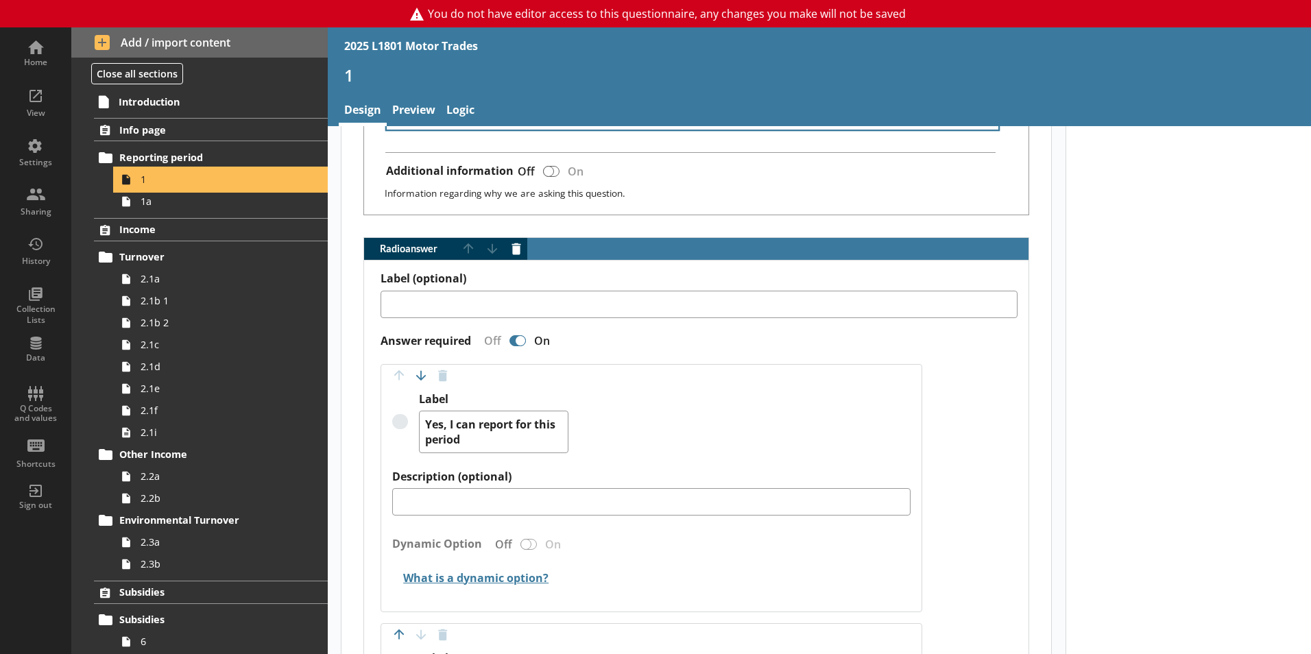
scroll to position [891, 0]
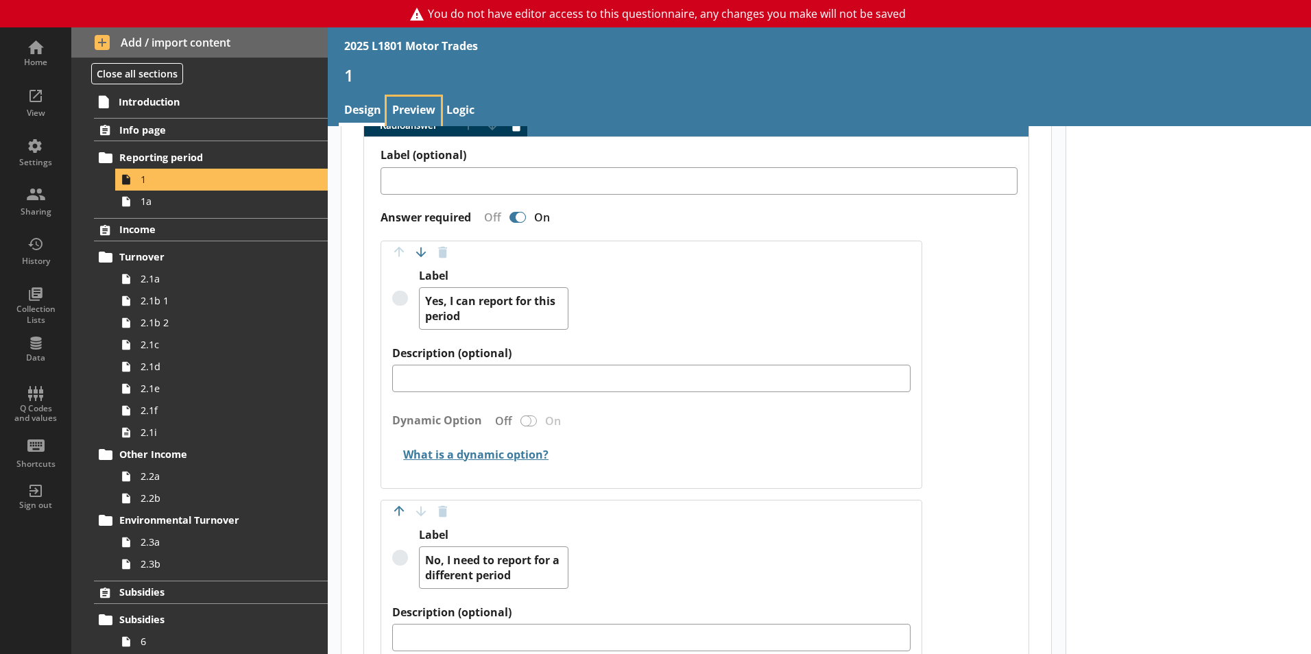
click at [421, 115] on link "Preview" at bounding box center [414, 111] width 54 height 29
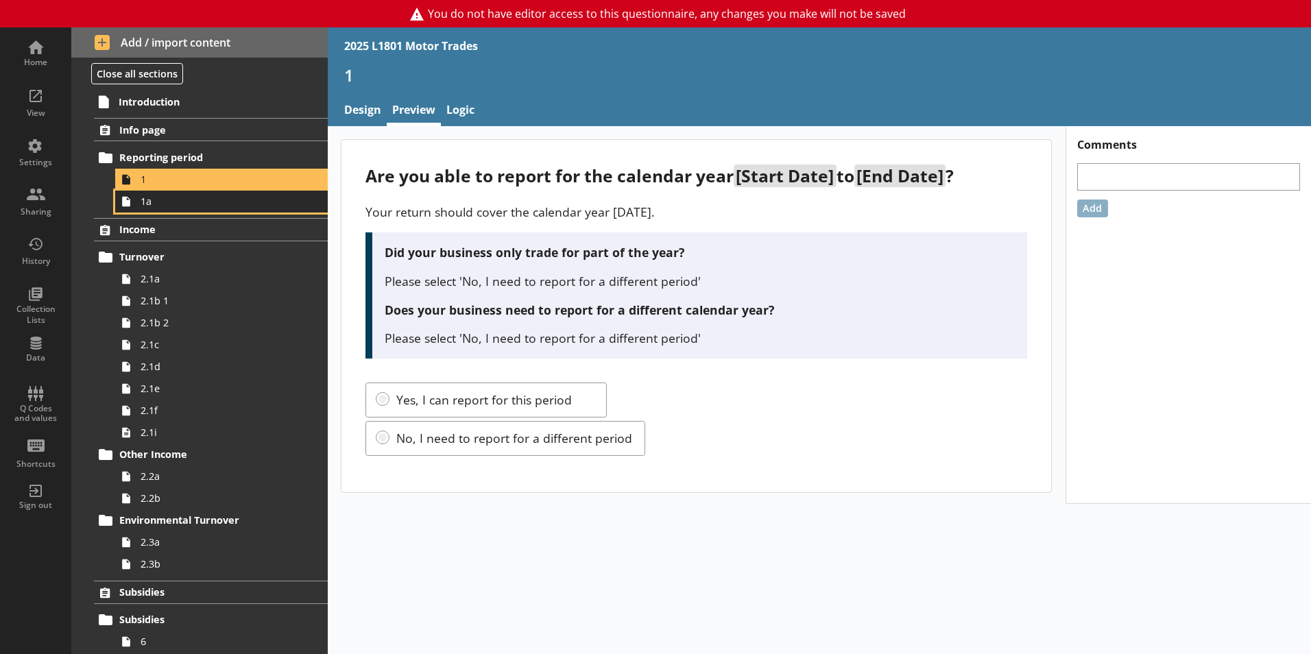
click at [195, 197] on span "1a" at bounding box center [217, 201] width 152 height 13
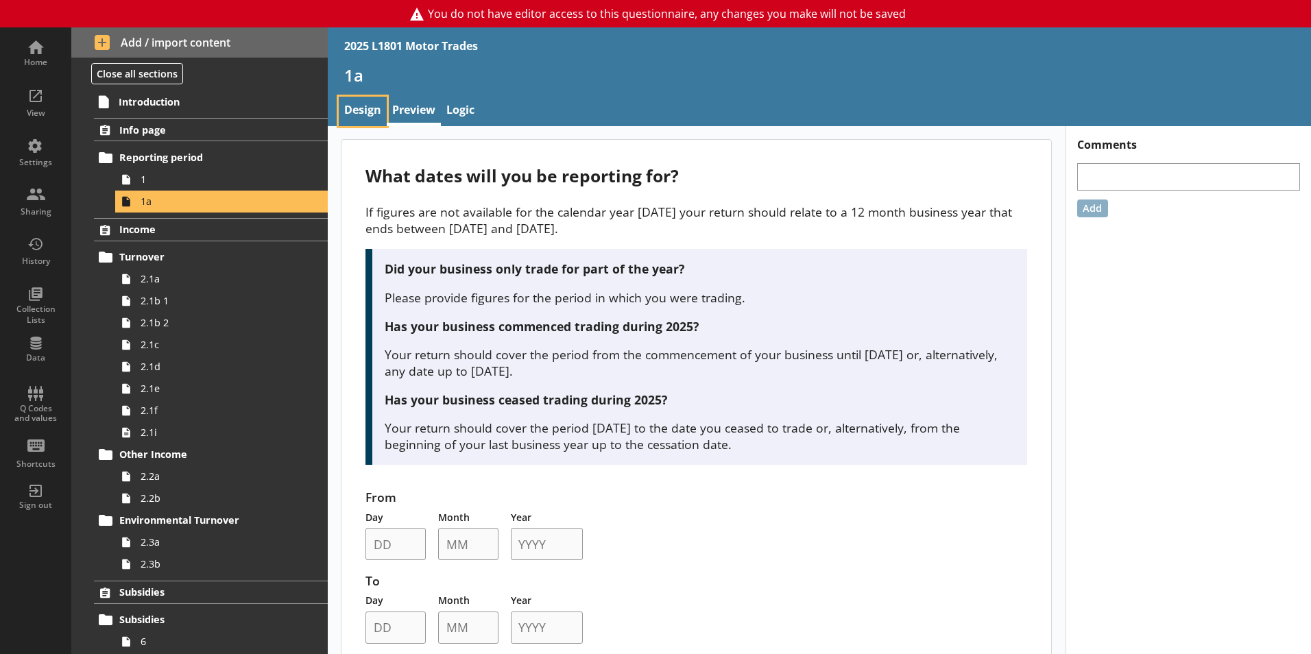
click at [368, 108] on link "Design" at bounding box center [363, 111] width 48 height 29
type textarea "x"
select select "ref_p_end_date"
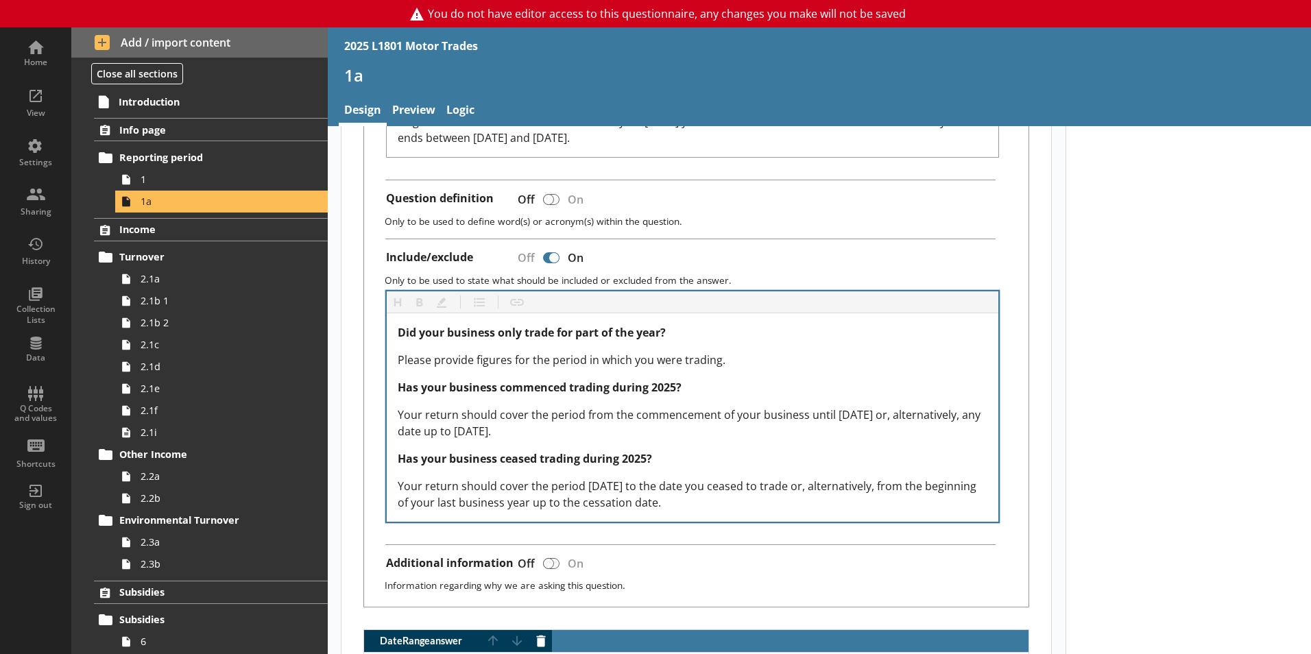
type textarea "x"
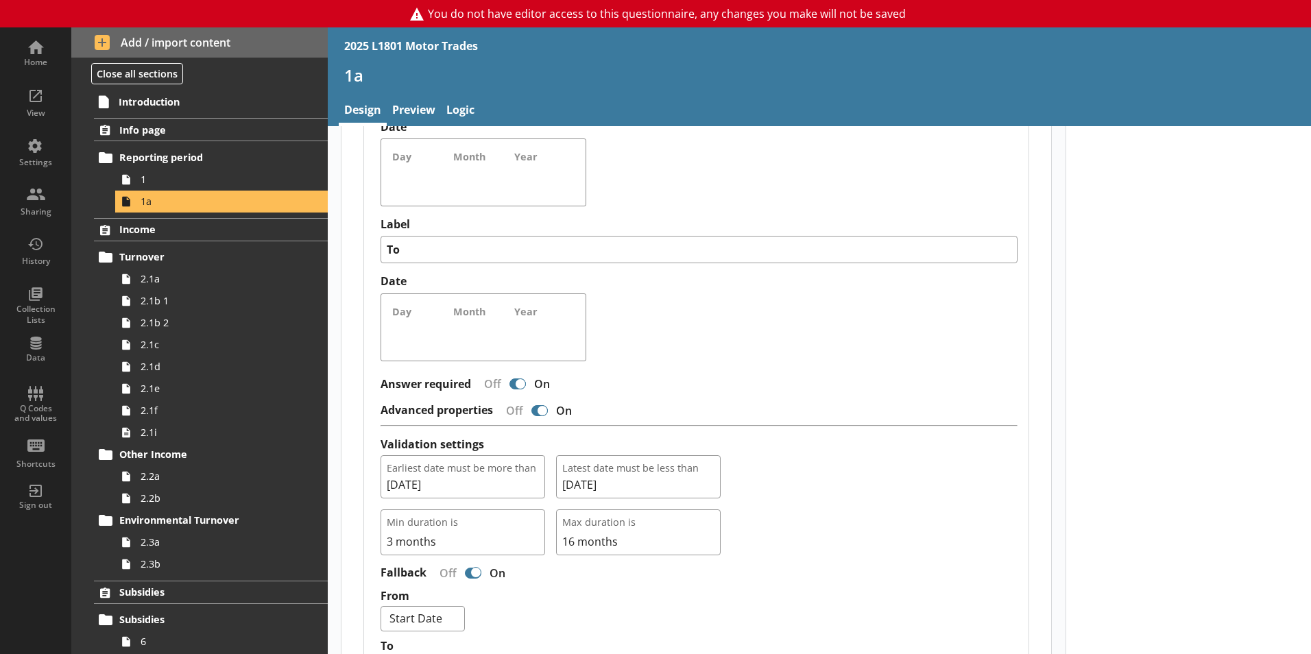
scroll to position [1234, 0]
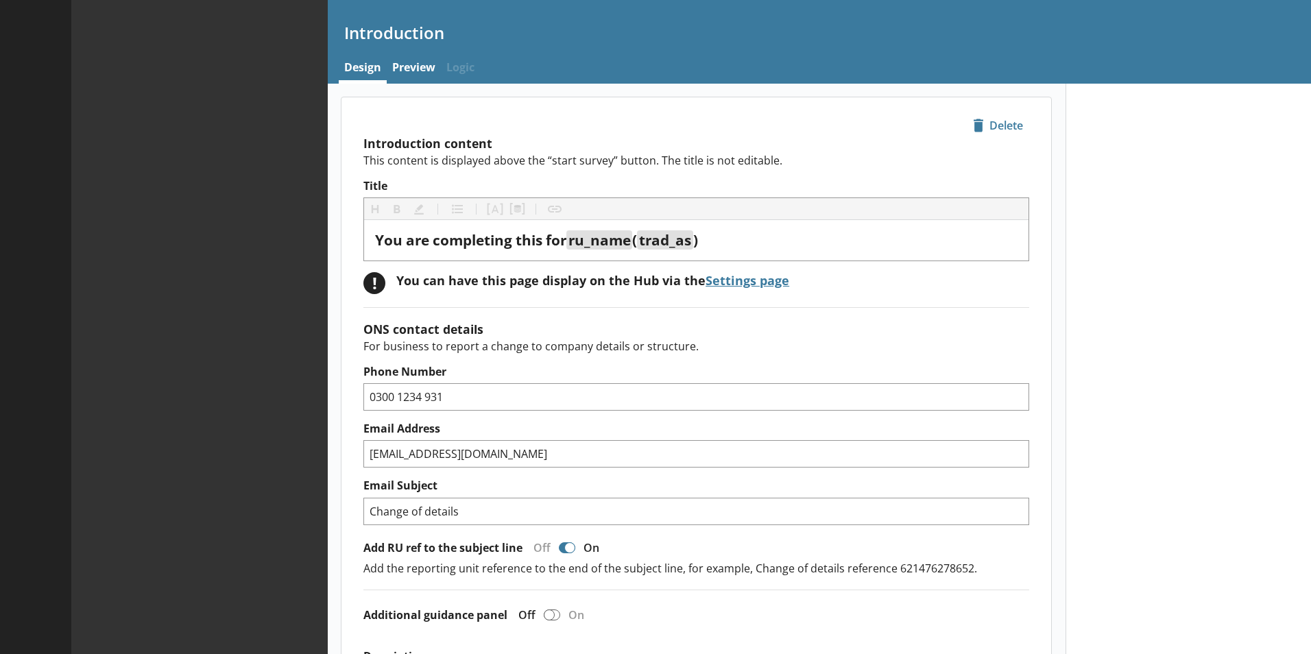
type textarea "x"
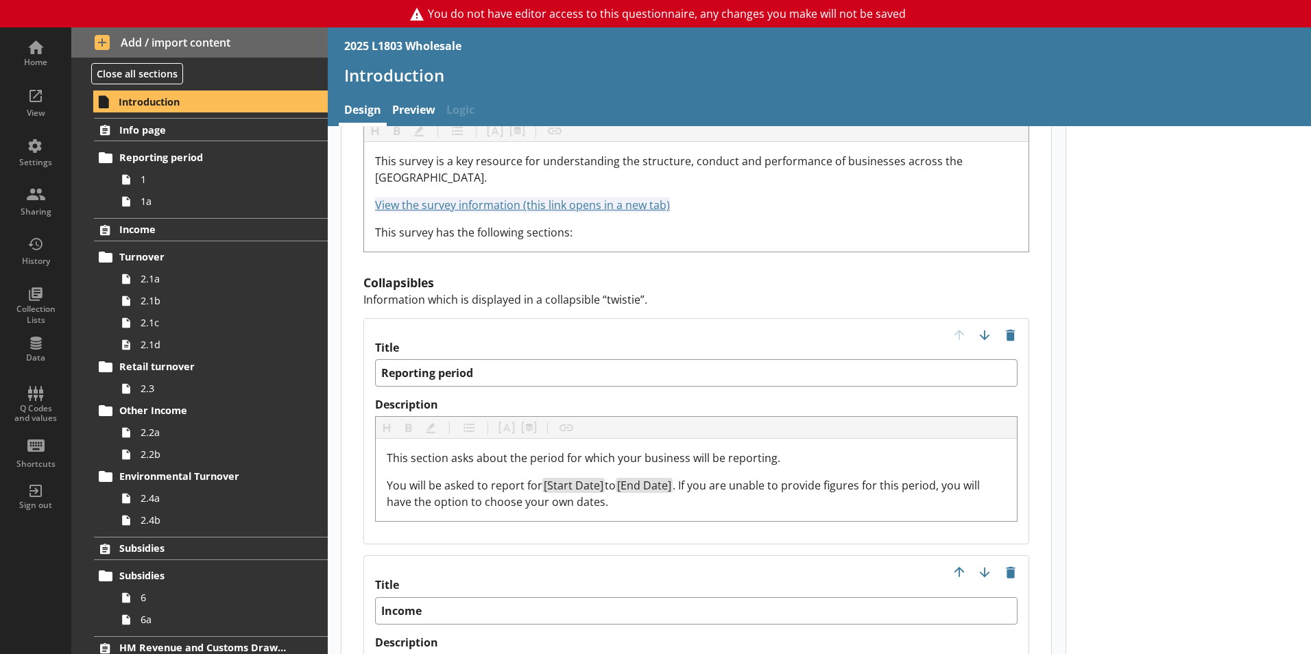
scroll to position [1371, 0]
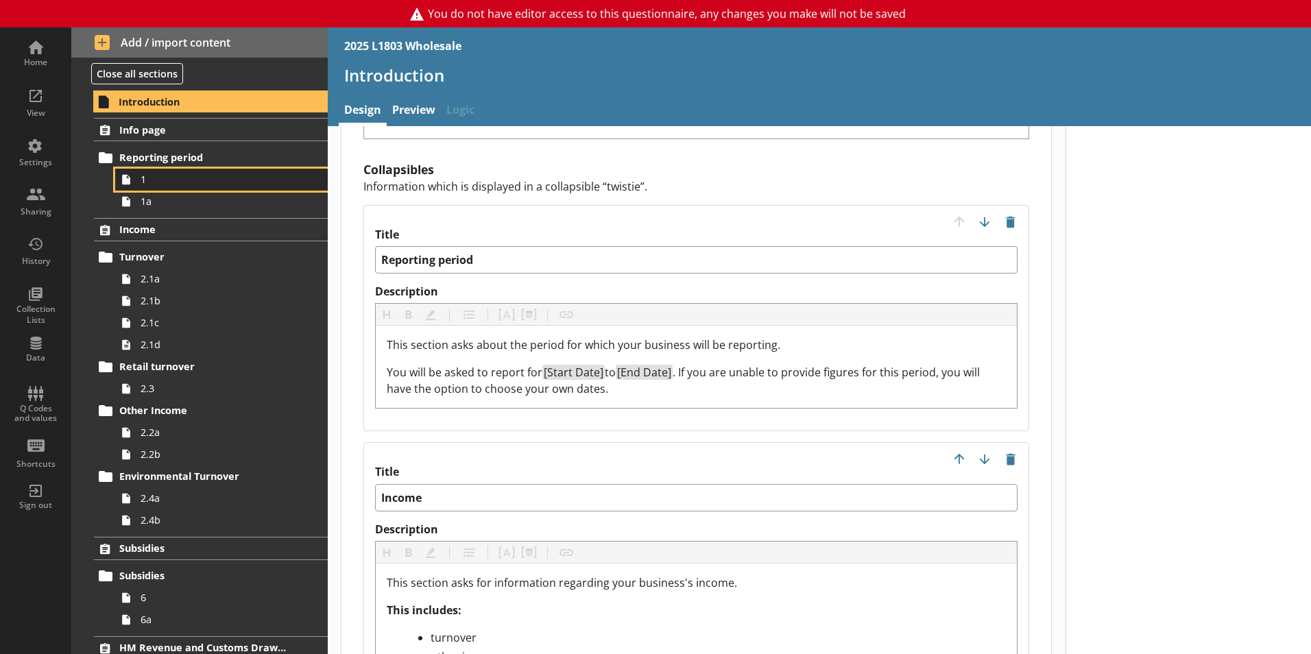
click at [144, 184] on span "1" at bounding box center [217, 179] width 152 height 13
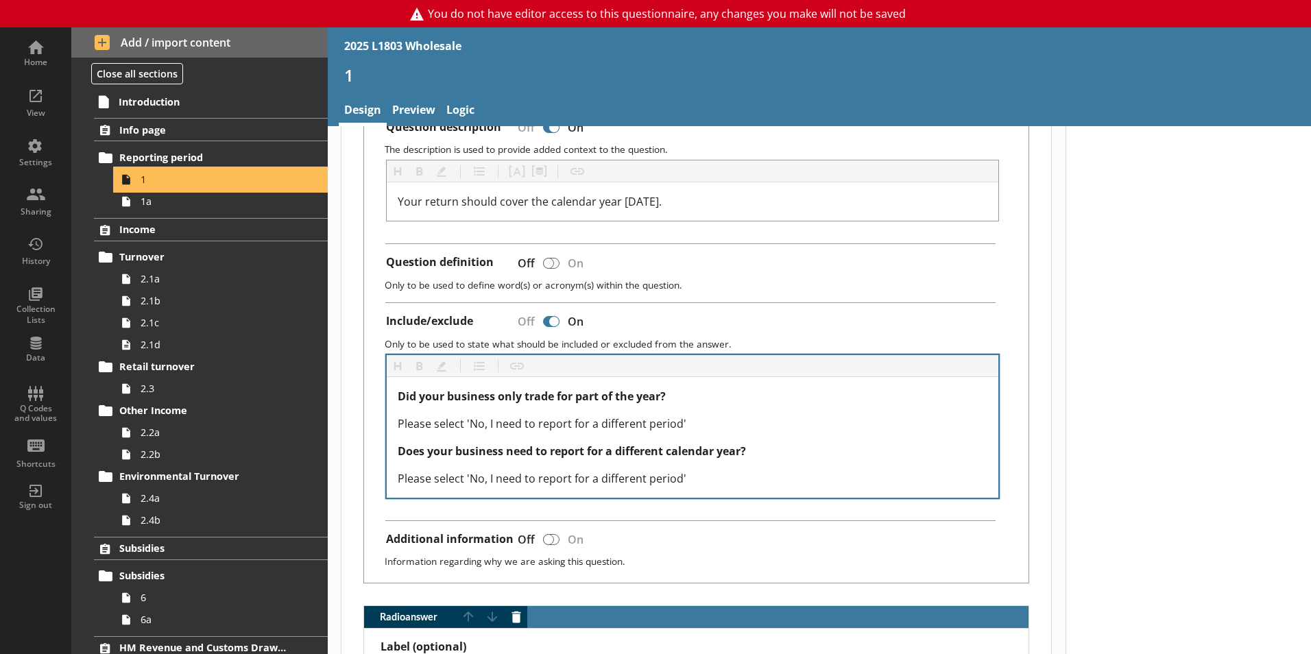
scroll to position [274, 0]
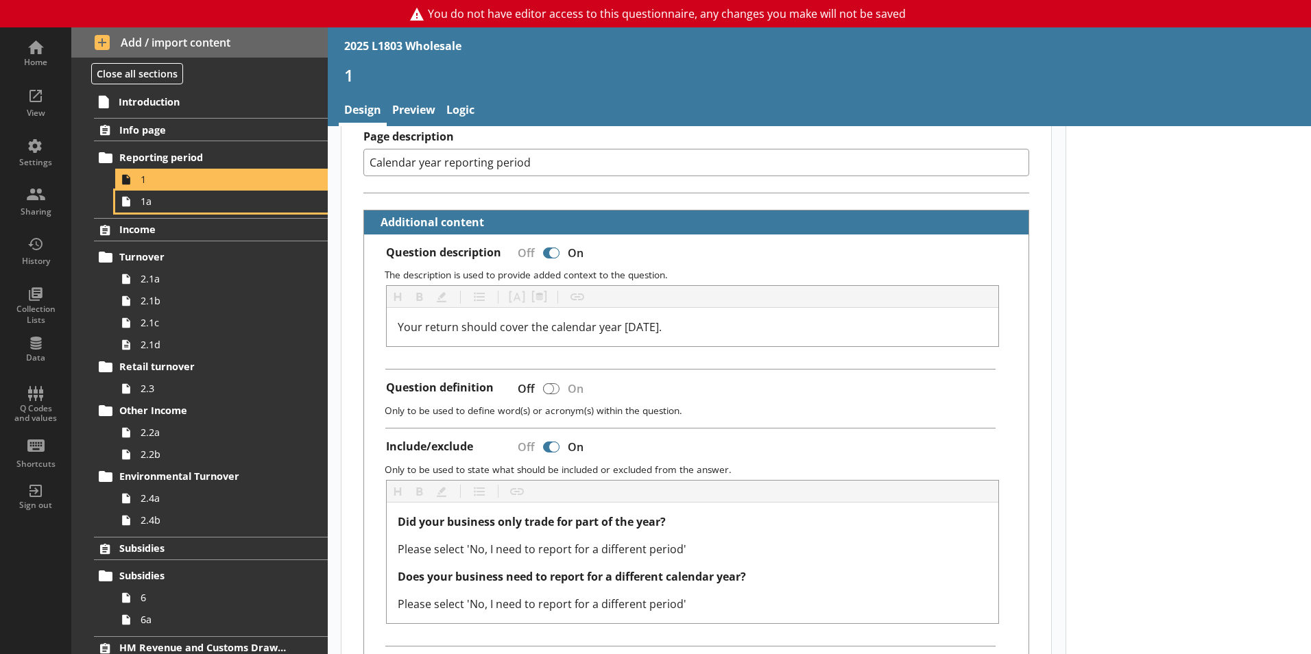
drag, startPoint x: 206, startPoint y: 197, endPoint x: 217, endPoint y: 86, distance: 111.0
click at [206, 197] on span "1a" at bounding box center [217, 201] width 152 height 13
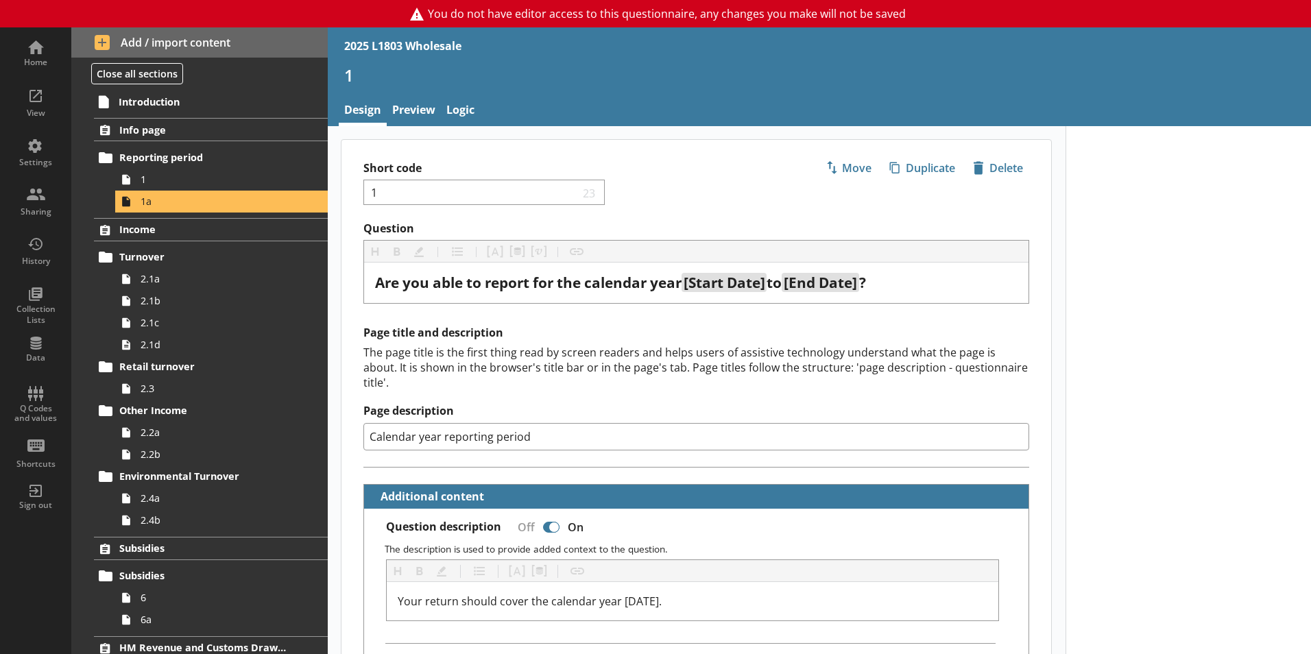
type textarea "x"
select select "ref_p_end_date"
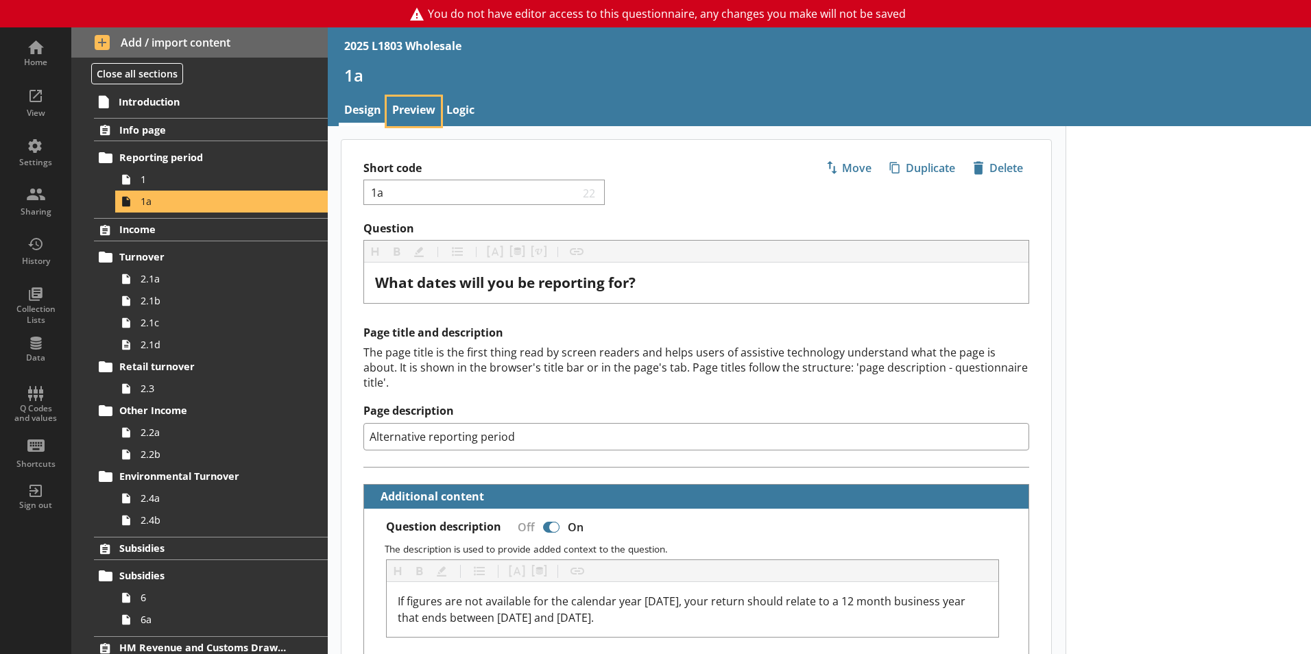
click at [424, 115] on link "Preview" at bounding box center [414, 111] width 54 height 29
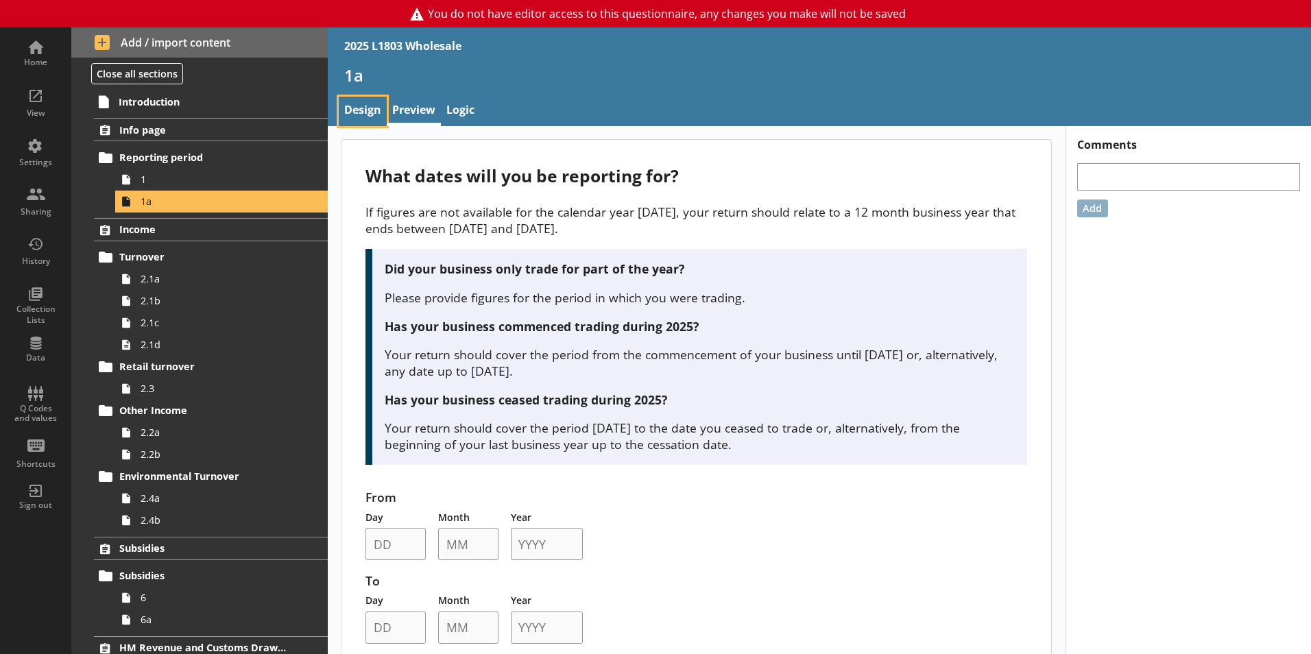
click at [371, 106] on link "Design" at bounding box center [363, 111] width 48 height 29
type textarea "x"
select select "ref_p_end_date"
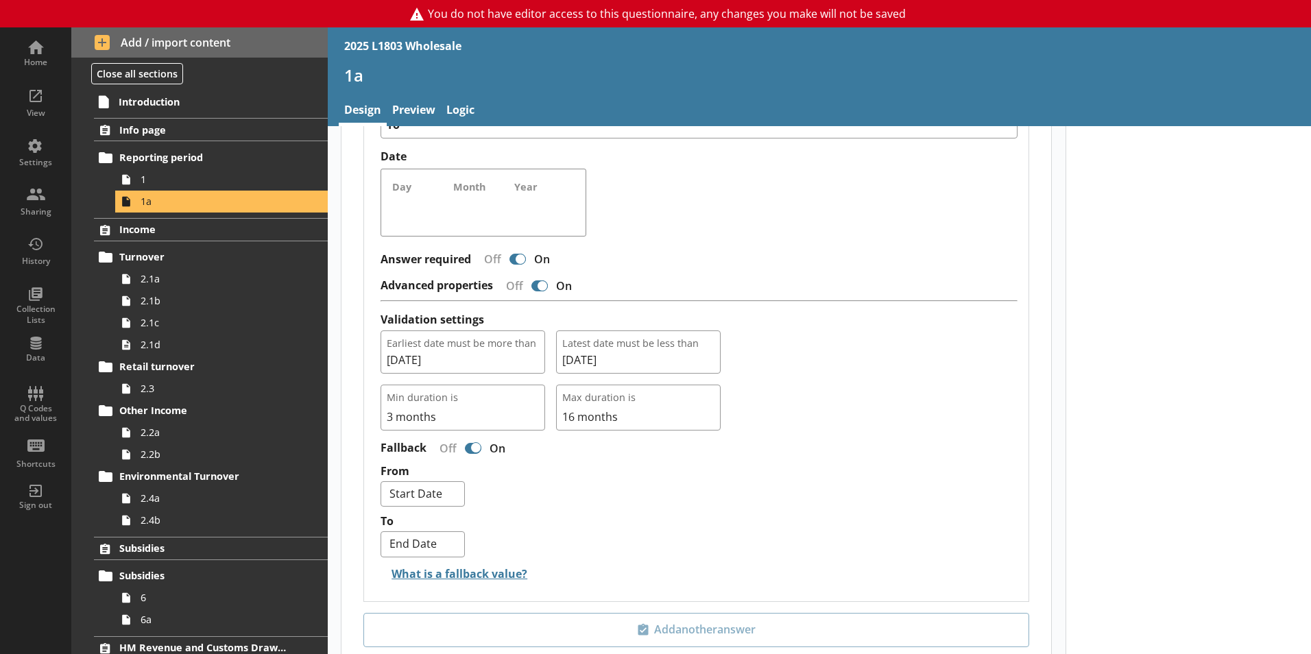
type textarea "x"
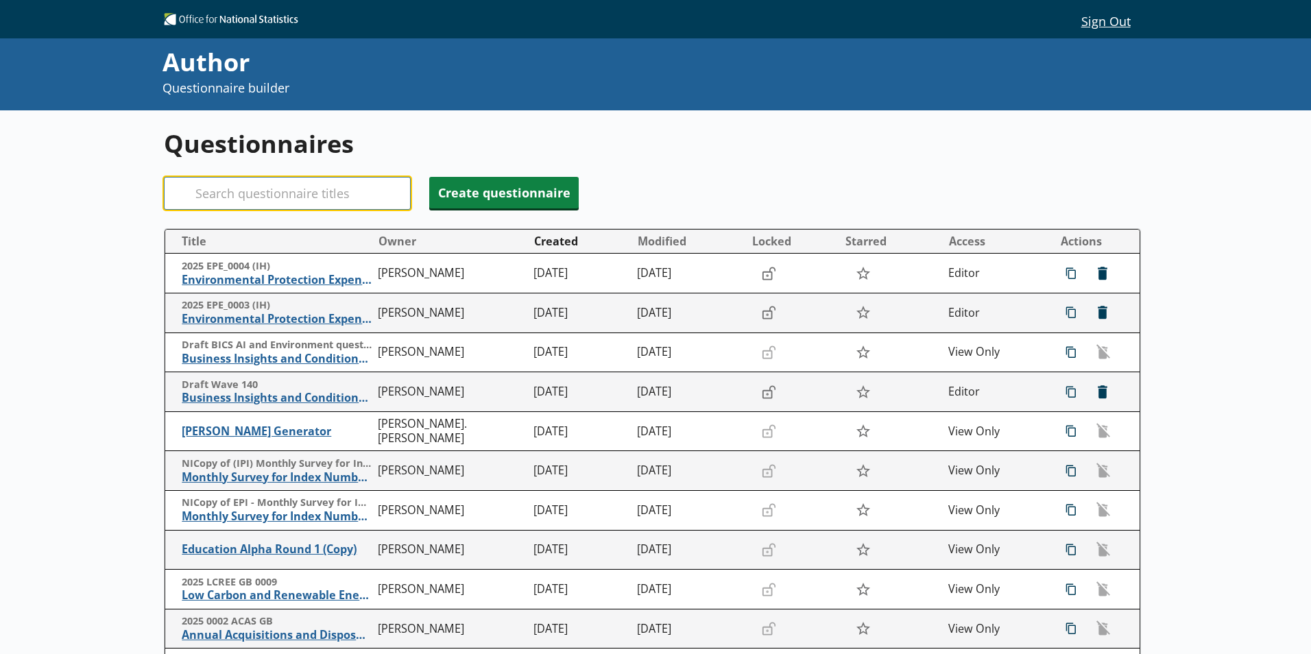
click at [323, 197] on input "Search" at bounding box center [287, 193] width 247 height 33
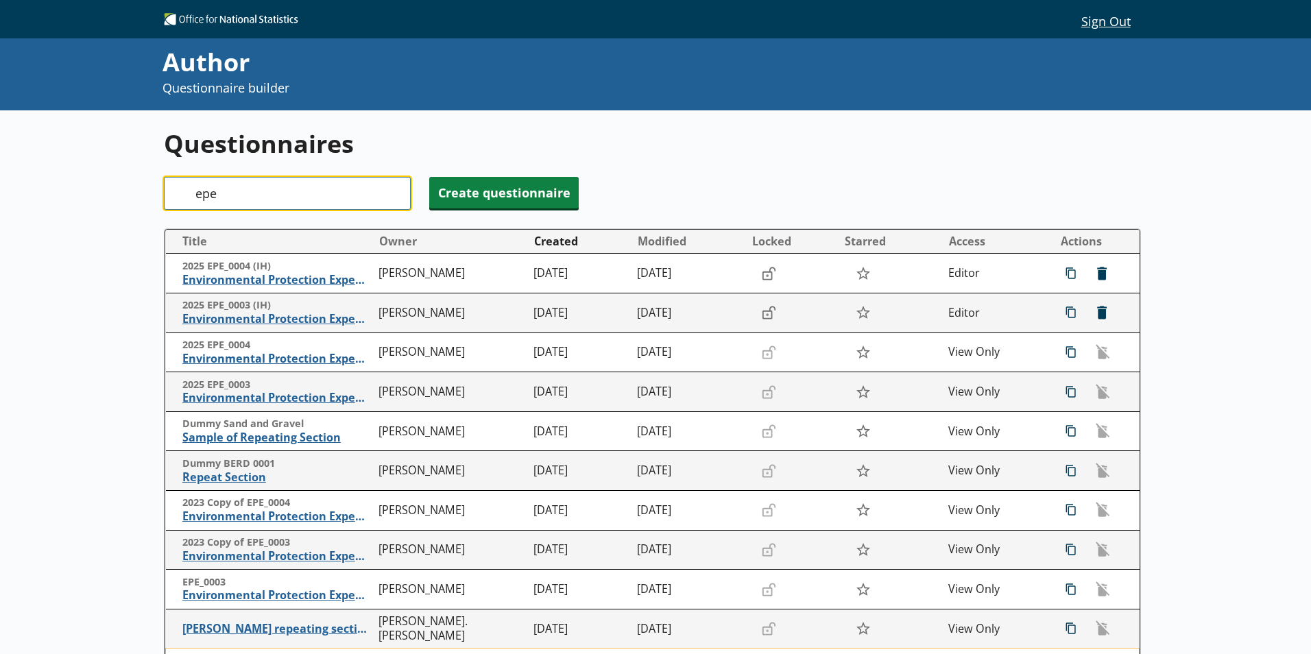
type input "epe"
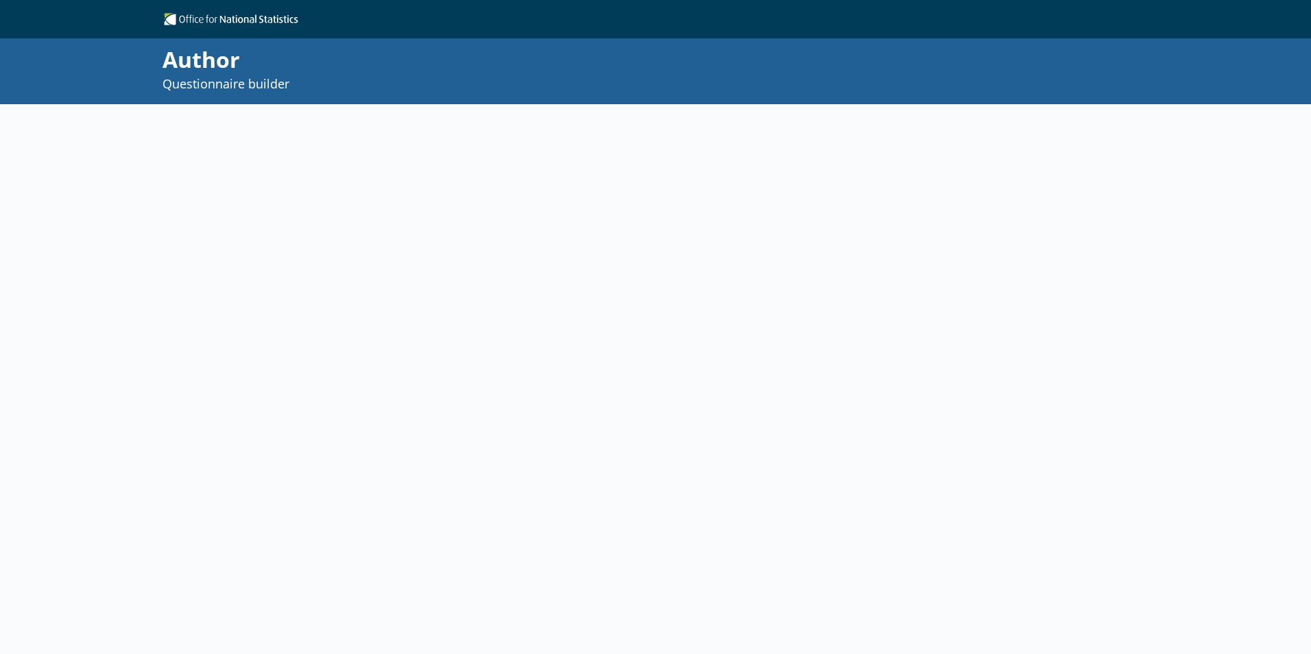
select select "ref_p_end_date"
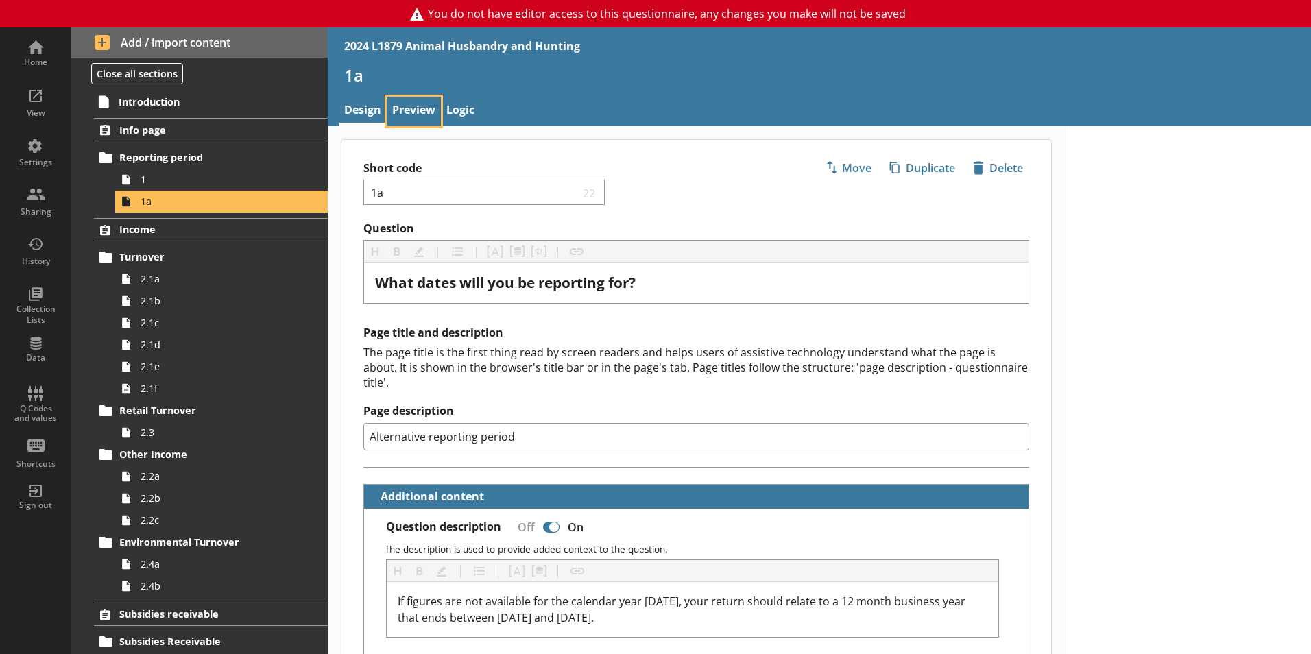
click at [421, 114] on link "Preview" at bounding box center [414, 111] width 54 height 29
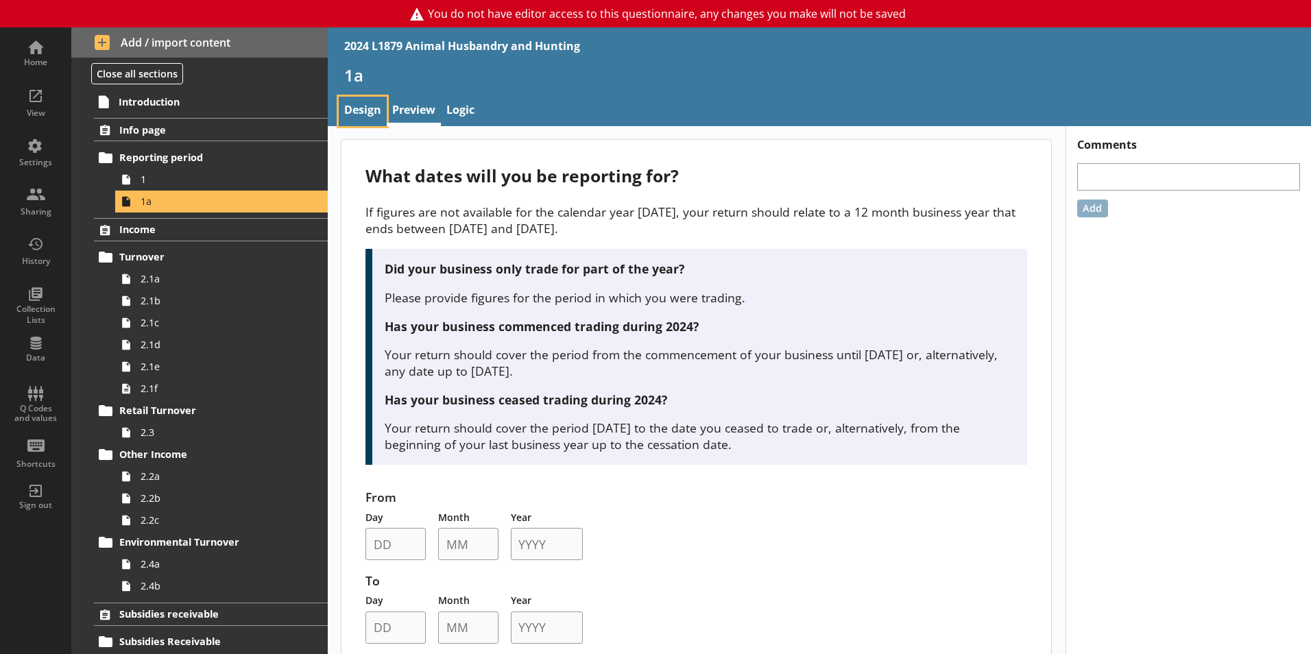
click at [364, 107] on link "Design" at bounding box center [363, 111] width 48 height 29
type textarea "x"
select select "ref_p_end_date"
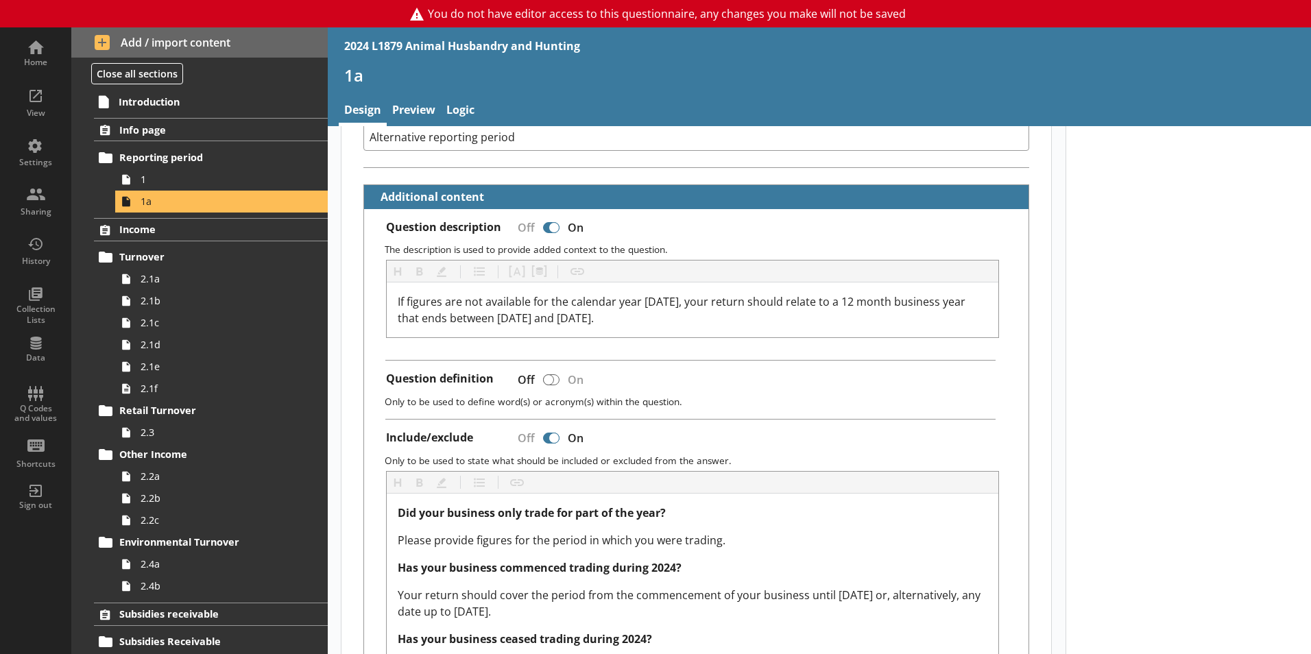
type textarea "x"
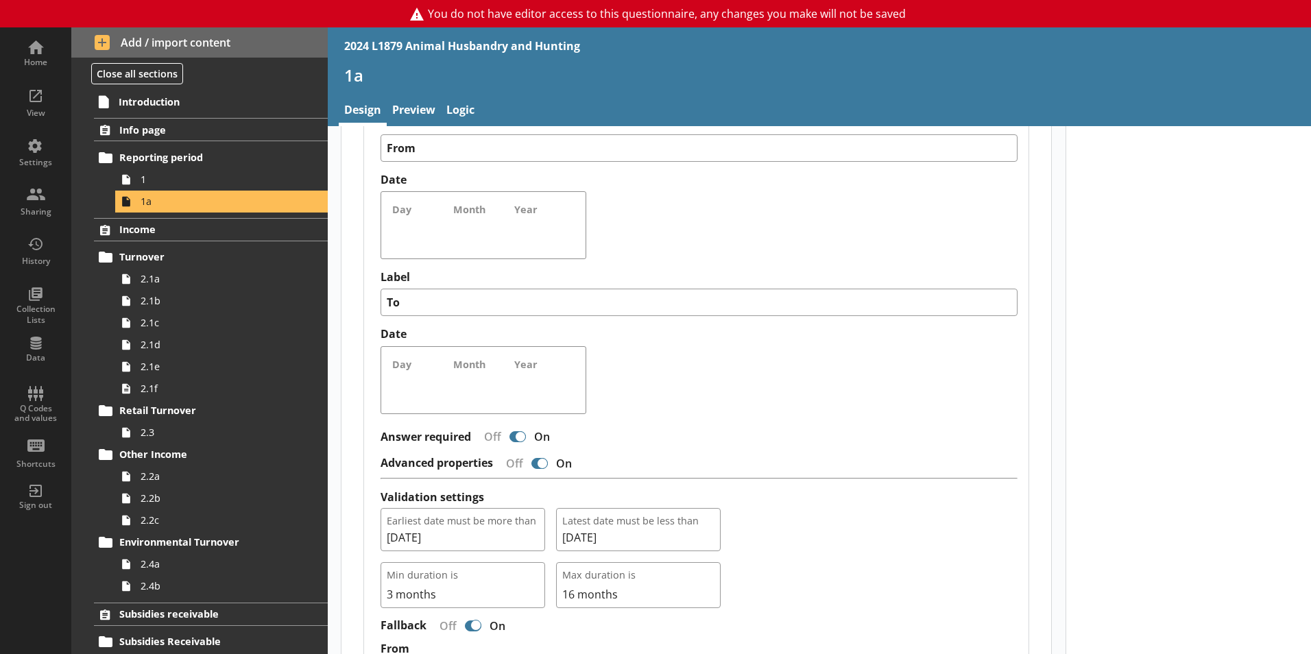
scroll to position [1285, 0]
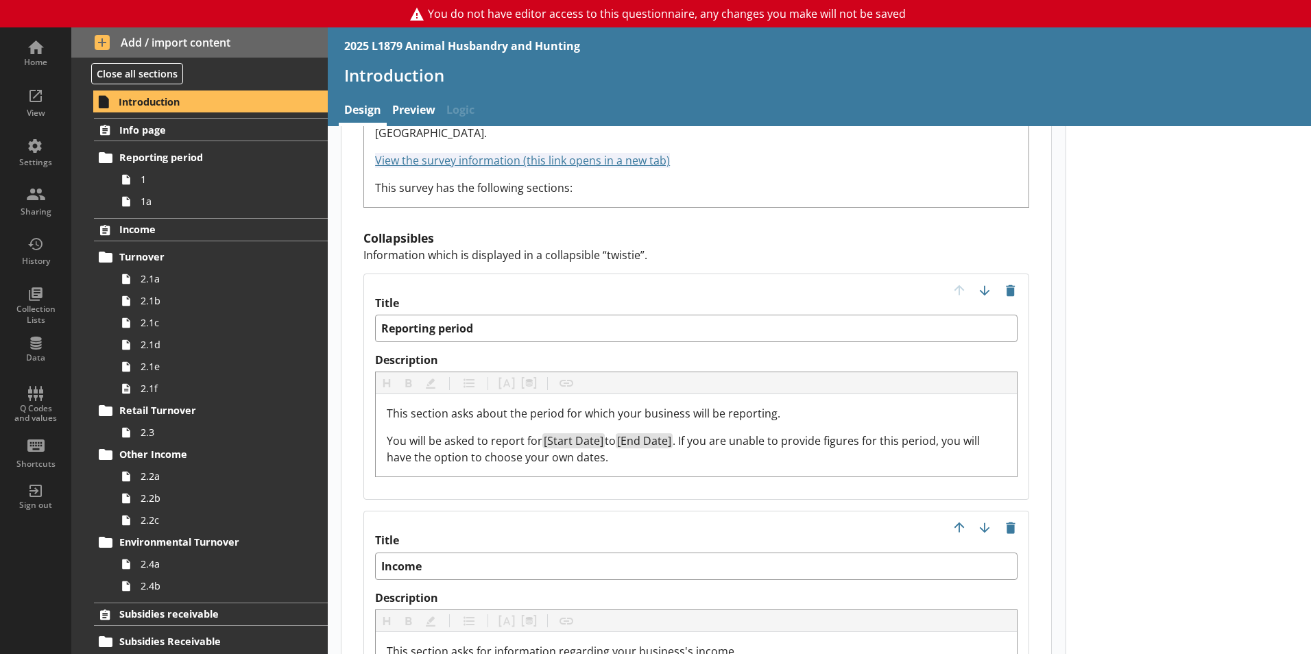
scroll to position [1440, 0]
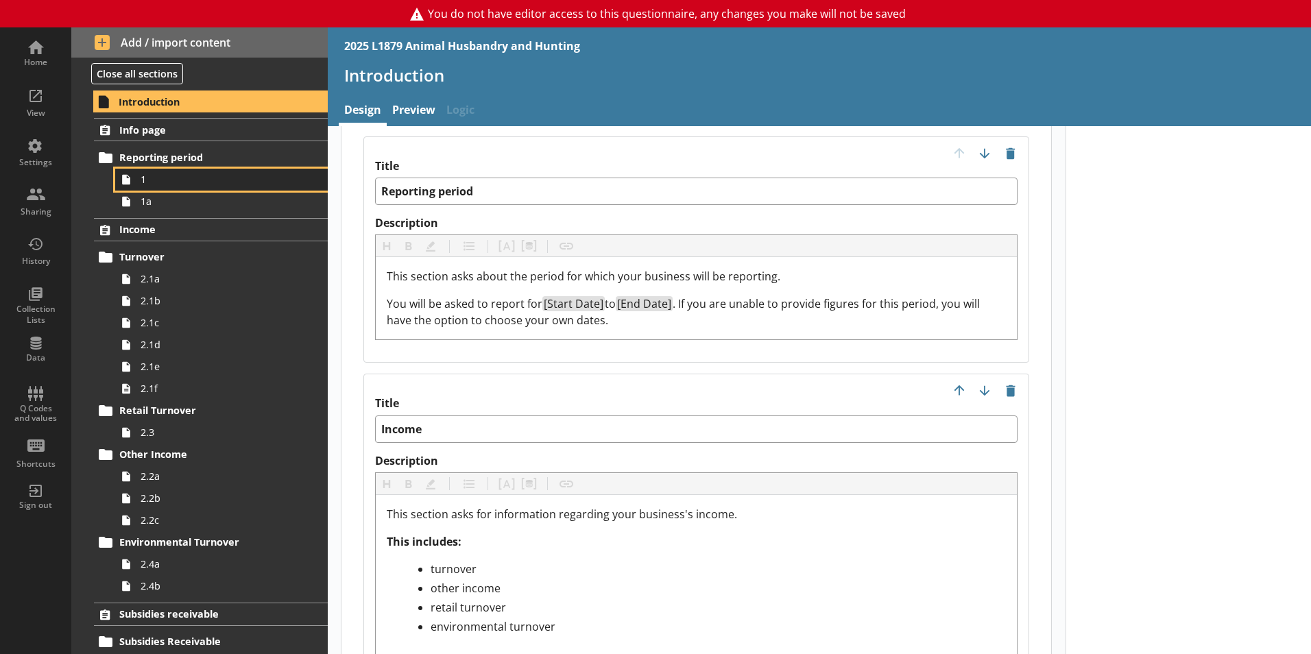
click at [136, 169] on icon at bounding box center [126, 180] width 22 height 22
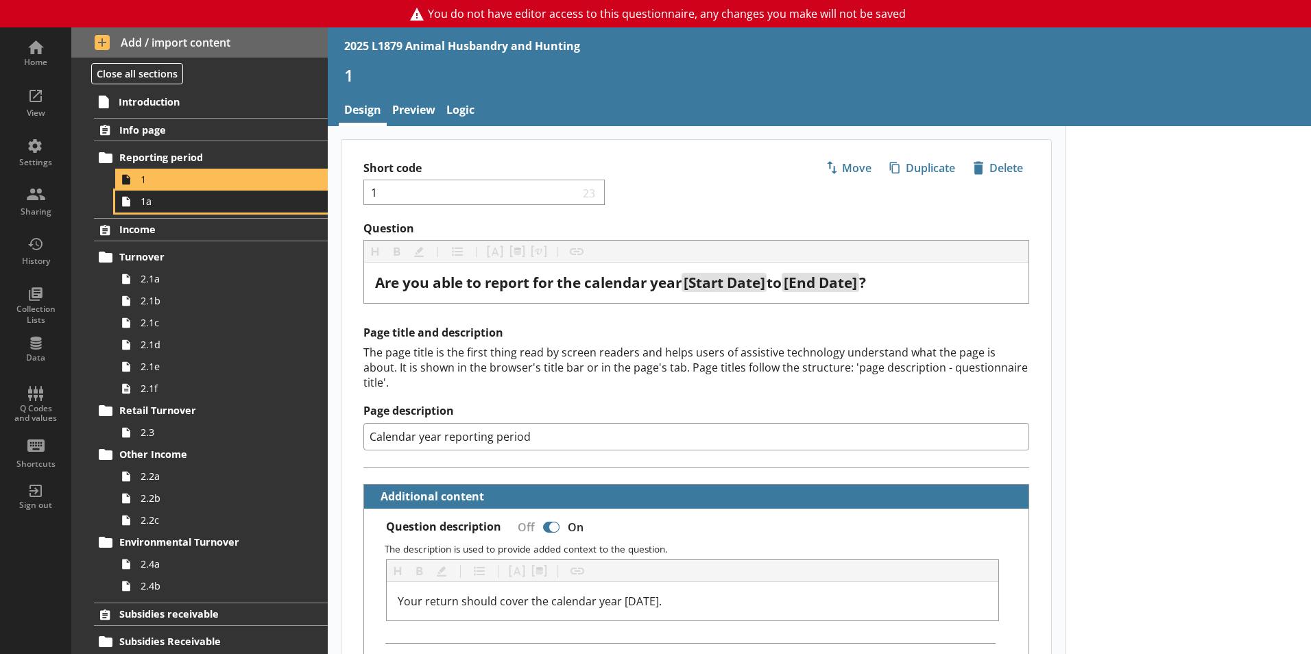
click at [200, 196] on span "1a" at bounding box center [217, 201] width 152 height 13
type textarea "x"
select select "ref_p_end_date"
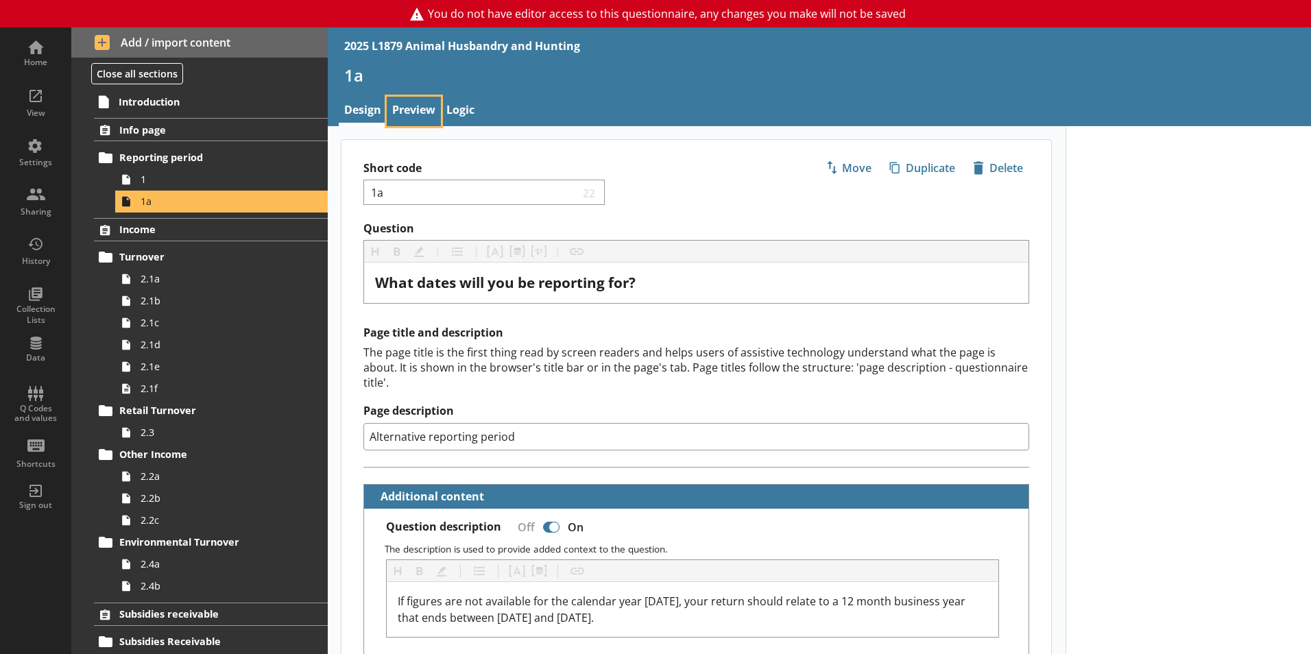
click at [416, 122] on link "Preview" at bounding box center [414, 111] width 54 height 29
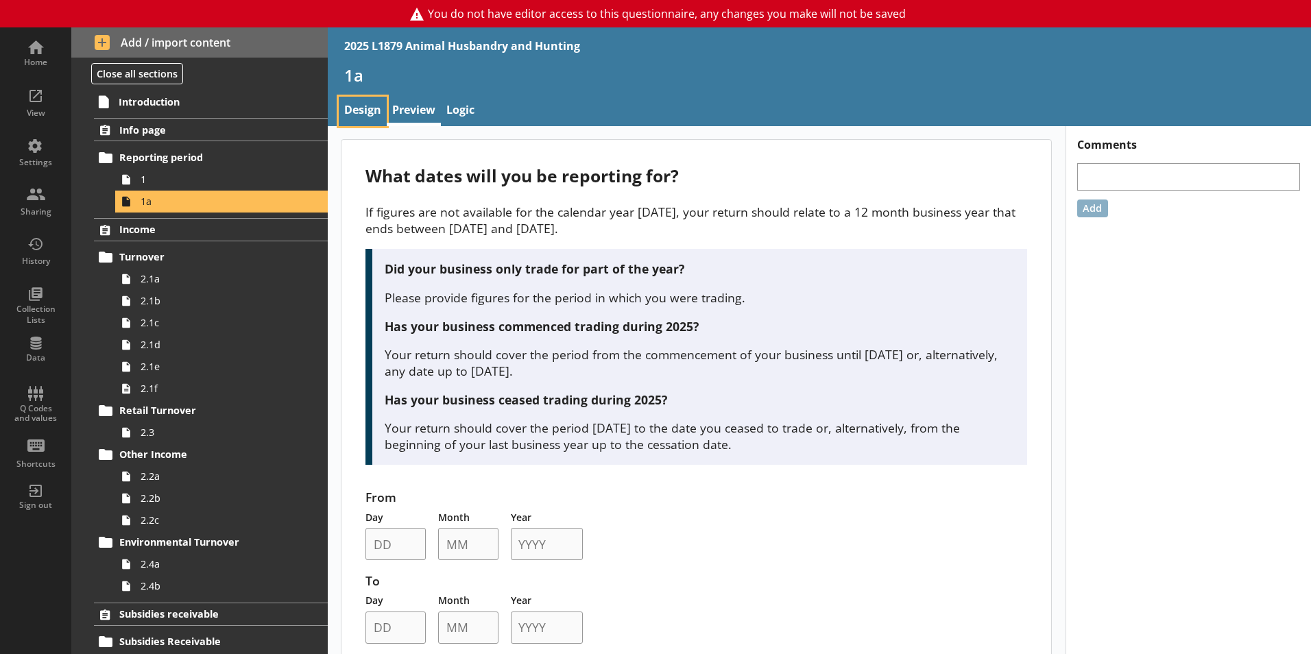
click at [350, 111] on link "Design" at bounding box center [363, 111] width 48 height 29
type textarea "x"
select select "ref_p_end_date"
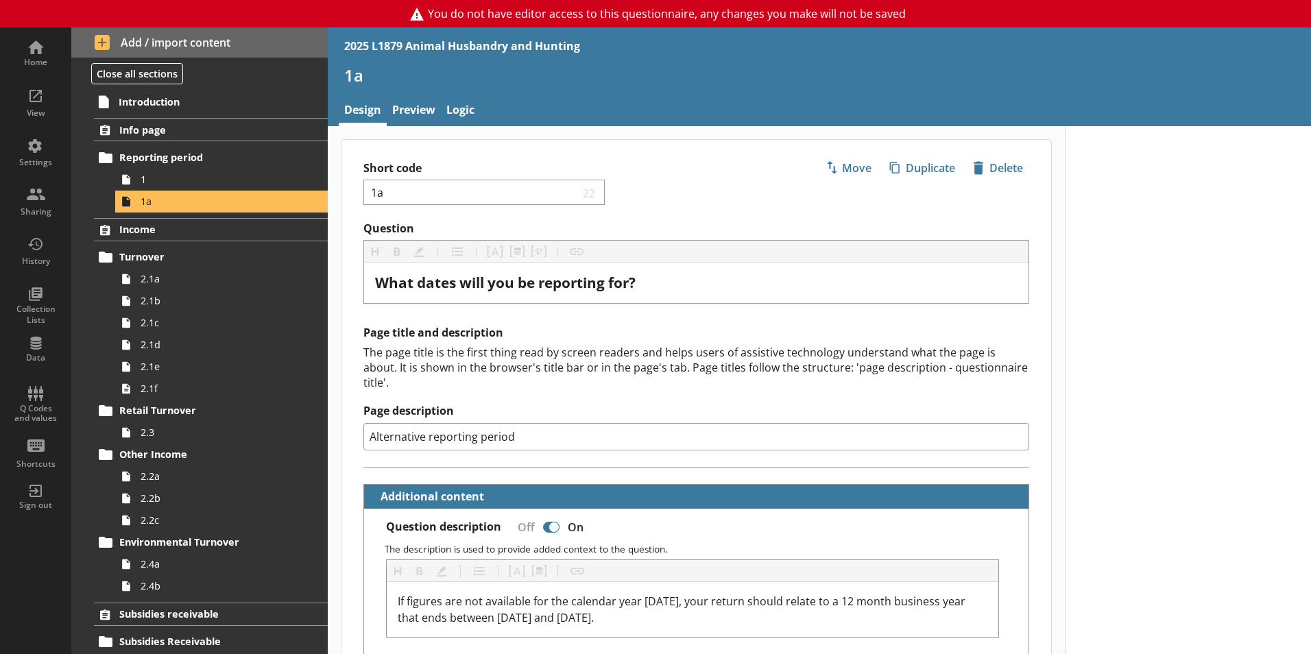
type textarea "x"
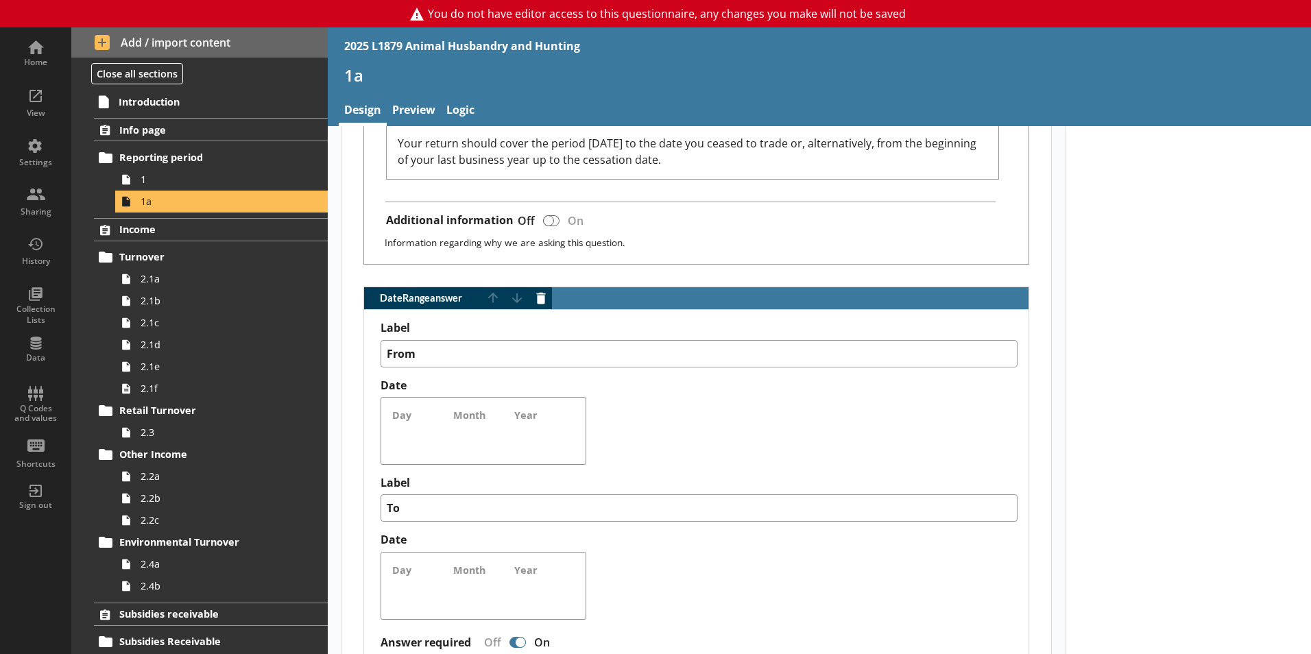
scroll to position [1285, 0]
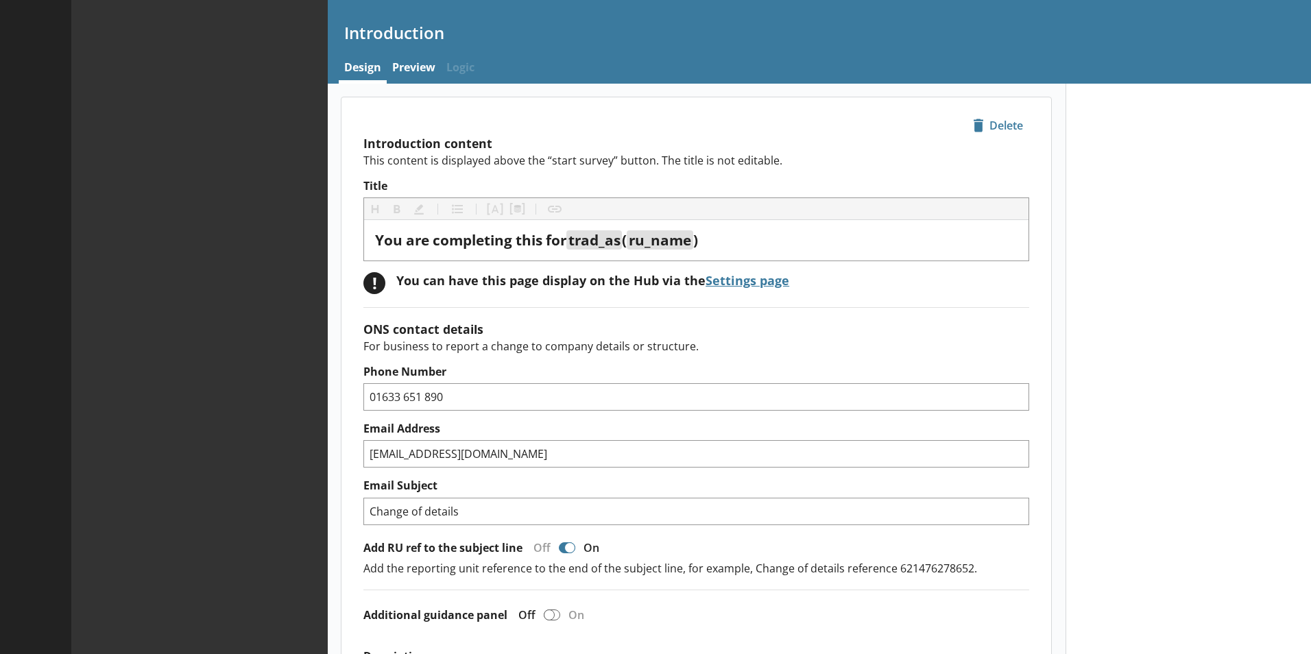
type textarea "x"
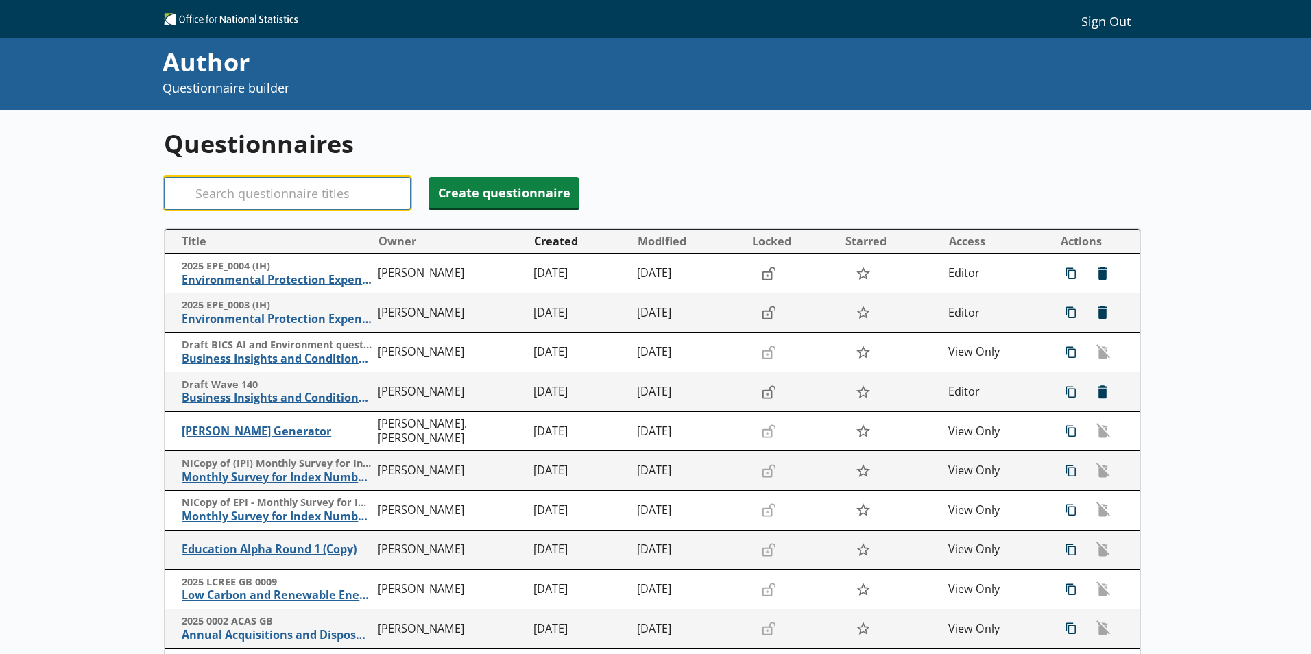
click at [228, 200] on input "Search" at bounding box center [287, 193] width 247 height 33
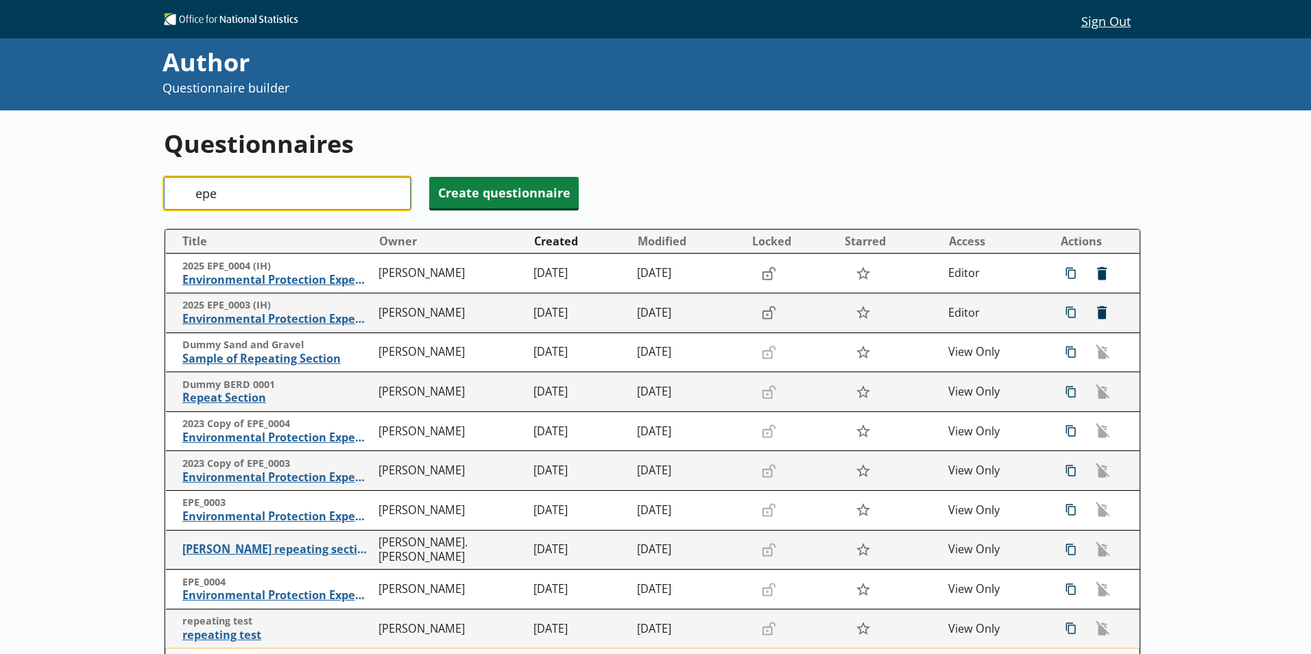
type input "epe"
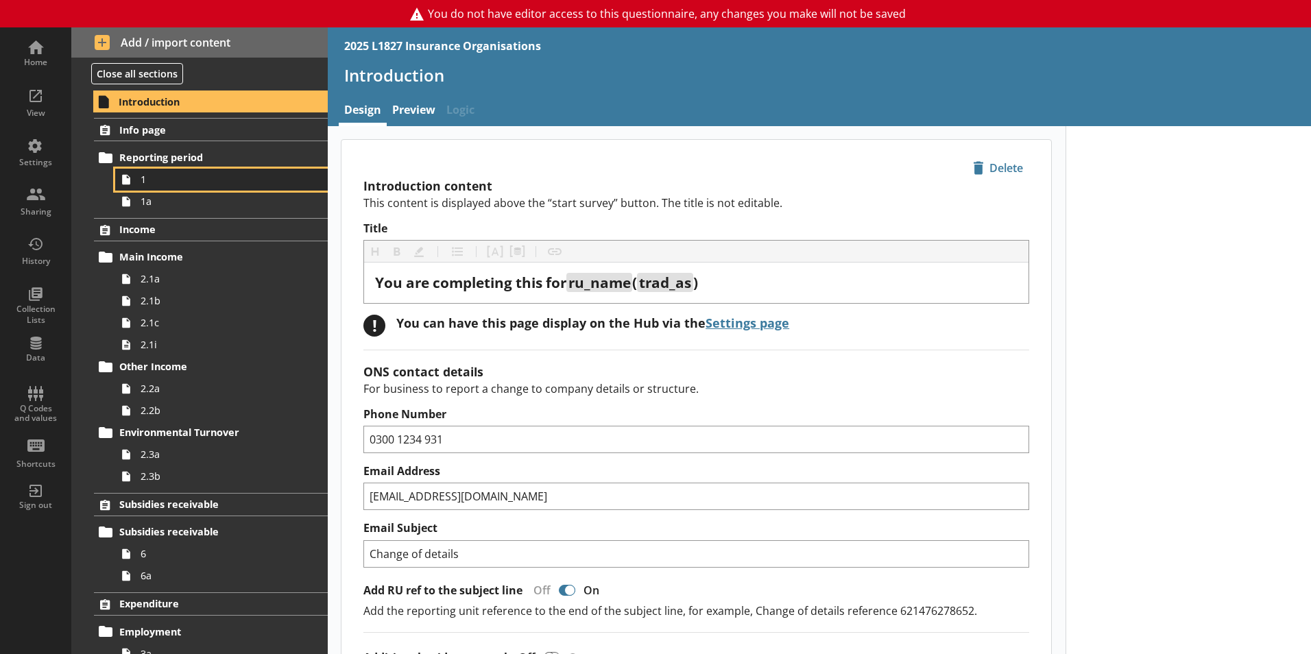
click at [182, 186] on span "1" at bounding box center [217, 179] width 152 height 13
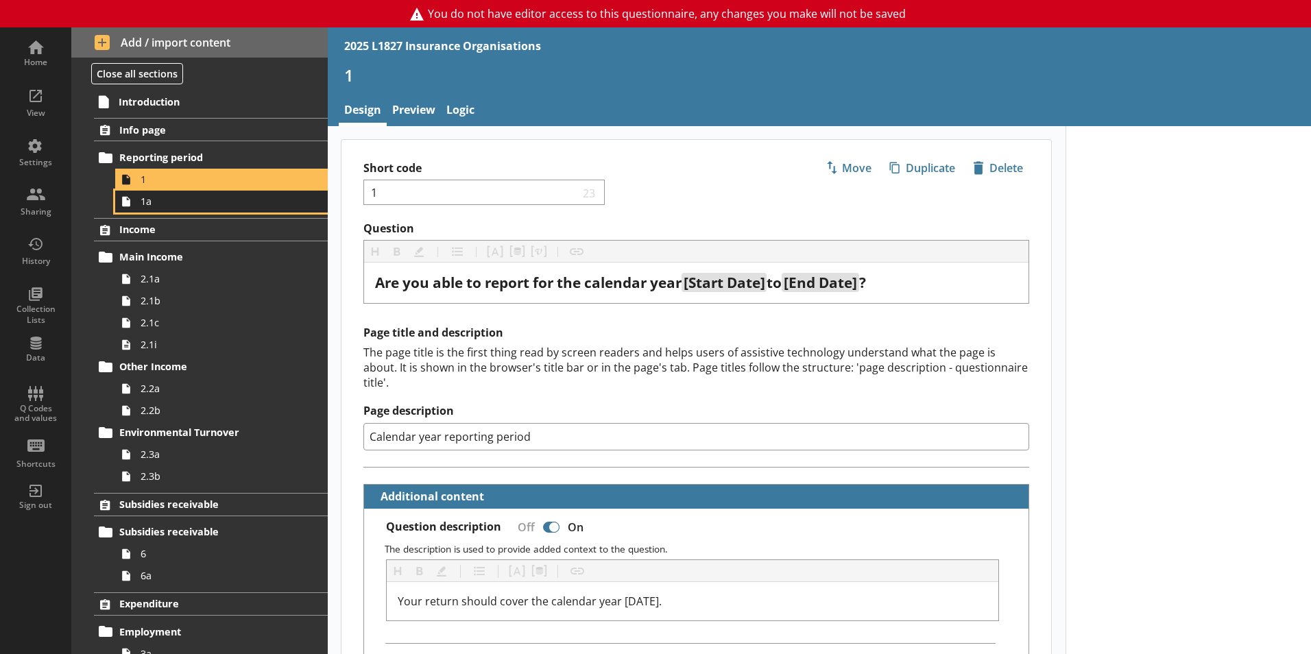
click at [170, 207] on span "1a" at bounding box center [217, 201] width 152 height 13
type textarea "x"
select select "ref_p_end_date"
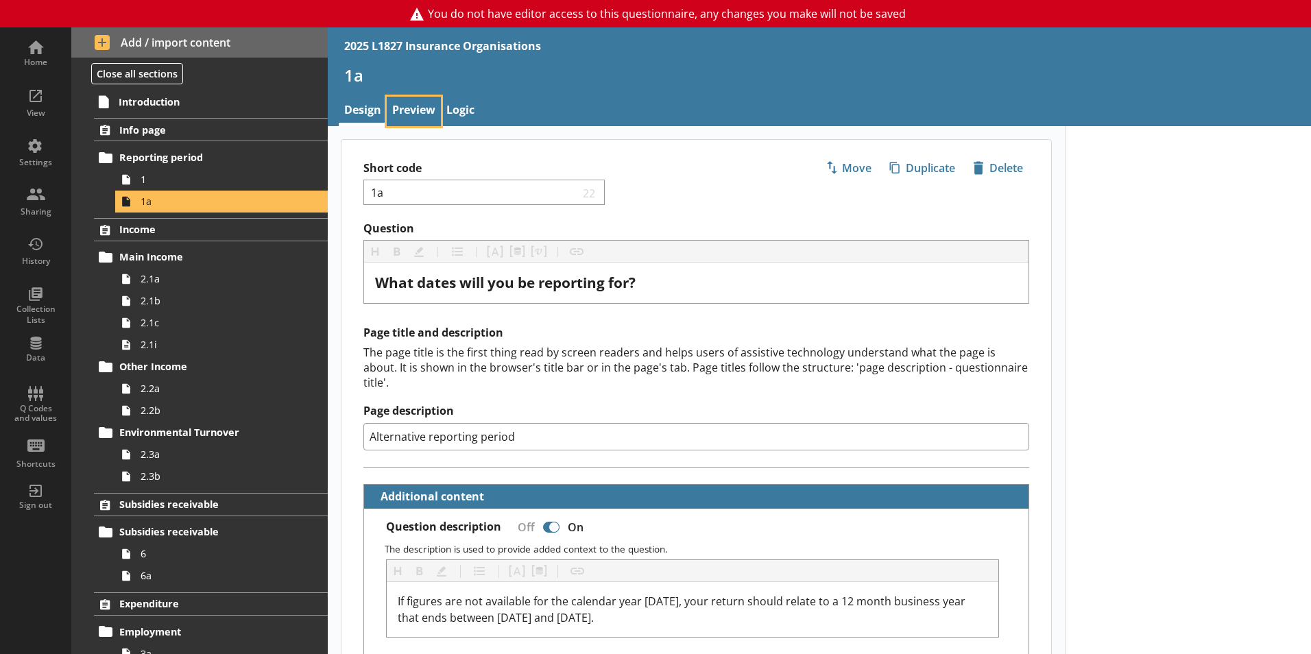
click at [409, 98] on link "Preview" at bounding box center [414, 111] width 54 height 29
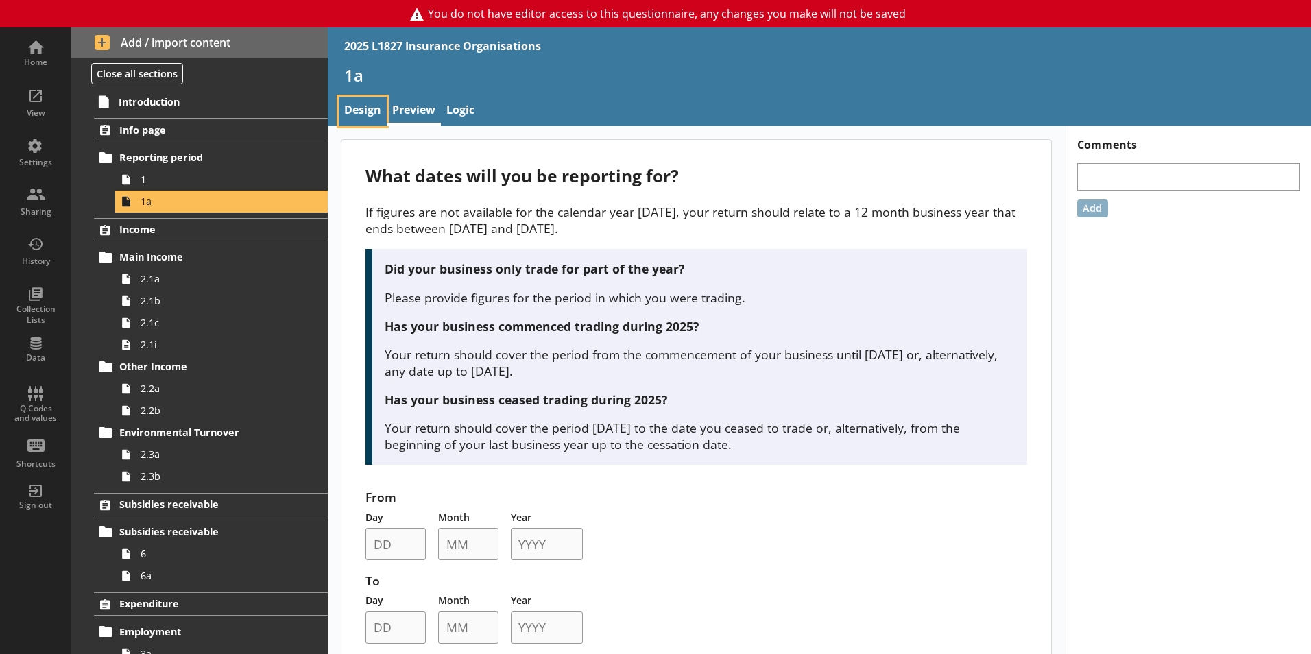
click at [377, 105] on link "Design" at bounding box center [363, 111] width 48 height 29
type textarea "x"
select select "ref_p_end_date"
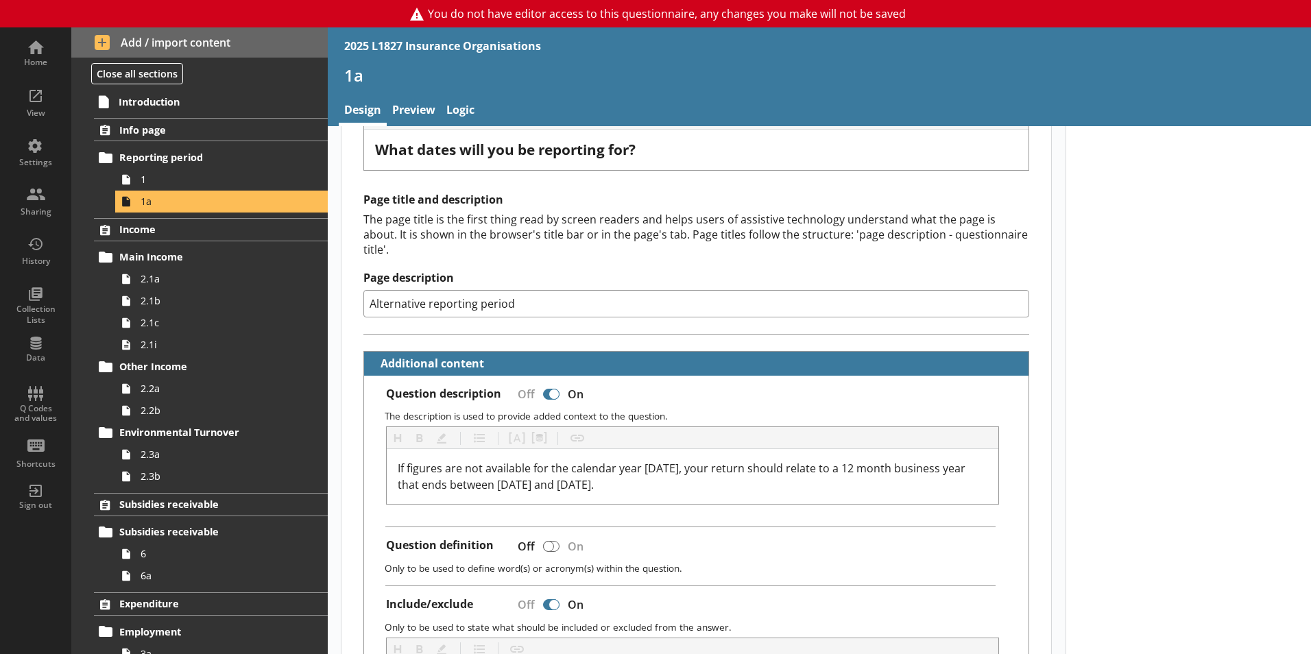
type textarea "x"
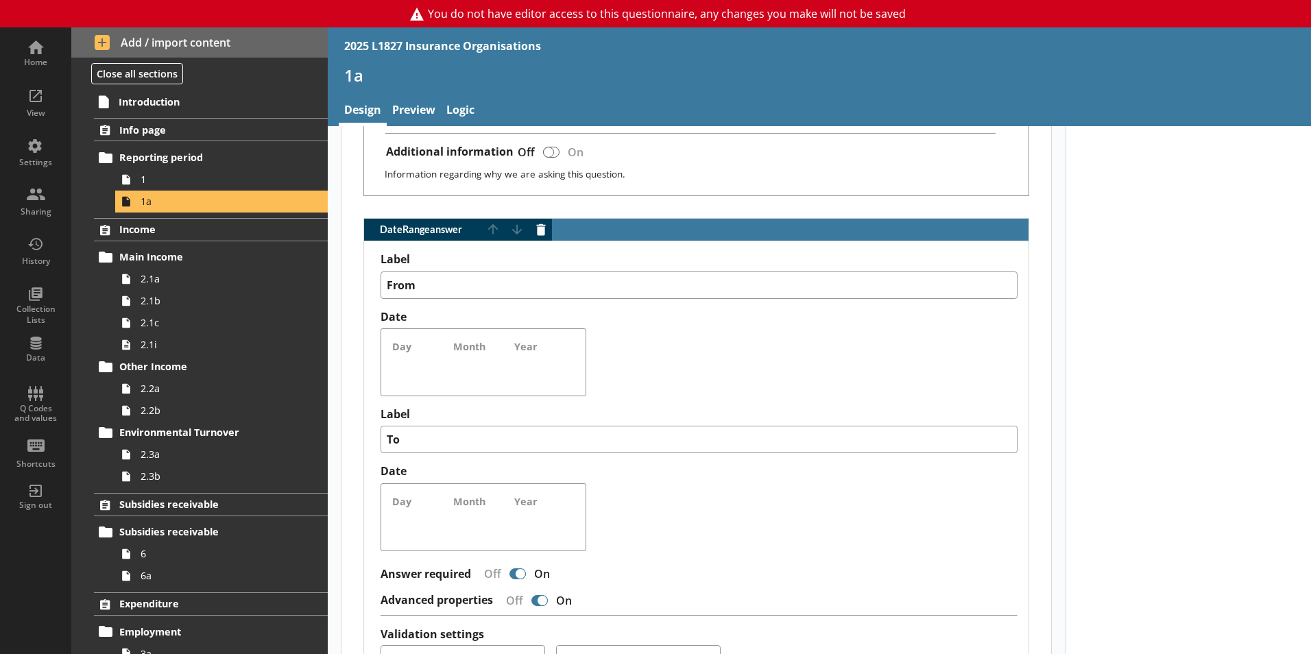
scroll to position [1285, 0]
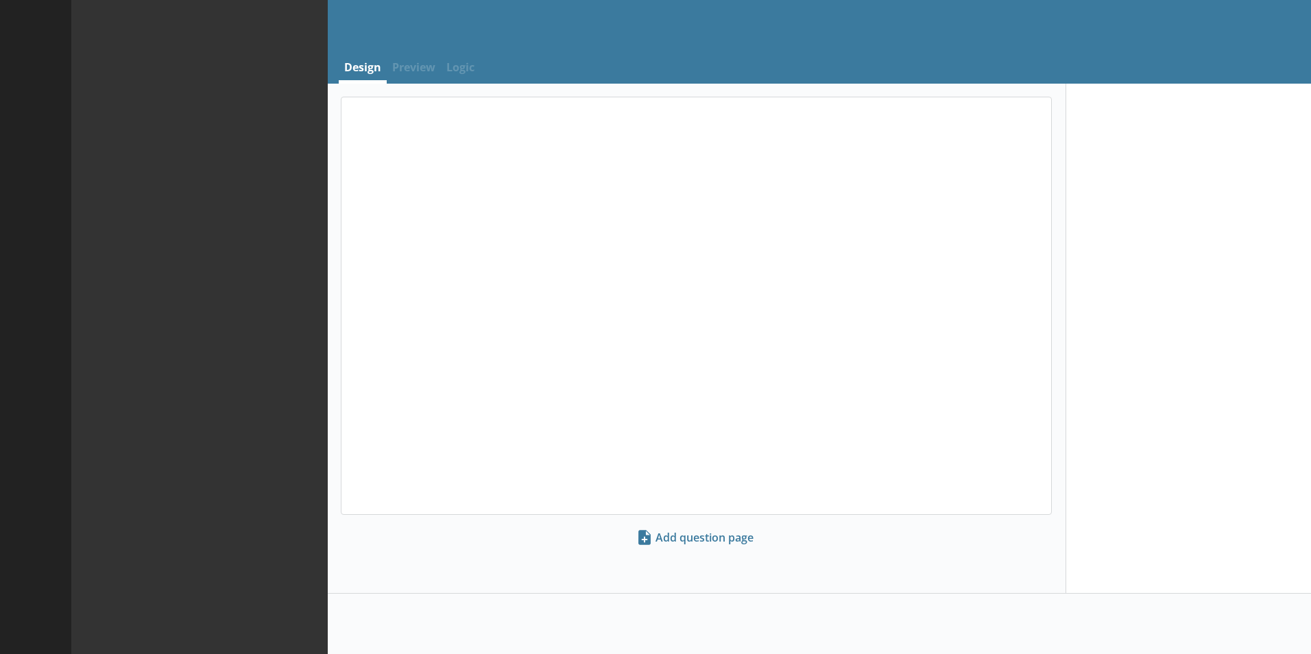
select select "ref_p_end_date"
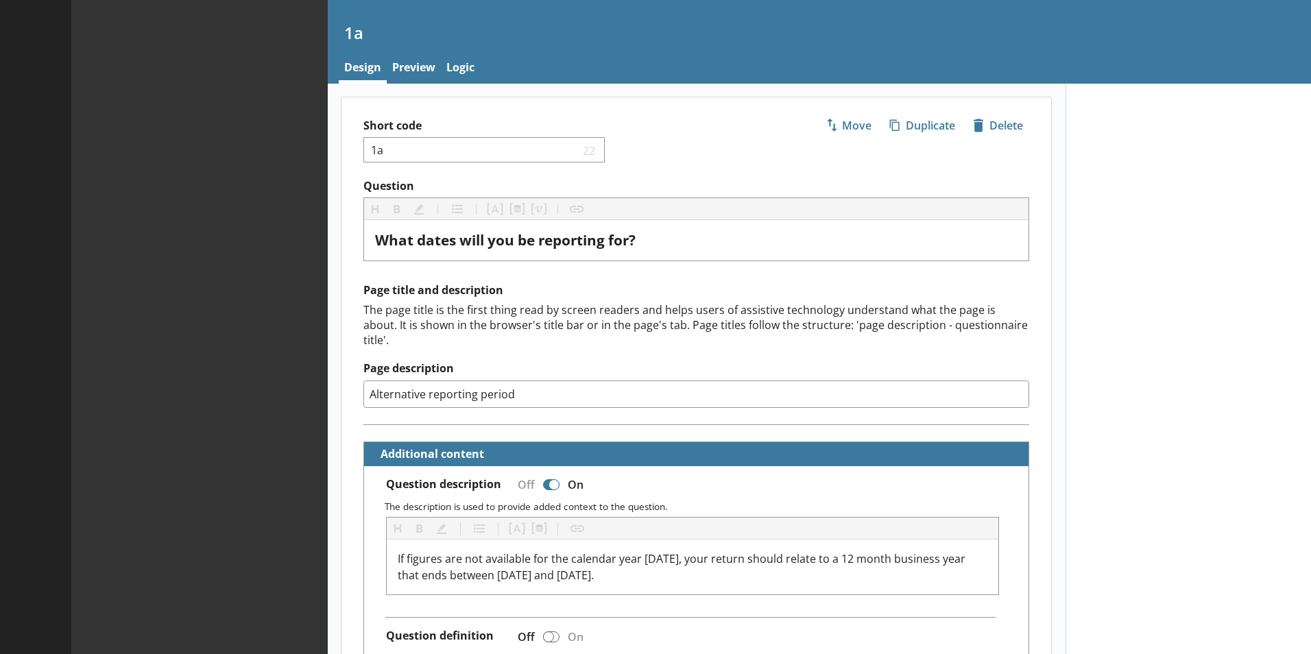
type textarea "x"
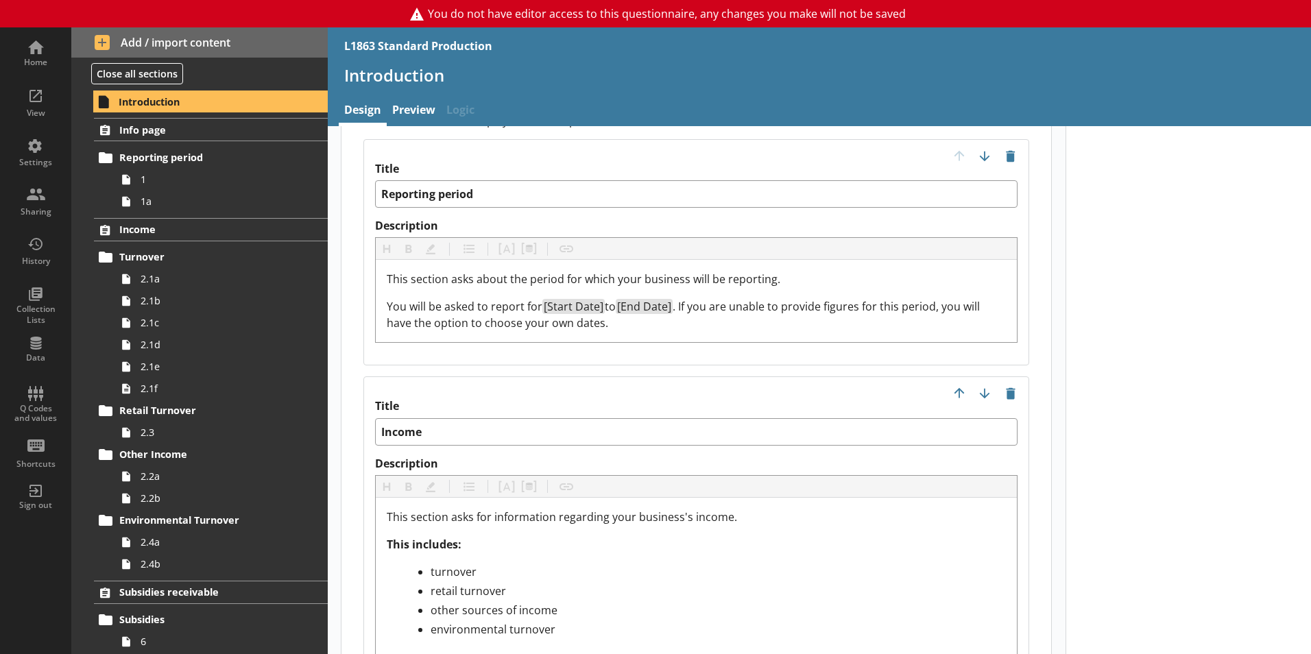
scroll to position [1577, 0]
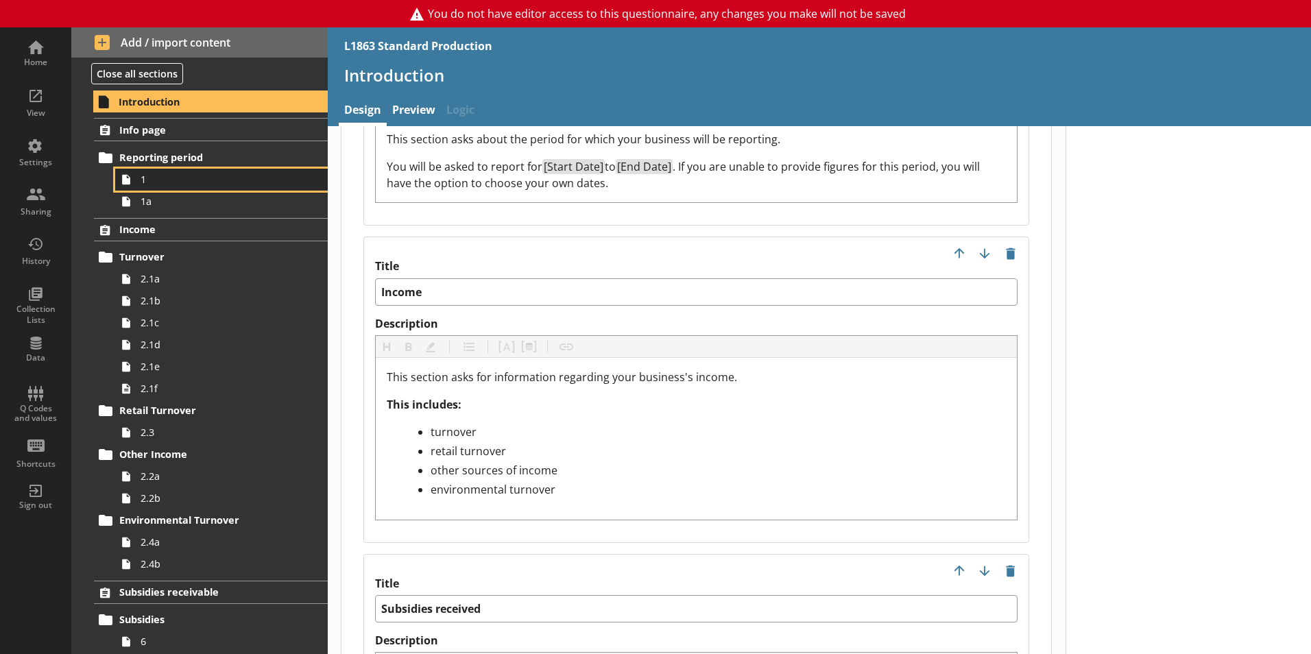
click at [145, 186] on span "1" at bounding box center [217, 179] width 152 height 13
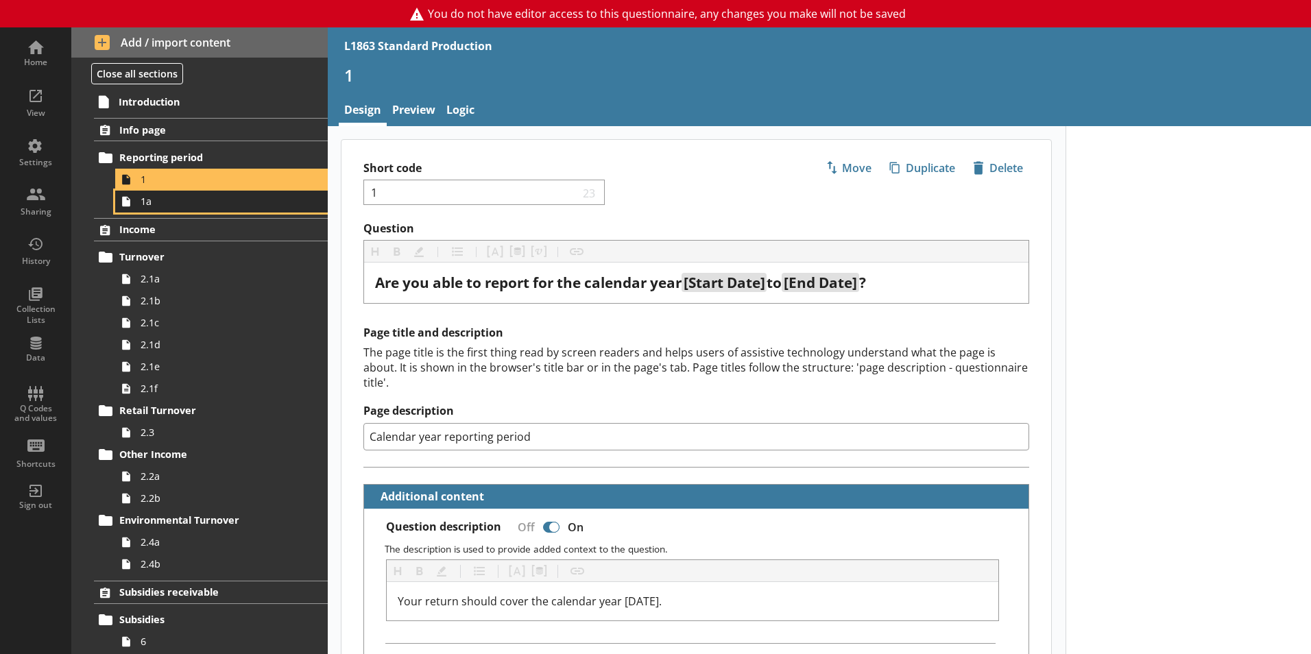
click at [154, 204] on span "1a" at bounding box center [217, 201] width 152 height 13
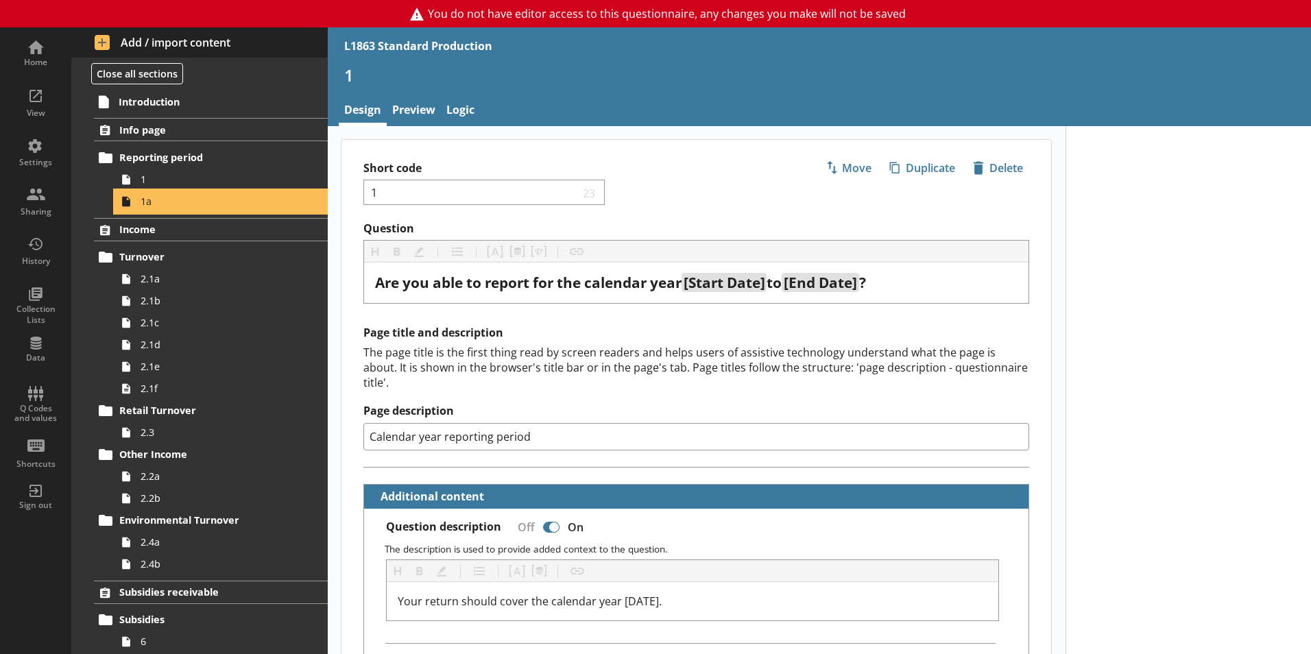
type textarea "x"
select select "ref_p_end_date"
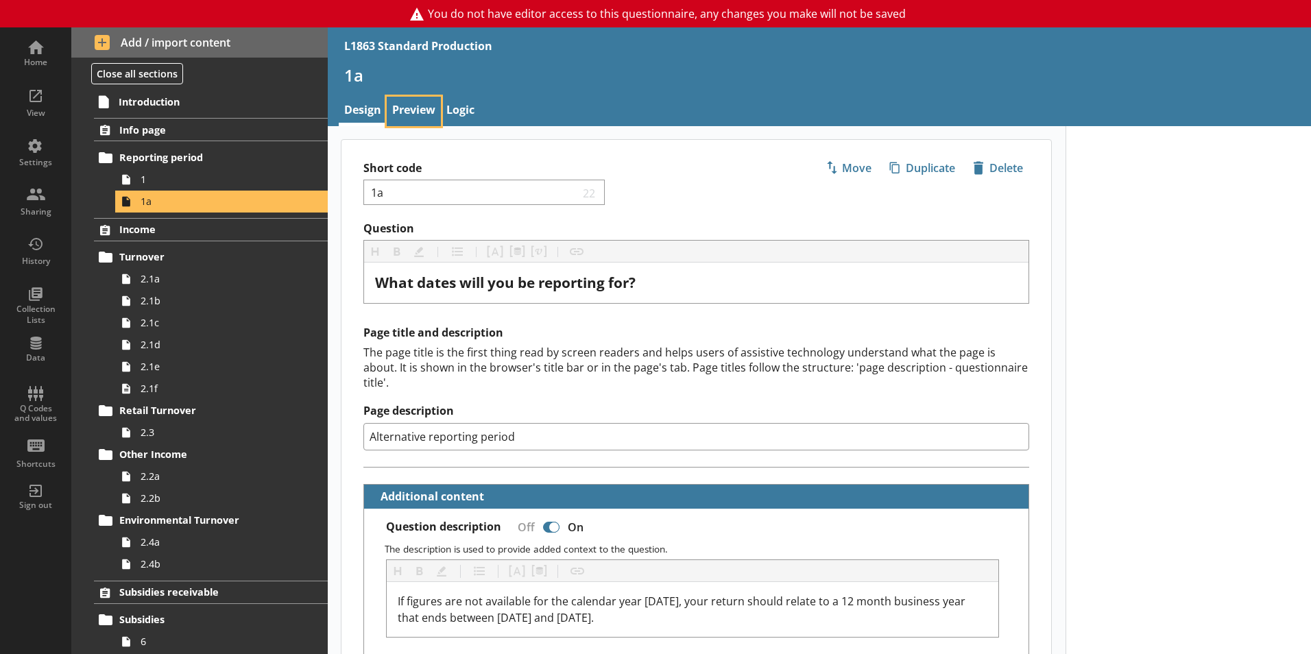
click at [418, 117] on link "Preview" at bounding box center [414, 111] width 54 height 29
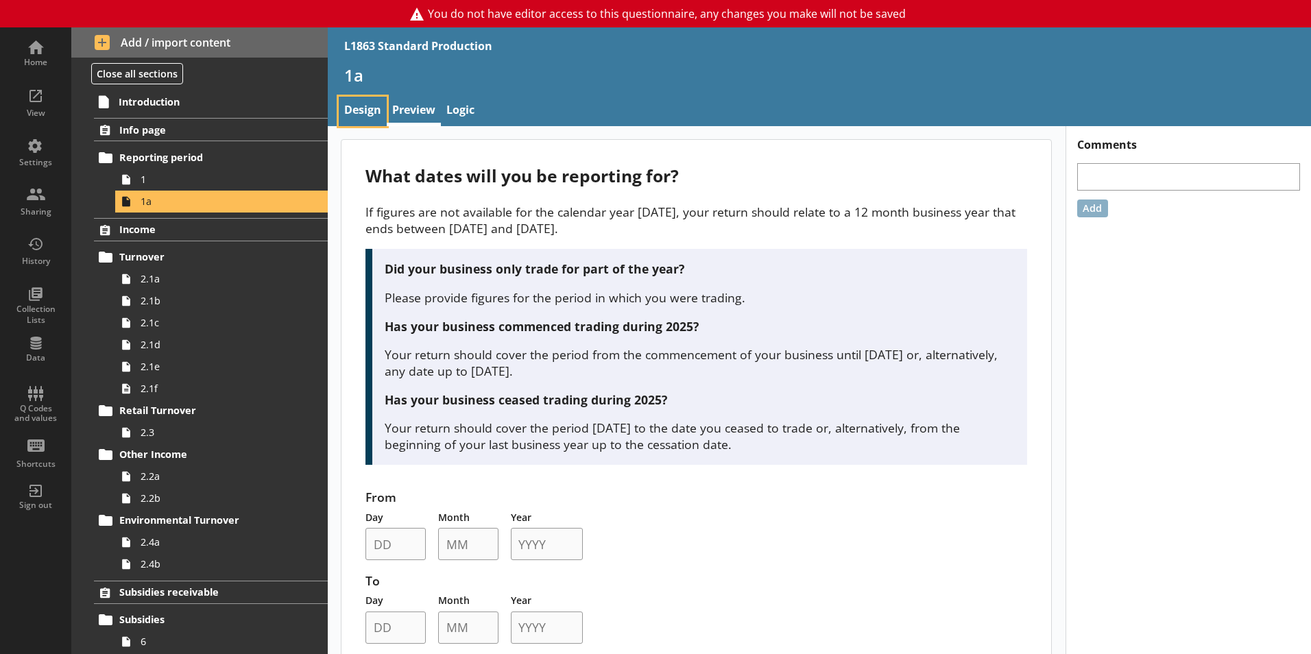
click at [357, 108] on link "Design" at bounding box center [363, 111] width 48 height 29
type textarea "x"
select select "ref_p_end_date"
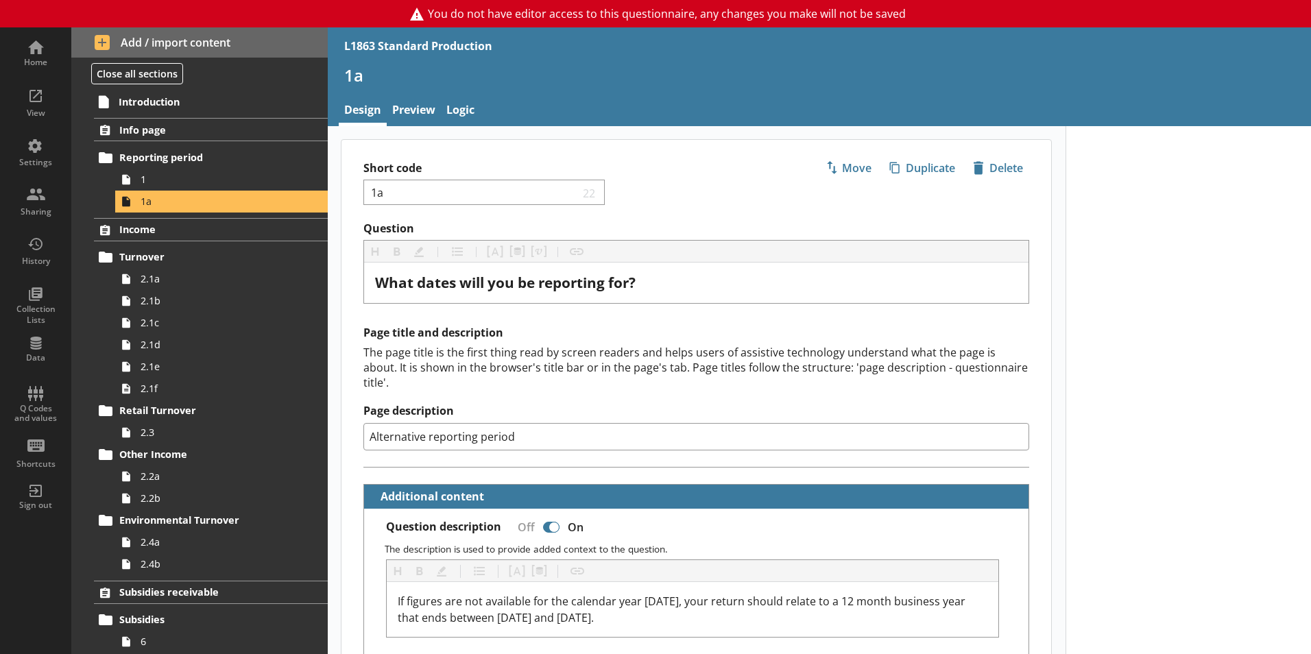
type textarea "x"
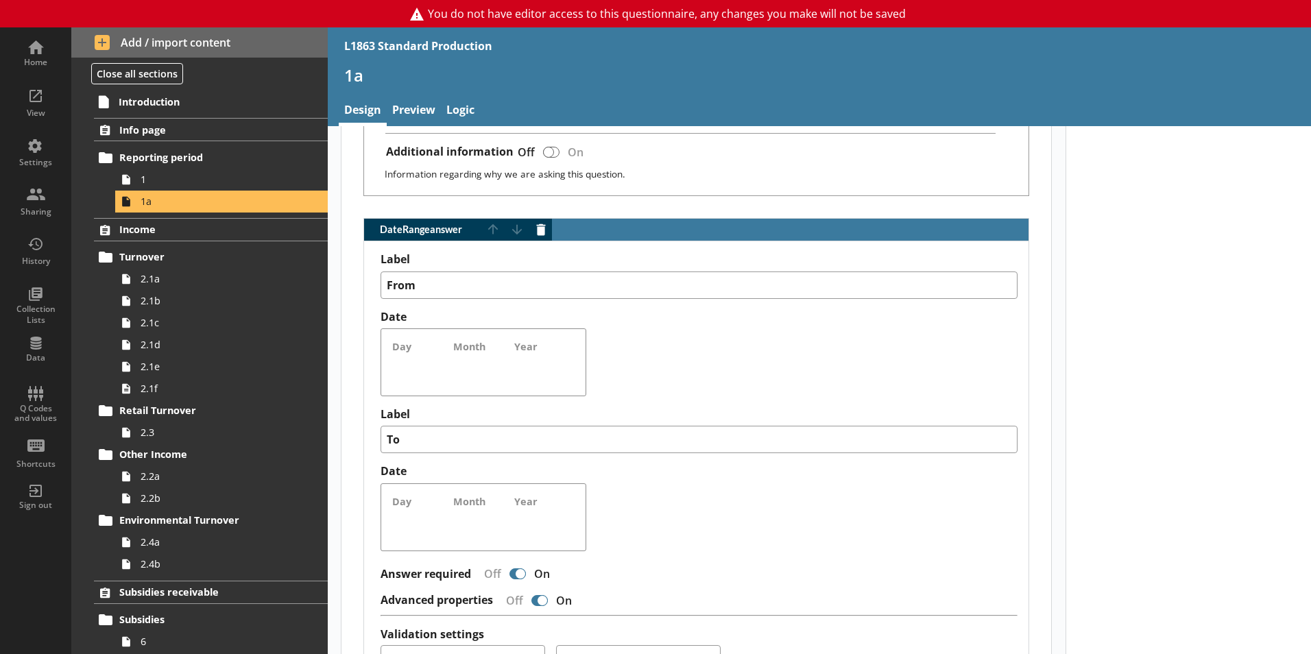
scroll to position [1285, 0]
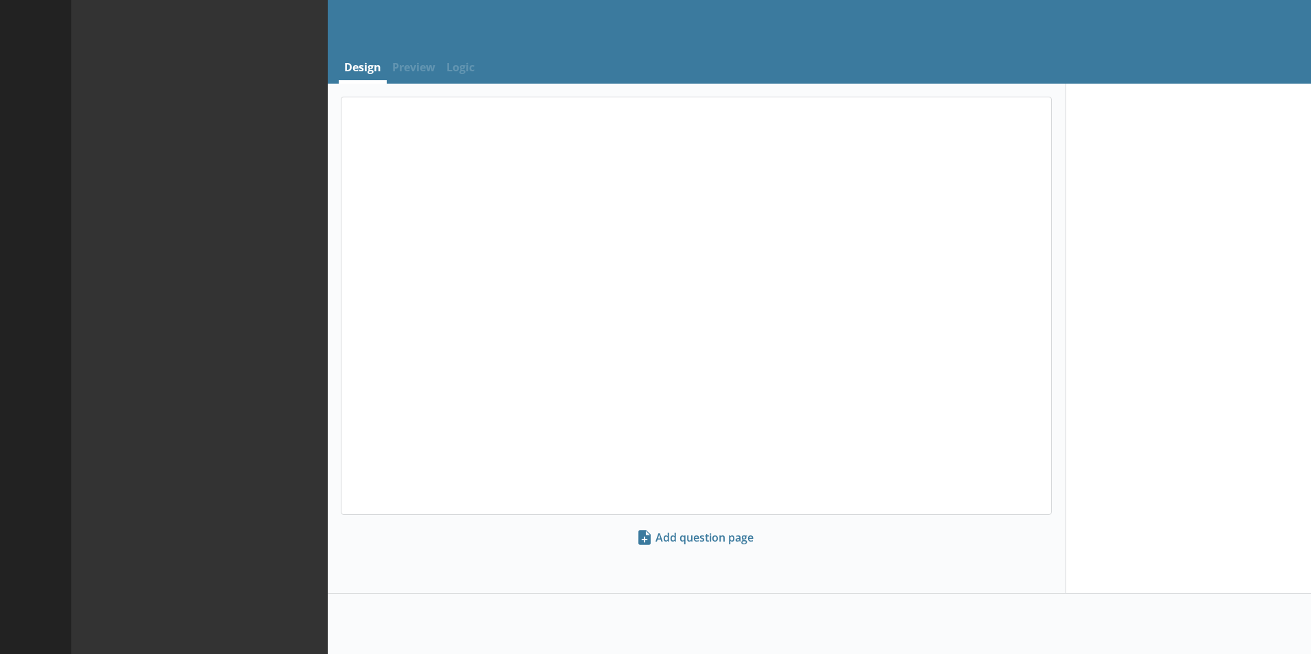
select select "ref_p_end_date"
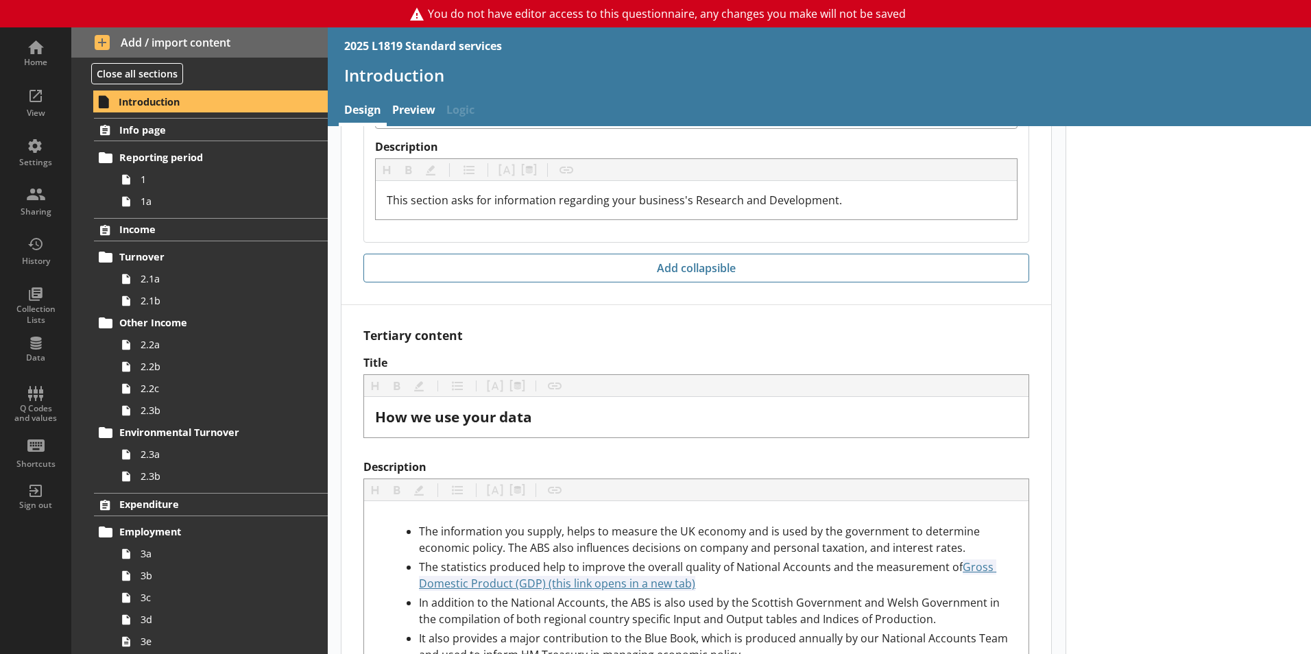
scroll to position [3598, 0]
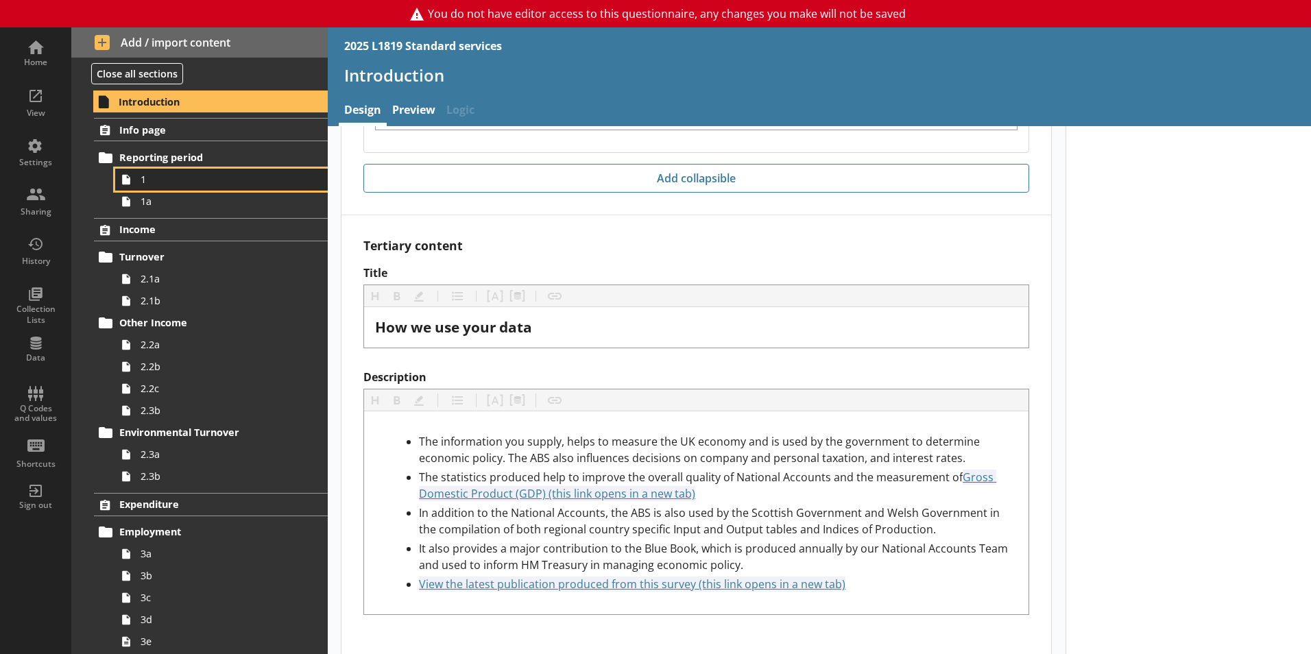
click at [181, 182] on span "1" at bounding box center [217, 179] width 152 height 13
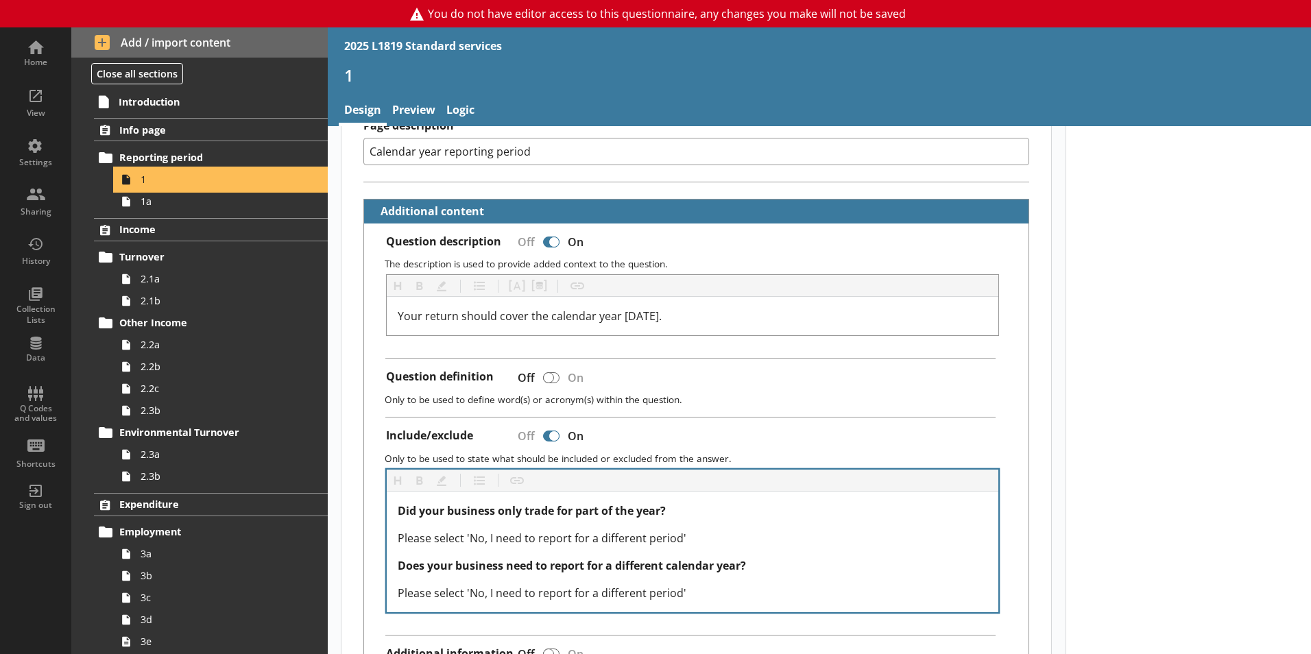
scroll to position [274, 0]
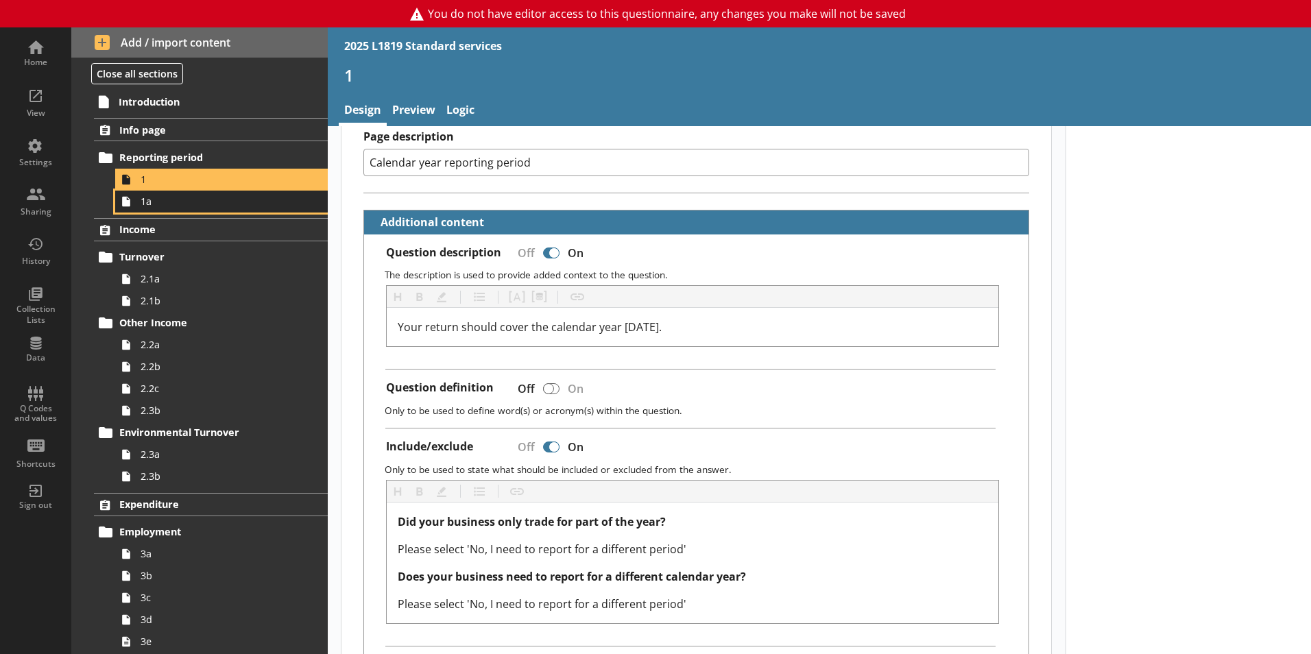
click at [178, 211] on link "1a" at bounding box center [221, 202] width 213 height 22
type textarea "x"
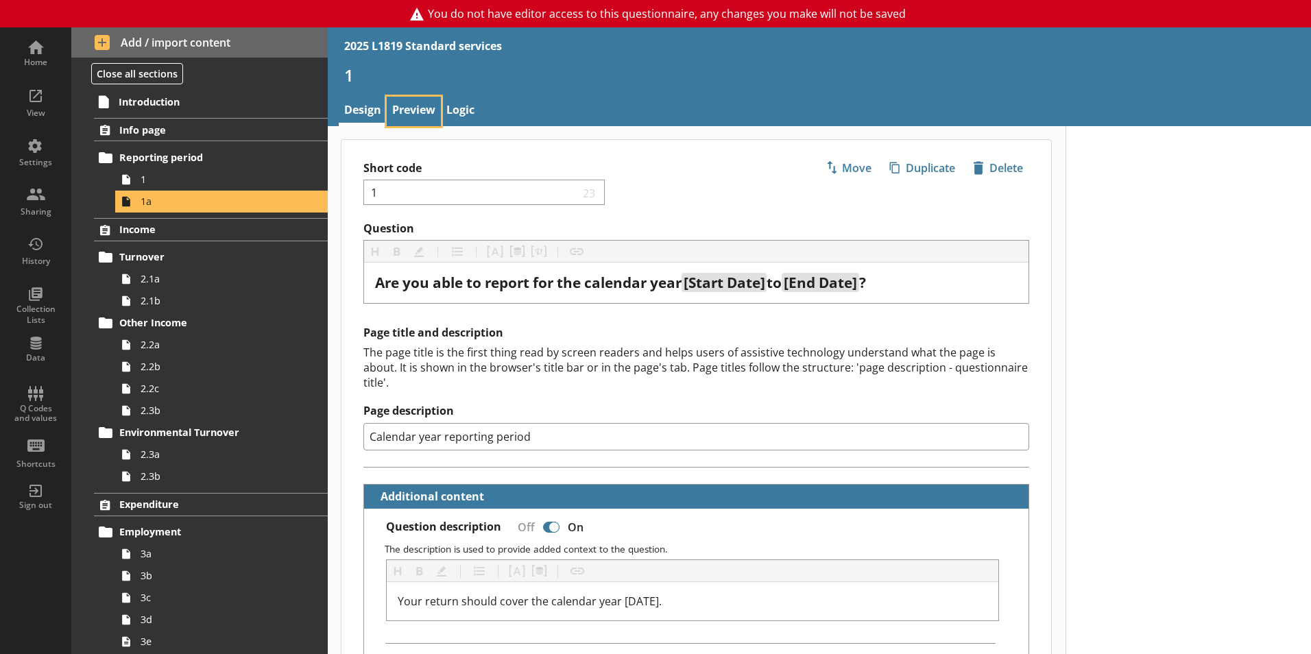
click at [416, 115] on link "Preview" at bounding box center [414, 111] width 54 height 29
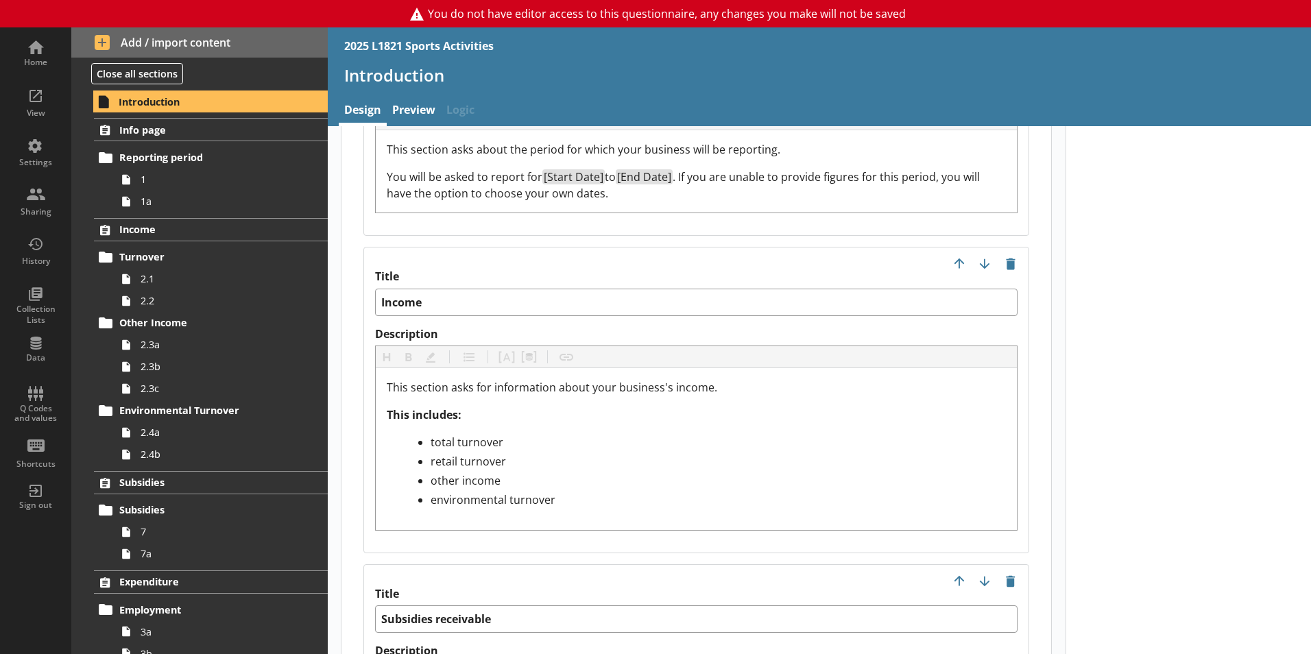
scroll to position [1577, 0]
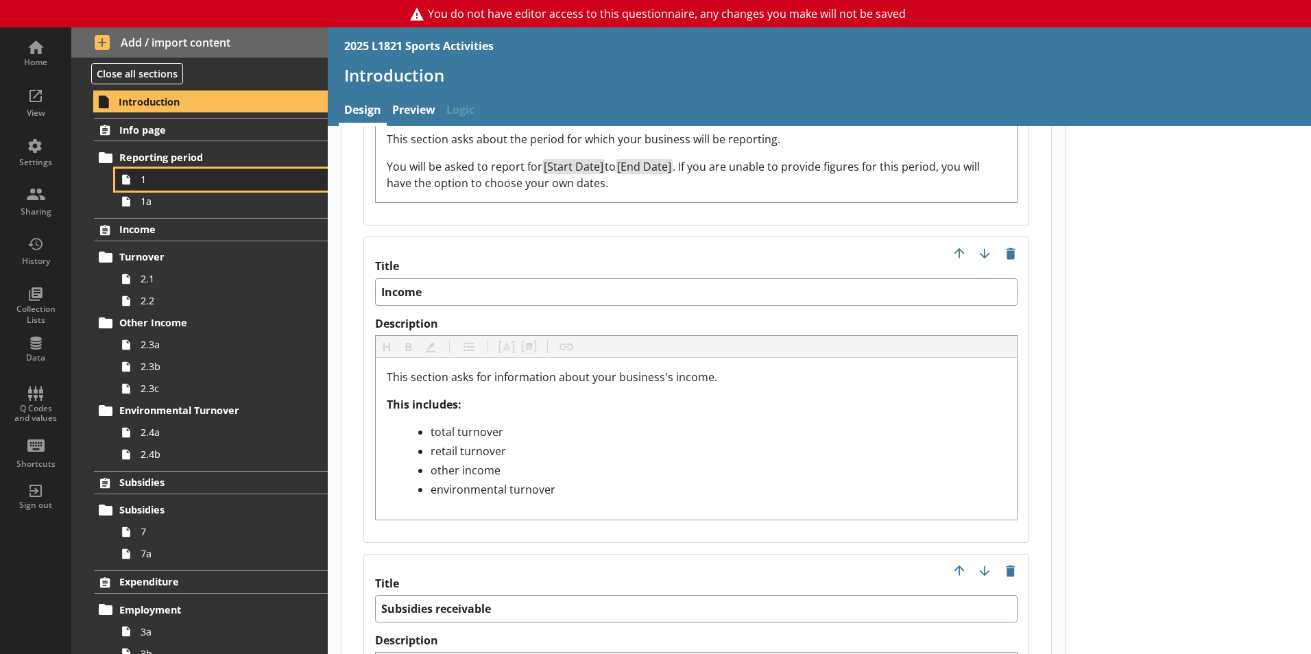
click at [196, 189] on link "1" at bounding box center [221, 180] width 213 height 22
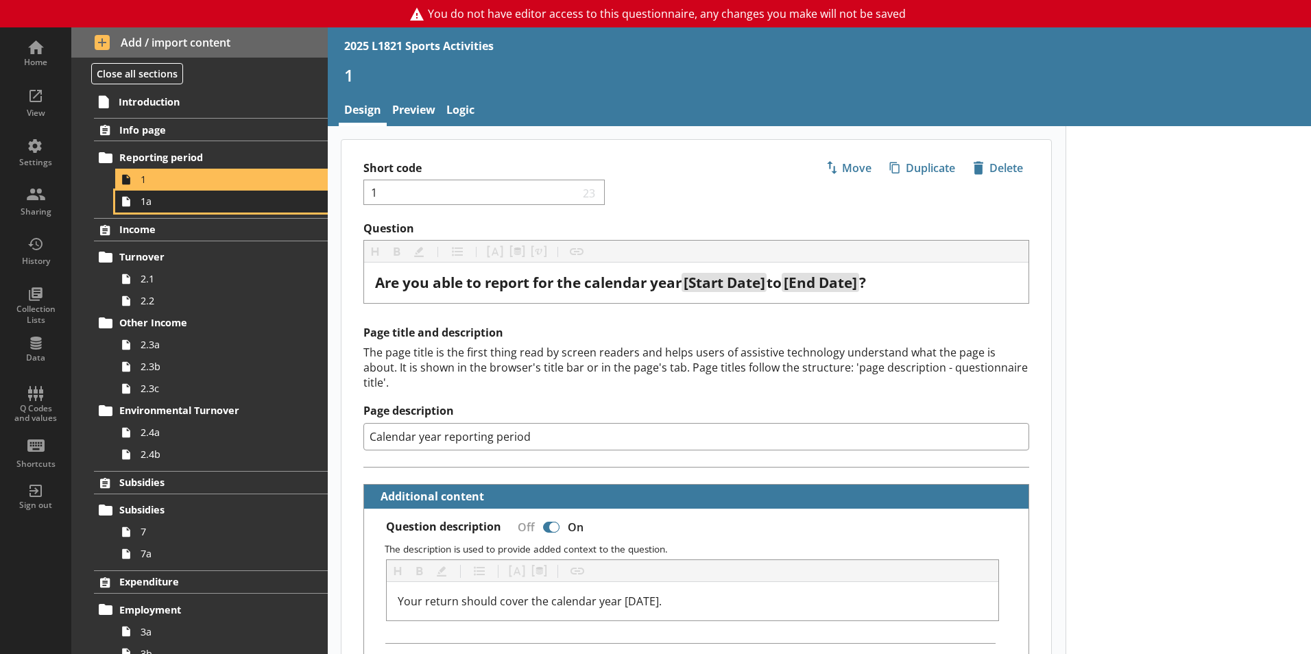
click at [219, 199] on span "1a" at bounding box center [217, 201] width 152 height 13
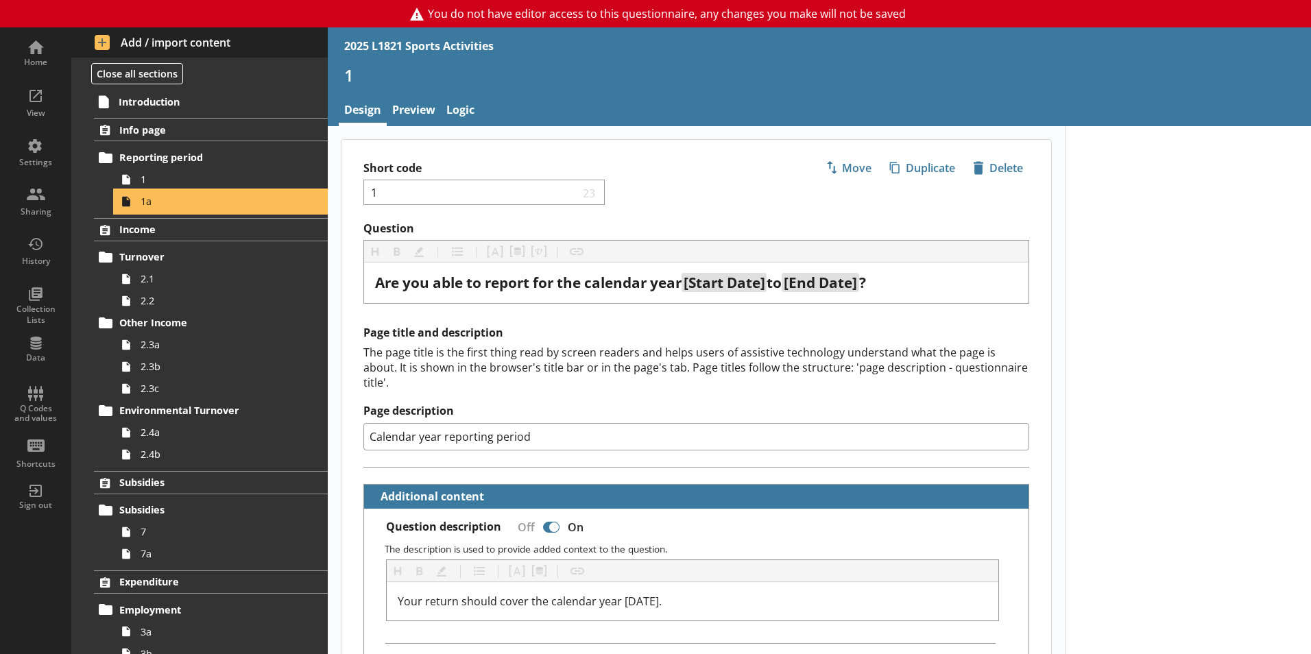
type textarea "x"
select select "ref_p_end_date"
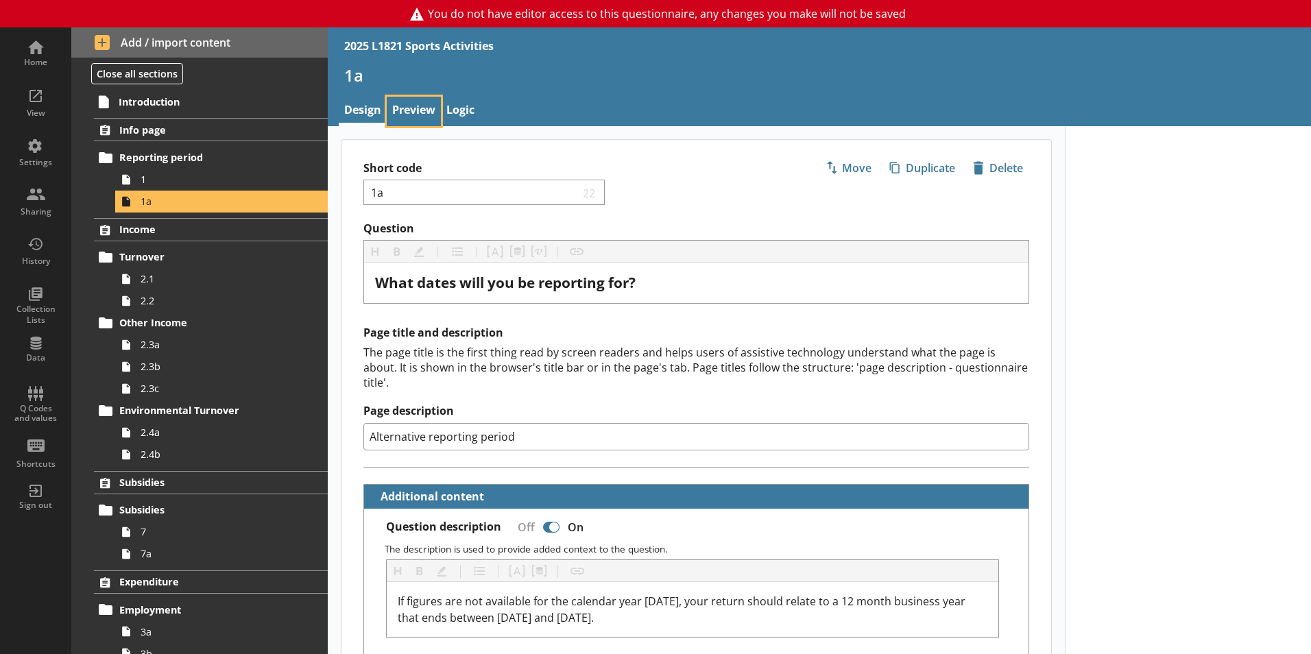
click at [428, 114] on link "Preview" at bounding box center [414, 111] width 54 height 29
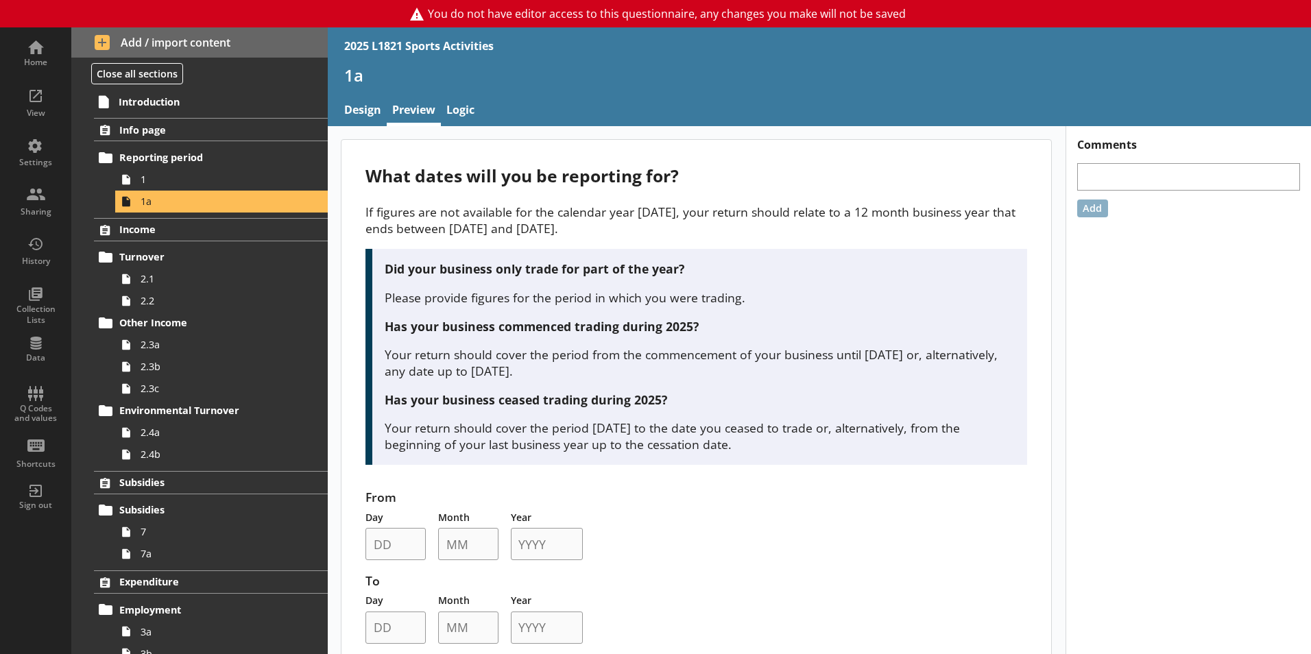
scroll to position [37, 0]
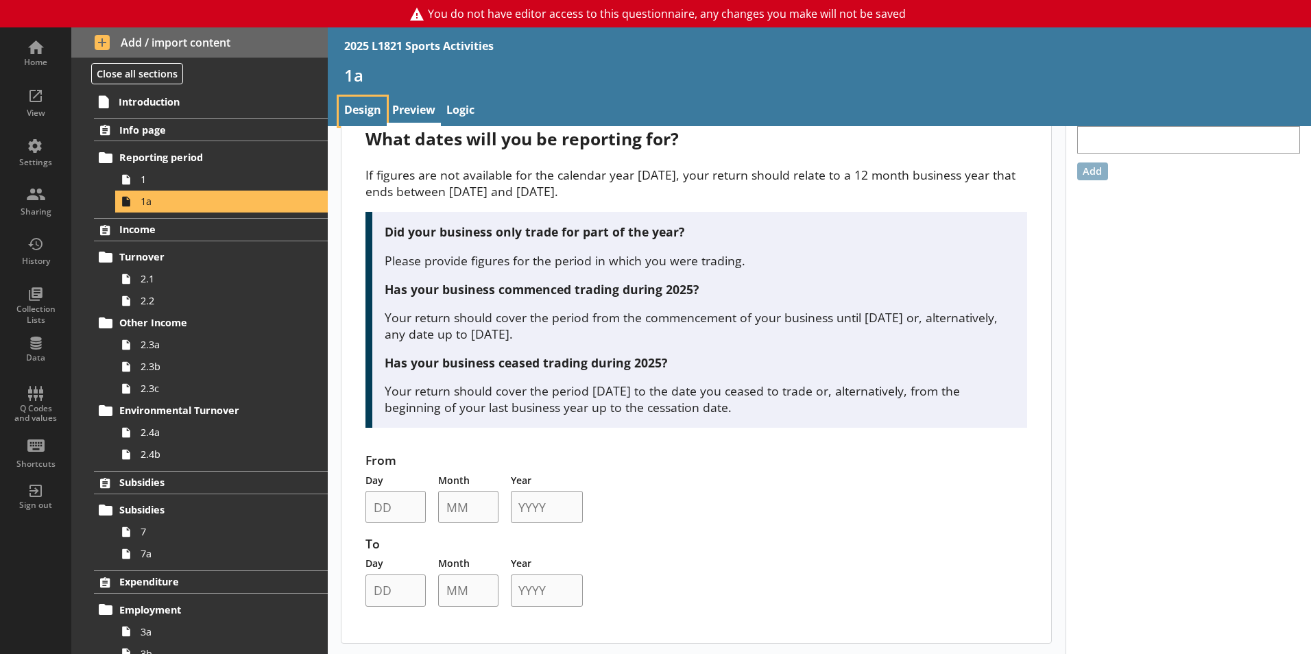
click at [362, 120] on link "Design" at bounding box center [363, 111] width 48 height 29
type textarea "x"
select select "ref_p_end_date"
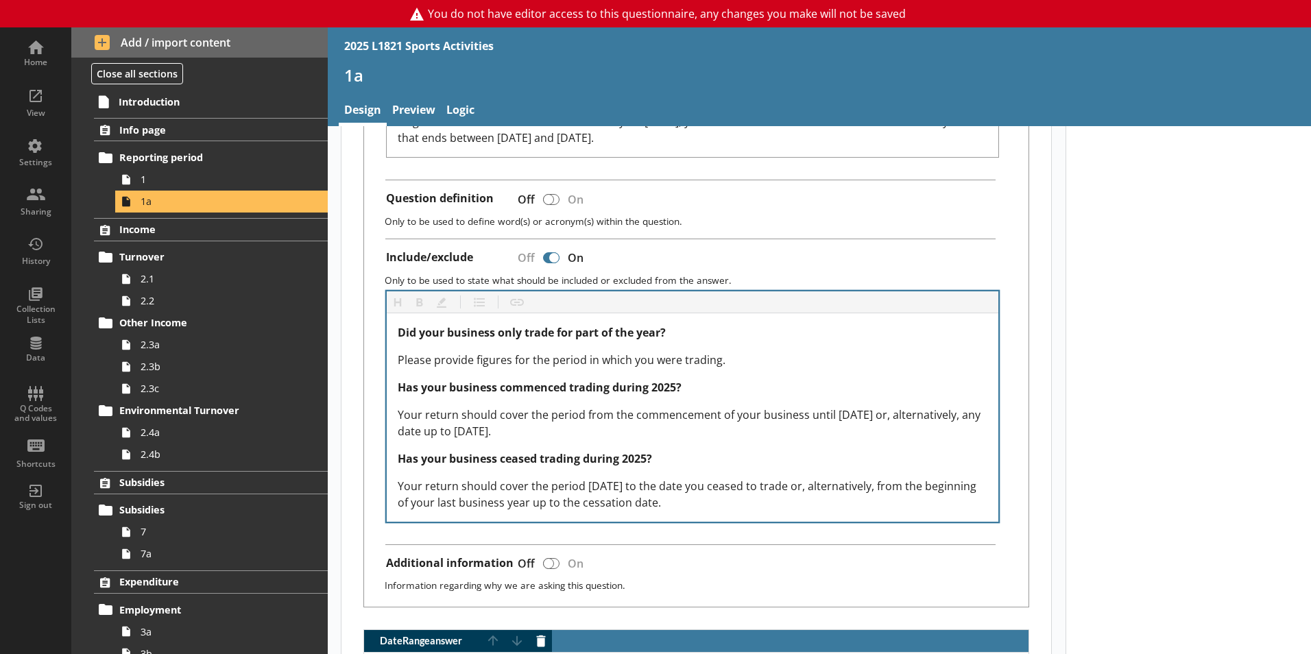
type textarea "x"
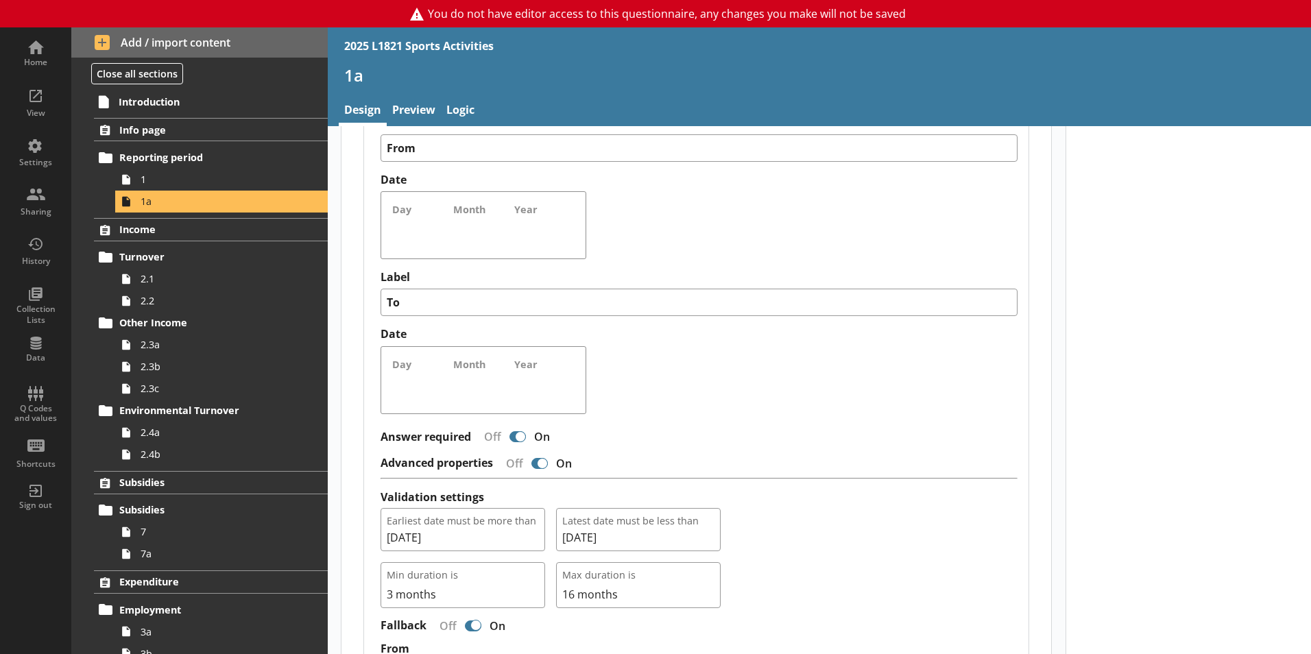
scroll to position [1285, 0]
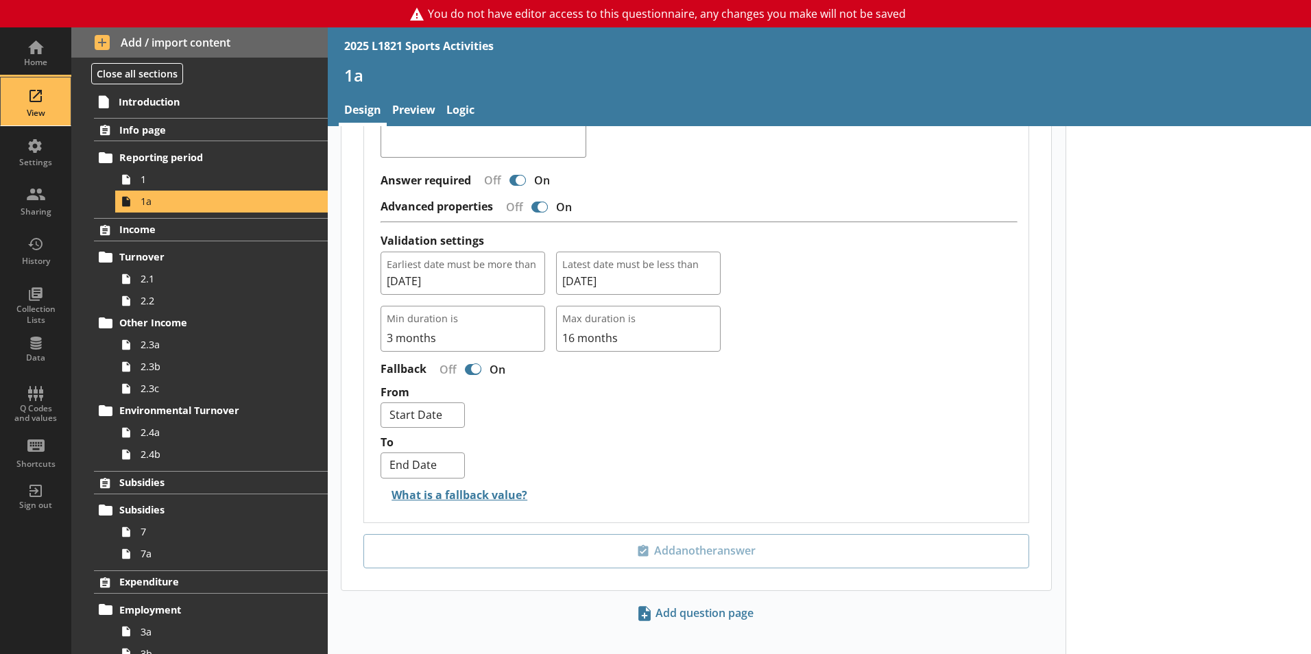
click at [47, 86] on div "View" at bounding box center [36, 101] width 48 height 48
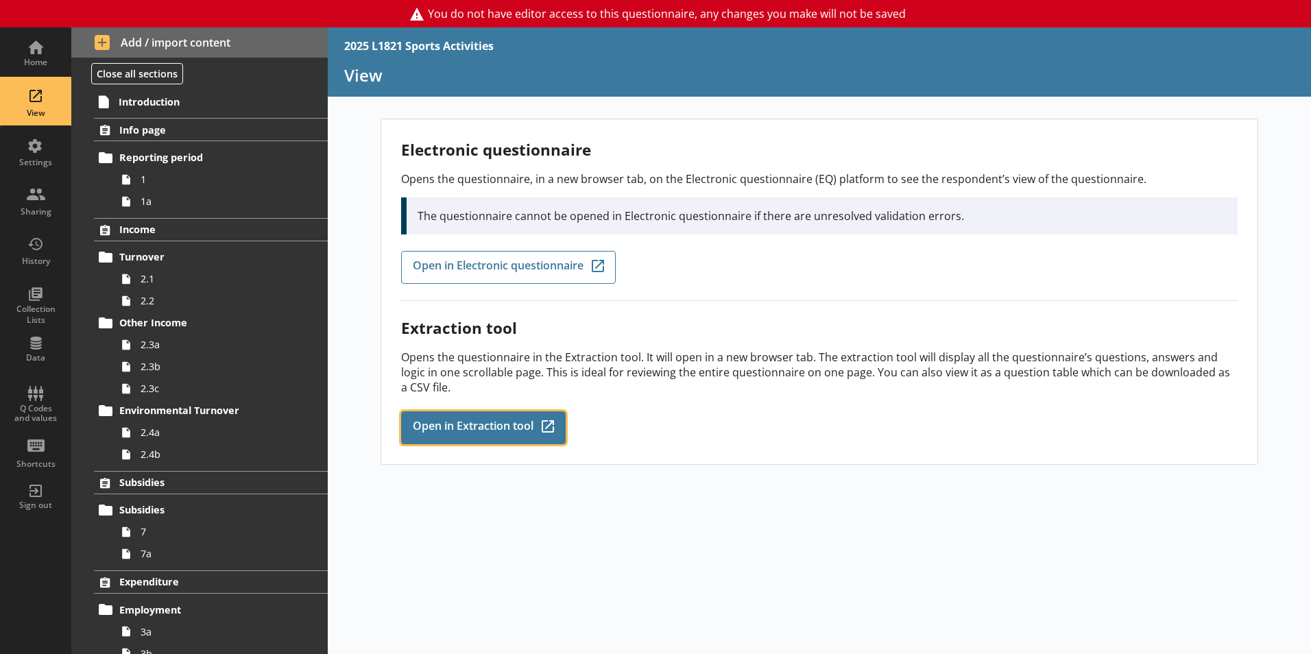
click at [494, 417] on link "Open in Extraction tool Q-Codes_Icon Created with Sketch." at bounding box center [483, 427] width 165 height 33
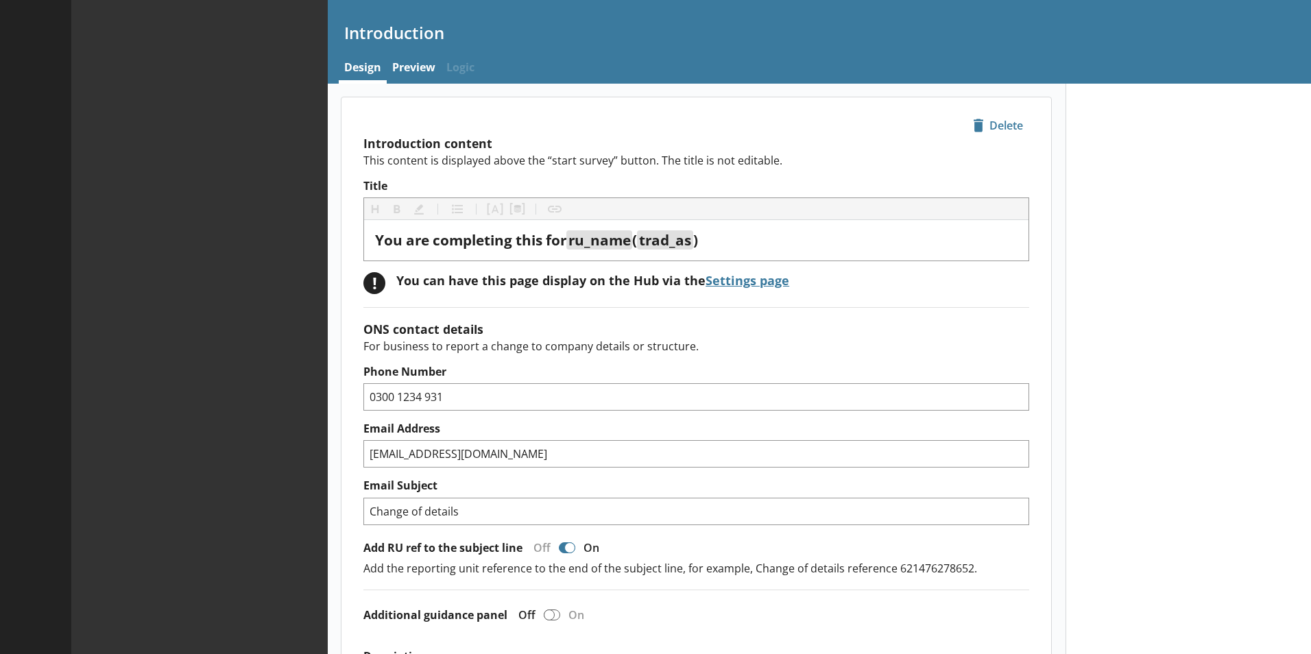
type textarea "x"
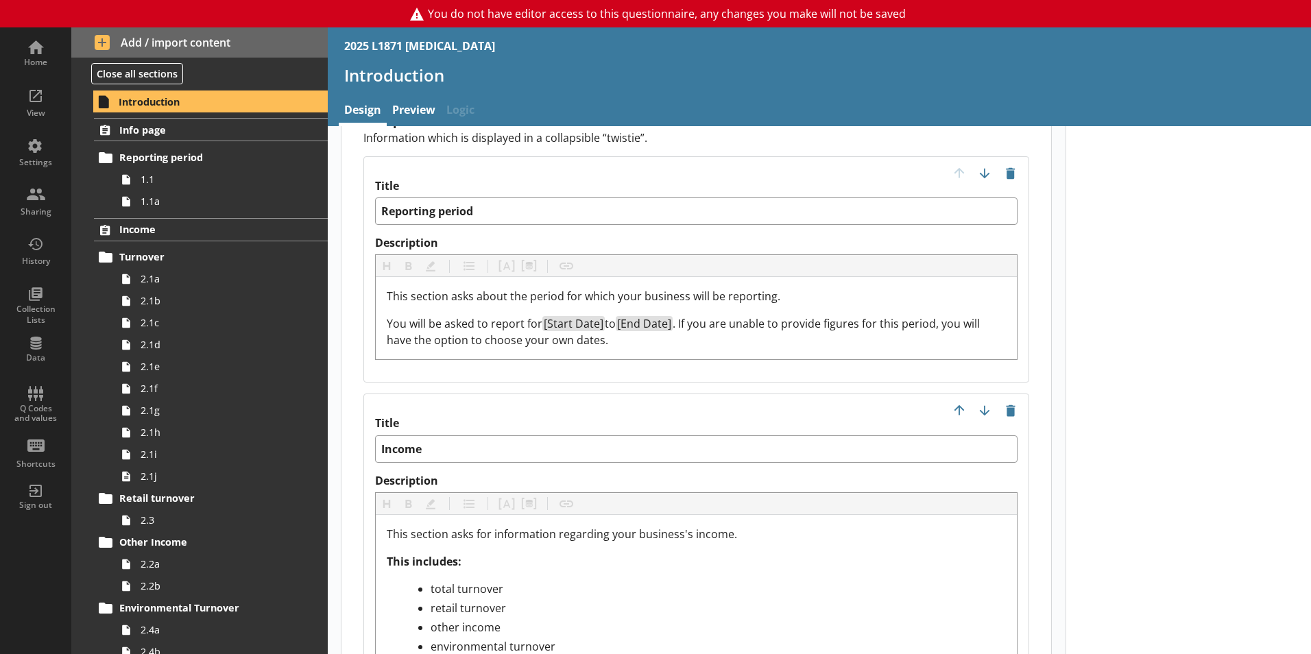
scroll to position [1440, 0]
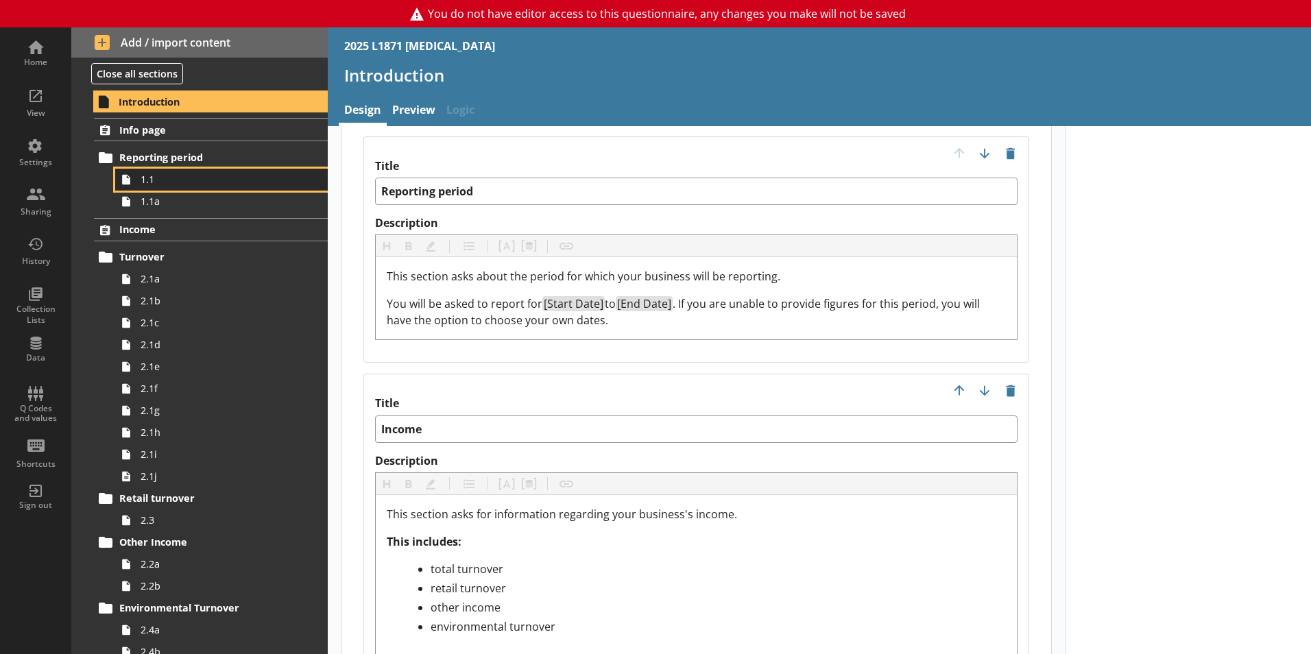
click at [145, 183] on span "1.1" at bounding box center [217, 179] width 152 height 13
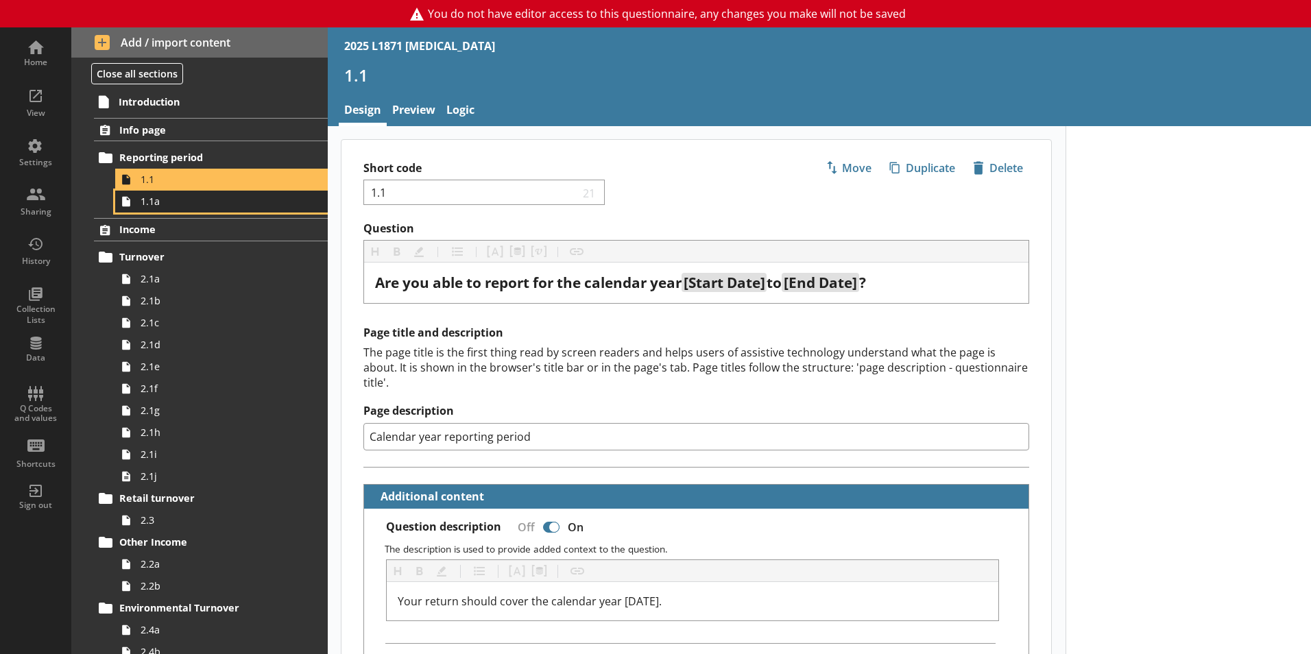
click at [181, 203] on span "1.1a" at bounding box center [217, 201] width 152 height 13
type textarea "x"
select select "ref_p_end_date"
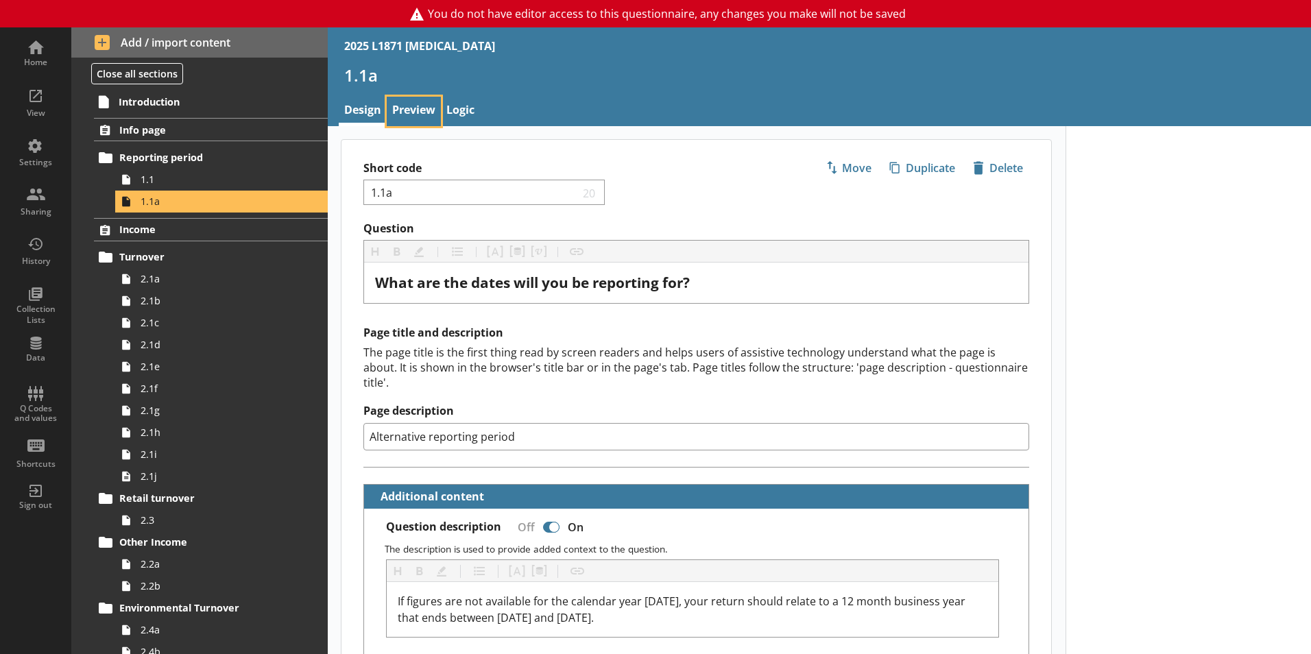
click at [409, 115] on link "Preview" at bounding box center [414, 111] width 54 height 29
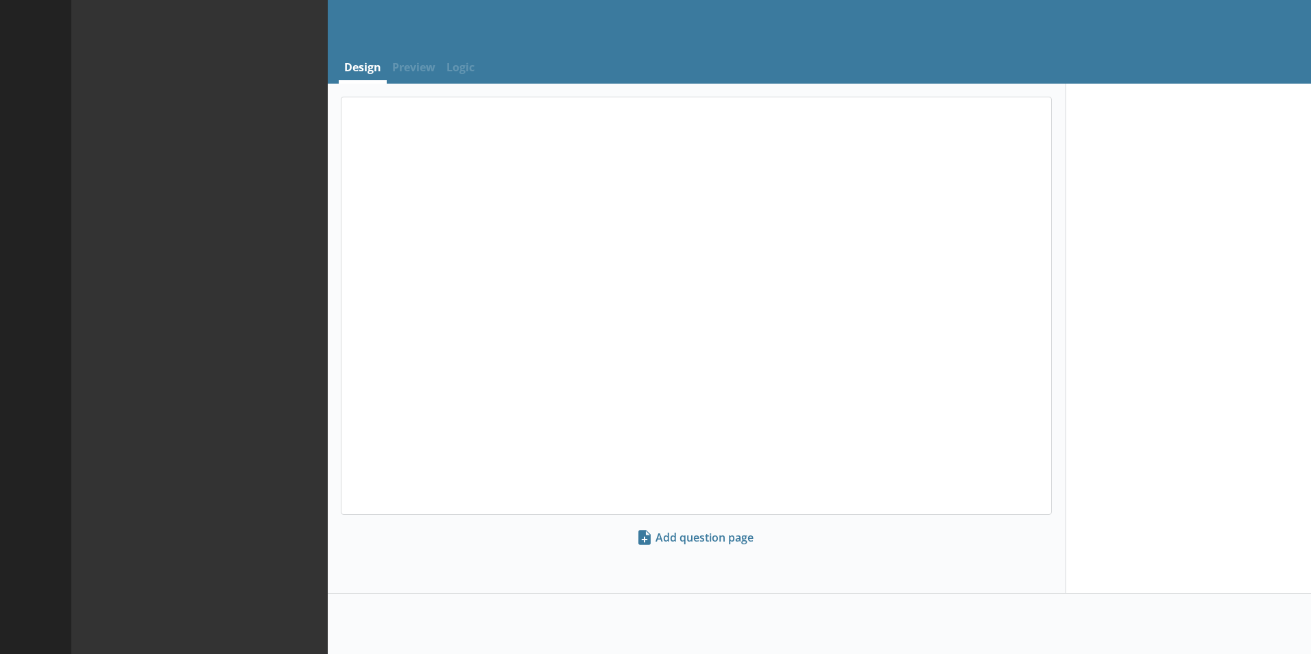
select select "ref_p_end_date"
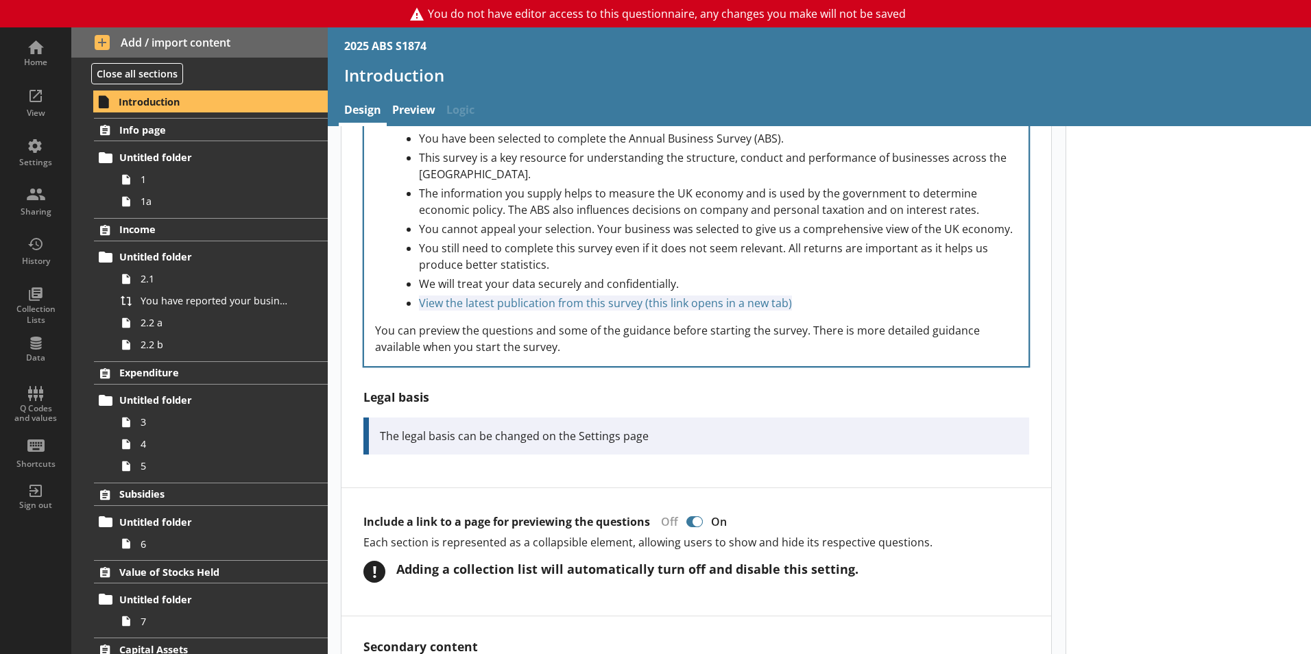
scroll to position [617, 0]
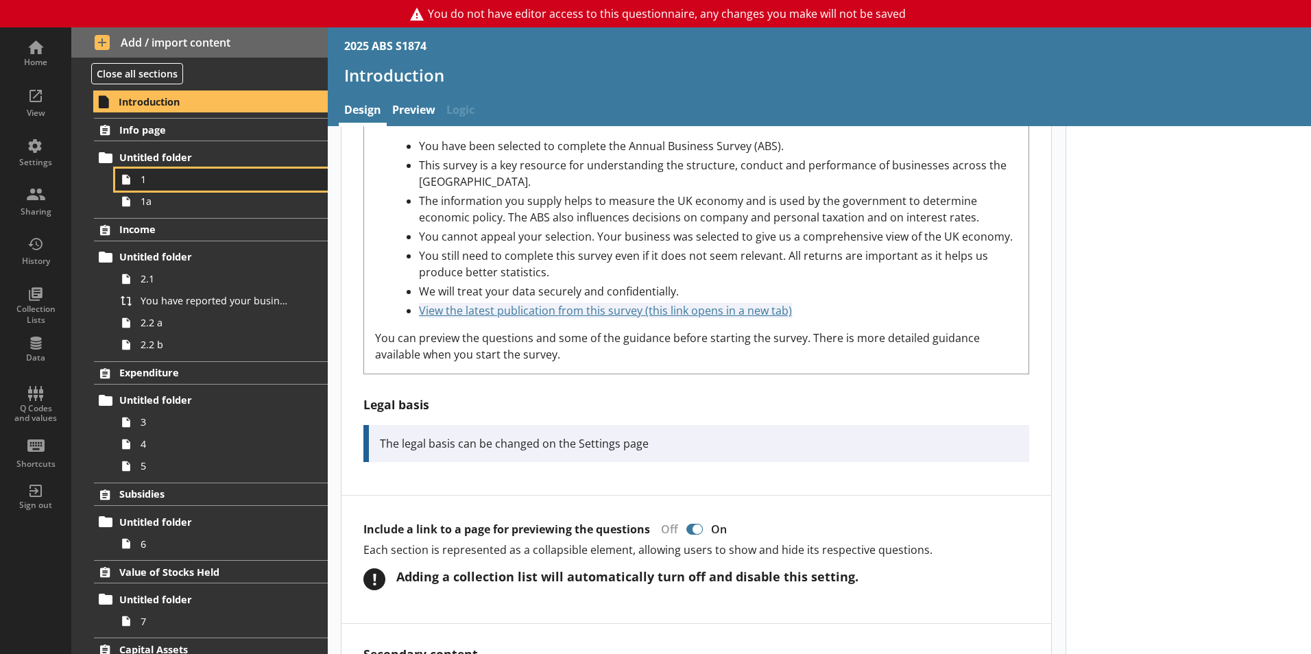
click at [206, 177] on span "1" at bounding box center [217, 179] width 152 height 13
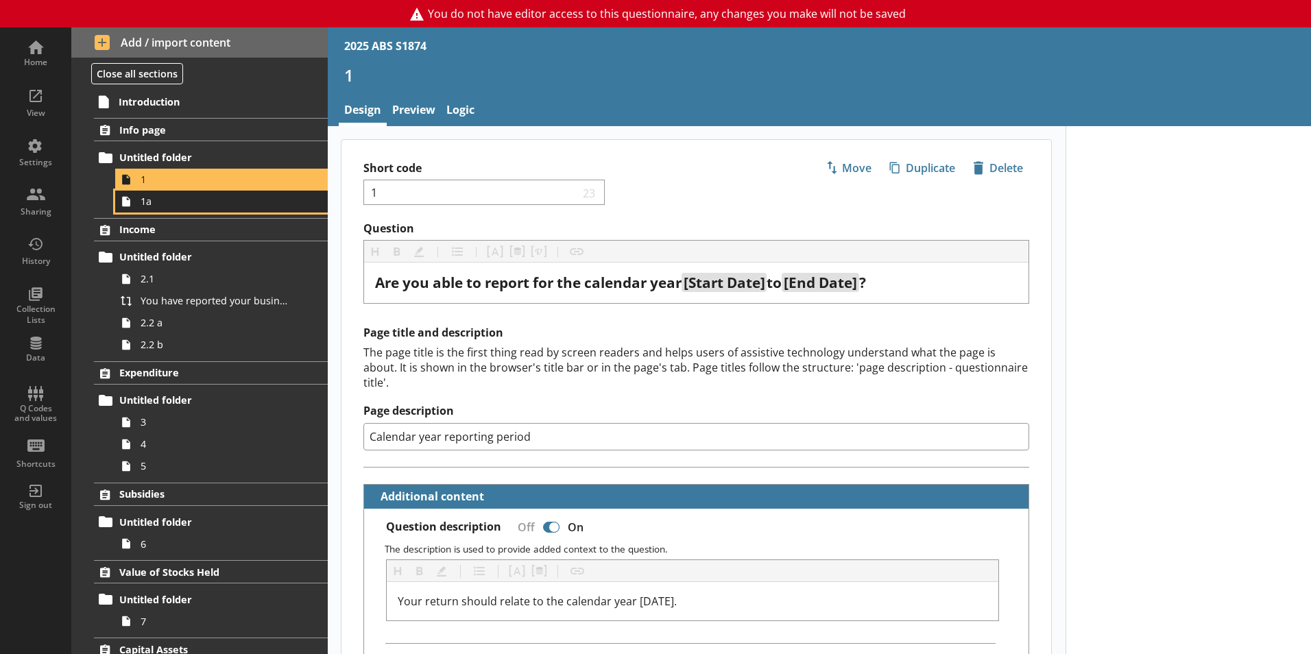
click at [180, 197] on span "1a" at bounding box center [217, 201] width 152 height 13
type textarea "x"
select select "ref_p_end_date"
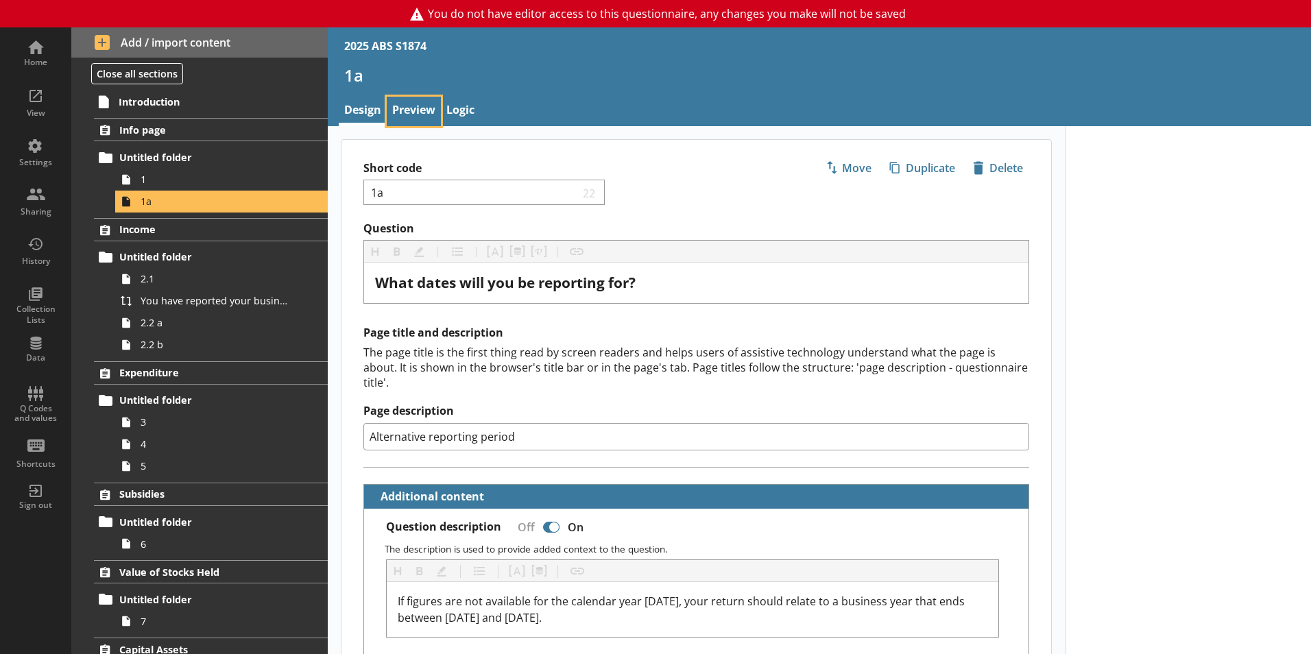
click at [403, 108] on link "Preview" at bounding box center [414, 111] width 54 height 29
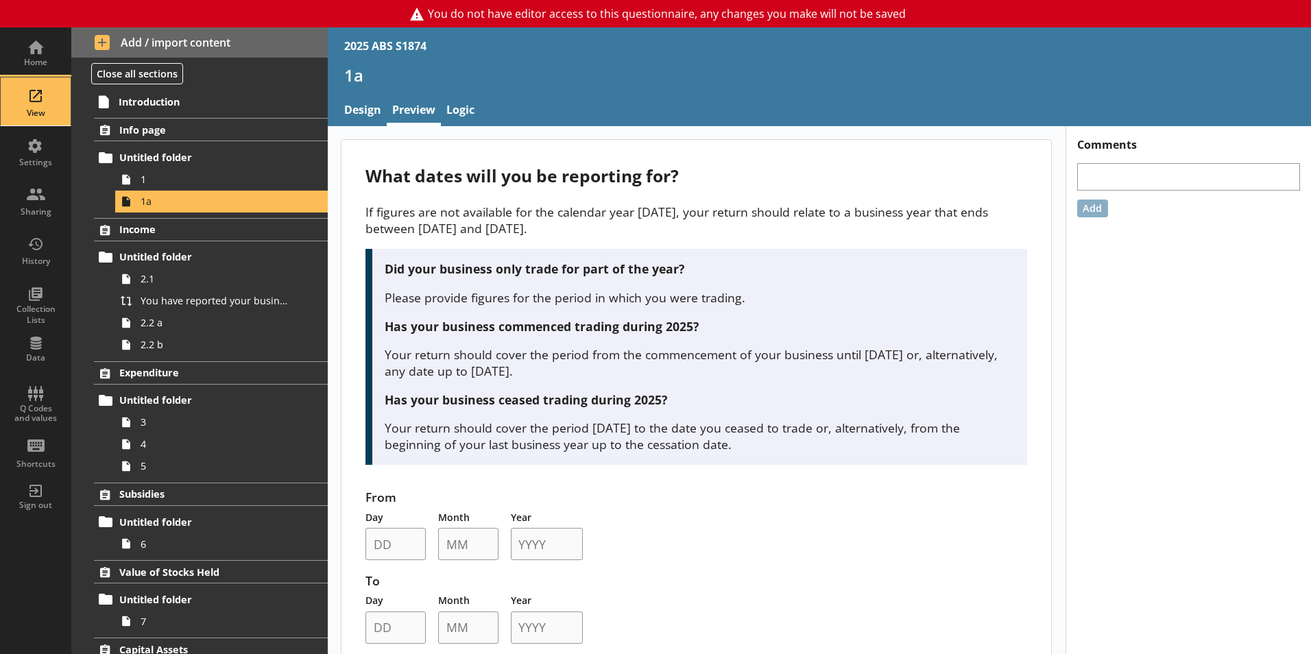
click at [52, 95] on div "View" at bounding box center [36, 101] width 48 height 48
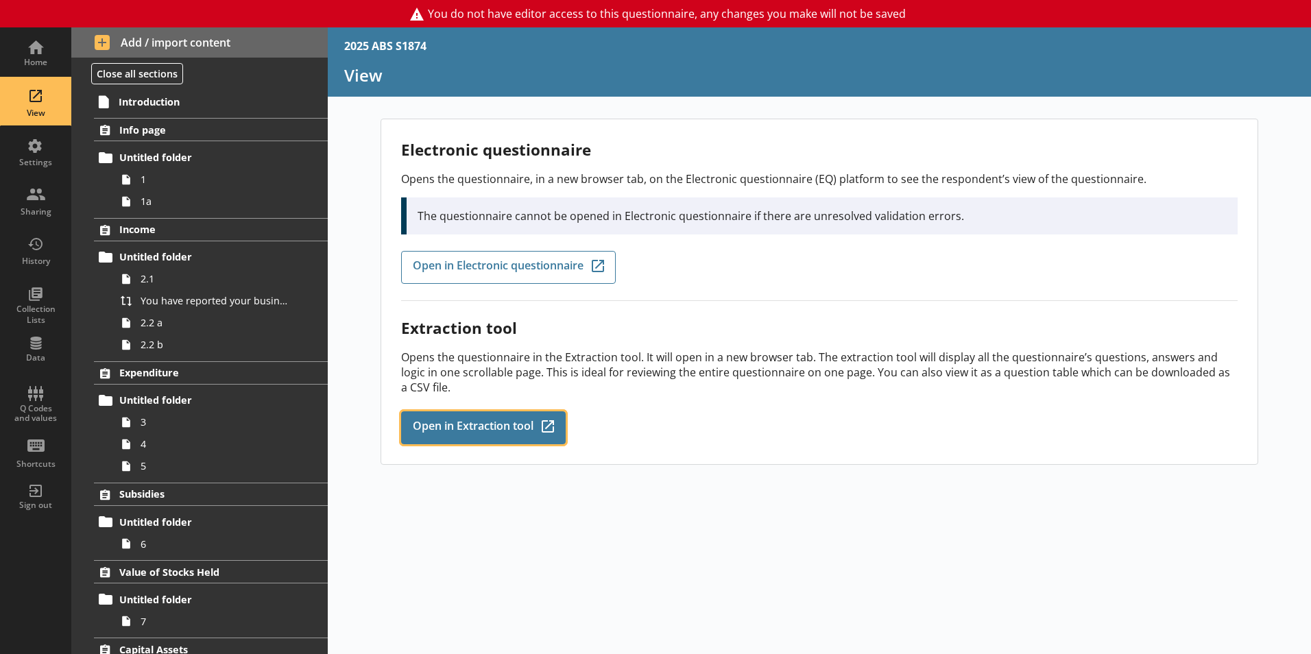
click at [517, 427] on span "Open in Extraction tool" at bounding box center [473, 427] width 121 height 15
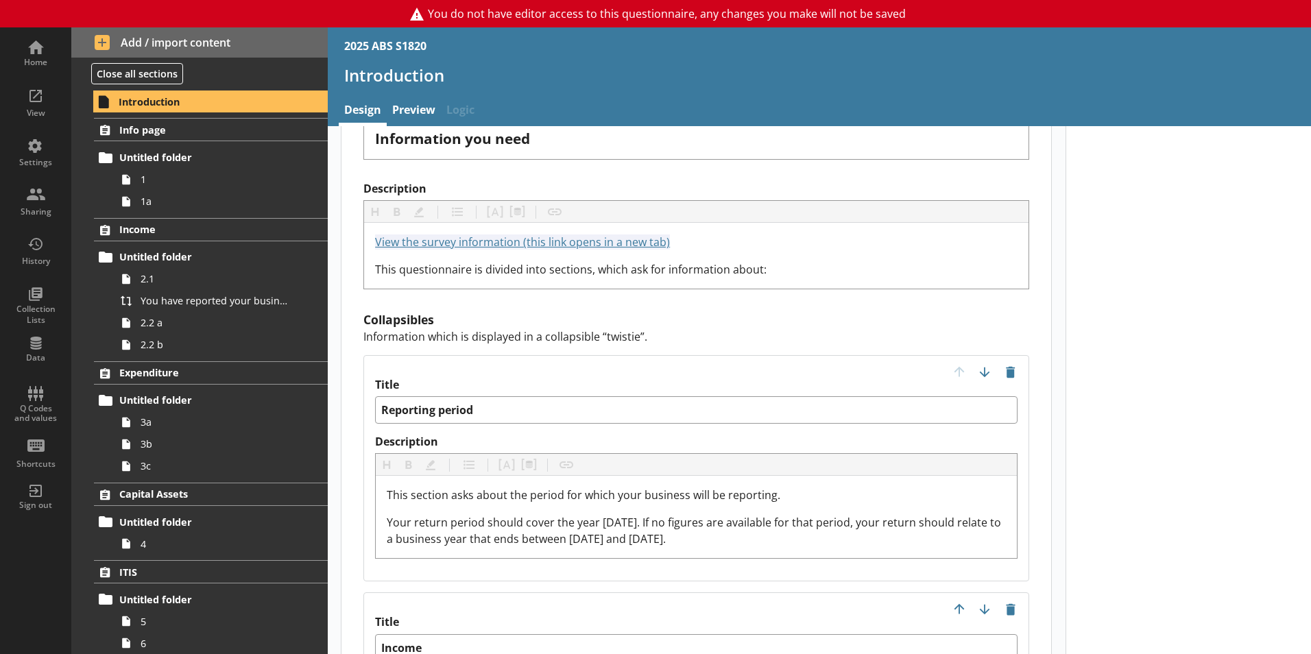
scroll to position [1234, 0]
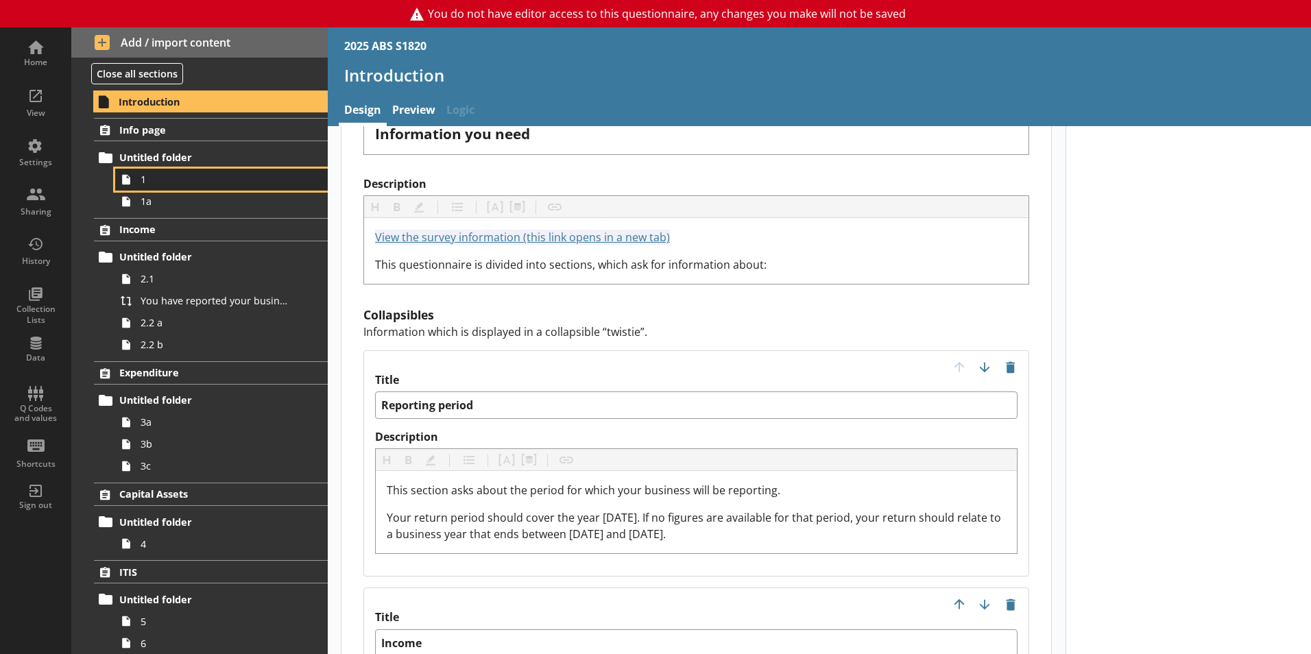
click at [230, 189] on link "1" at bounding box center [221, 180] width 213 height 22
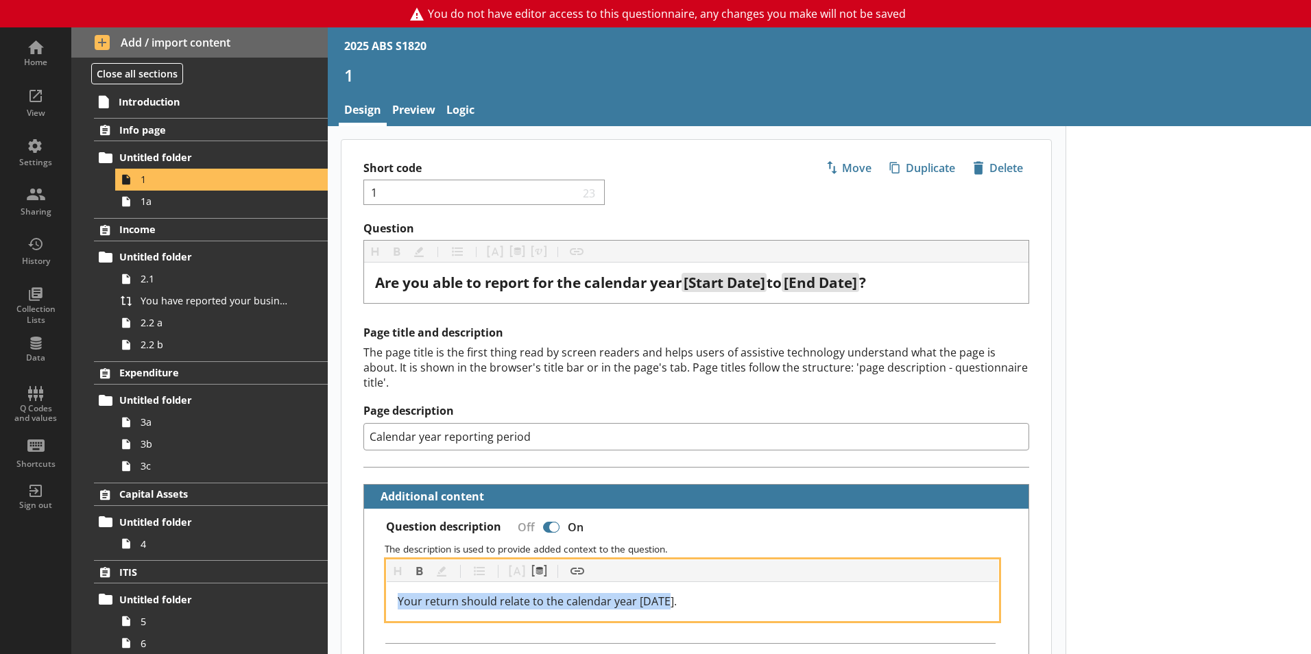
drag, startPoint x: 706, startPoint y: 586, endPoint x: 413, endPoint y: 588, distance: 292.8
click at [396, 582] on div "Your return should relate to the calendar year [DATE]." at bounding box center [693, 601] width 612 height 38
copy span "Your return should relate to the calendar year 2025."
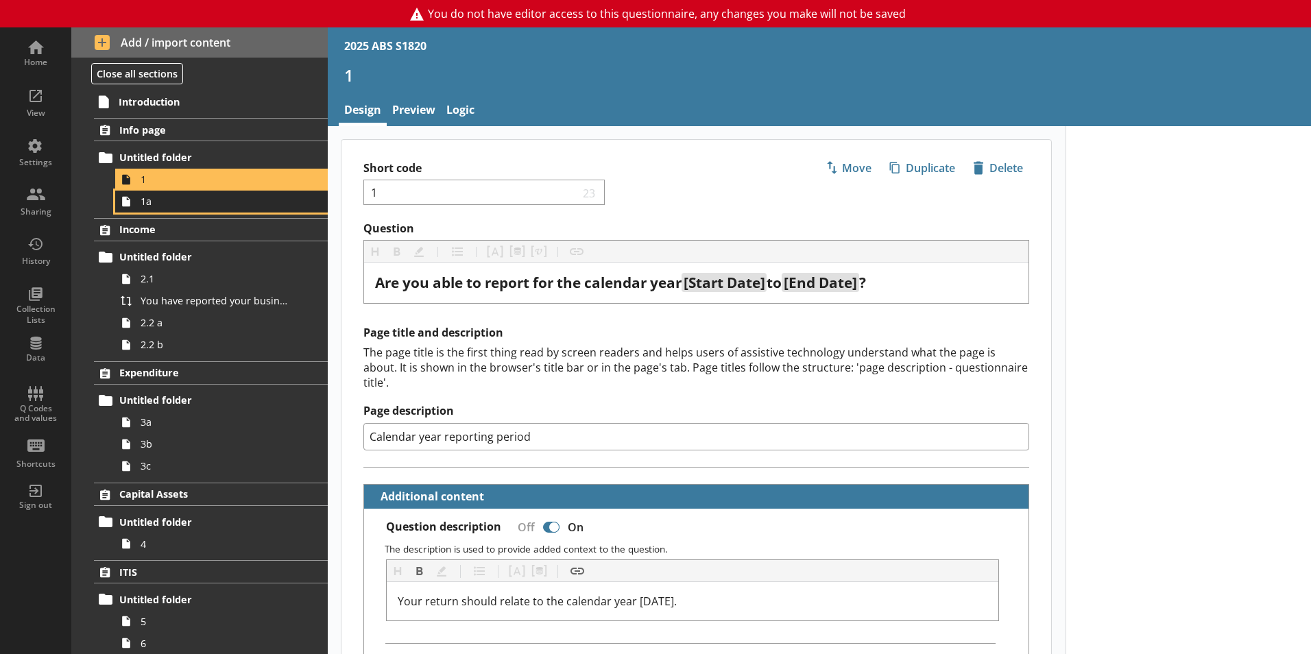
click at [180, 202] on span "1a" at bounding box center [217, 201] width 152 height 13
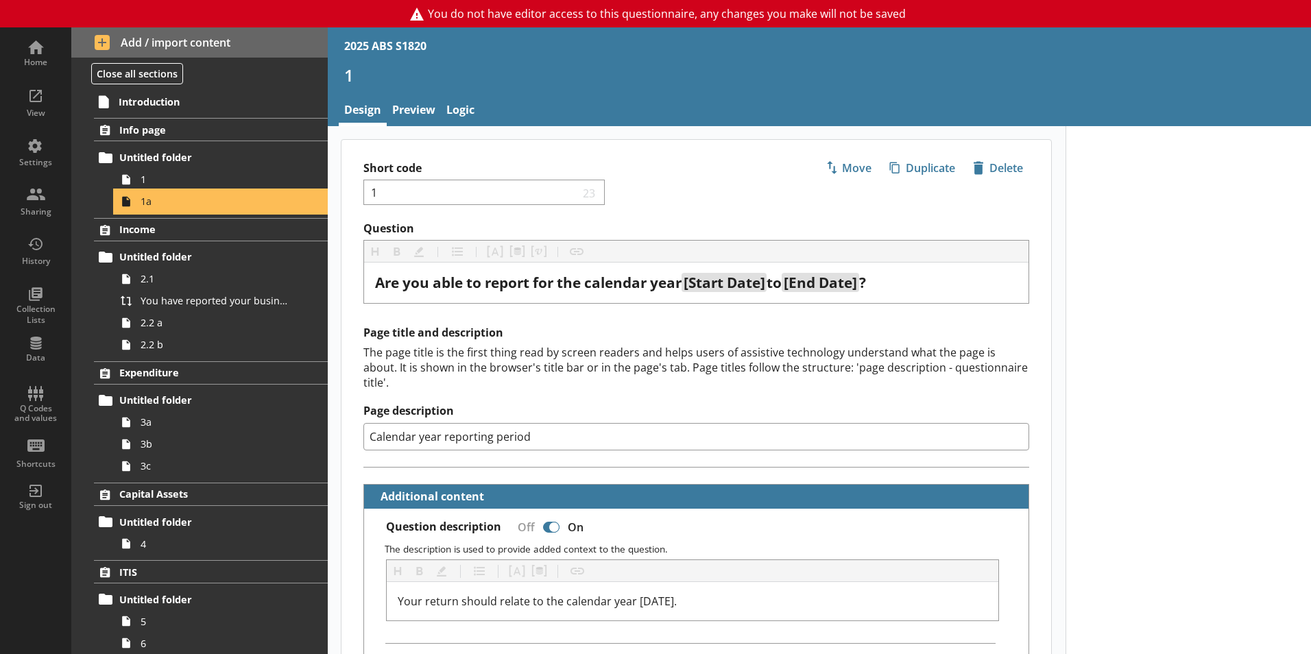
type textarea "x"
select select "ref_p_end_date"
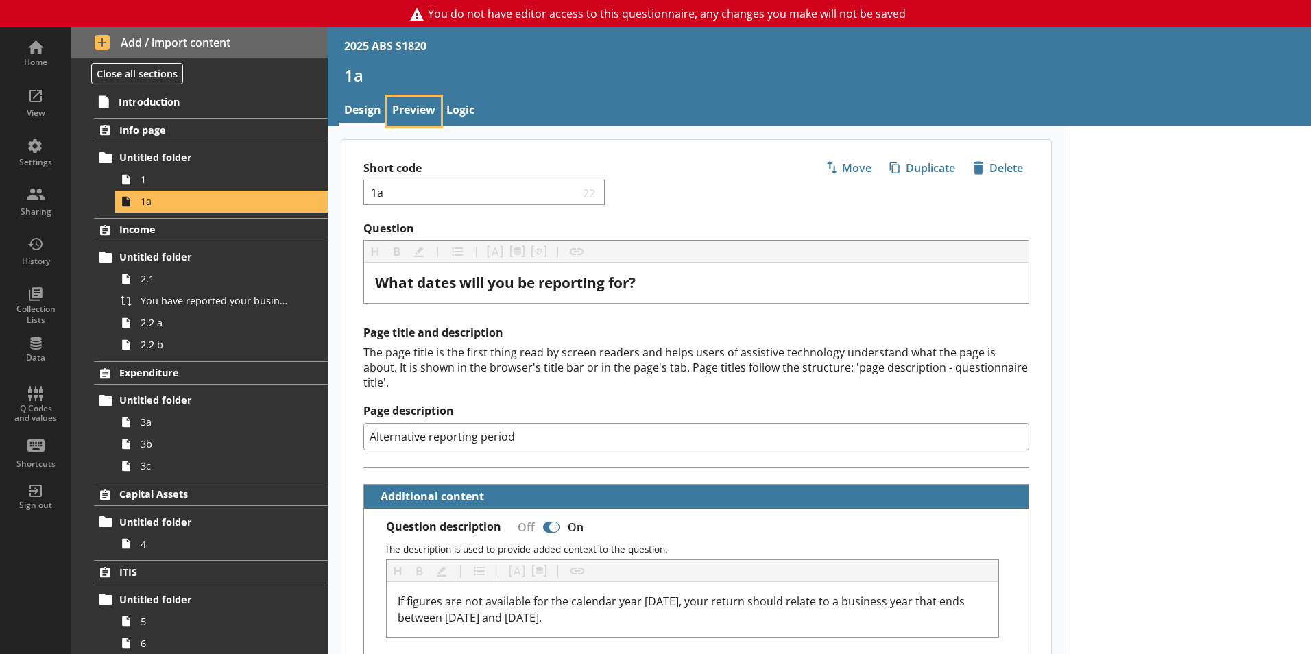
click at [392, 101] on link "Preview" at bounding box center [414, 111] width 54 height 29
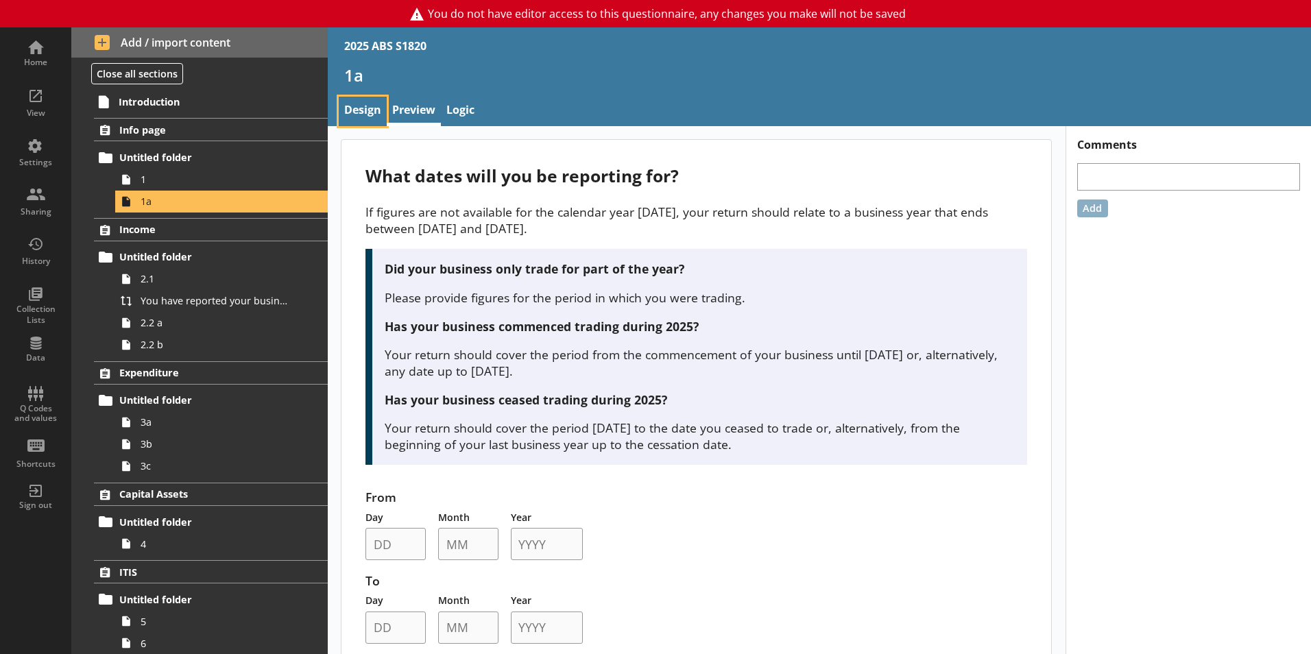
click at [343, 122] on link "Design" at bounding box center [363, 111] width 48 height 29
type textarea "x"
select select "ref_p_end_date"
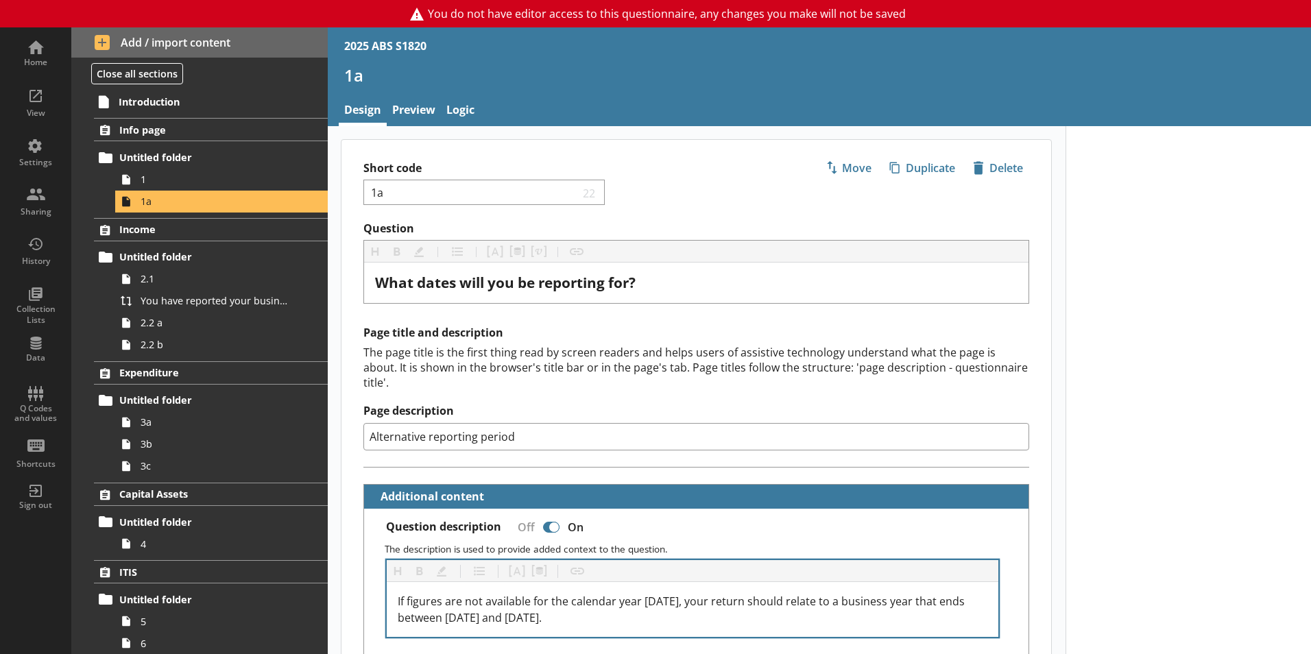
type textarea "x"
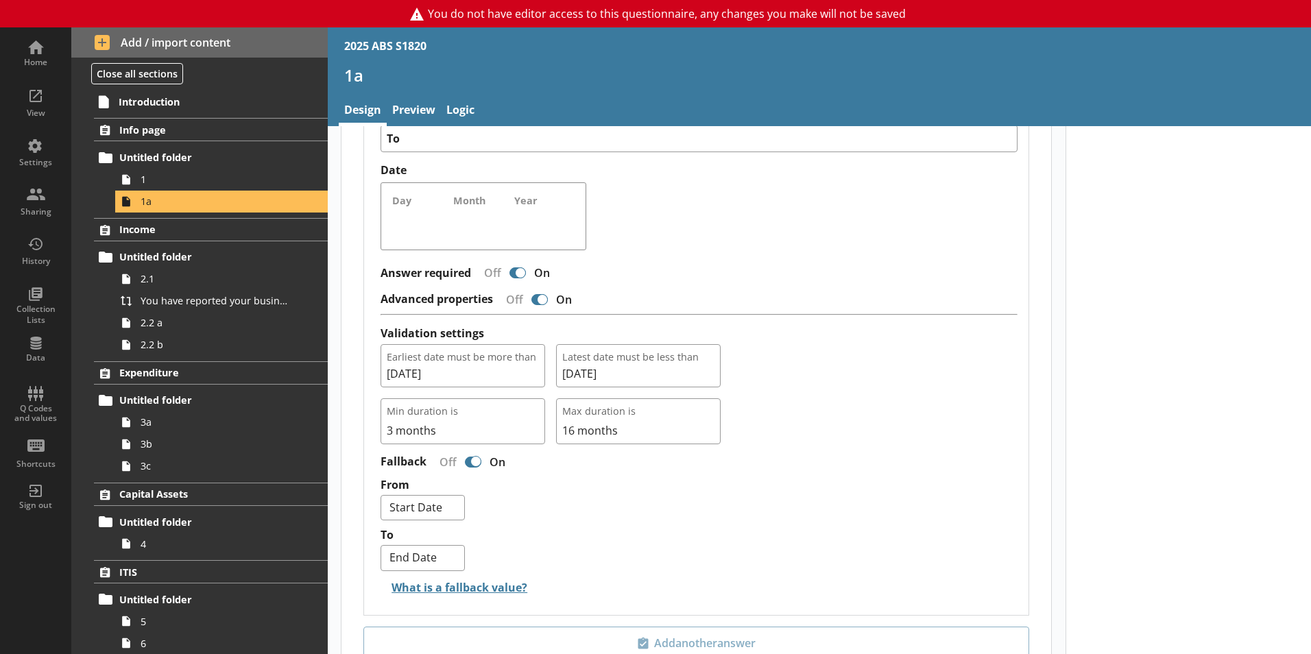
scroll to position [1285, 0]
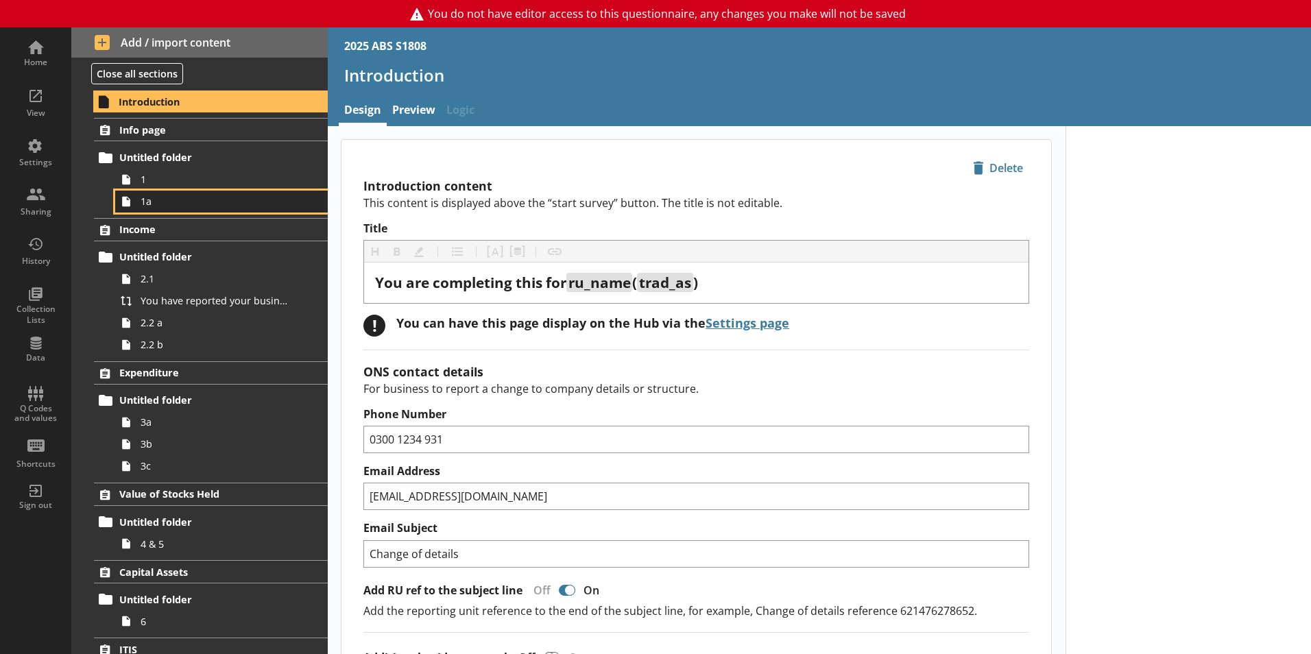
click at [186, 209] on link "1a" at bounding box center [221, 202] width 213 height 22
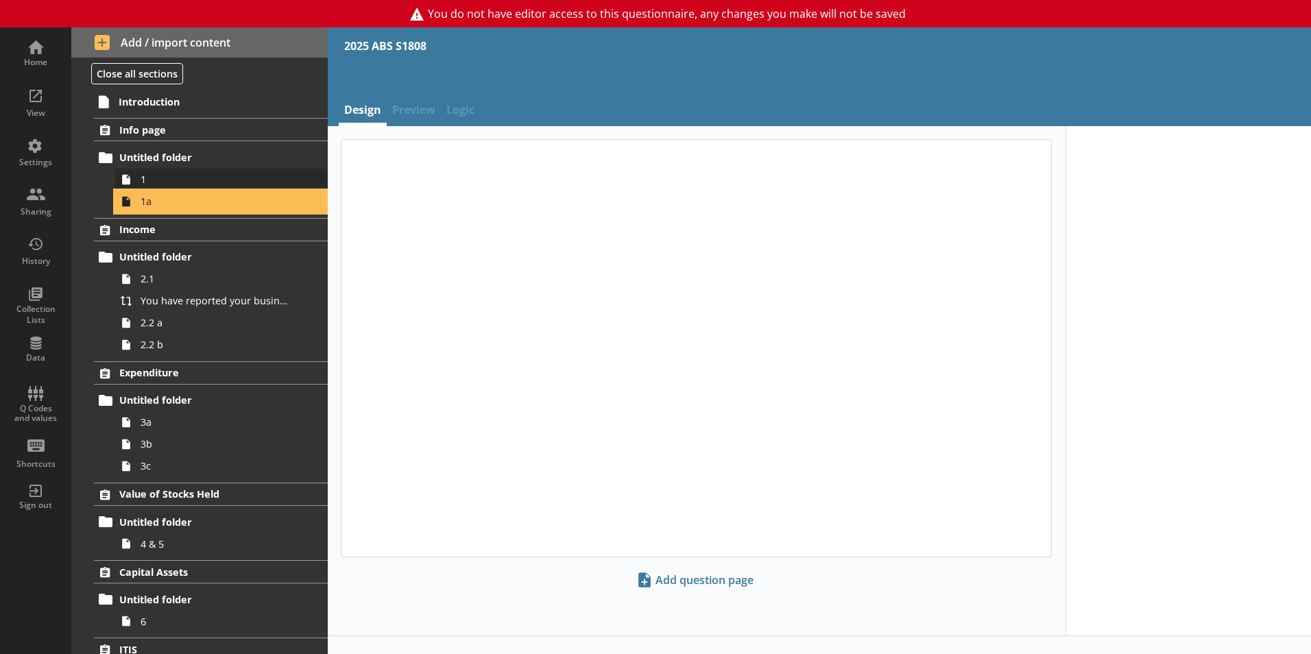
type textarea "x"
select select "ref_p_end_date"
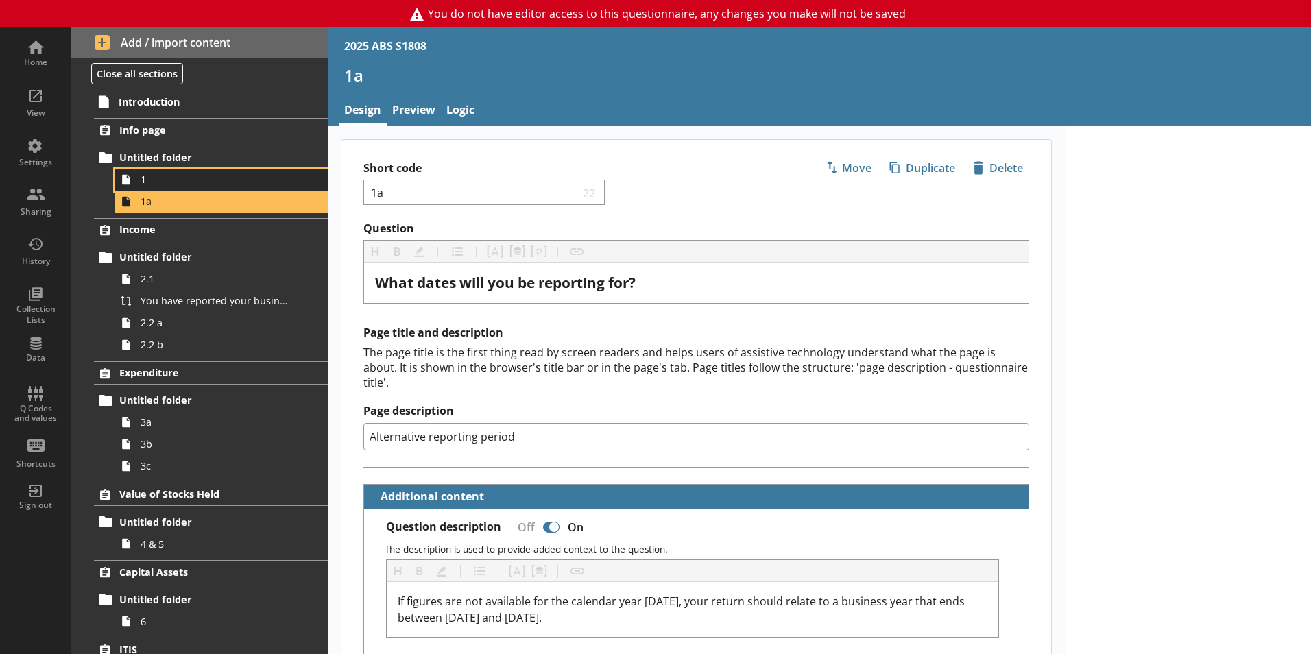
click at [168, 182] on span "1" at bounding box center [217, 179] width 152 height 13
type textarea "x"
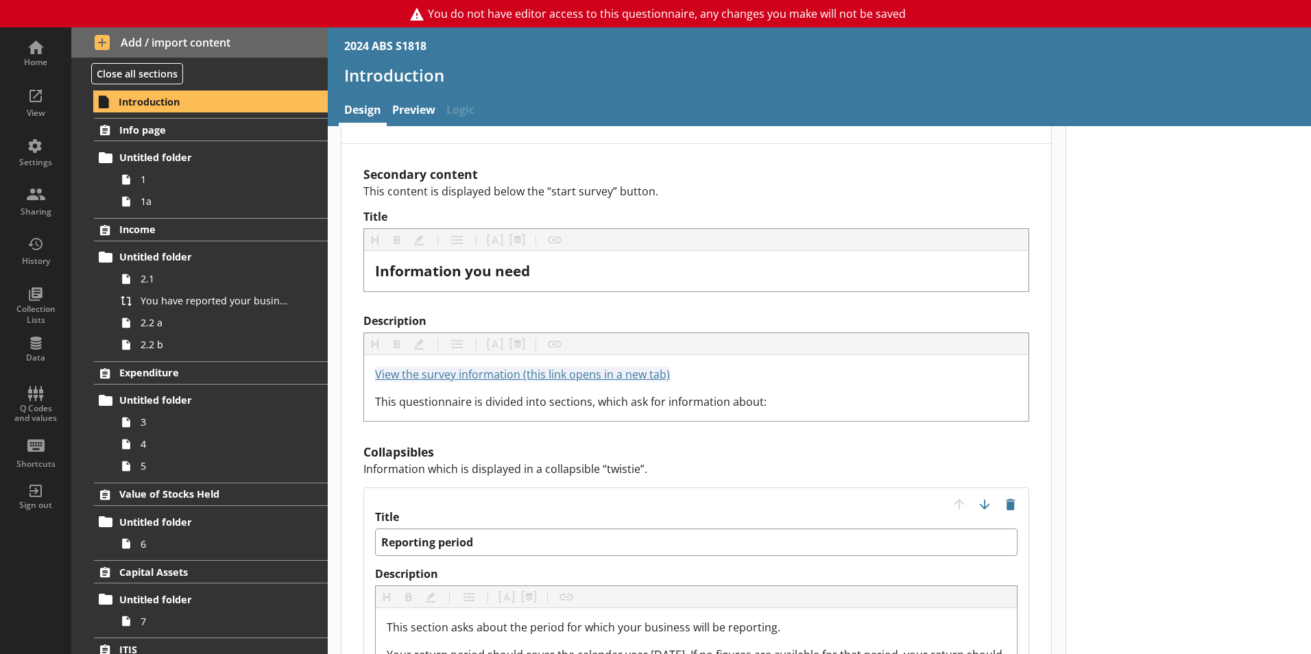
scroll to position [1371, 0]
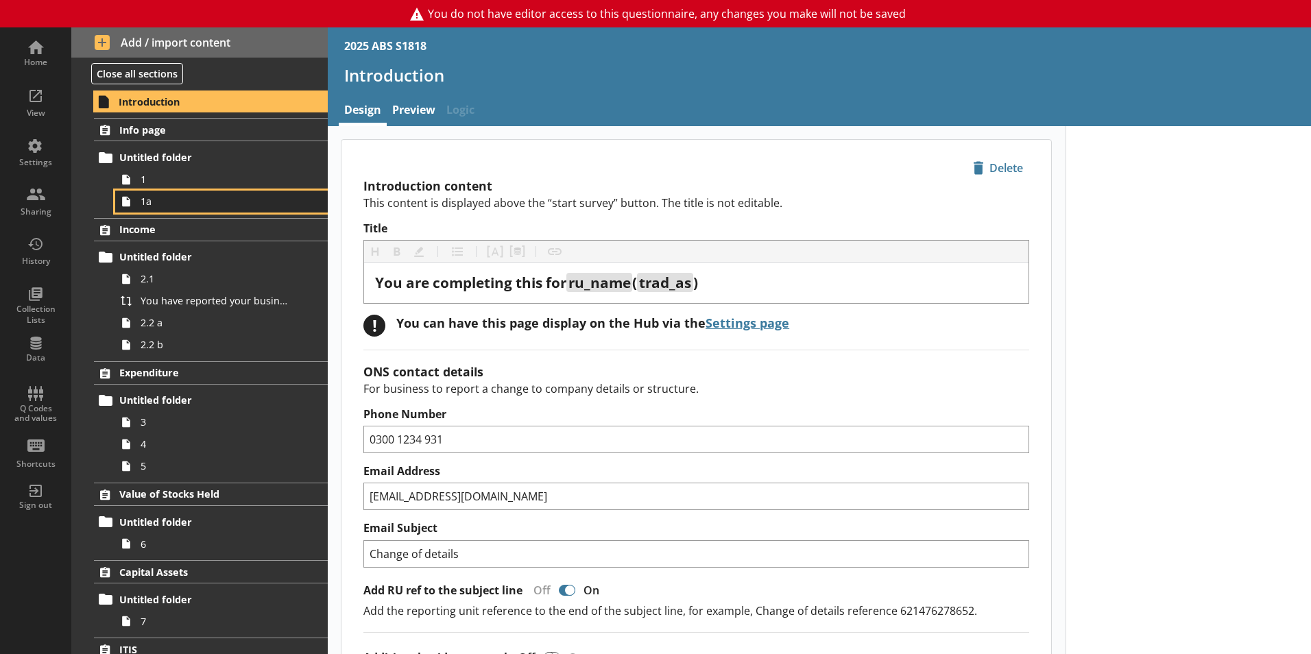
click at [188, 191] on link "1a" at bounding box center [221, 202] width 213 height 22
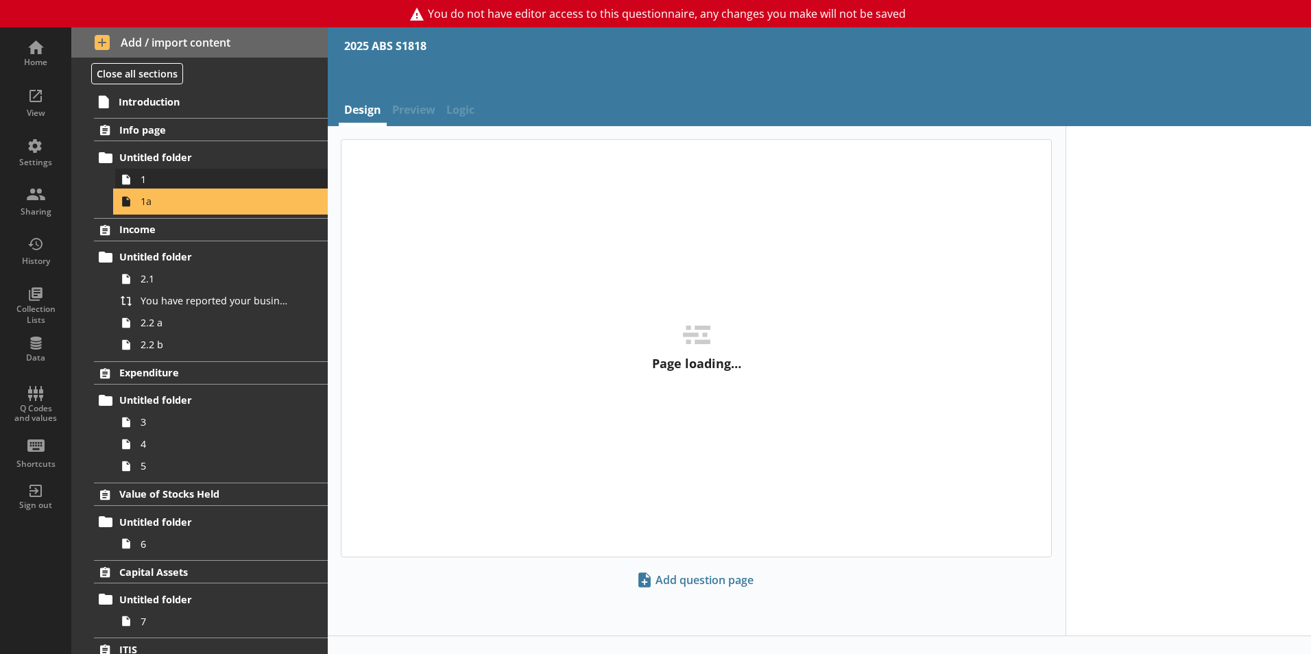
type textarea "x"
select select "ref_p_end_date"
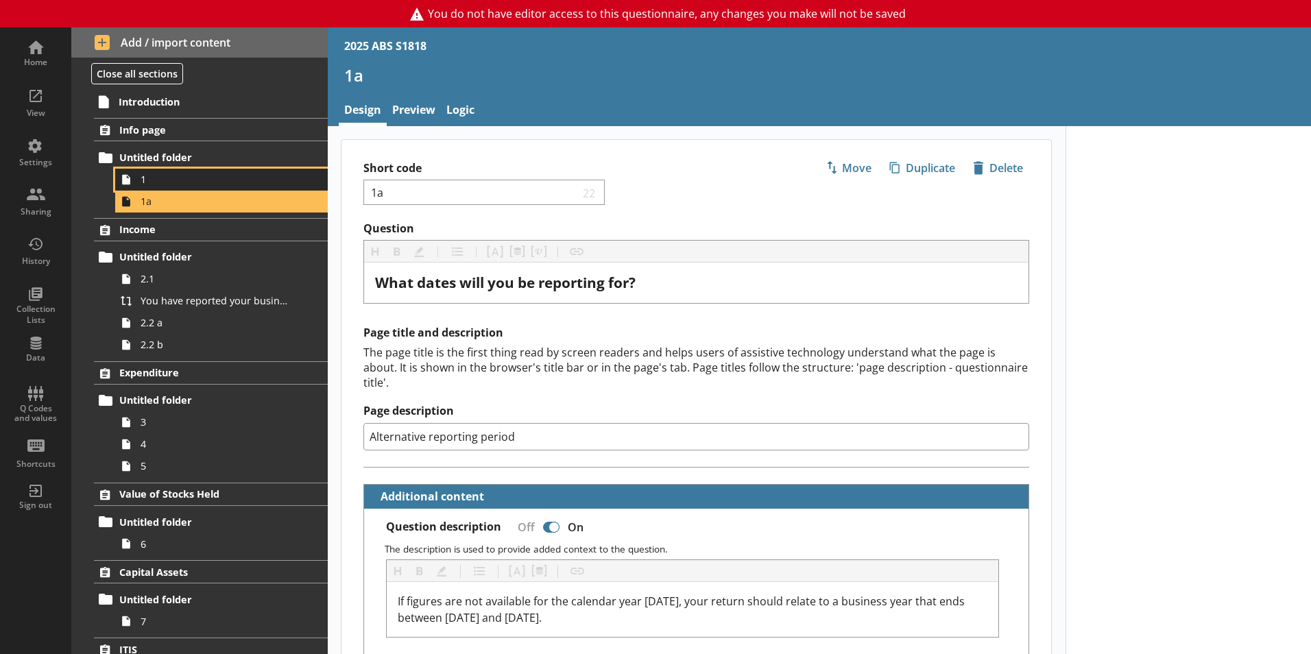
click at [172, 181] on span "1" at bounding box center [217, 179] width 152 height 13
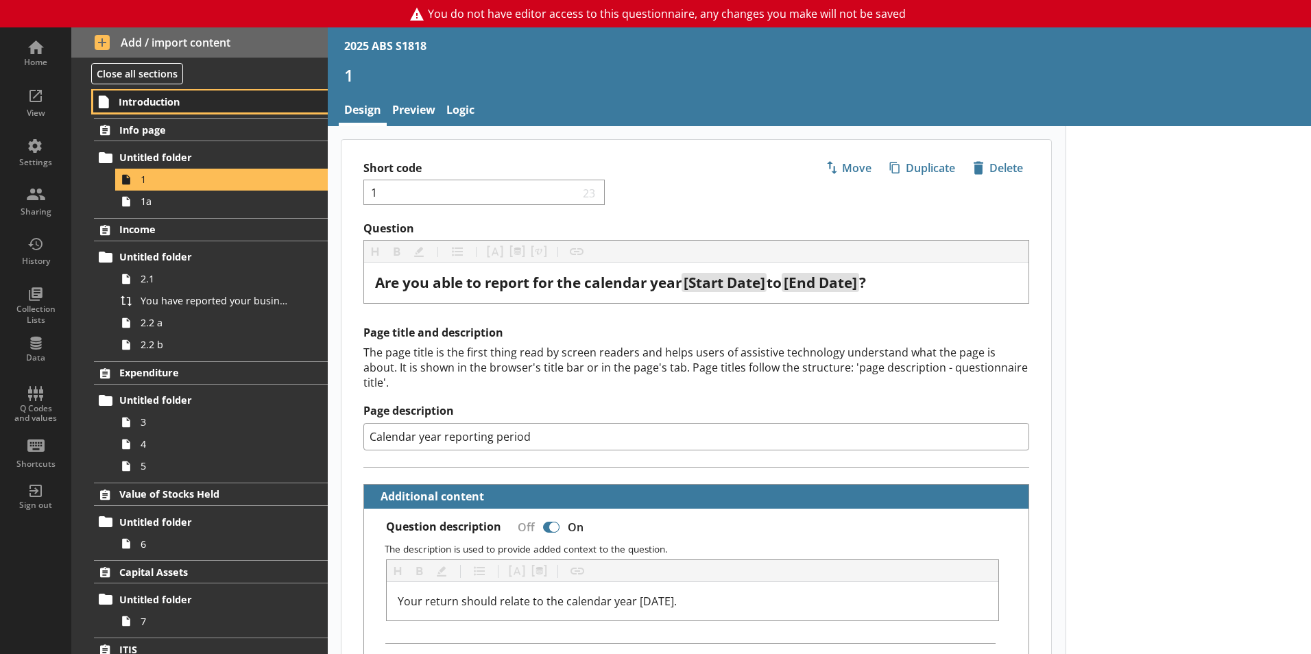
click at [161, 107] on span "Introduction" at bounding box center [203, 101] width 169 height 13
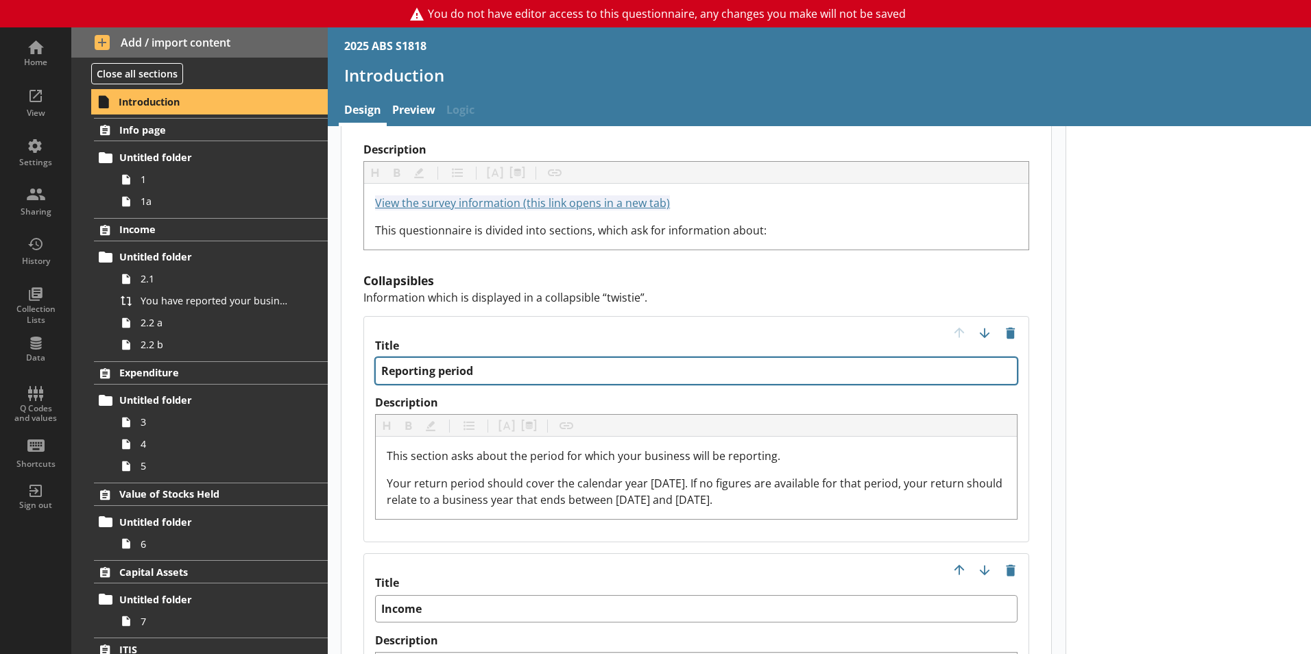
scroll to position [1440, 0]
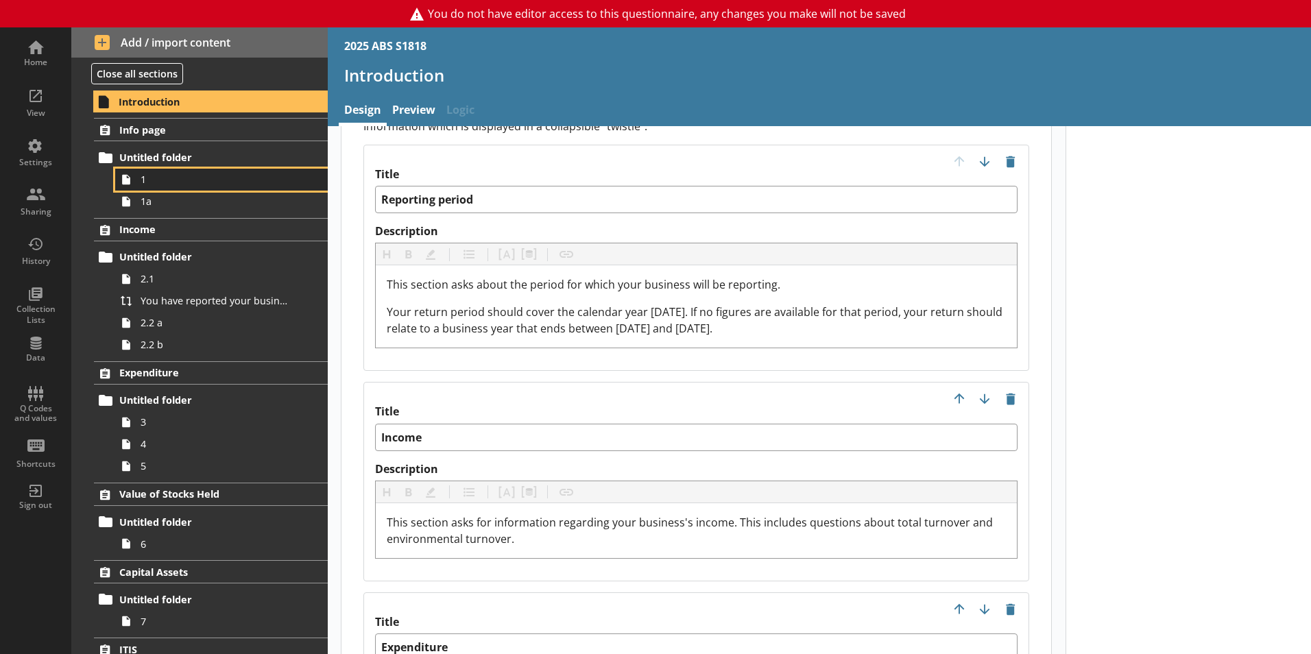
click at [171, 187] on link "1" at bounding box center [221, 180] width 213 height 22
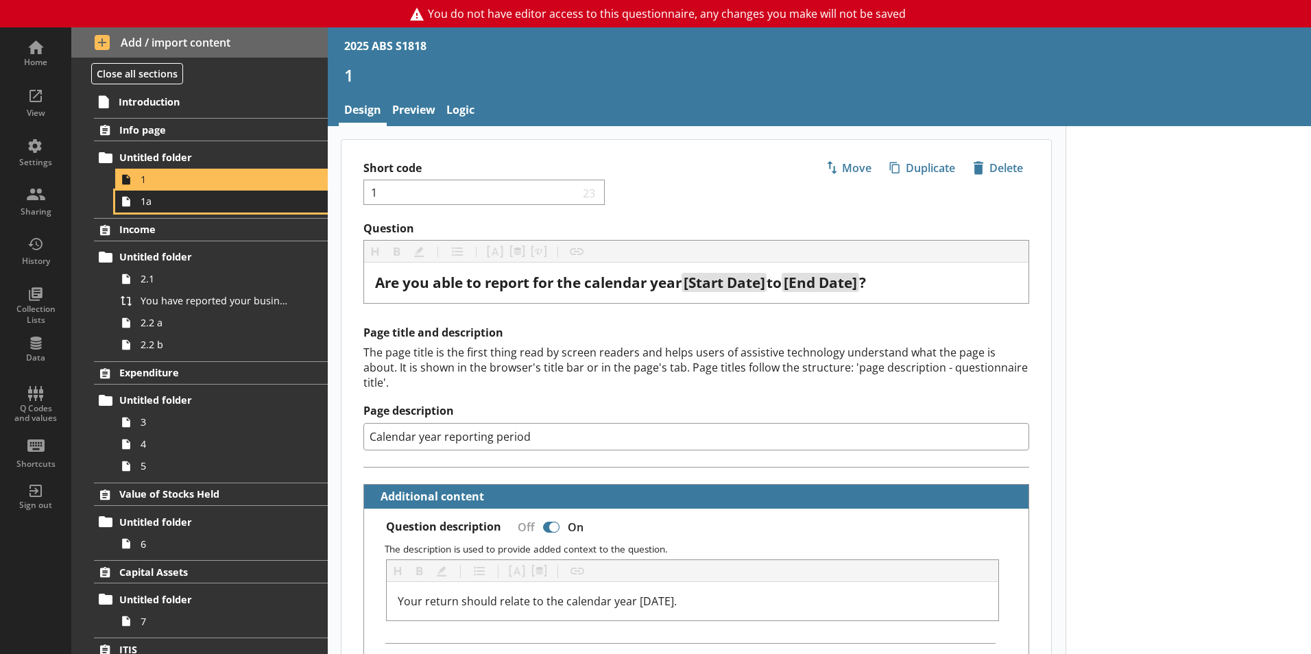
click at [209, 211] on link "1a" at bounding box center [221, 202] width 213 height 22
type textarea "x"
select select "ref_p_end_date"
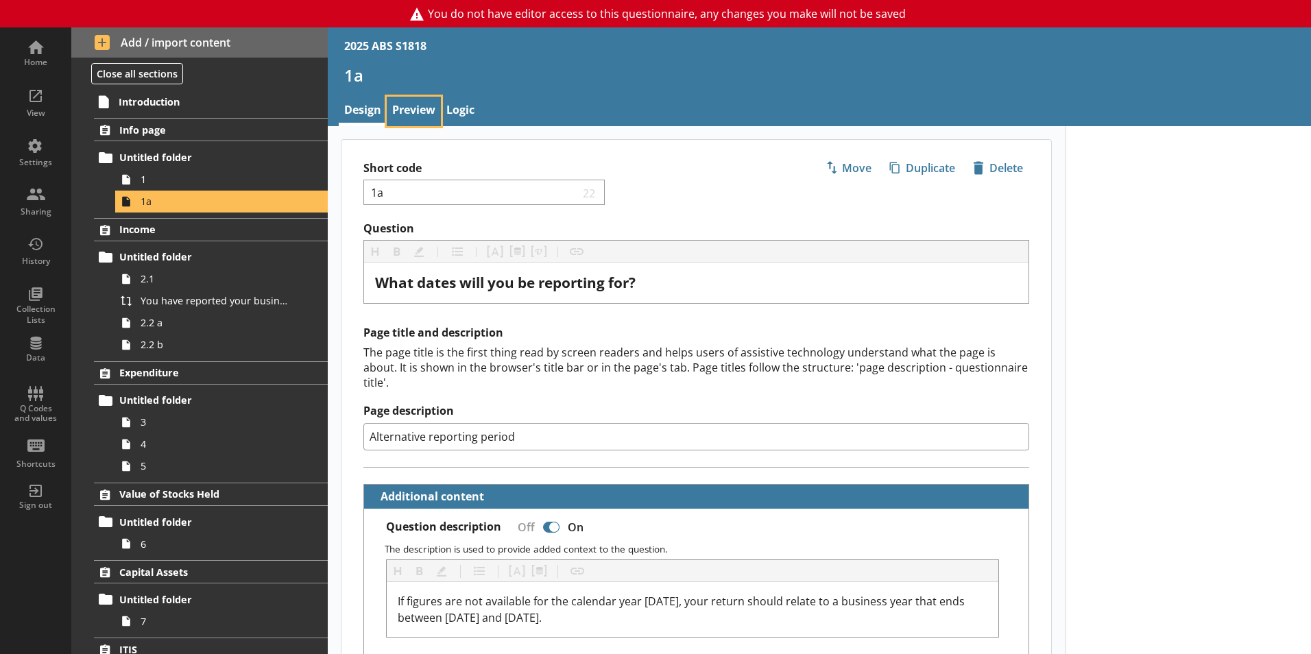
click at [422, 119] on link "Preview" at bounding box center [414, 111] width 54 height 29
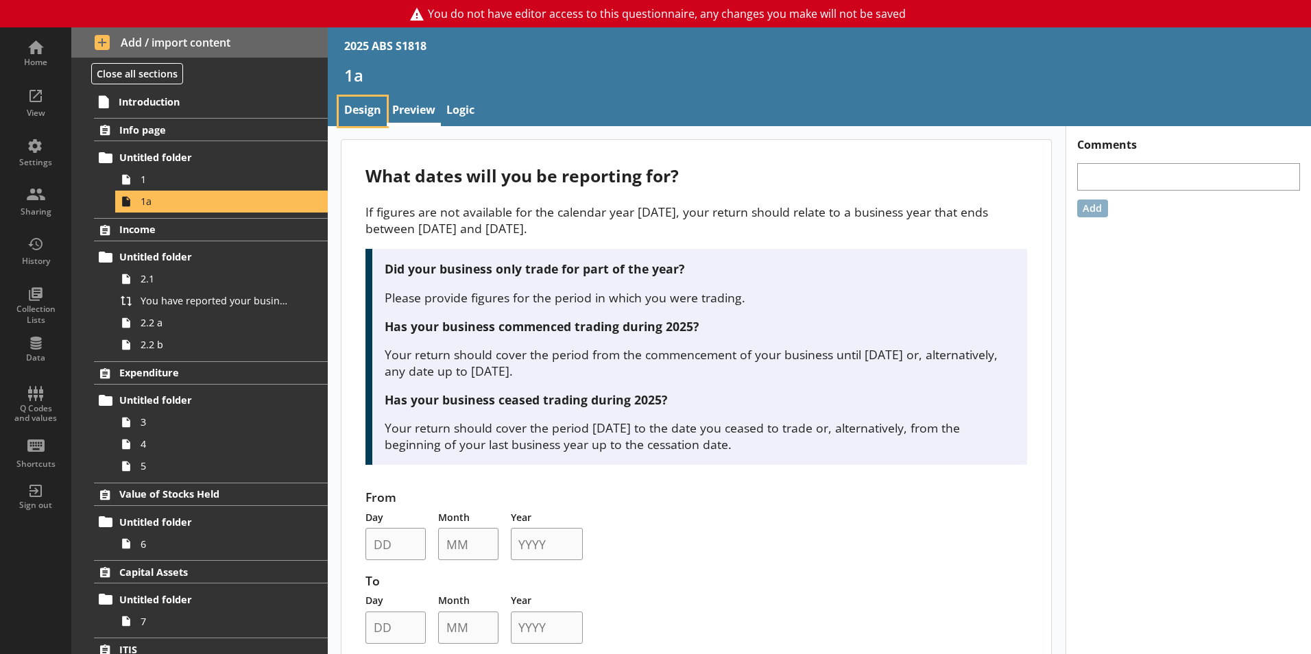
click at [369, 117] on link "Design" at bounding box center [363, 111] width 48 height 29
type textarea "x"
select select "ref_p_end_date"
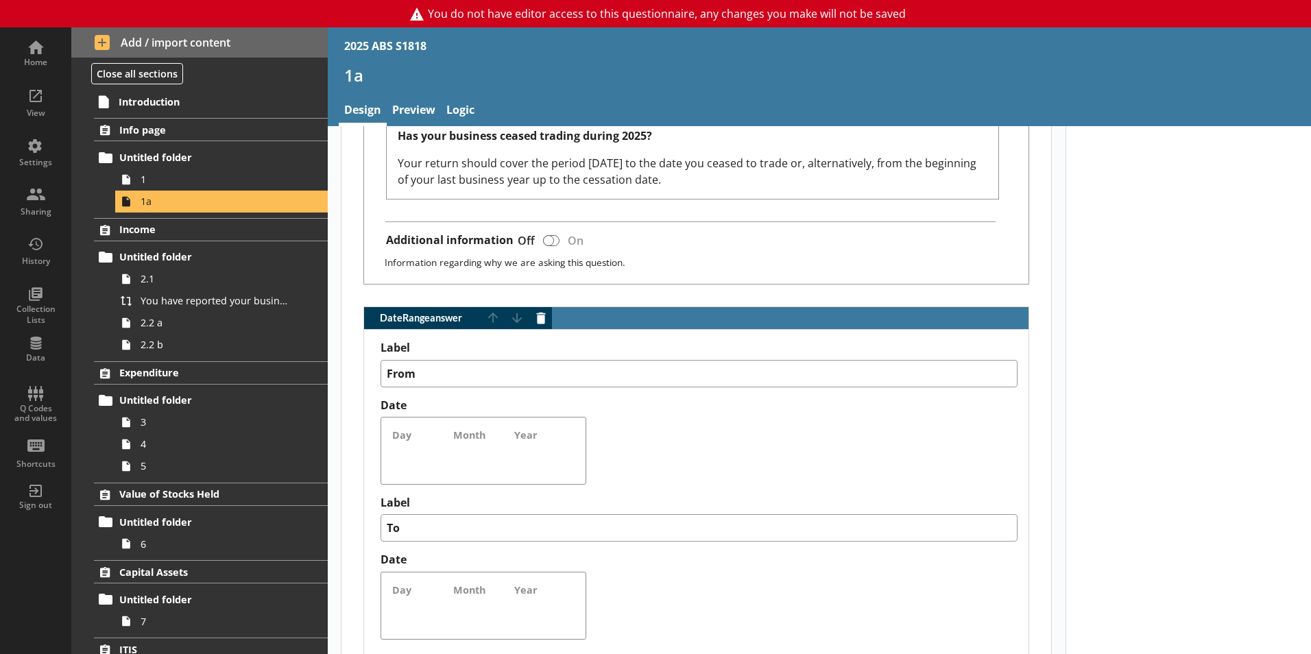
scroll to position [1029, 0]
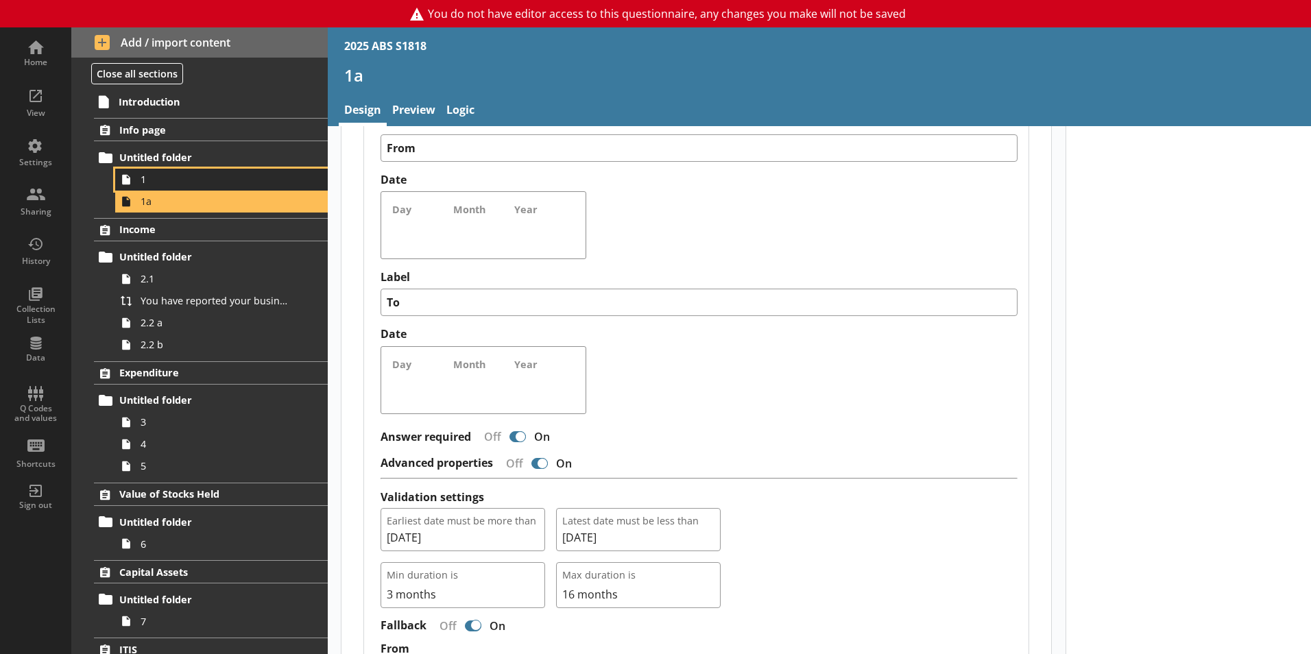
click at [165, 174] on span "1" at bounding box center [217, 179] width 152 height 13
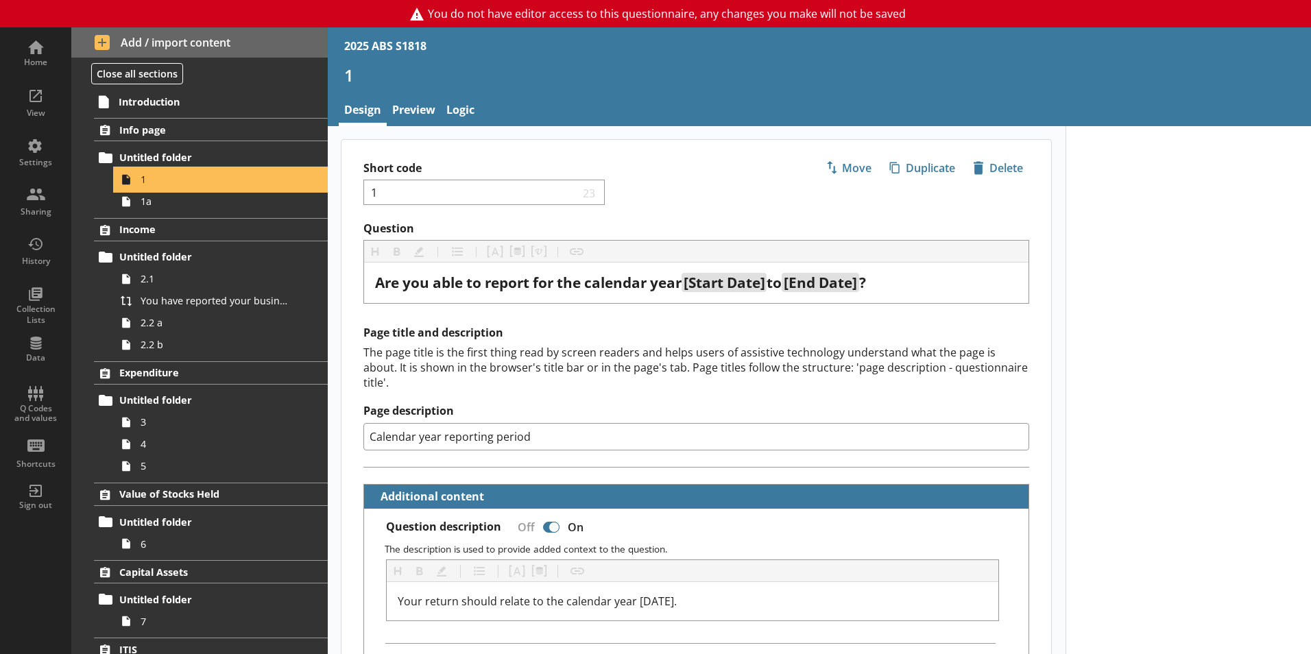
type textarea "x"
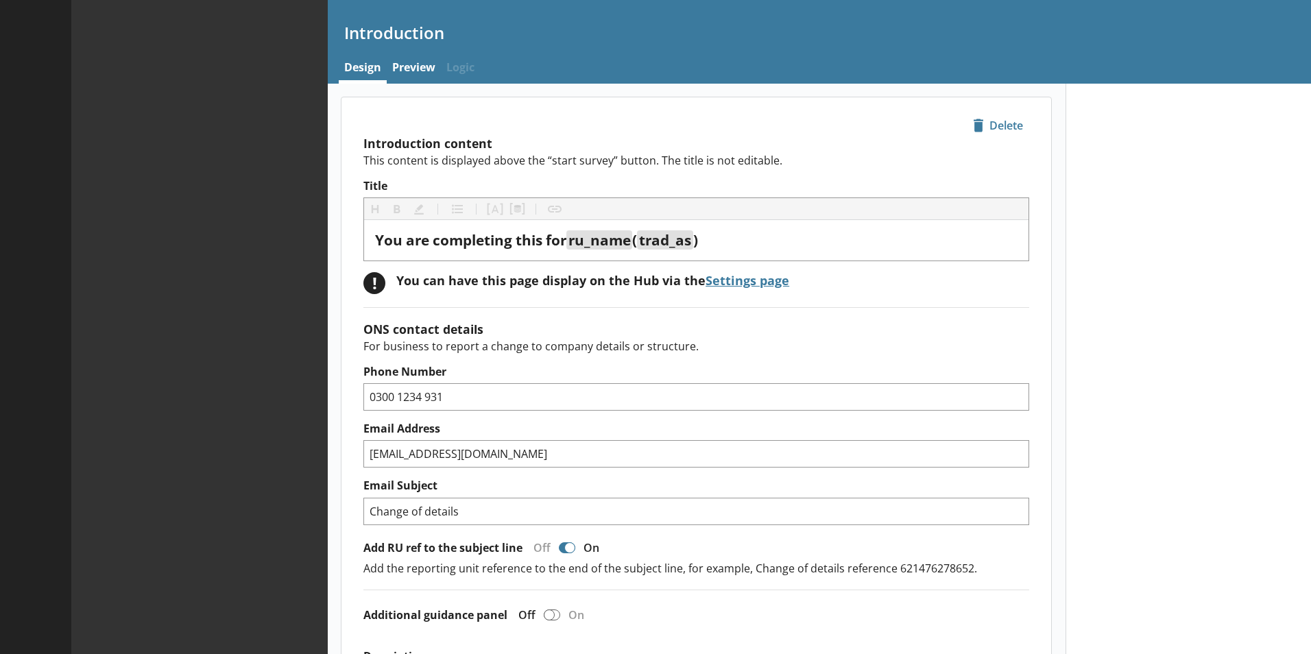
type textarea "x"
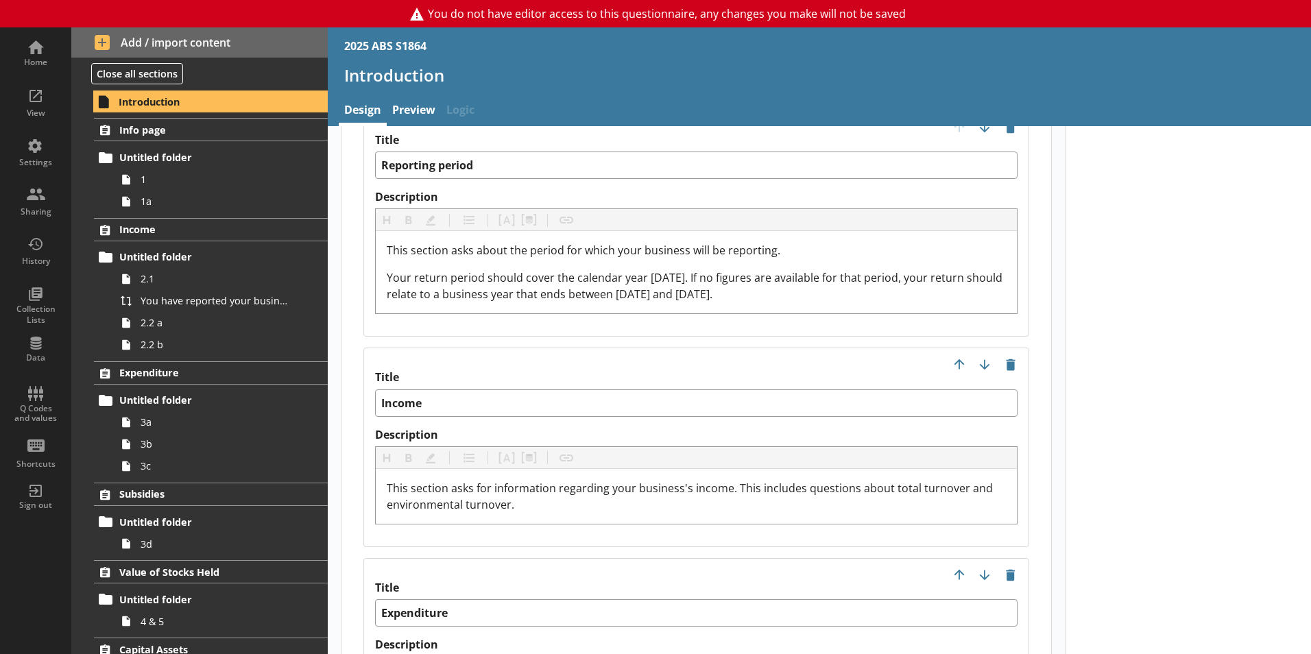
scroll to position [1509, 0]
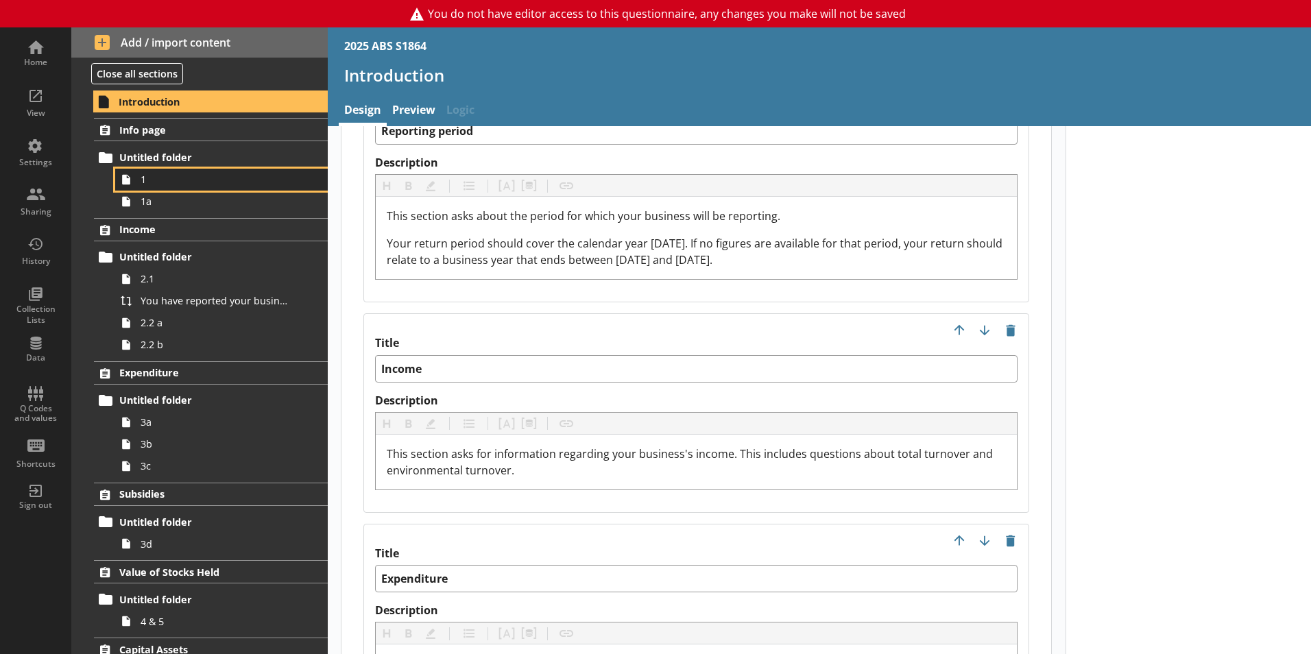
click at [159, 180] on span "1" at bounding box center [217, 179] width 152 height 13
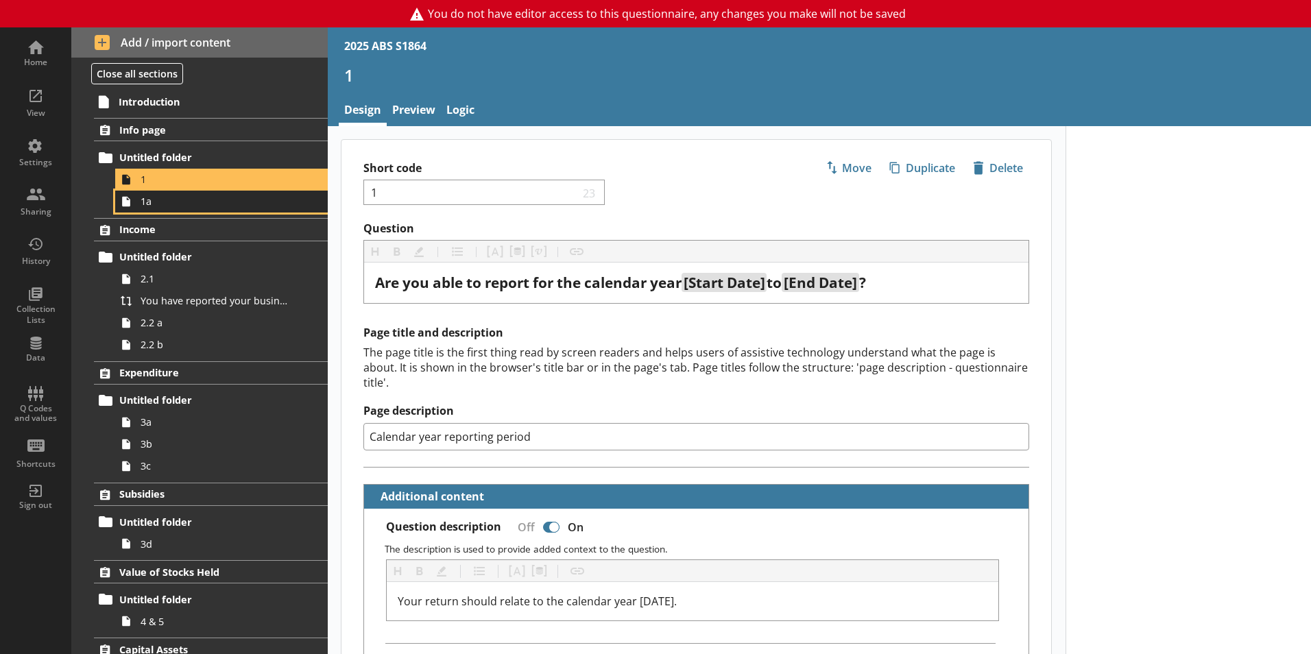
click at [149, 208] on span "1a" at bounding box center [217, 201] width 152 height 13
type textarea "x"
select select "ref_p_end_date"
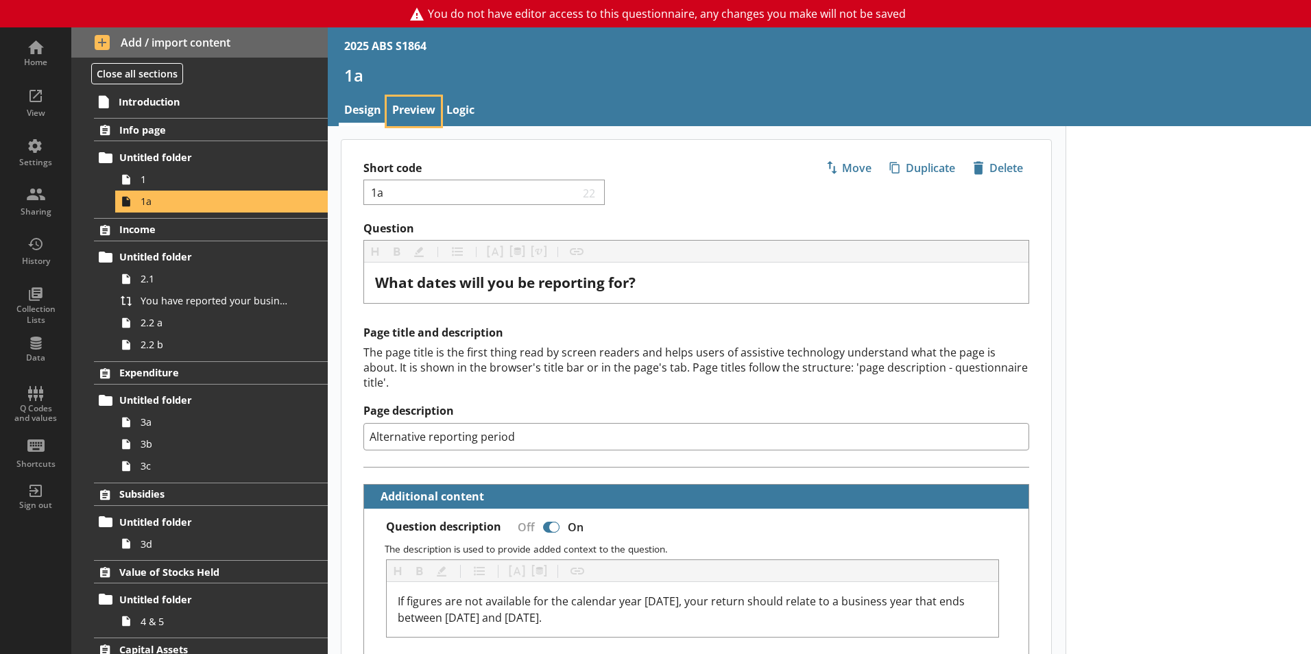
click at [424, 111] on link "Preview" at bounding box center [414, 111] width 54 height 29
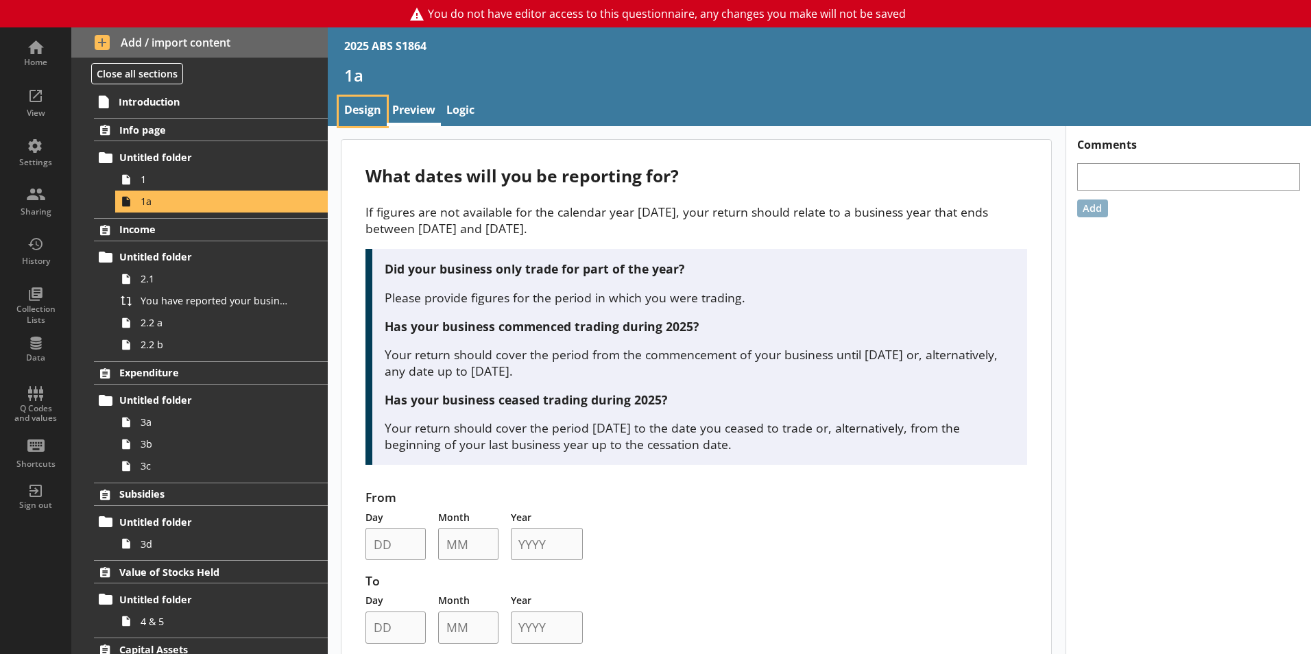
click at [367, 110] on link "Design" at bounding box center [363, 111] width 48 height 29
type textarea "x"
select select "ref_p_end_date"
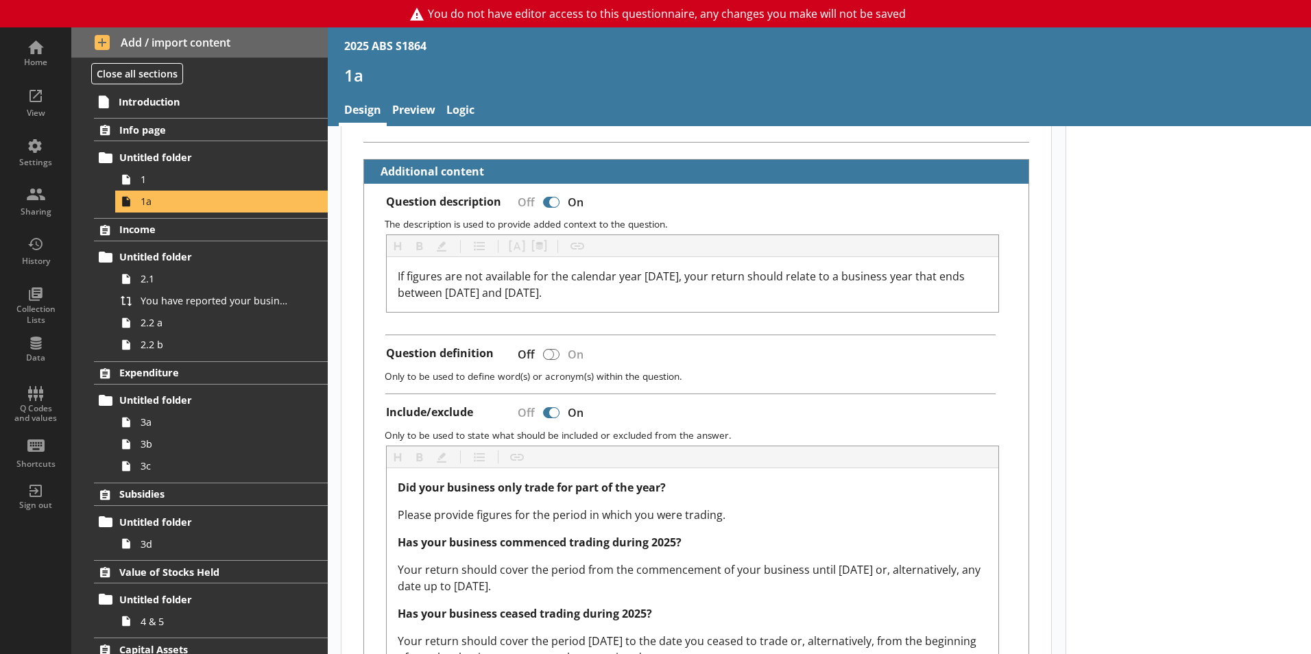
type textarea "x"
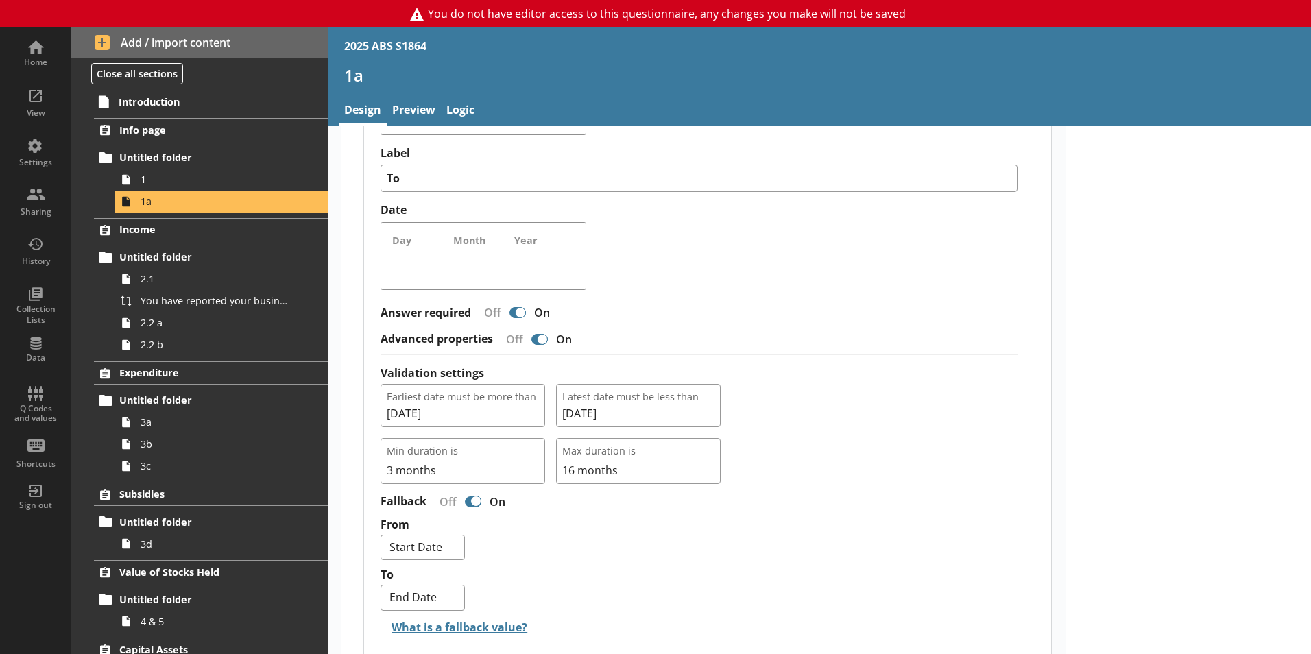
scroll to position [1285, 0]
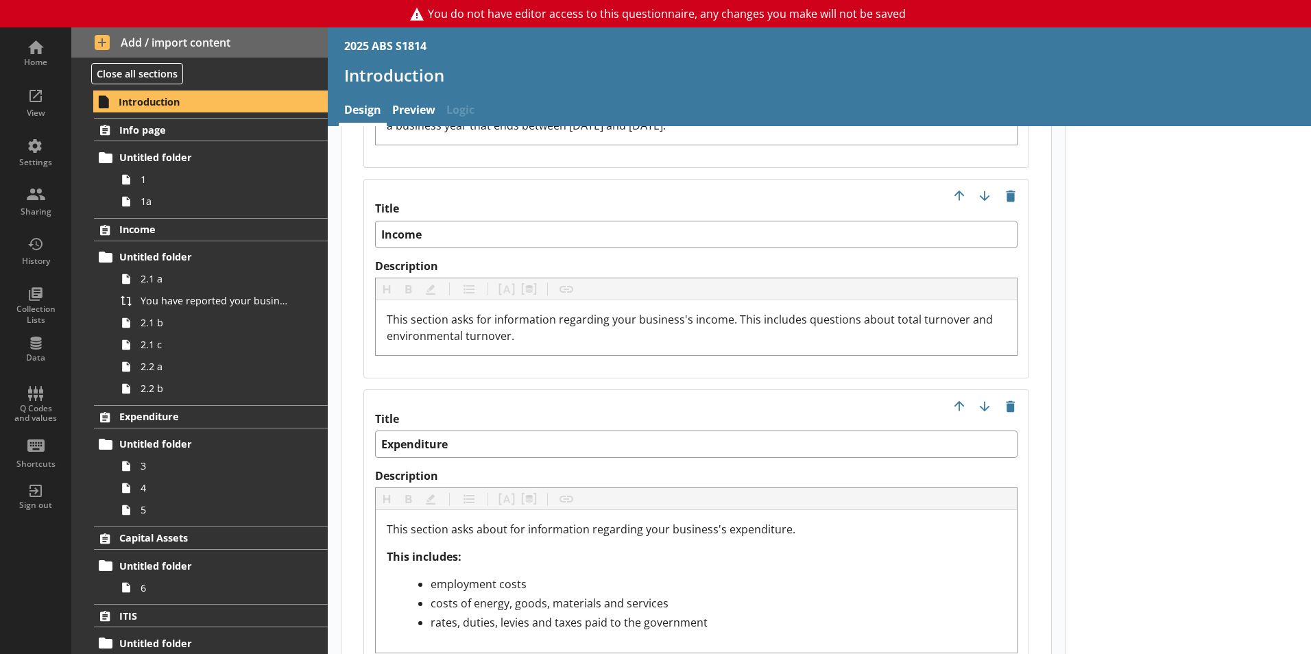
scroll to position [1646, 0]
click at [158, 209] on link "1a" at bounding box center [221, 202] width 213 height 22
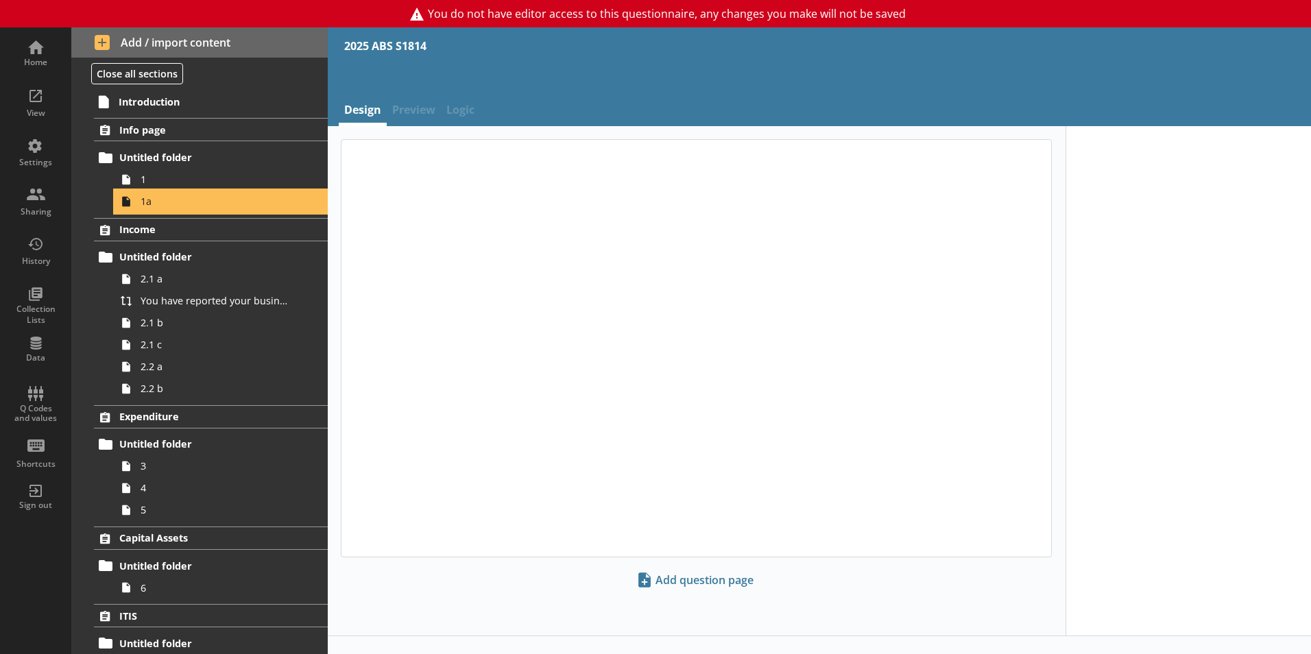
type textarea "x"
select select "ref_p_end_date"
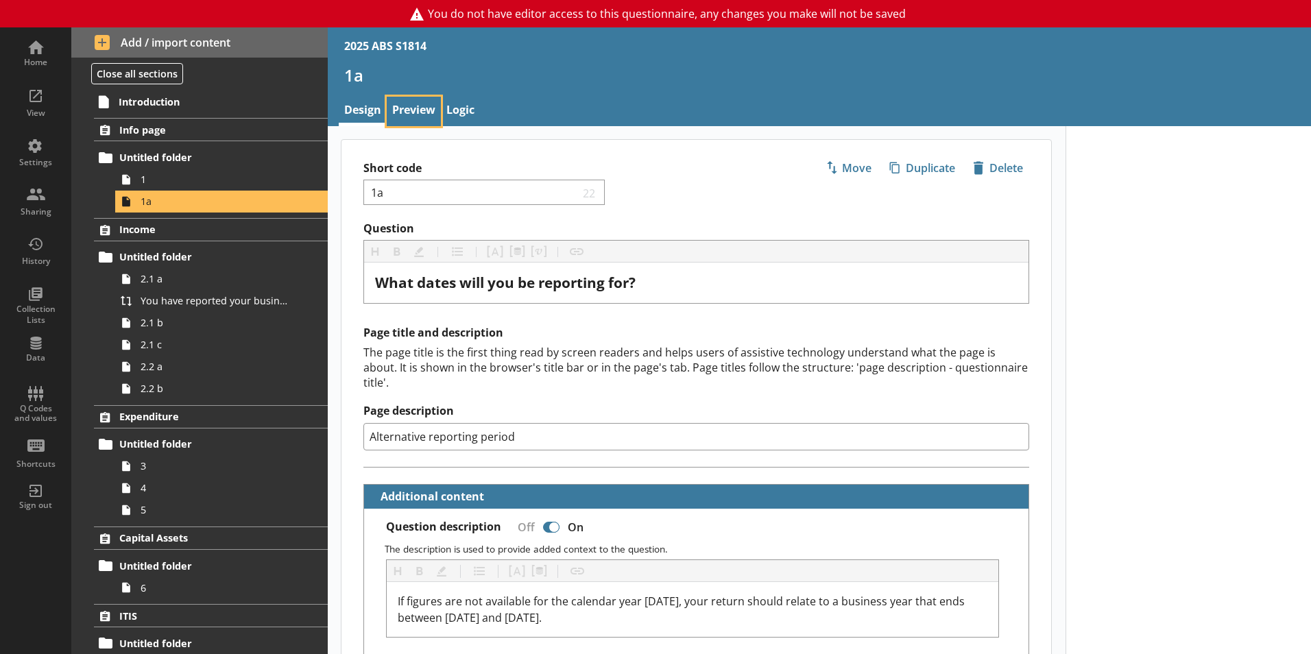
click at [396, 120] on link "Preview" at bounding box center [414, 111] width 54 height 29
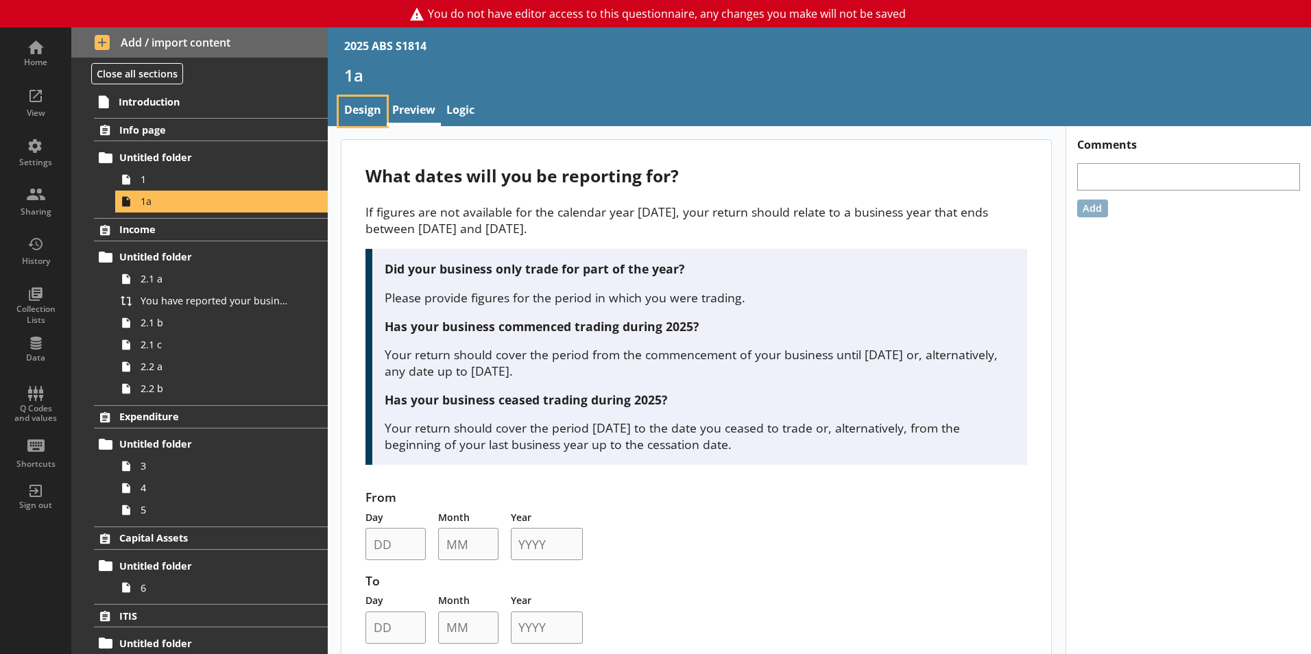
click at [361, 103] on link "Design" at bounding box center [363, 111] width 48 height 29
type textarea "x"
select select "ref_p_end_date"
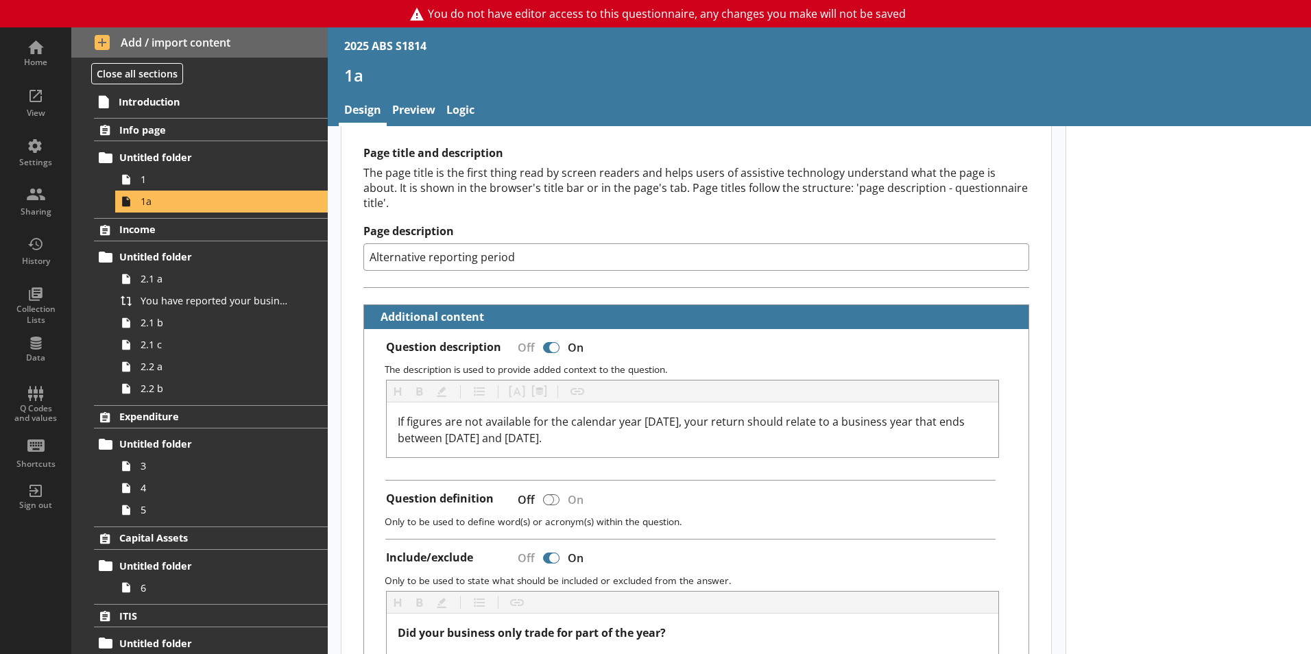
scroll to position [343, 0]
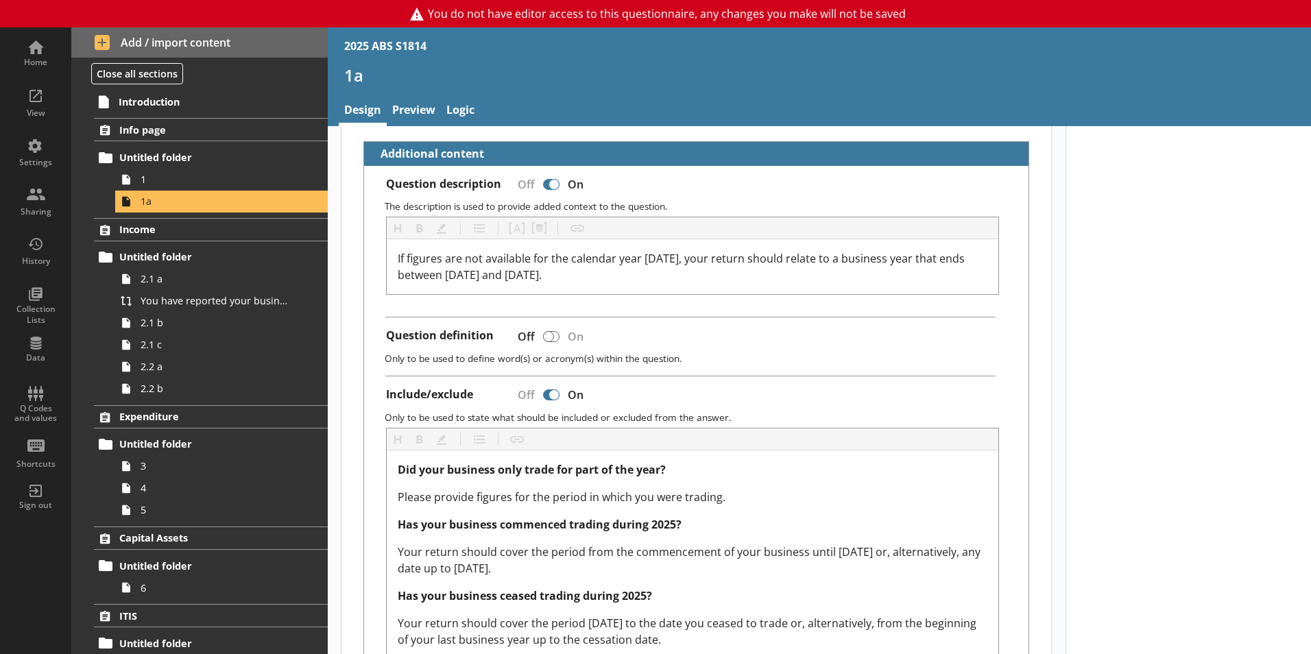
type textarea "x"
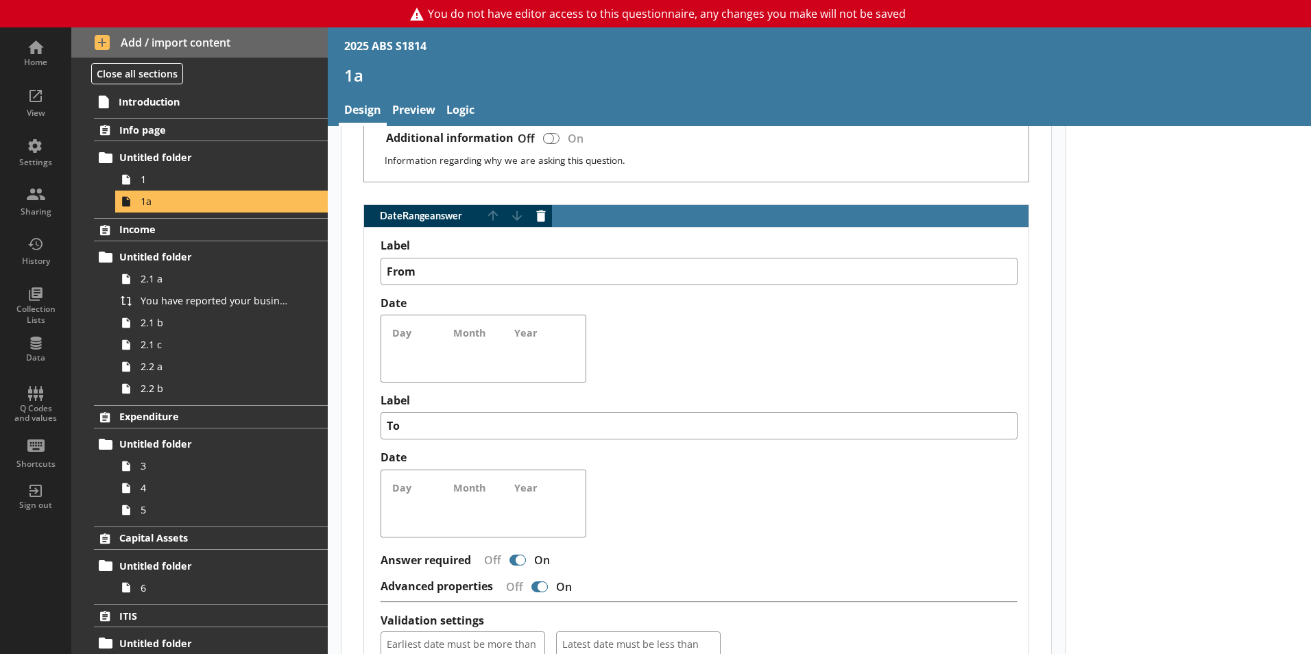
scroll to position [1097, 0]
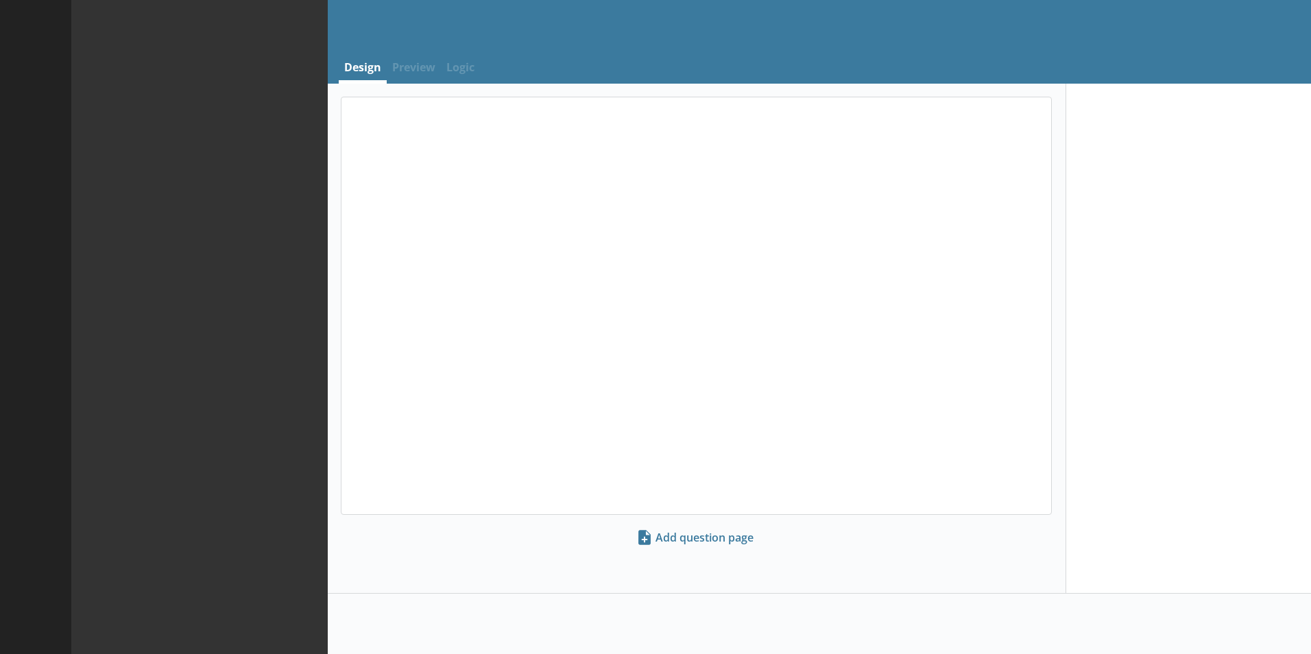
select select "ref_p_end_date"
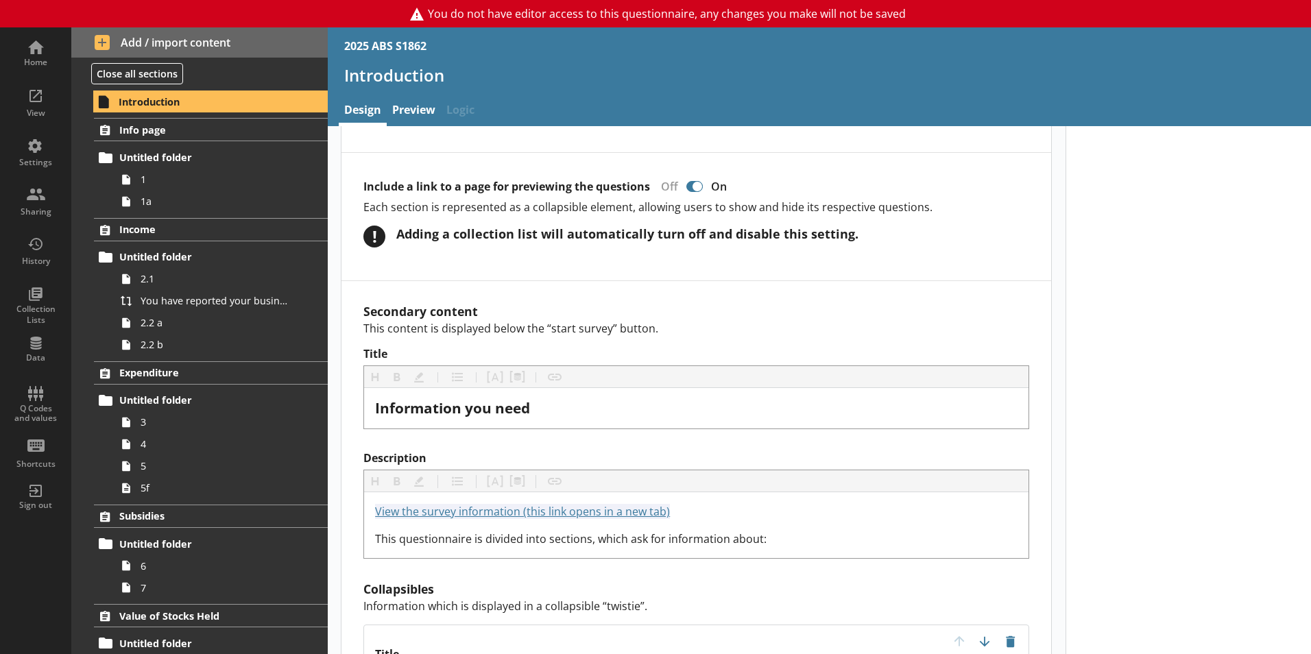
scroll to position [1371, 0]
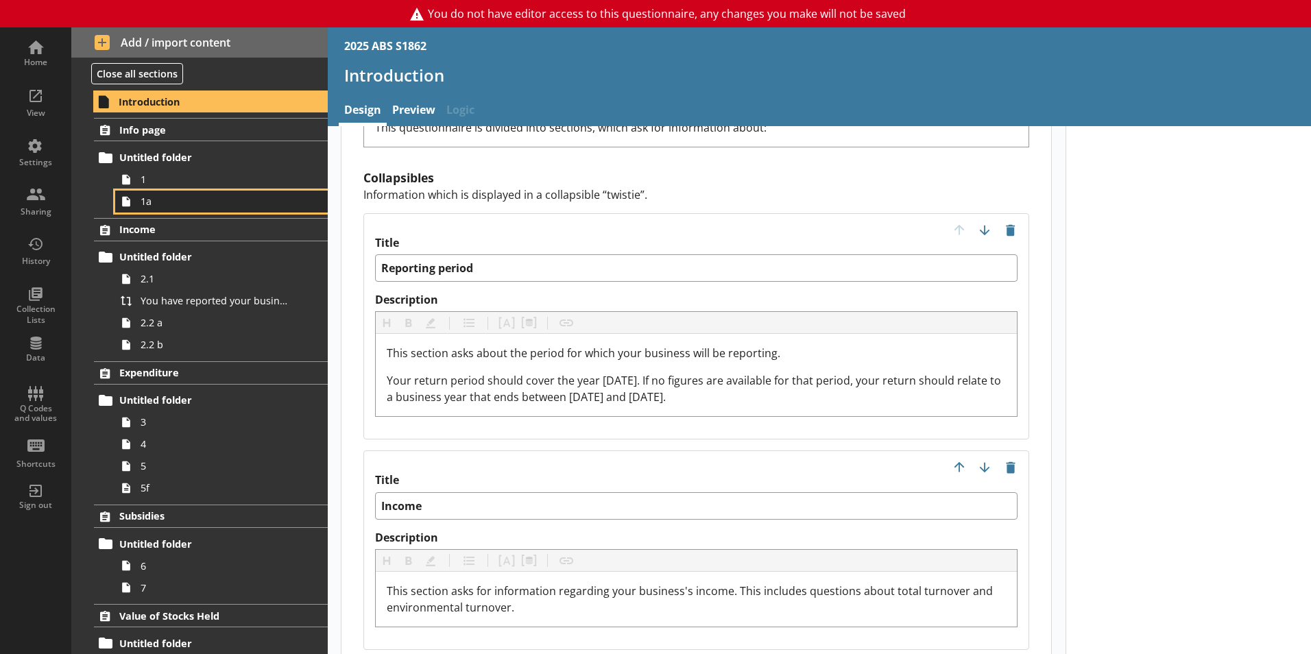
click at [165, 192] on link "1a" at bounding box center [221, 202] width 213 height 22
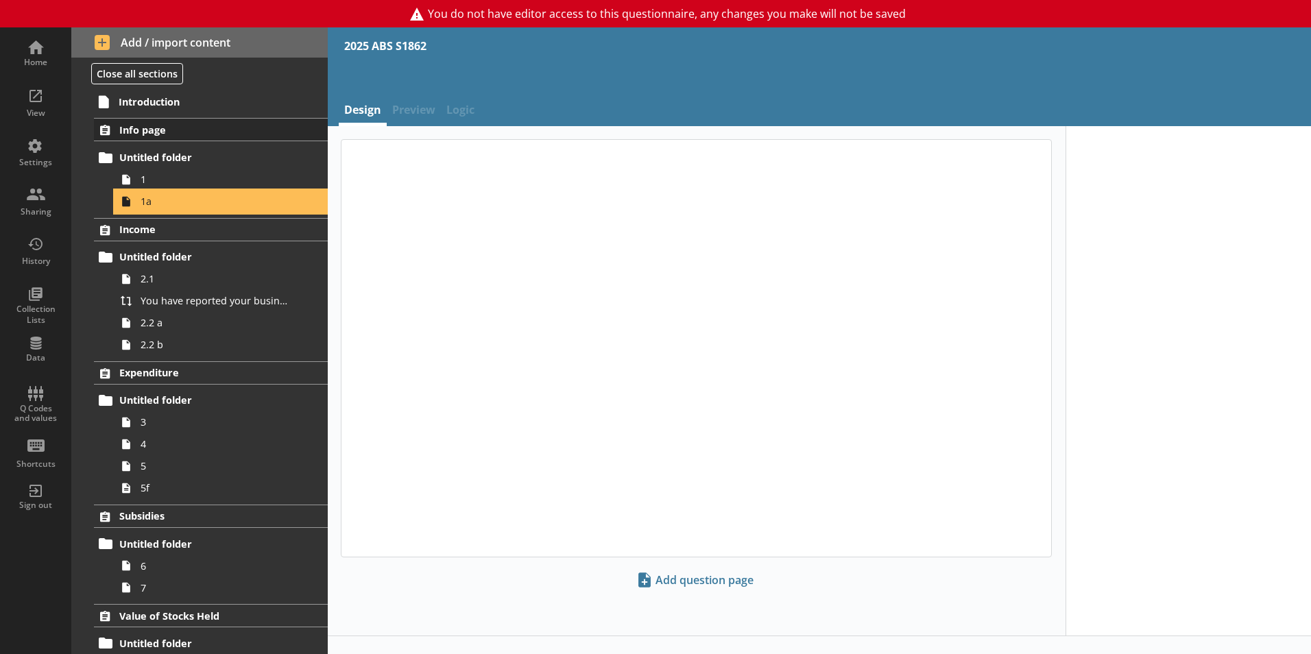
type textarea "x"
select select "ref_p_end_date"
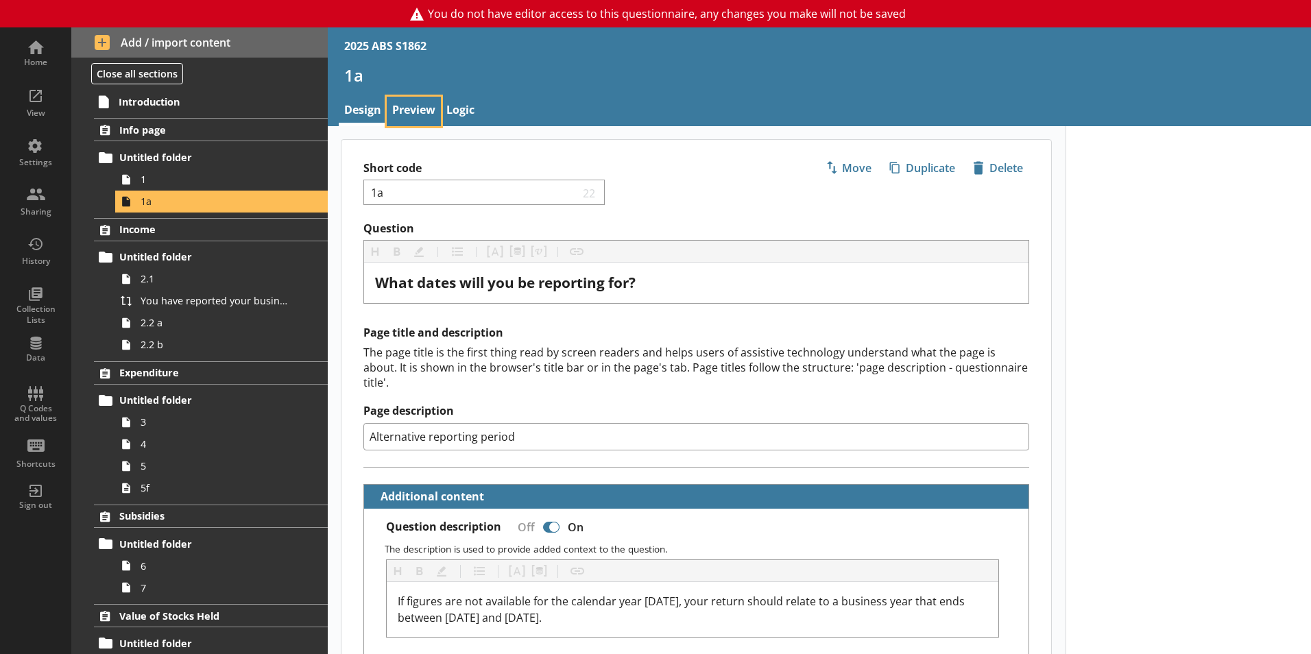
click at [401, 106] on link "Preview" at bounding box center [414, 111] width 54 height 29
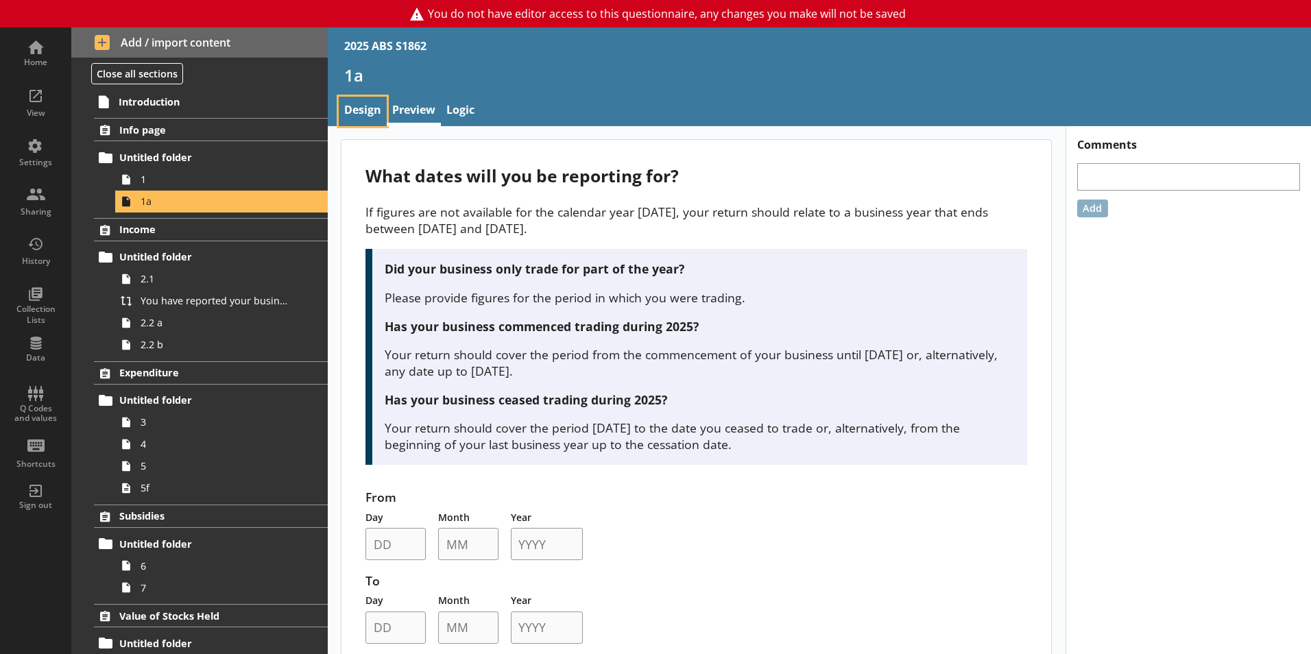
click at [377, 102] on link "Design" at bounding box center [363, 111] width 48 height 29
type textarea "x"
select select "ref_p_end_date"
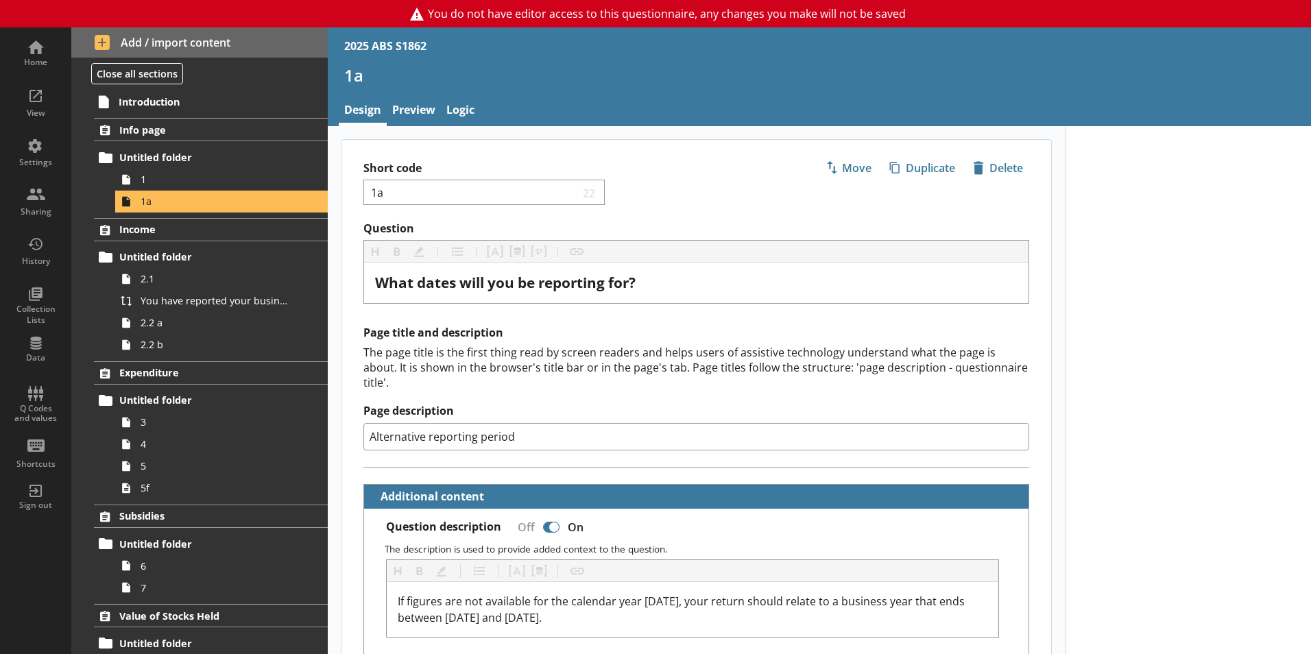
type textarea "x"
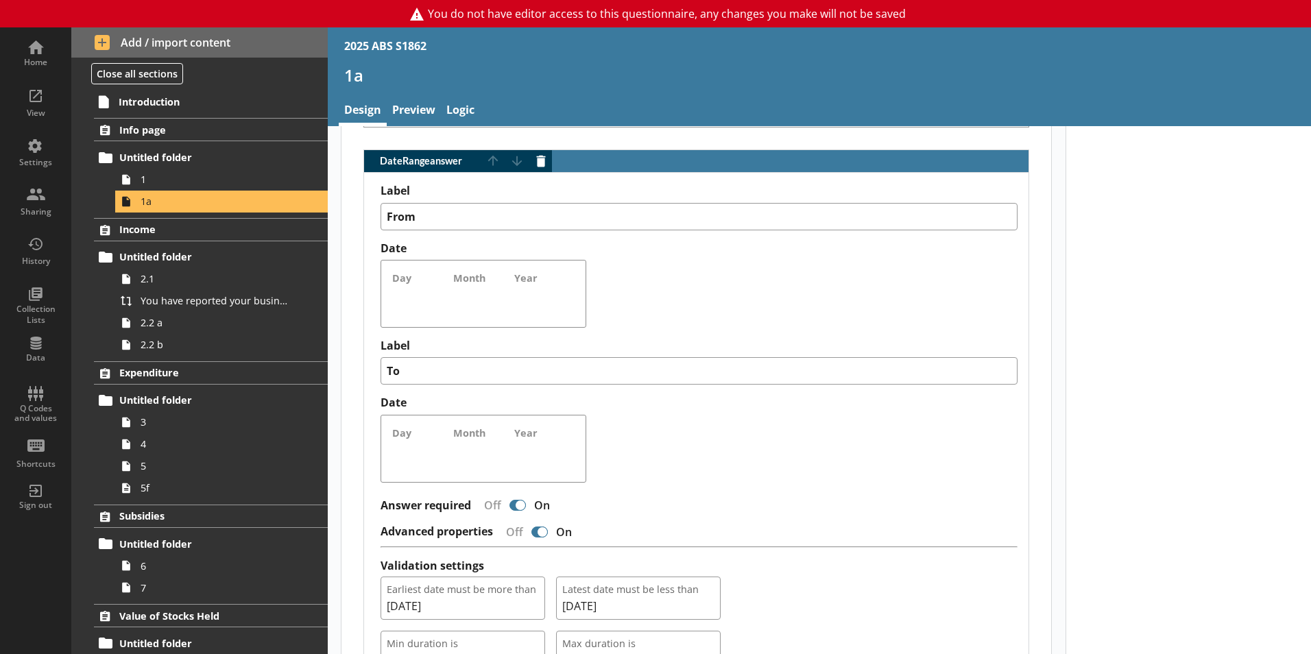
scroll to position [1285, 0]
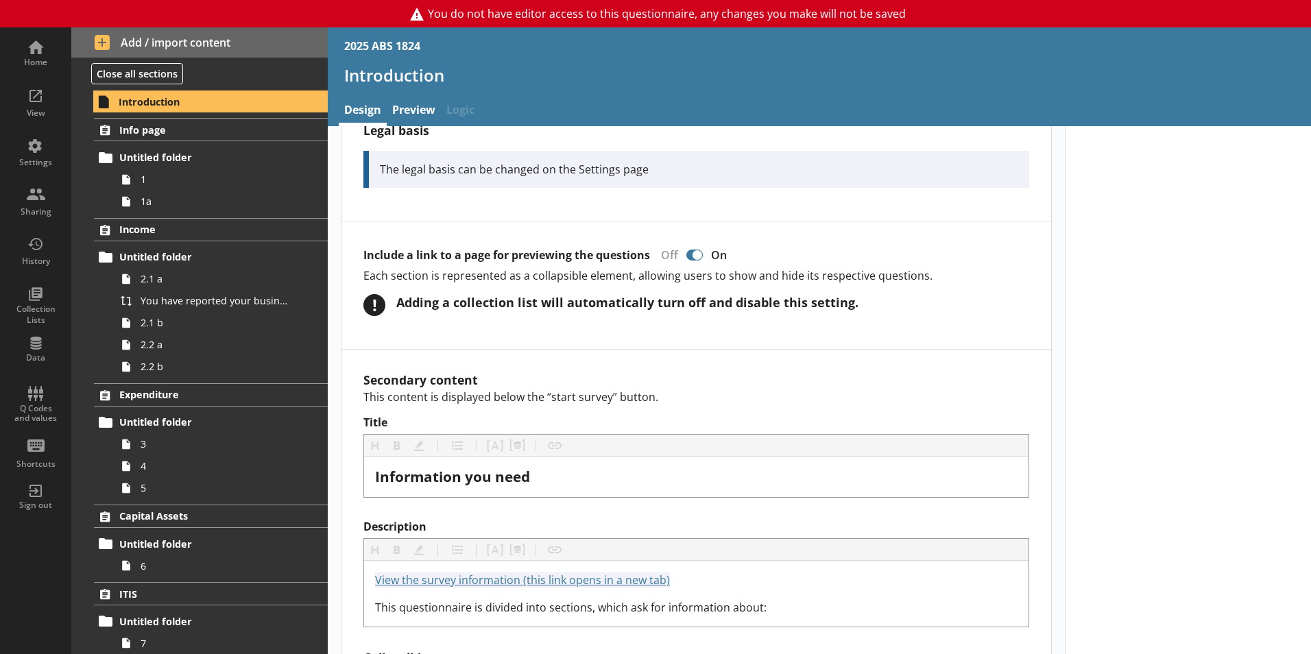
scroll to position [1234, 0]
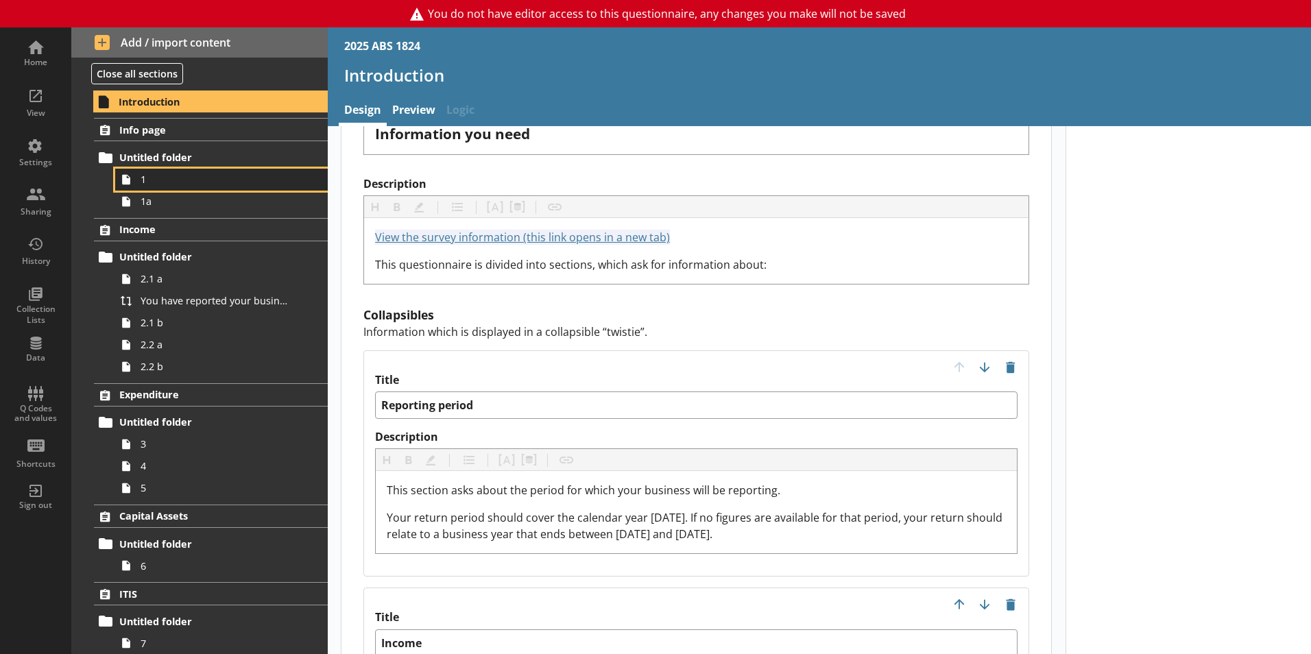
click at [156, 174] on span "1" at bounding box center [217, 179] width 152 height 13
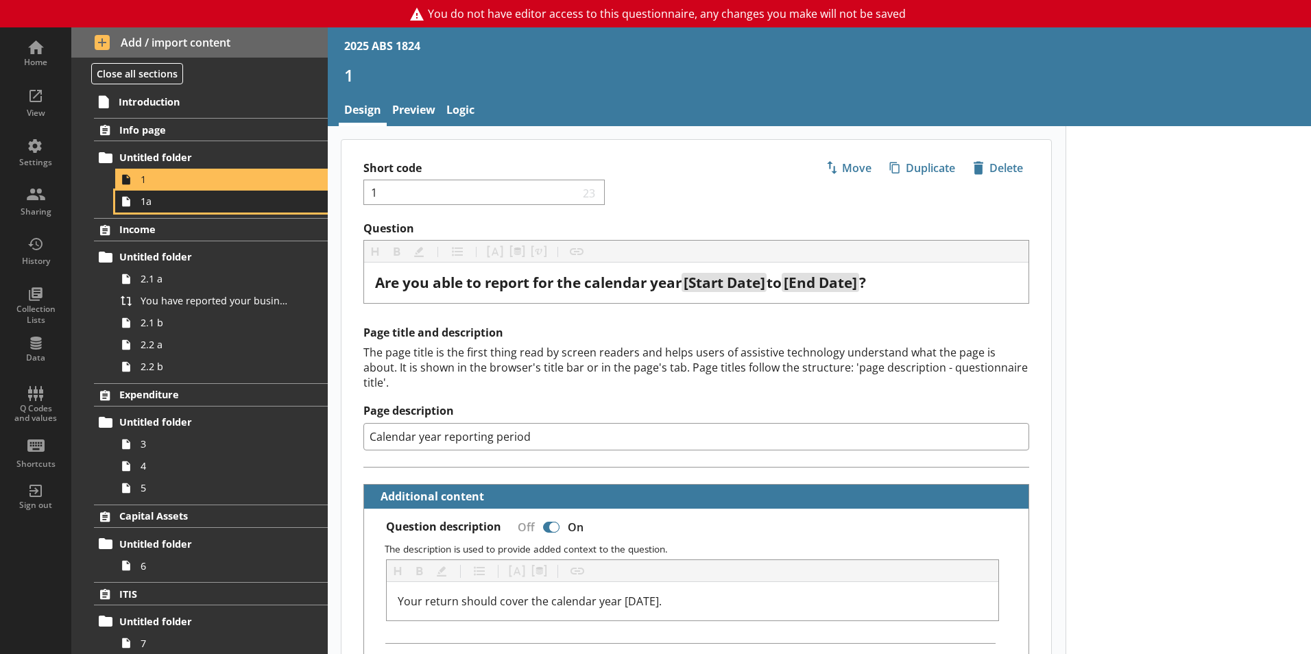
click at [135, 202] on icon at bounding box center [126, 202] width 22 height 22
type textarea "x"
select select "ref_p_end_date"
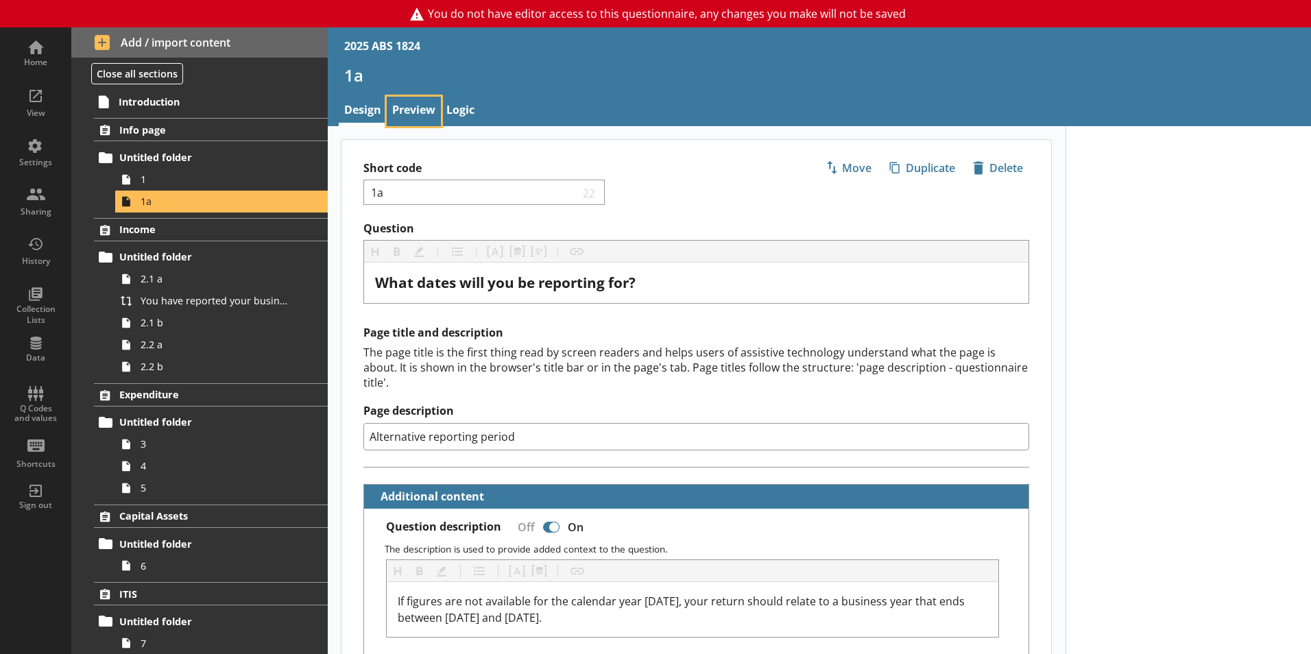
click at [398, 103] on link "Preview" at bounding box center [414, 111] width 54 height 29
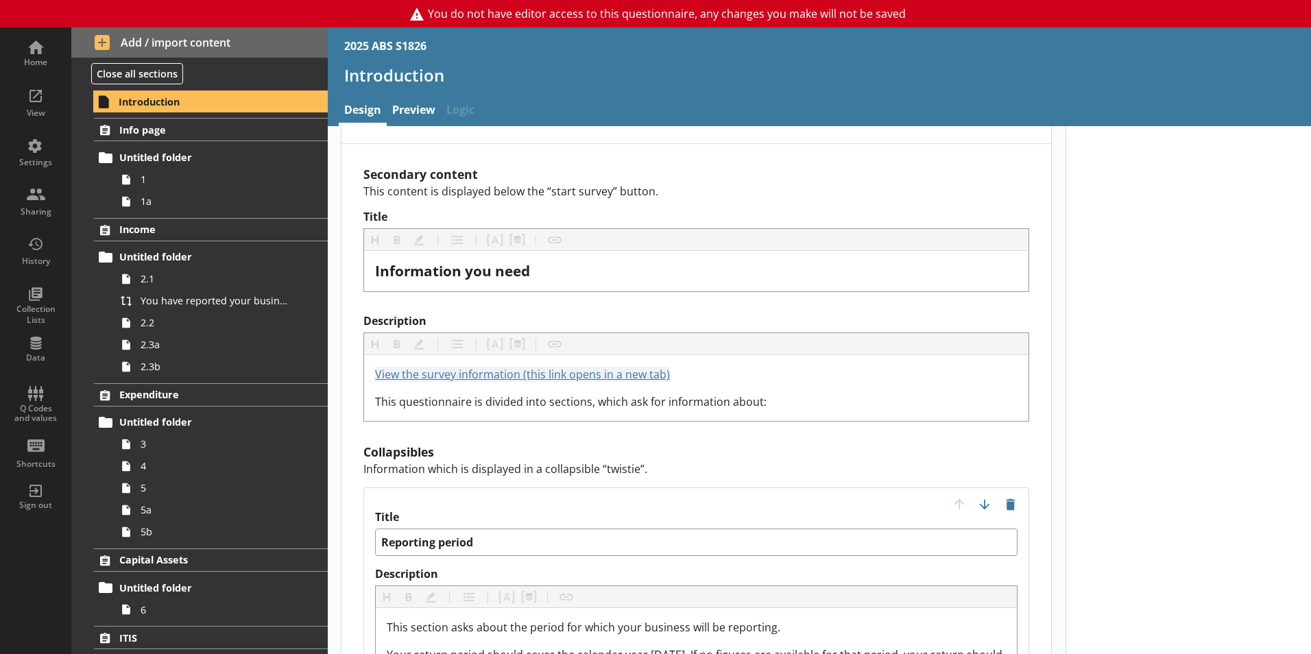
scroll to position [1440, 0]
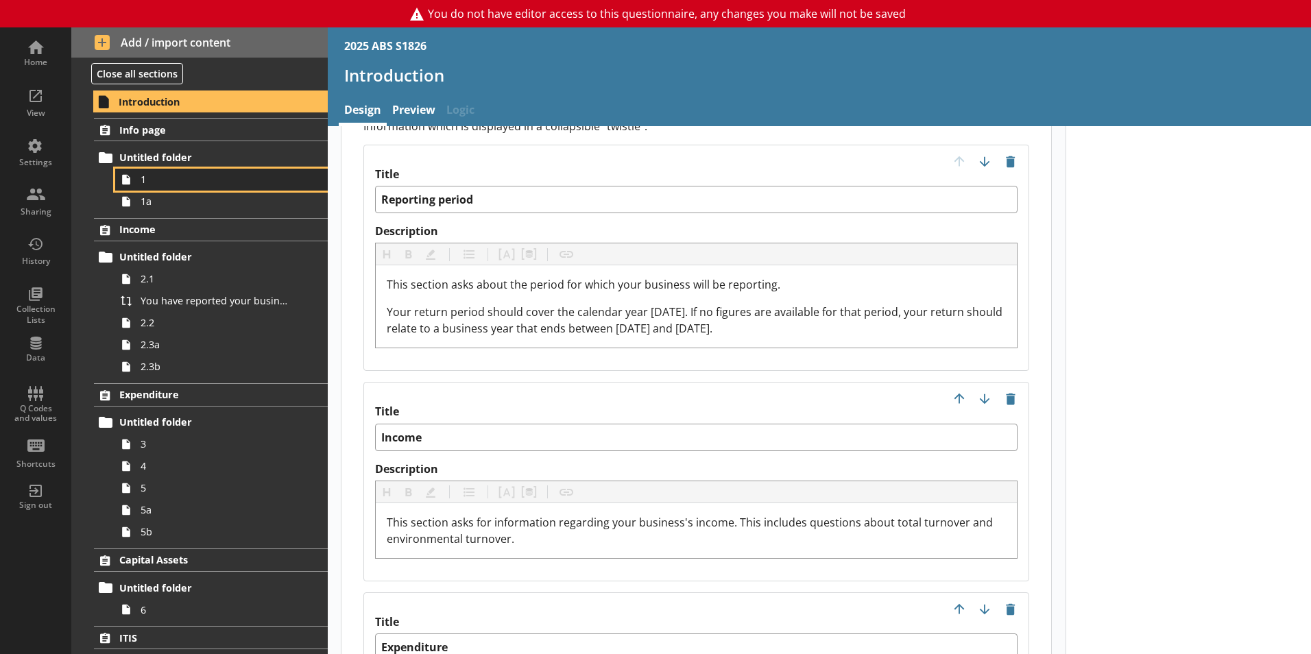
click at [167, 176] on span "1" at bounding box center [217, 179] width 152 height 13
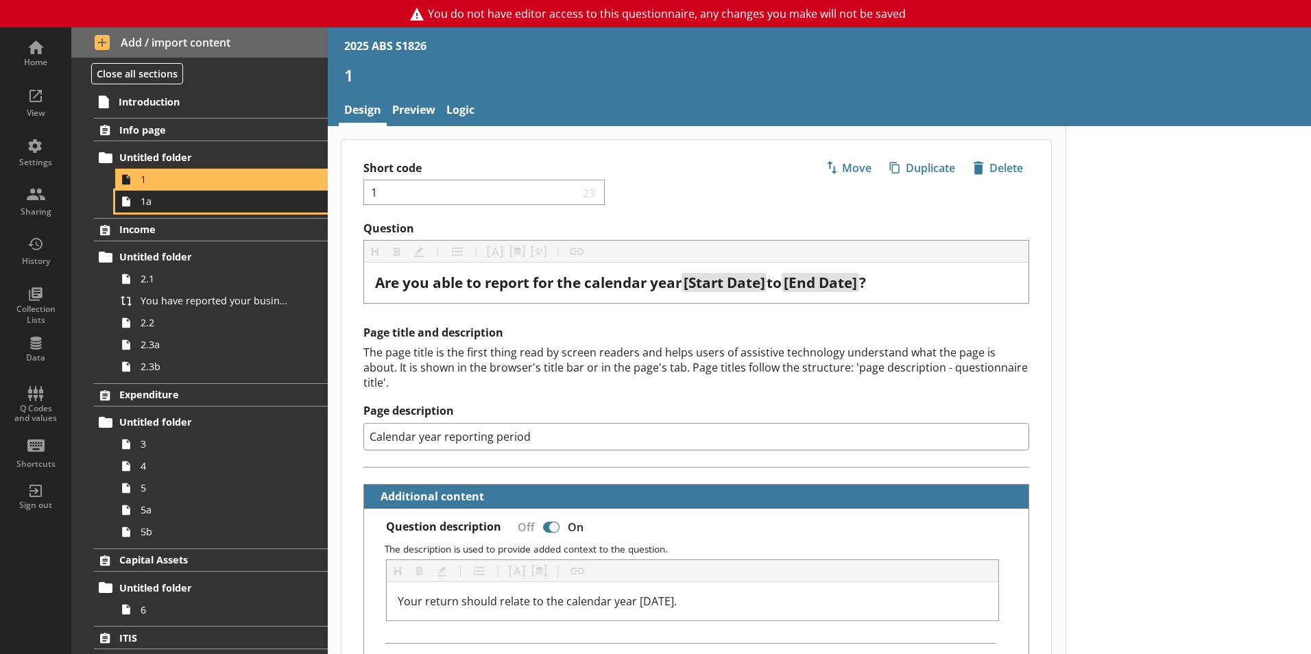
click at [216, 205] on span "1a" at bounding box center [217, 201] width 152 height 13
type textarea "x"
select select "ref_p_end_date"
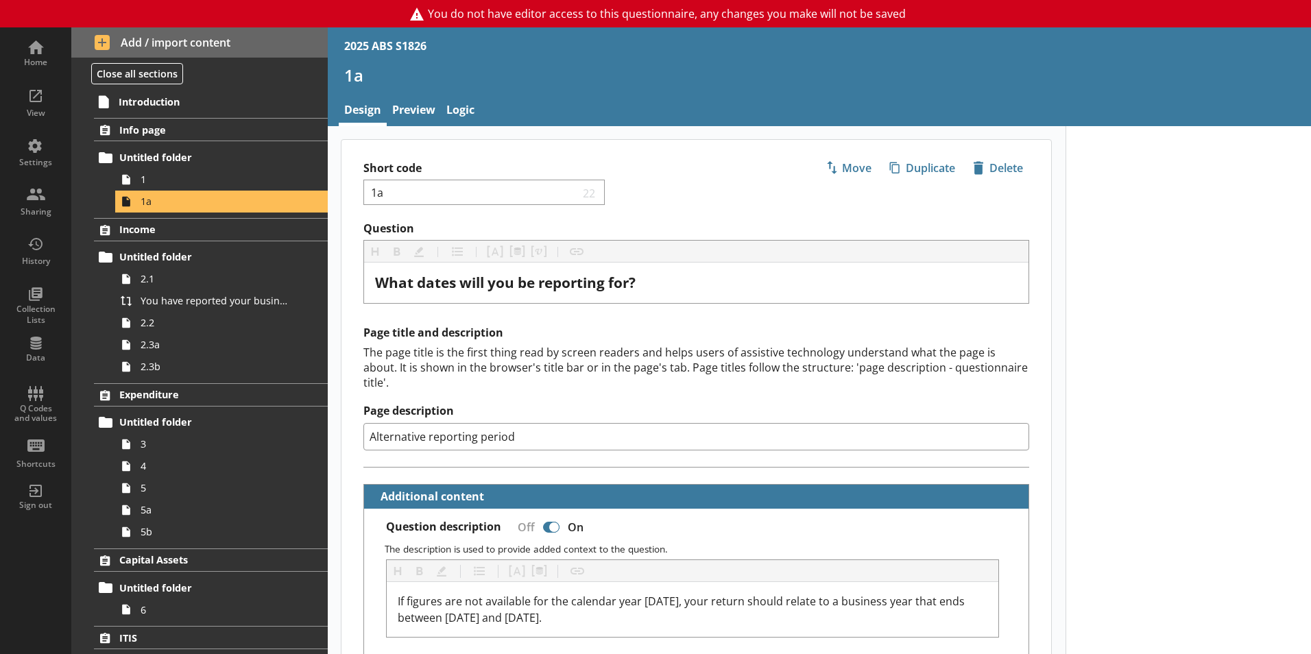
click at [411, 96] on div "1a" at bounding box center [819, 80] width 983 height 32
click at [413, 104] on link "Preview" at bounding box center [414, 111] width 54 height 29
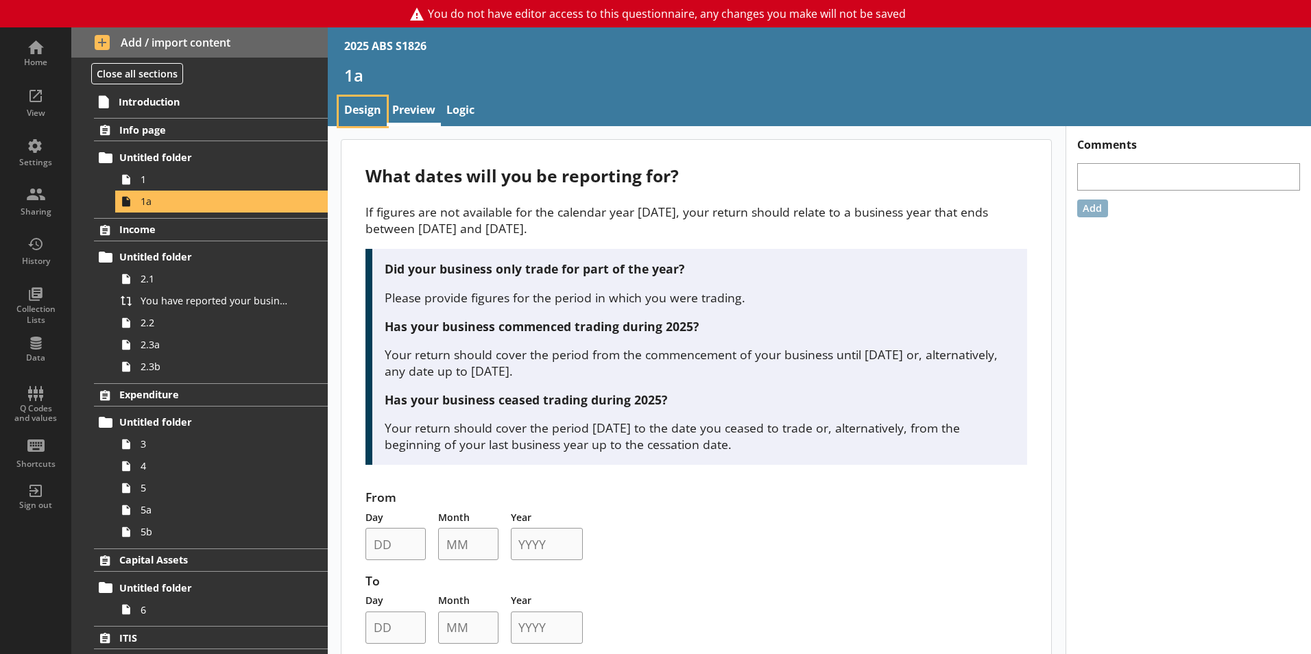
click at [357, 109] on link "Design" at bounding box center [363, 111] width 48 height 29
type textarea "x"
select select "ref_p_end_date"
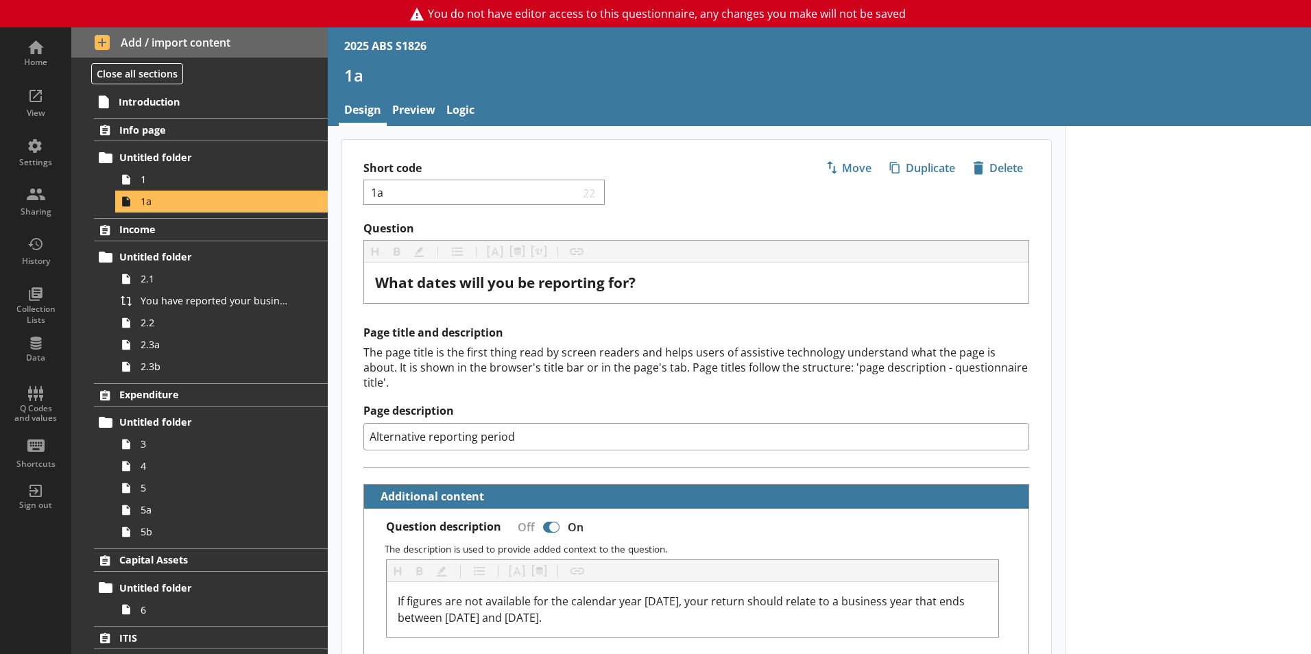
type textarea "x"
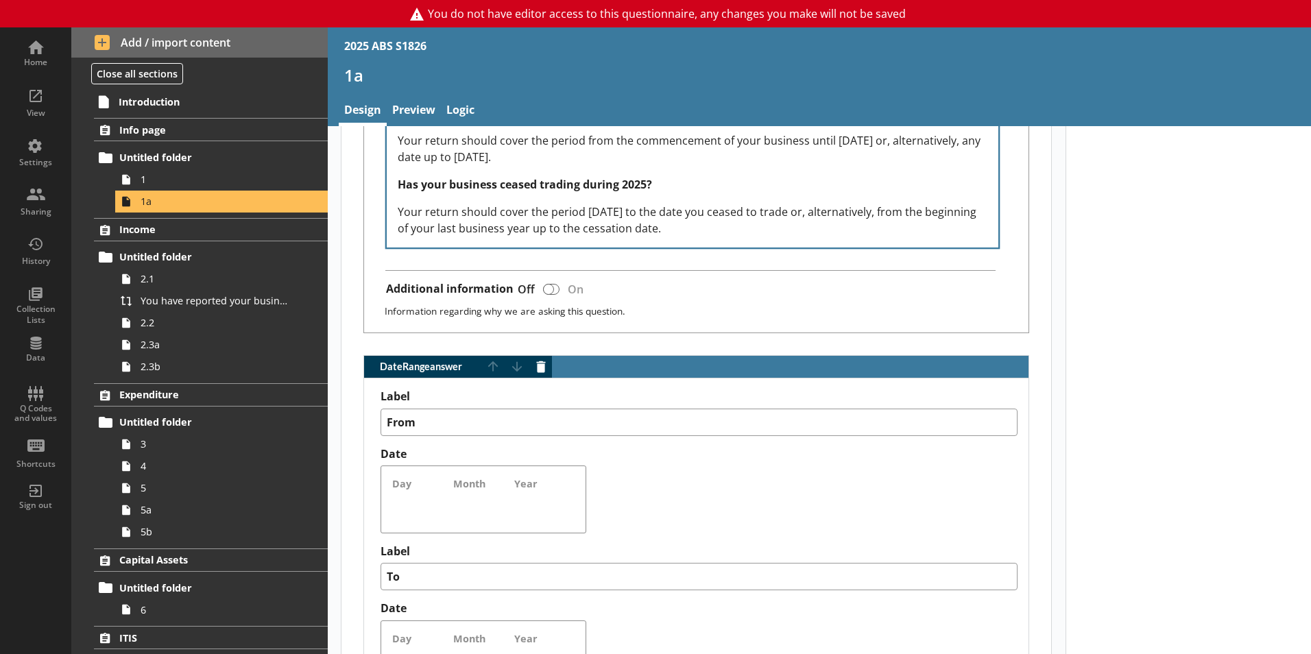
scroll to position [1166, 0]
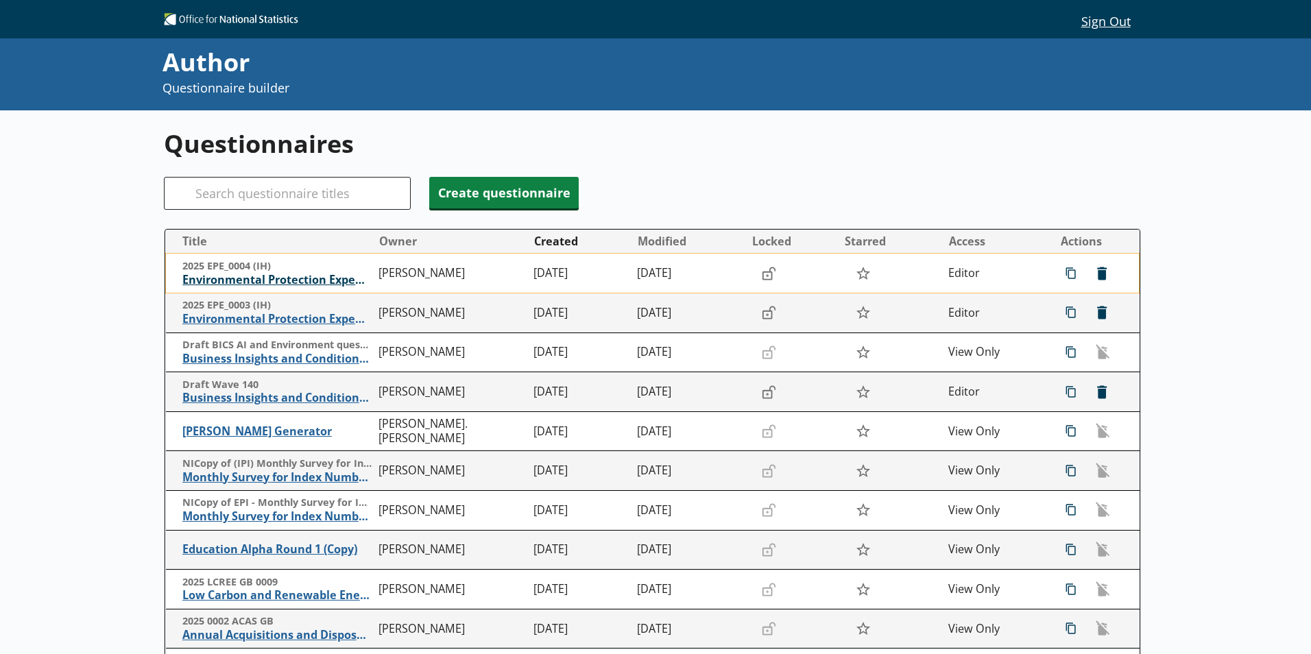
click at [254, 287] on span "Environmental Protection Expenditure" at bounding box center [276, 280] width 189 height 14
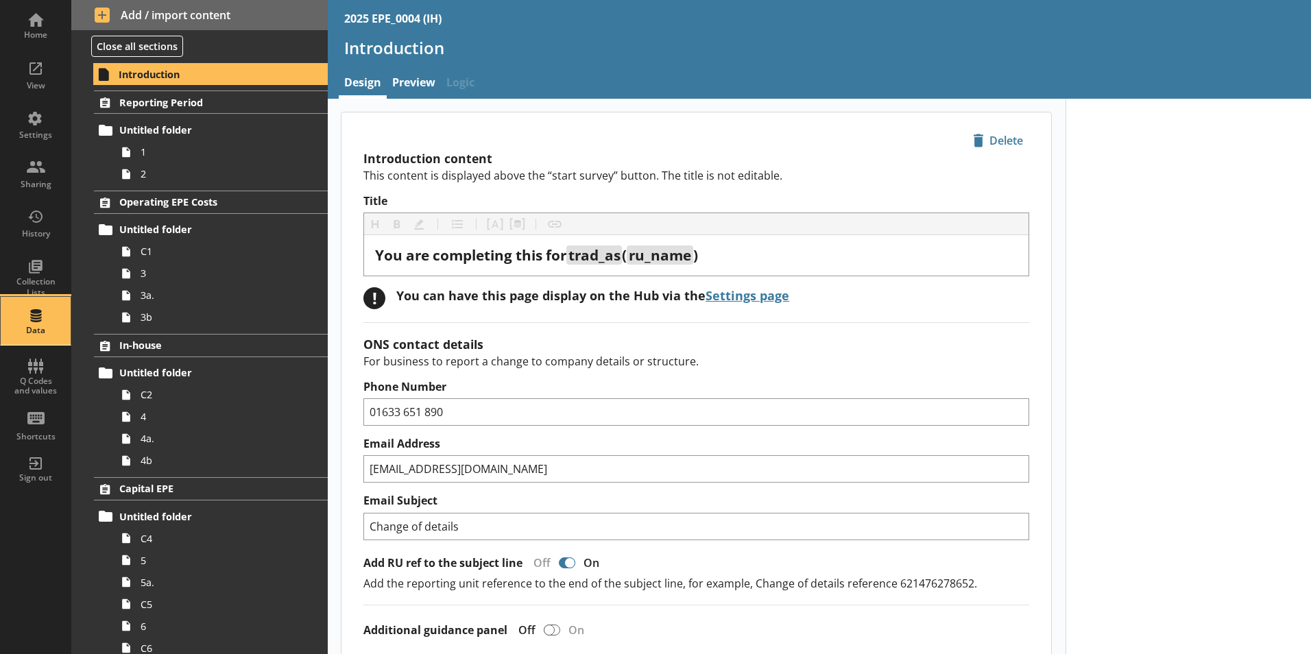
click at [38, 314] on div "Data" at bounding box center [36, 321] width 48 height 48
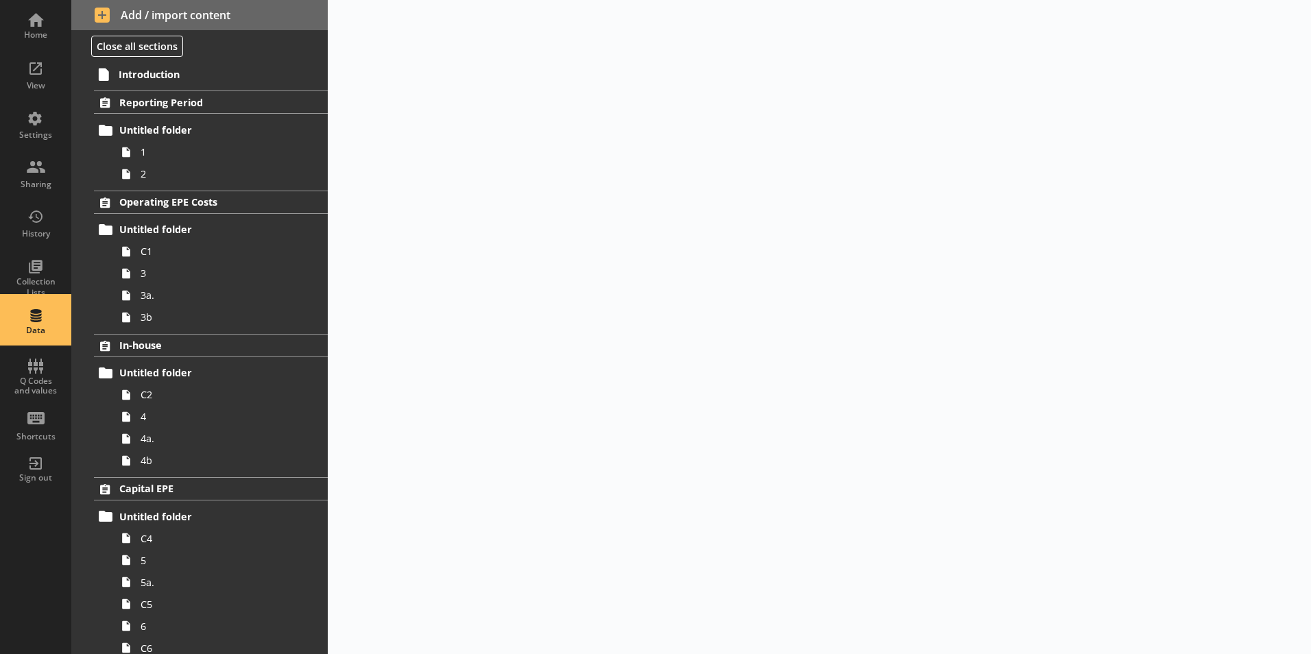
select select "Date"
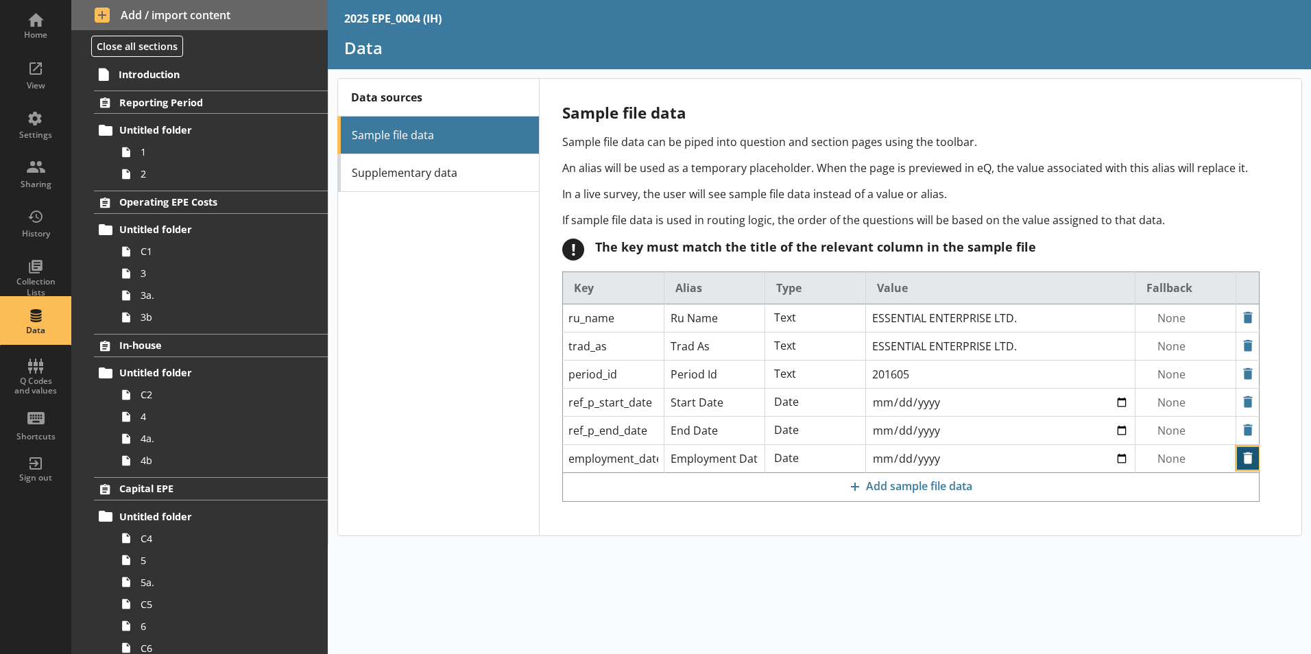
click at [1245, 461] on button "Delete" at bounding box center [1248, 458] width 22 height 23
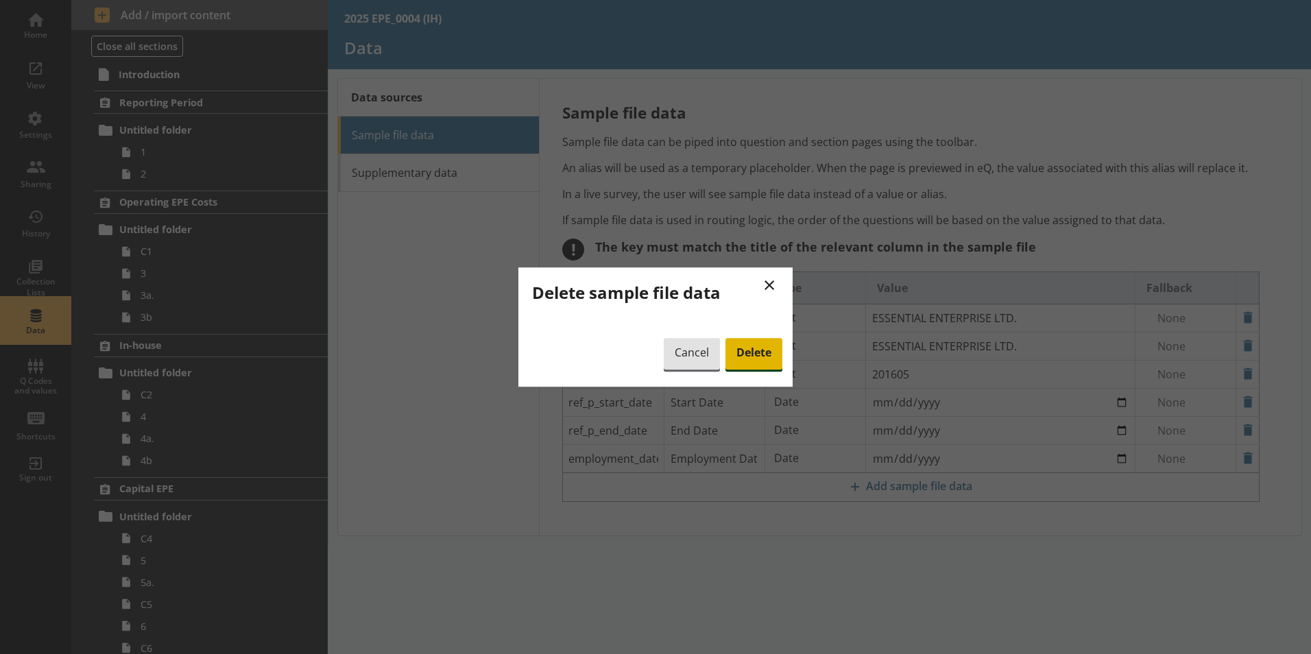
click at [743, 351] on span "Delete" at bounding box center [754, 354] width 57 height 32
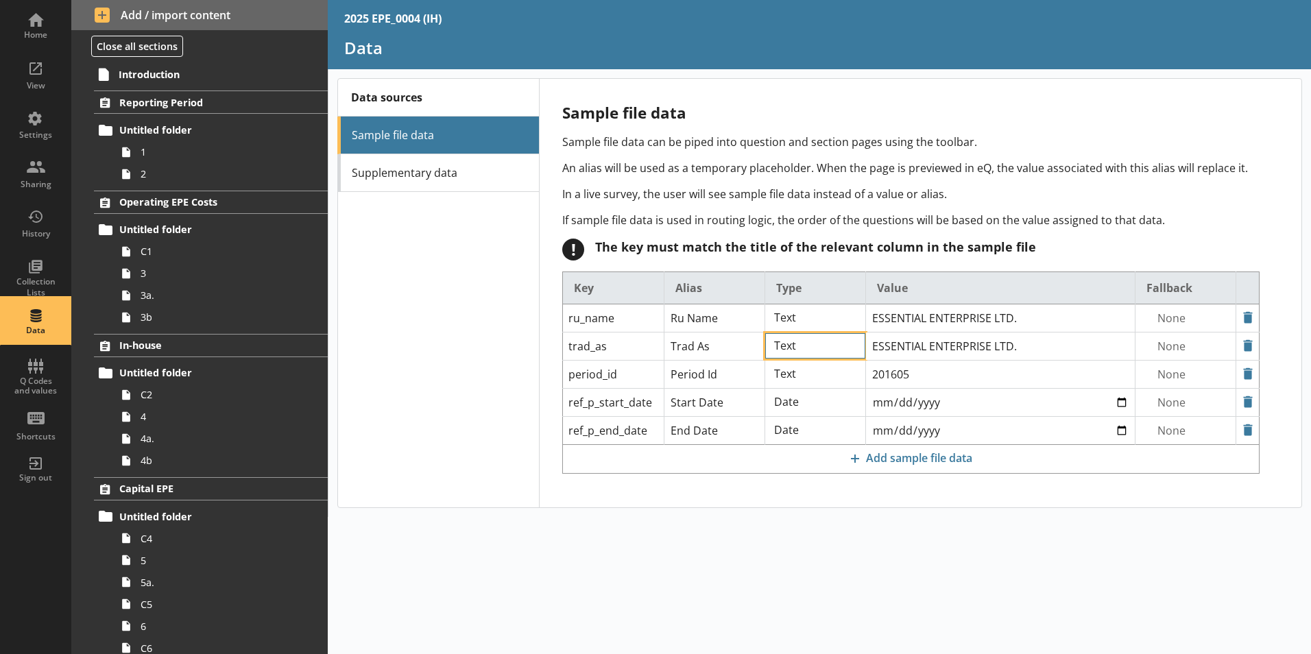
click at [830, 349] on select "Text Text (Optional) Date Language Region" at bounding box center [815, 345] width 100 height 25
select select "Text_Optional"
click at [765, 333] on select "Text Text (Optional) Date Language Region" at bounding box center [815, 345] width 100 height 25
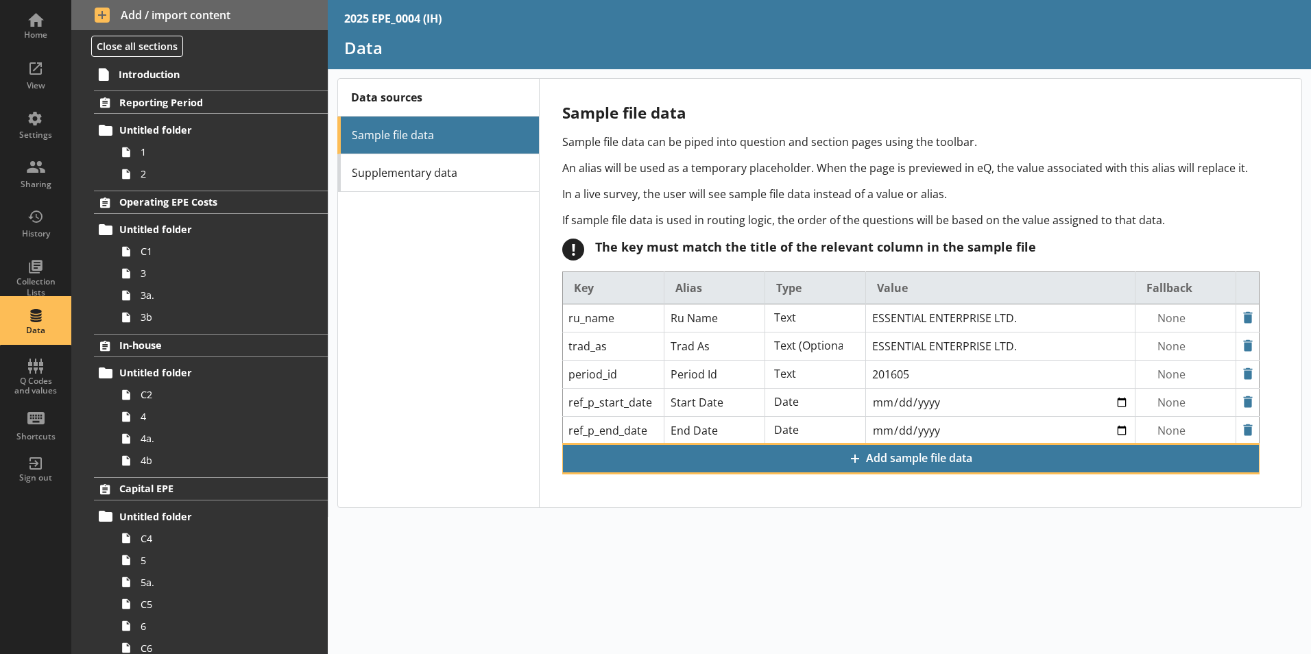
click at [826, 451] on span "Add sample file data" at bounding box center [911, 459] width 695 height 26
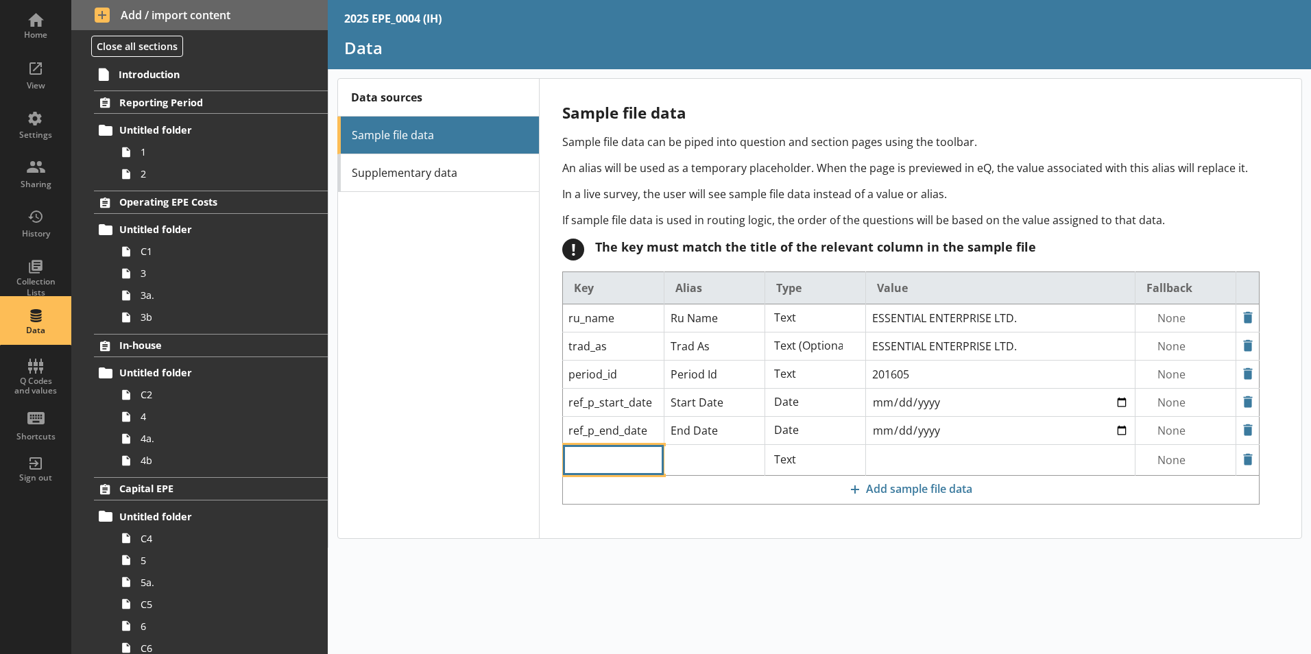
click at [625, 460] on input "text" at bounding box center [613, 460] width 100 height 30
click at [623, 509] on div "user_id" at bounding box center [613, 517] width 93 height 24
type input "user_id"
type input "User Id"
type input "A12345678901"
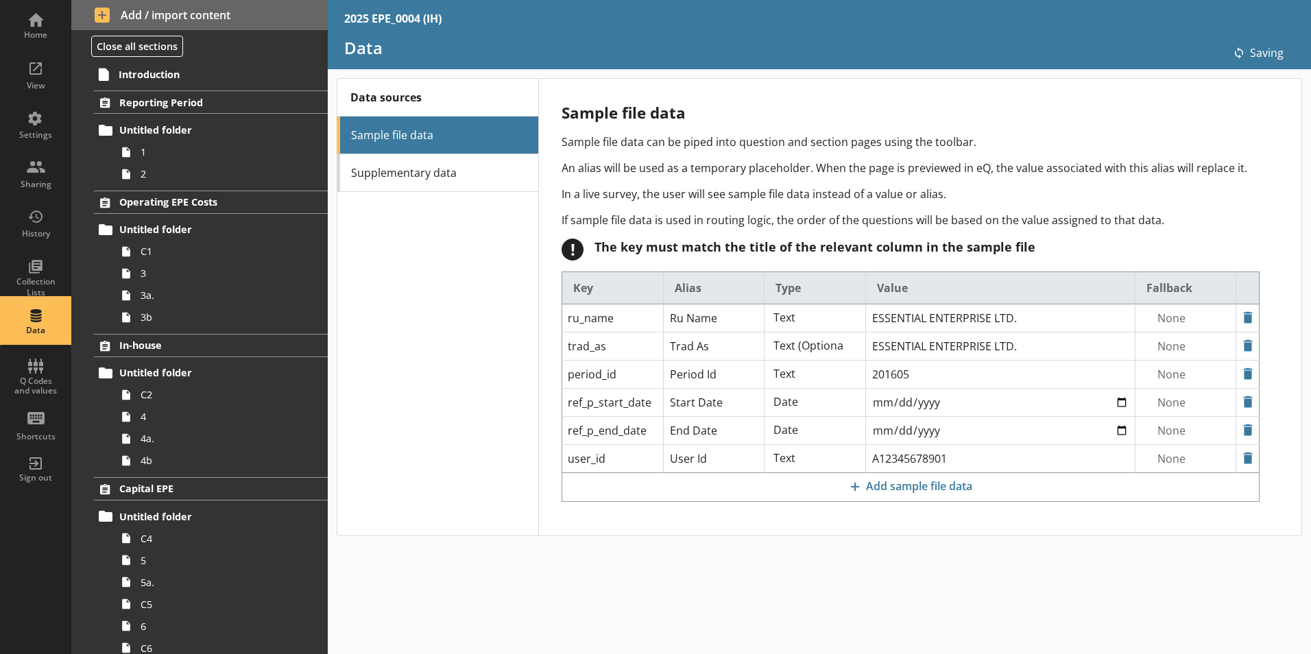
click at [457, 440] on div "Data sources Sample file data Supplementary data" at bounding box center [437, 307] width 201 height 457
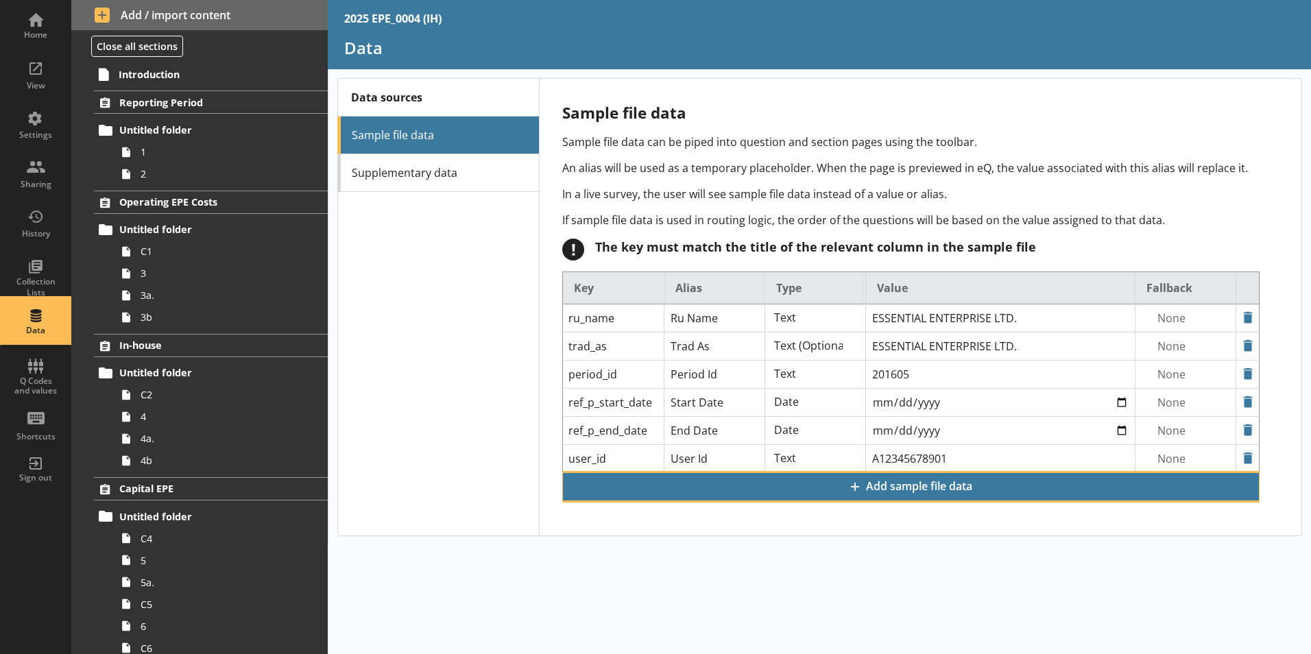
click at [902, 489] on span "Add sample file data" at bounding box center [911, 487] width 695 height 26
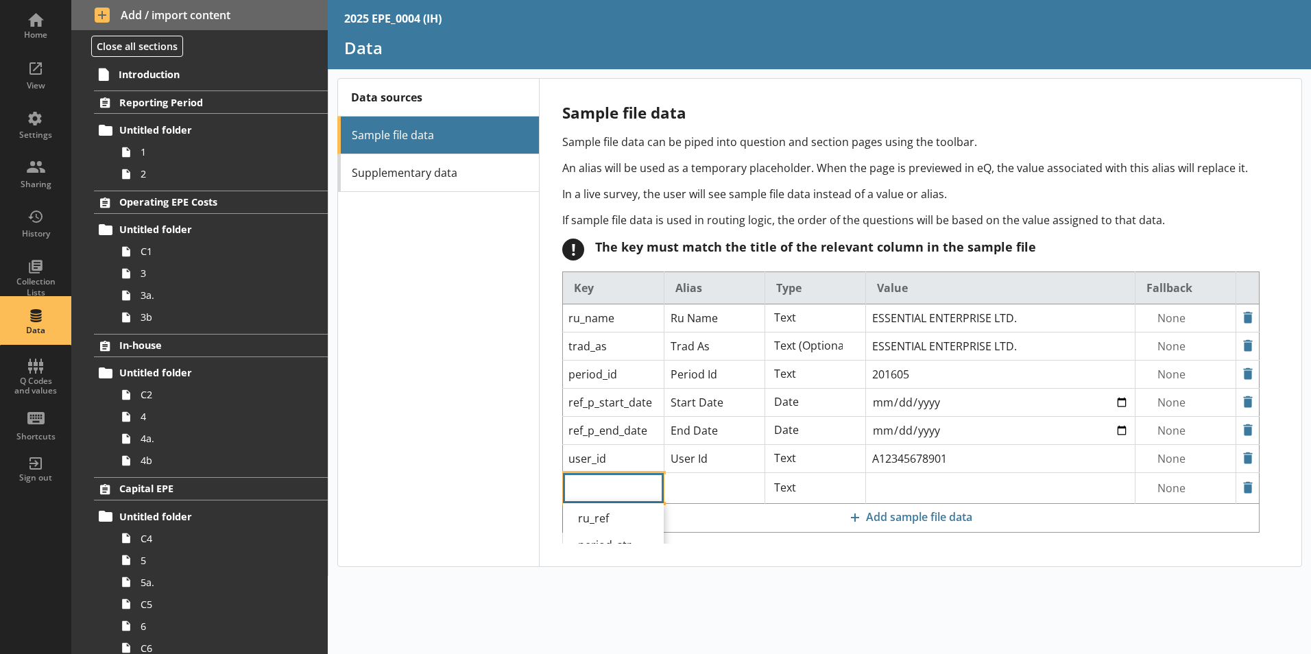
click at [651, 490] on input "text" at bounding box center [613, 488] width 100 height 30
click at [632, 515] on div "ru_ref" at bounding box center [613, 515] width 93 height 24
type input "ru_ref"
type input "Ru Ref"
type input "12346789012A"
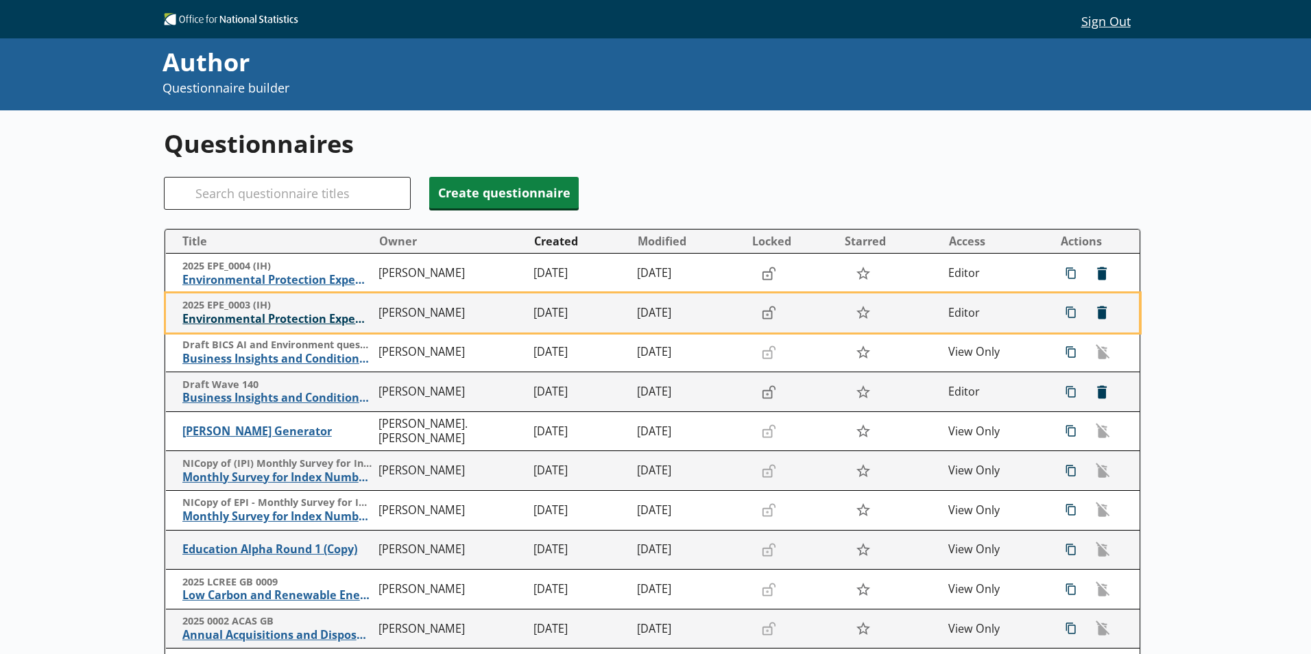
click at [293, 316] on span "Environmental Protection Expenditure" at bounding box center [276, 319] width 189 height 14
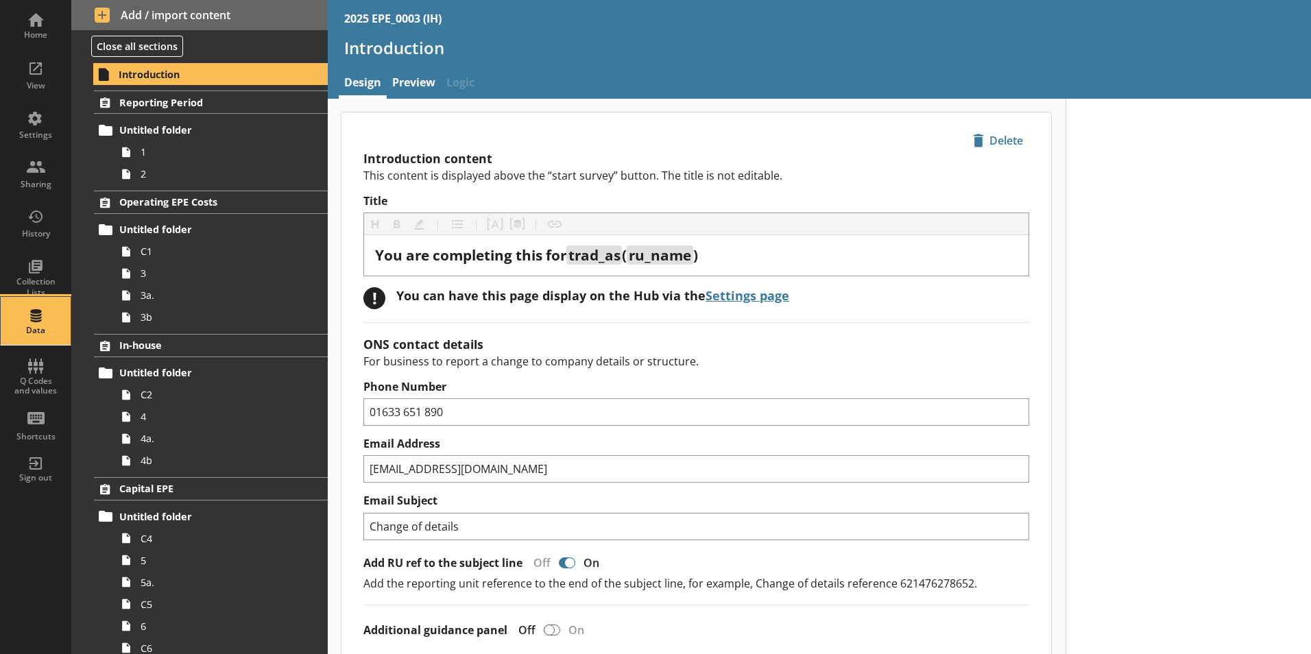
click at [43, 313] on div "Data" at bounding box center [36, 321] width 48 height 48
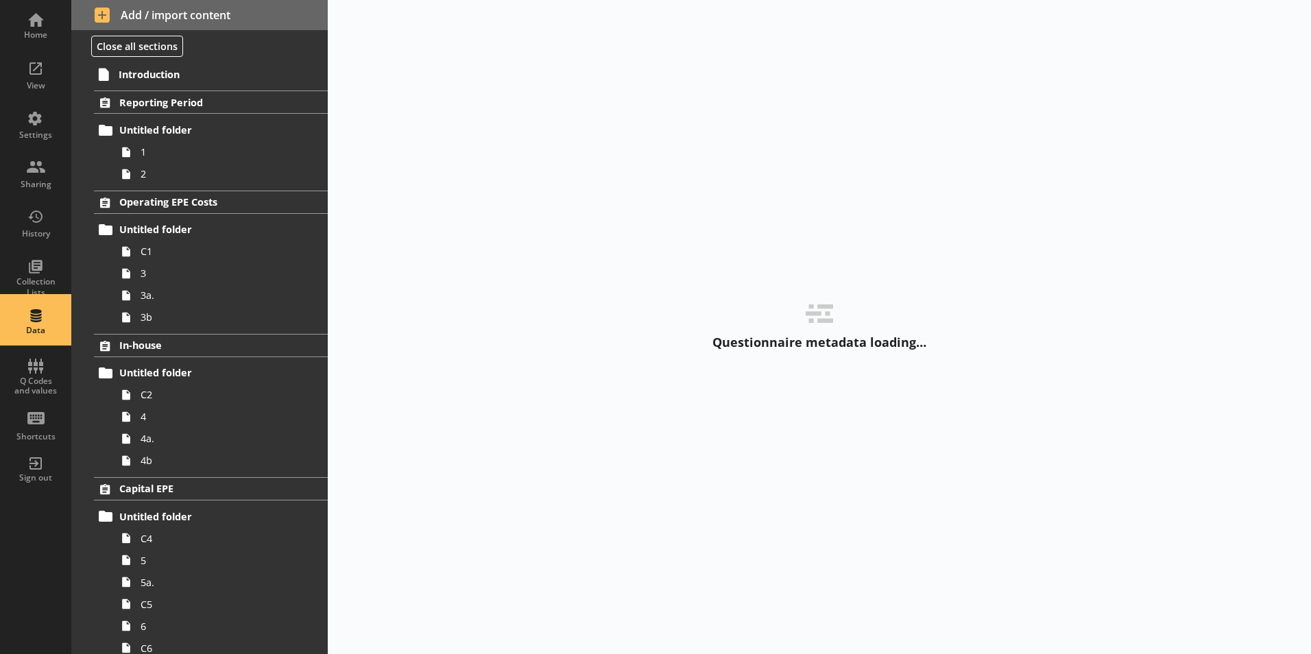
select select "Date"
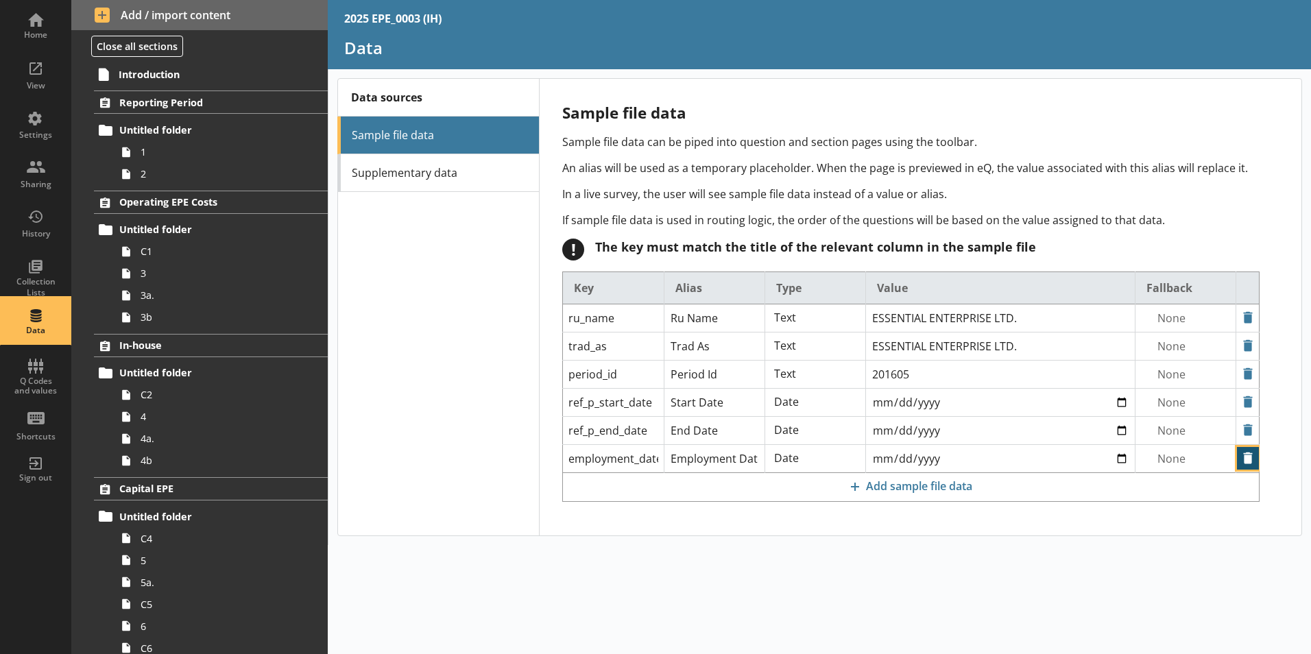
click at [1249, 461] on button "Delete" at bounding box center [1248, 458] width 22 height 23
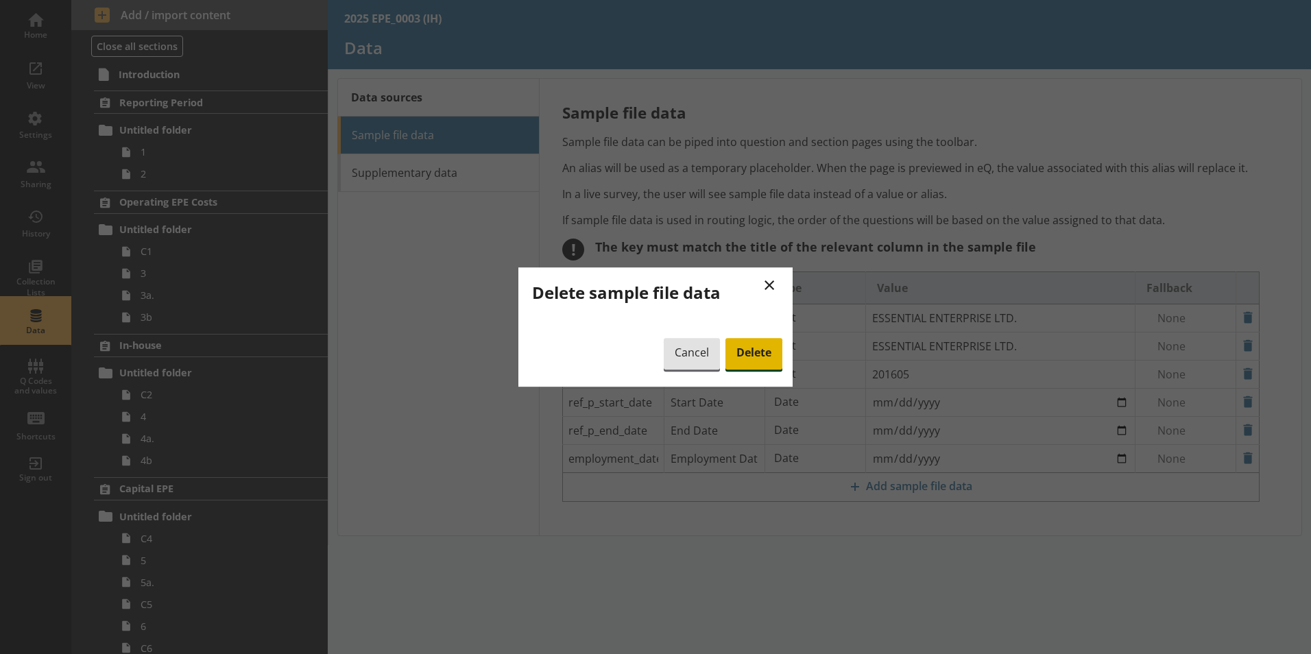
click at [769, 359] on span "Delete" at bounding box center [754, 354] width 57 height 32
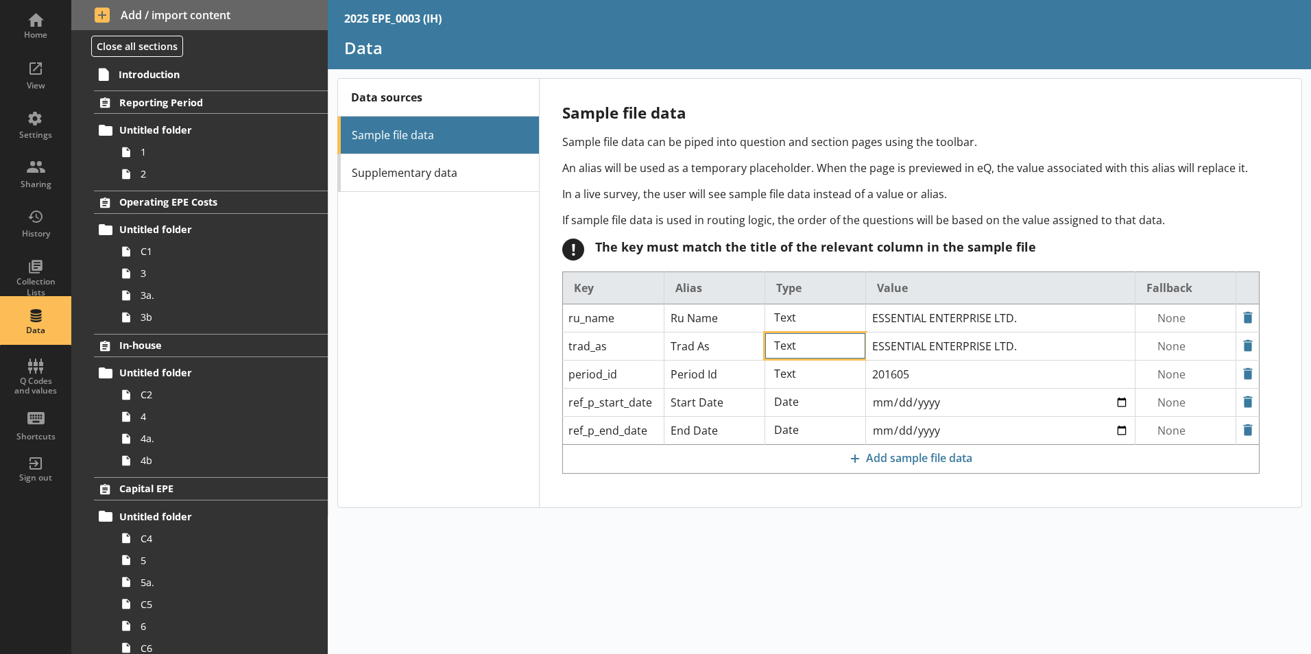
click at [821, 342] on select "Text Text (Optional) Date Language Region" at bounding box center [815, 345] width 100 height 25
select select "Text_Optional"
click at [765, 333] on select "Text Text (Optional) Date Language Region" at bounding box center [815, 345] width 100 height 25
click at [432, 413] on div "Data sources Sample file data Supplementary data" at bounding box center [437, 293] width 201 height 429
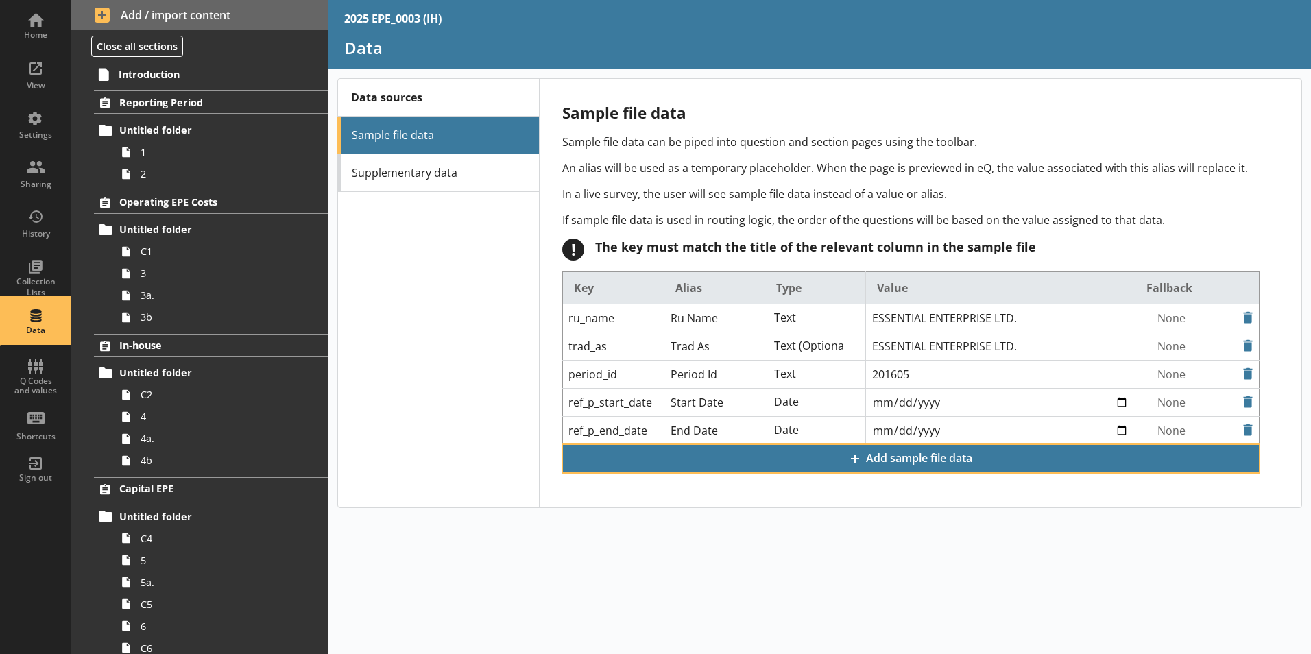
click at [949, 461] on span "Add sample file data" at bounding box center [911, 459] width 695 height 26
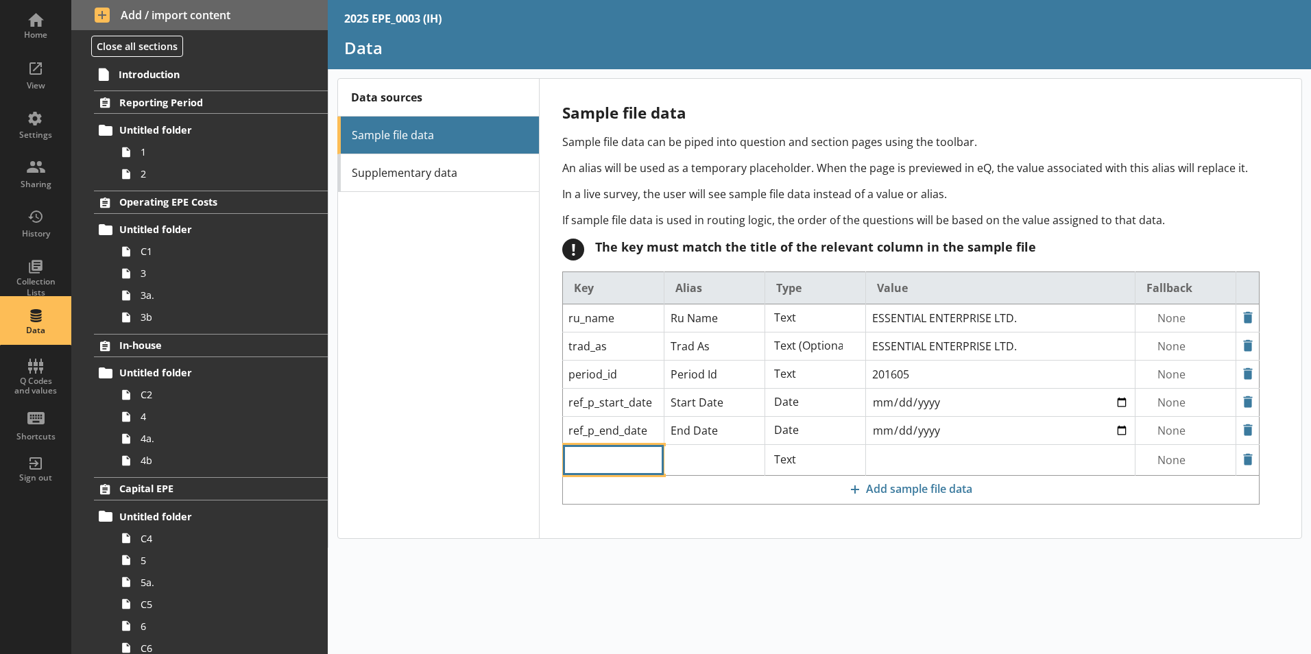
click at [587, 453] on input "text" at bounding box center [613, 460] width 100 height 30
click at [622, 485] on div "user_id" at bounding box center [613, 482] width 93 height 24
type input "user_id"
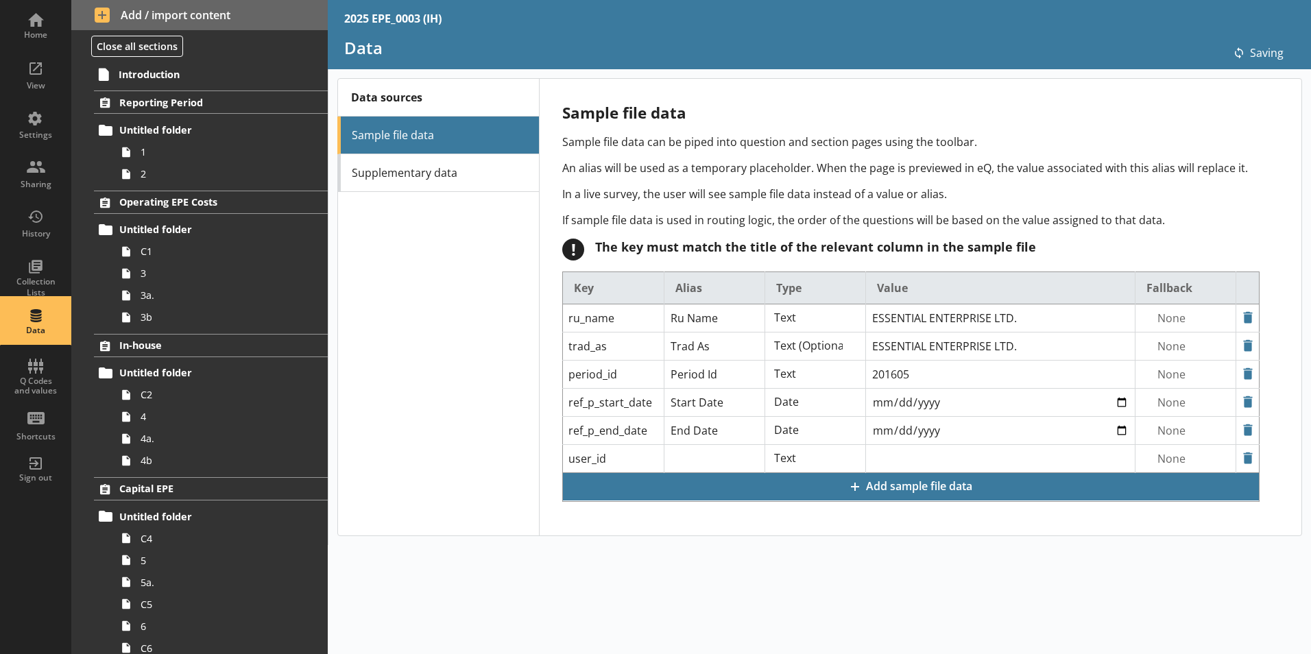
type input "User Id"
type input "A12345678901"
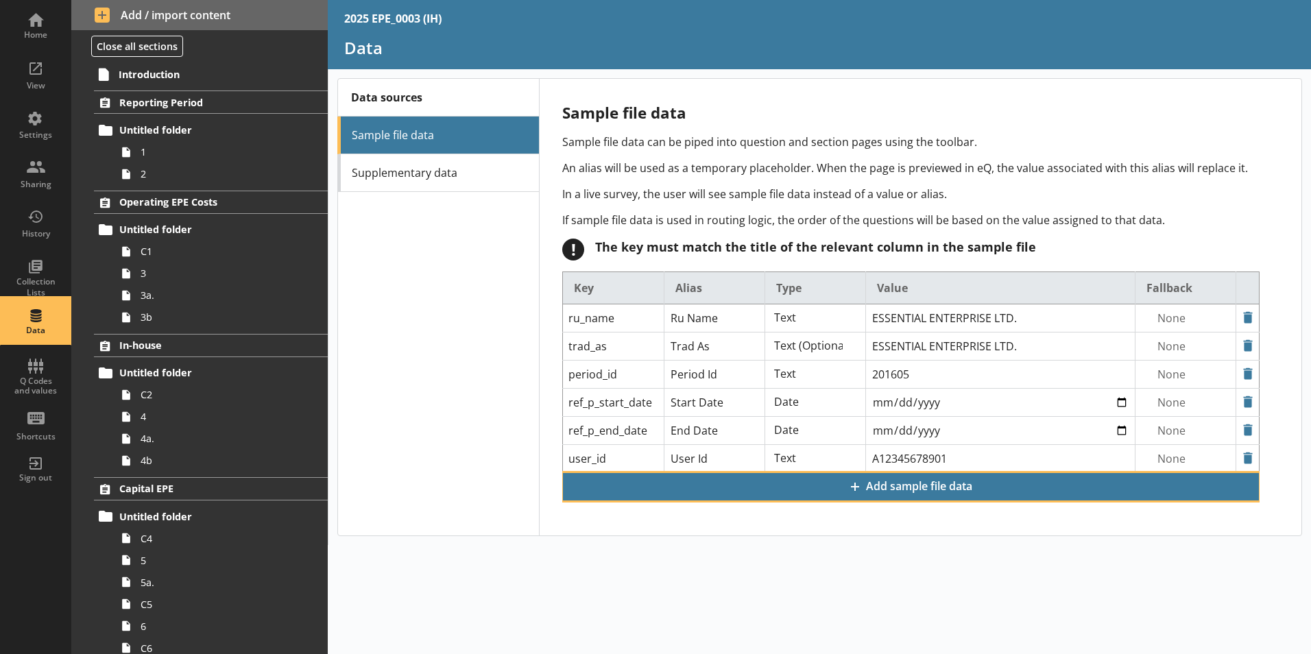
click at [772, 492] on span "Add sample file data" at bounding box center [911, 487] width 695 height 26
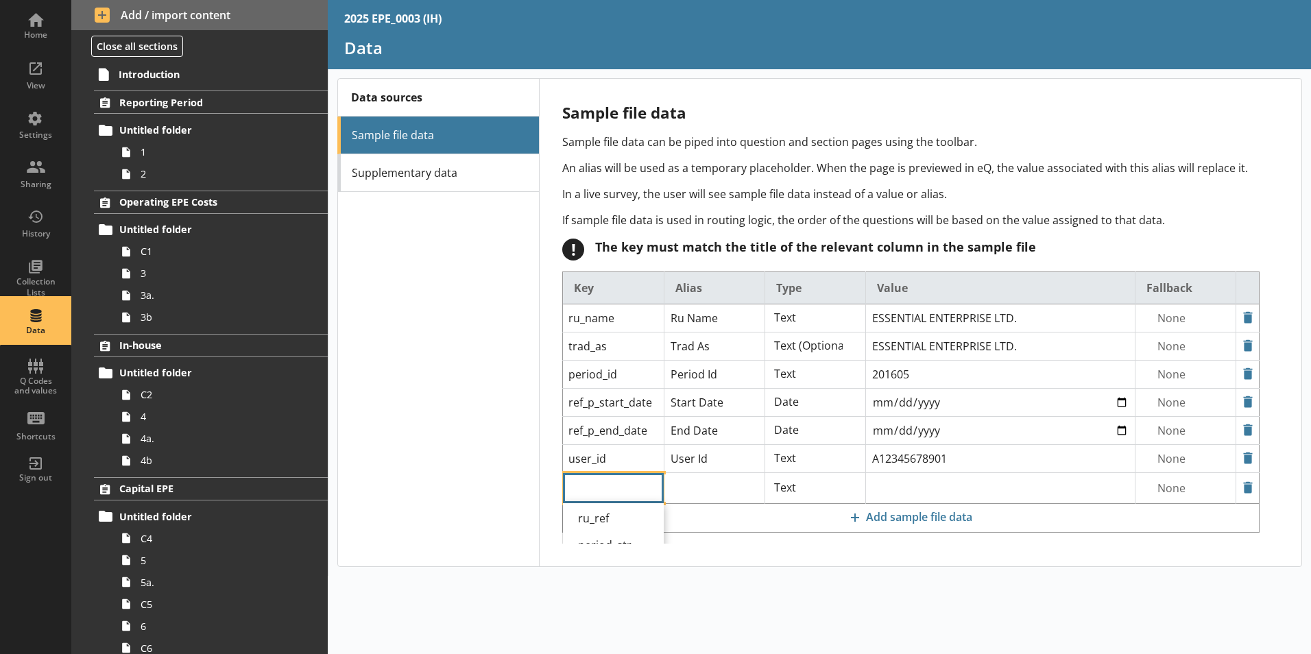
click at [612, 487] on input "text" at bounding box center [613, 488] width 100 height 30
click at [614, 526] on div "ru_ref" at bounding box center [613, 518] width 93 height 24
type input "ru_ref"
type input "Ru Ref"
type input "12346789012A"
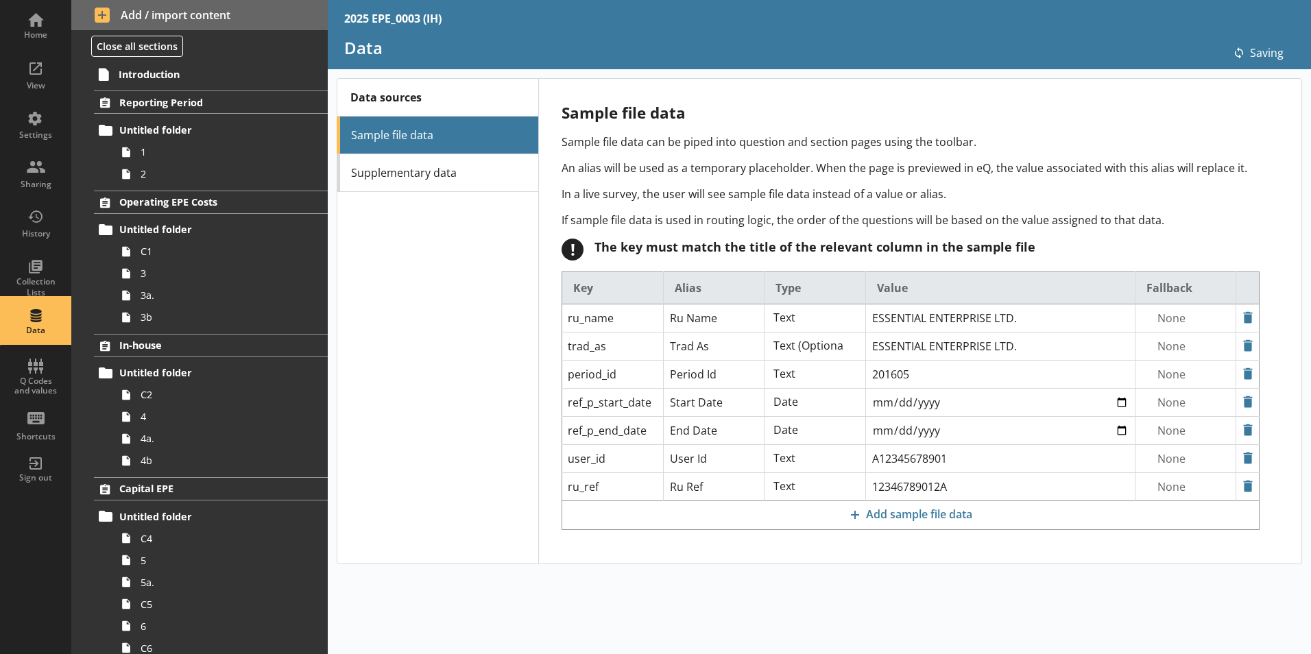
click at [644, 575] on div "2025 EPE_0003 (IH) Data icon-saving Created with Sketch. Saving Data sources Sa…" at bounding box center [819, 327] width 983 height 654
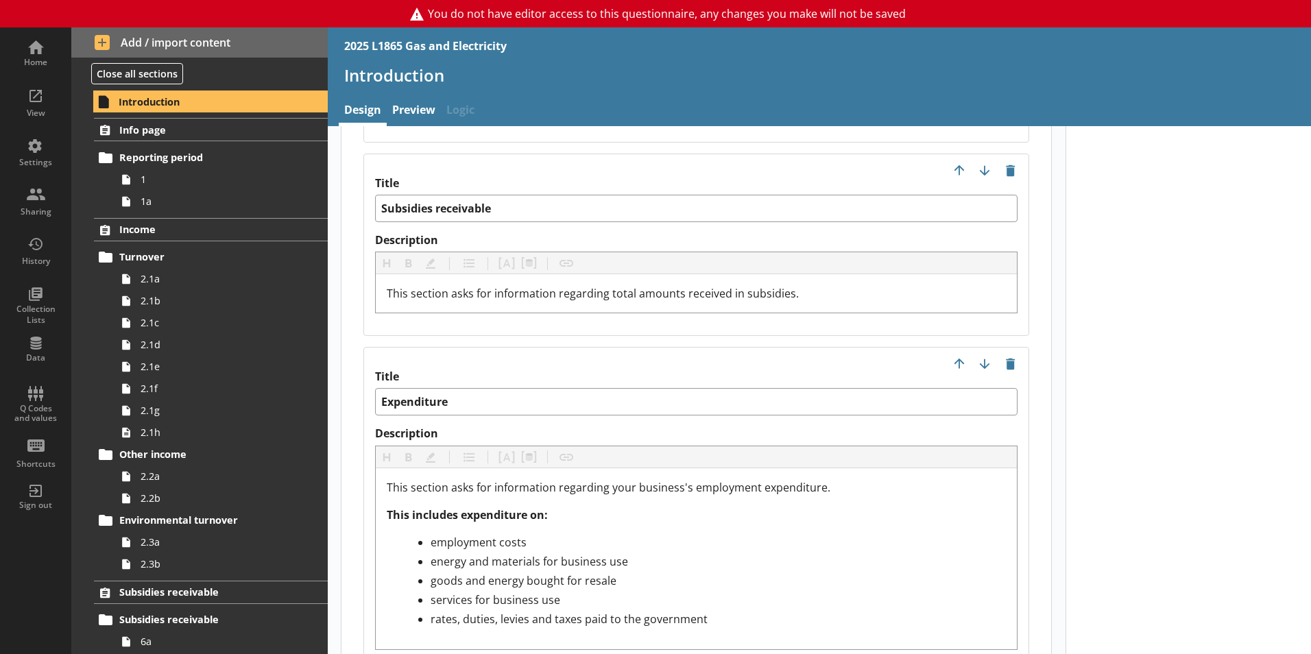
scroll to position [2057, 0]
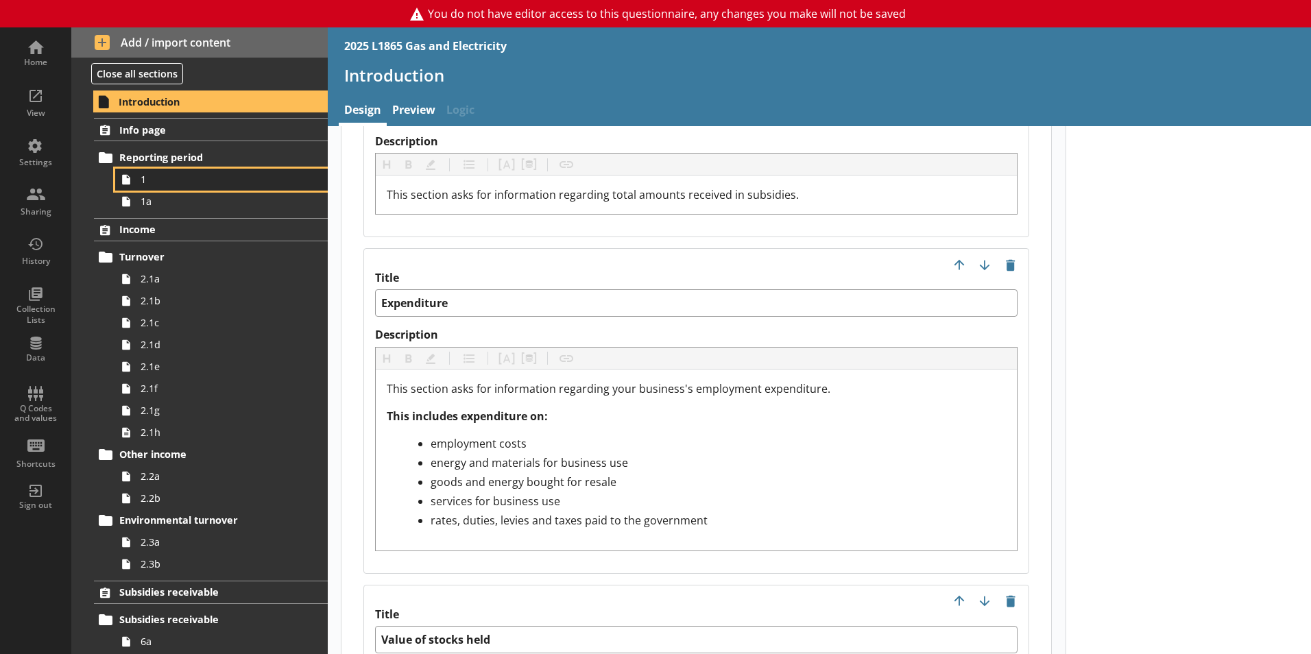
click at [169, 186] on span "1" at bounding box center [217, 179] width 152 height 13
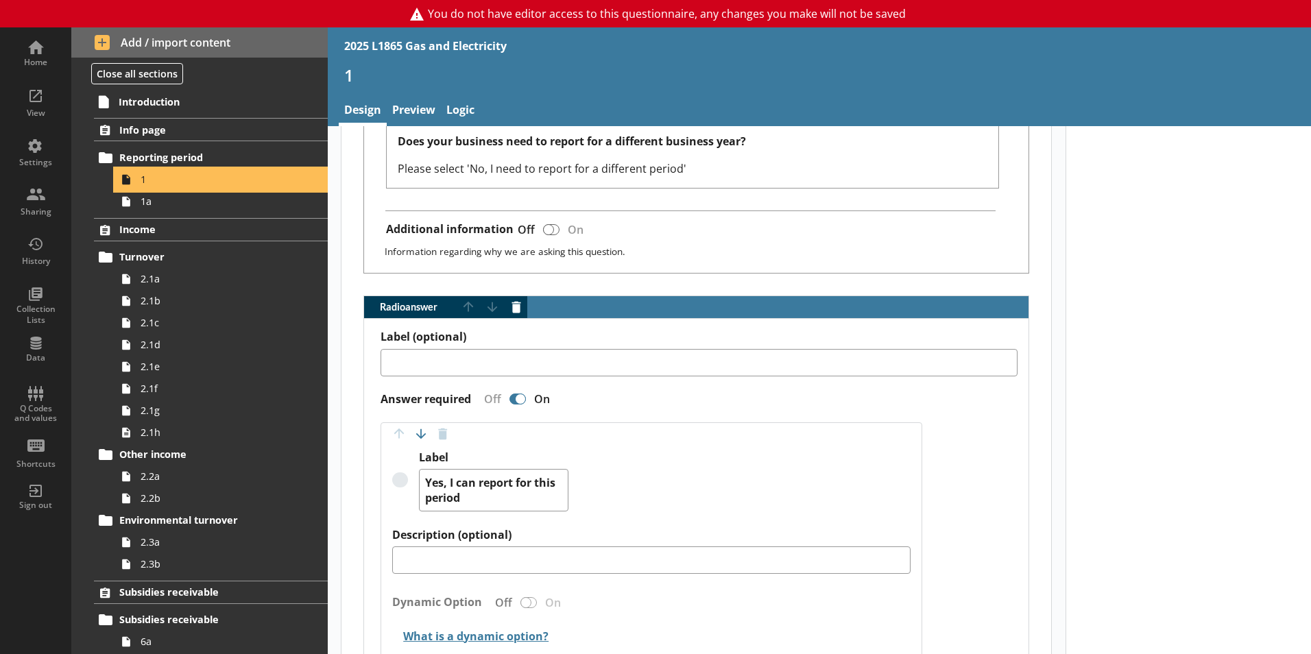
scroll to position [891, 0]
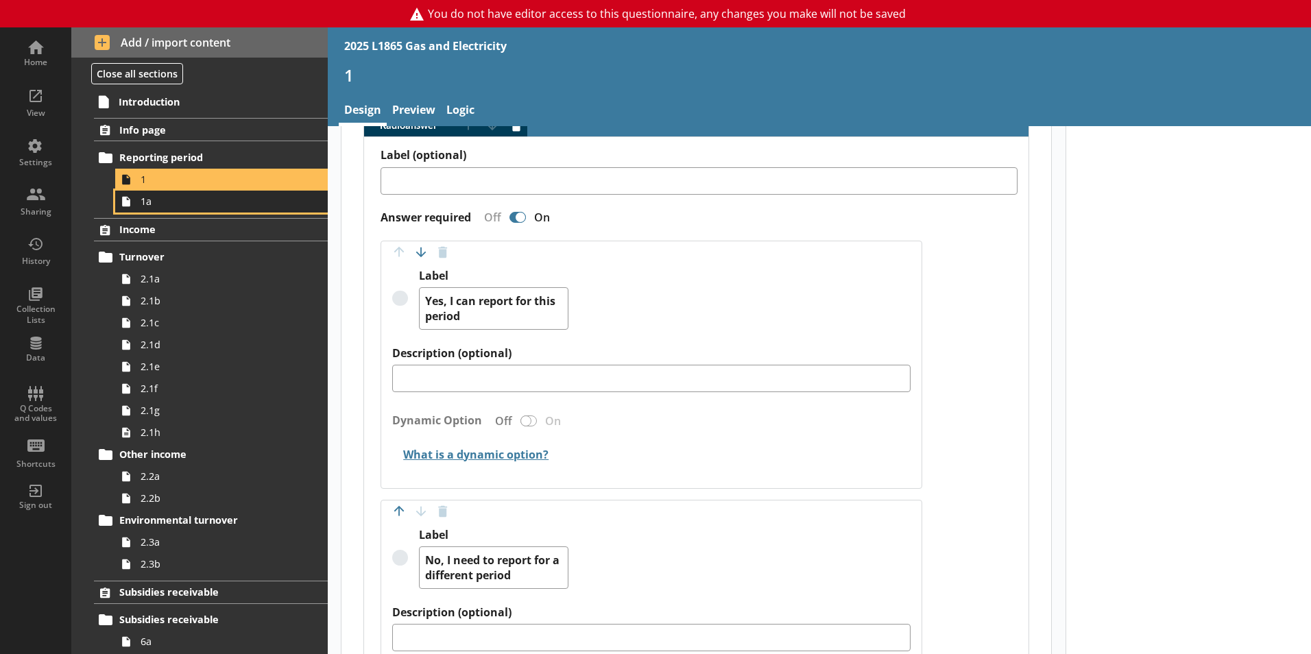
click at [184, 204] on span "1a" at bounding box center [217, 201] width 152 height 13
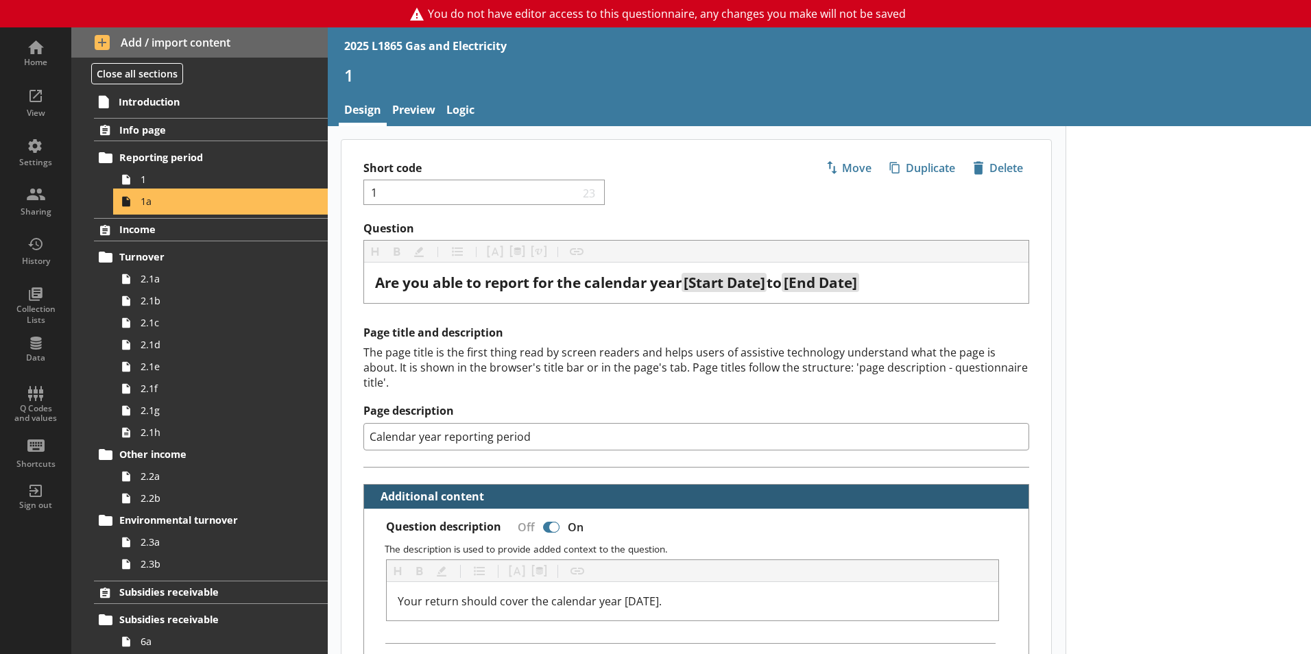
type textarea "x"
select select "ref_p_end_date"
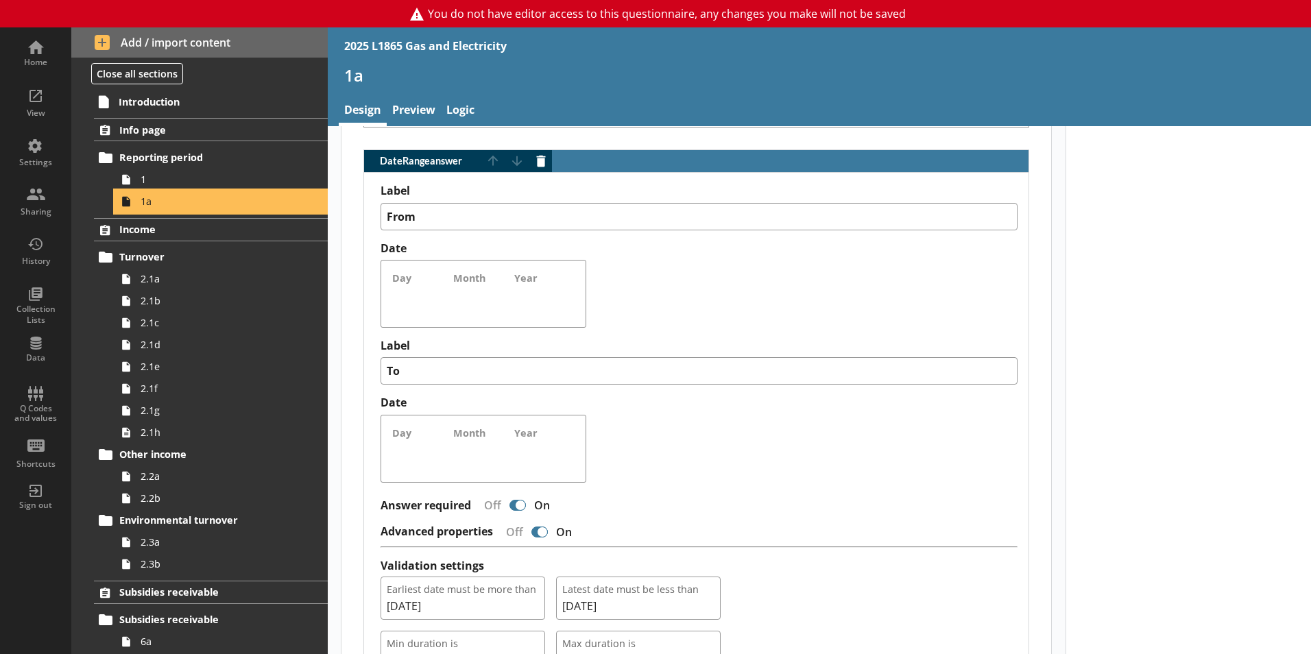
scroll to position [1285, 0]
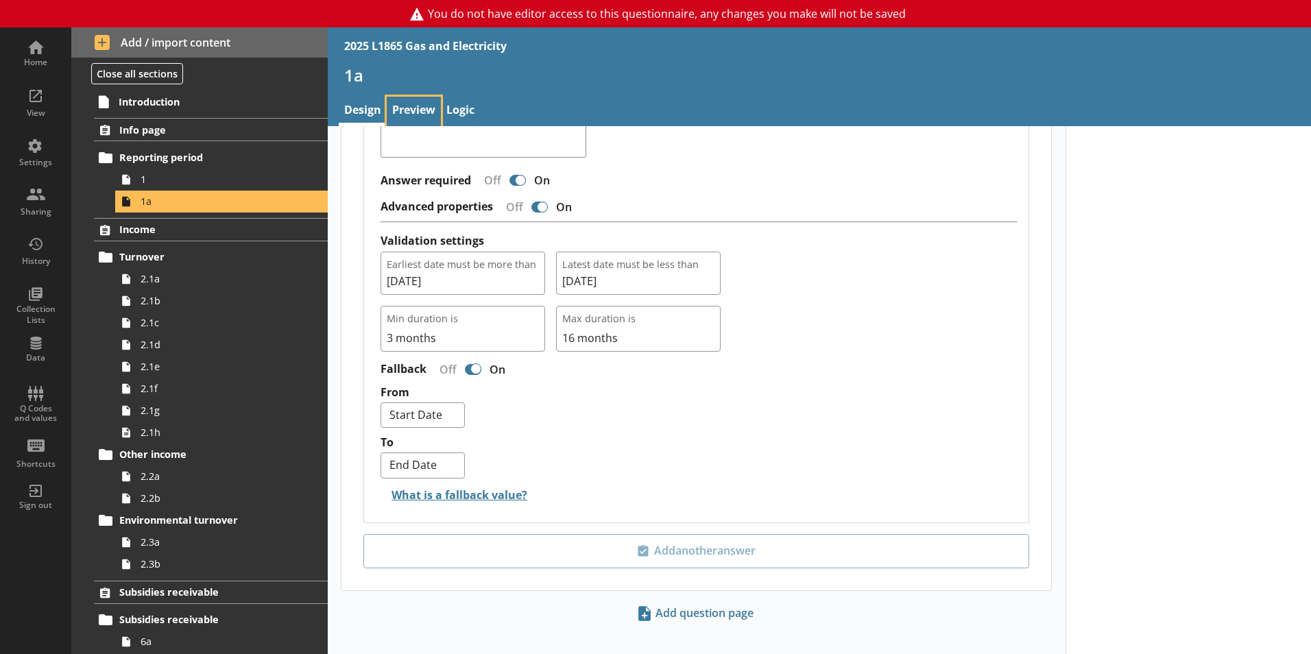
click at [411, 101] on link "Preview" at bounding box center [414, 111] width 54 height 29
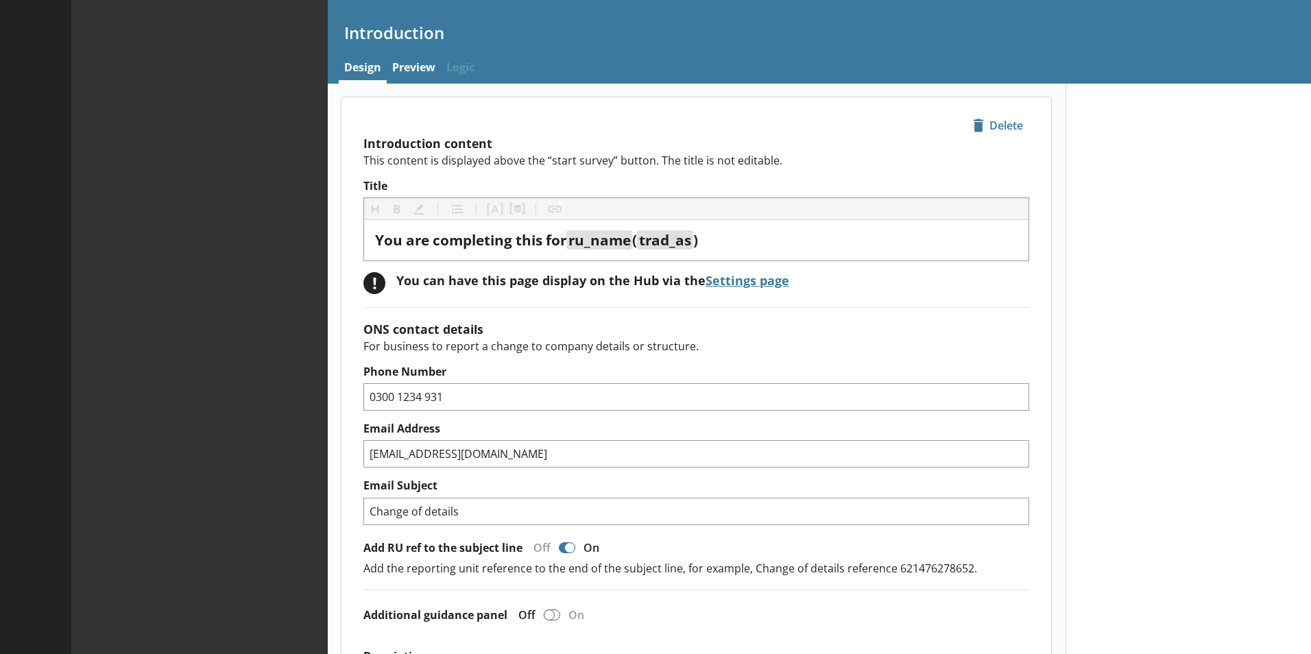
type textarea "x"
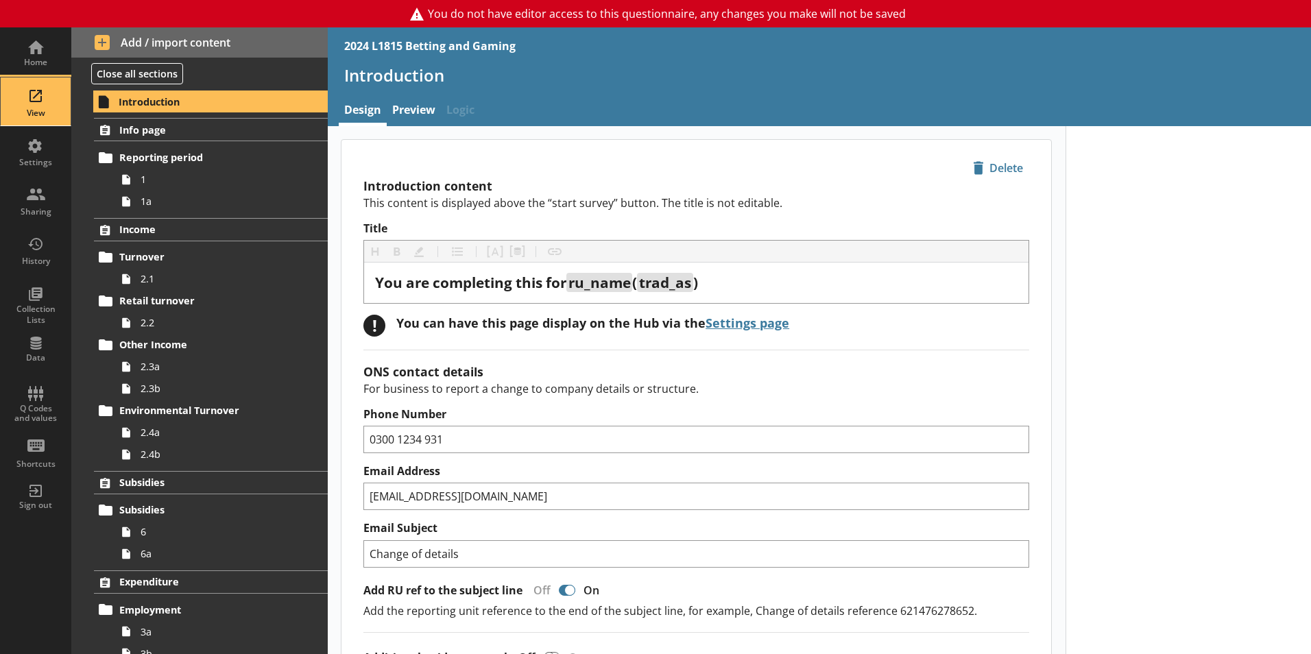
click at [53, 95] on div "View" at bounding box center [36, 101] width 48 height 48
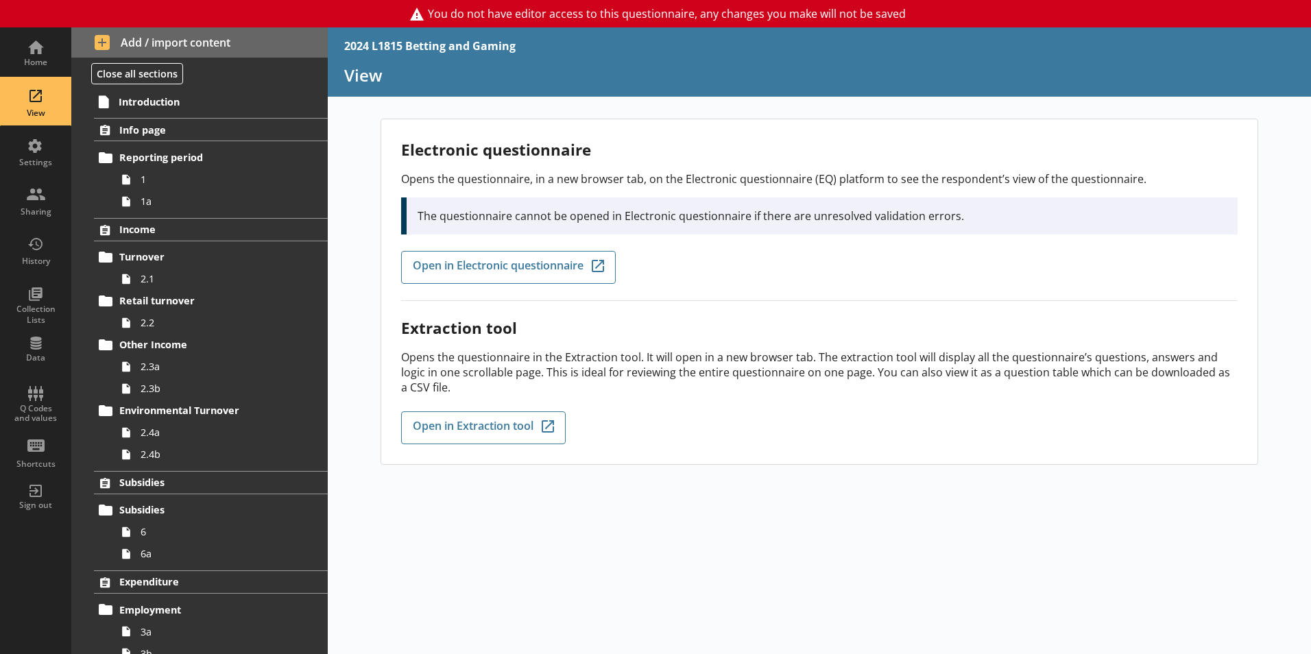
click at [452, 285] on div "Electronic questionnaire Opens the questionnaire, in a new browser tab, on the …" at bounding box center [819, 220] width 837 height 162
click at [477, 420] on span "Open in Extraction tool" at bounding box center [473, 427] width 121 height 15
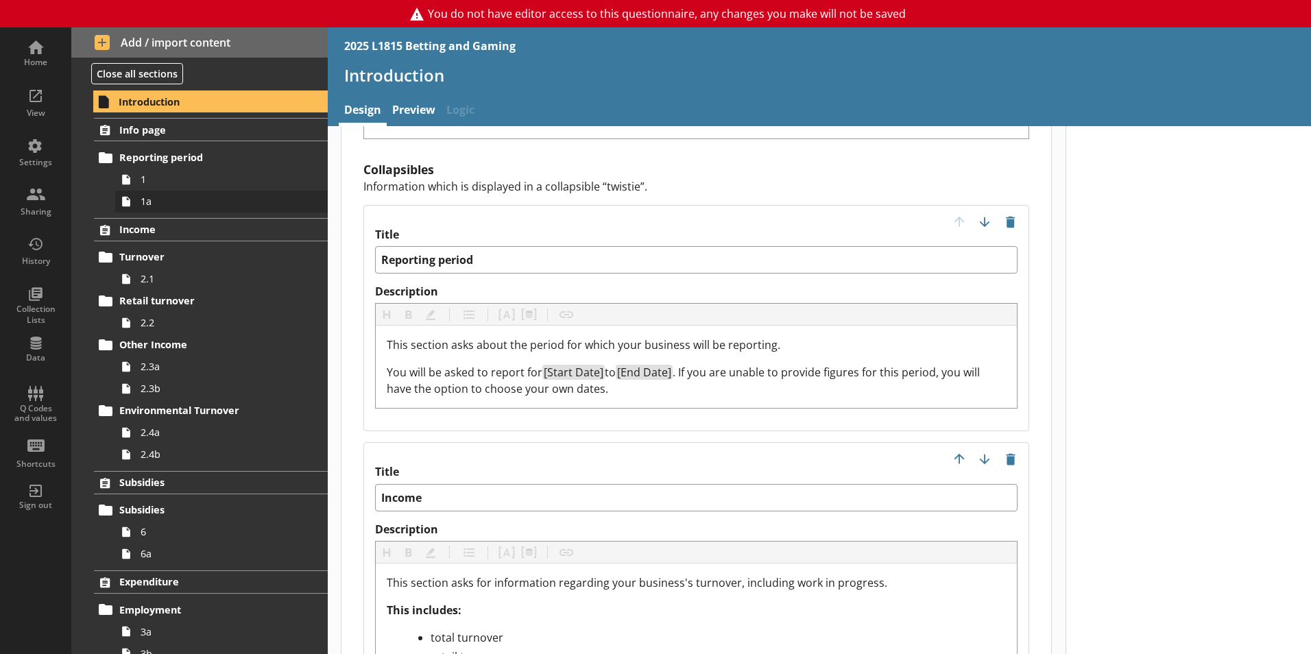
scroll to position [1509, 0]
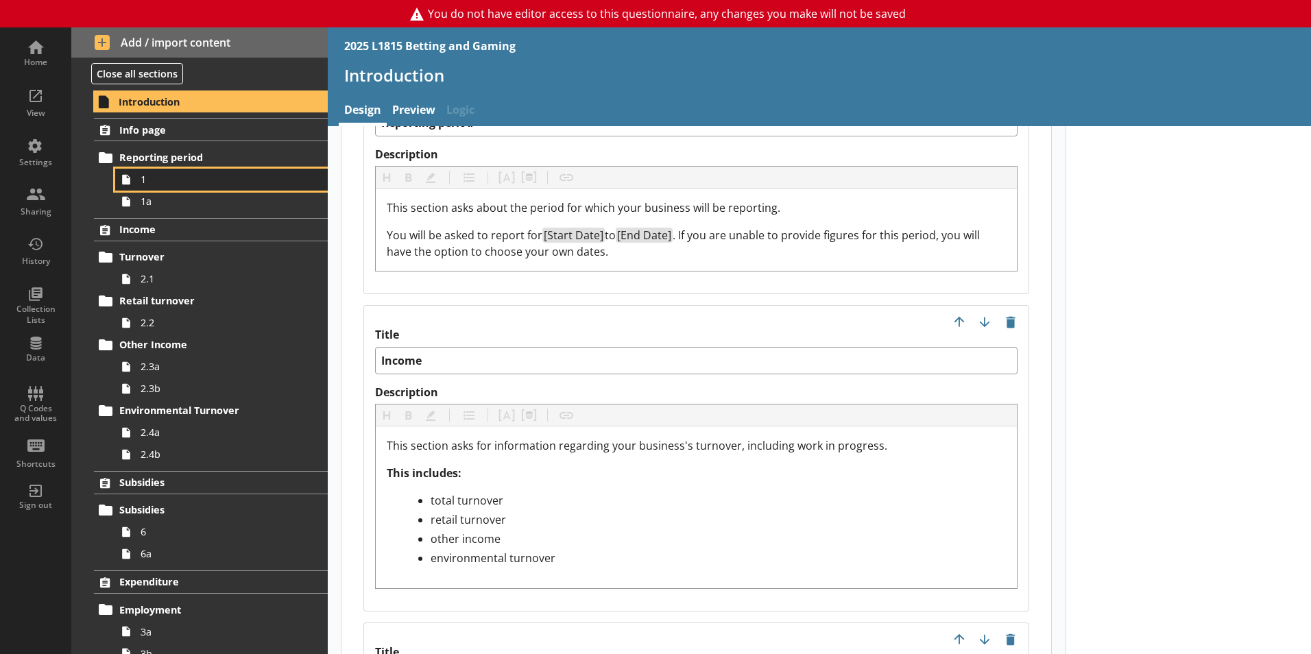
click at [151, 179] on span "1" at bounding box center [217, 179] width 152 height 13
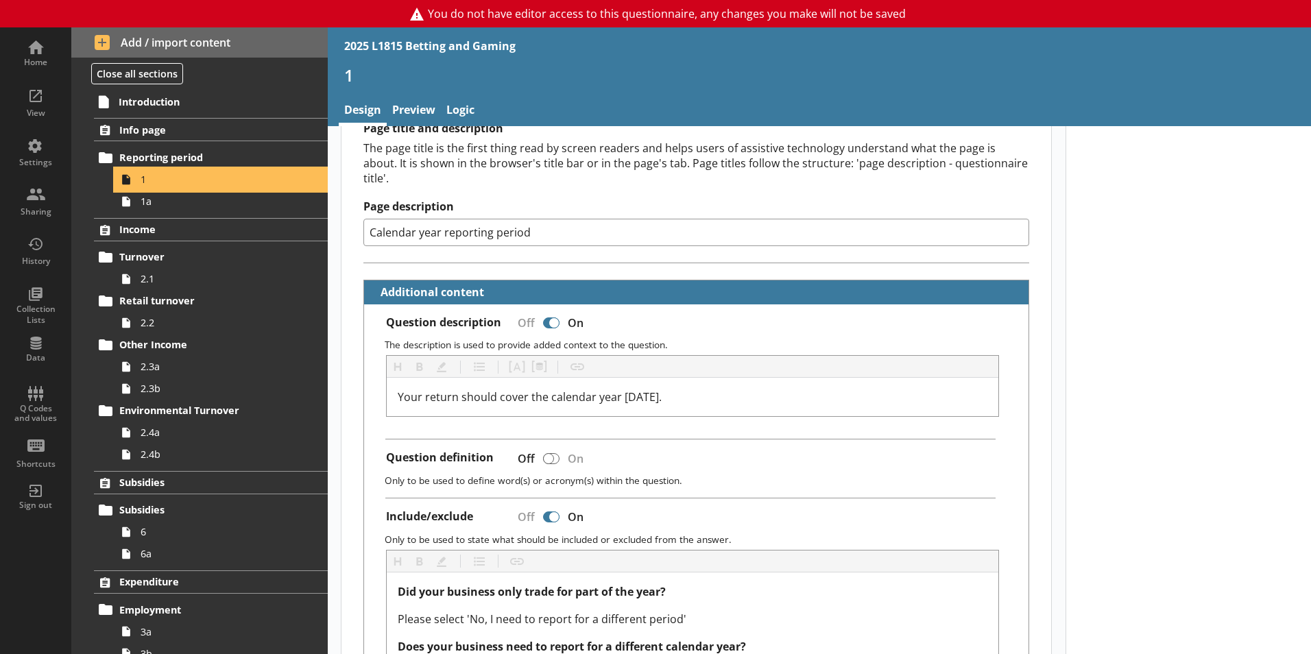
scroll to position [206, 0]
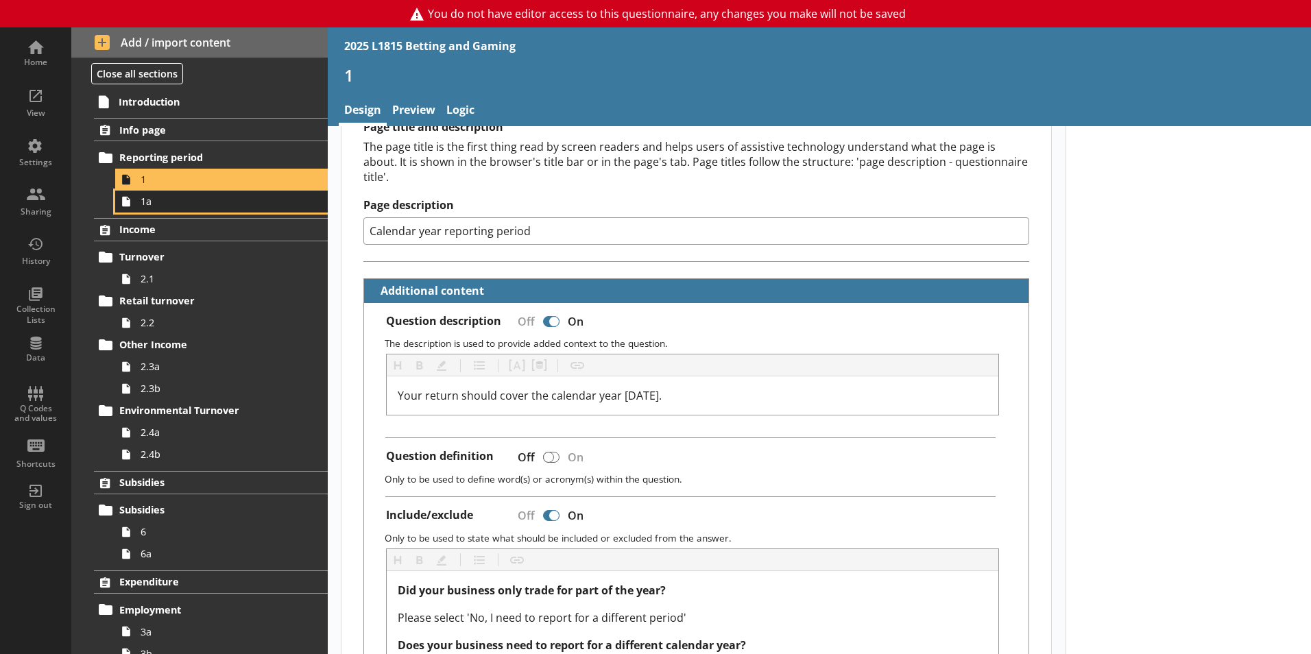
click at [149, 202] on span "1a" at bounding box center [217, 201] width 152 height 13
type textarea "x"
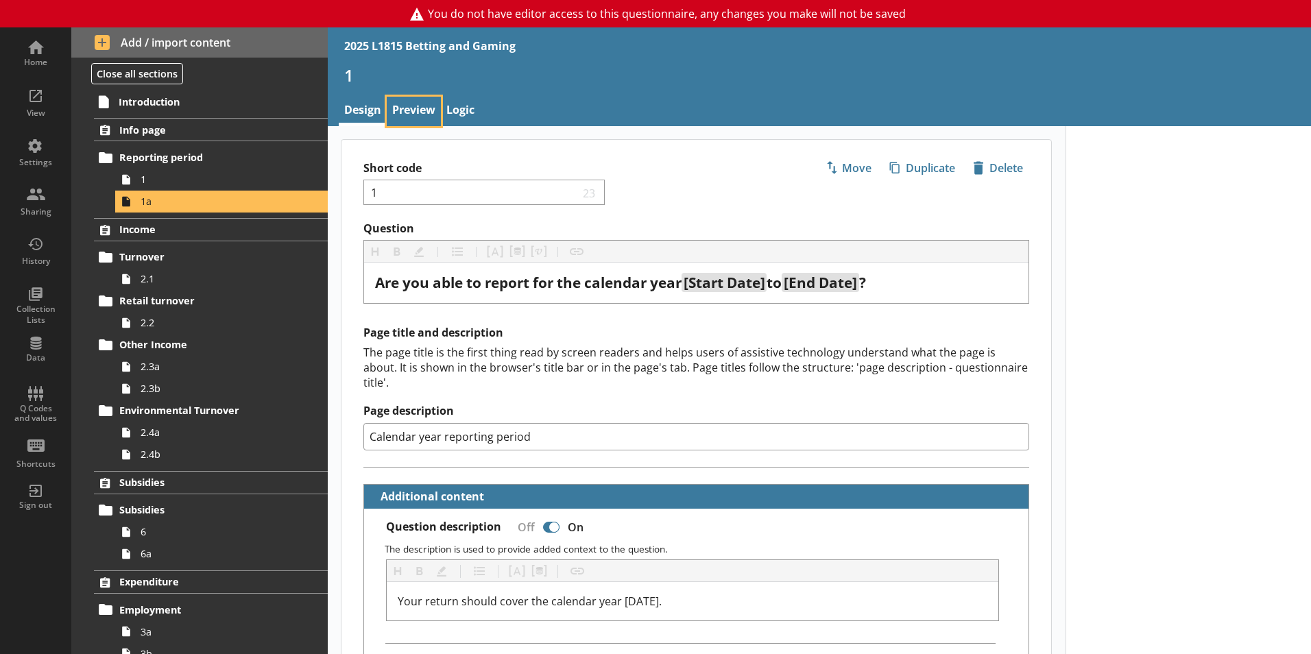
click at [429, 99] on link "Preview" at bounding box center [414, 111] width 54 height 29
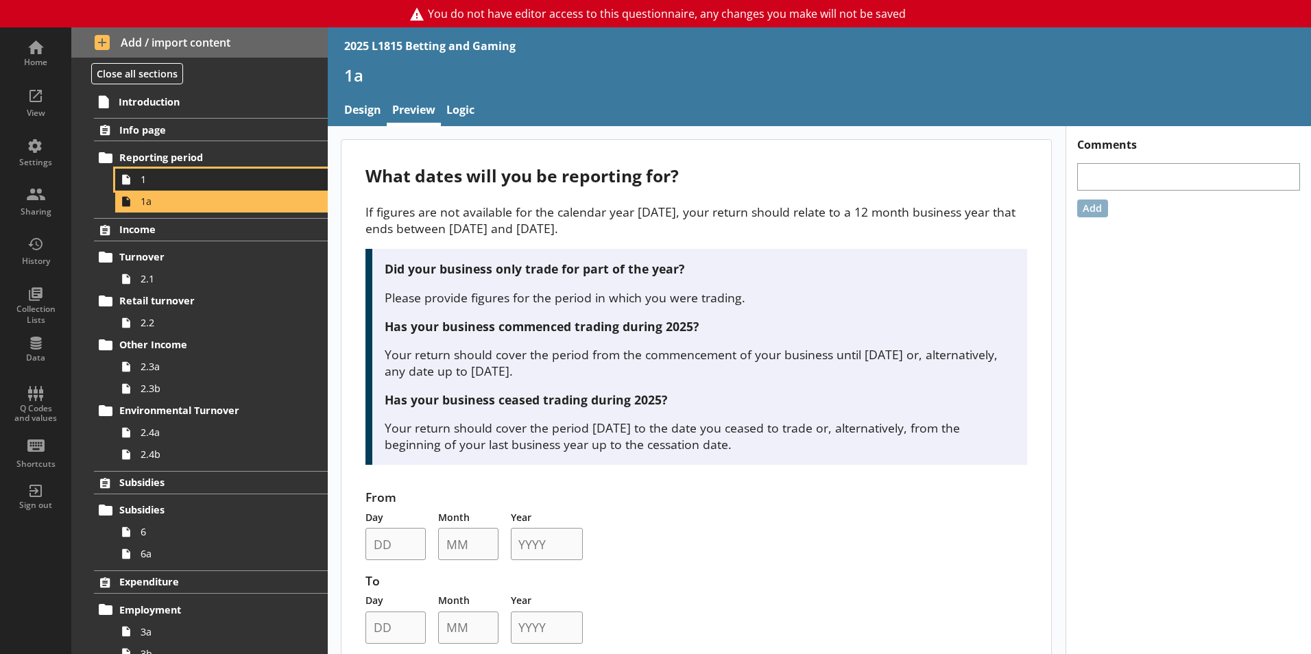
click at [226, 170] on link "1" at bounding box center [221, 180] width 213 height 22
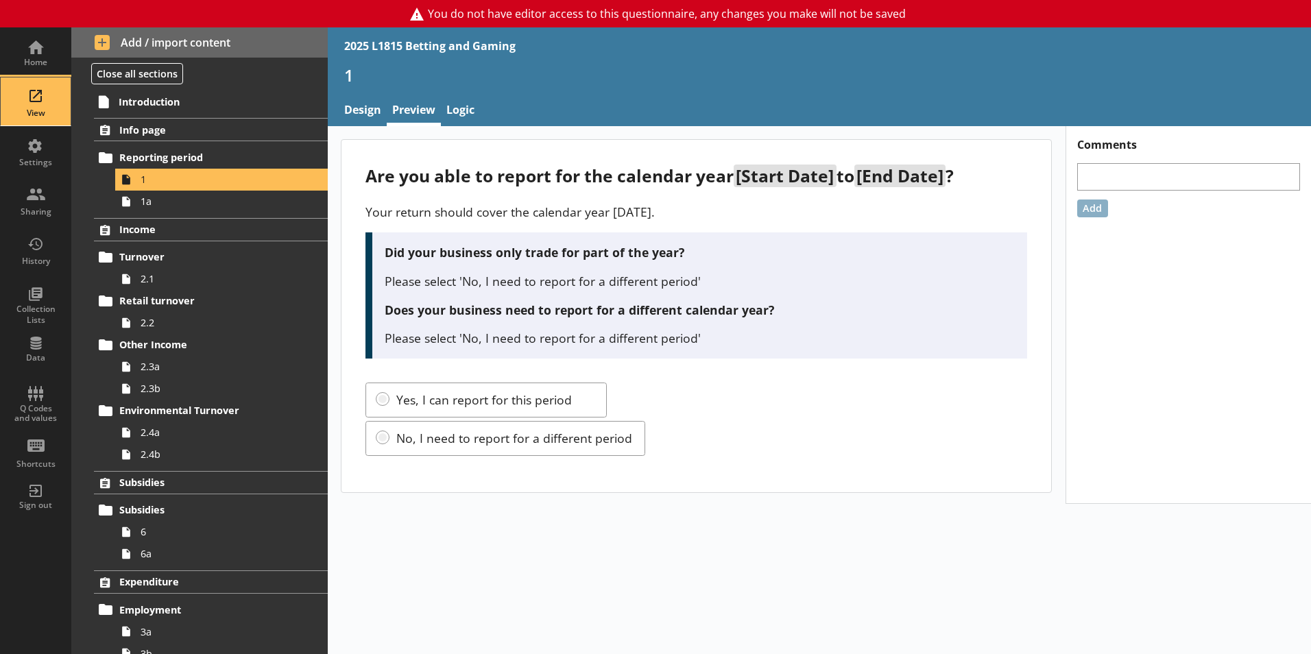
click at [47, 92] on div "View" at bounding box center [36, 101] width 48 height 48
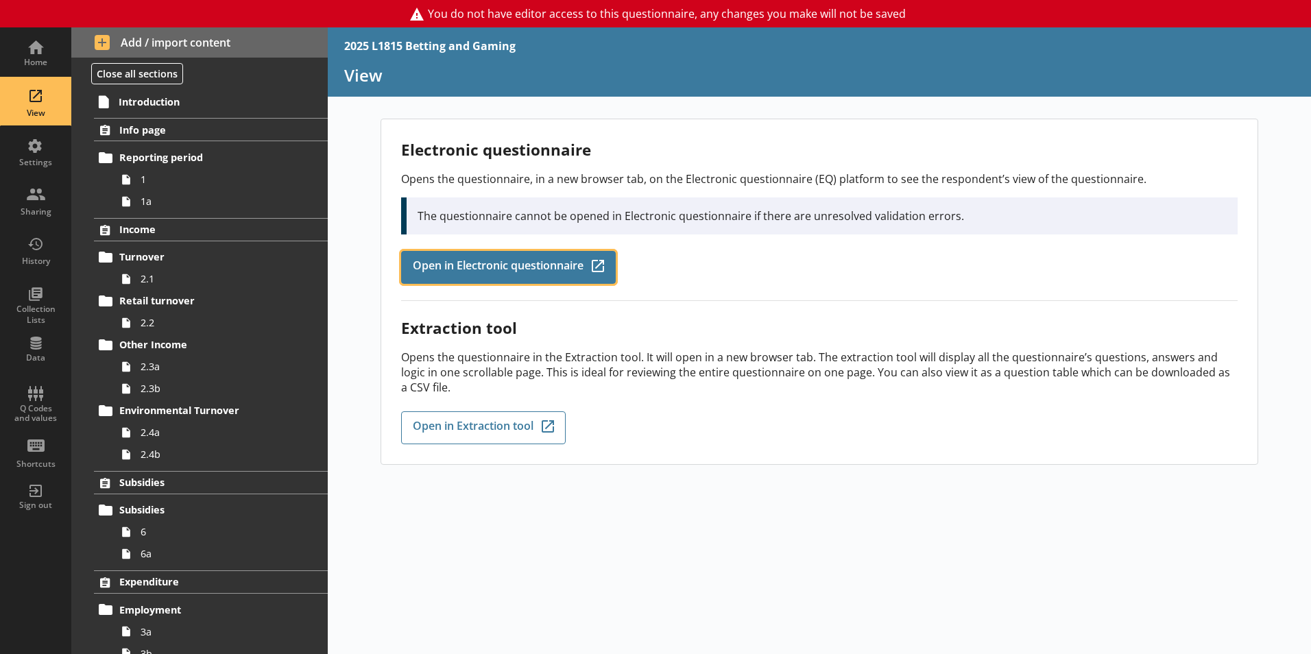
click at [509, 273] on span "Open in Electronic questionnaire" at bounding box center [498, 267] width 171 height 15
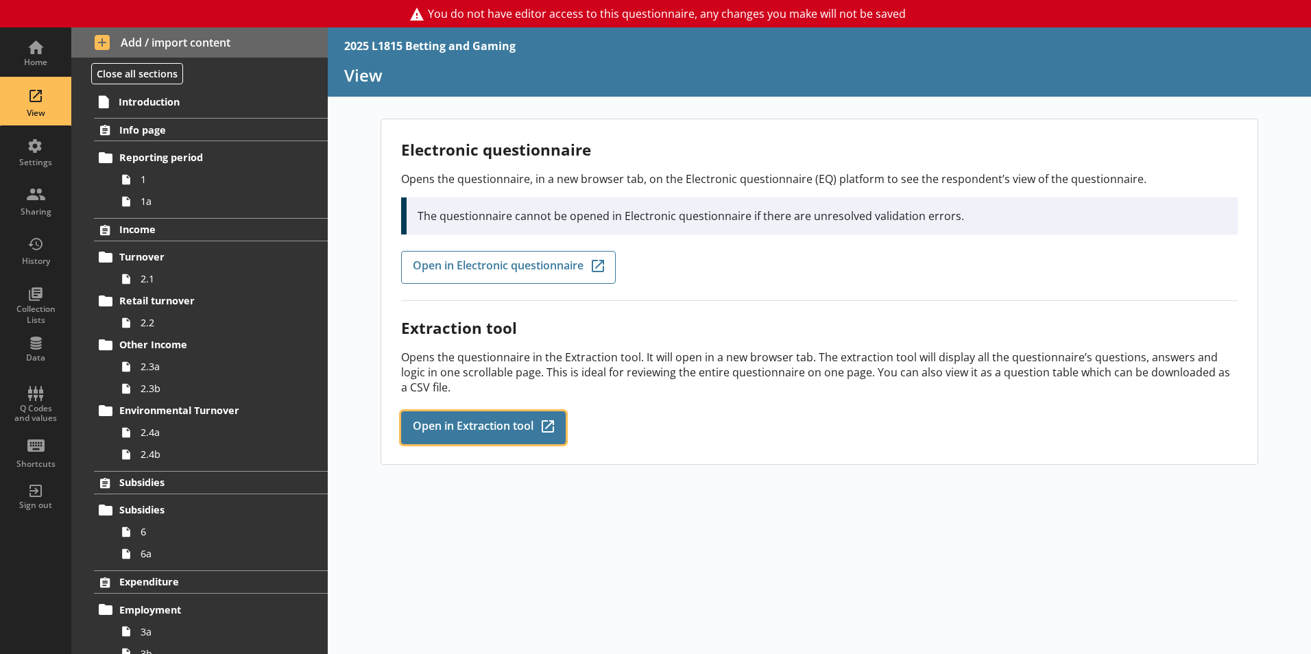
click at [498, 412] on link "Open in Extraction tool Q-Codes_Icon Created with Sketch." at bounding box center [483, 427] width 165 height 33
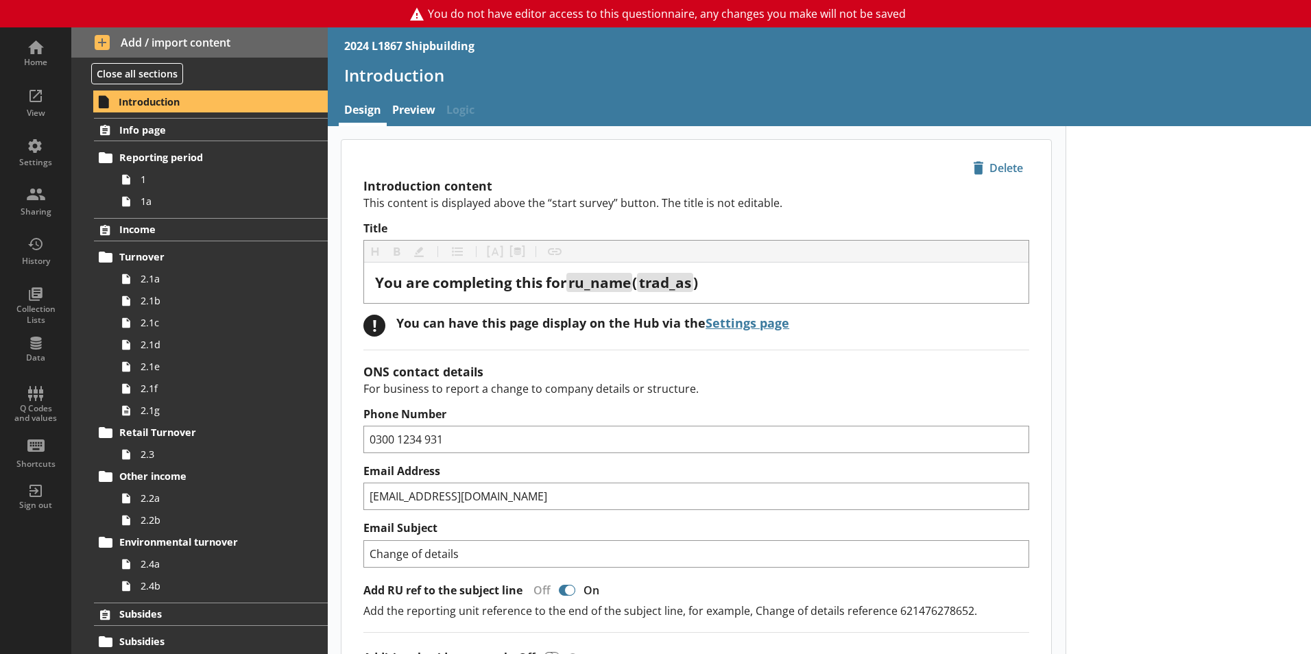
type textarea "x"
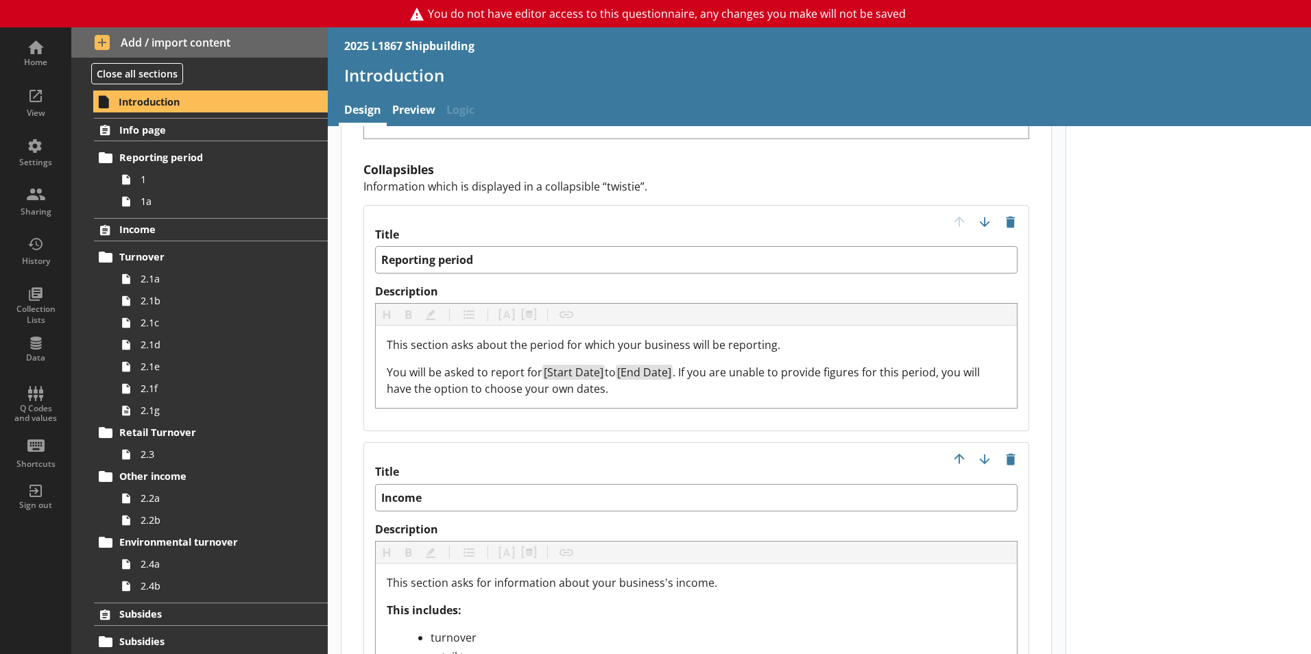
scroll to position [1714, 0]
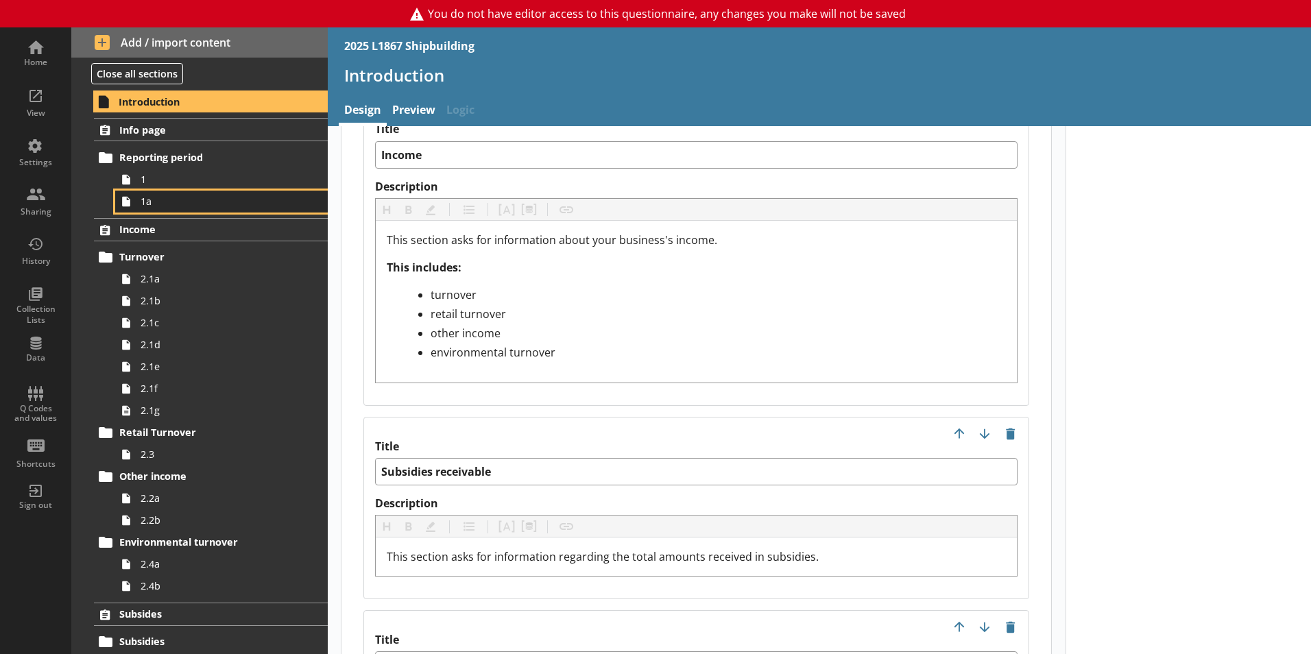
click at [143, 191] on link "1a" at bounding box center [221, 202] width 213 height 22
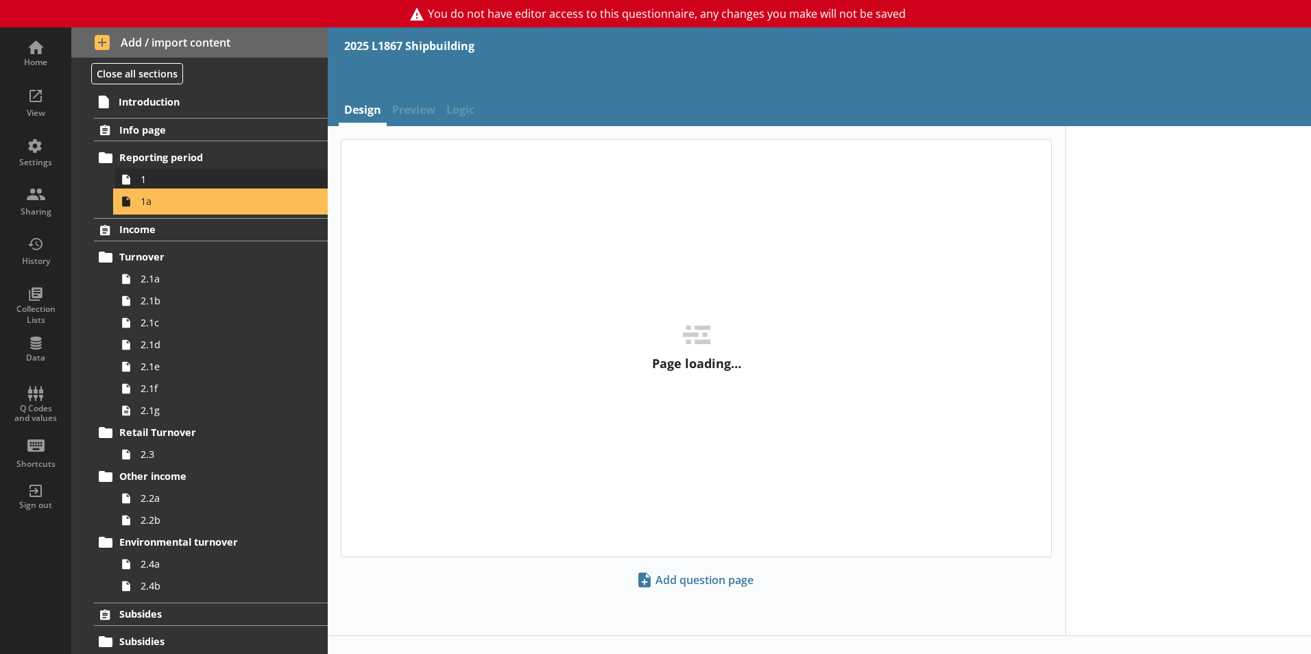
type textarea "x"
select select "ref_p_end_date"
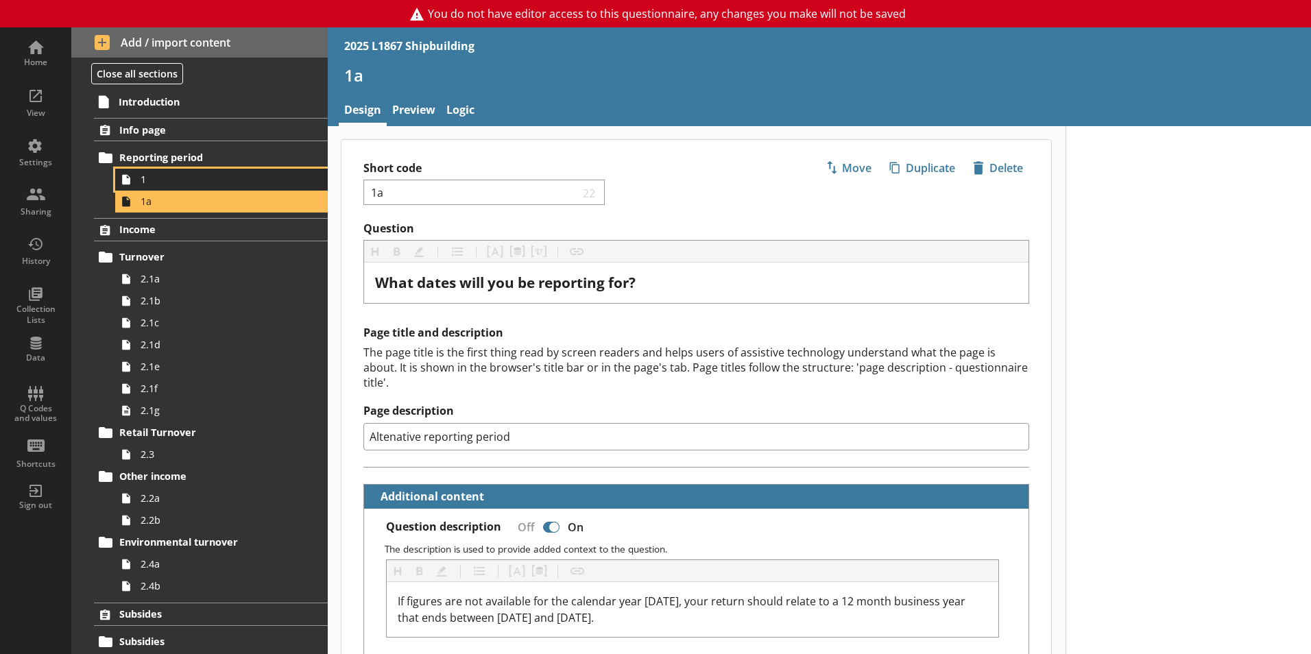
click at [169, 173] on span "1" at bounding box center [217, 179] width 152 height 13
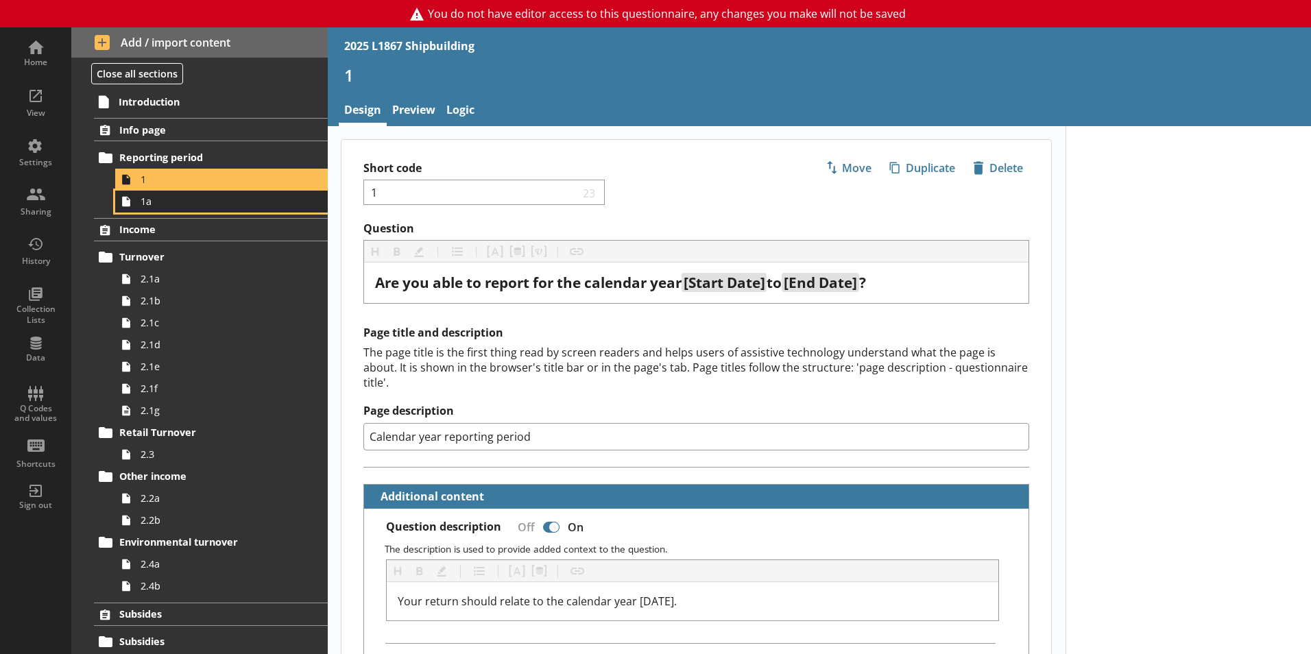
click at [124, 198] on icon at bounding box center [126, 201] width 8 height 10
type textarea "x"
select select "ref_p_end_date"
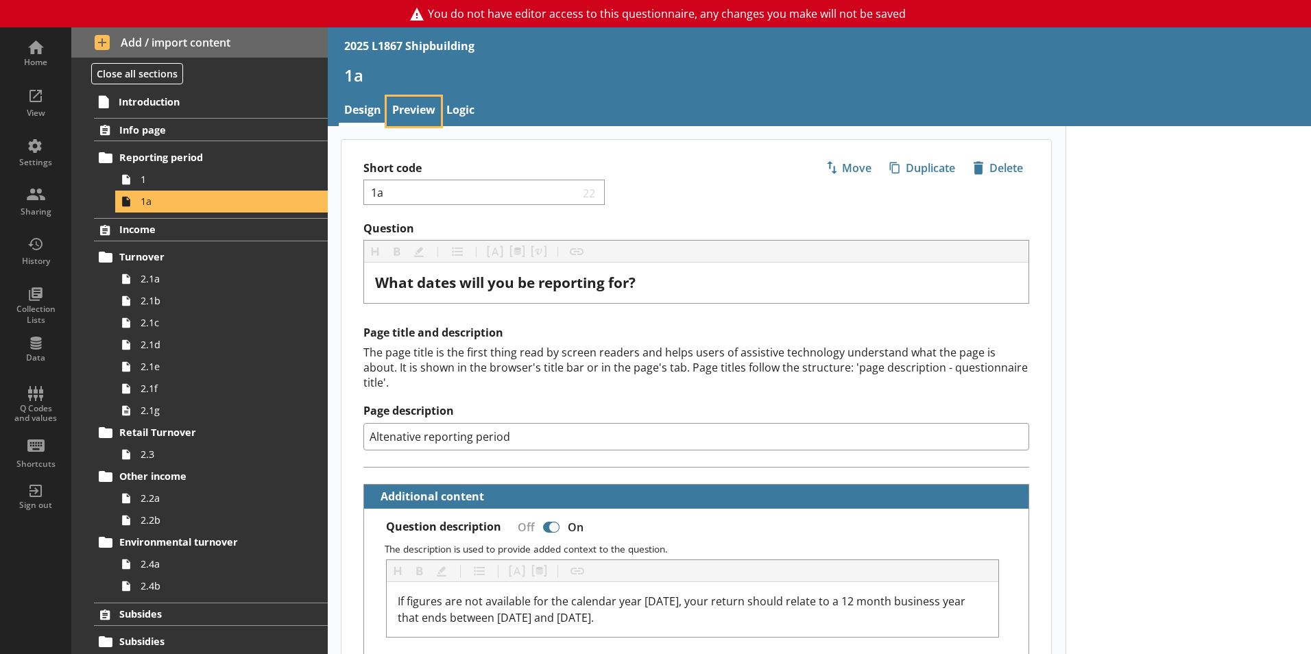
click at [427, 114] on link "Preview" at bounding box center [414, 111] width 54 height 29
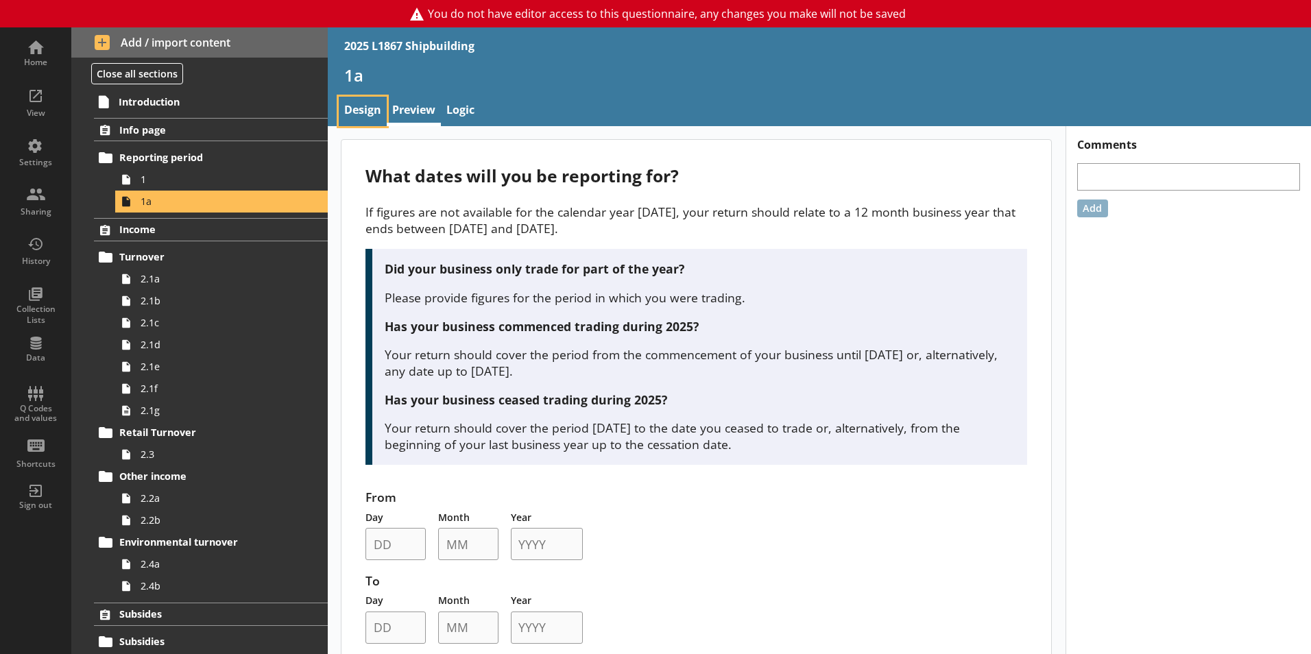
click at [352, 119] on link "Design" at bounding box center [363, 111] width 48 height 29
type textarea "x"
select select "ref_p_end_date"
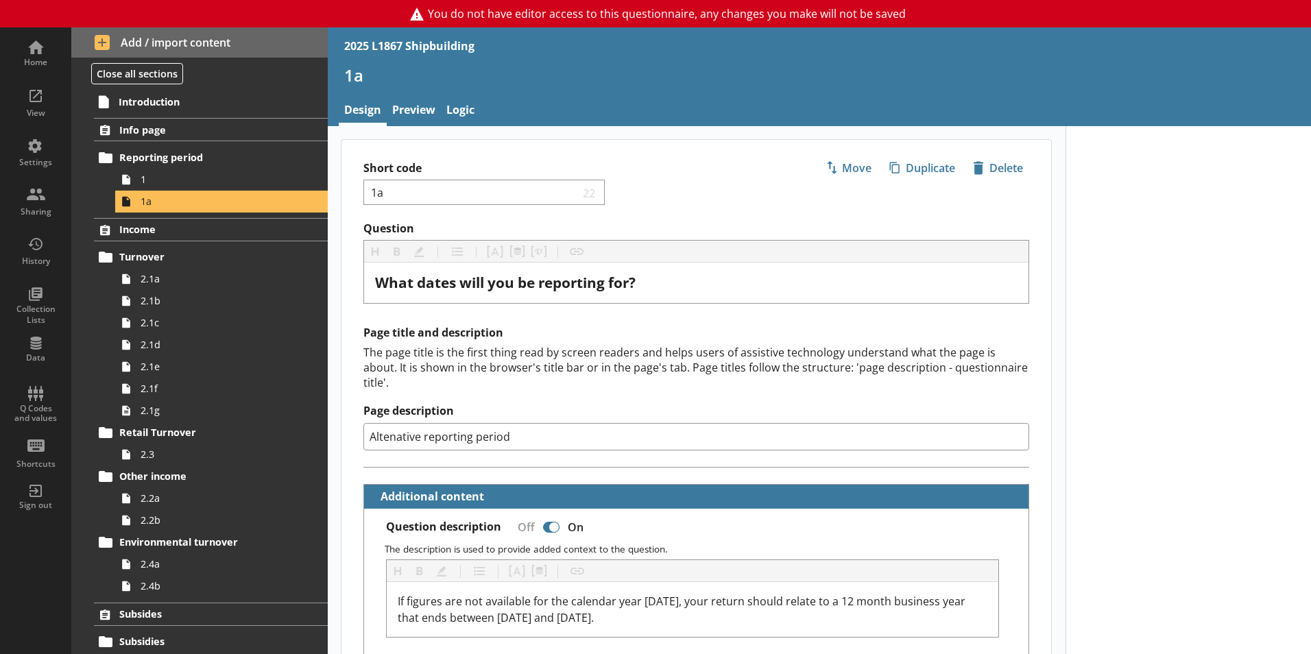
type textarea "x"
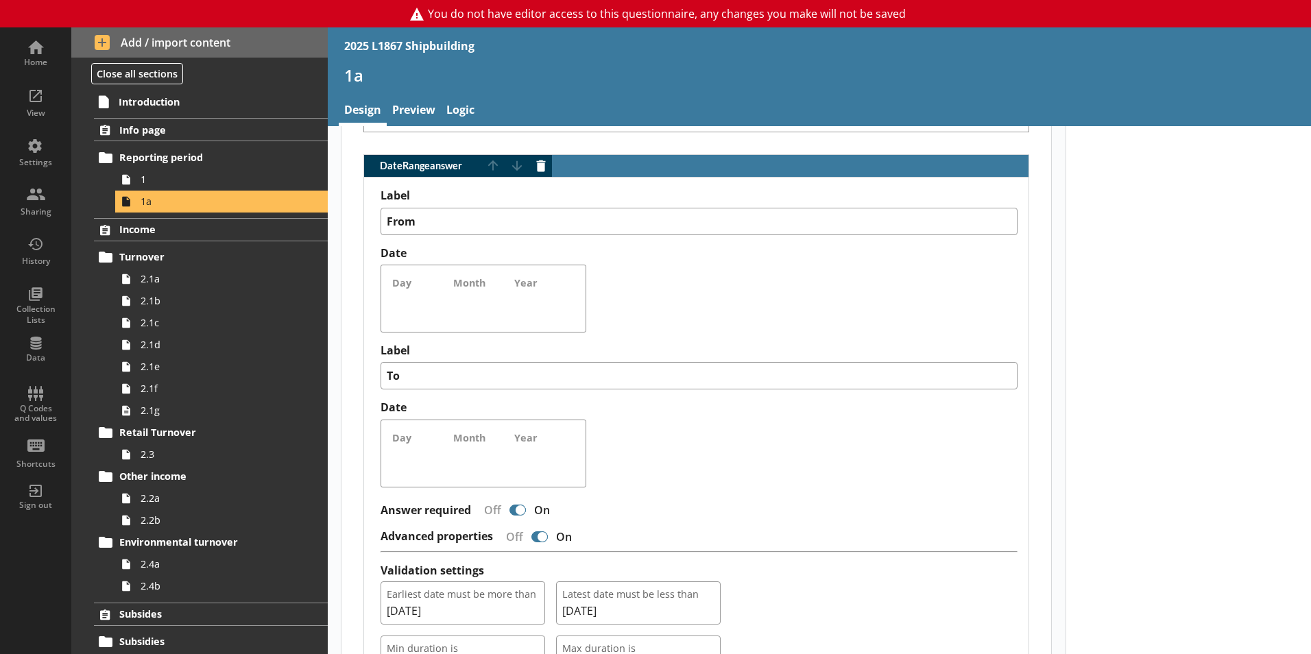
scroll to position [1097, 0]
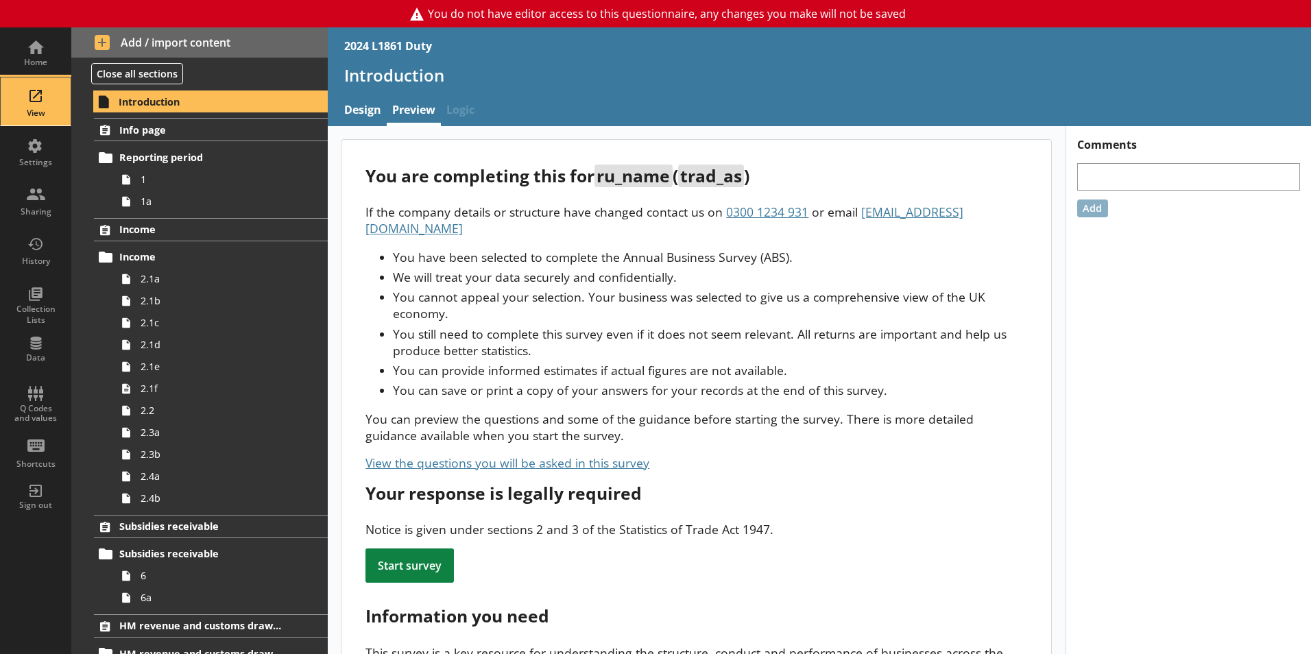
click at [29, 97] on div "View" at bounding box center [36, 101] width 48 height 48
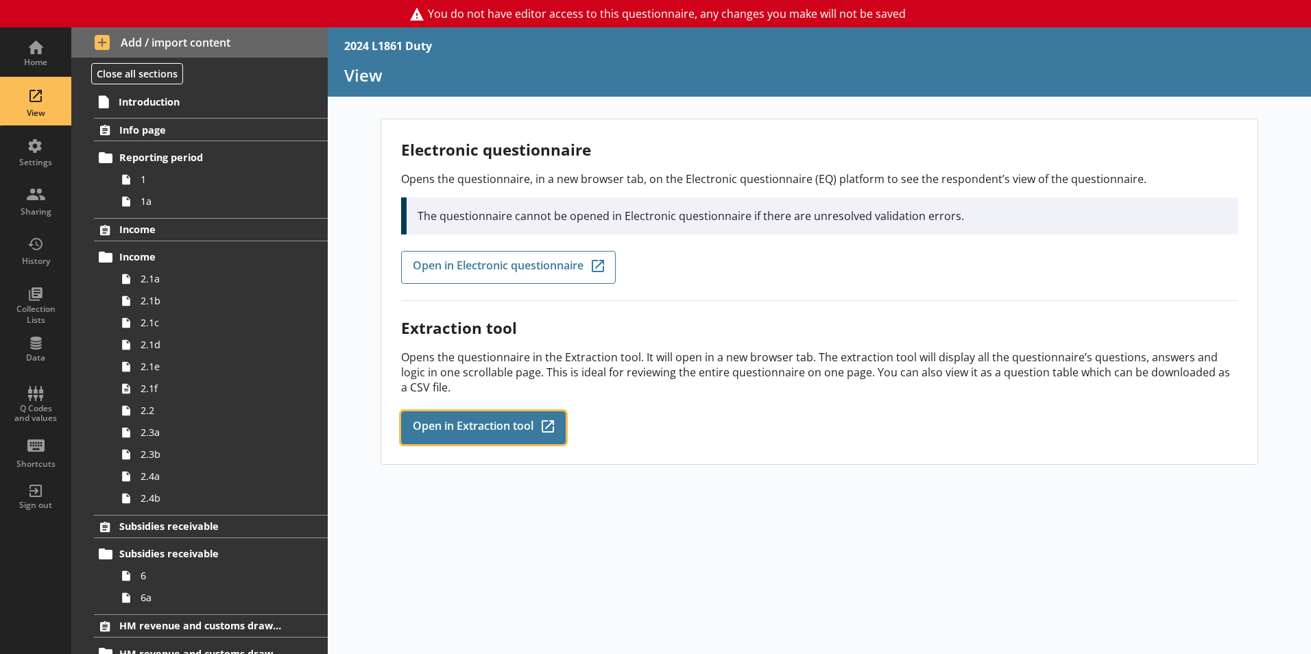
click at [480, 427] on span "Open in Extraction tool" at bounding box center [473, 427] width 121 height 15
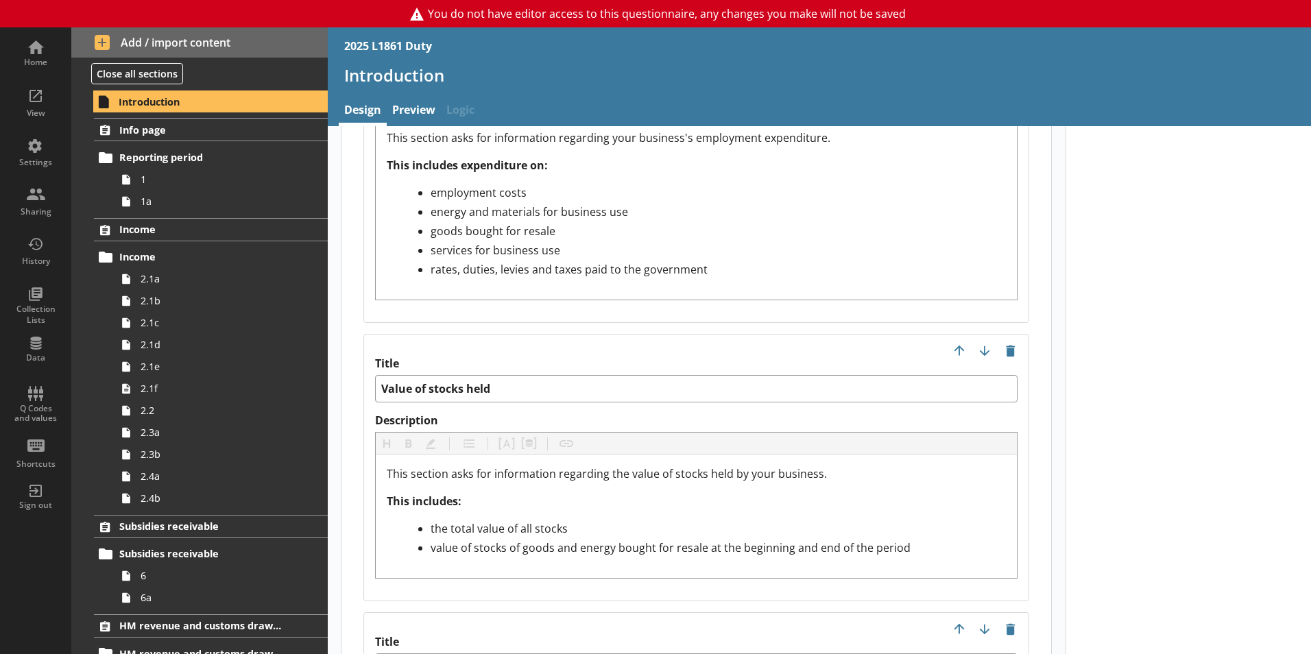
scroll to position [2949, 0]
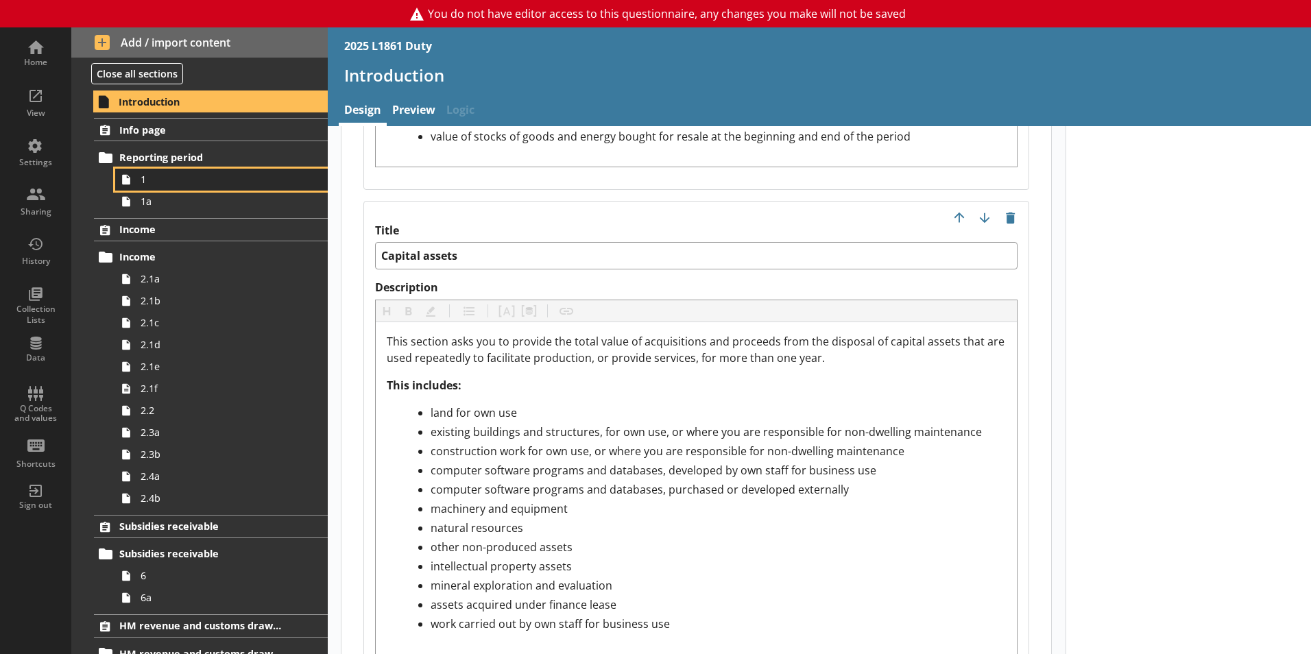
click at [176, 182] on span "1" at bounding box center [217, 179] width 152 height 13
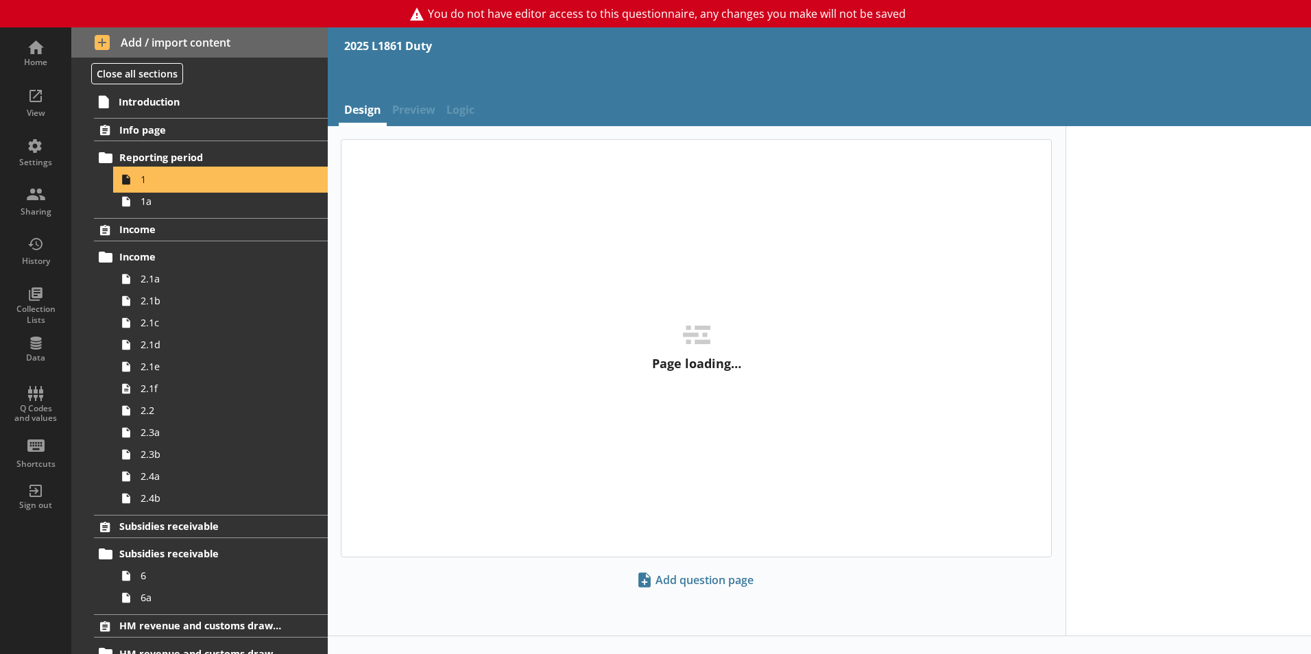
type textarea "x"
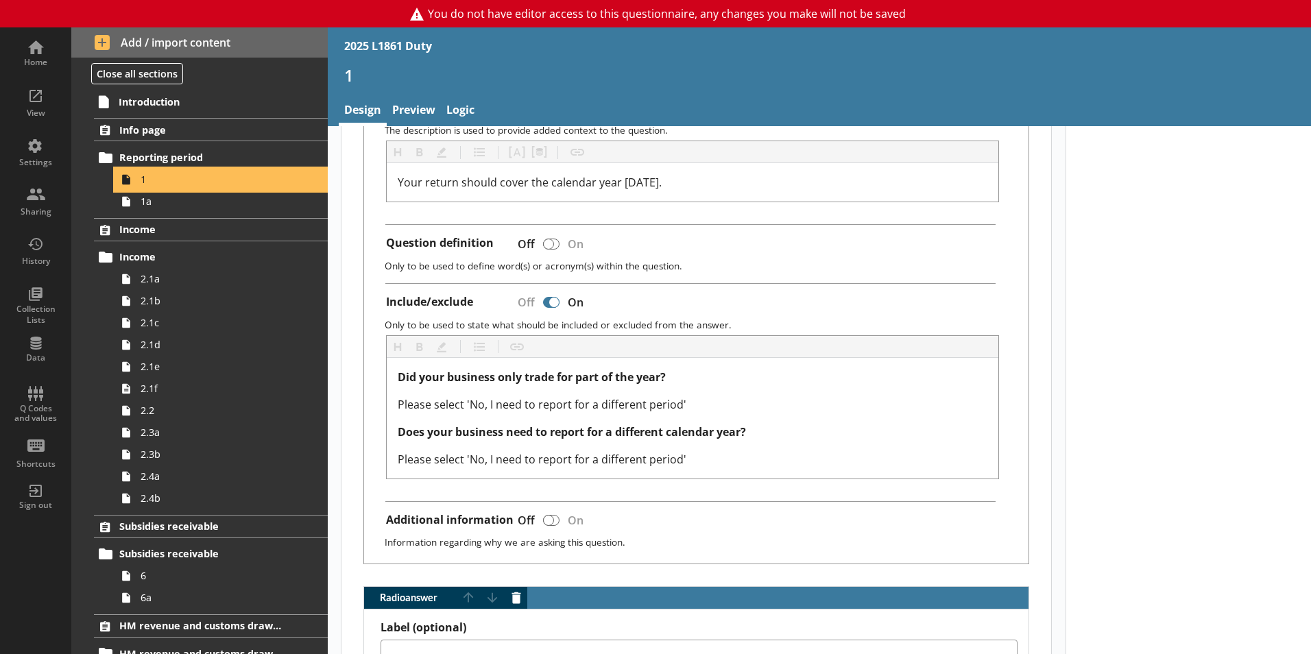
scroll to position [343, 0]
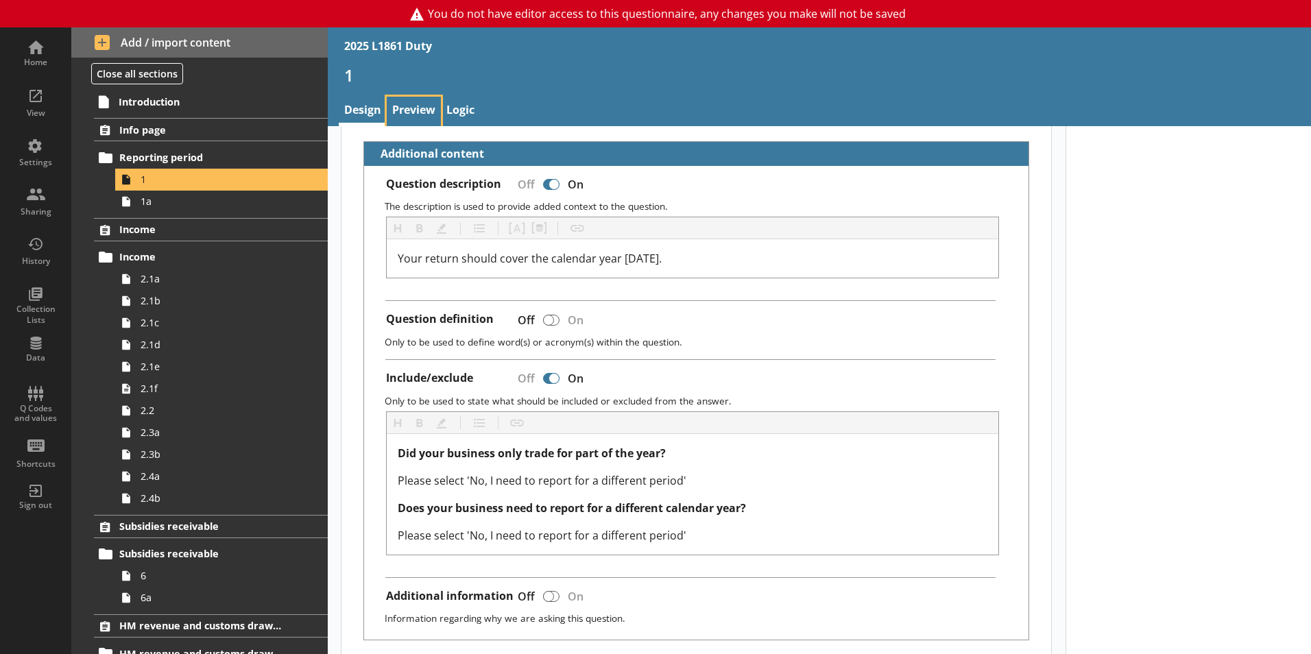
click at [416, 101] on link "Preview" at bounding box center [414, 111] width 54 height 29
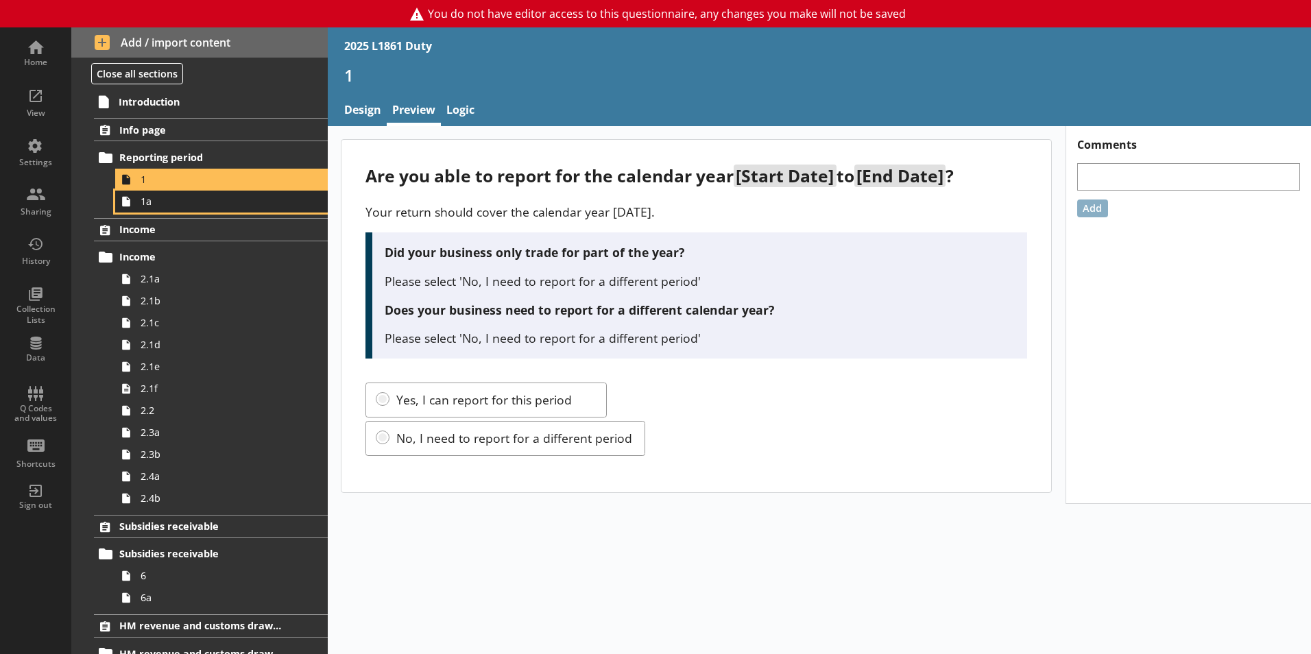
click at [143, 202] on span "1a" at bounding box center [217, 201] width 152 height 13
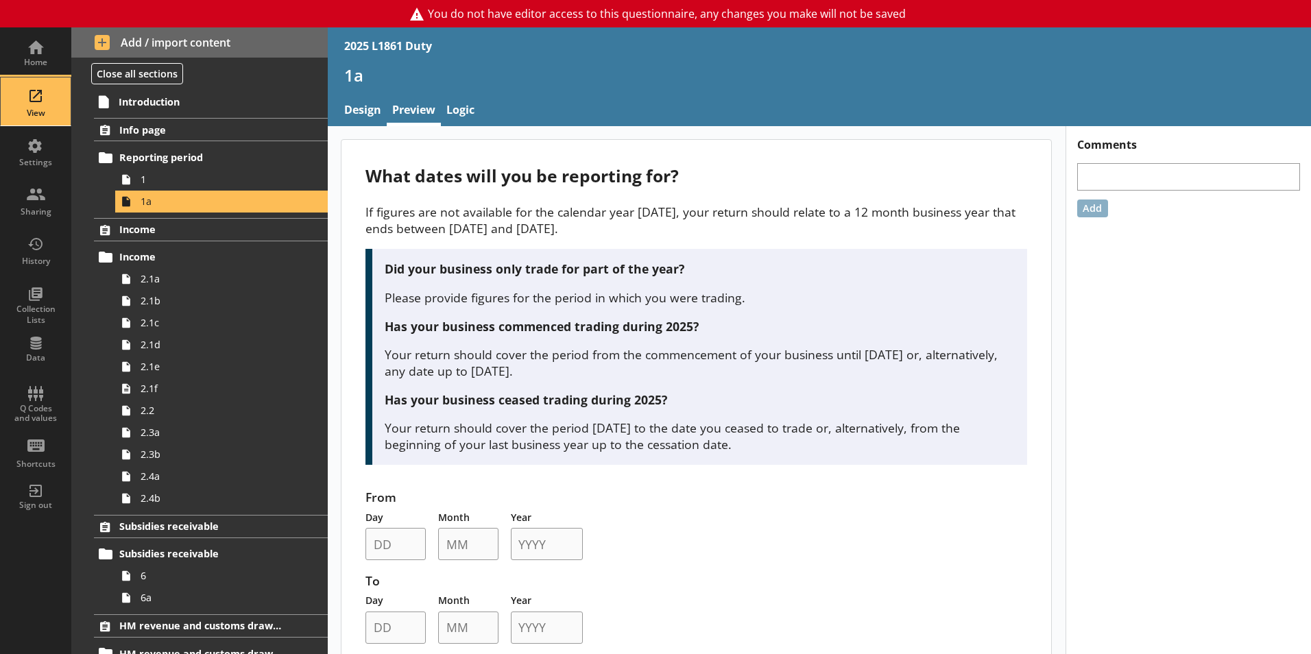
click at [49, 80] on div "View" at bounding box center [36, 101] width 48 height 48
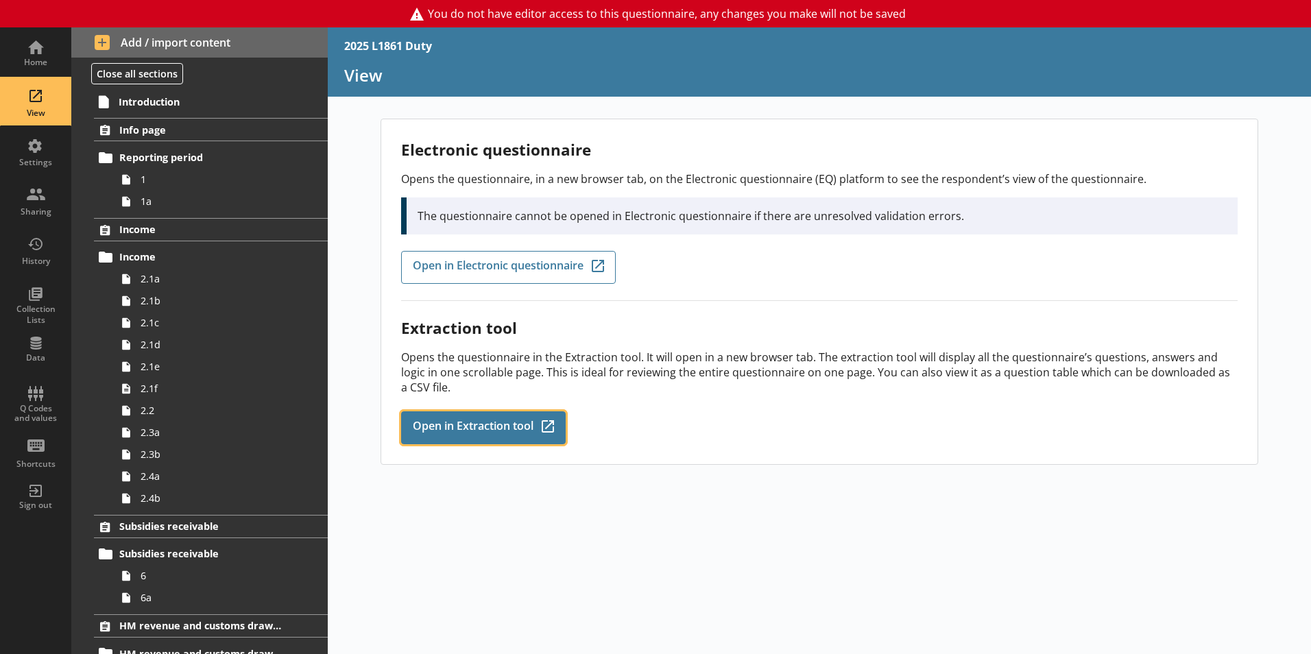
click at [478, 424] on span "Open in Extraction tool" at bounding box center [473, 427] width 121 height 15
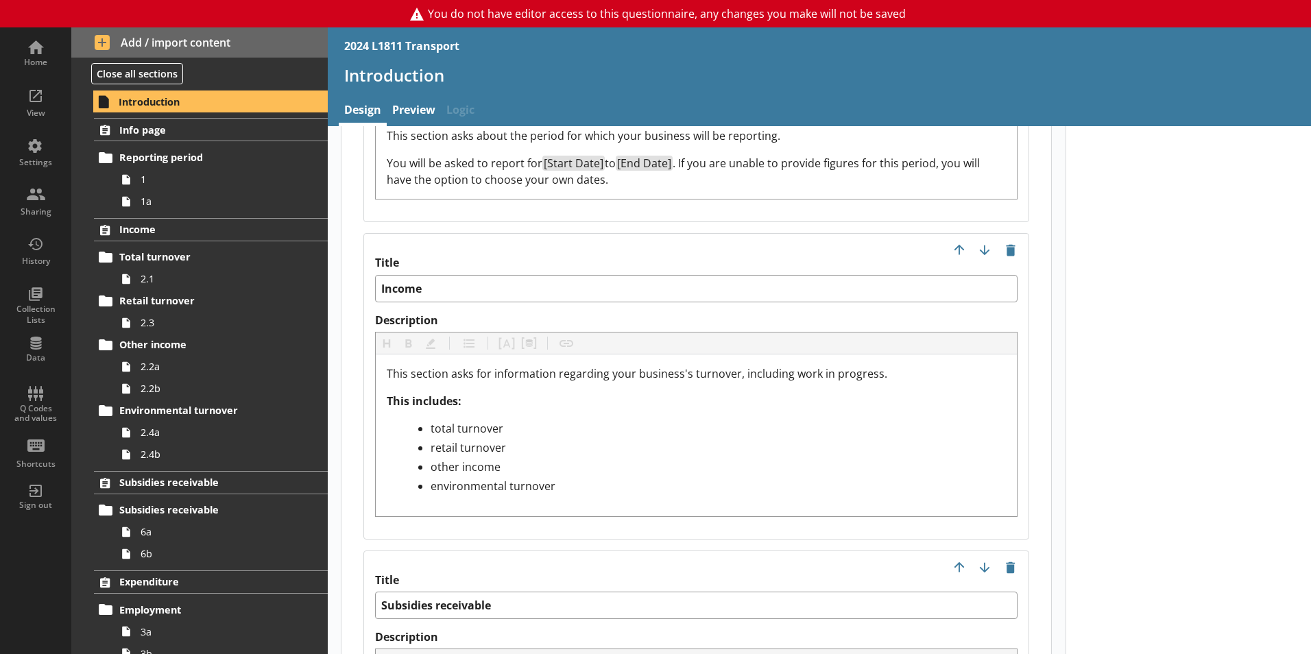
scroll to position [1371, 0]
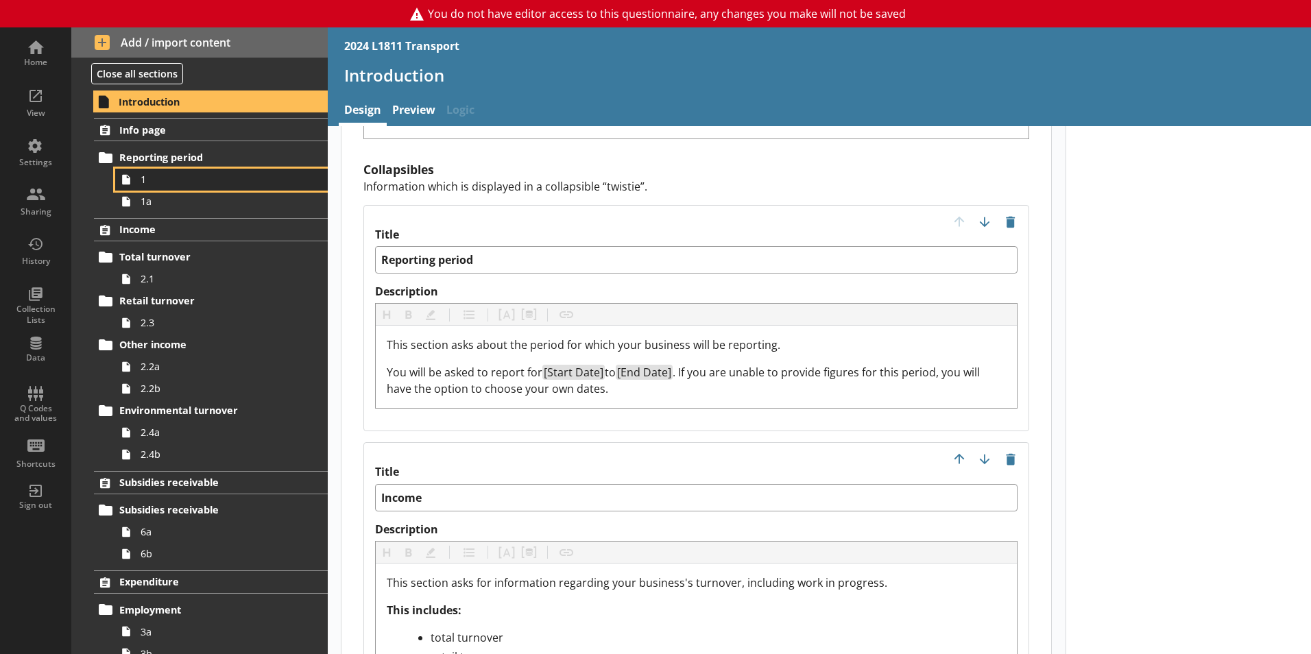
click at [149, 181] on span "1" at bounding box center [217, 179] width 152 height 13
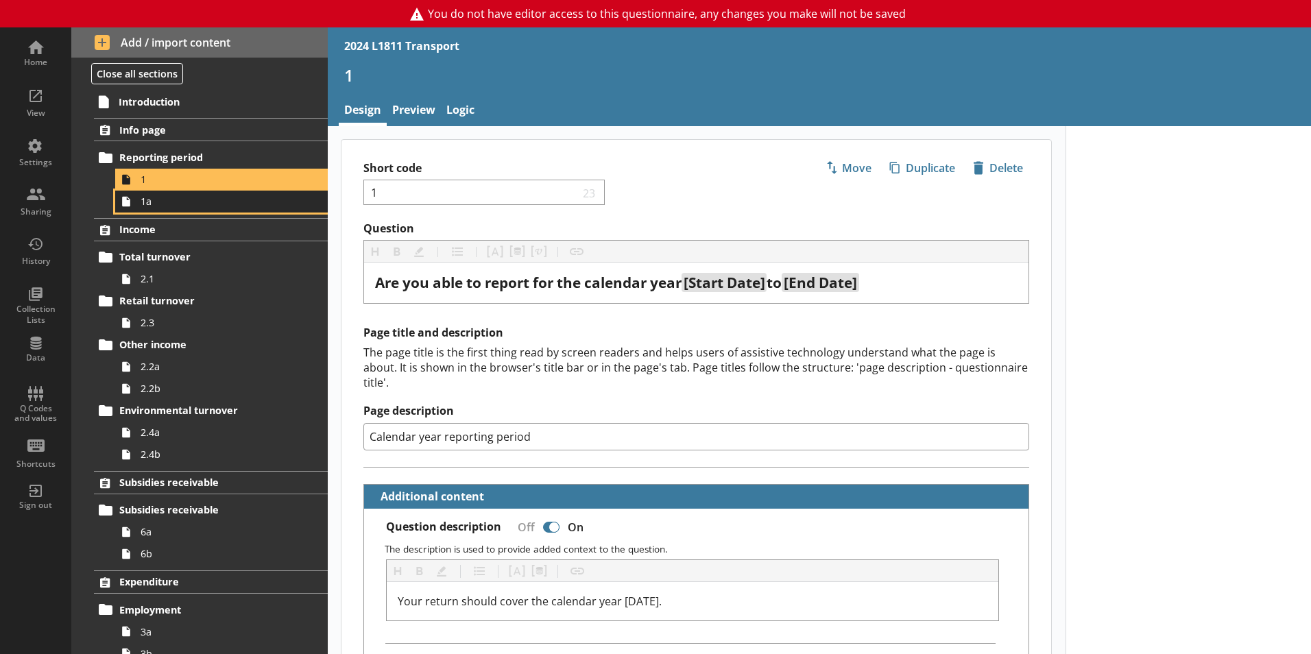
click at [199, 208] on link "1a" at bounding box center [221, 202] width 213 height 22
type textarea "x"
select select "ref_p_end_date"
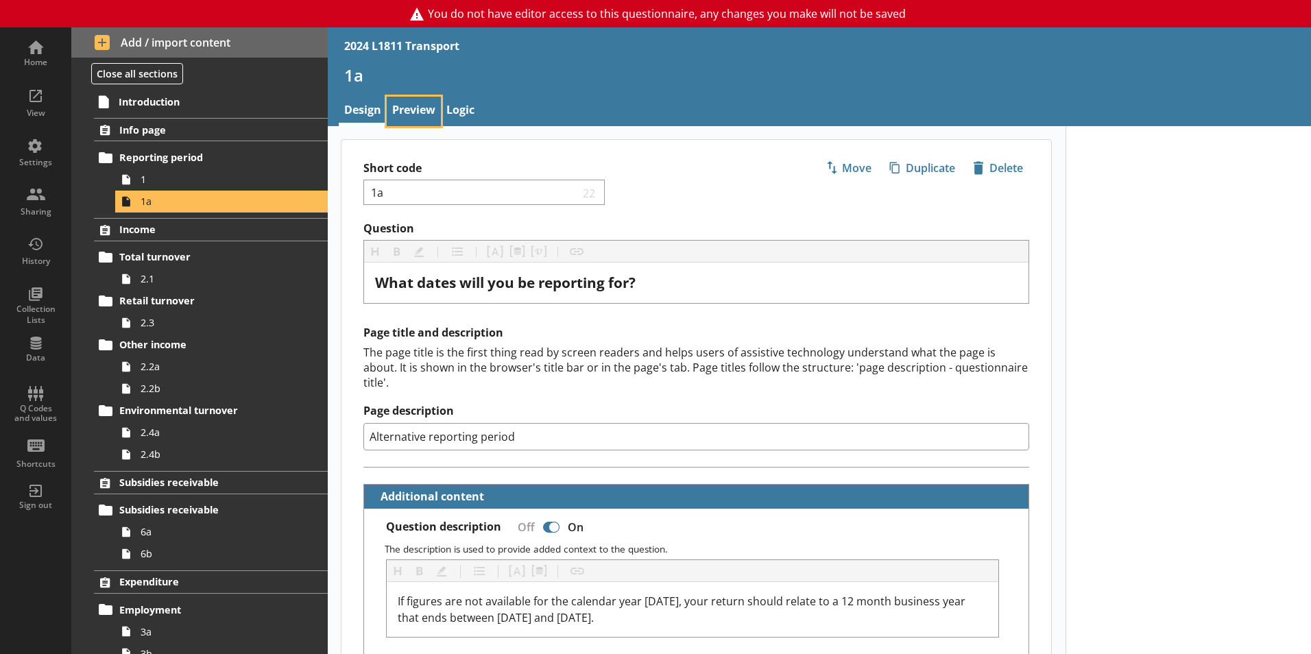
click at [405, 115] on link "Preview" at bounding box center [414, 111] width 54 height 29
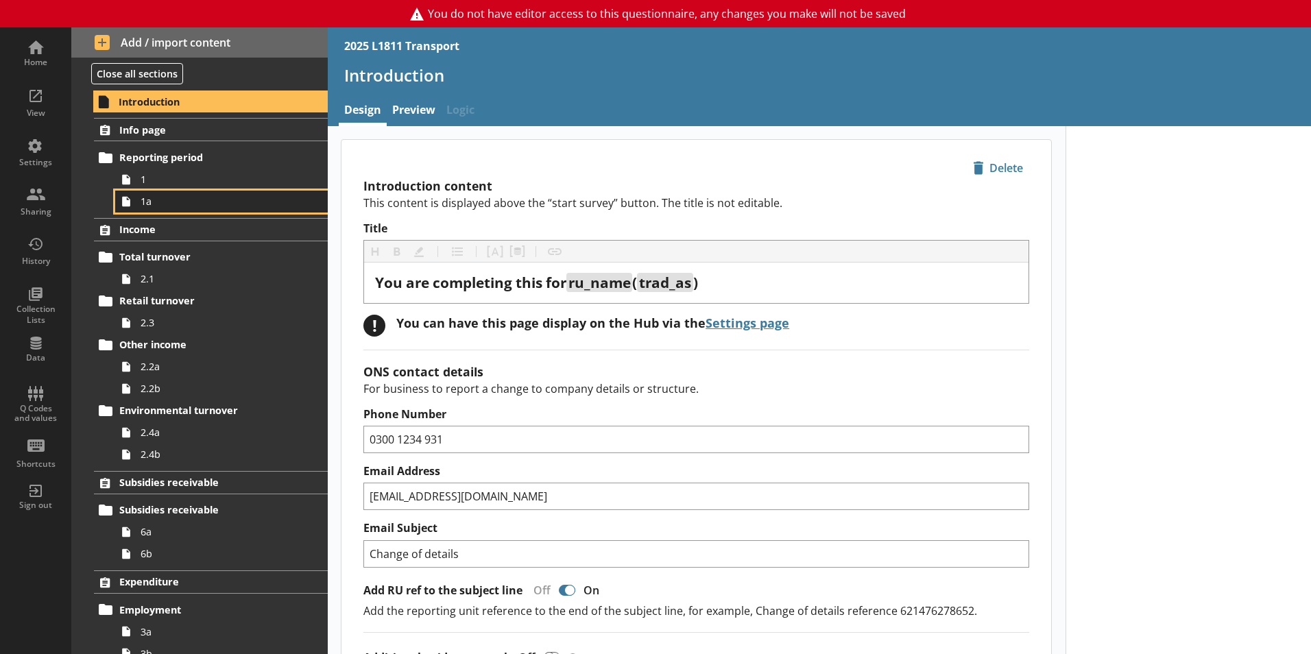
click at [195, 211] on link "1a" at bounding box center [221, 202] width 213 height 22
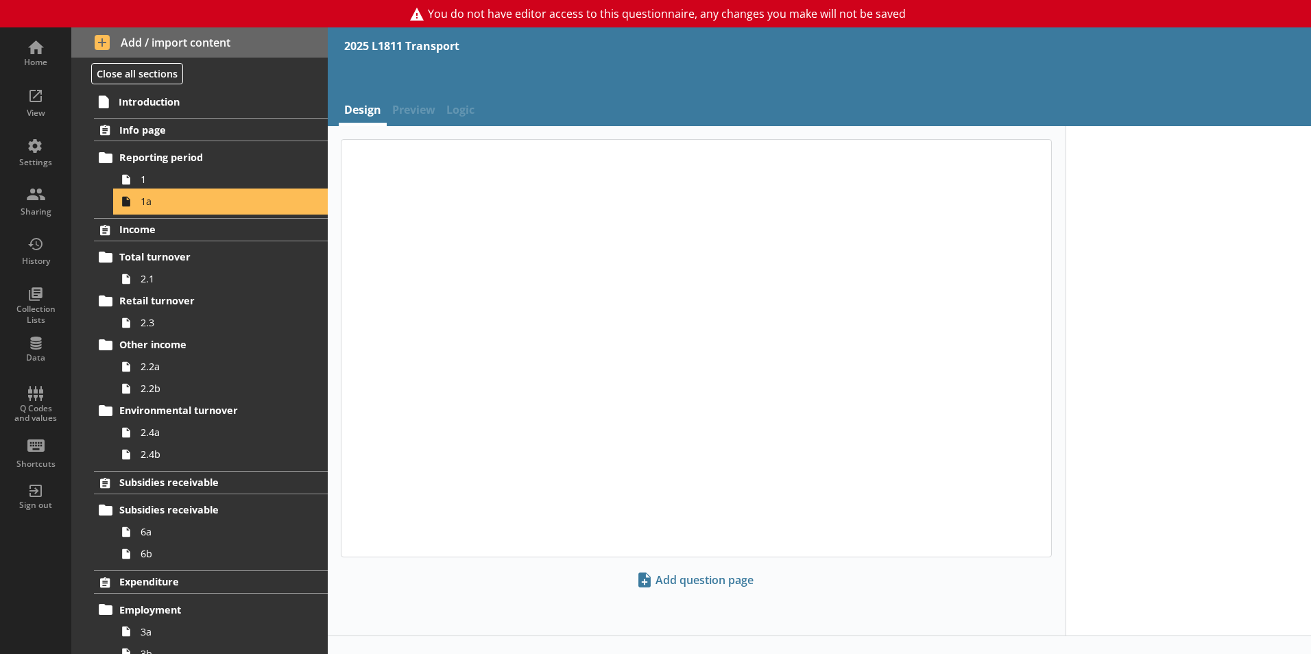
type textarea "x"
select select "ref_p_end_date"
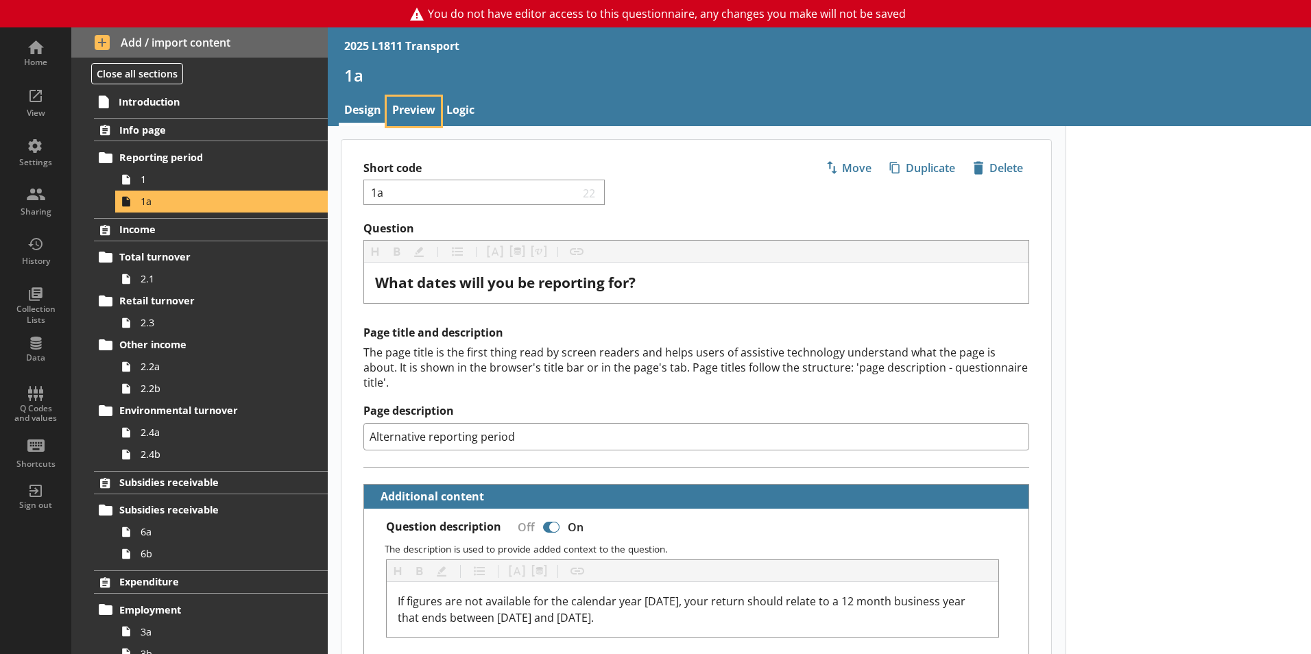
click at [424, 112] on link "Preview" at bounding box center [414, 111] width 54 height 29
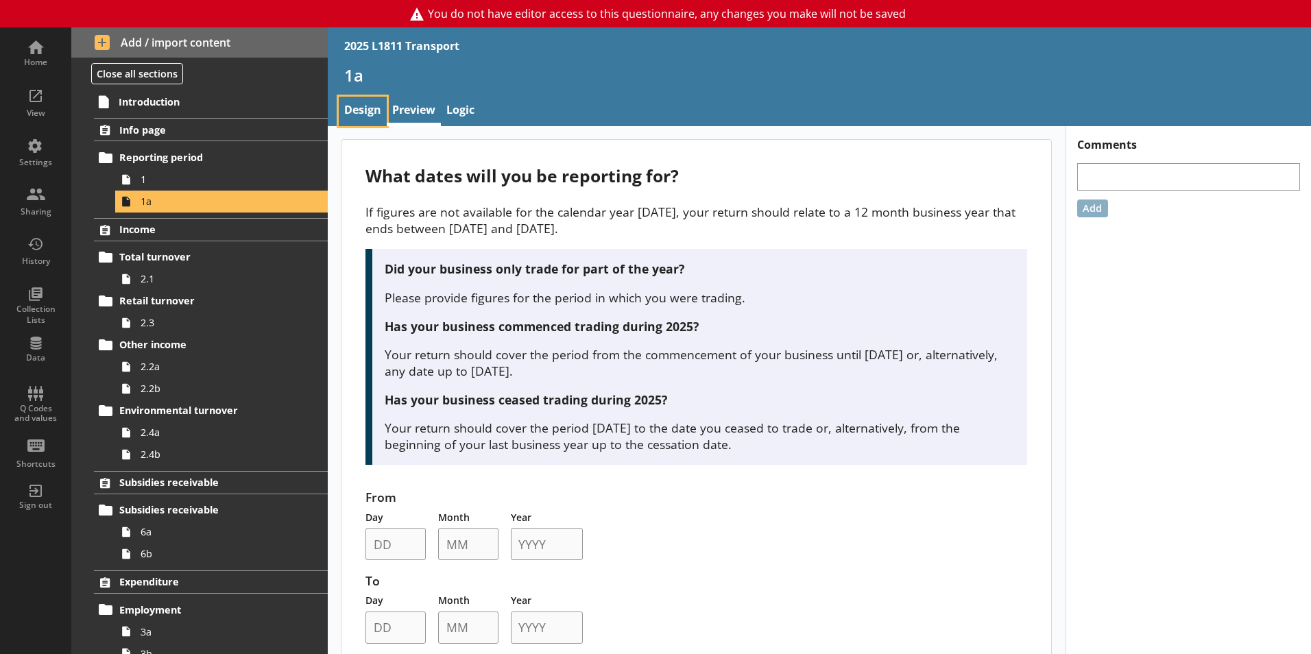
click at [363, 121] on link "Design" at bounding box center [363, 111] width 48 height 29
type textarea "x"
select select "ref_p_end_date"
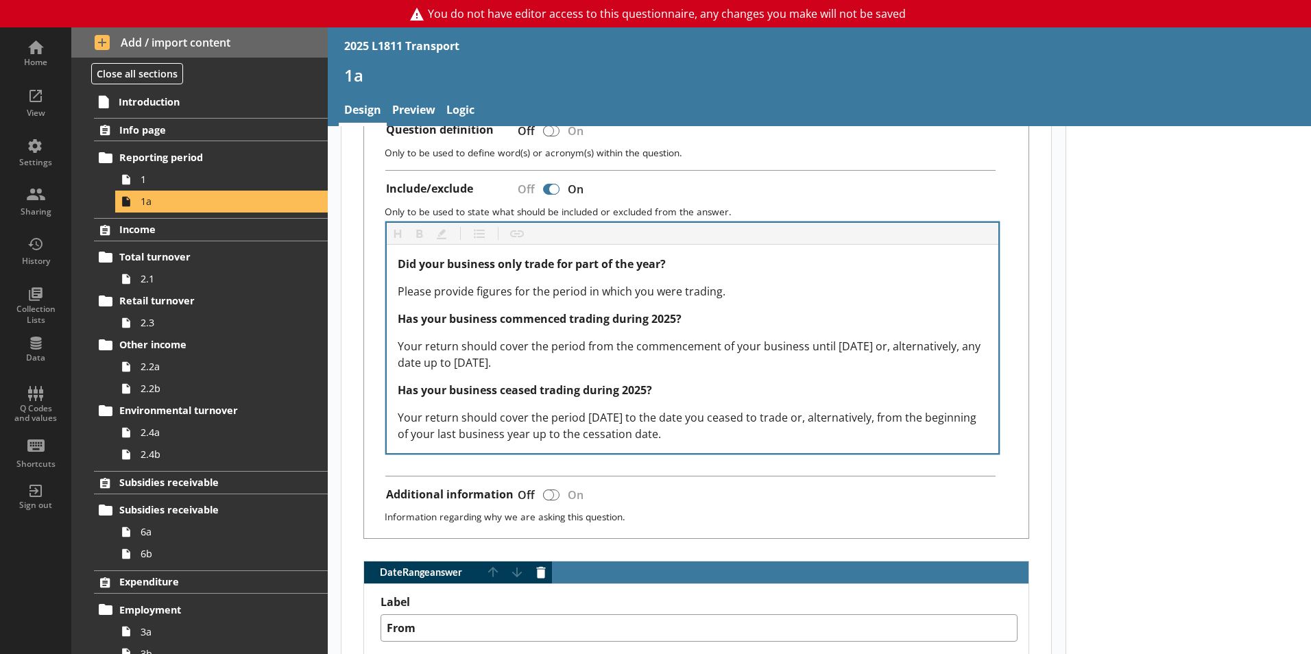
type textarea "x"
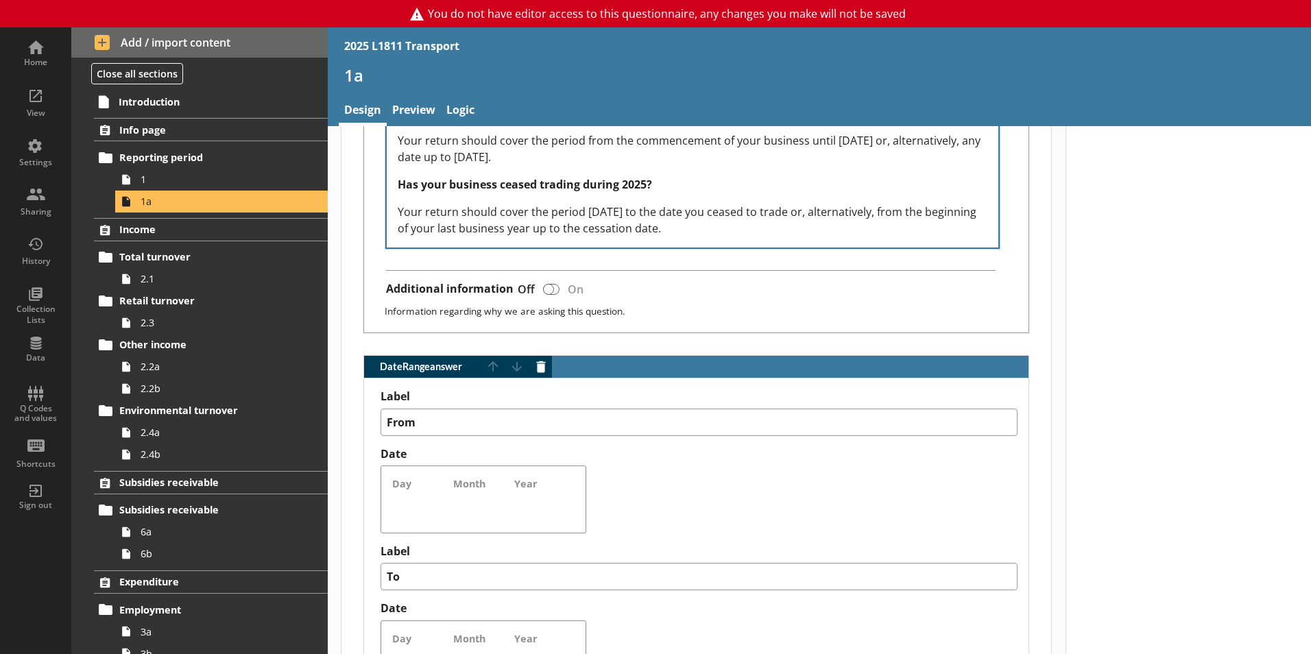
scroll to position [1029, 0]
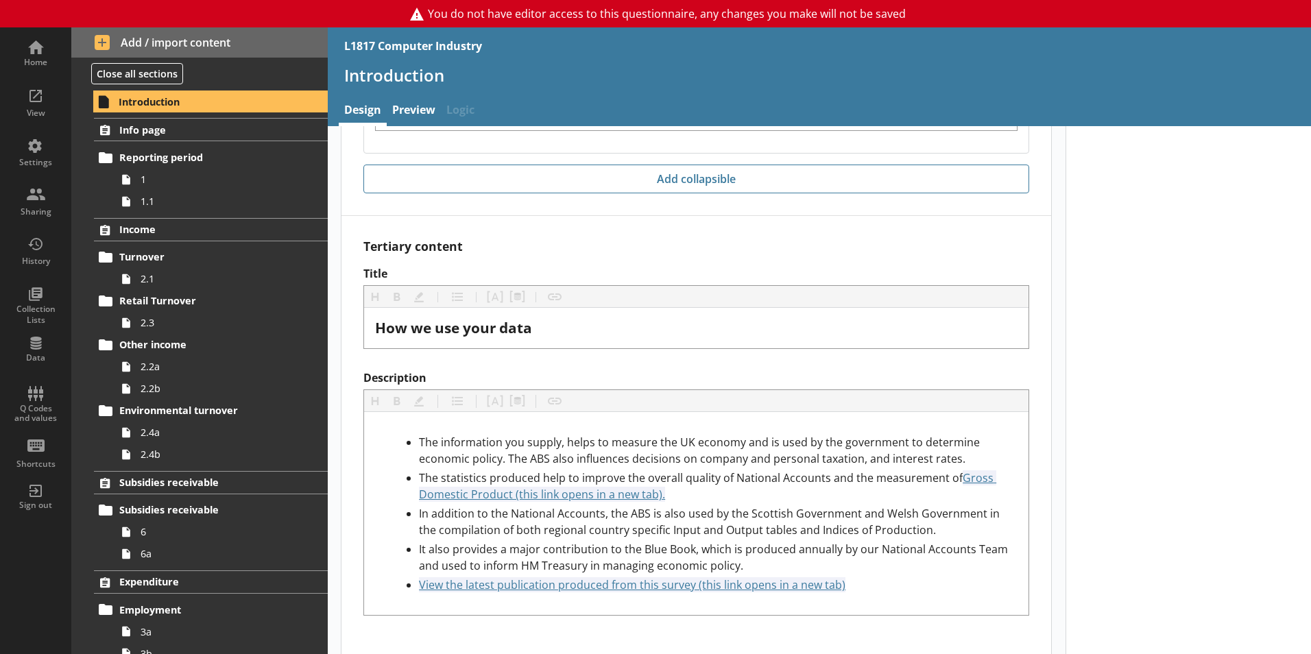
scroll to position [3772, 0]
click at [194, 176] on span "1" at bounding box center [217, 179] width 152 height 13
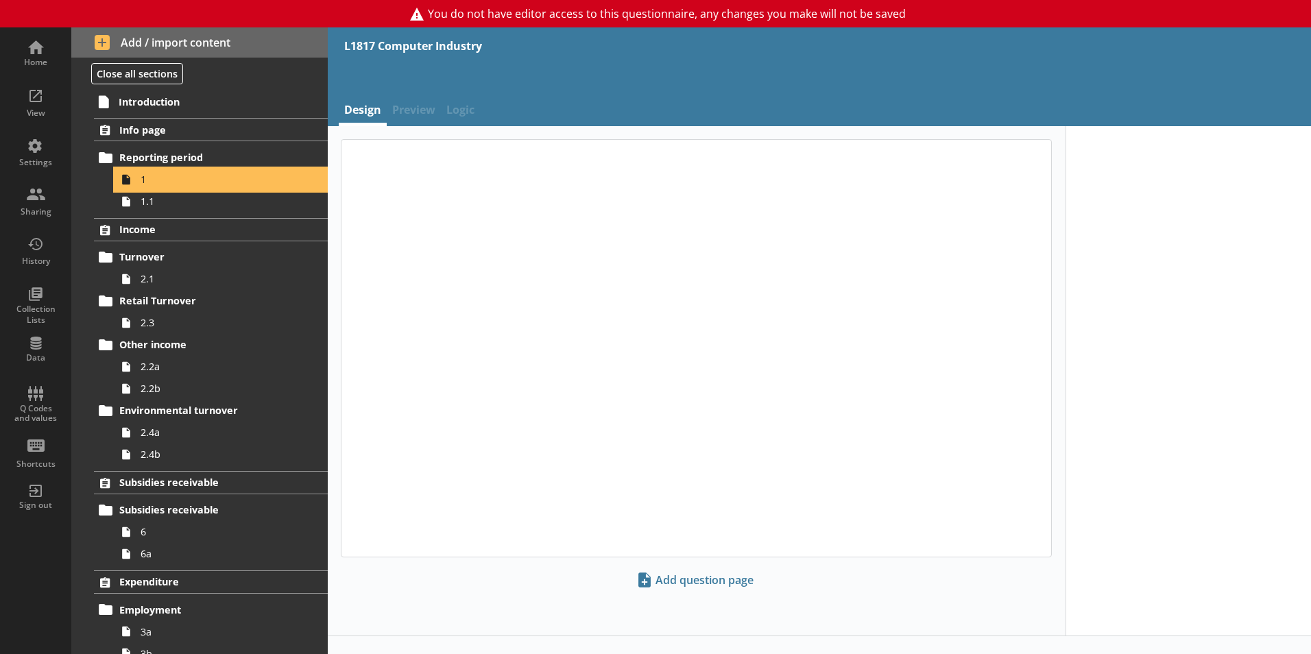
type textarea "x"
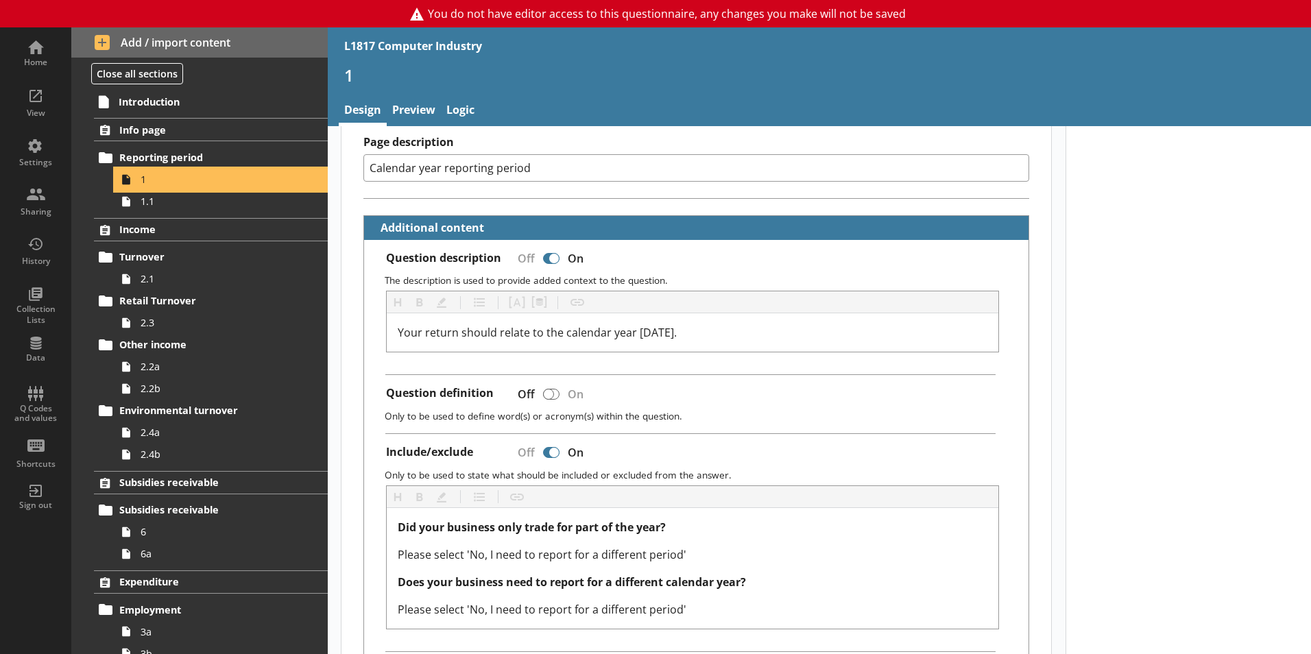
scroll to position [274, 0]
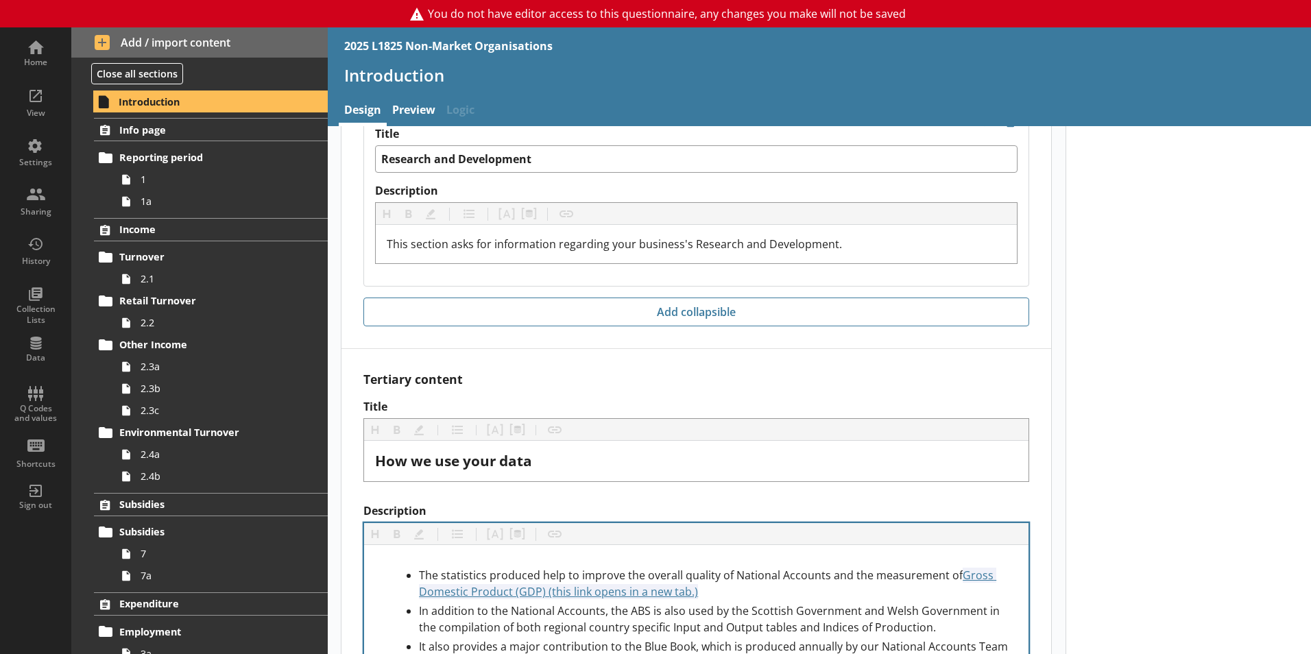
scroll to position [3756, 0]
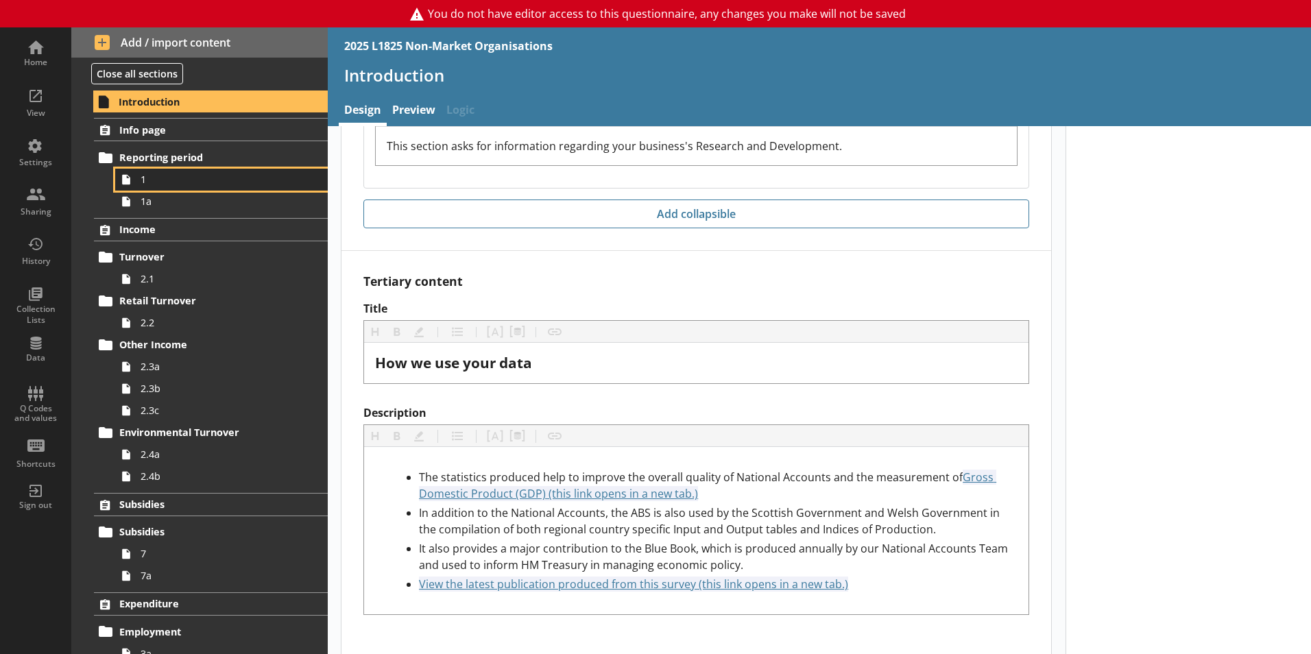
click at [208, 172] on link "1" at bounding box center [221, 180] width 213 height 22
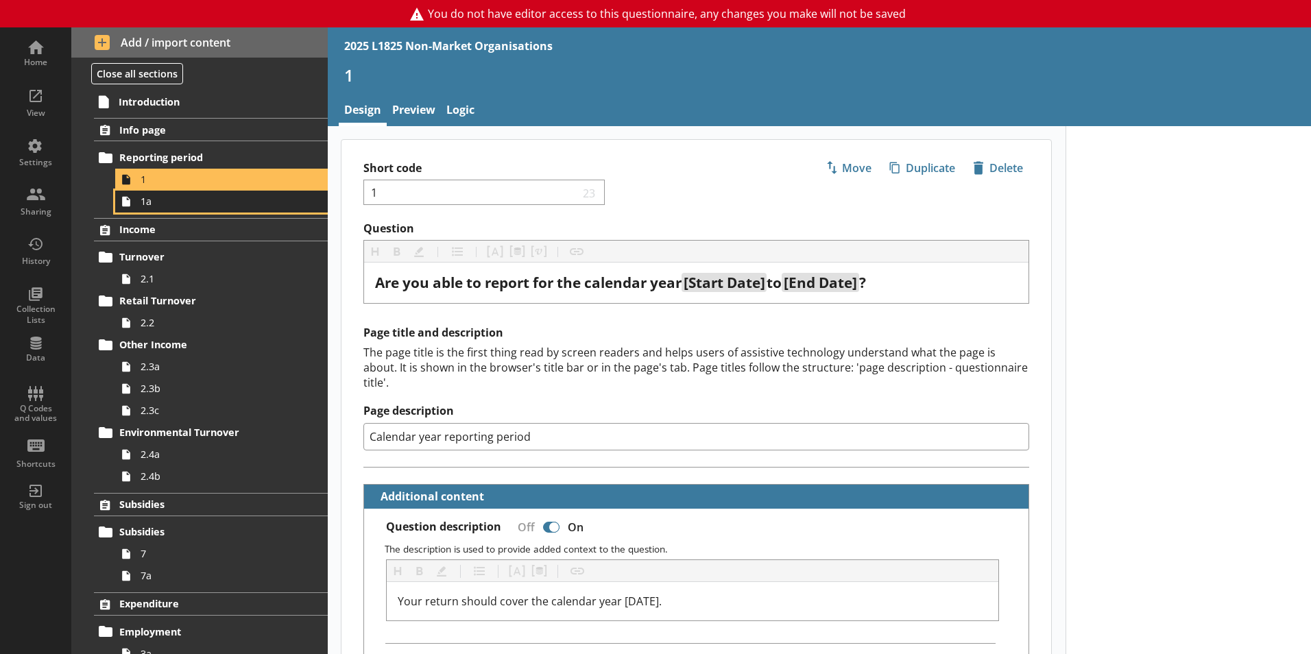
click at [214, 200] on span "1a" at bounding box center [217, 201] width 152 height 13
type textarea "x"
select select "ref_p_end_date"
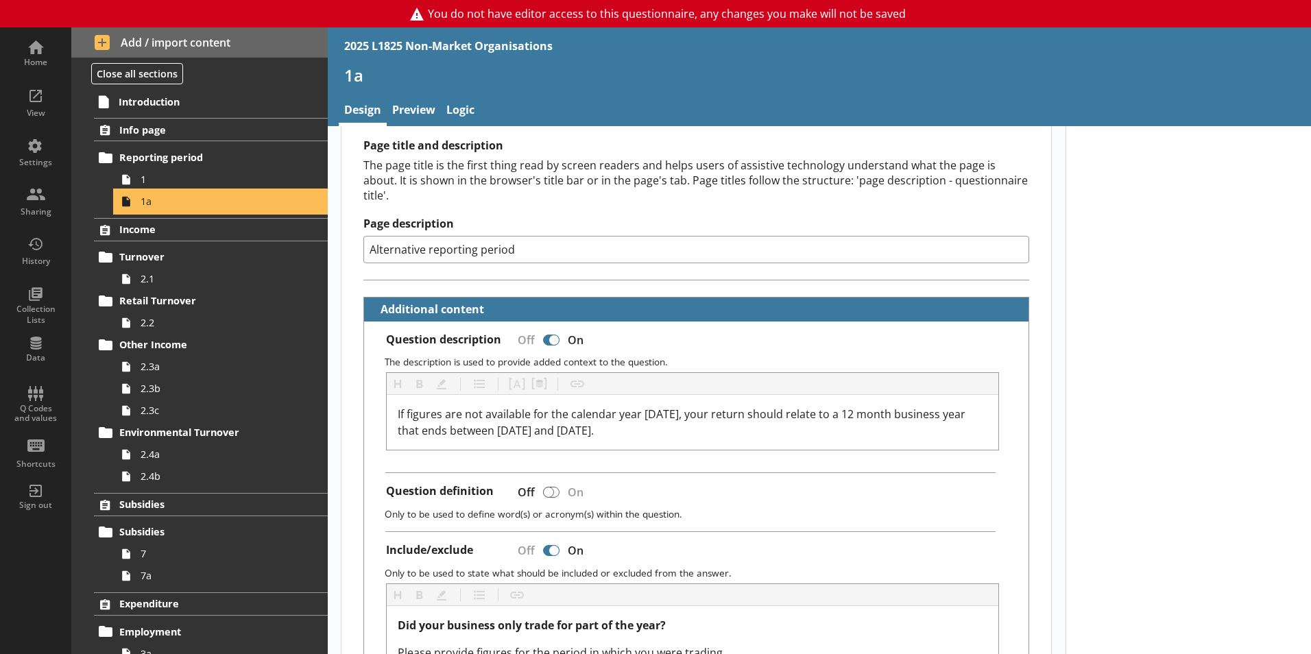
scroll to position [411, 0]
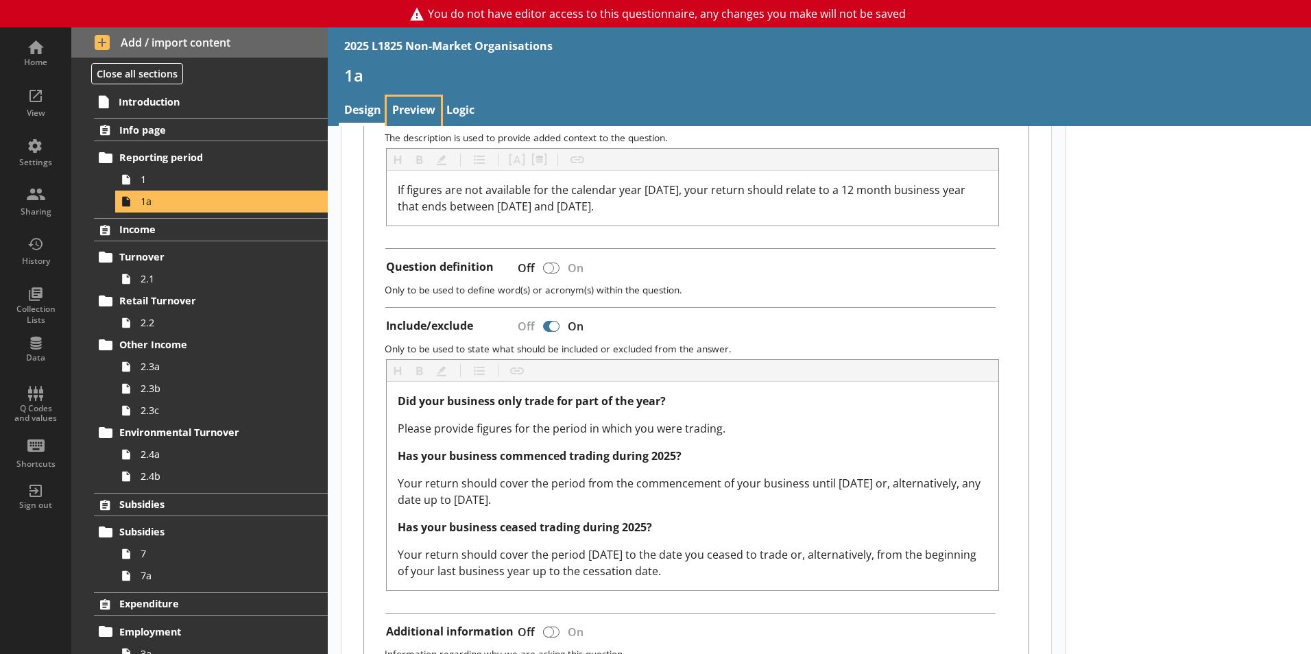
click at [425, 103] on link "Preview" at bounding box center [414, 111] width 54 height 29
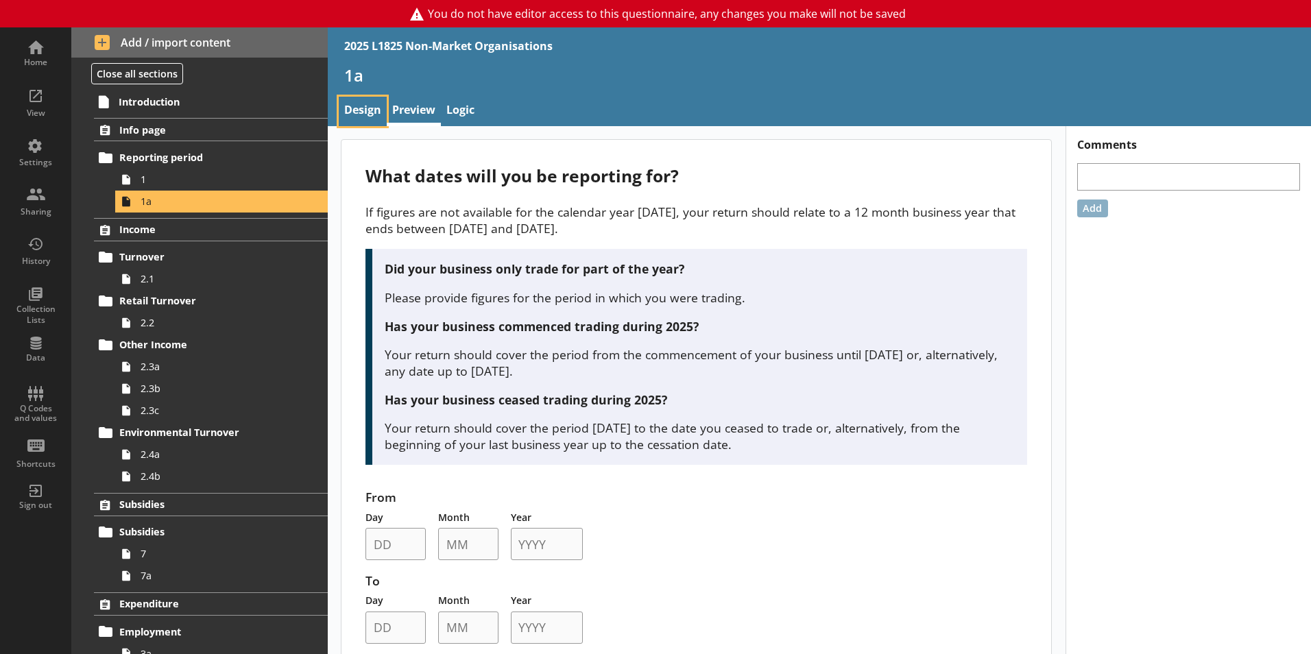
click at [357, 102] on link "Design" at bounding box center [363, 111] width 48 height 29
type textarea "x"
select select "ref_p_end_date"
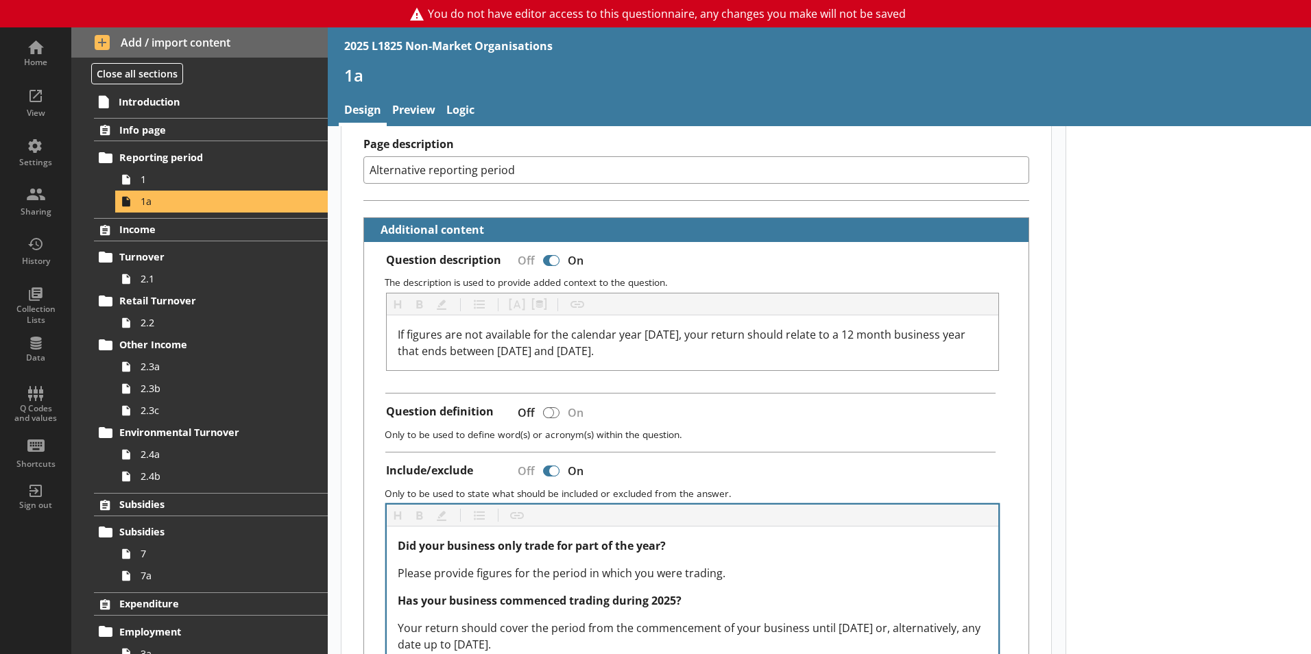
type textarea "x"
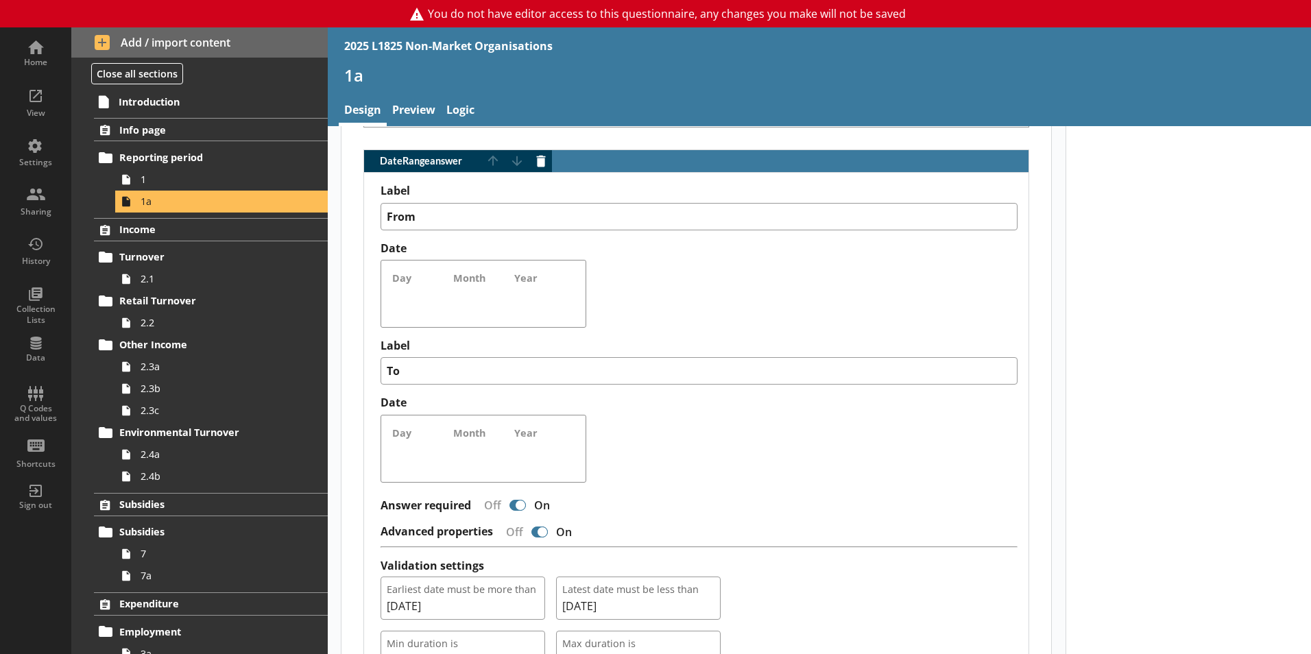
scroll to position [1285, 0]
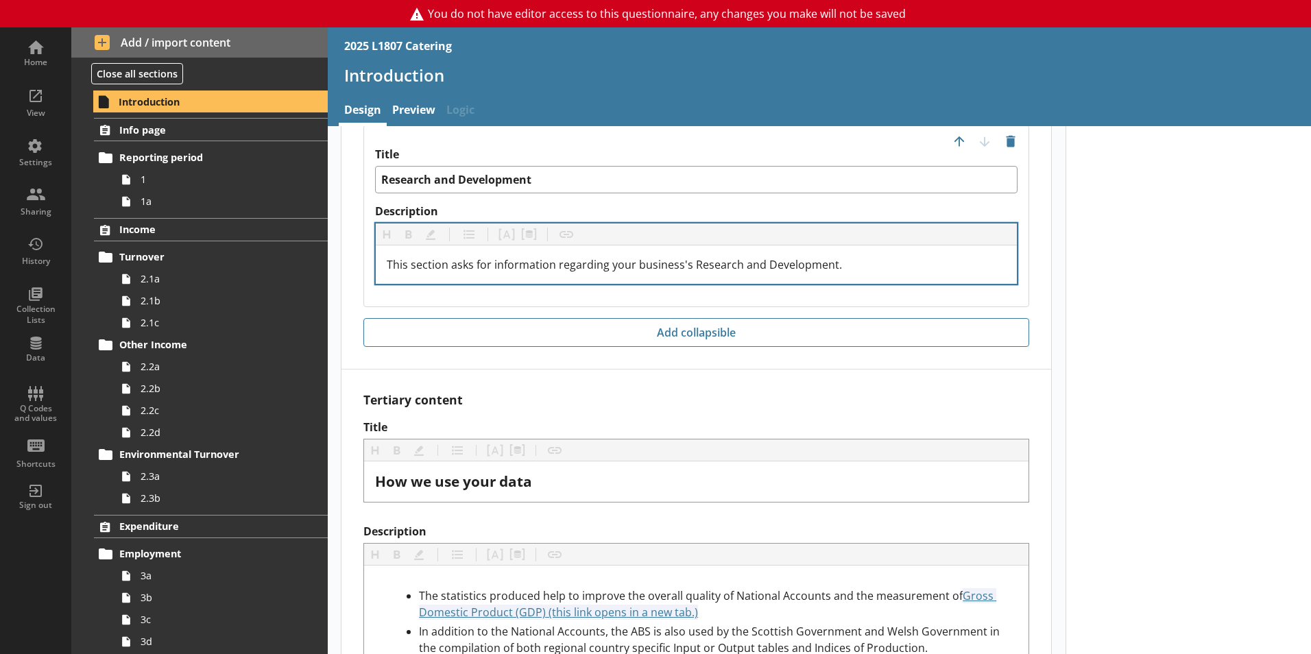
scroll to position [3524, 0]
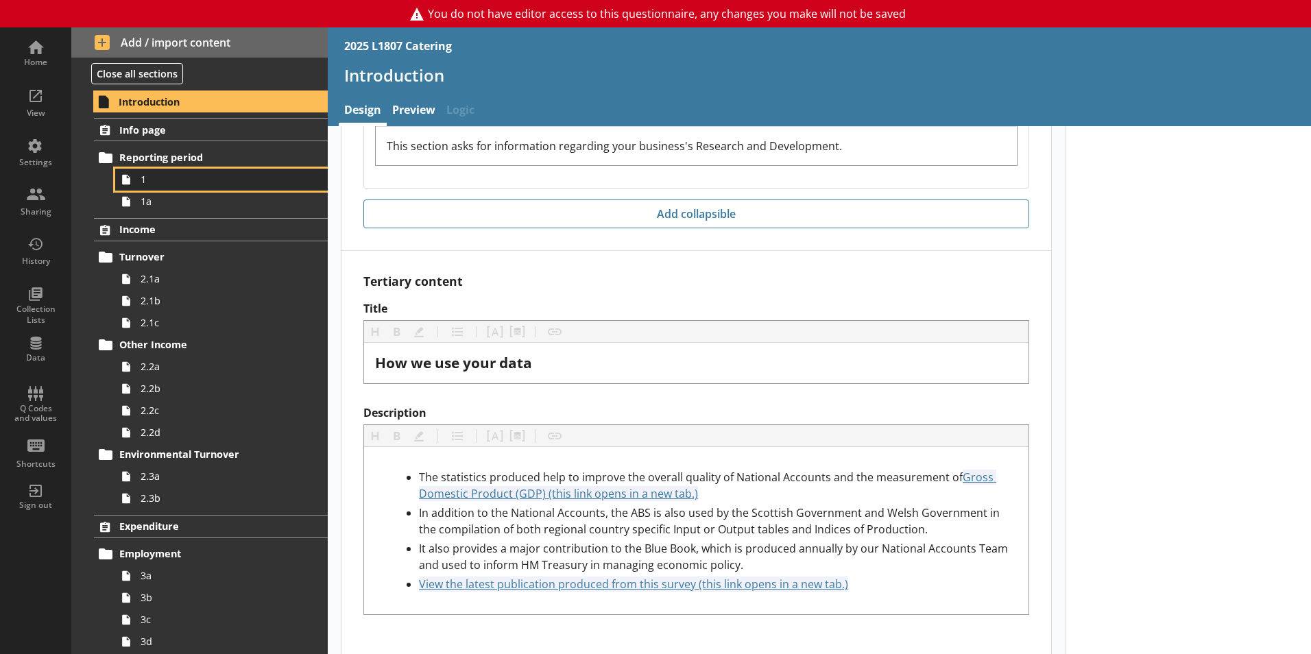
click at [123, 178] on icon at bounding box center [126, 179] width 8 height 10
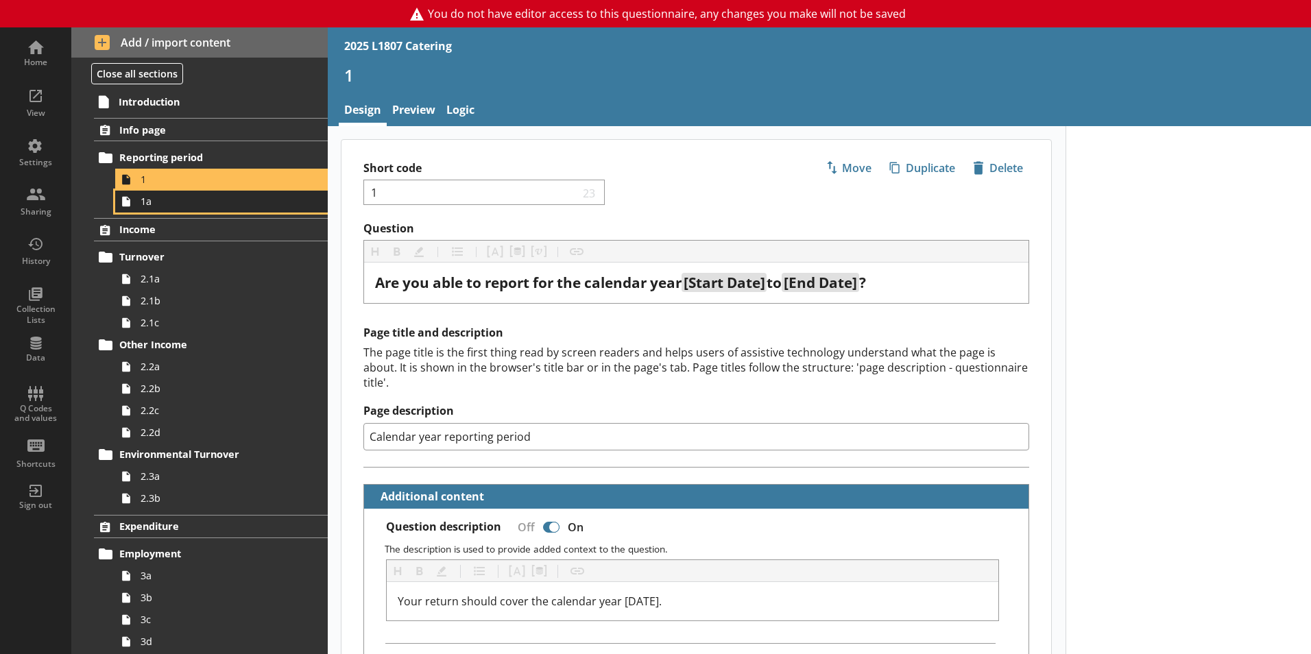
click at [216, 195] on span "1a" at bounding box center [217, 201] width 152 height 13
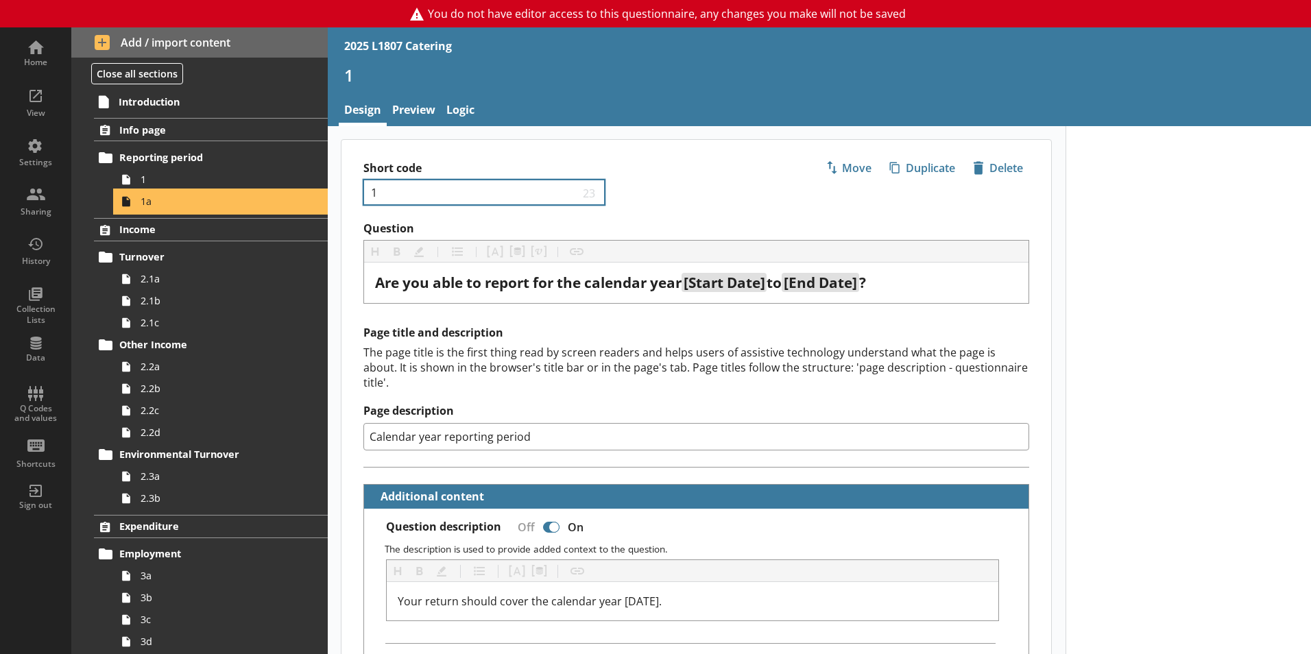
type textarea "x"
select select "ref_p_end_date"
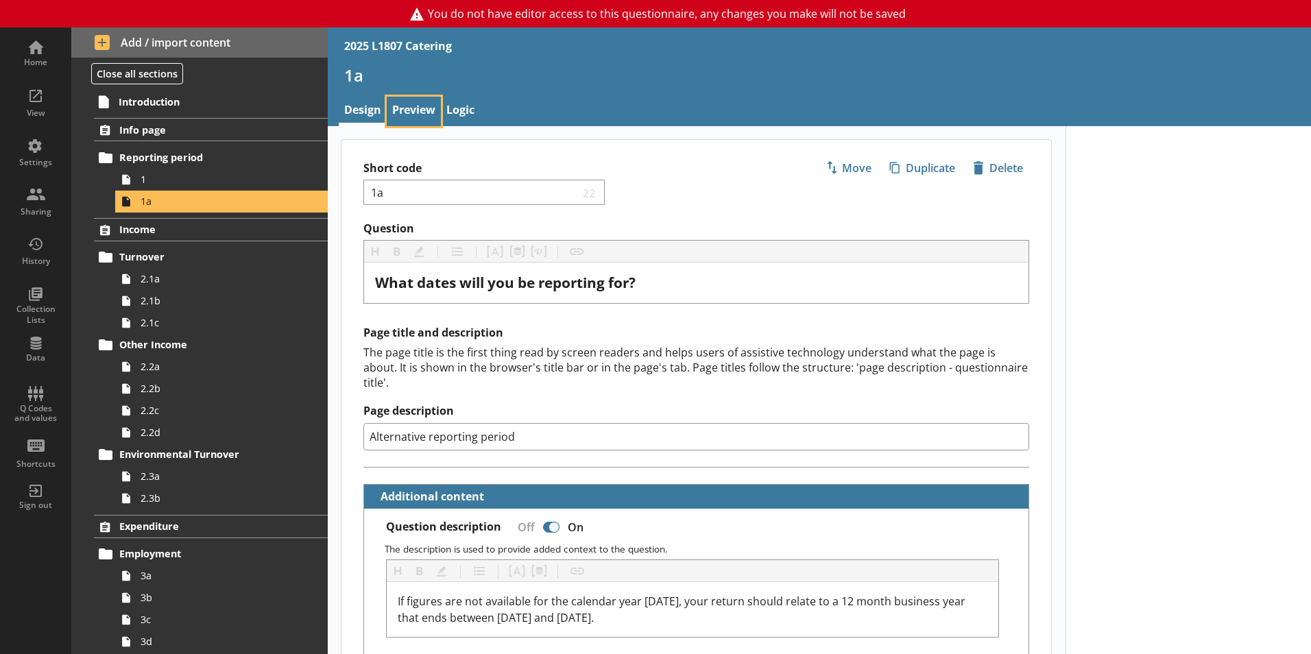
click at [411, 118] on link "Preview" at bounding box center [414, 111] width 54 height 29
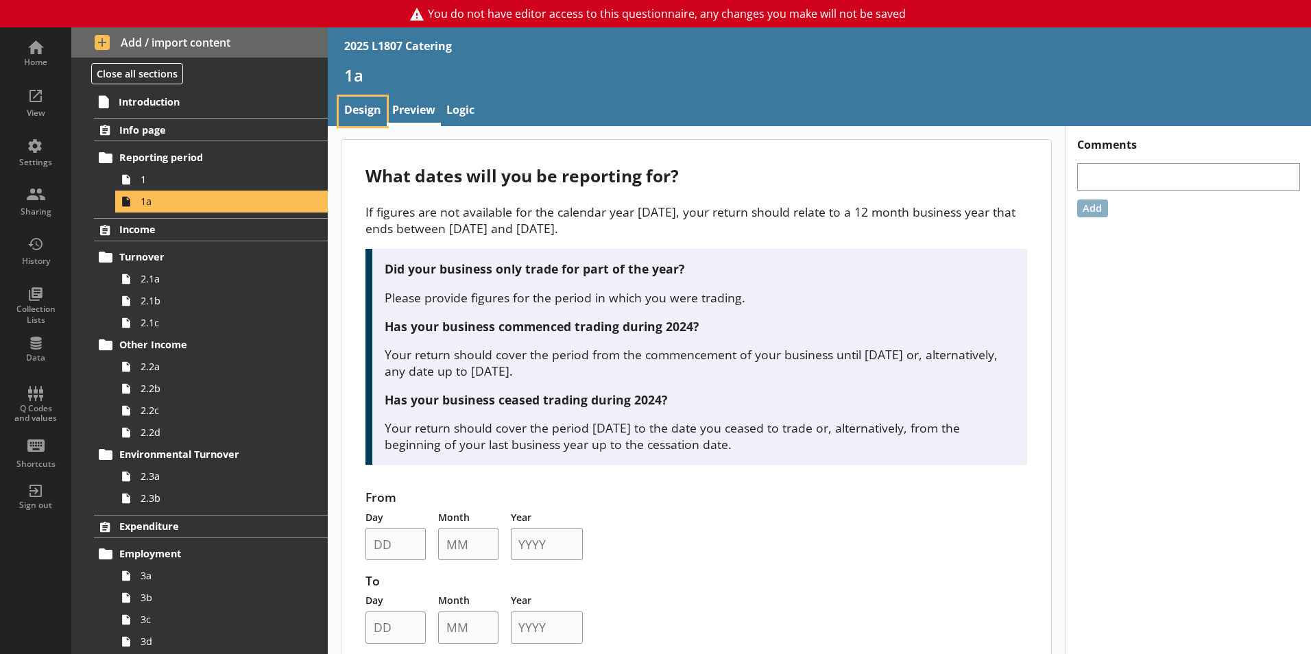
click at [355, 104] on link "Design" at bounding box center [363, 111] width 48 height 29
type textarea "x"
select select "ref_p_end_date"
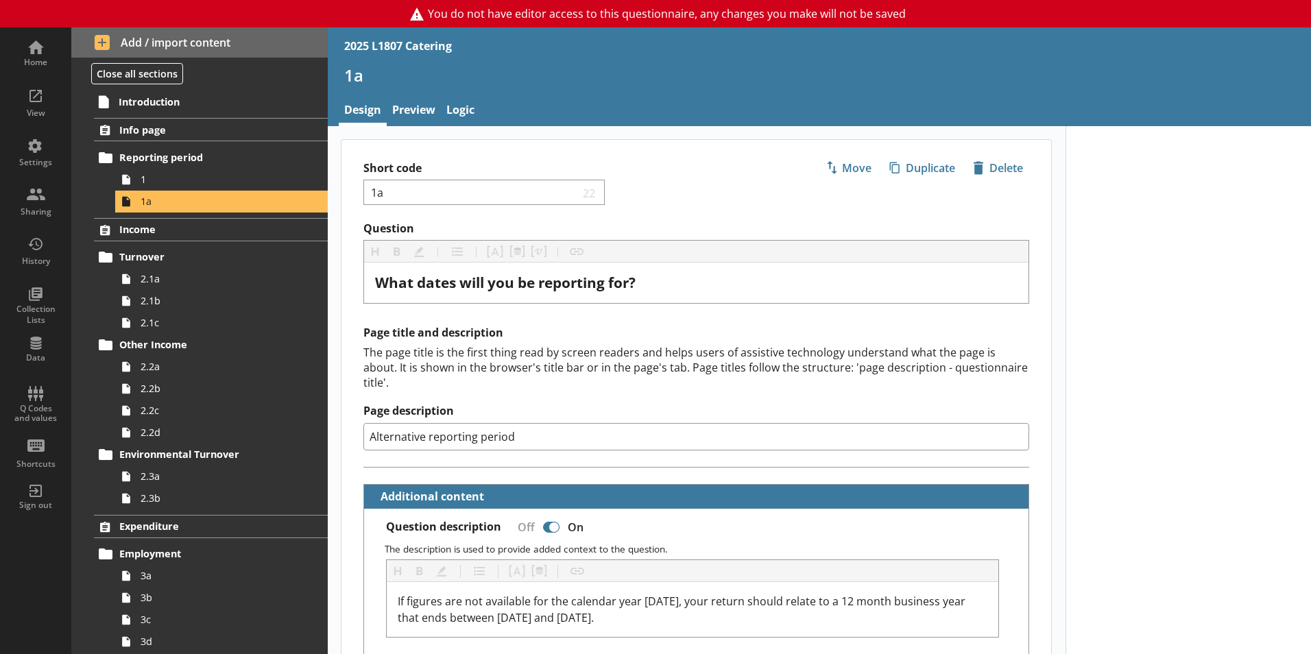
type textarea "x"
click at [418, 104] on link "Preview" at bounding box center [414, 111] width 54 height 29
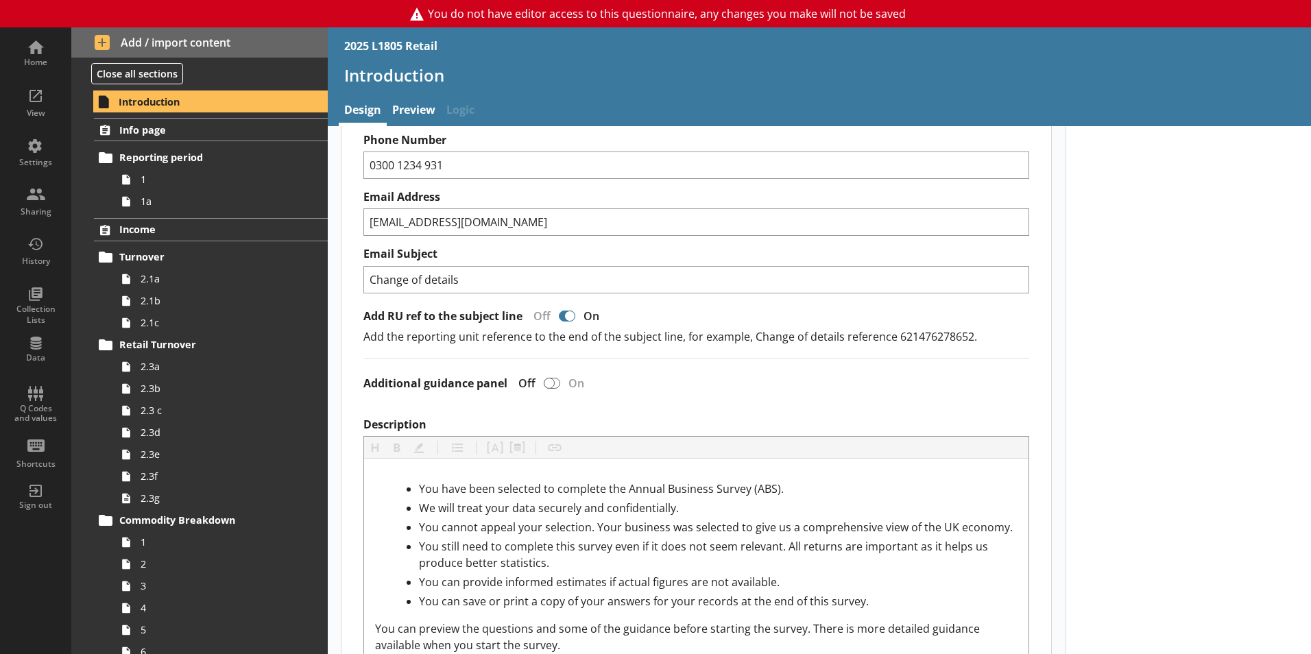
scroll to position [549, 0]
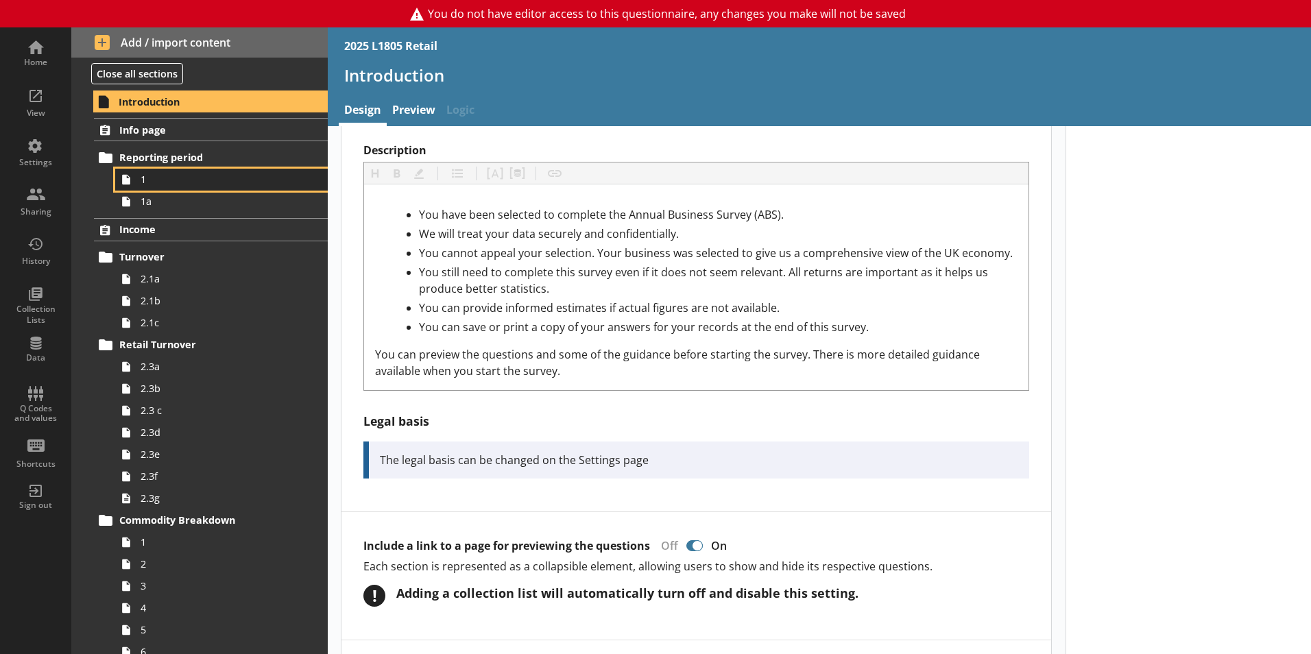
click at [197, 178] on span "1" at bounding box center [217, 179] width 152 height 13
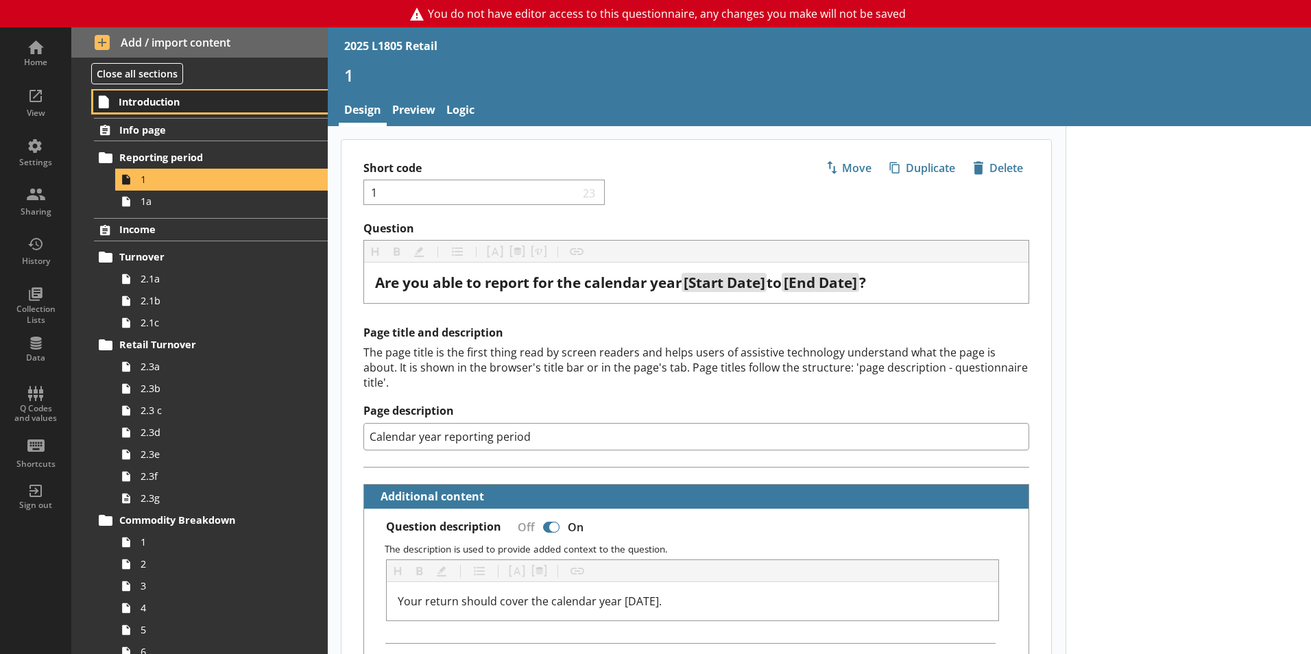
click at [182, 104] on span "Introduction" at bounding box center [203, 101] width 169 height 13
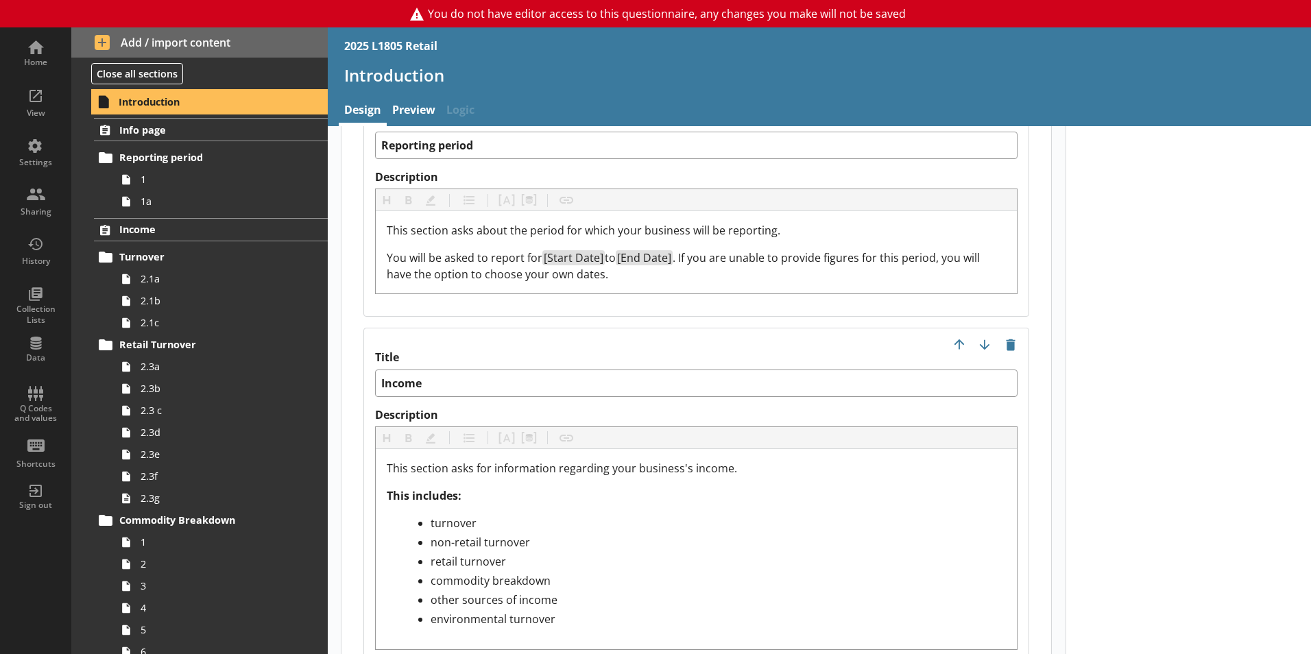
scroll to position [1714, 0]
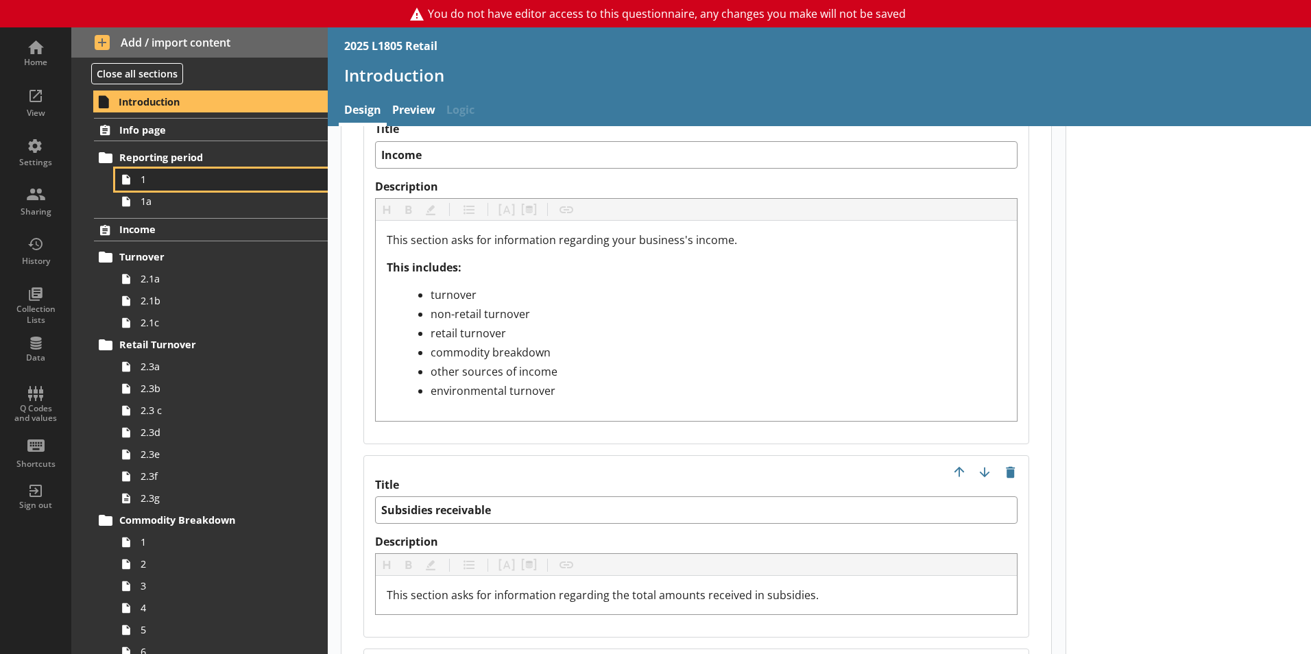
click at [173, 173] on span "1" at bounding box center [217, 179] width 152 height 13
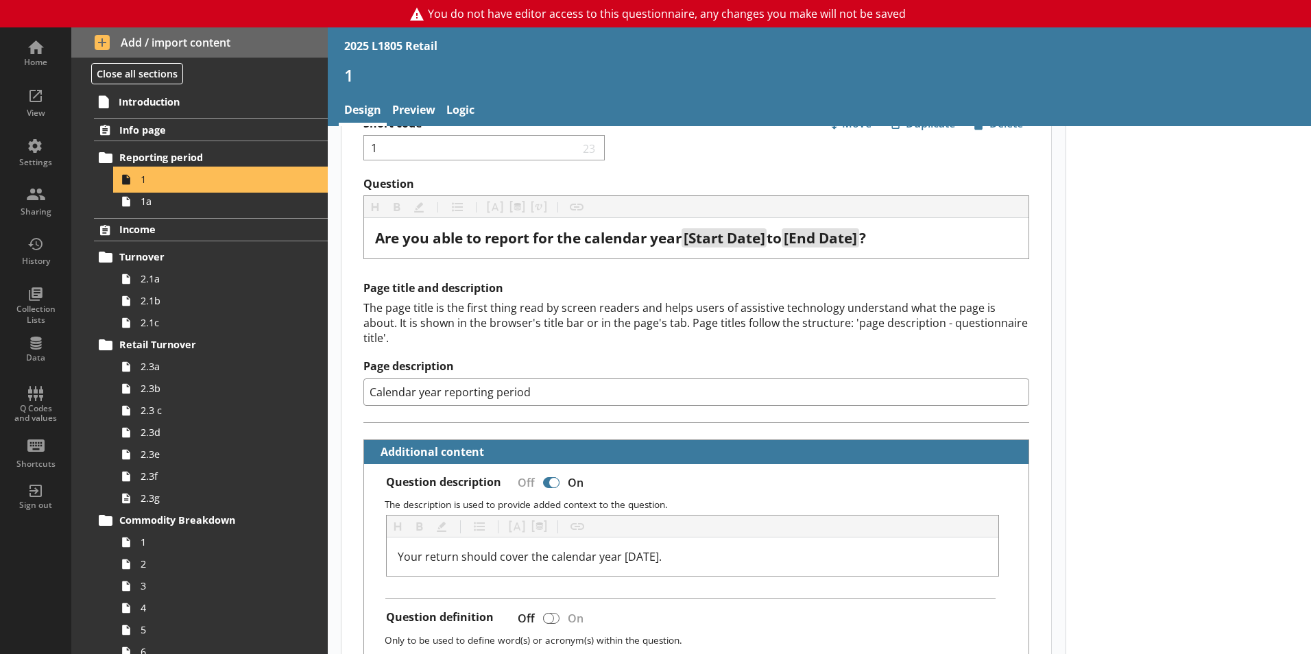
scroll to position [69, 0]
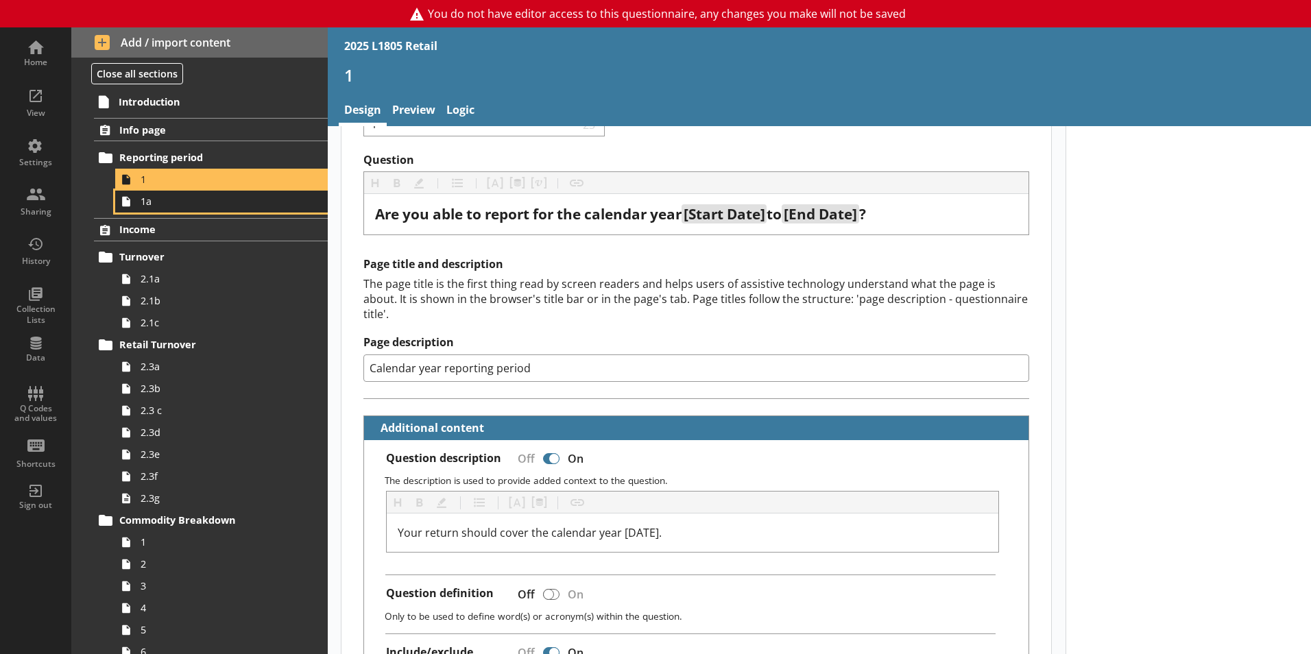
click at [185, 198] on span "1a" at bounding box center [217, 201] width 152 height 13
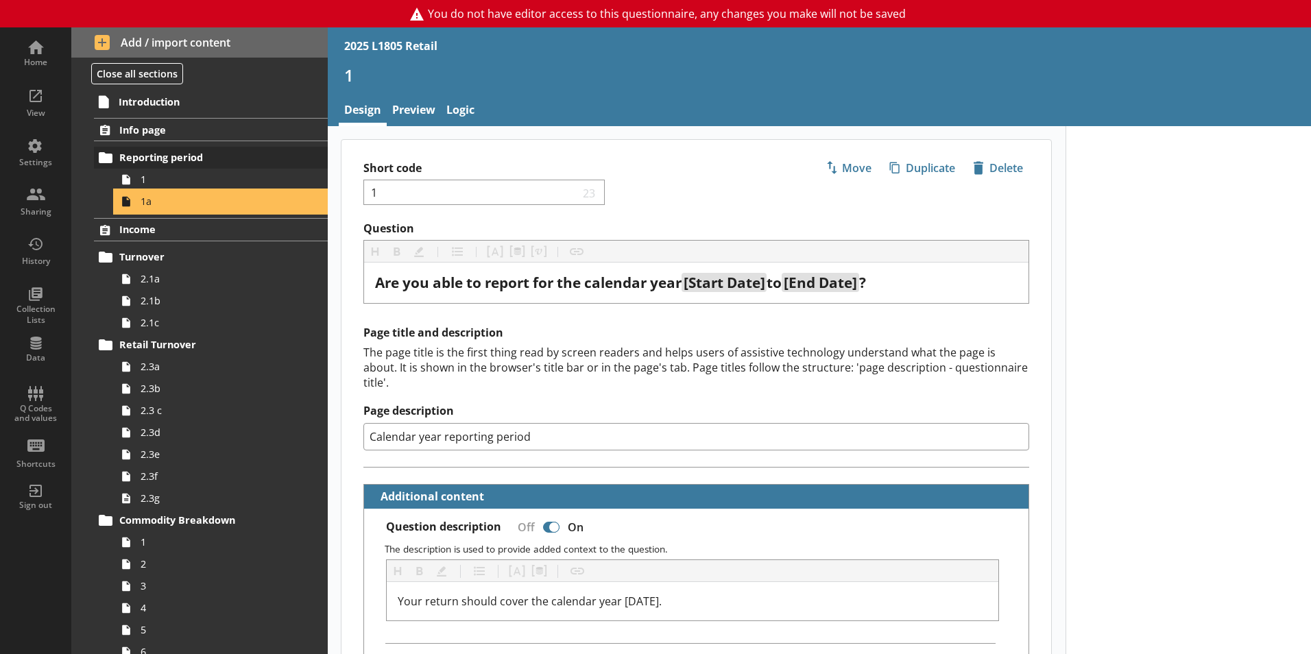
type textarea "x"
select select "ref_p_end_date"
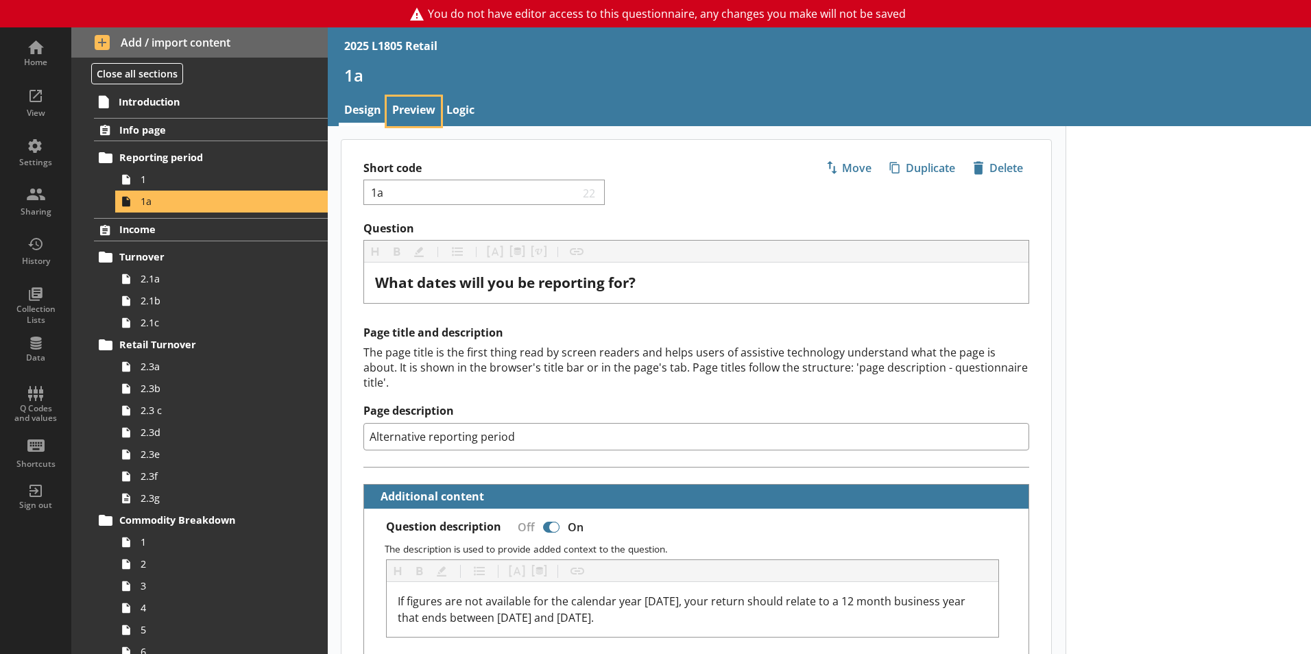
click at [421, 110] on link "Preview" at bounding box center [414, 111] width 54 height 29
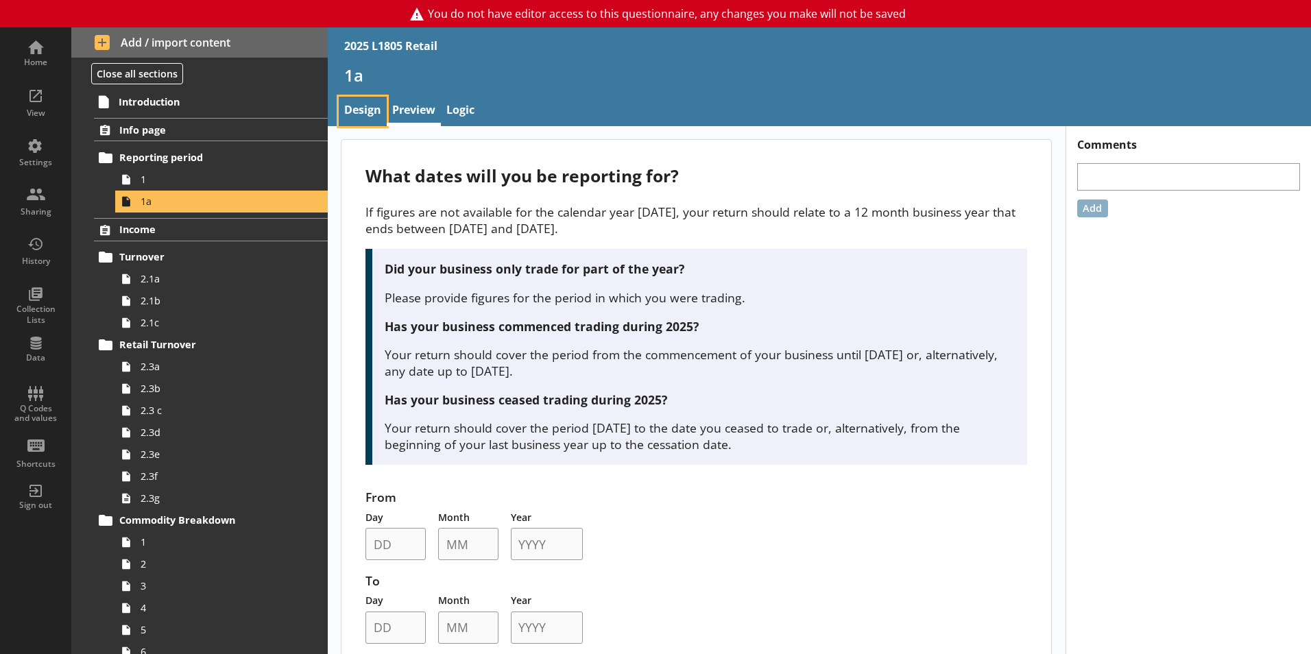
click at [376, 103] on link "Design" at bounding box center [363, 111] width 48 height 29
type textarea "x"
select select "ref_p_end_date"
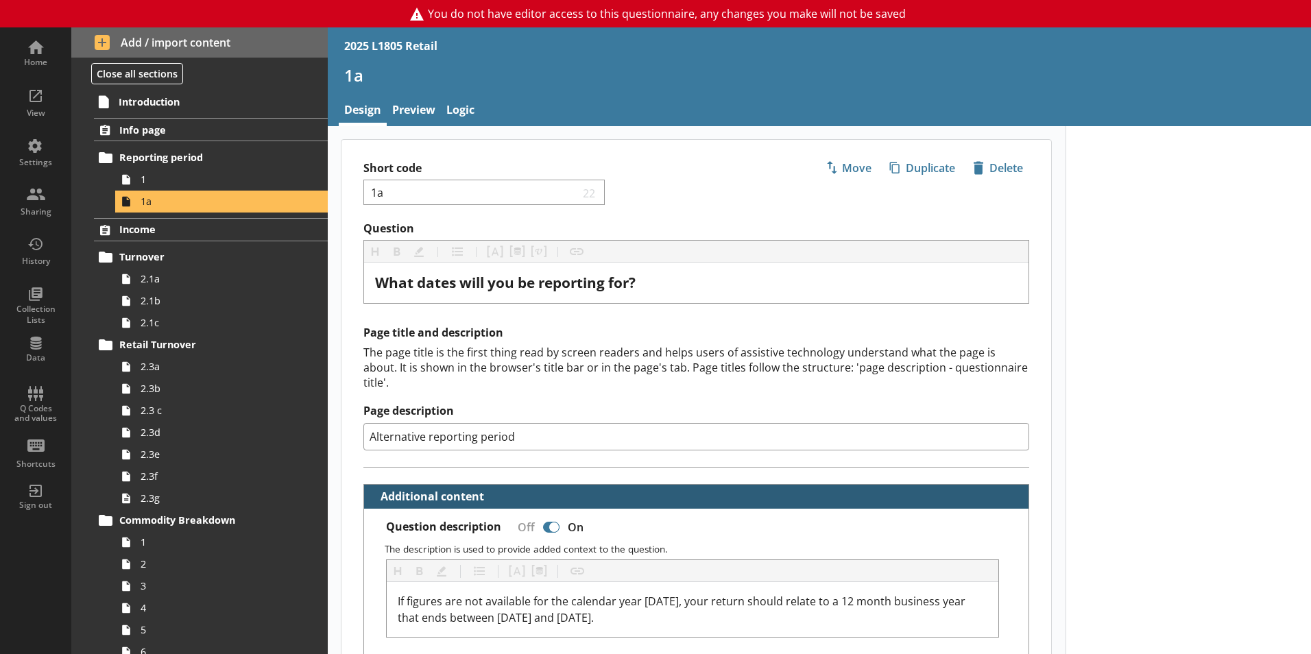
type textarea "x"
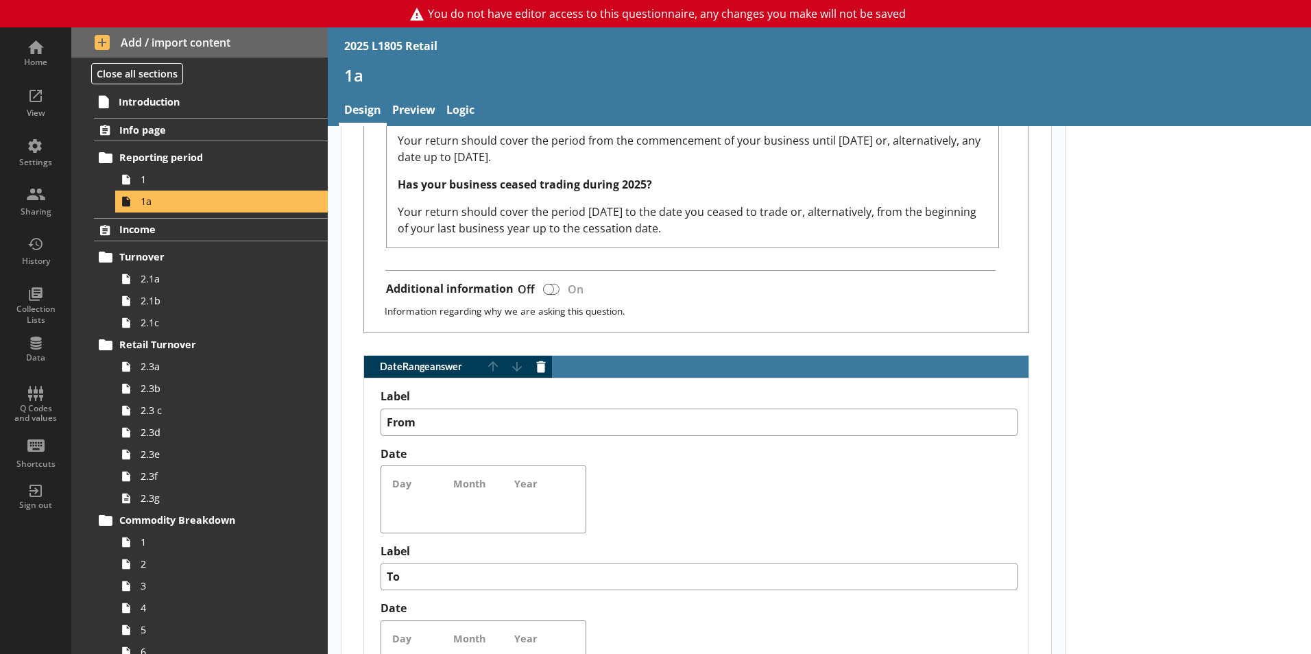
scroll to position [1029, 0]
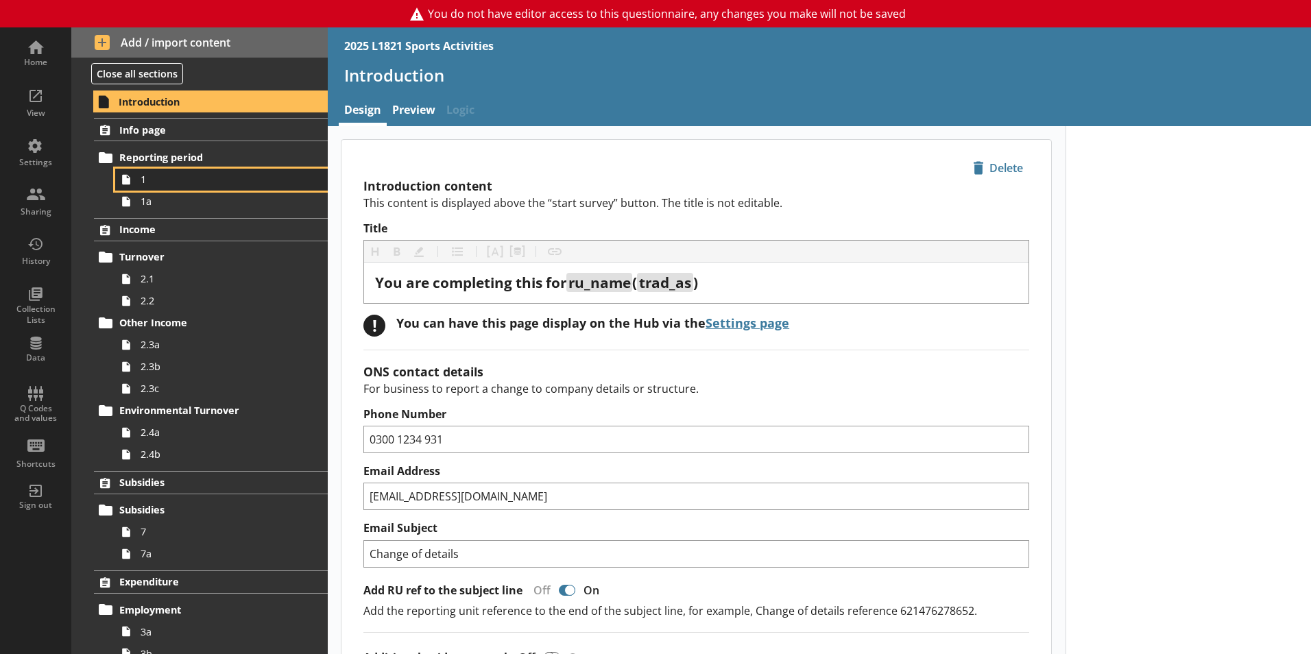
click at [217, 171] on link "1" at bounding box center [221, 180] width 213 height 22
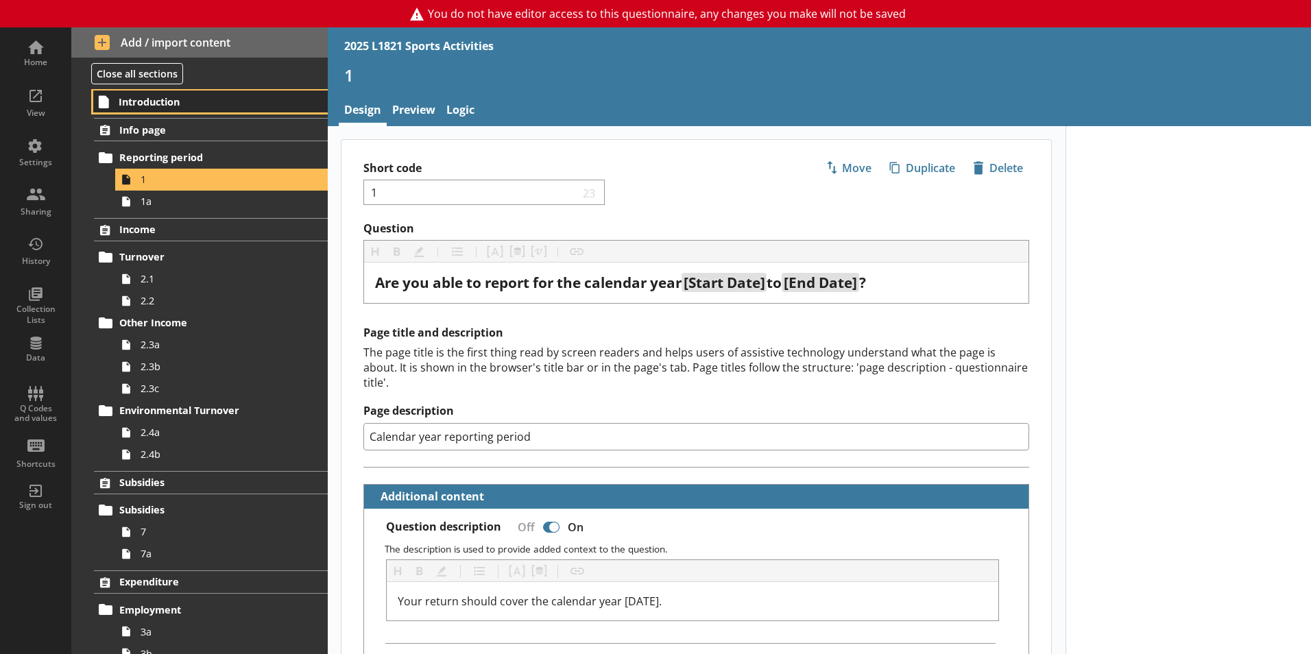
click at [158, 104] on span "Introduction" at bounding box center [203, 101] width 169 height 13
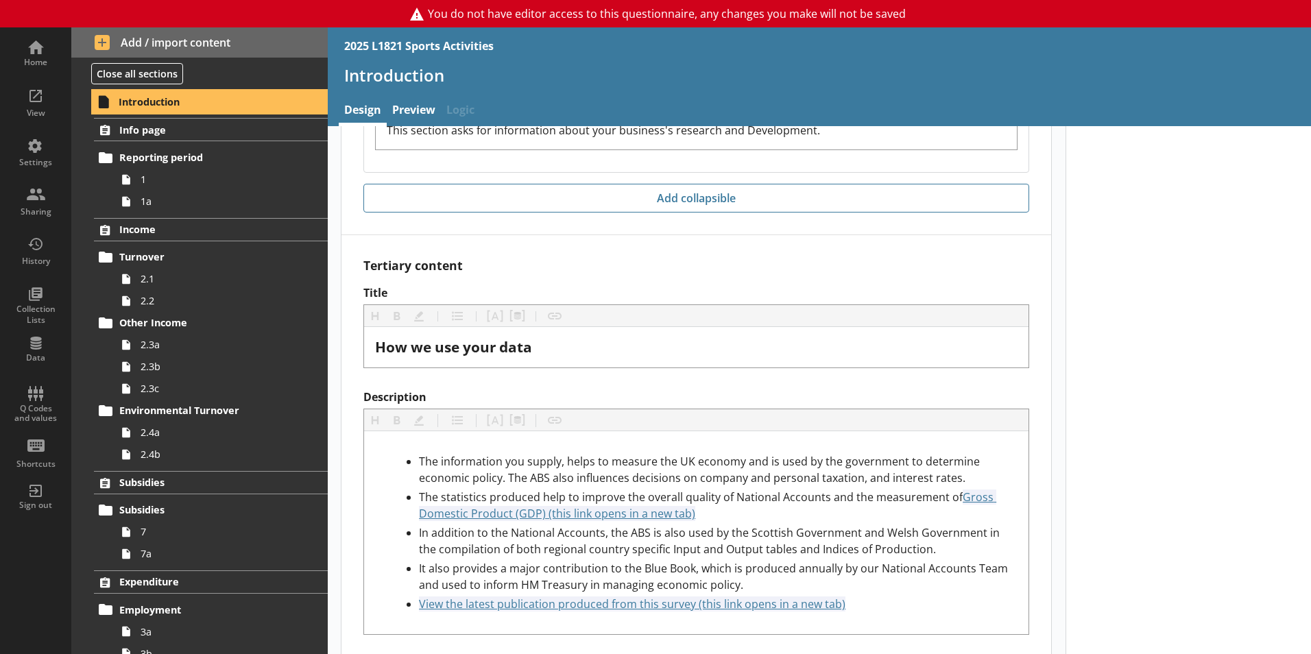
scroll to position [3791, 0]
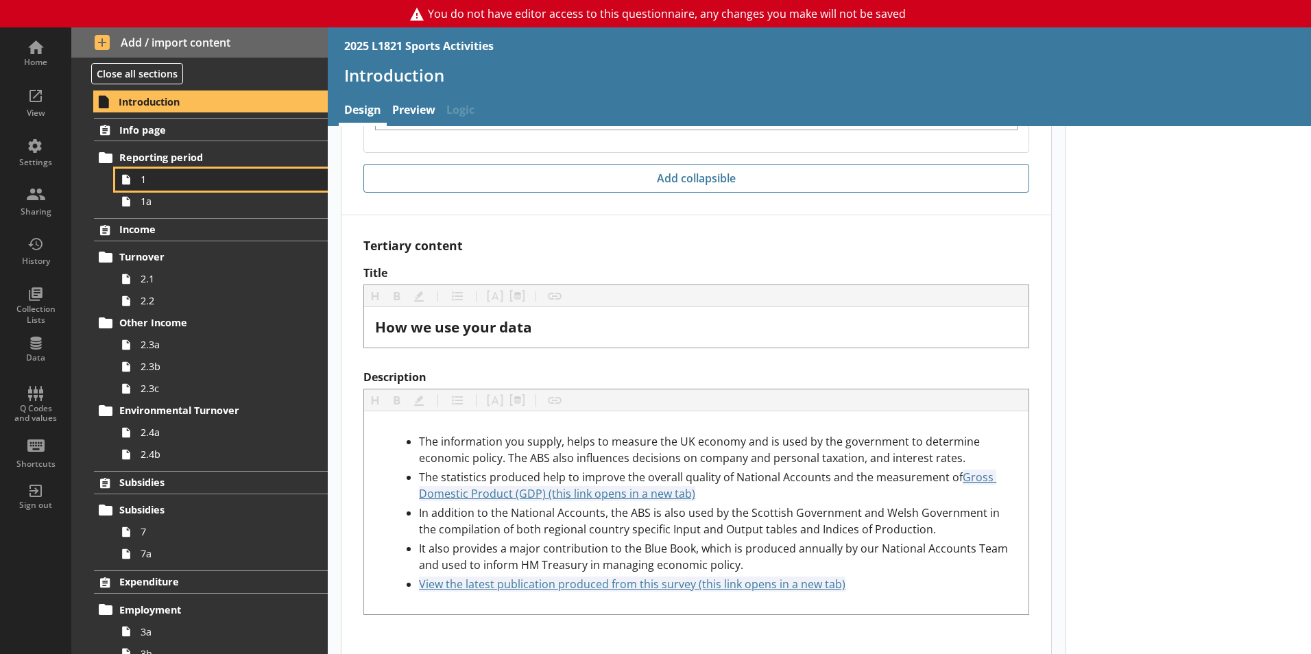
click at [169, 184] on span "1" at bounding box center [217, 179] width 152 height 13
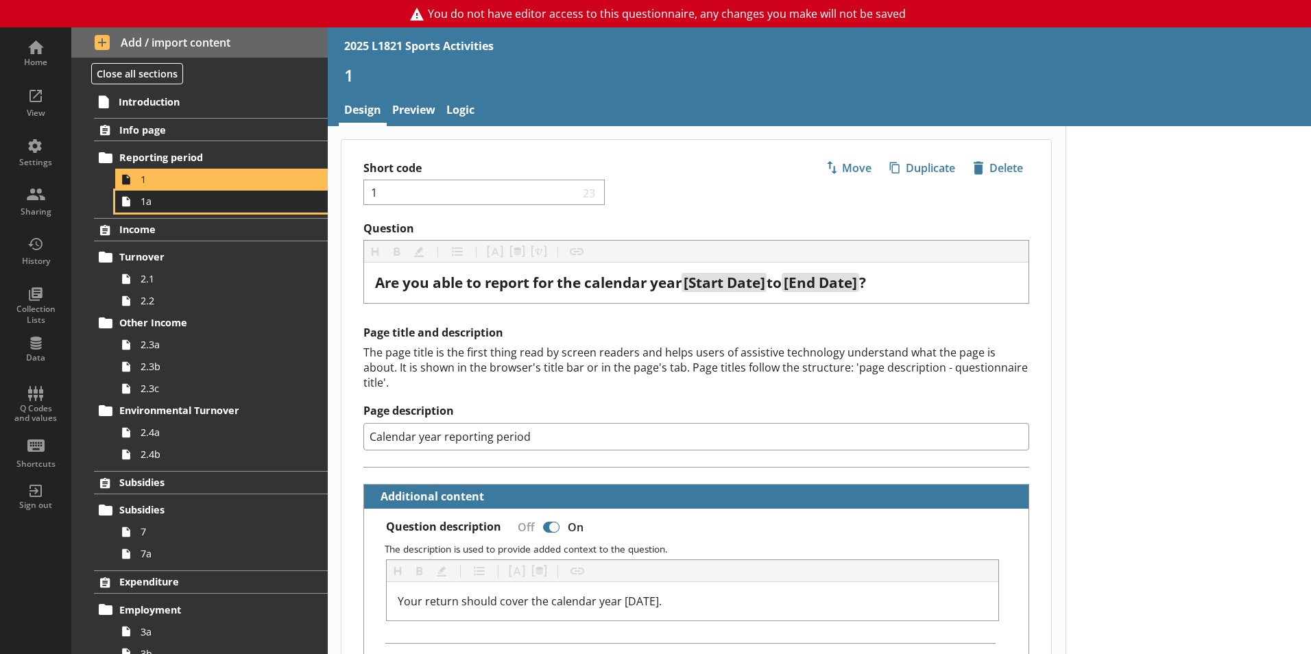
click at [213, 196] on span "1a" at bounding box center [217, 201] width 152 height 13
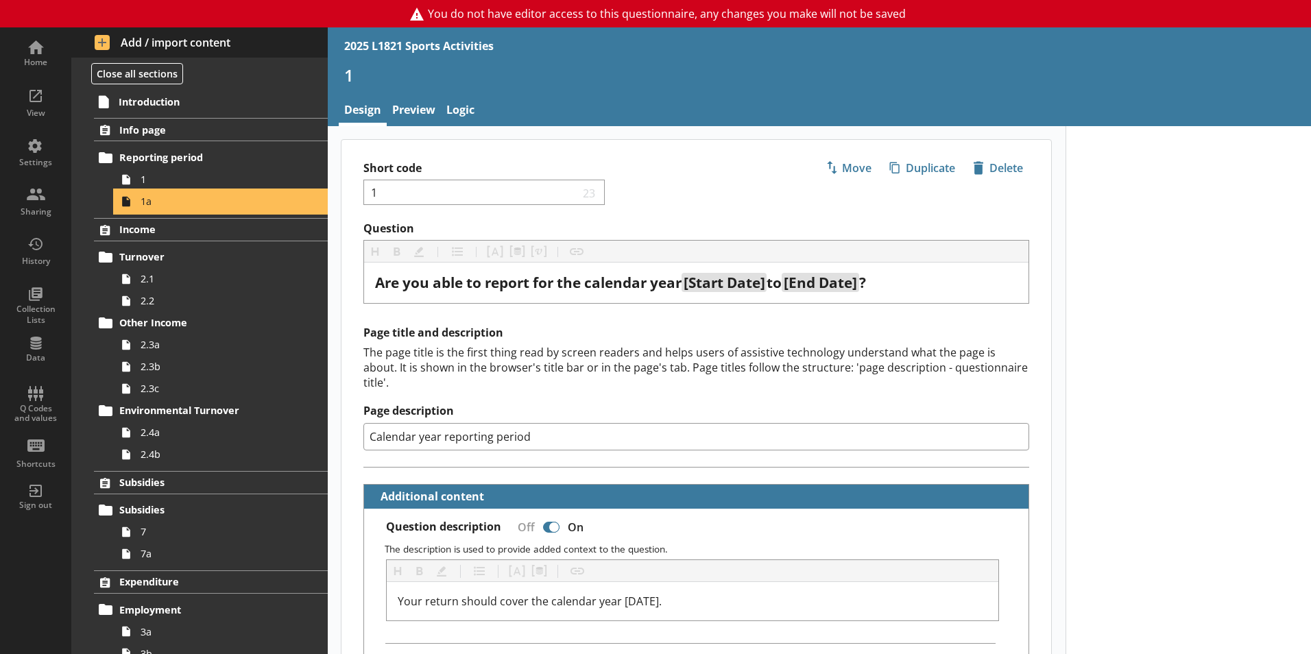
type textarea "x"
select select "ref_p_end_date"
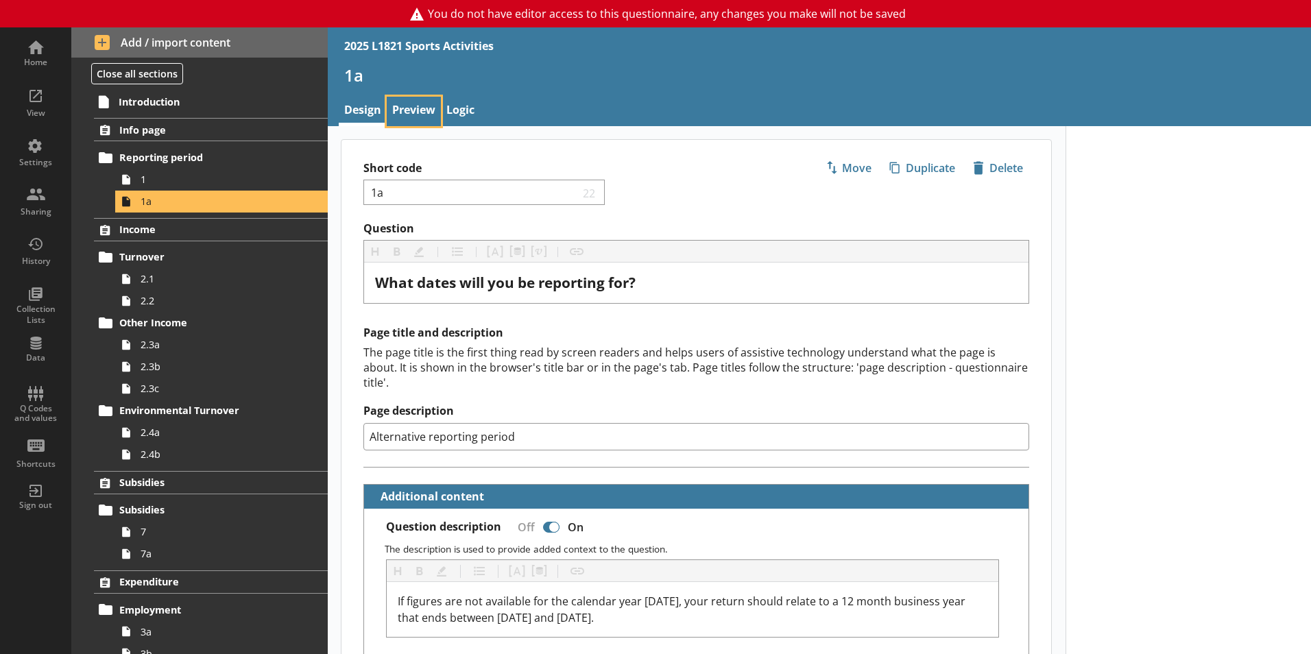
click at [422, 102] on link "Preview" at bounding box center [414, 111] width 54 height 29
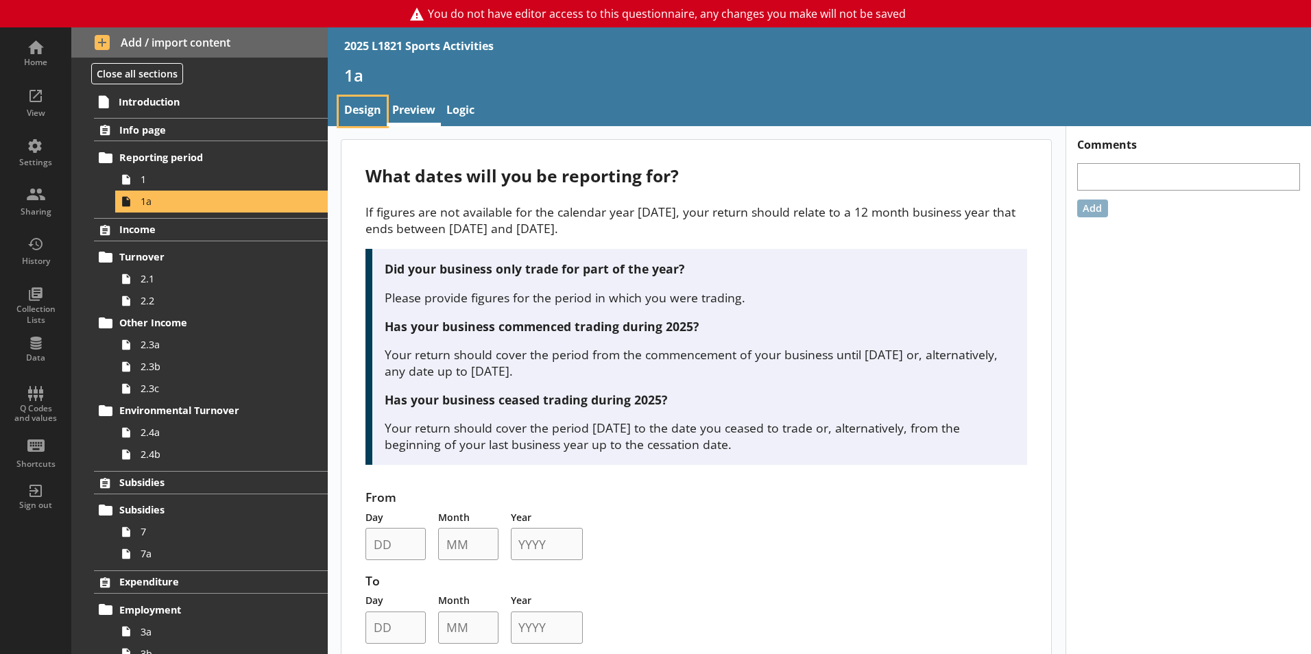
click at [363, 106] on link "Design" at bounding box center [363, 111] width 48 height 29
type textarea "x"
select select "ref_p_end_date"
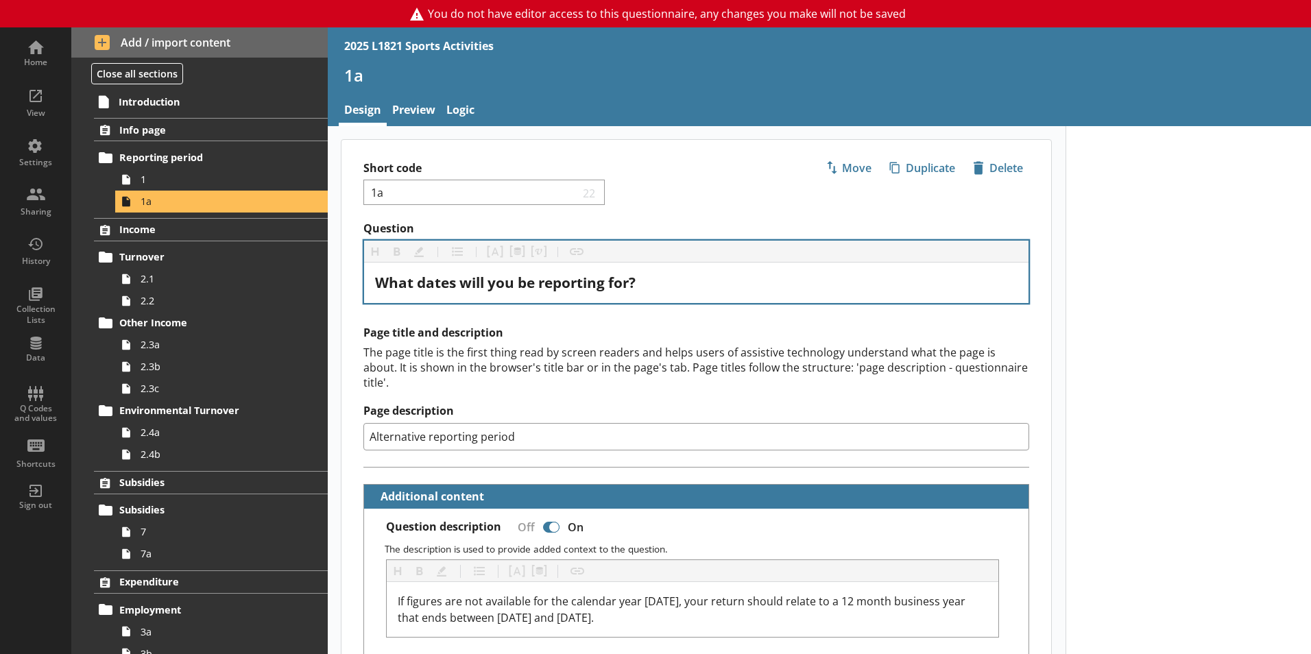
type textarea "x"
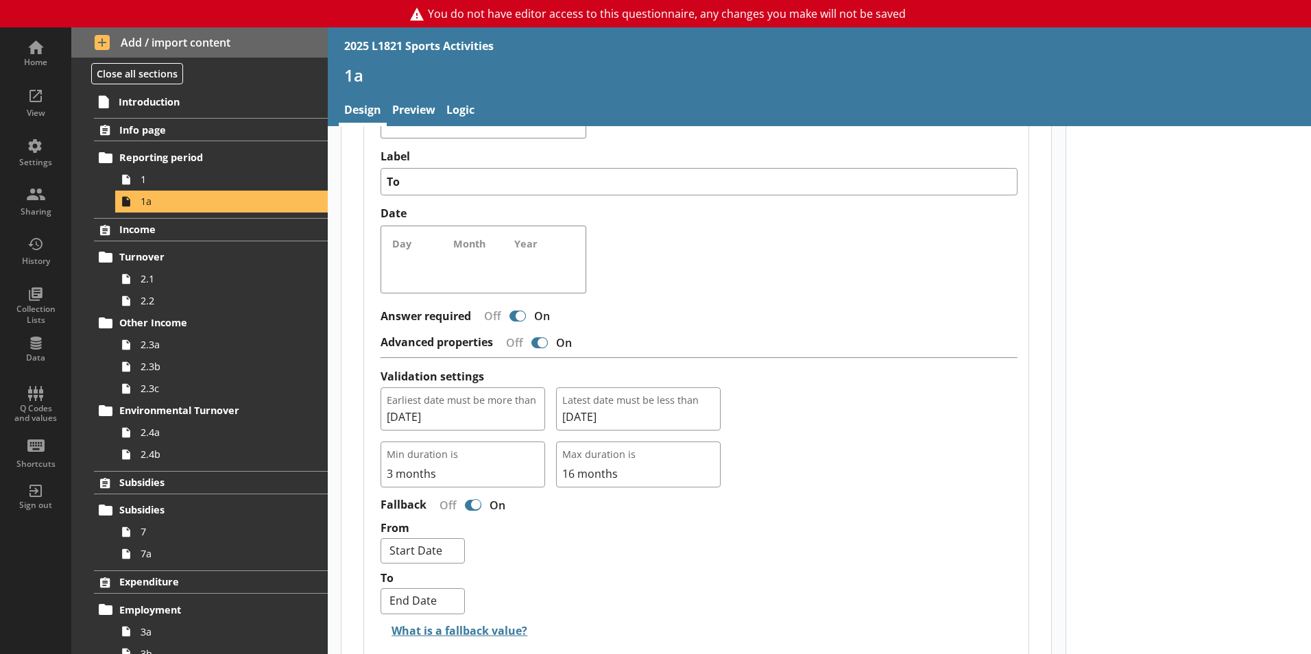
scroll to position [1285, 0]
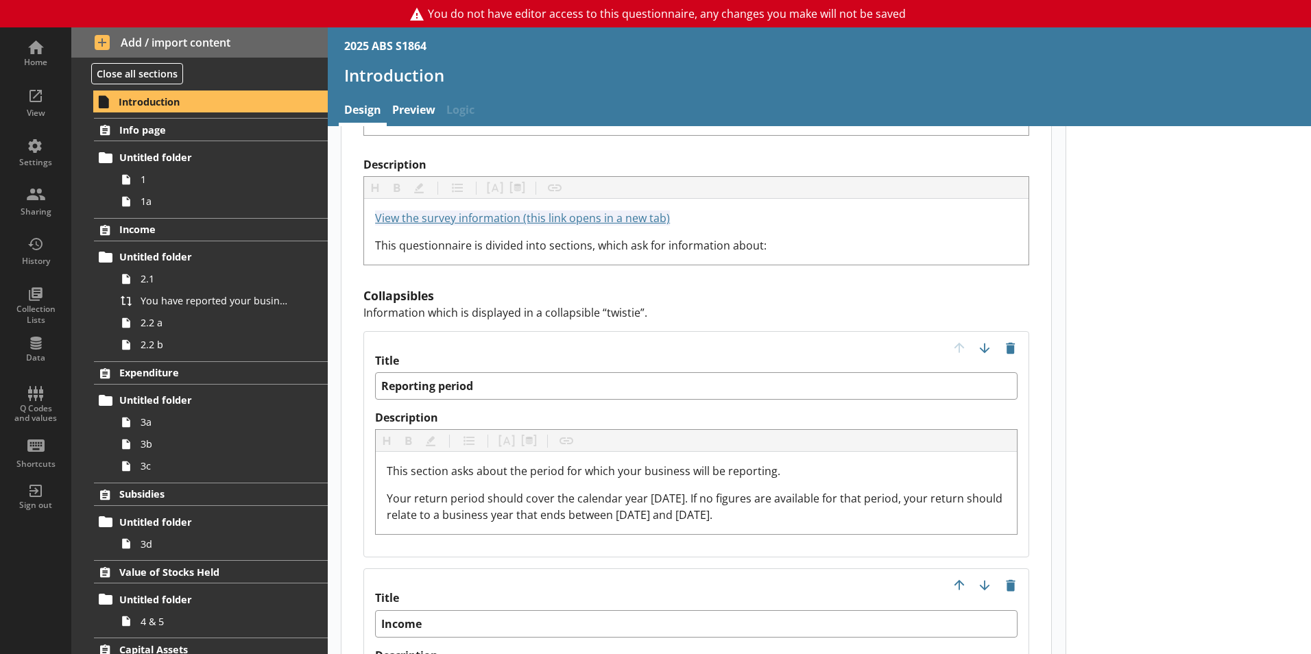
scroll to position [1303, 0]
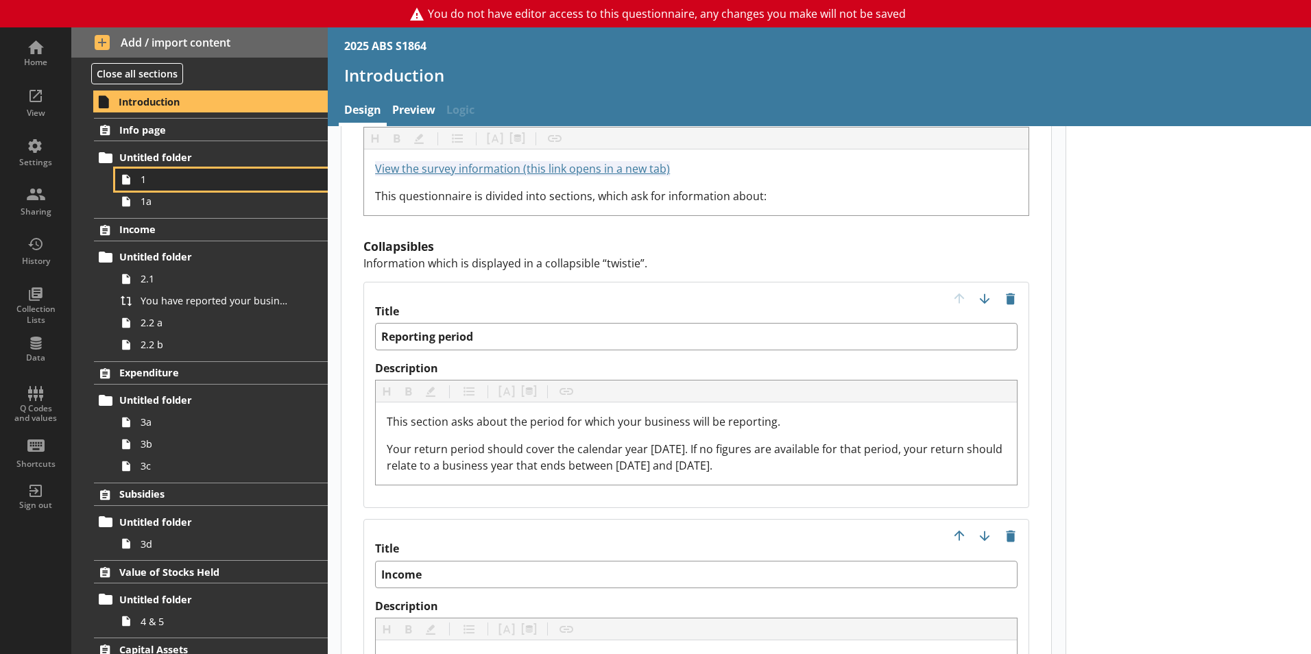
click at [186, 173] on span "1" at bounding box center [217, 179] width 152 height 13
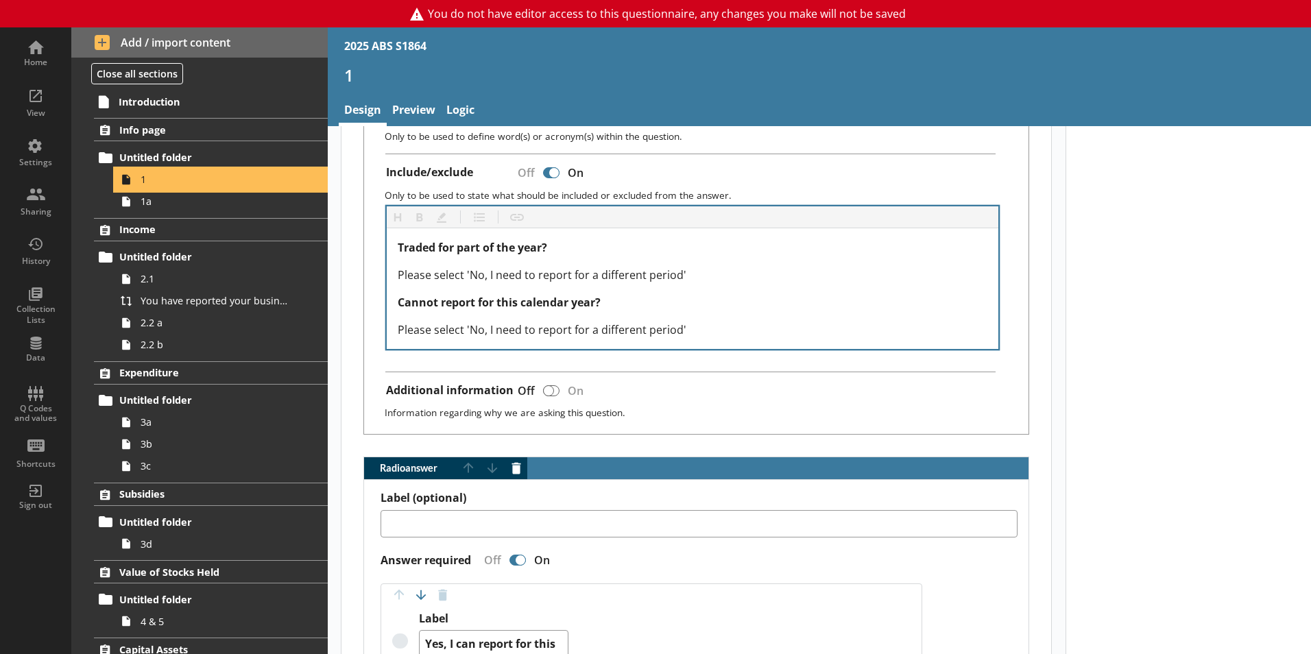
scroll to position [137, 0]
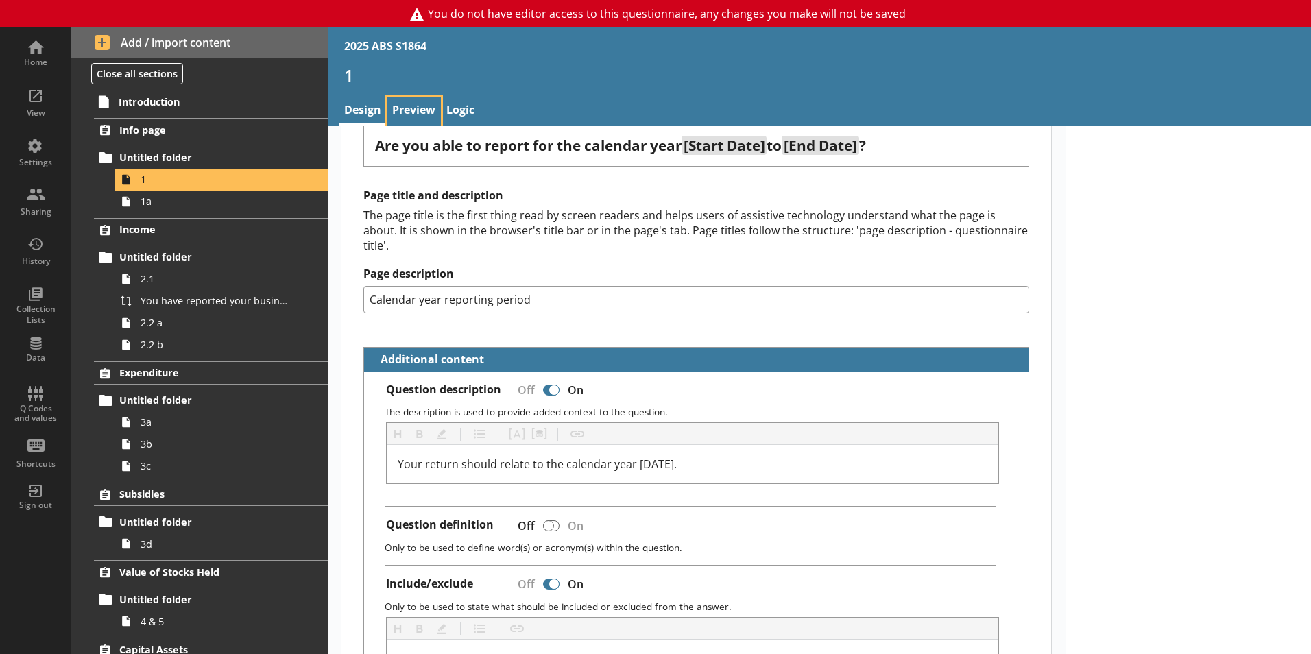
click at [405, 109] on link "Preview" at bounding box center [414, 111] width 54 height 29
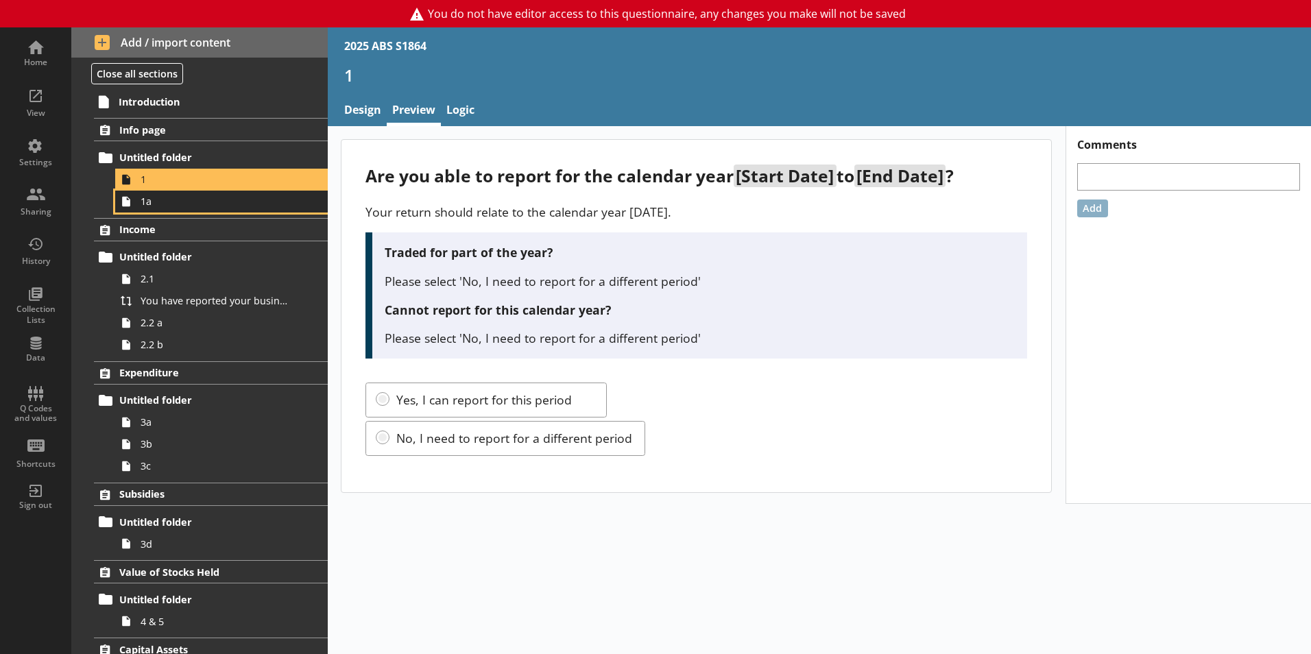
click at [193, 194] on link "1a" at bounding box center [221, 202] width 213 height 22
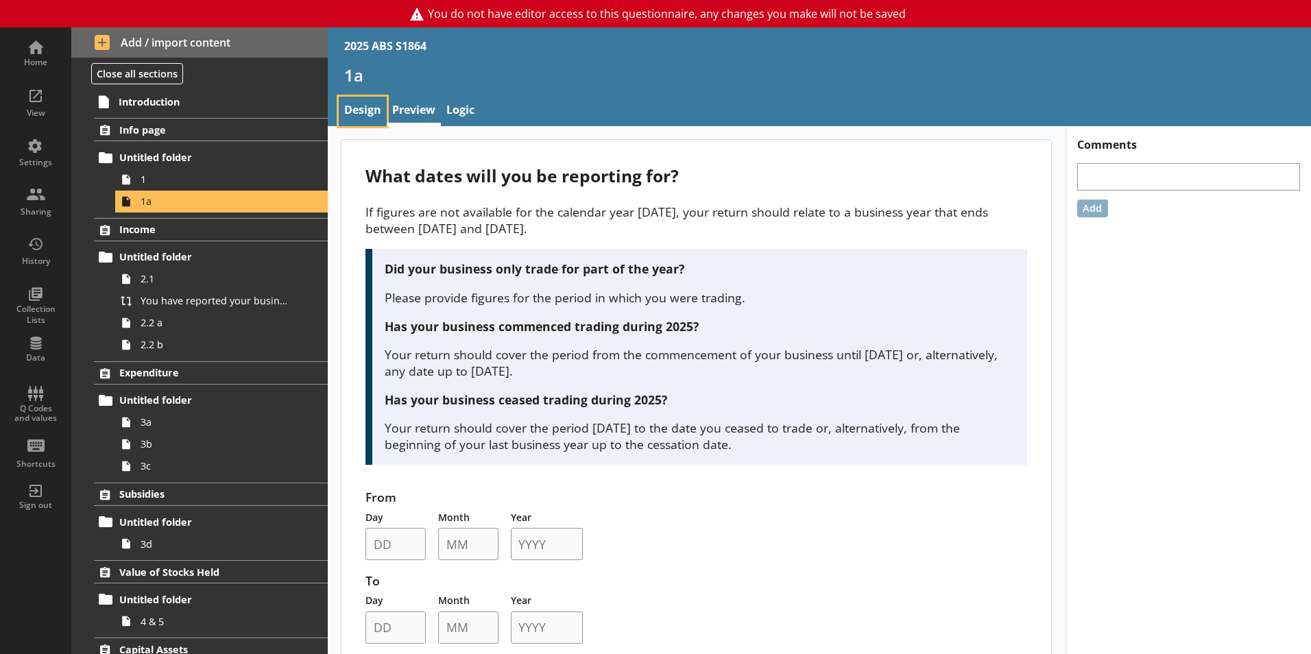
click at [370, 115] on link "Design" at bounding box center [363, 111] width 48 height 29
type textarea "x"
select select "ref_p_end_date"
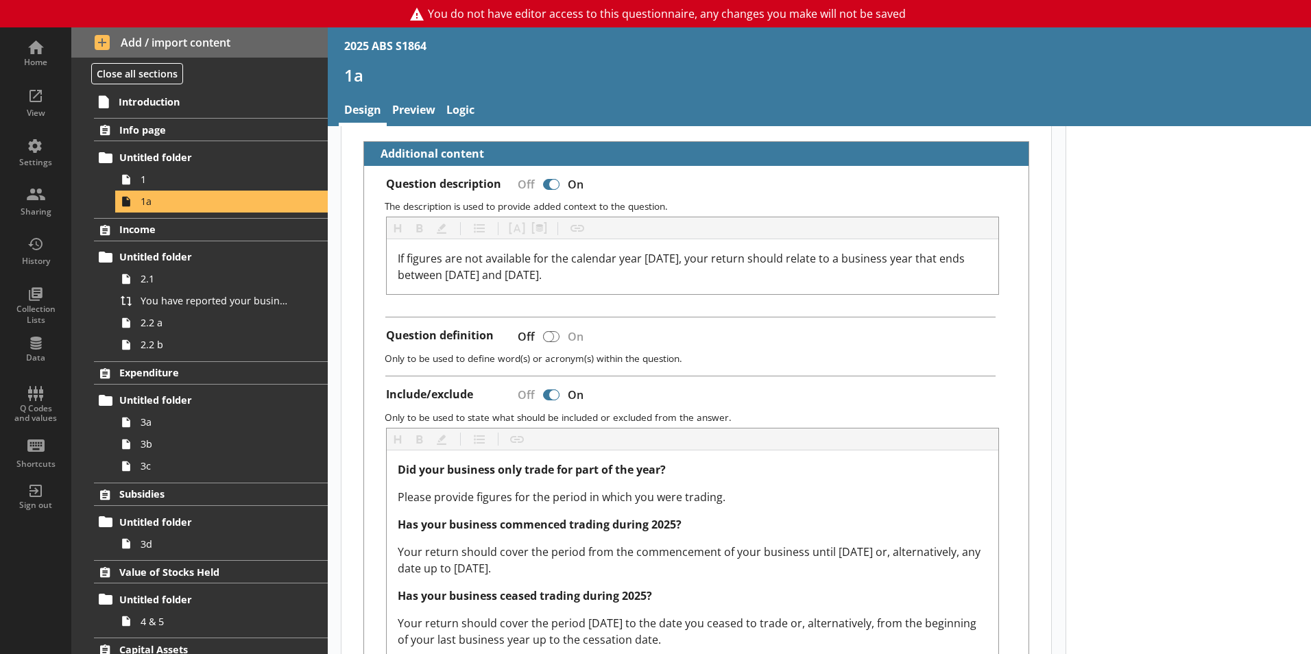
type textarea "x"
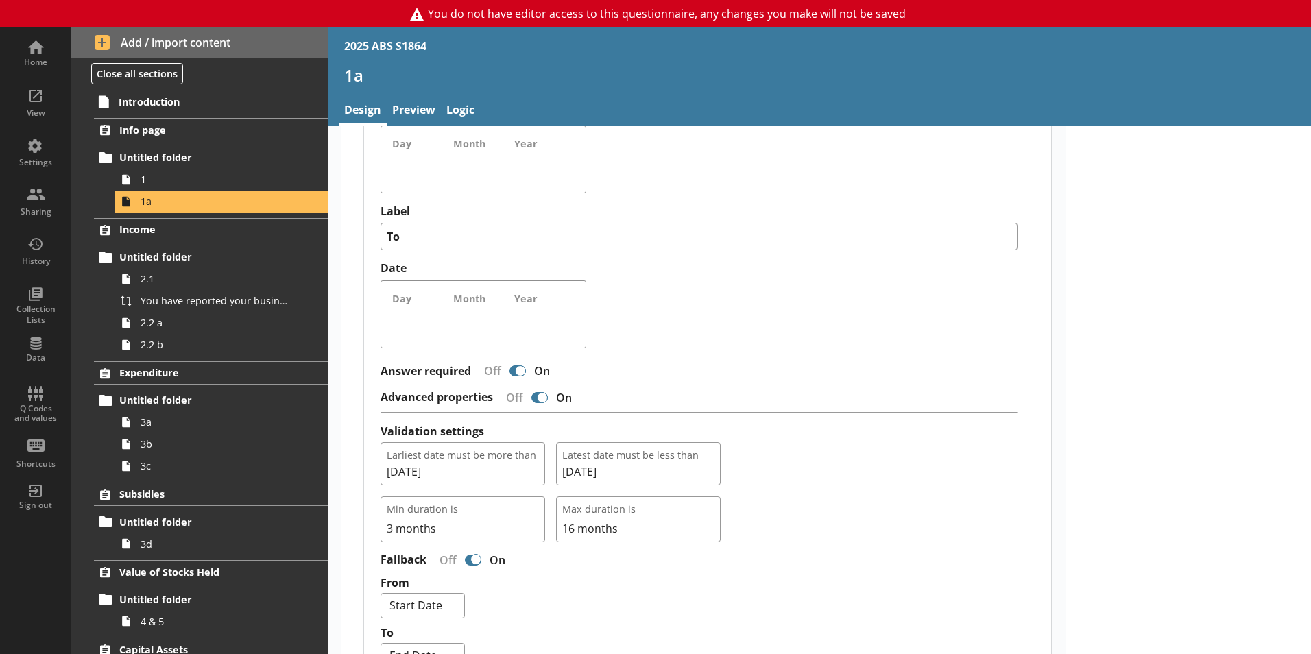
scroll to position [1097, 0]
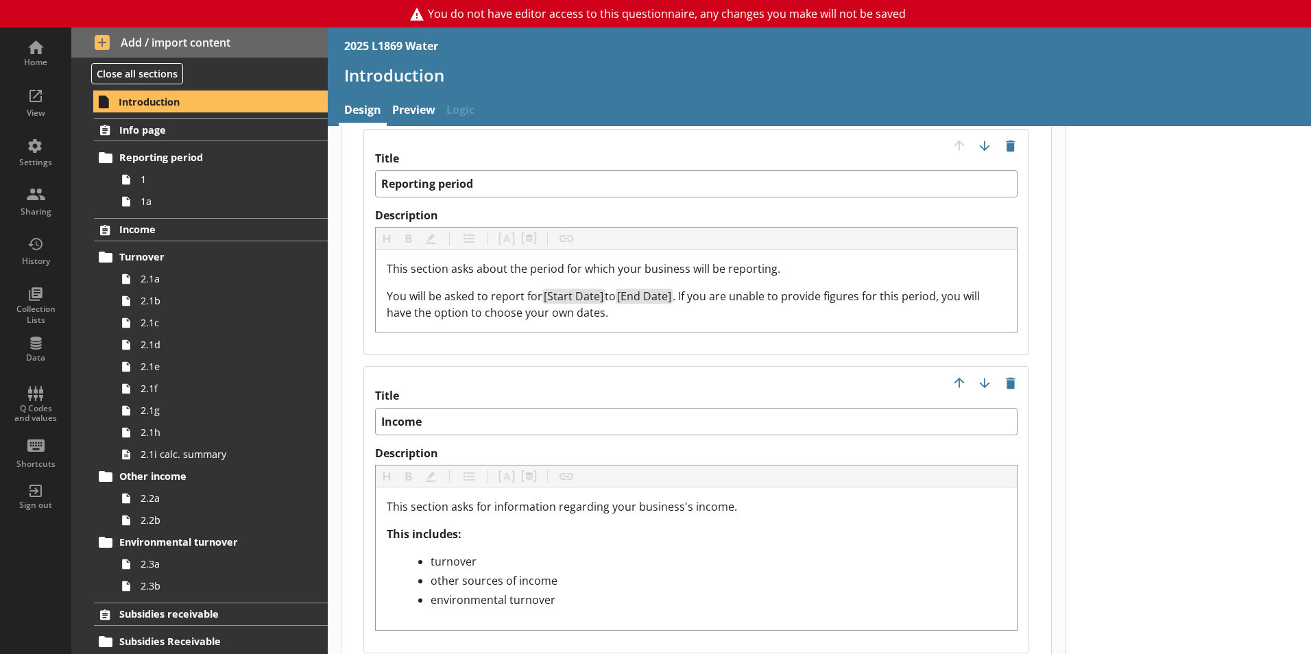
scroll to position [1232, 0]
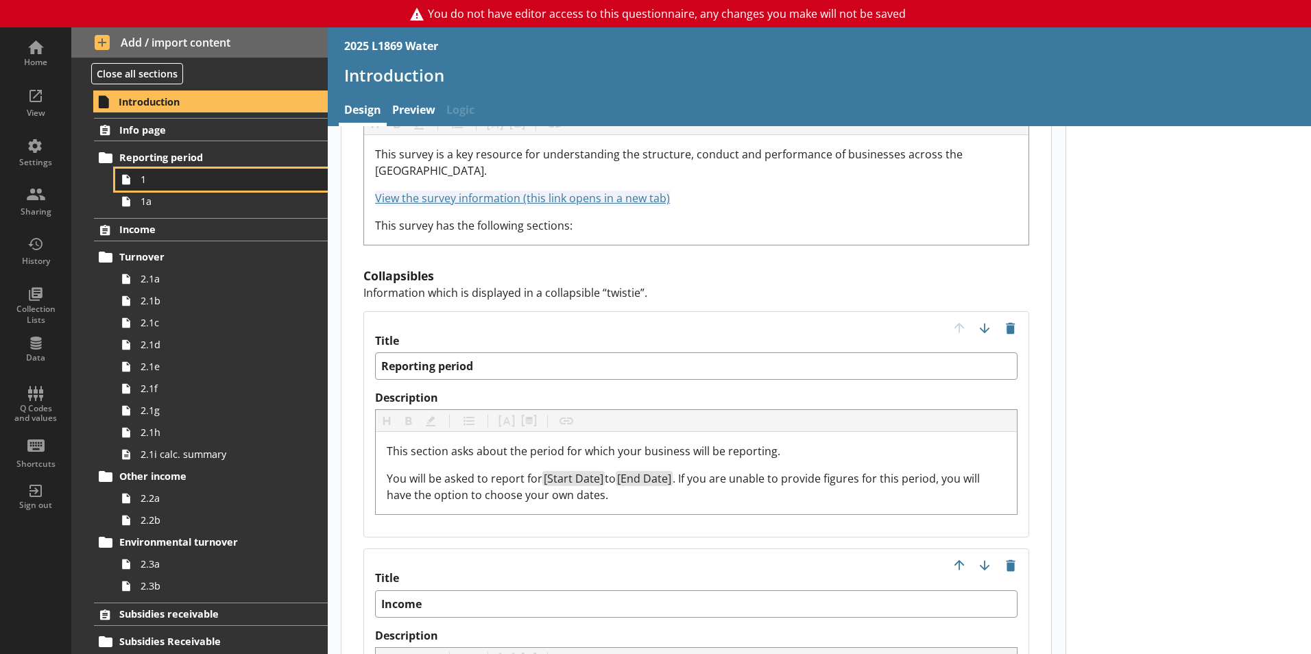
click at [200, 187] on link "1" at bounding box center [221, 180] width 213 height 22
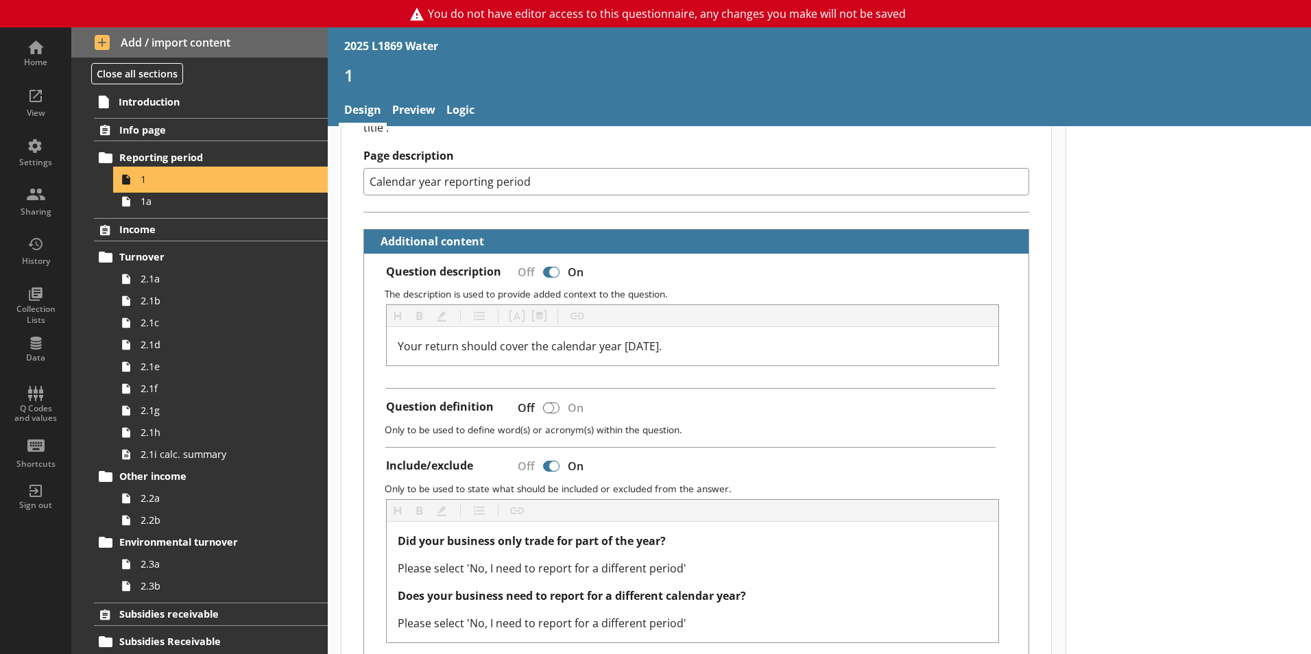
scroll to position [274, 0]
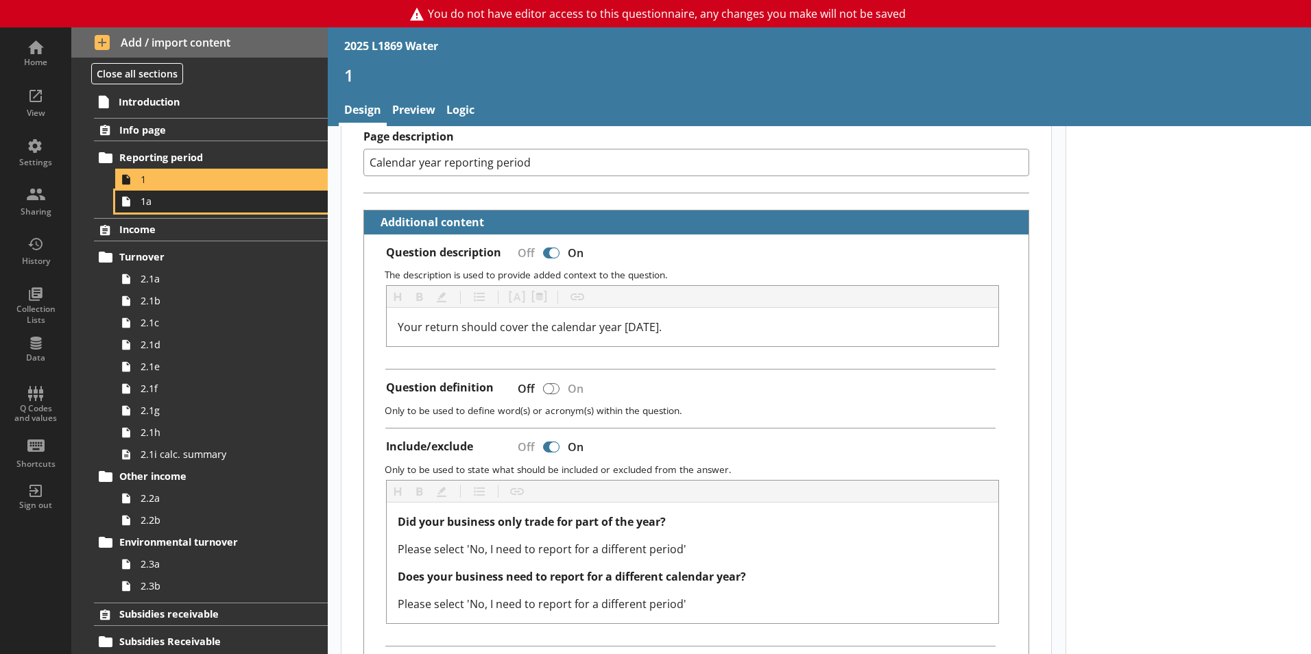
click at [208, 197] on span "1a" at bounding box center [217, 201] width 152 height 13
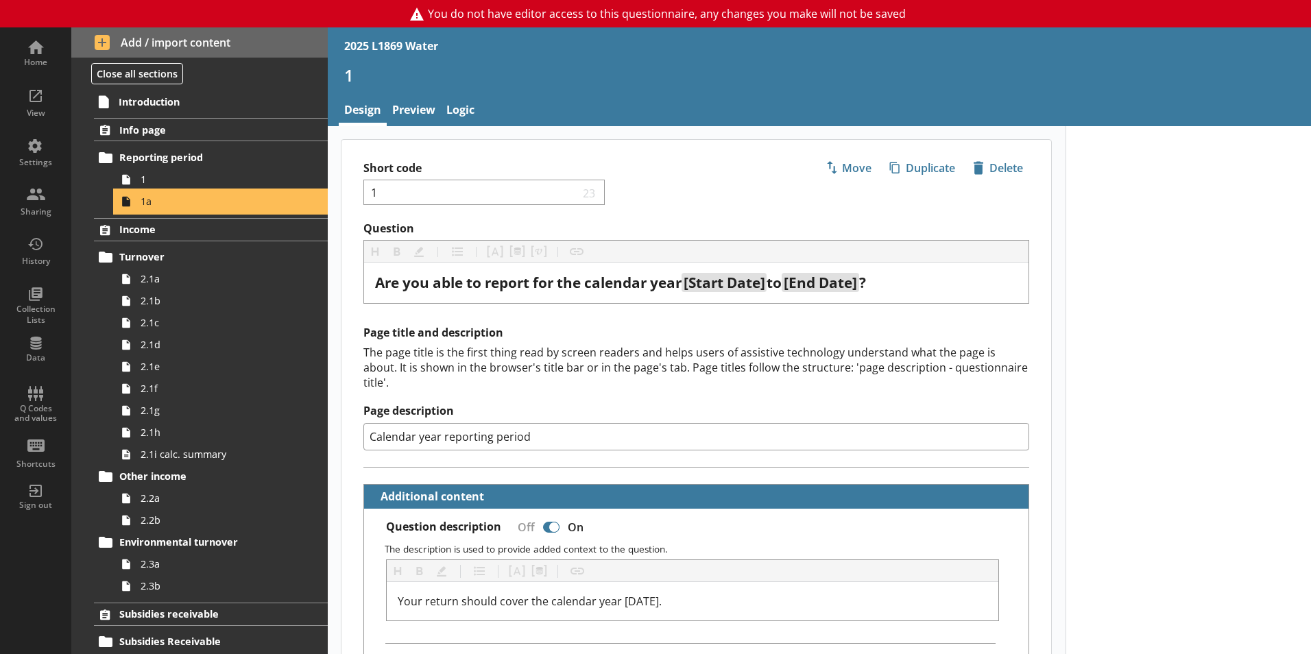
type textarea "x"
select select "ref_p_end_date"
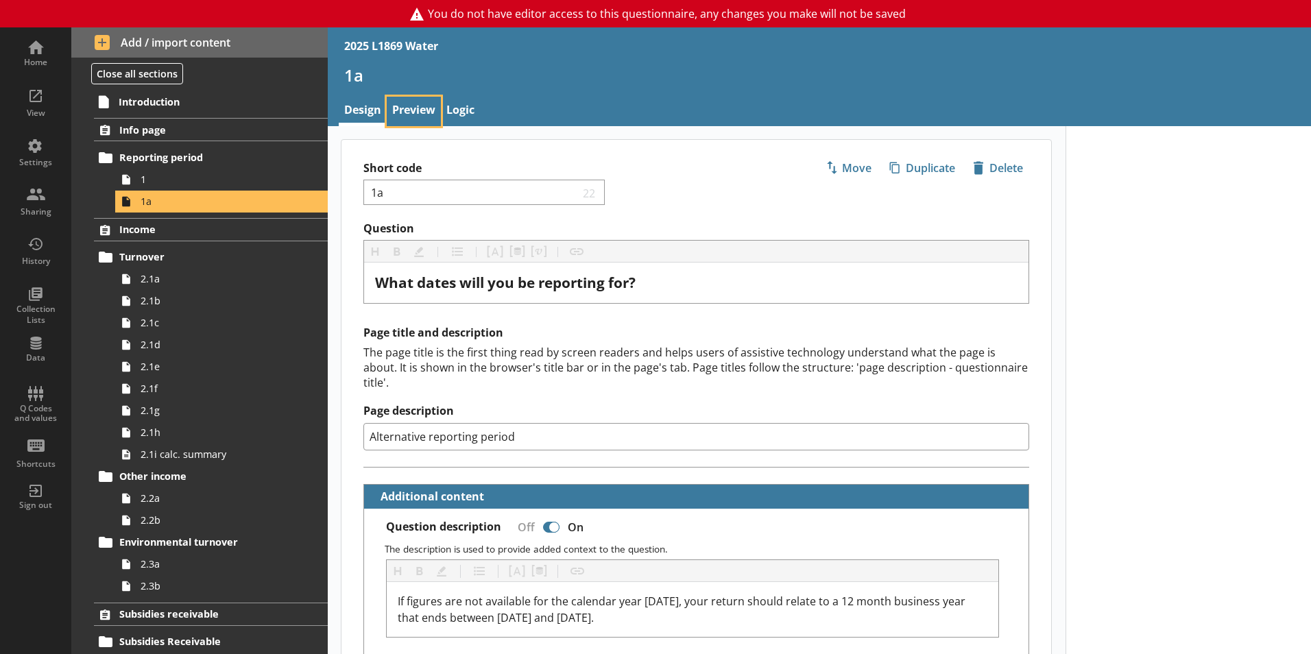
click at [418, 111] on link "Preview" at bounding box center [414, 111] width 54 height 29
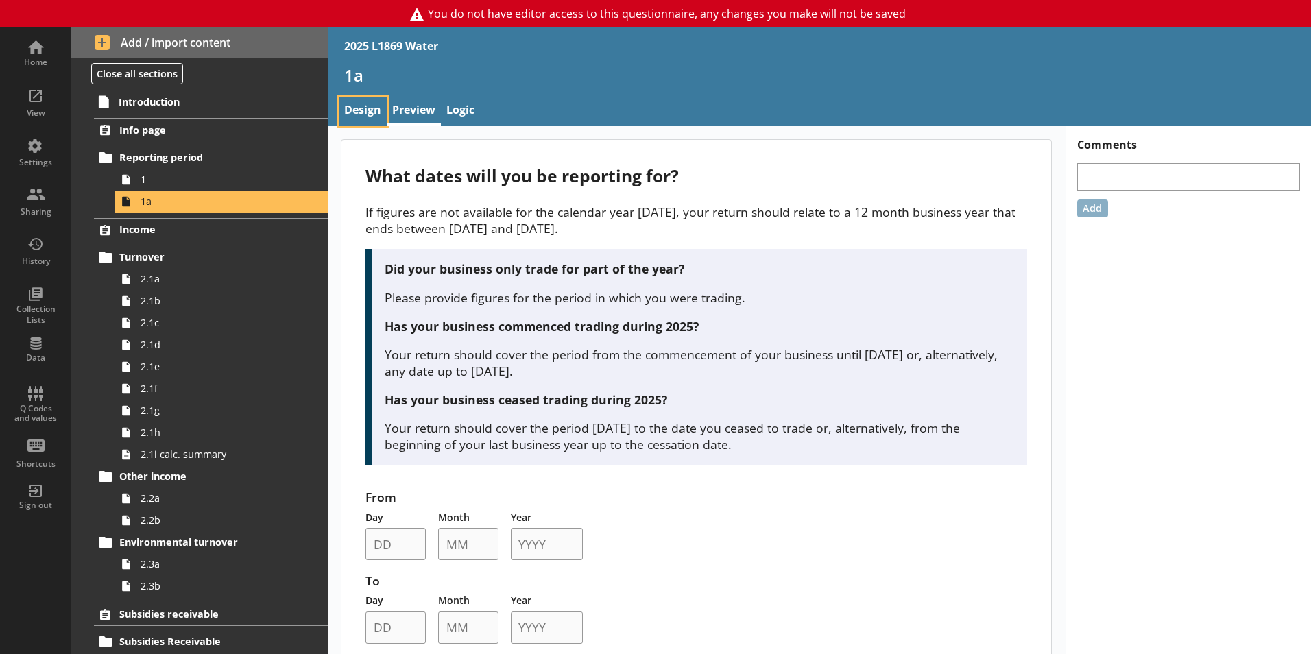
click at [374, 110] on link "Design" at bounding box center [363, 111] width 48 height 29
type textarea "x"
select select "ref_p_end_date"
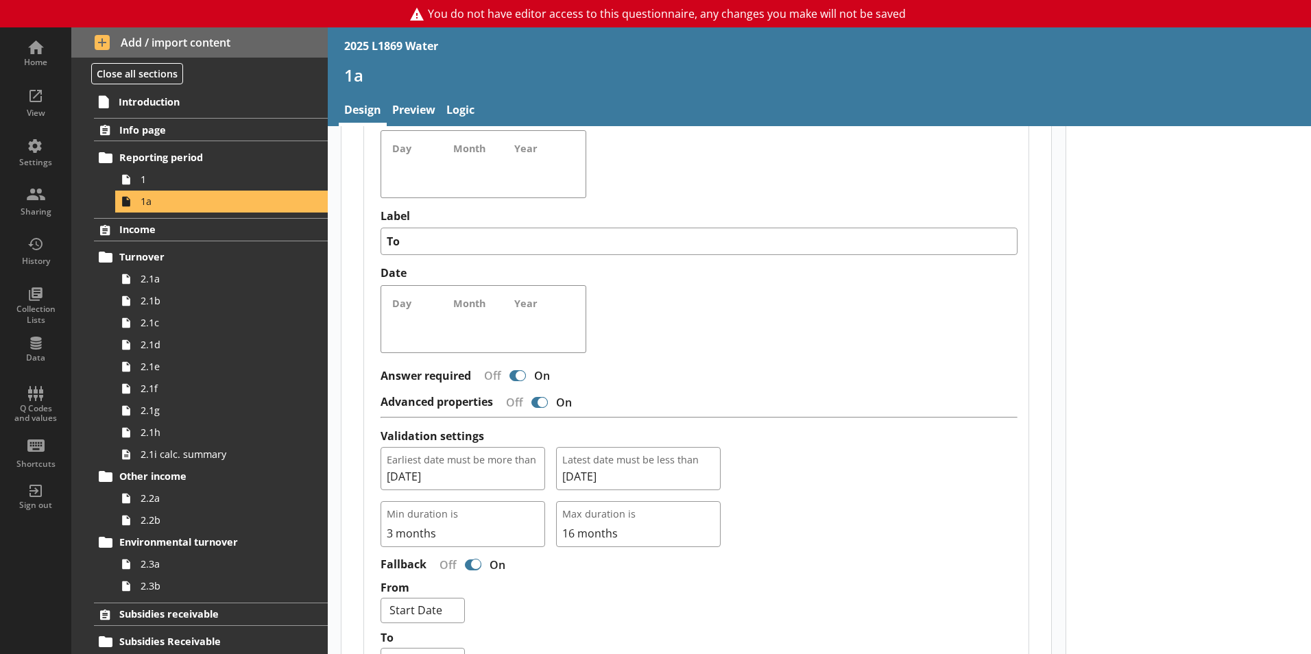
scroll to position [1097, 0]
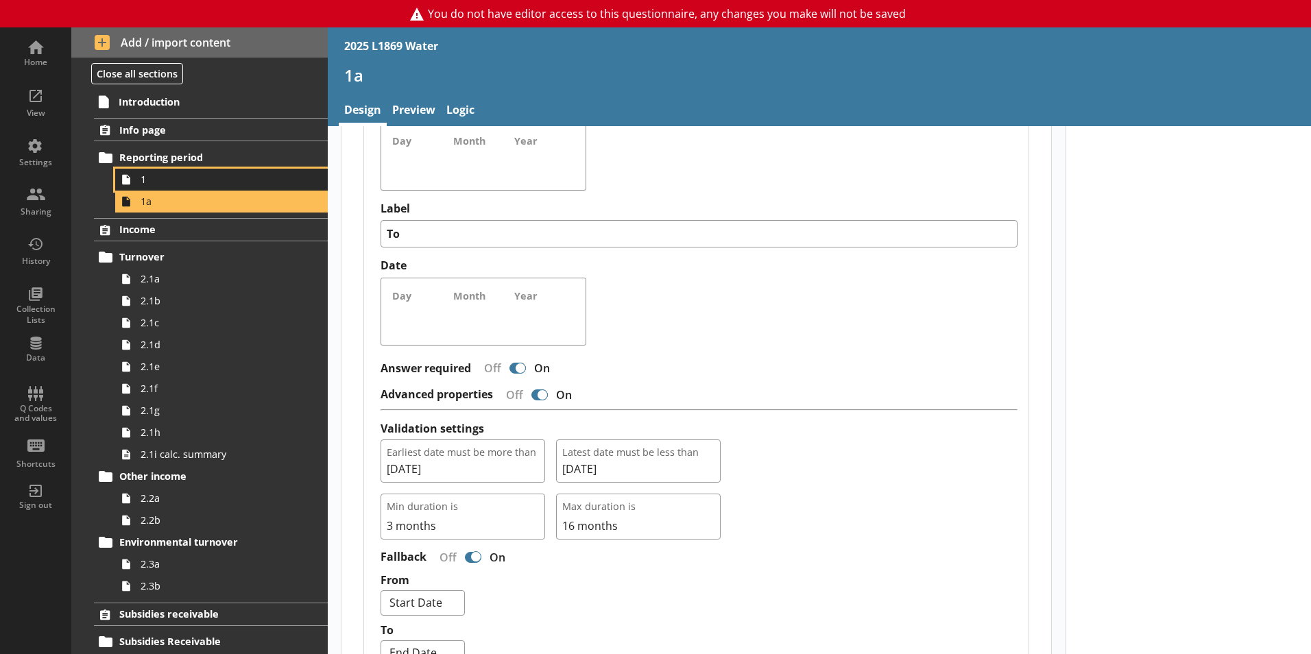
click at [216, 184] on span "1" at bounding box center [217, 179] width 152 height 13
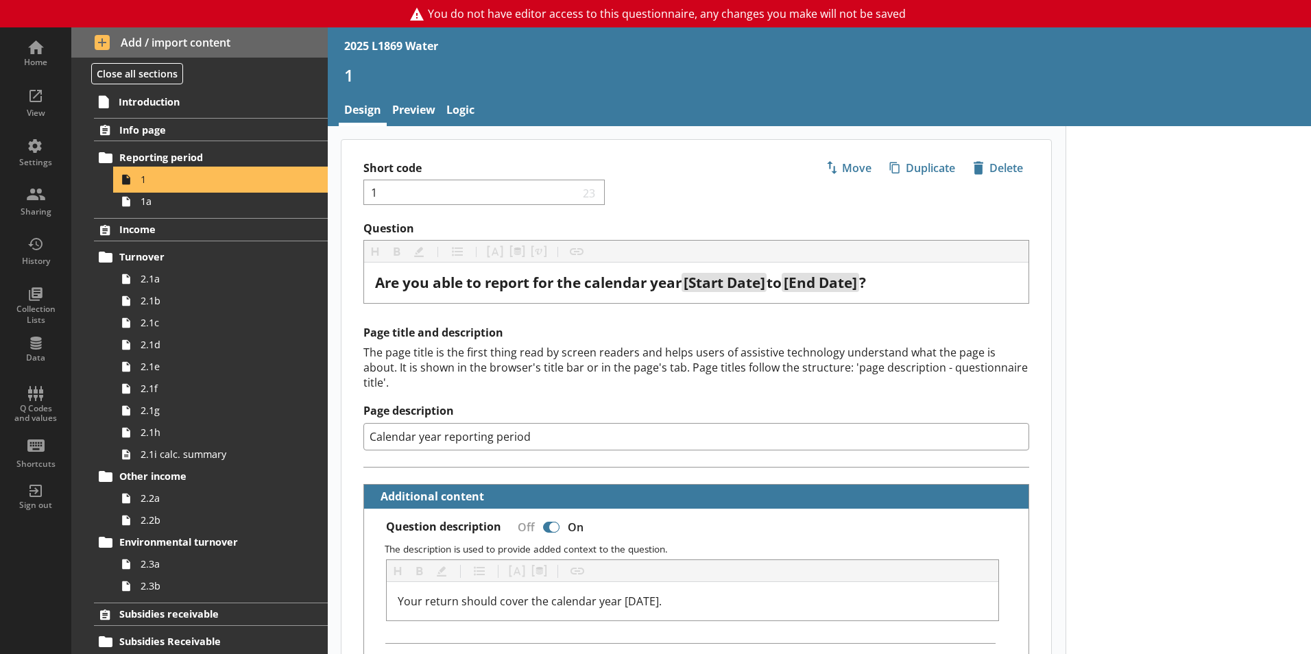
type textarea "x"
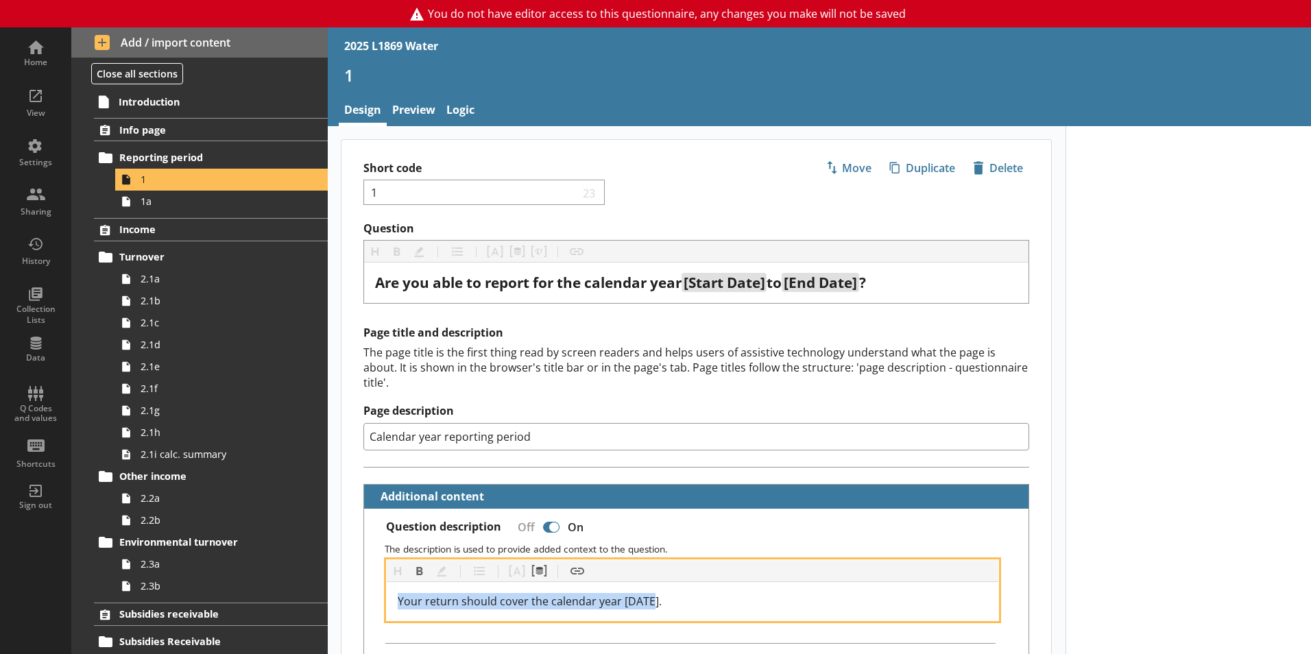
drag, startPoint x: 691, startPoint y: 582, endPoint x: 381, endPoint y: 575, distance: 310.0
click at [381, 575] on div "Heading Heading Bold Bold Highlight Highlight List List Pipe answer Pipe answer…" at bounding box center [696, 591] width 643 height 62
copy span "Your return should cover the calendar year 2025."
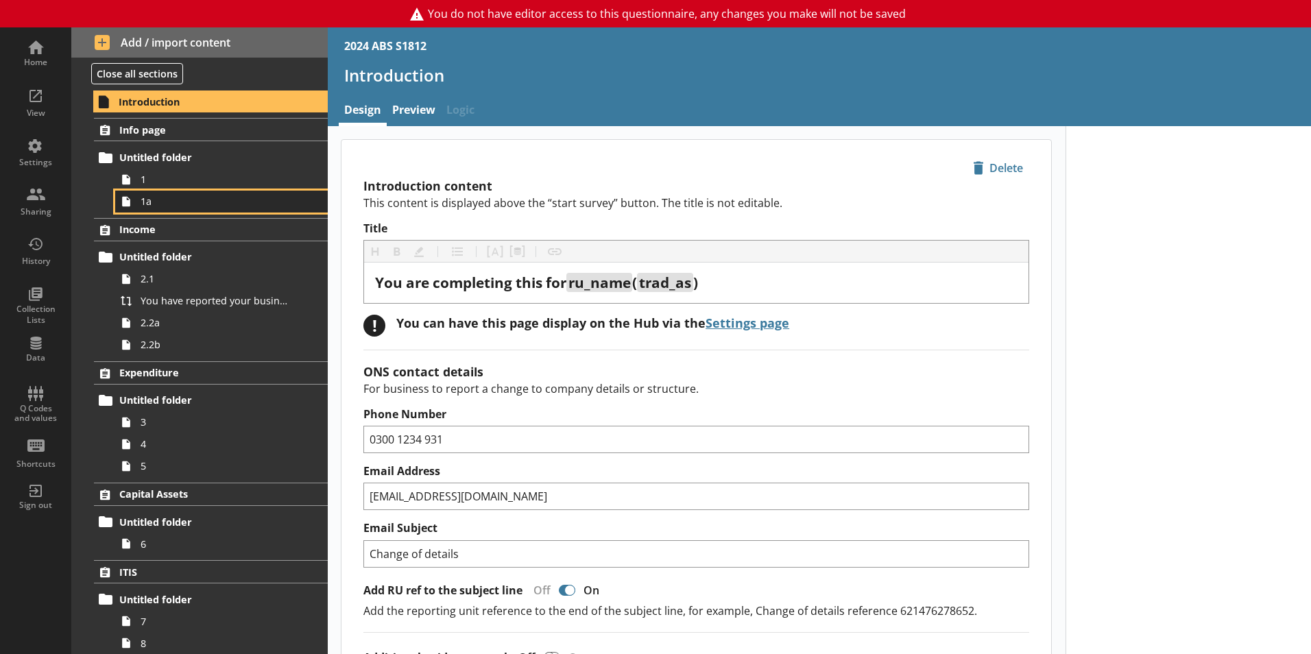
click at [145, 202] on span "1a" at bounding box center [217, 201] width 152 height 13
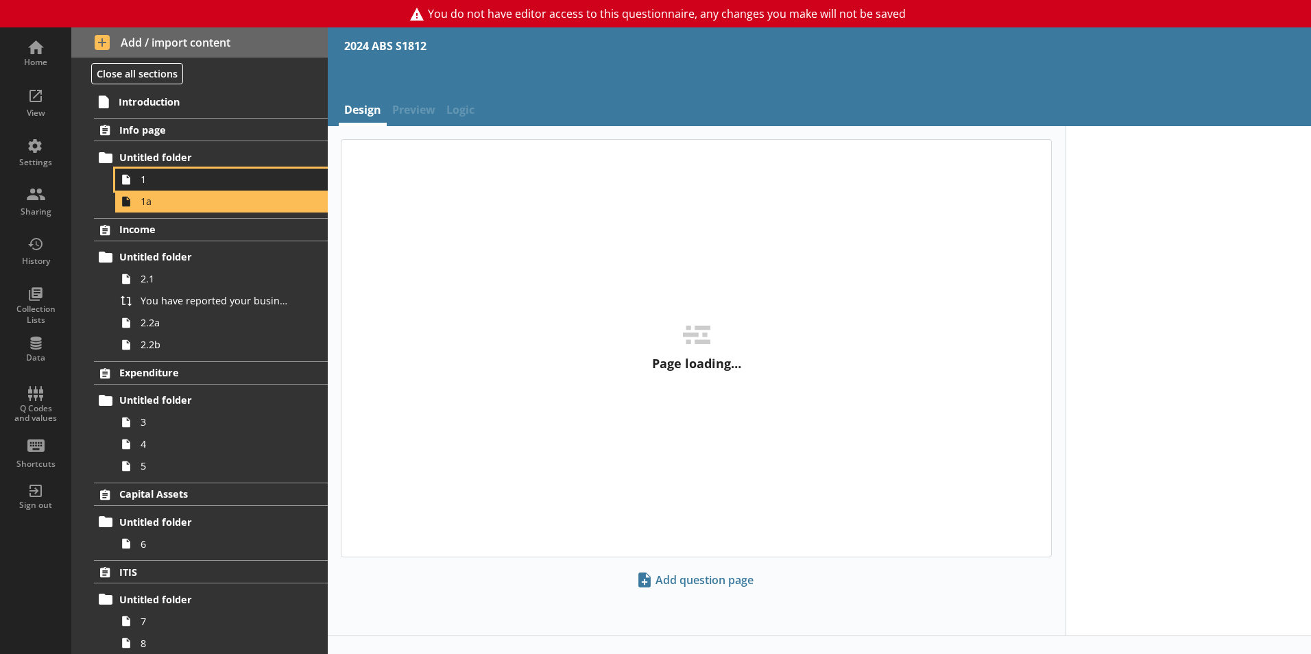
click at [159, 172] on link "1" at bounding box center [221, 180] width 213 height 22
type textarea "x"
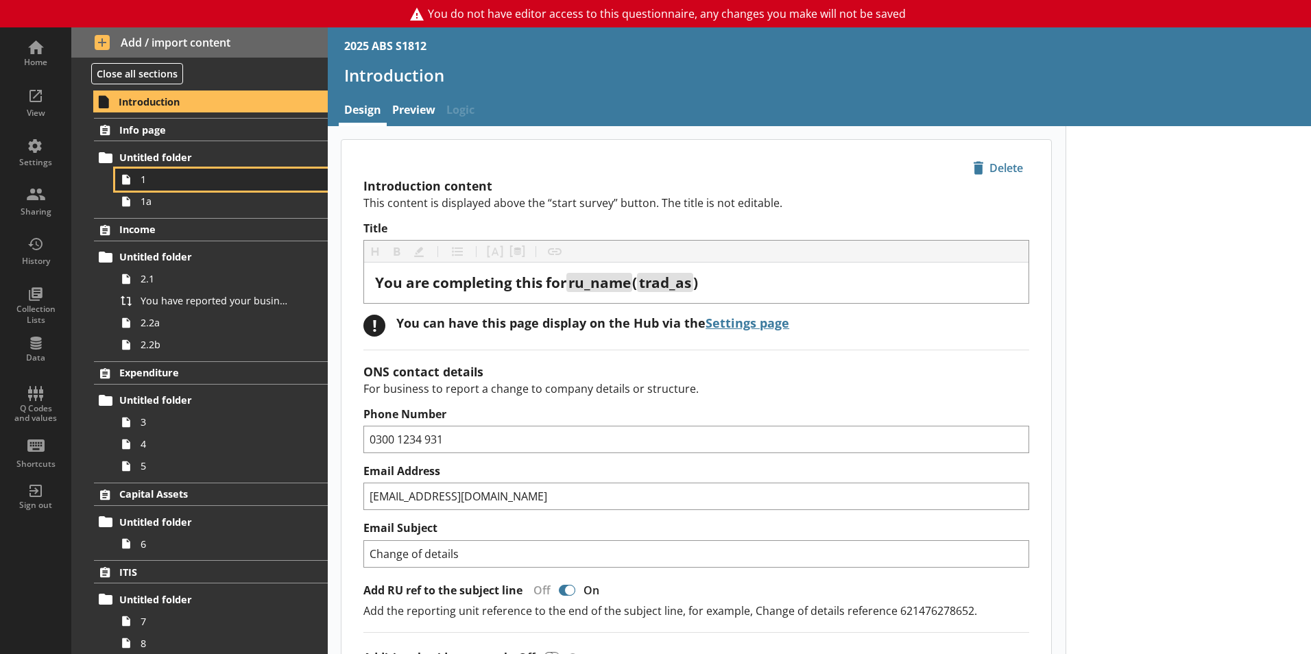
click at [183, 187] on link "1" at bounding box center [221, 180] width 213 height 22
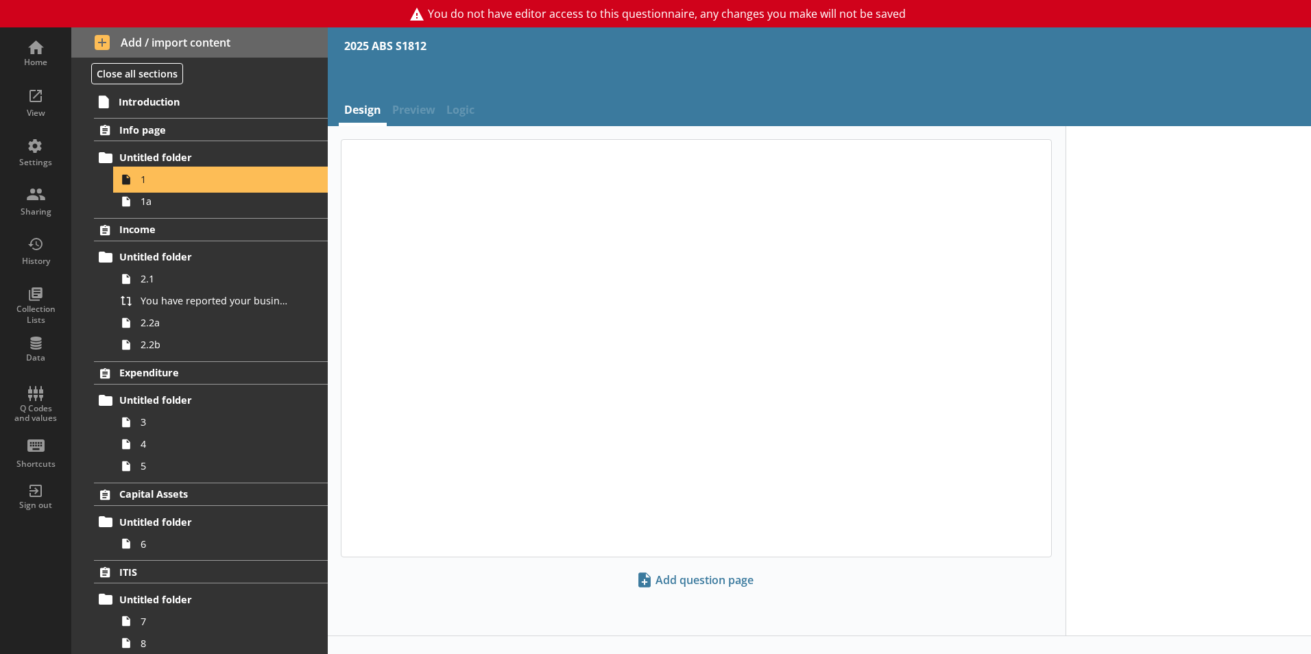
type textarea "x"
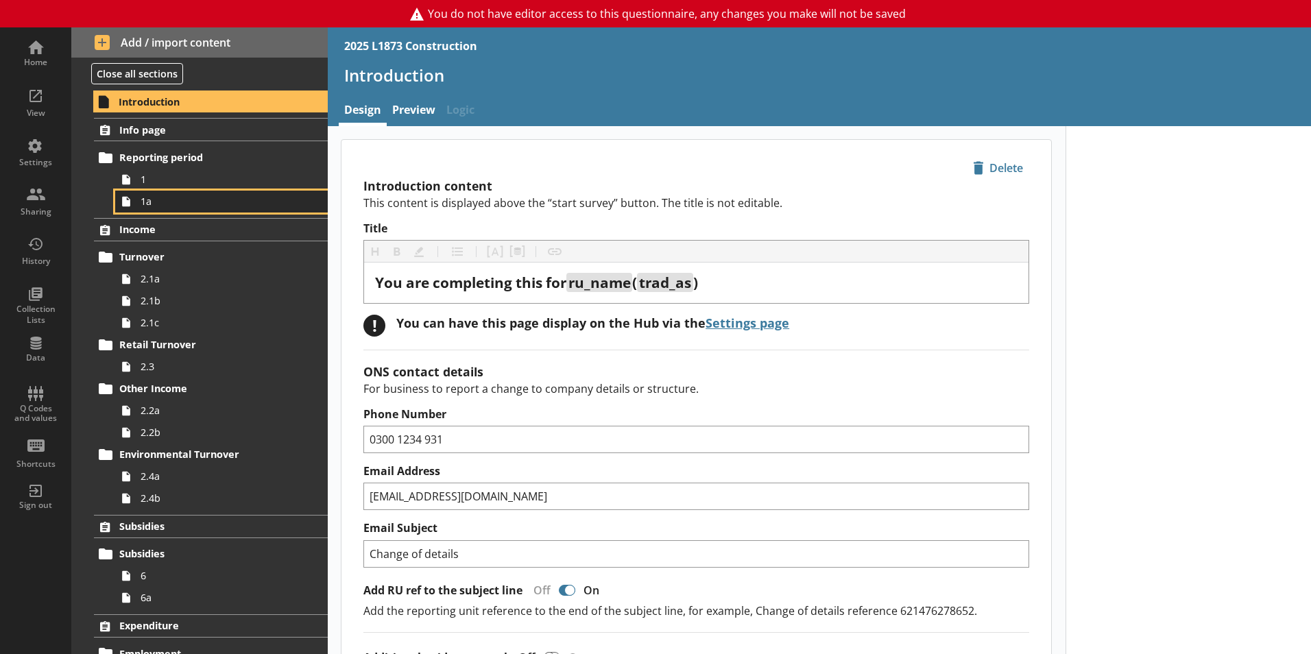
click at [170, 202] on span "1a" at bounding box center [217, 201] width 152 height 13
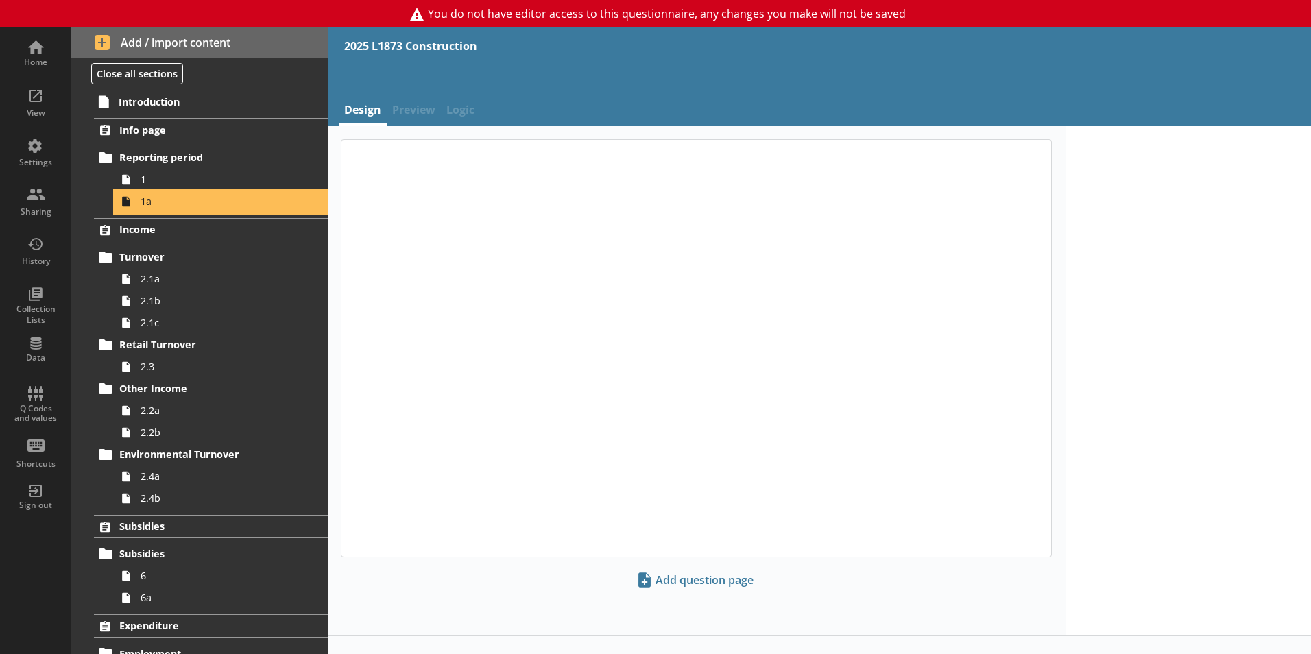
type textarea "x"
select select "ref_p_end_date"
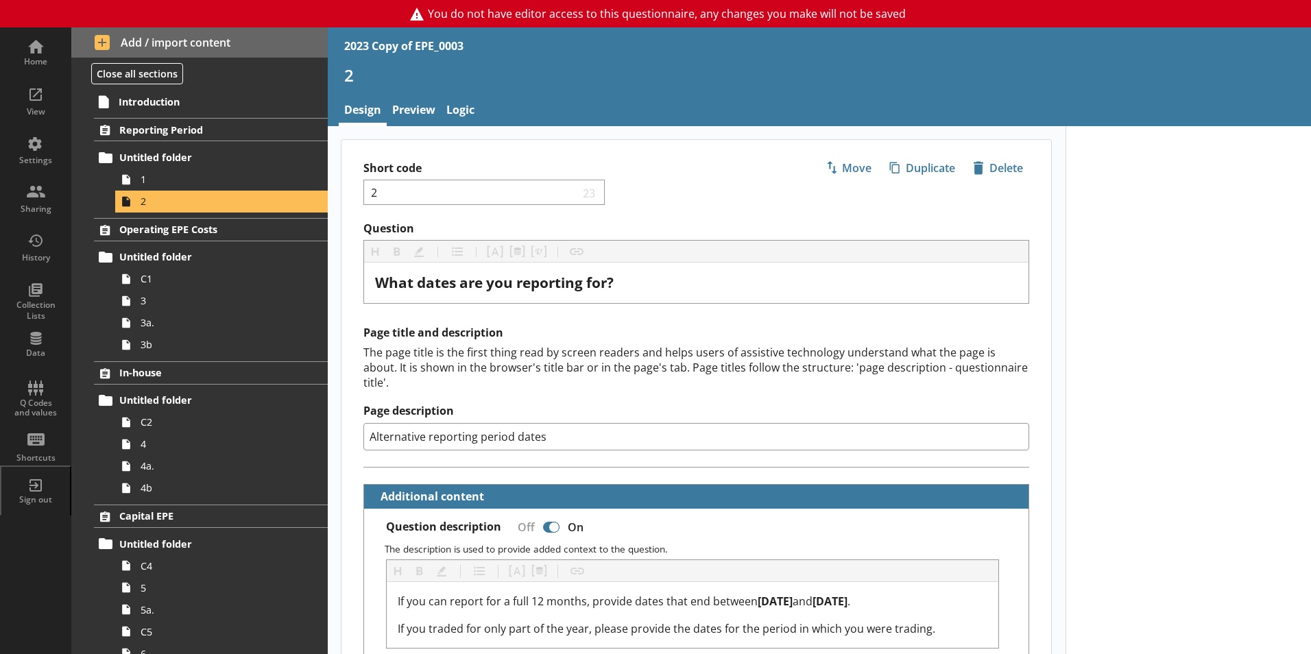
select select "ref_p_end_date"
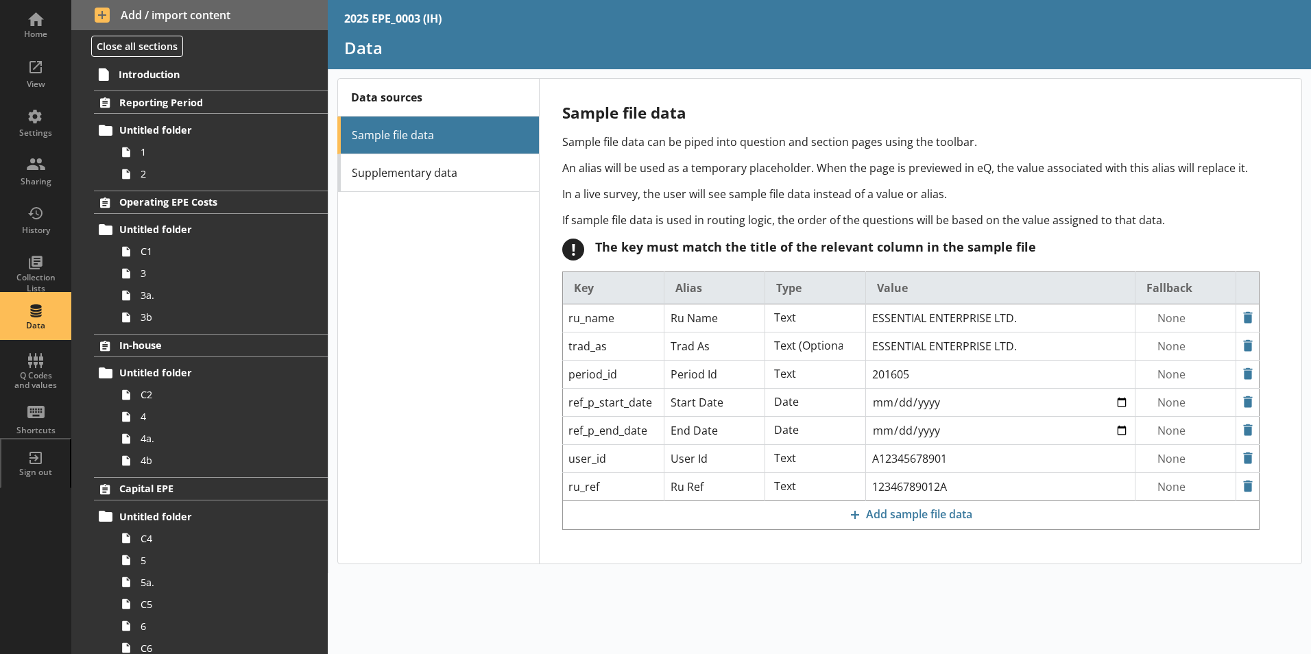
select select "Text_Optional"
select select "Date"
click at [195, 485] on span "Capital EPE" at bounding box center [203, 488] width 168 height 13
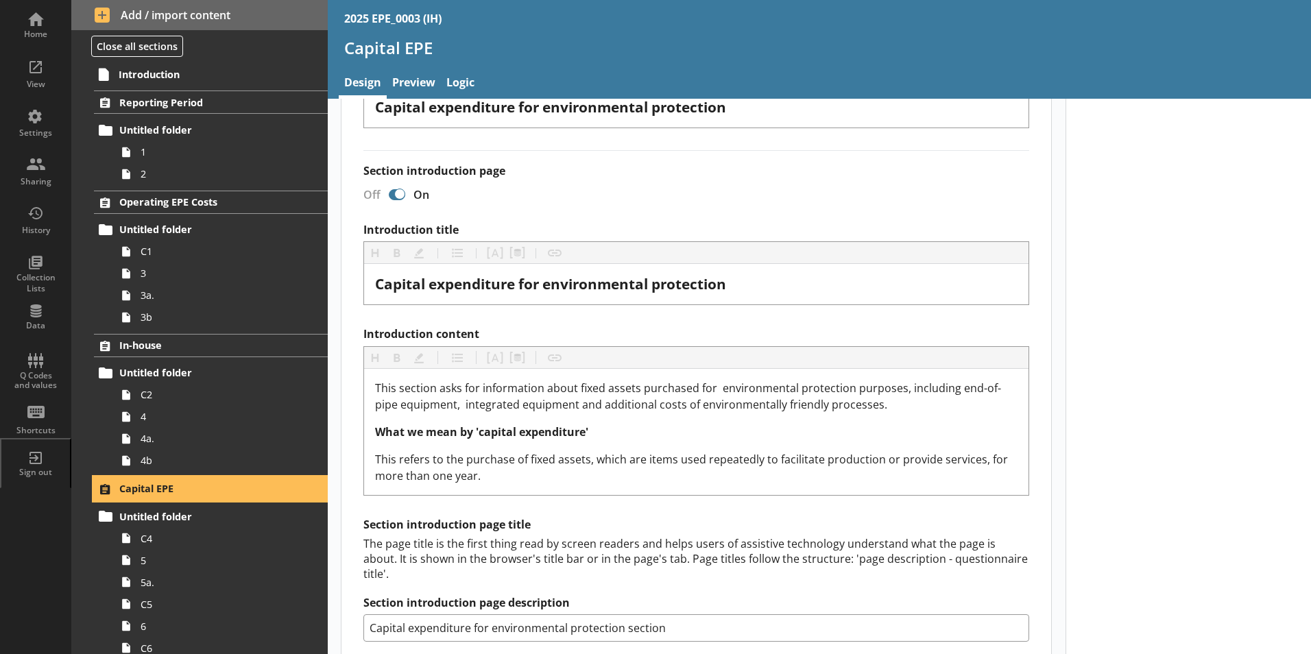
scroll to position [206, 0]
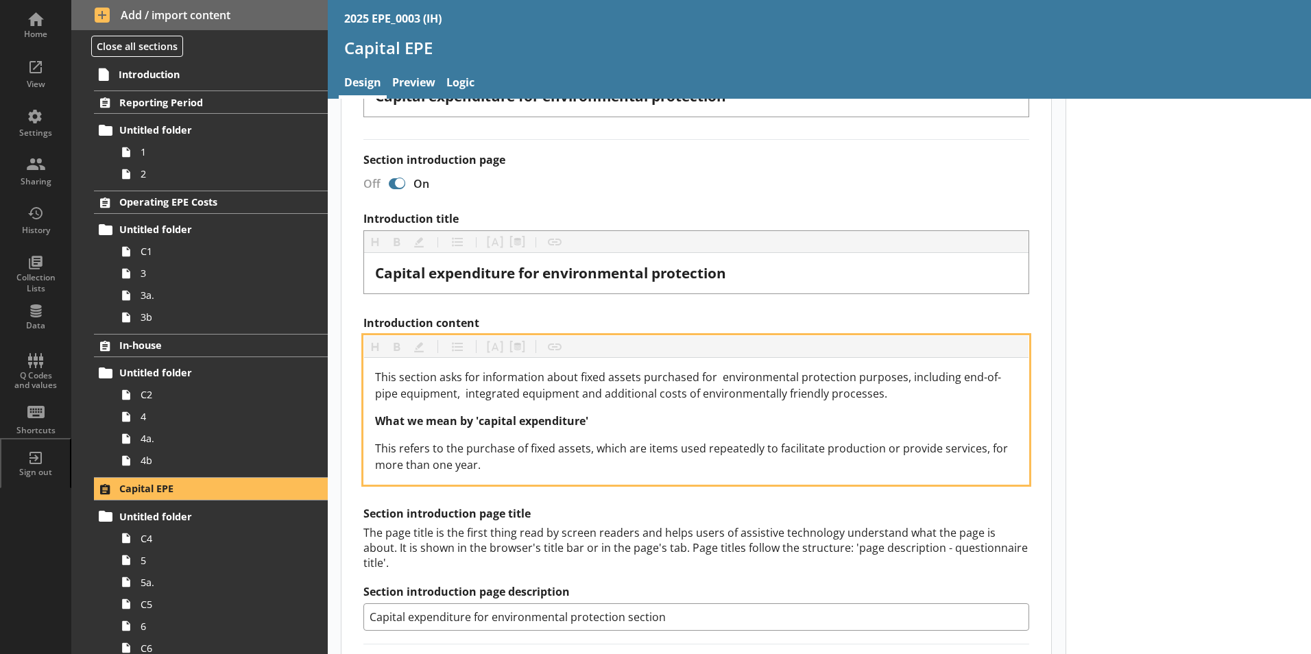
click at [717, 377] on span "This section asks for information about fixed assets purchased for environmenta…" at bounding box center [688, 386] width 626 height 32
click at [464, 392] on span "This section asks for information about fixed assets purchased for environmenta…" at bounding box center [686, 386] width 623 height 32
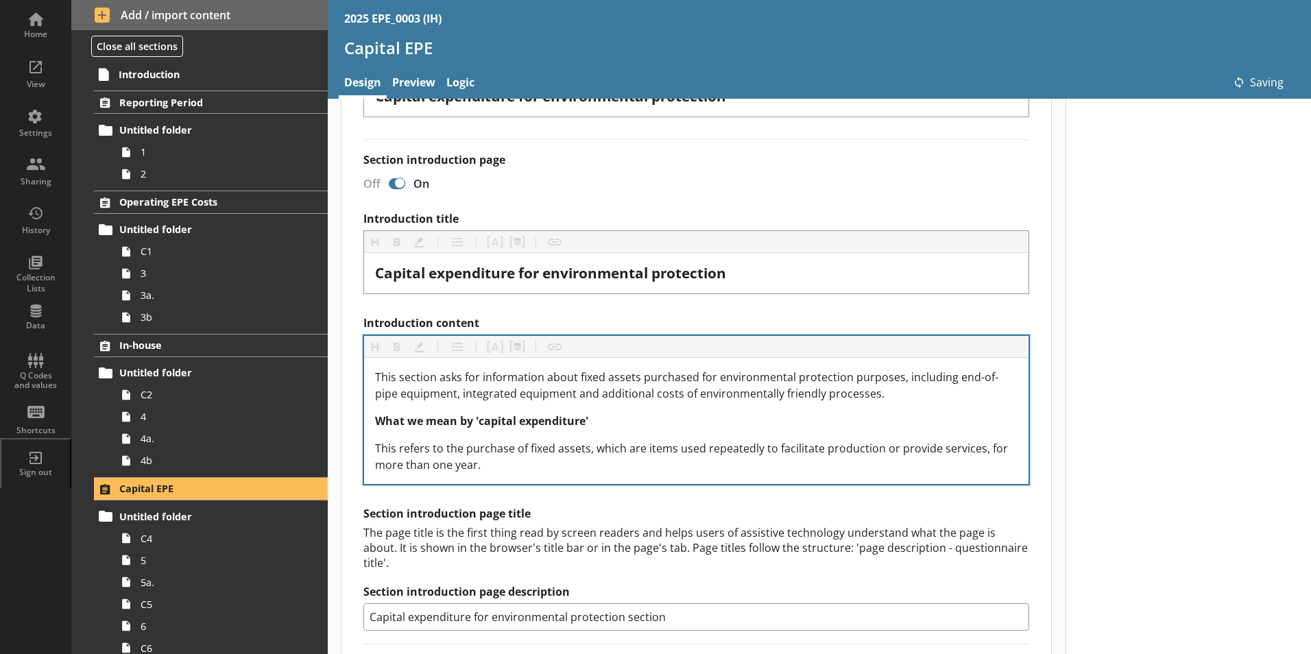
click at [1036, 407] on div "Section title This will be shown on the hub. Heading Heading Bold Bold Highligh…" at bounding box center [696, 444] width 710 height 847
click at [43, 114] on div "Settings" at bounding box center [36, 121] width 48 height 48
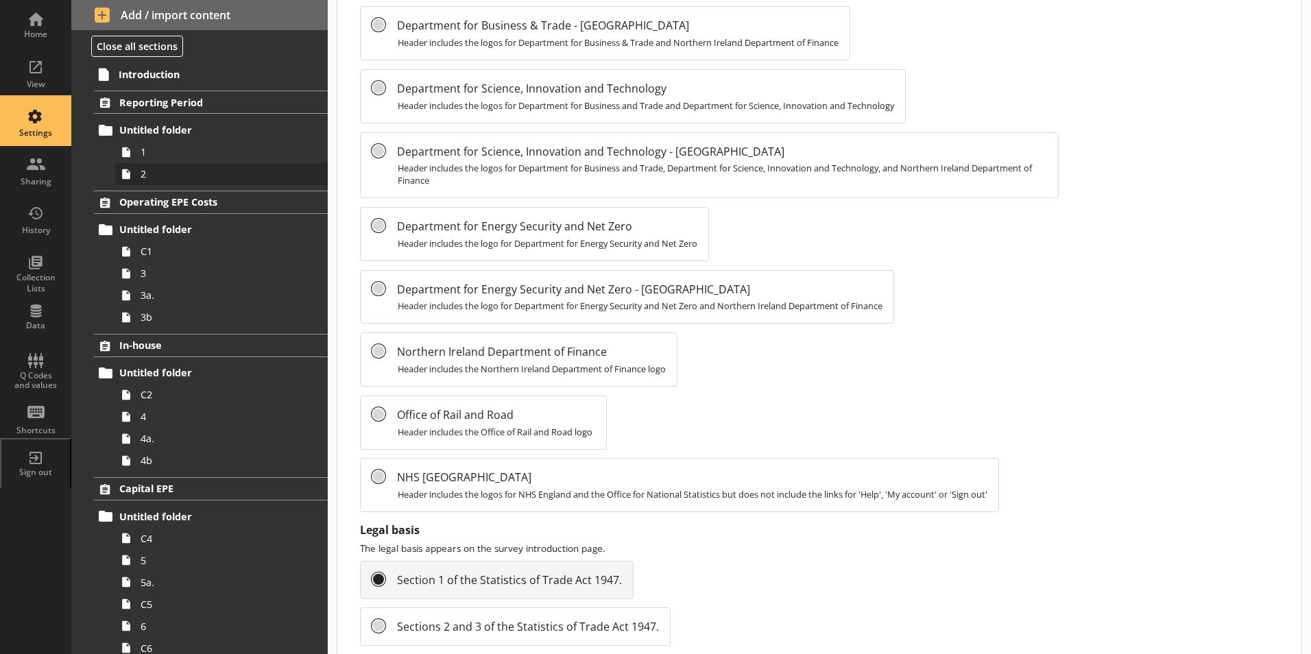
scroll to position [823, 0]
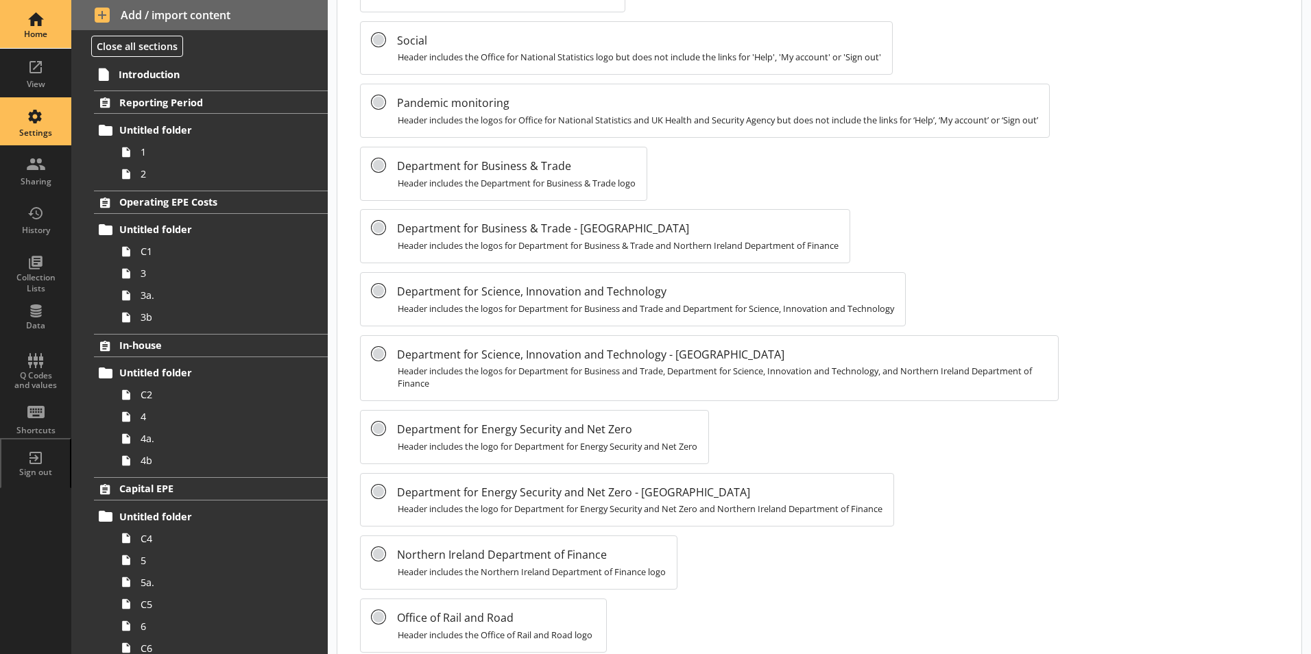
click at [45, 32] on div "Home" at bounding box center [36, 34] width 48 height 11
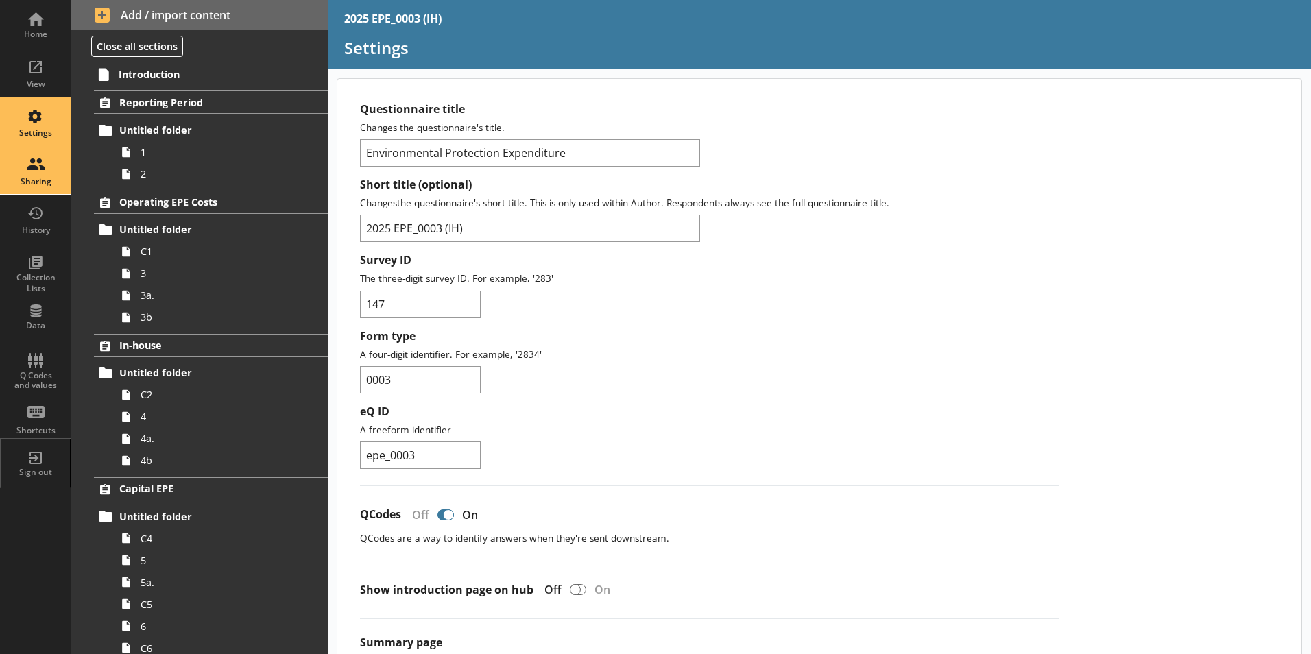
click at [36, 174] on div "Sharing" at bounding box center [36, 170] width 48 height 48
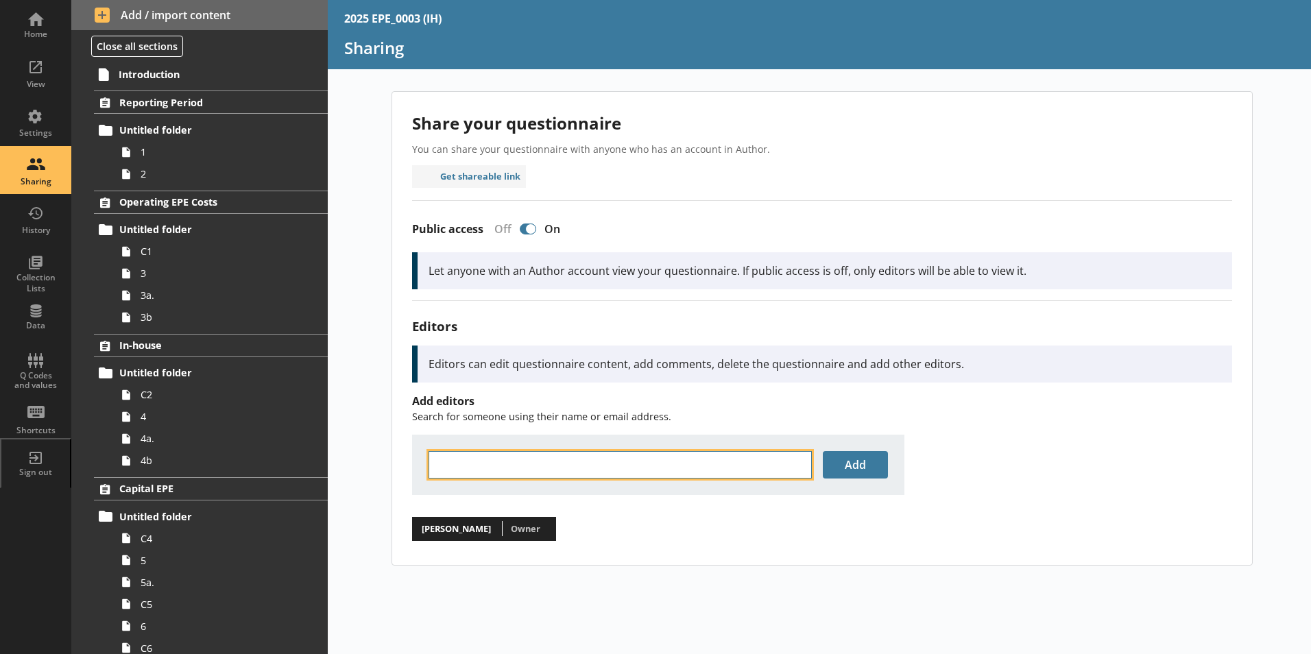
click at [582, 464] on input "text" at bounding box center [620, 464] width 383 height 27
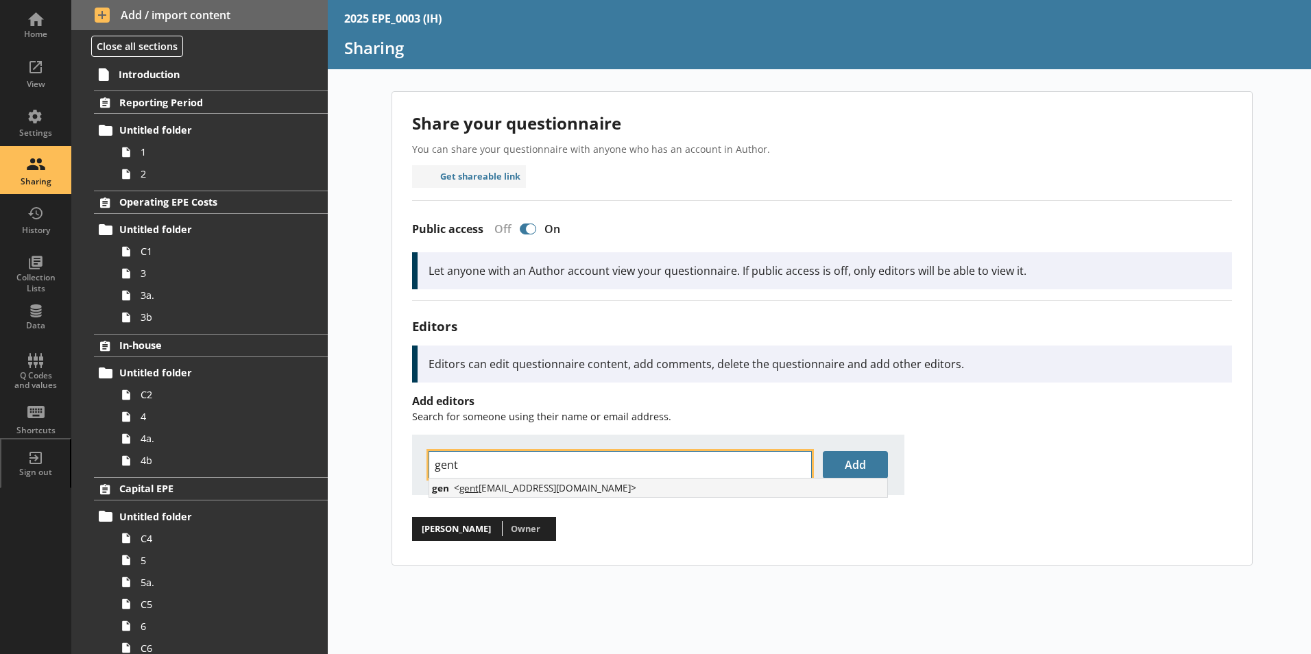
click at [568, 487] on span "< gent iana.roarson@ons.gov.uk >" at bounding box center [545, 487] width 182 height 13
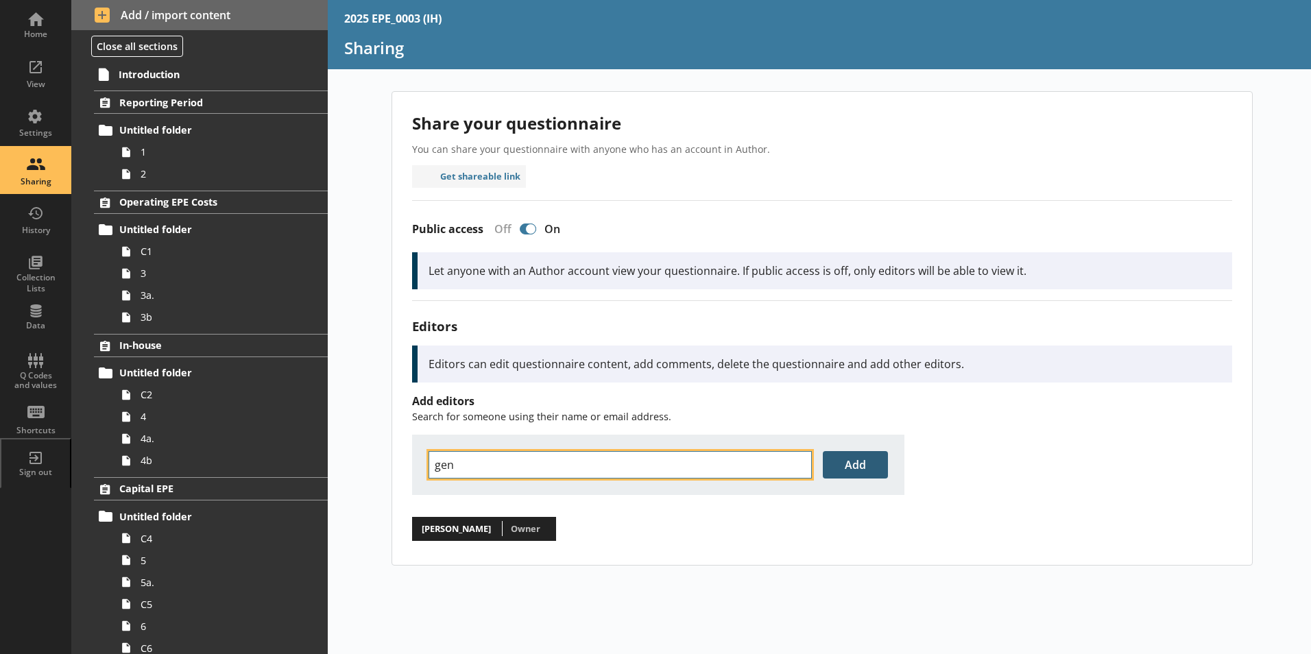
type input "gen"
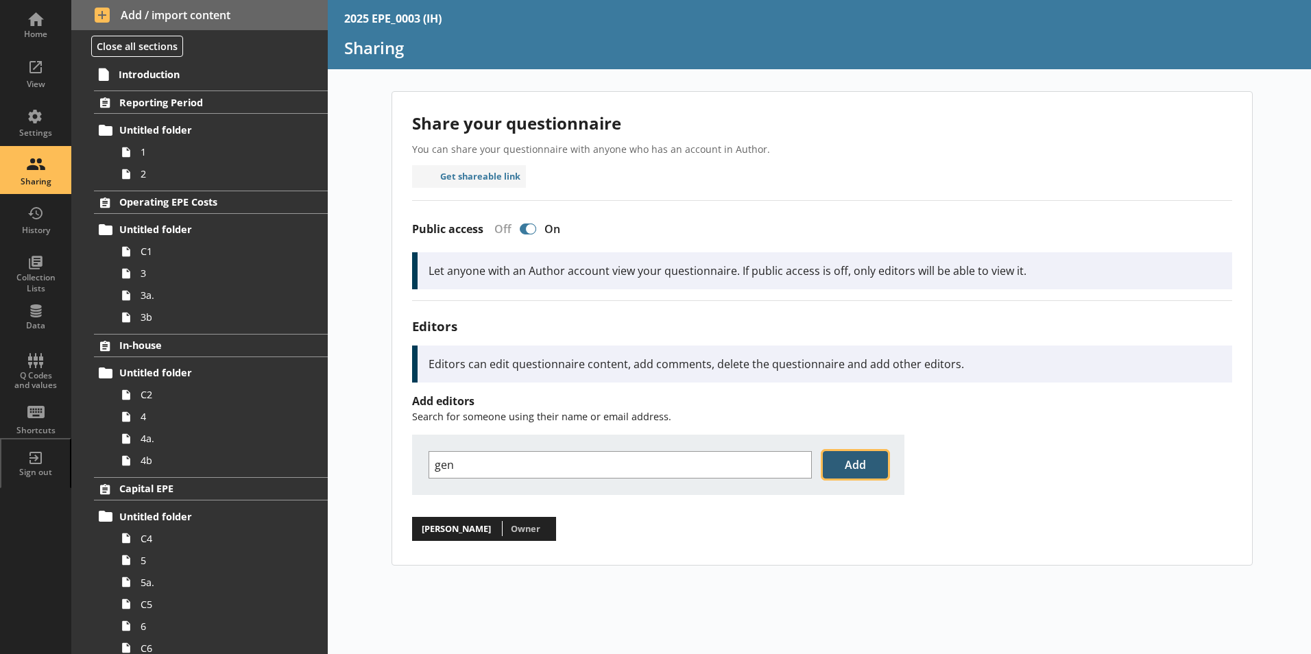
click at [874, 459] on button "Add" at bounding box center [855, 464] width 65 height 27
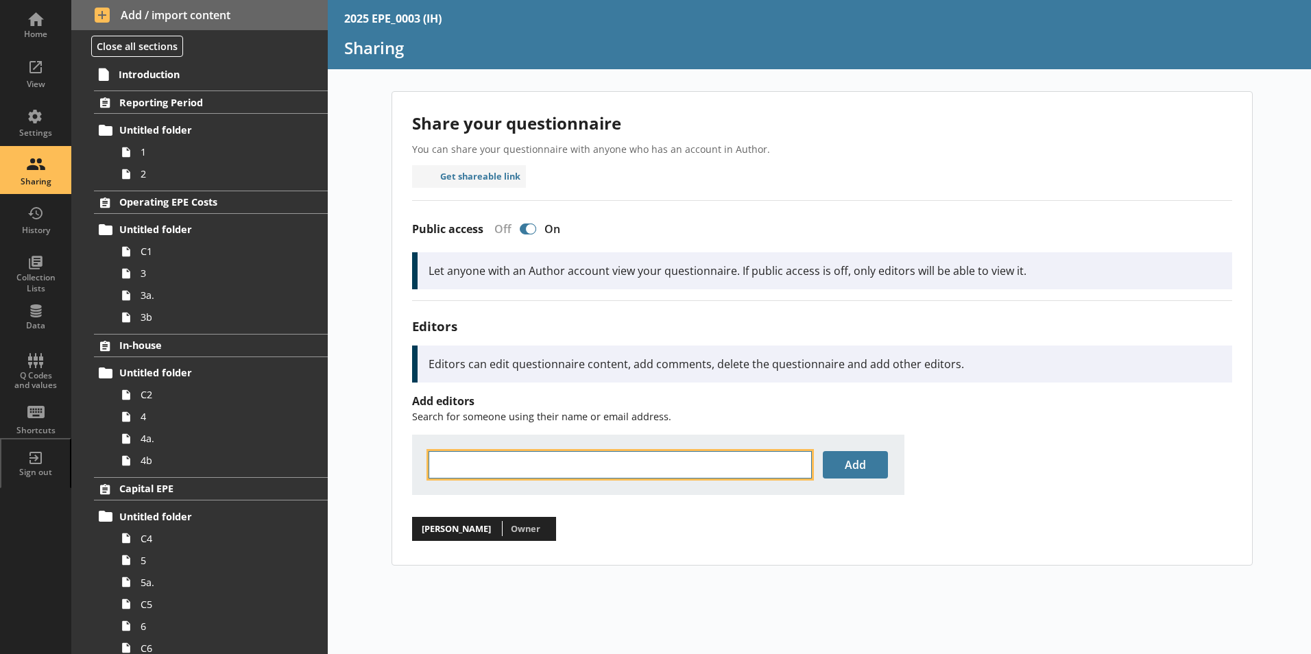
click at [696, 456] on input "text" at bounding box center [620, 464] width 383 height 27
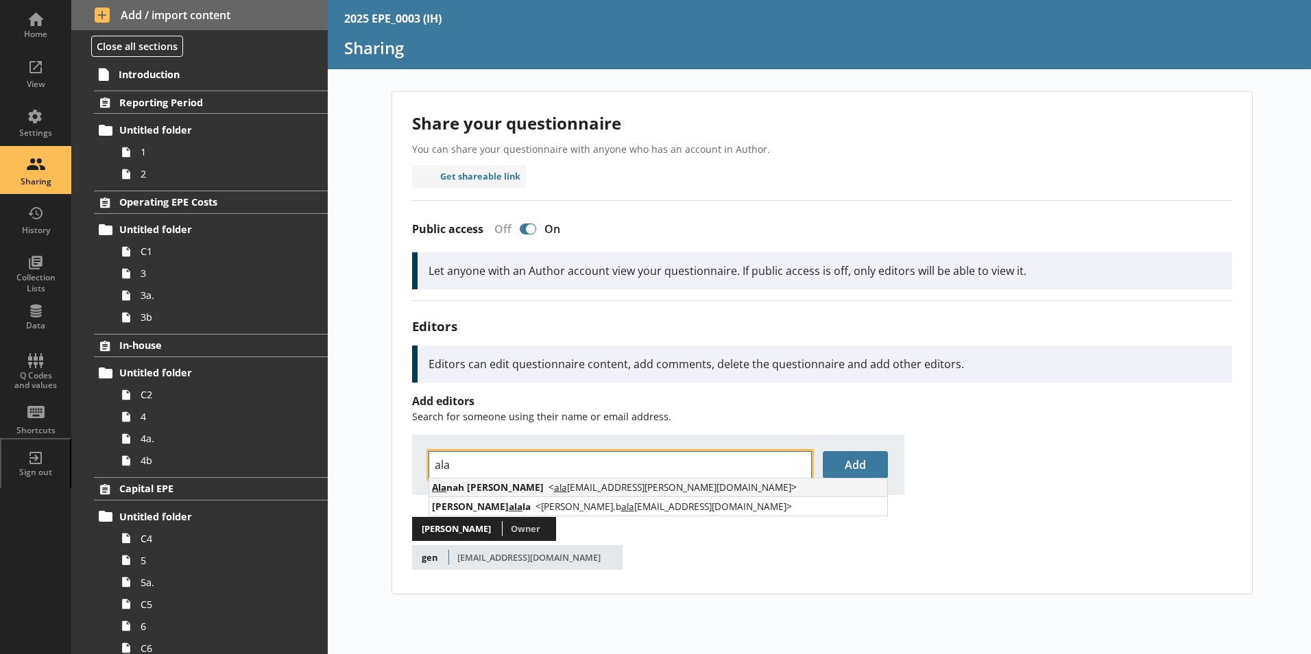
click at [664, 494] on li "Ala nah Maskell < ala nah.maskell@ons.gov.uk >" at bounding box center [658, 488] width 458 height 19
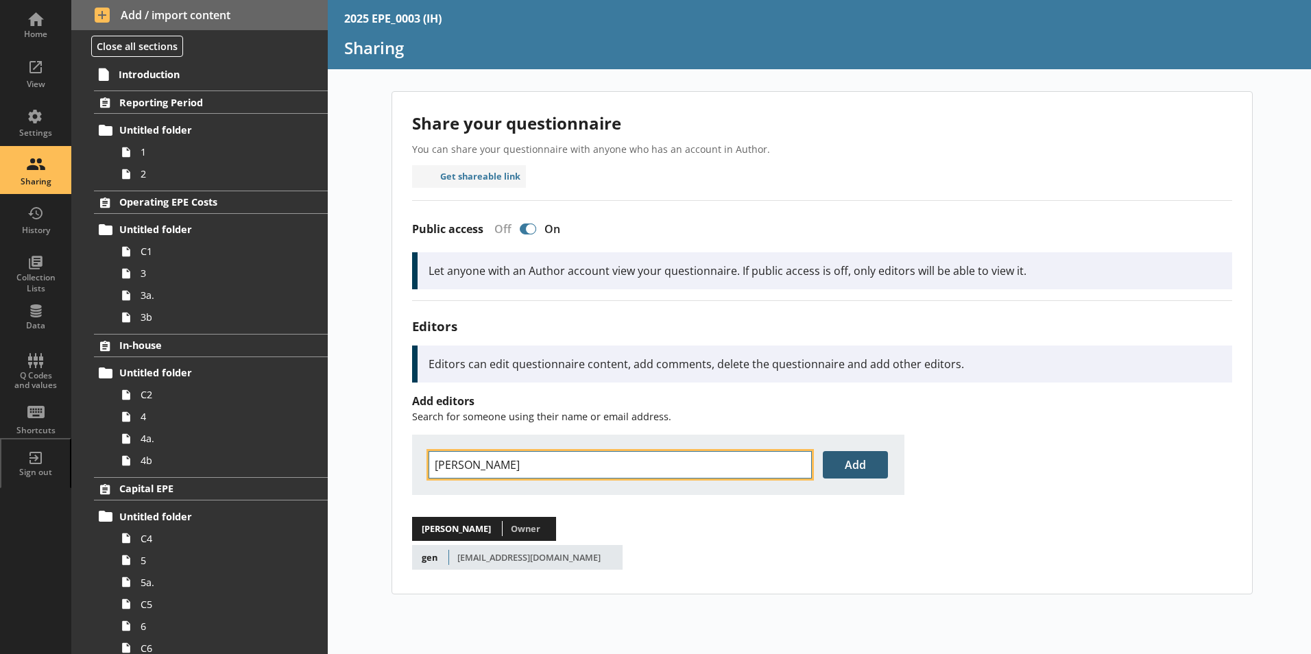
type input "[PERSON_NAME]"
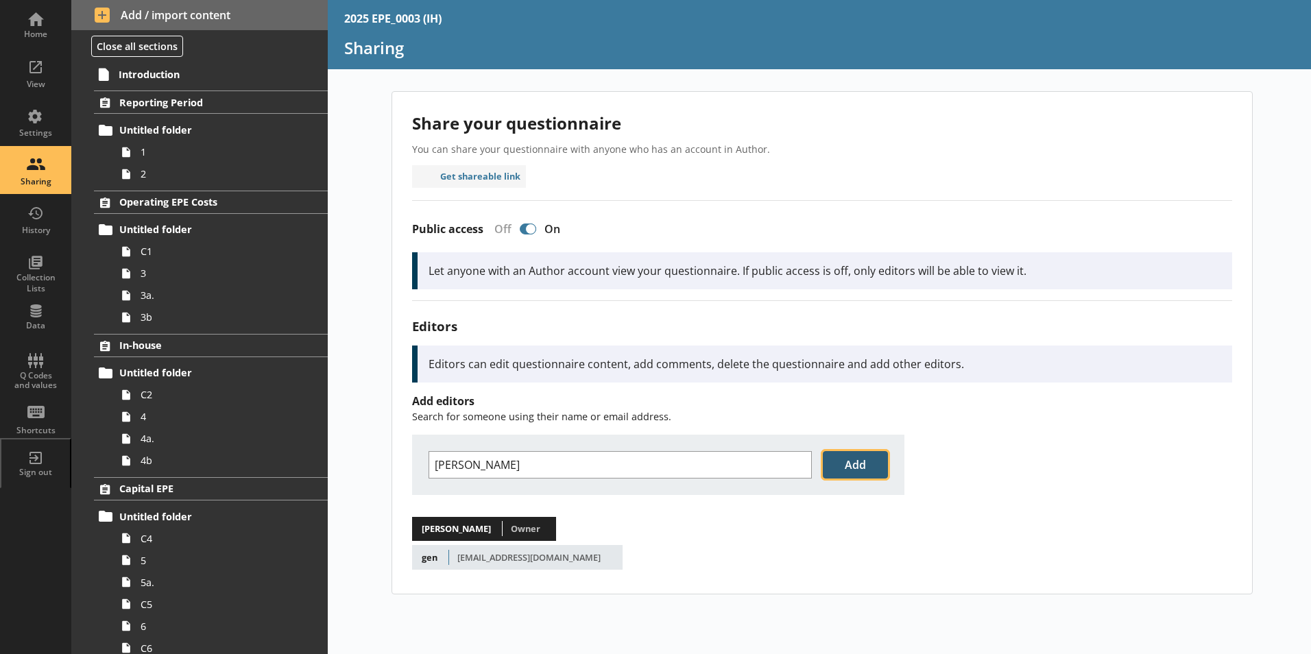
click at [839, 468] on button "Add" at bounding box center [855, 464] width 65 height 27
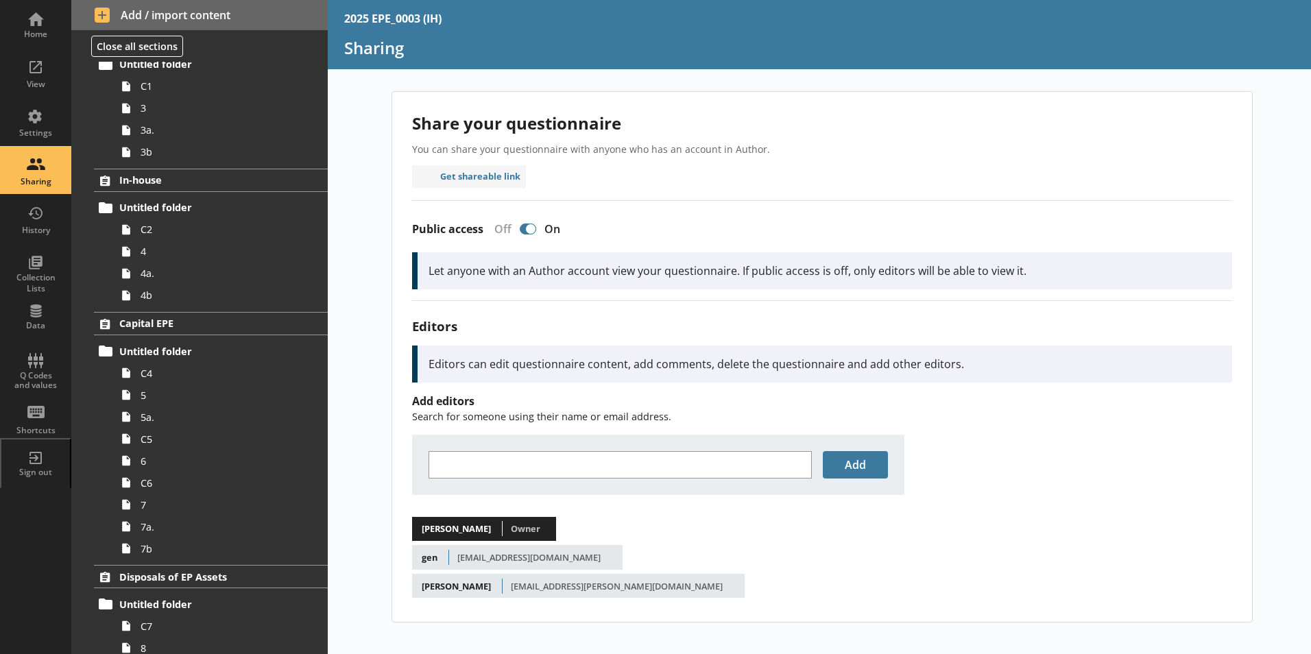
scroll to position [343, 0]
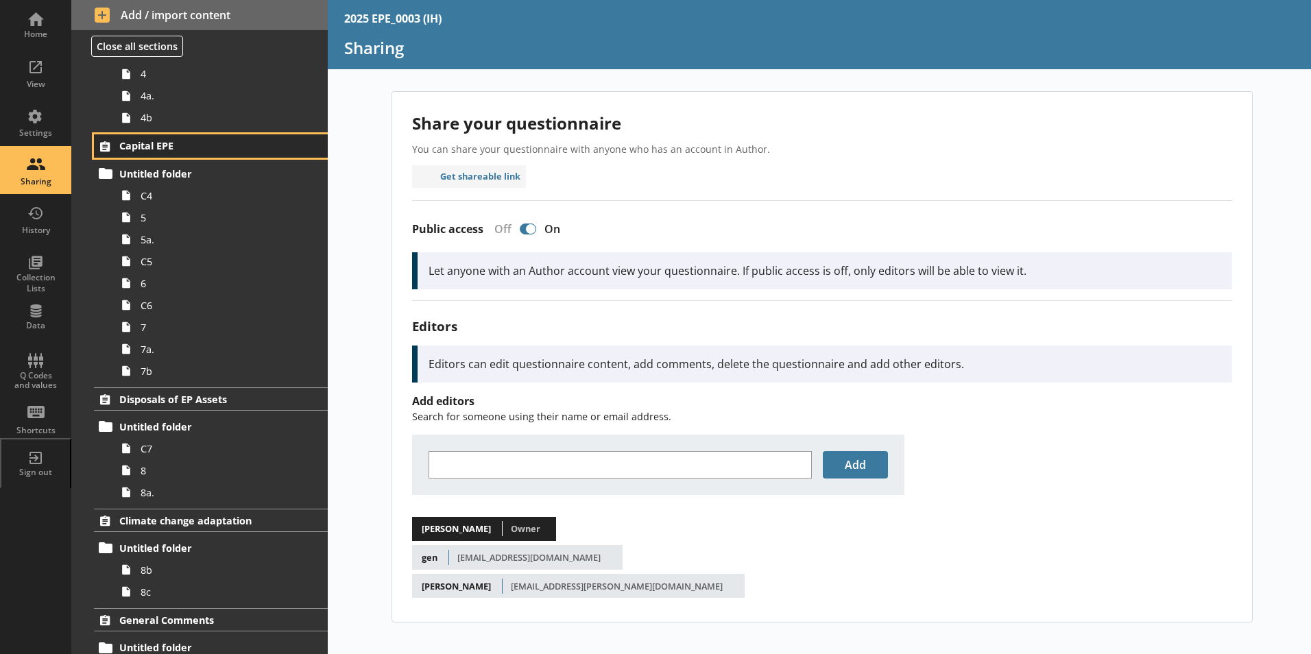
click at [158, 142] on span "Capital EPE" at bounding box center [203, 145] width 168 height 13
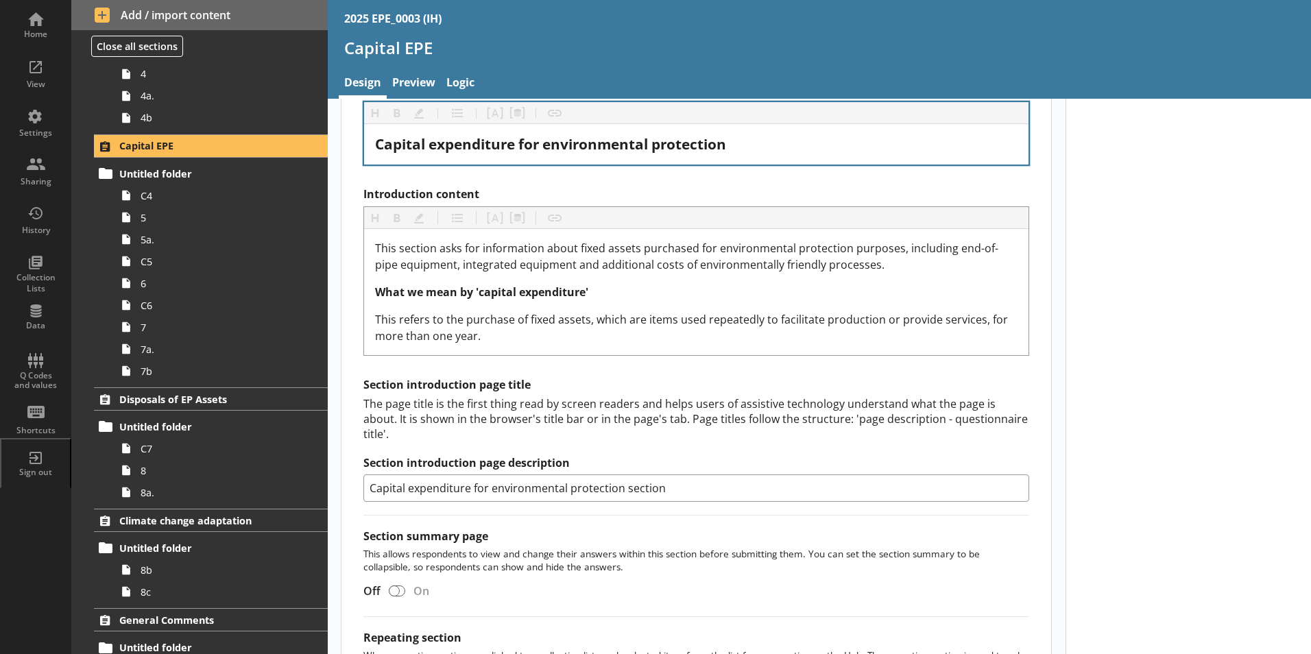
scroll to position [343, 0]
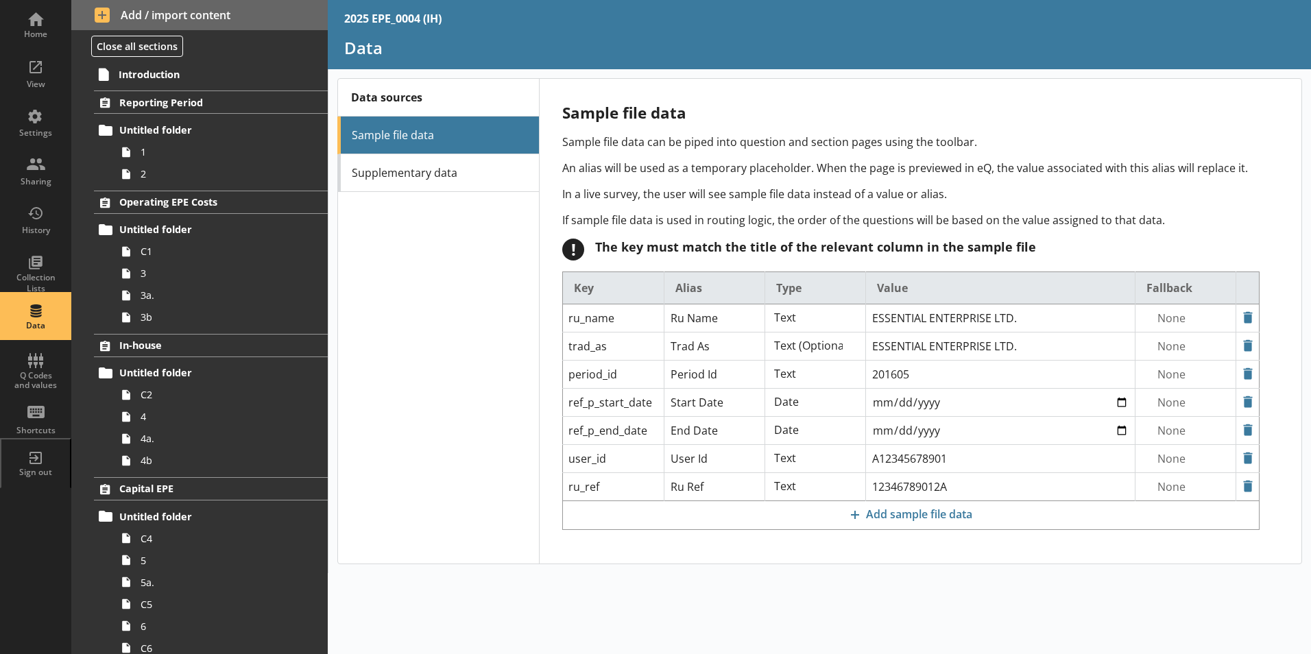
select select "Text_Optional"
select select "Date"
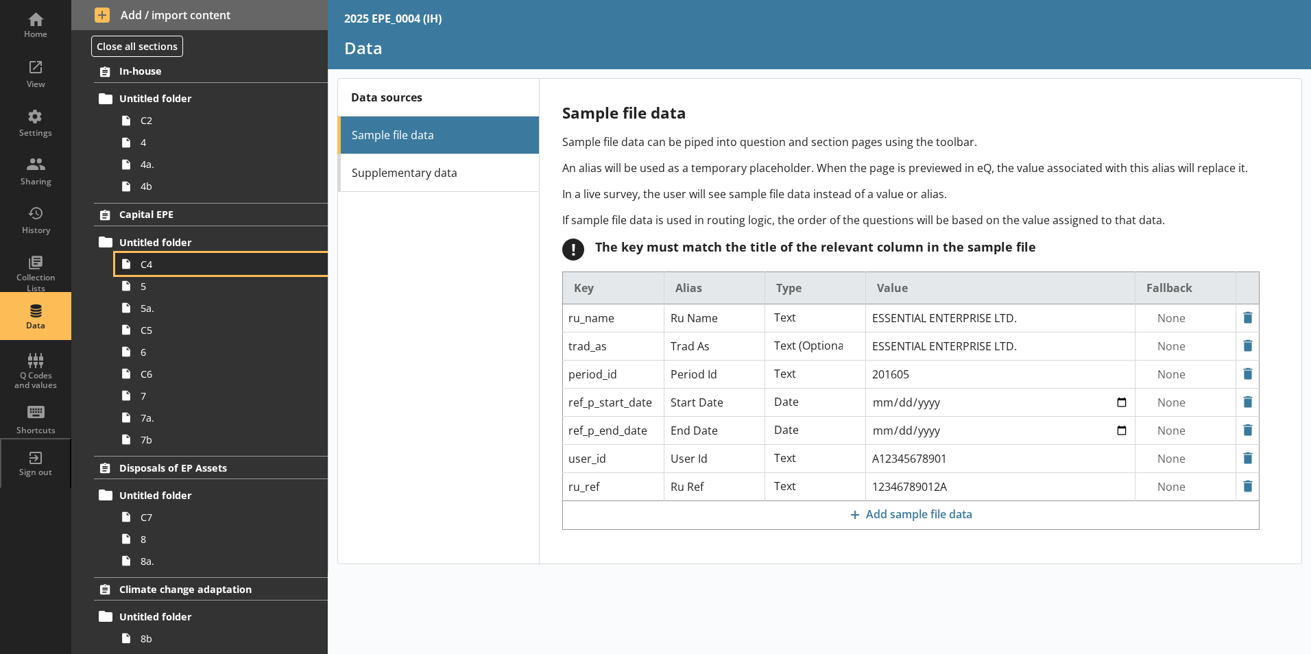
click at [172, 266] on span "C4" at bounding box center [217, 264] width 152 height 13
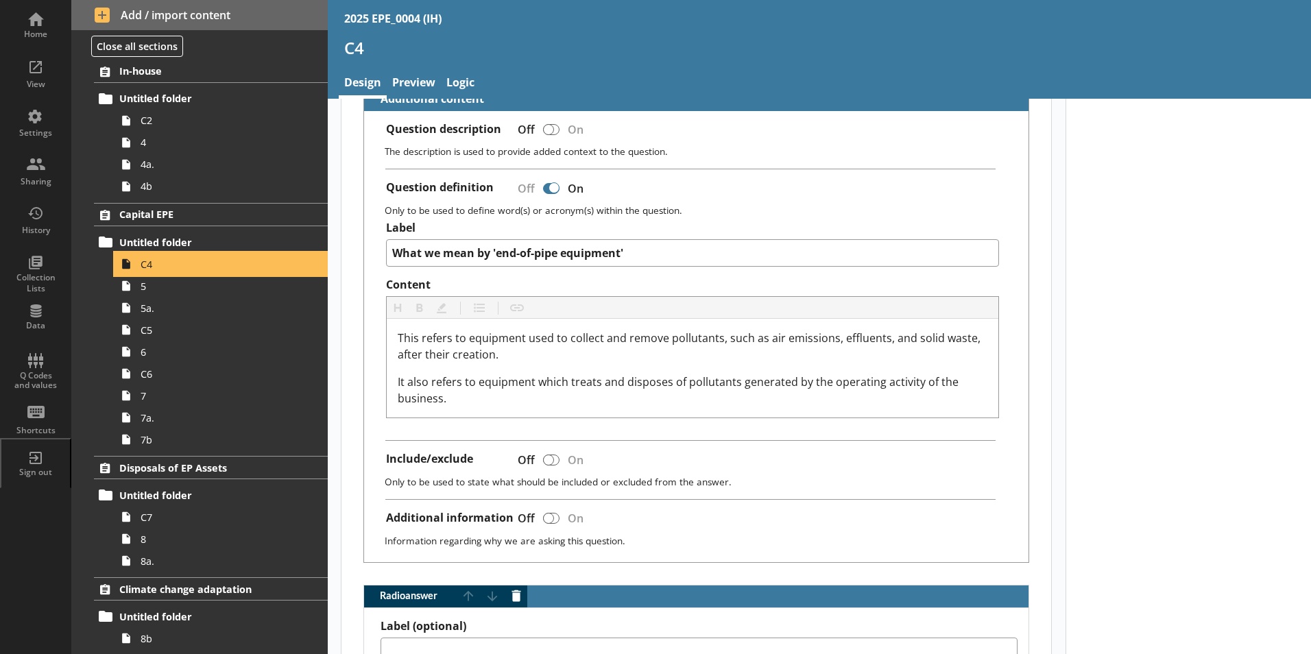
scroll to position [411, 0]
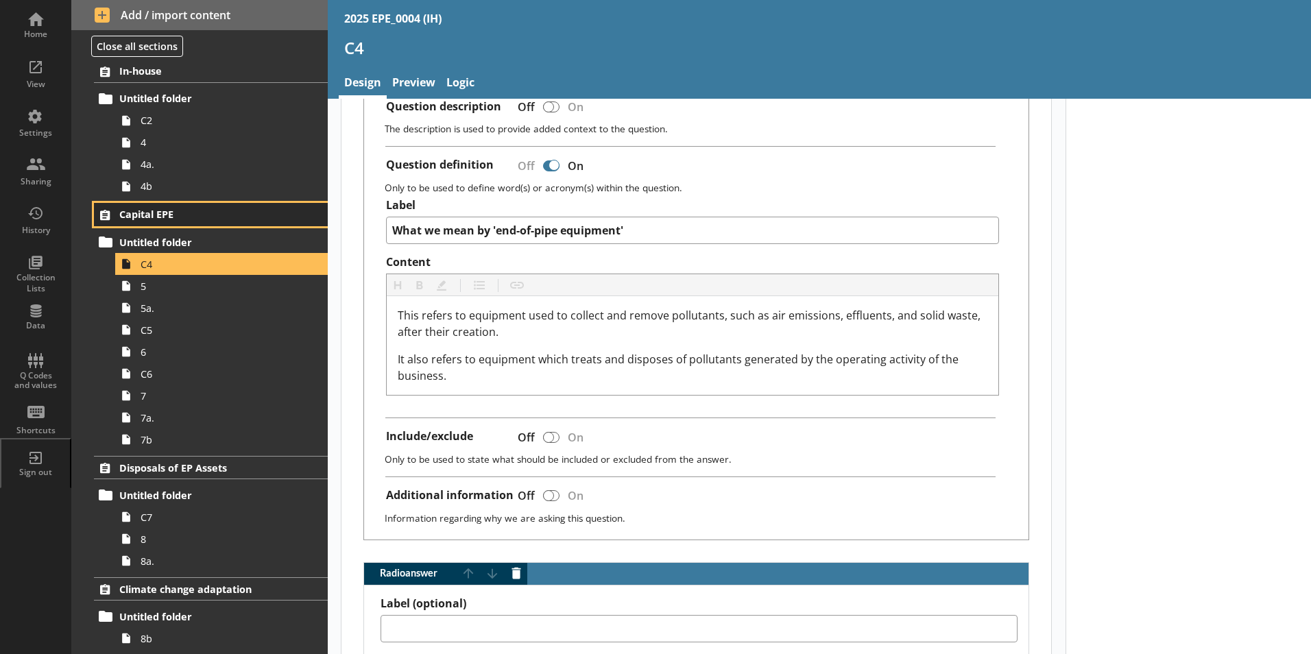
click at [158, 211] on span "Capital EPE" at bounding box center [203, 214] width 168 height 13
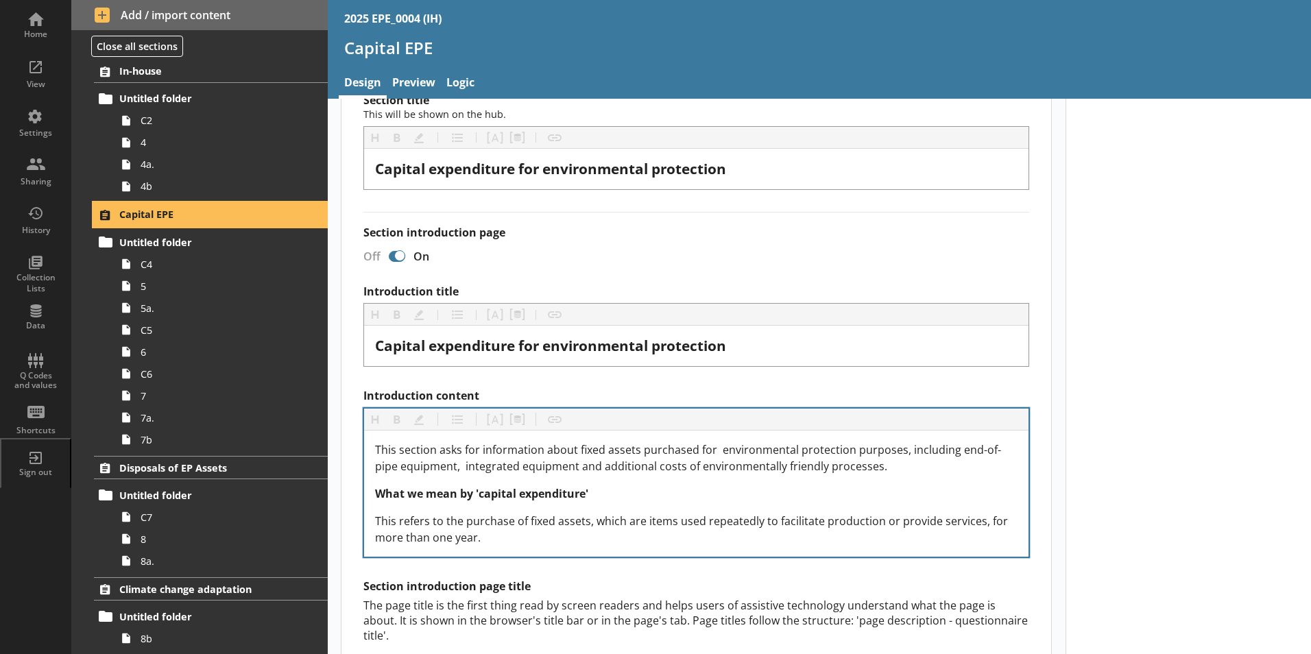
scroll to position [137, 0]
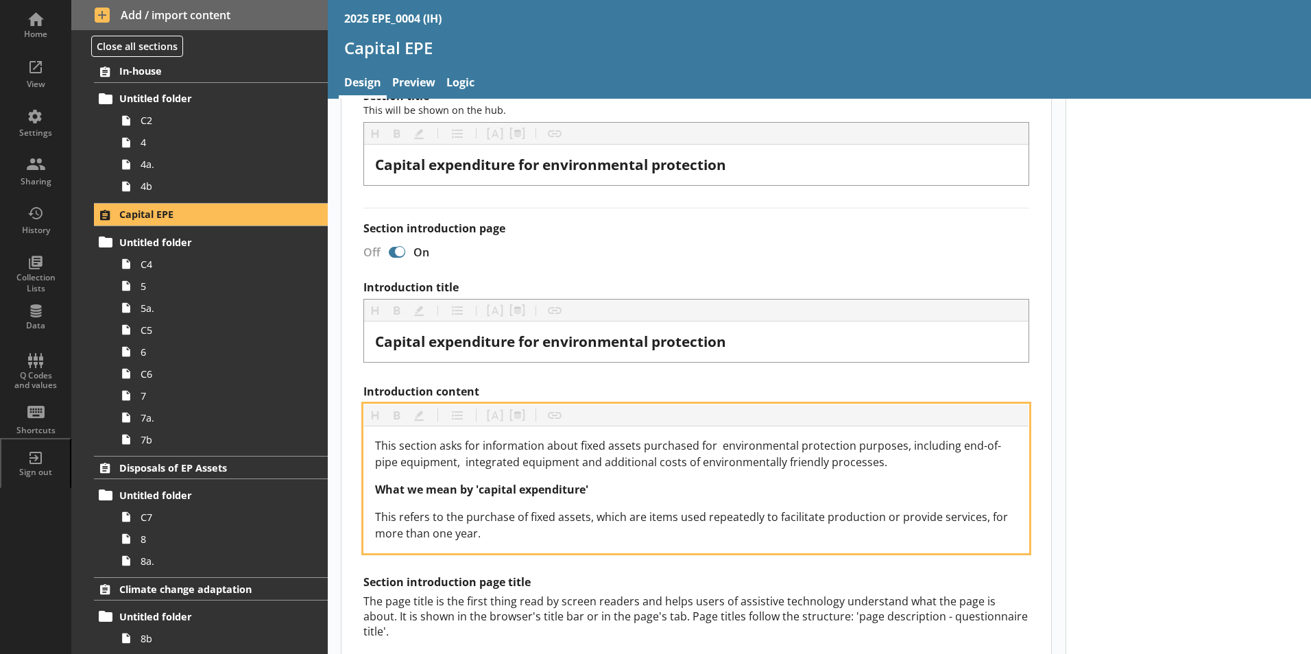
click at [716, 445] on span "This section asks for information about fixed assets purchased for environmenta…" at bounding box center [688, 454] width 626 height 32
click at [467, 458] on span "This section asks for information about fixed assets purchased for environmenta…" at bounding box center [686, 454] width 623 height 32
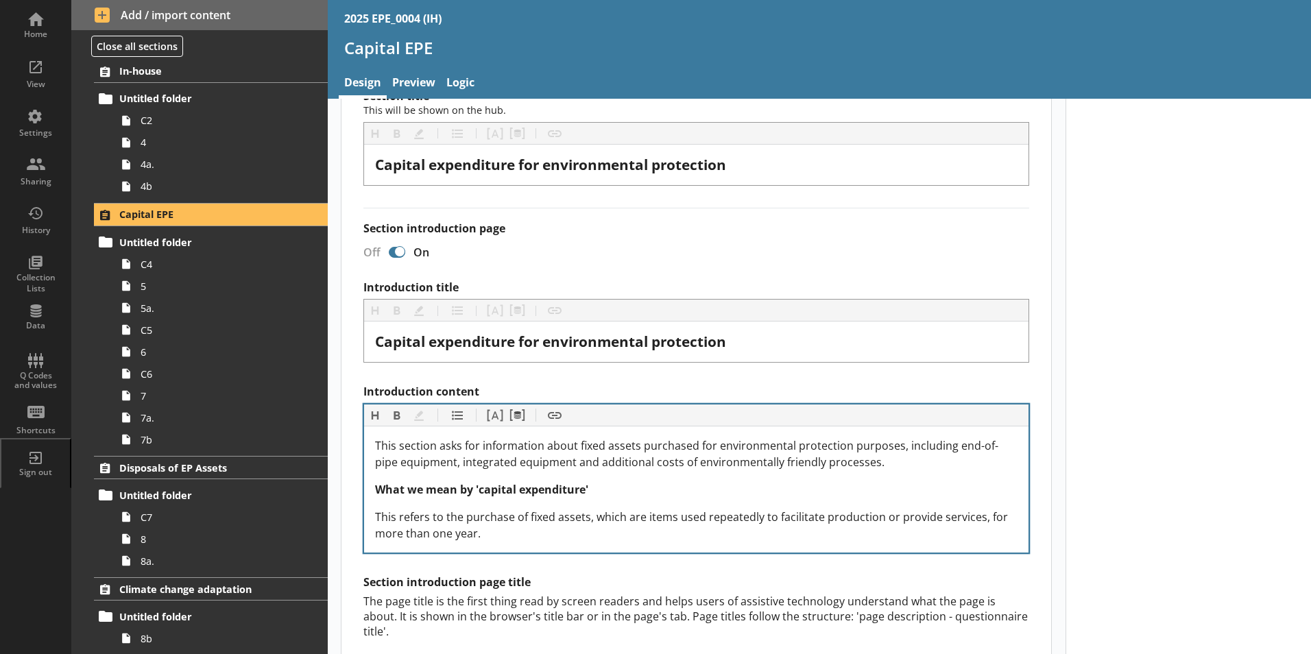
click at [1038, 406] on div "Section title This will be shown on the hub. Heading Heading Bold Bold Highligh…" at bounding box center [696, 512] width 710 height 847
click at [52, 136] on div "Settings" at bounding box center [36, 133] width 48 height 11
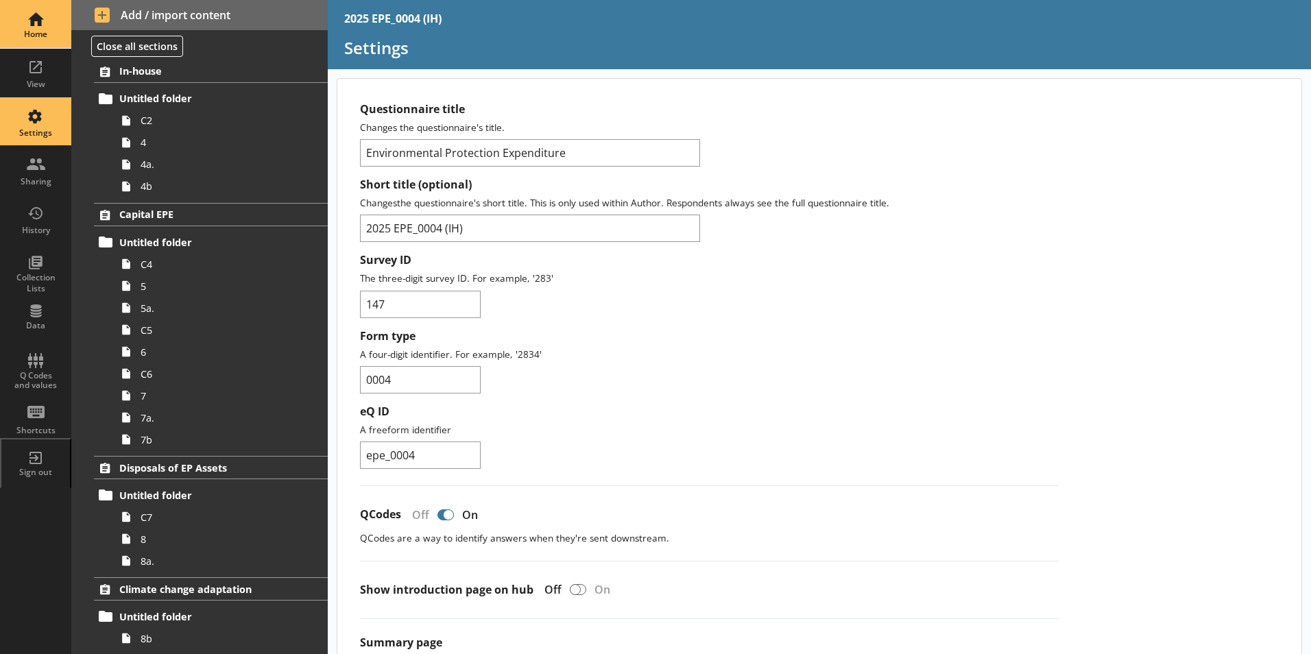
click at [19, 11] on div "Home" at bounding box center [36, 24] width 48 height 48
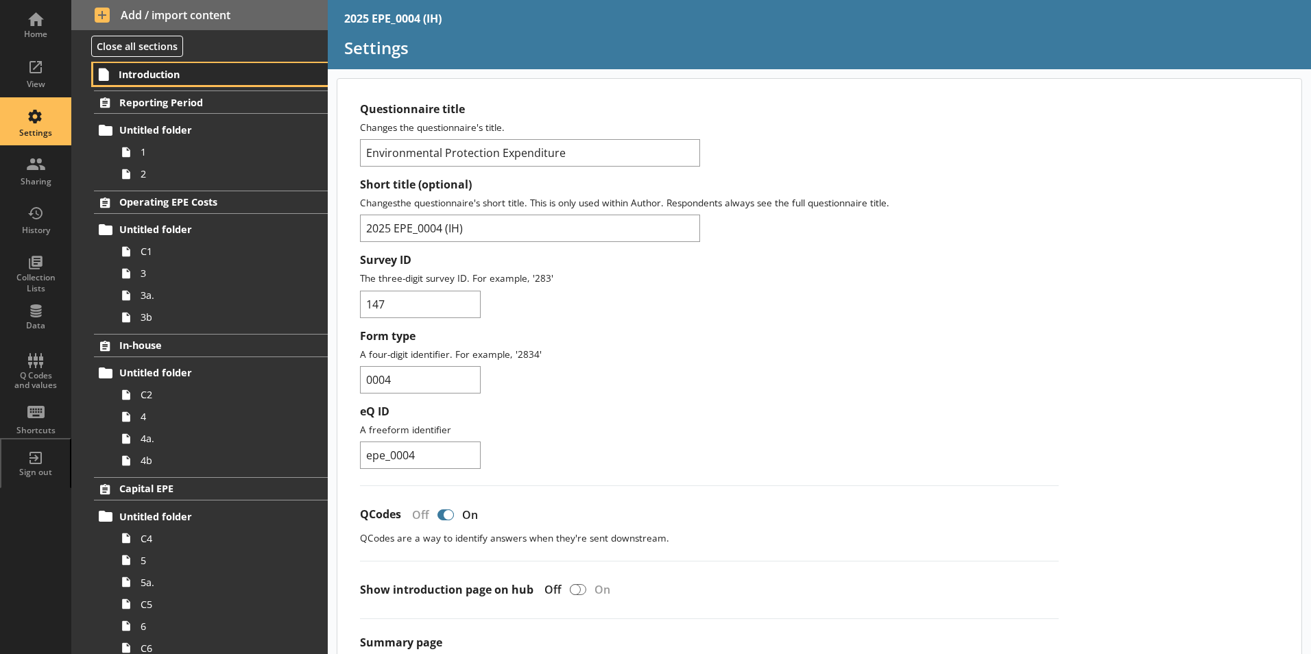
click at [158, 71] on span "Introduction" at bounding box center [203, 74] width 169 height 13
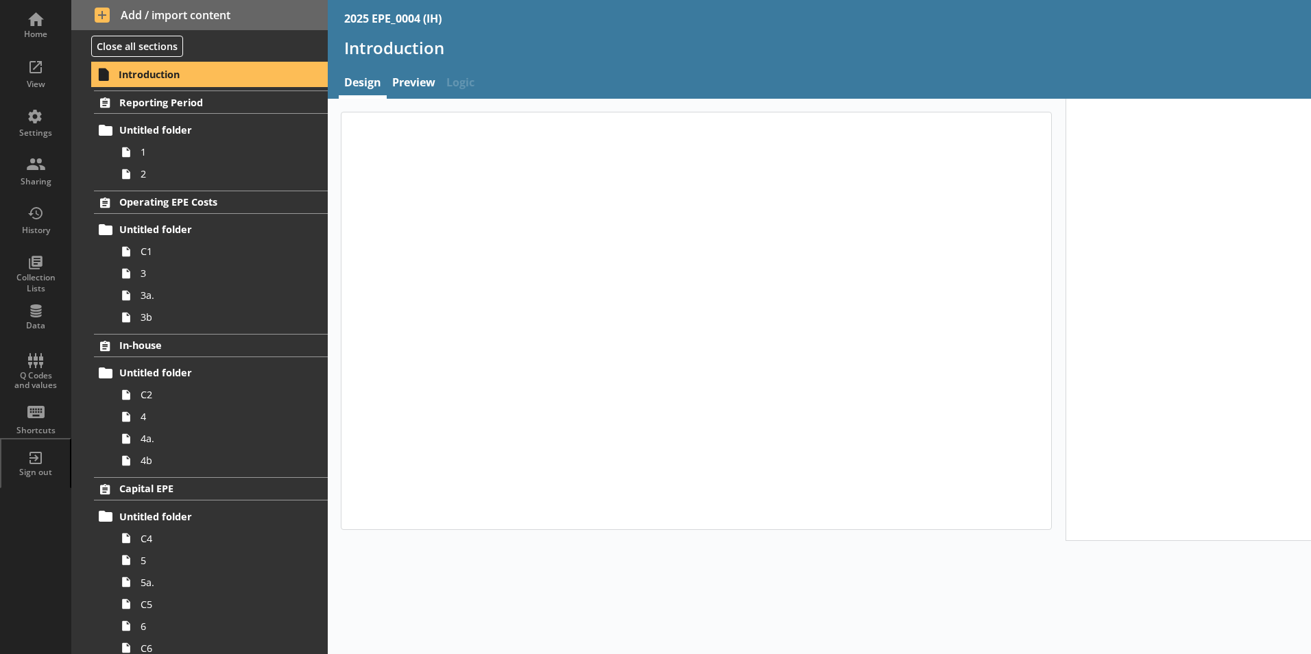
type textarea "x"
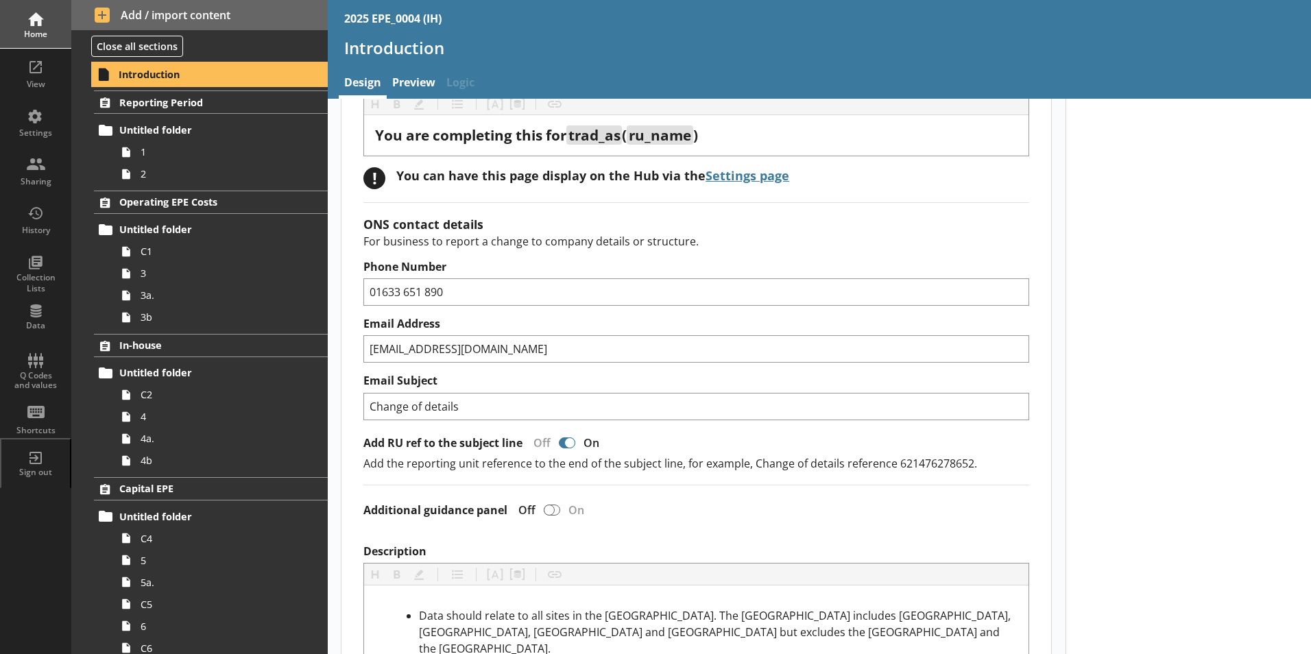
scroll to position [119, 0]
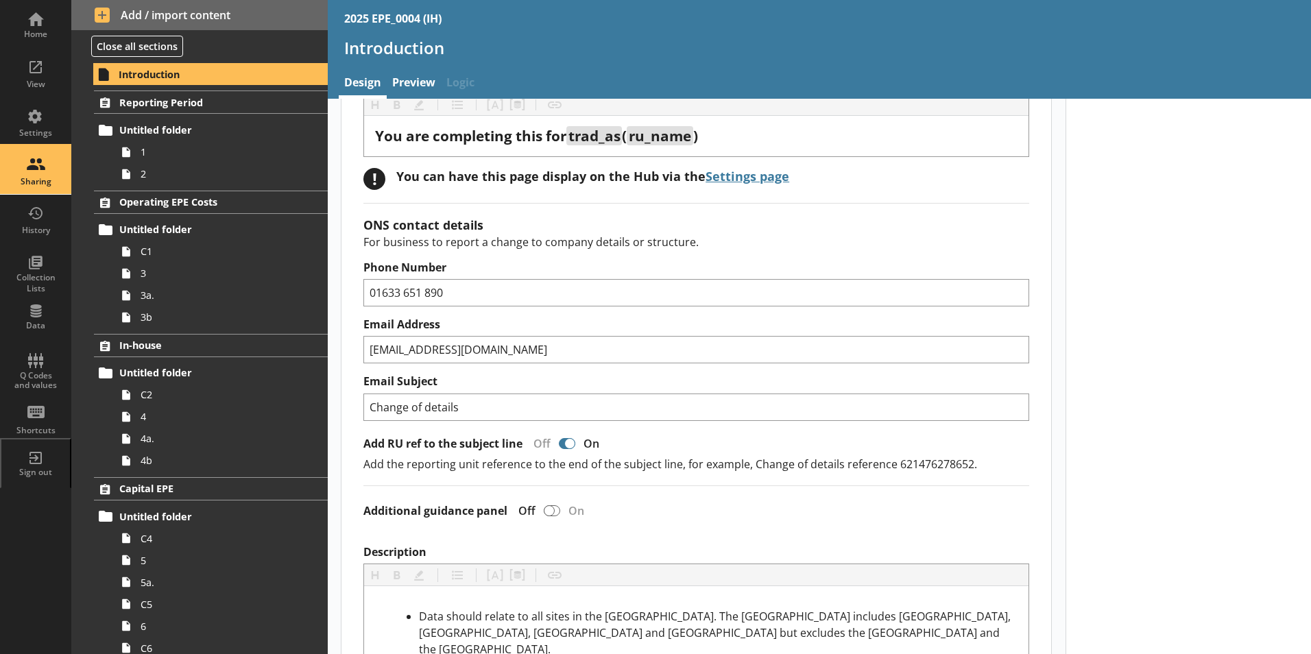
click at [38, 168] on div "Sharing" at bounding box center [36, 170] width 48 height 48
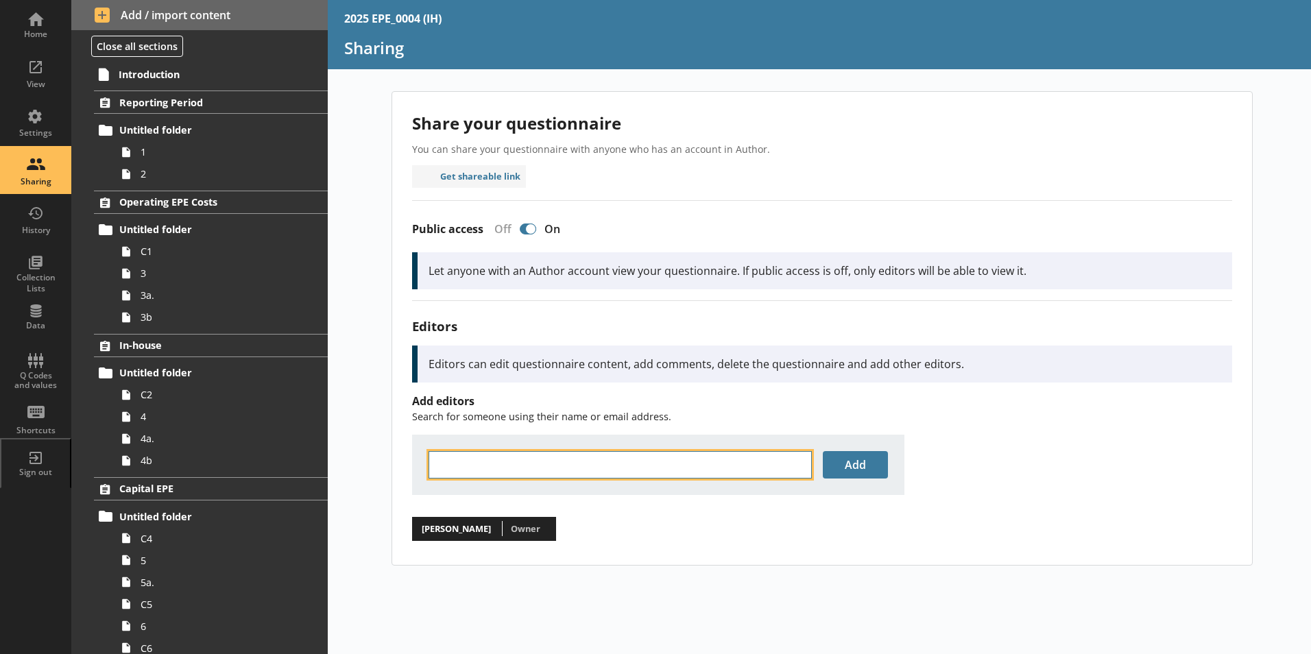
click at [569, 462] on input "text" at bounding box center [620, 464] width 383 height 27
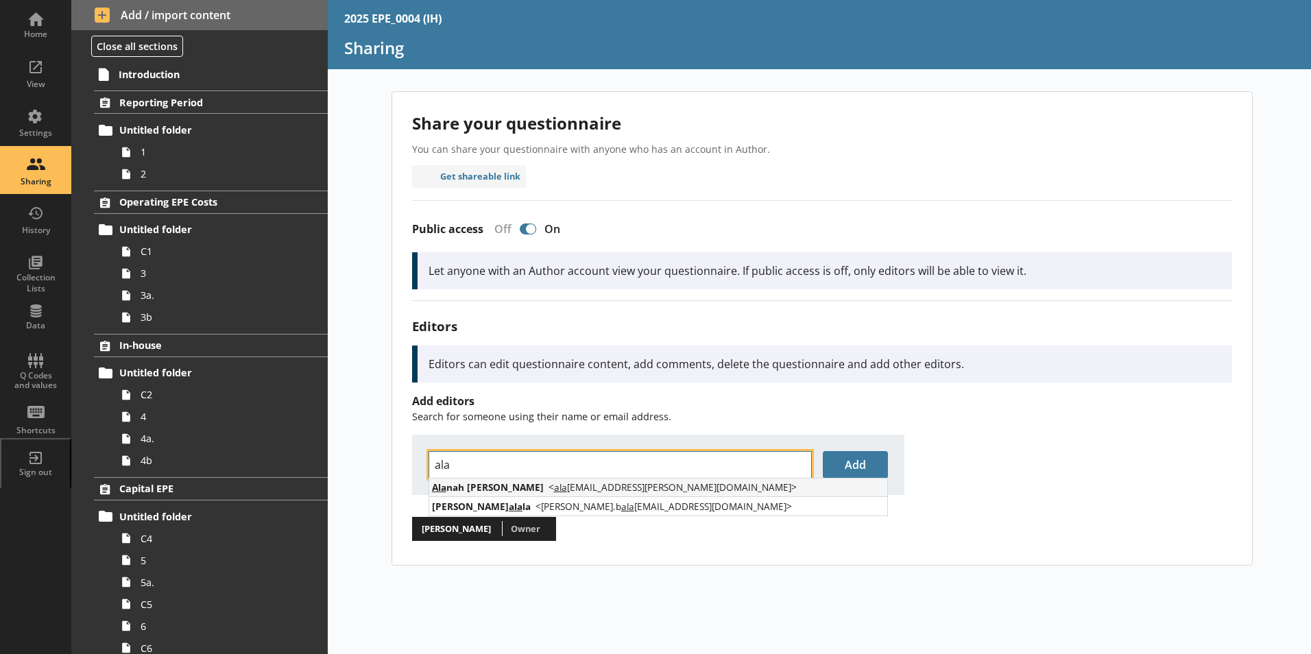
click at [645, 490] on li "Ala nah Maskell < ala nah.maskell@ons.gov.uk >" at bounding box center [658, 488] width 458 height 19
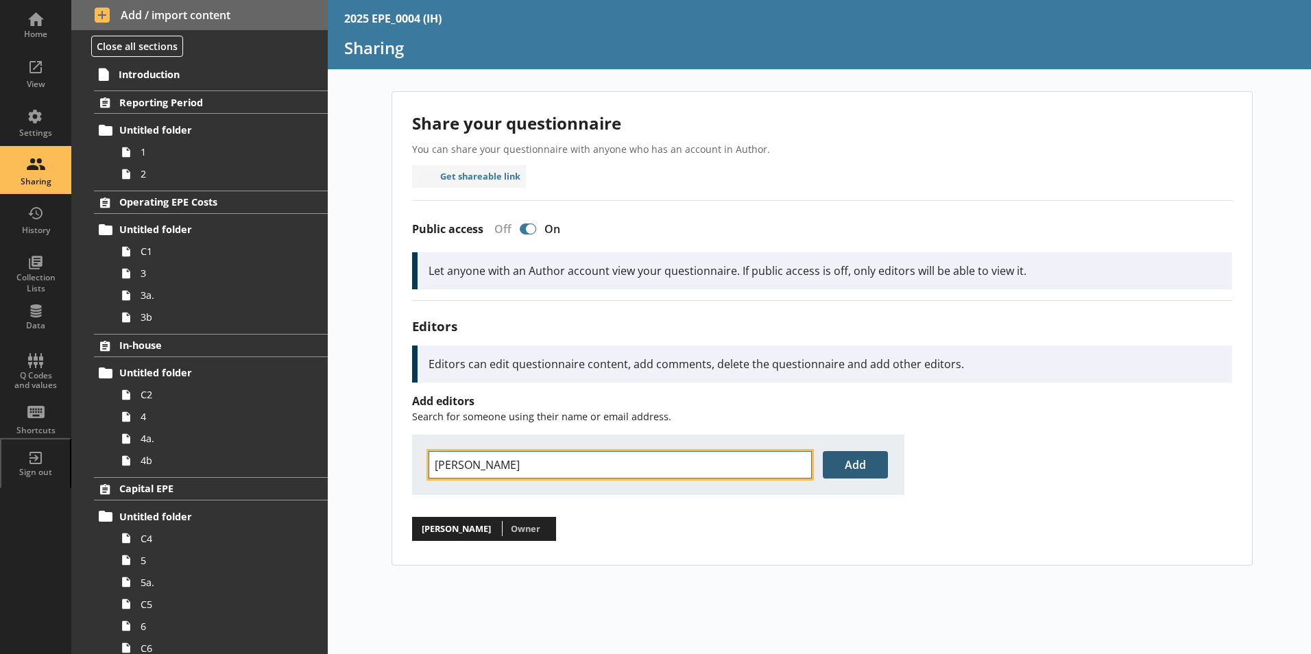
type input "[PERSON_NAME]"
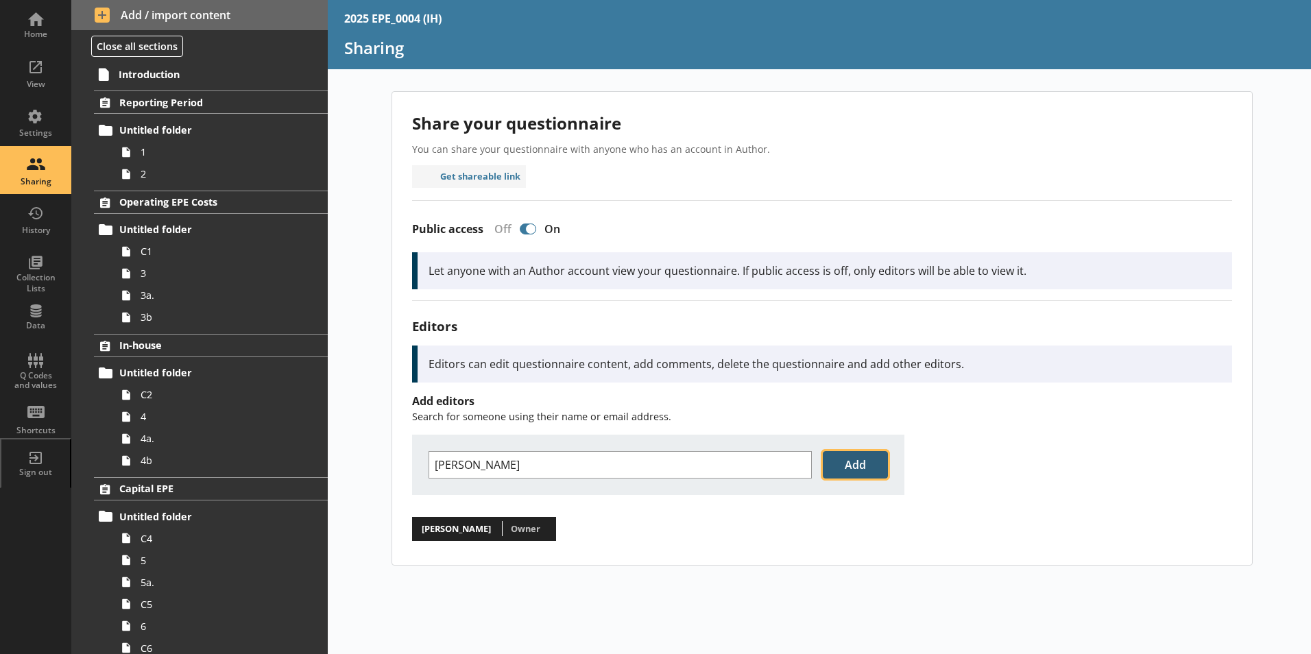
click at [875, 461] on button "Add" at bounding box center [855, 464] width 65 height 27
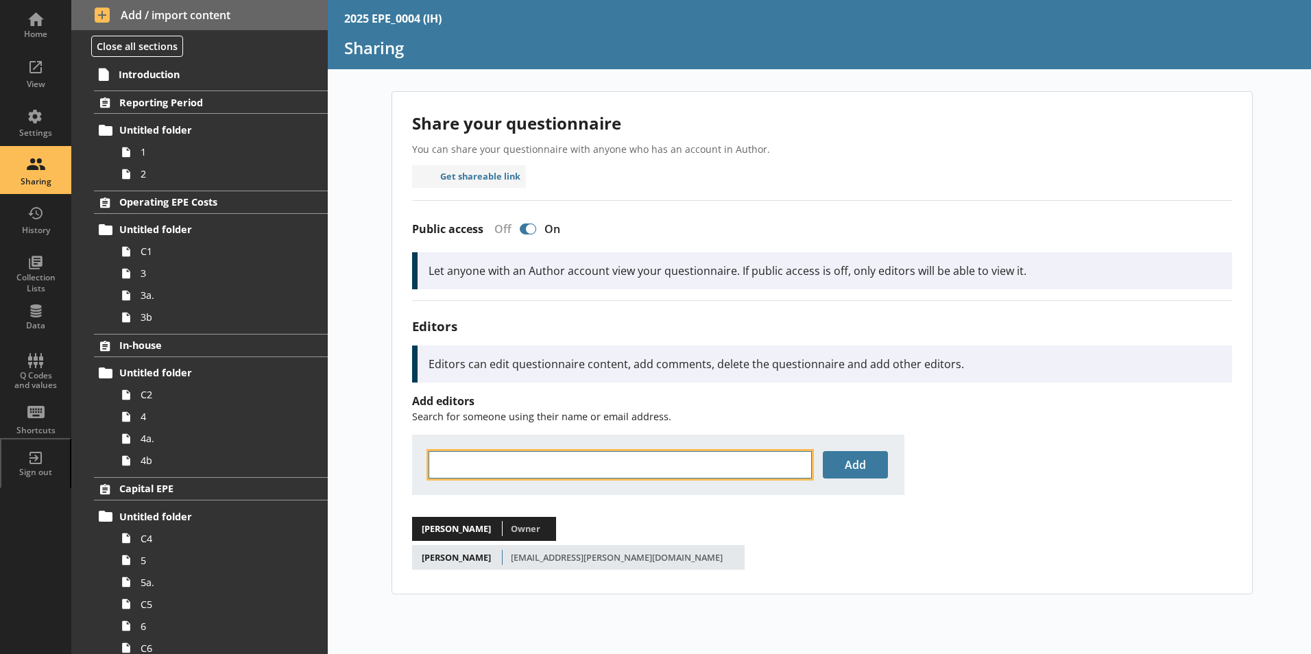
click at [701, 461] on input "text" at bounding box center [620, 464] width 383 height 27
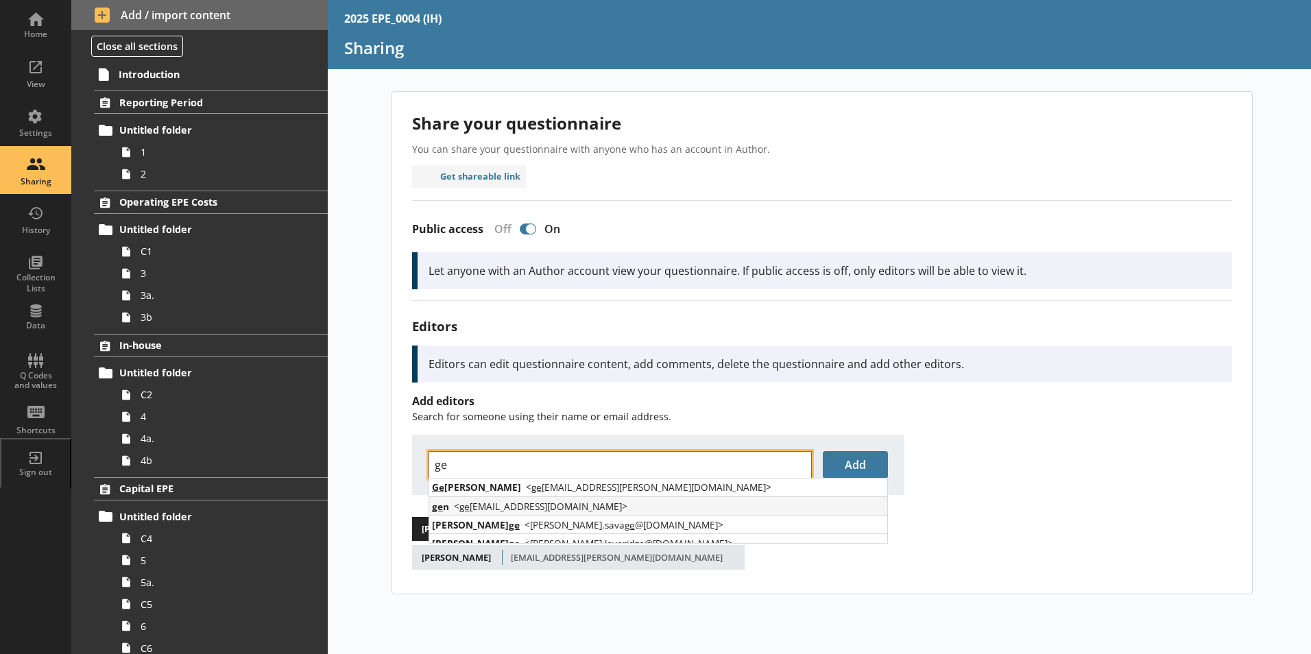
click at [591, 501] on span "< ge ntiana.roarson@ons.gov.uk >" at bounding box center [540, 506] width 173 height 13
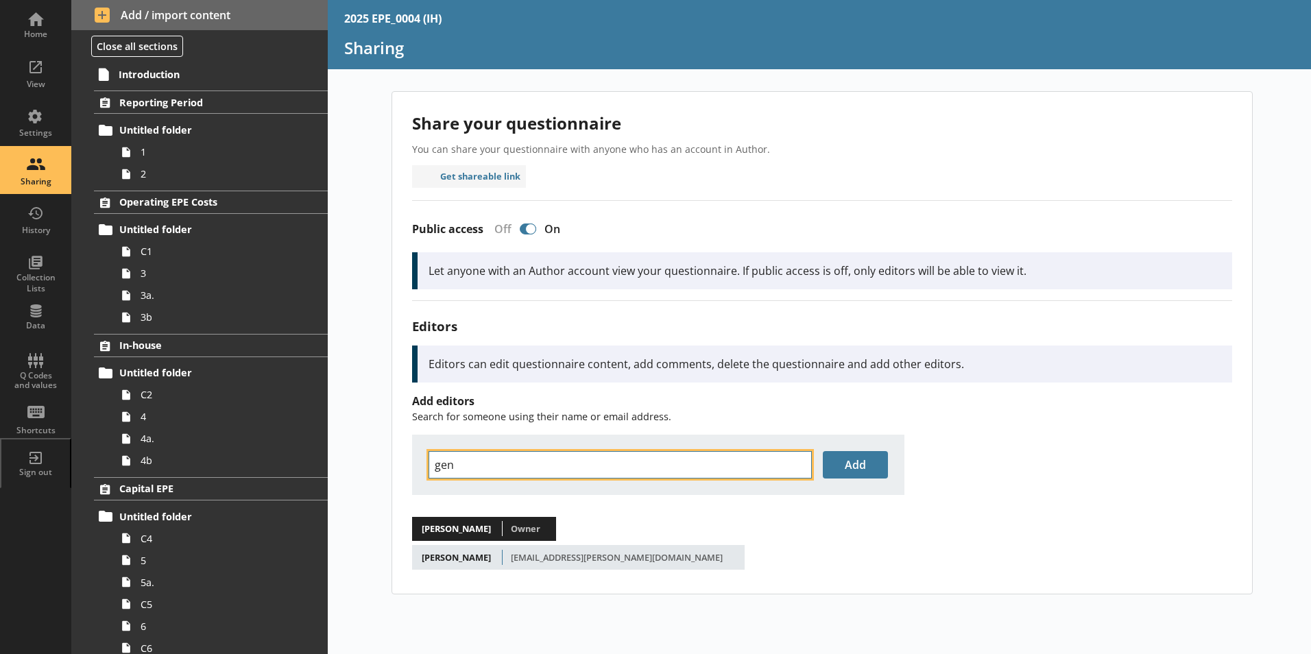
click at [621, 464] on input "gen" at bounding box center [620, 464] width 383 height 27
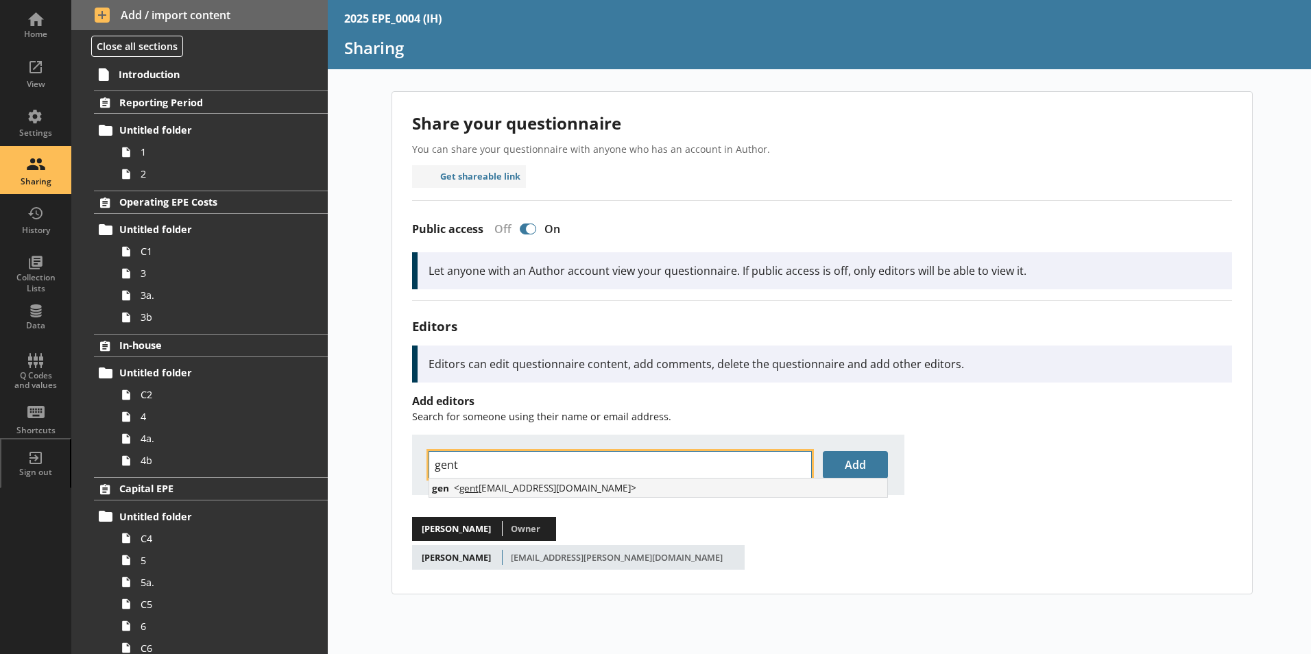
click at [553, 494] on li "gen < gent iana.roarson@ons.gov.uk >" at bounding box center [658, 488] width 458 height 19
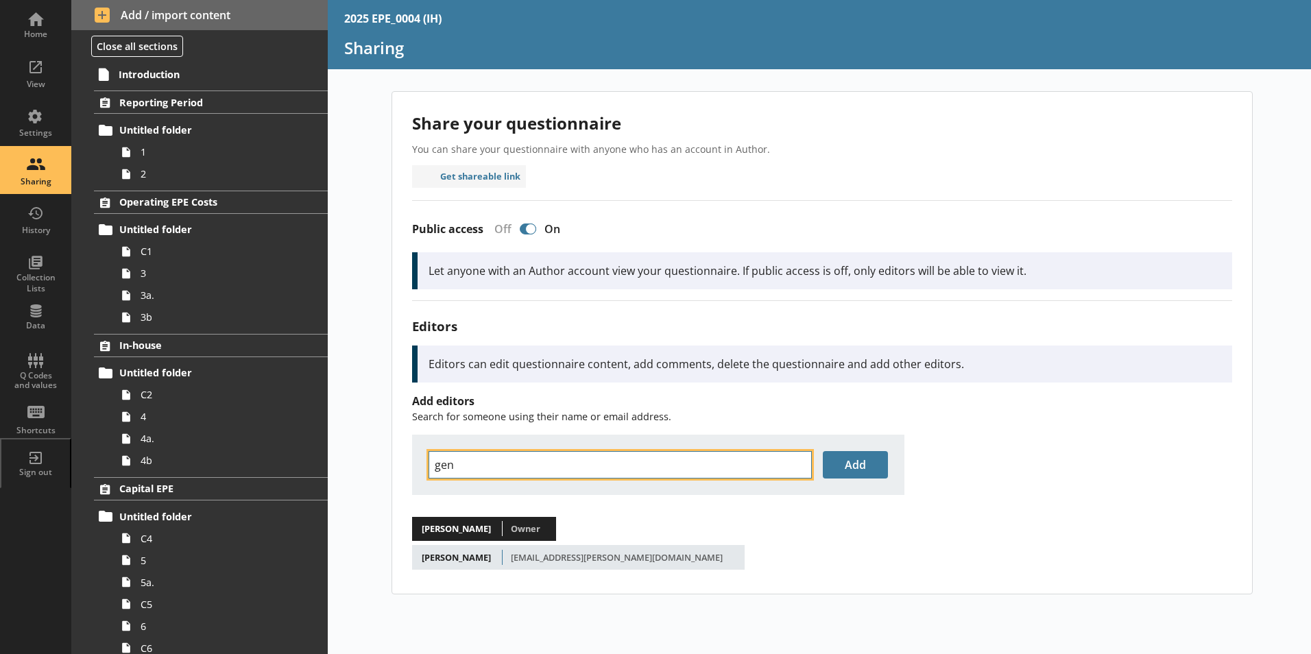
click at [627, 466] on input "gen" at bounding box center [620, 464] width 383 height 27
drag, startPoint x: 627, startPoint y: 466, endPoint x: 214, endPoint y: 461, distance: 412.8
click at [214, 461] on div "Home View Settings Sharing History Collection Lists Data Q Codes and values Sho…" at bounding box center [655, 327] width 1311 height 654
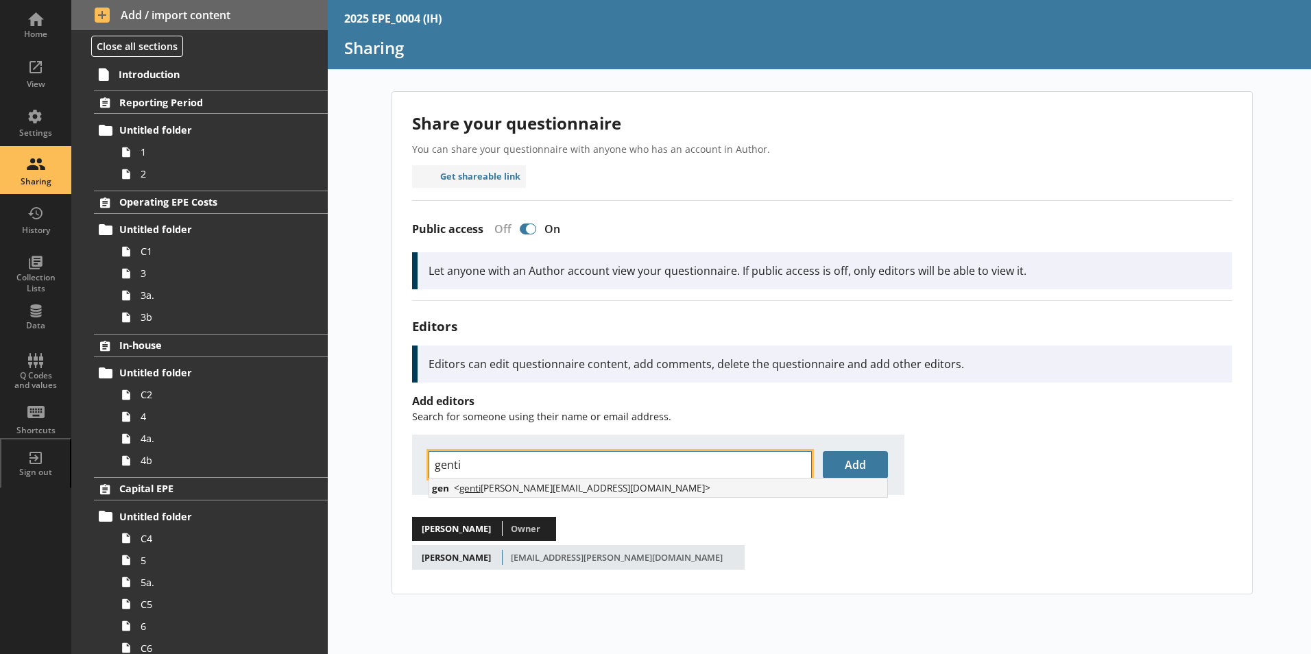
click at [504, 485] on span "< genti ana.roarson@ons.gov.uk >" at bounding box center [582, 487] width 256 height 13
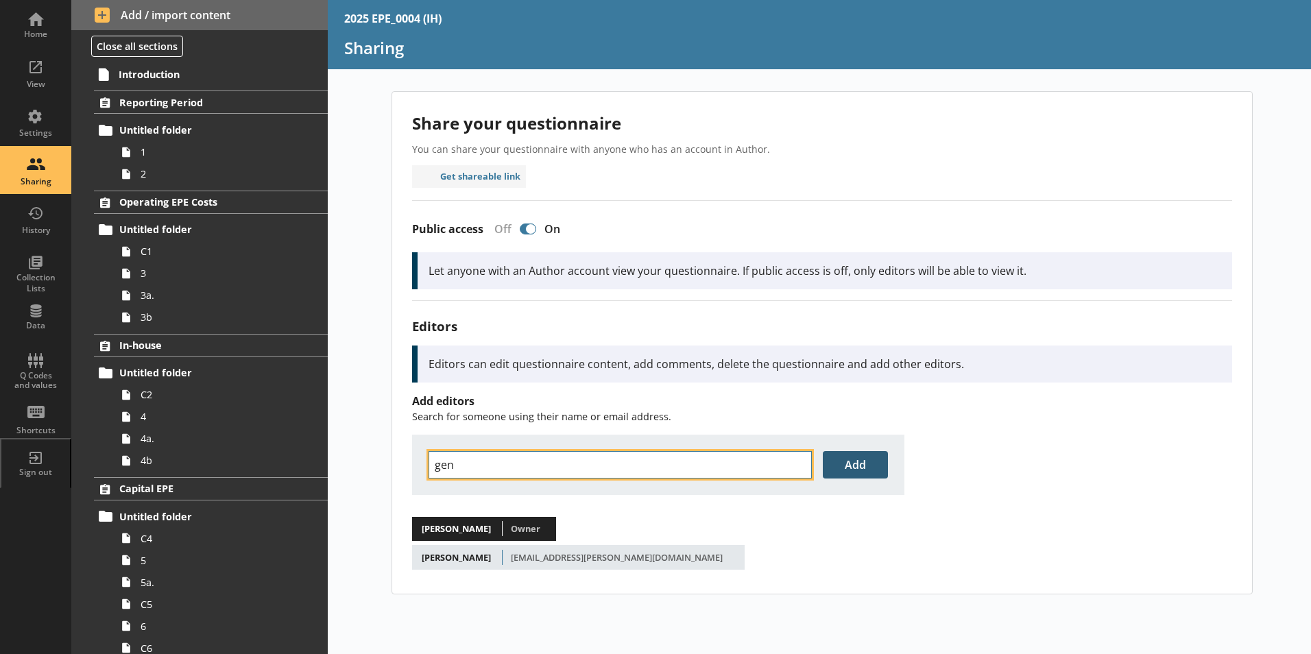
type input "gen"
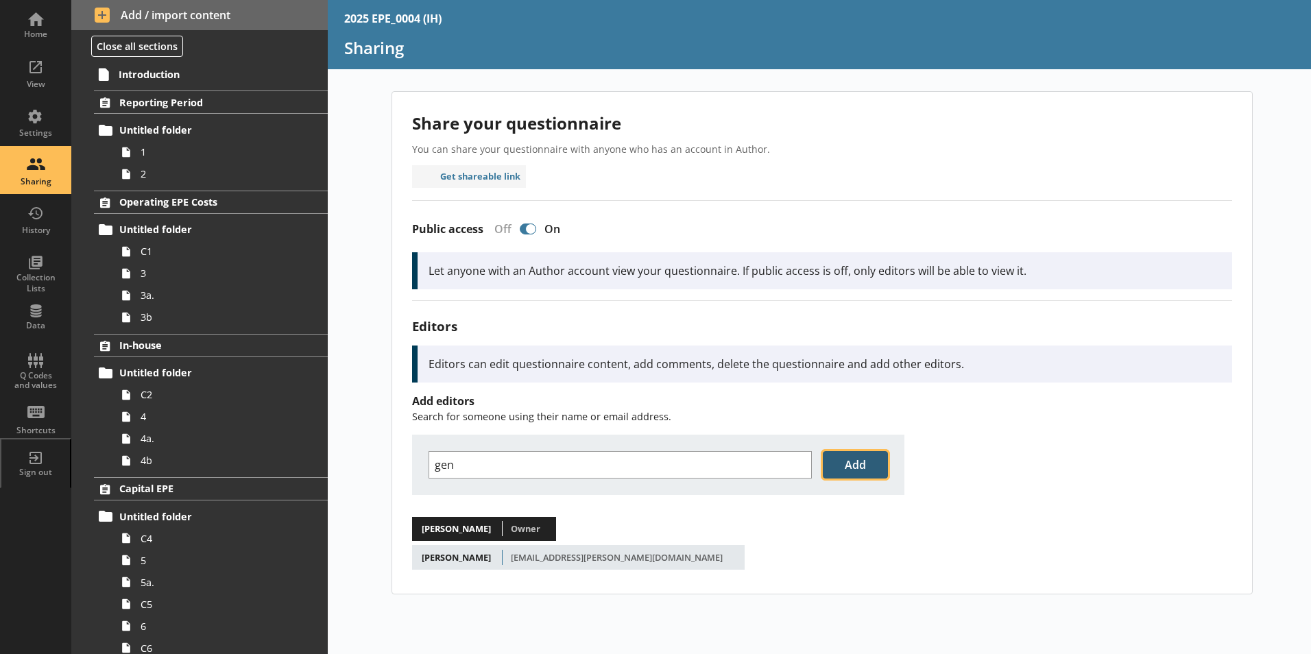
click at [870, 461] on button "Add" at bounding box center [855, 464] width 65 height 27
